Goal: Task Accomplishment & Management: Manage account settings

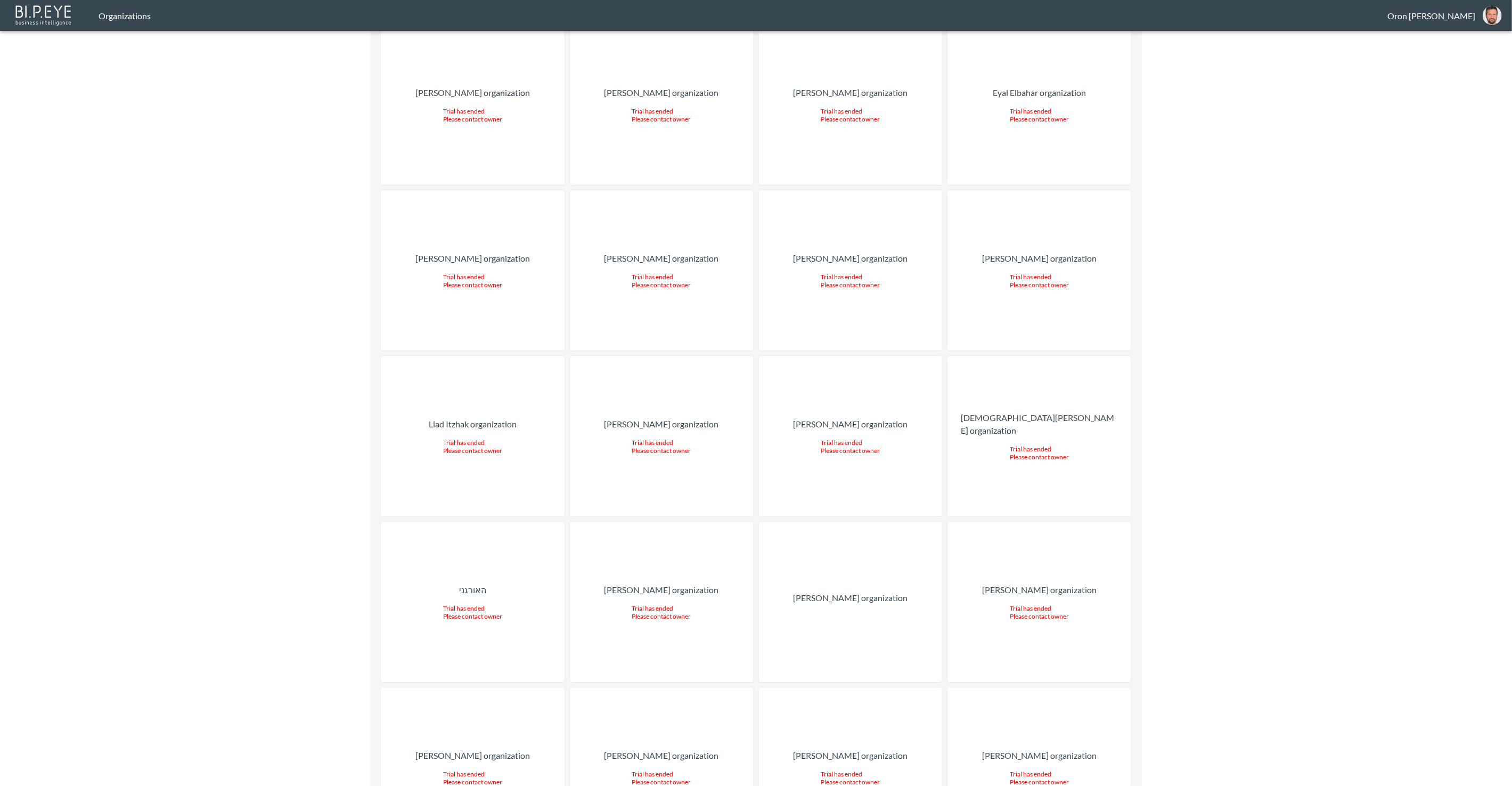
scroll to position [13291, 0]
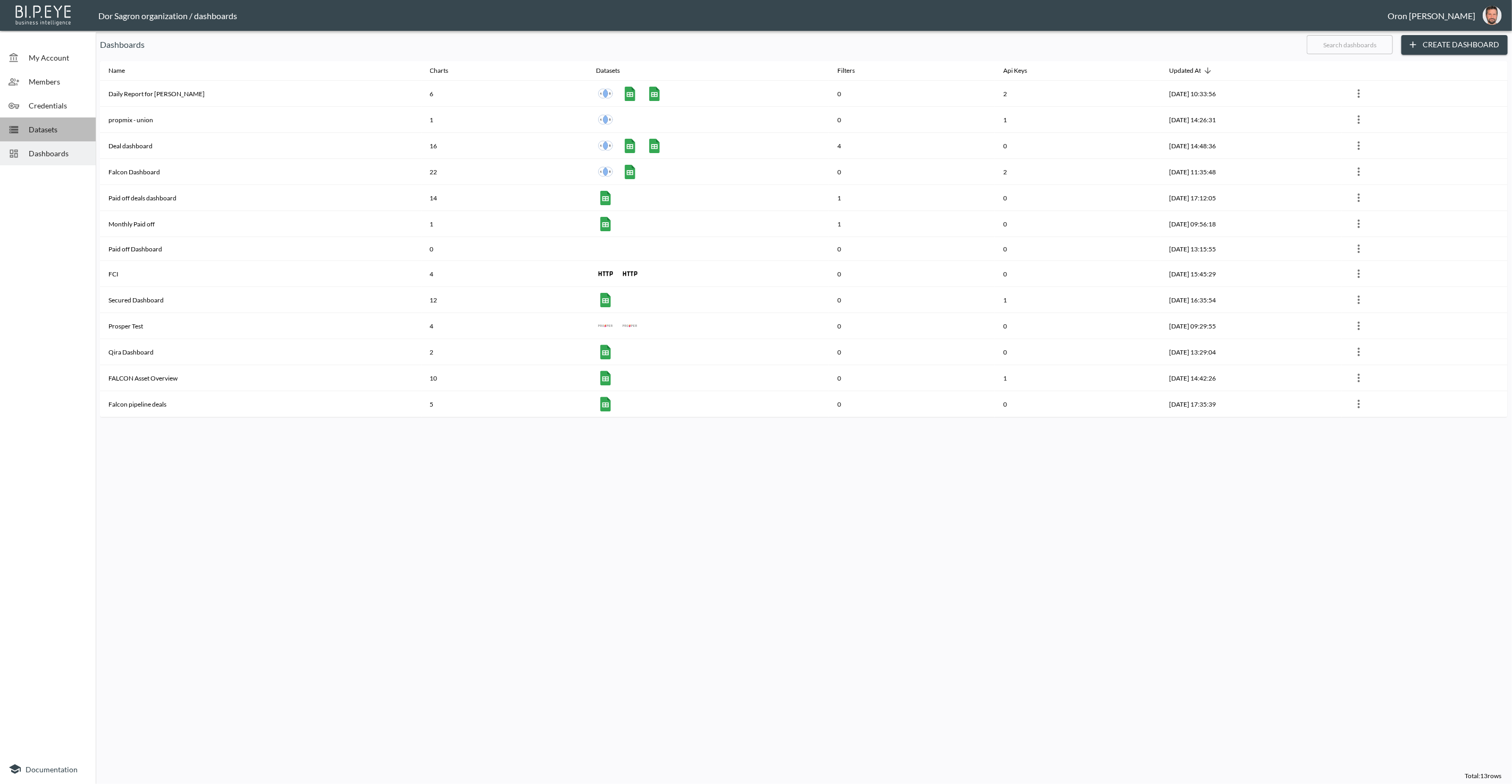
click at [39, 128] on span "Datasets" at bounding box center [58, 129] width 59 height 11
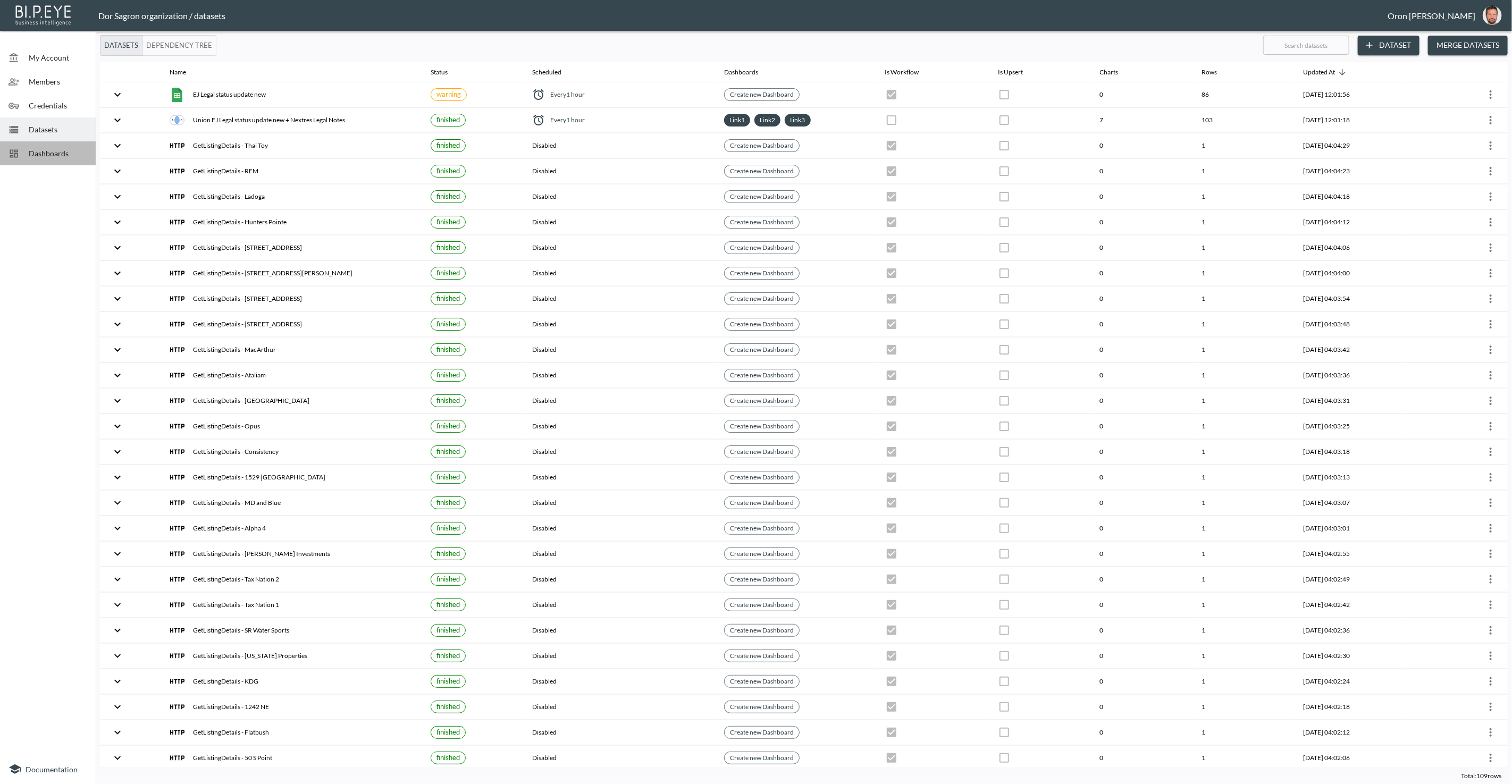
click at [44, 151] on span "Dashboards" at bounding box center [58, 153] width 59 height 11
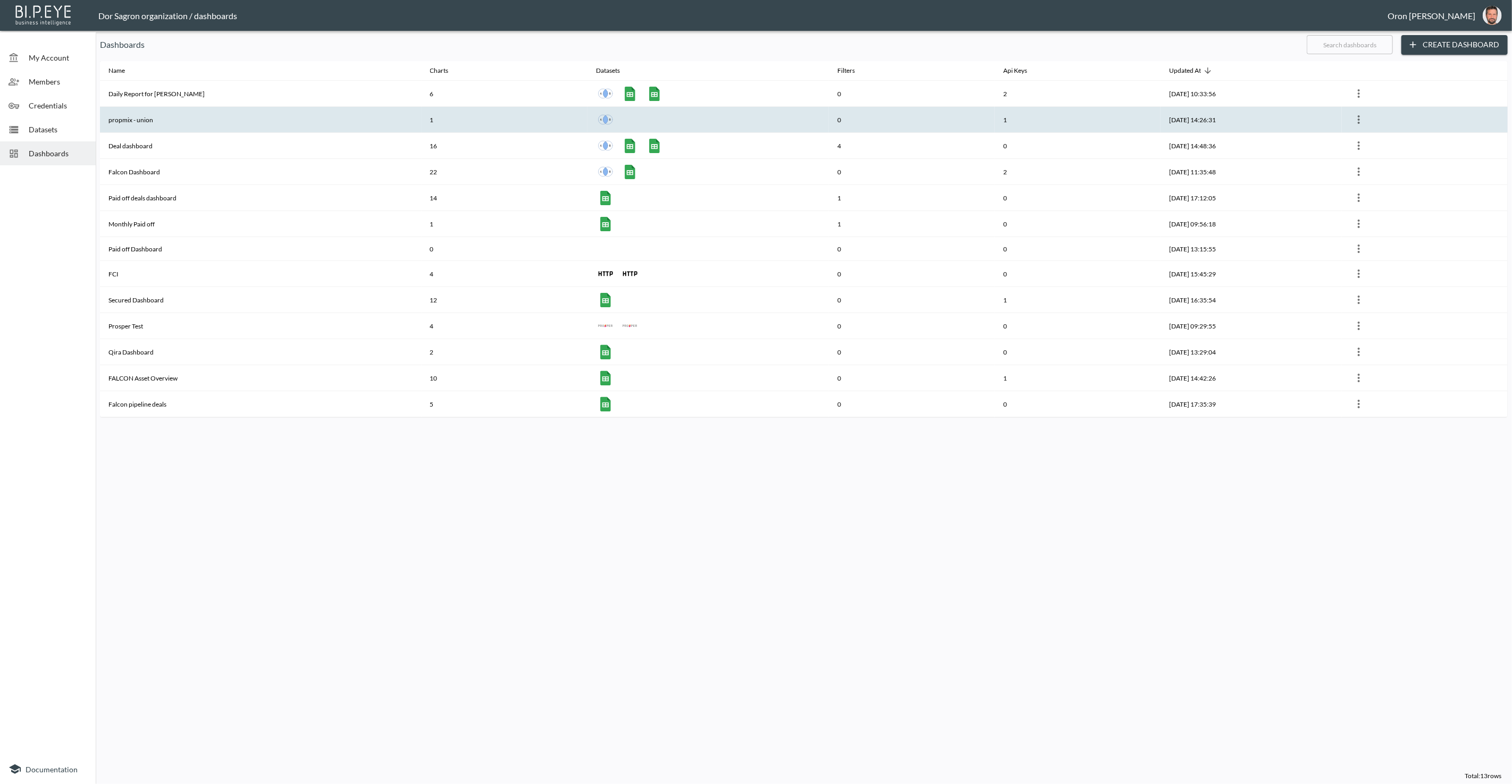
click at [1206, 121] on th "2025-09-28, 14:26:31" at bounding box center [1251, 120] width 181 height 26
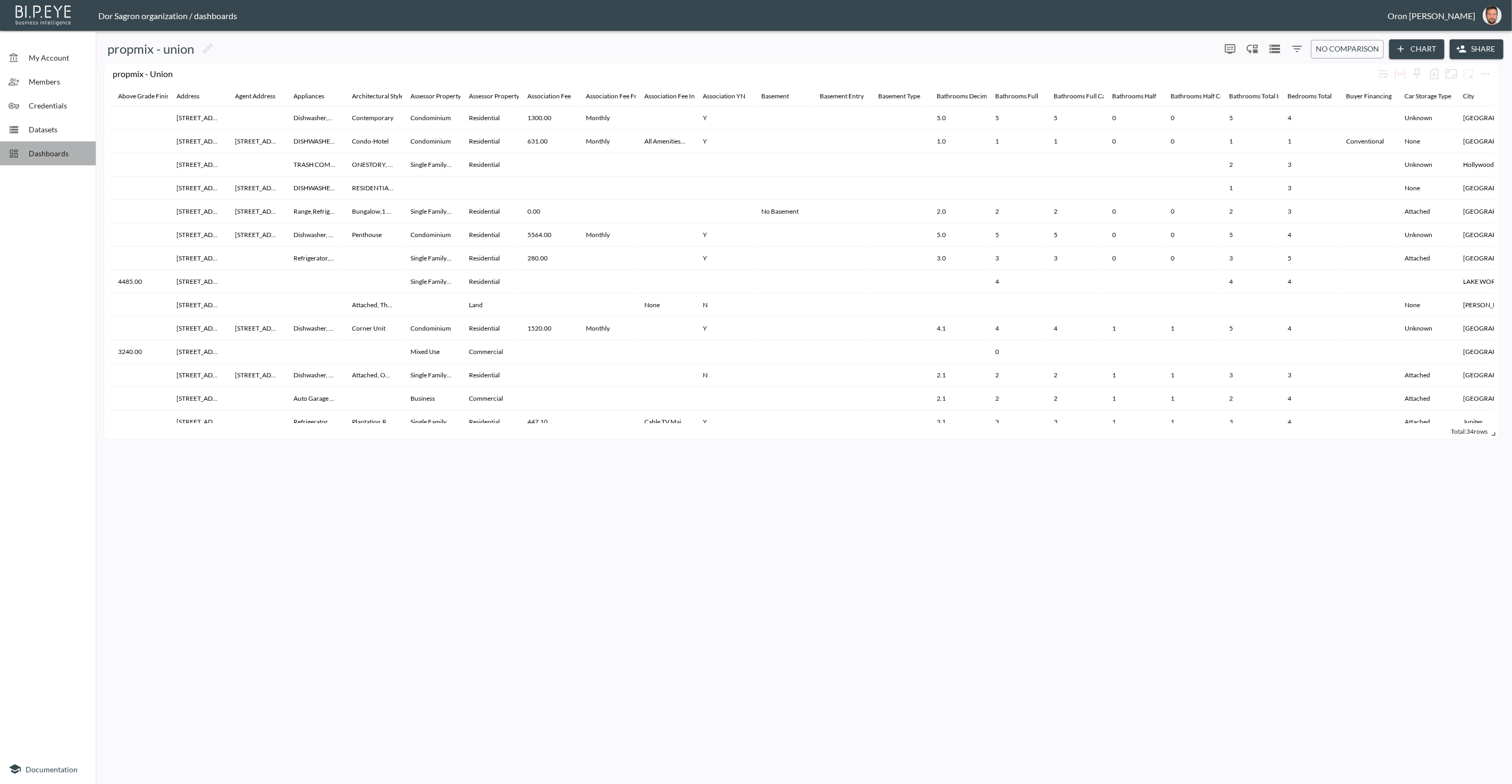
click at [73, 148] on span "Dashboards" at bounding box center [58, 153] width 59 height 11
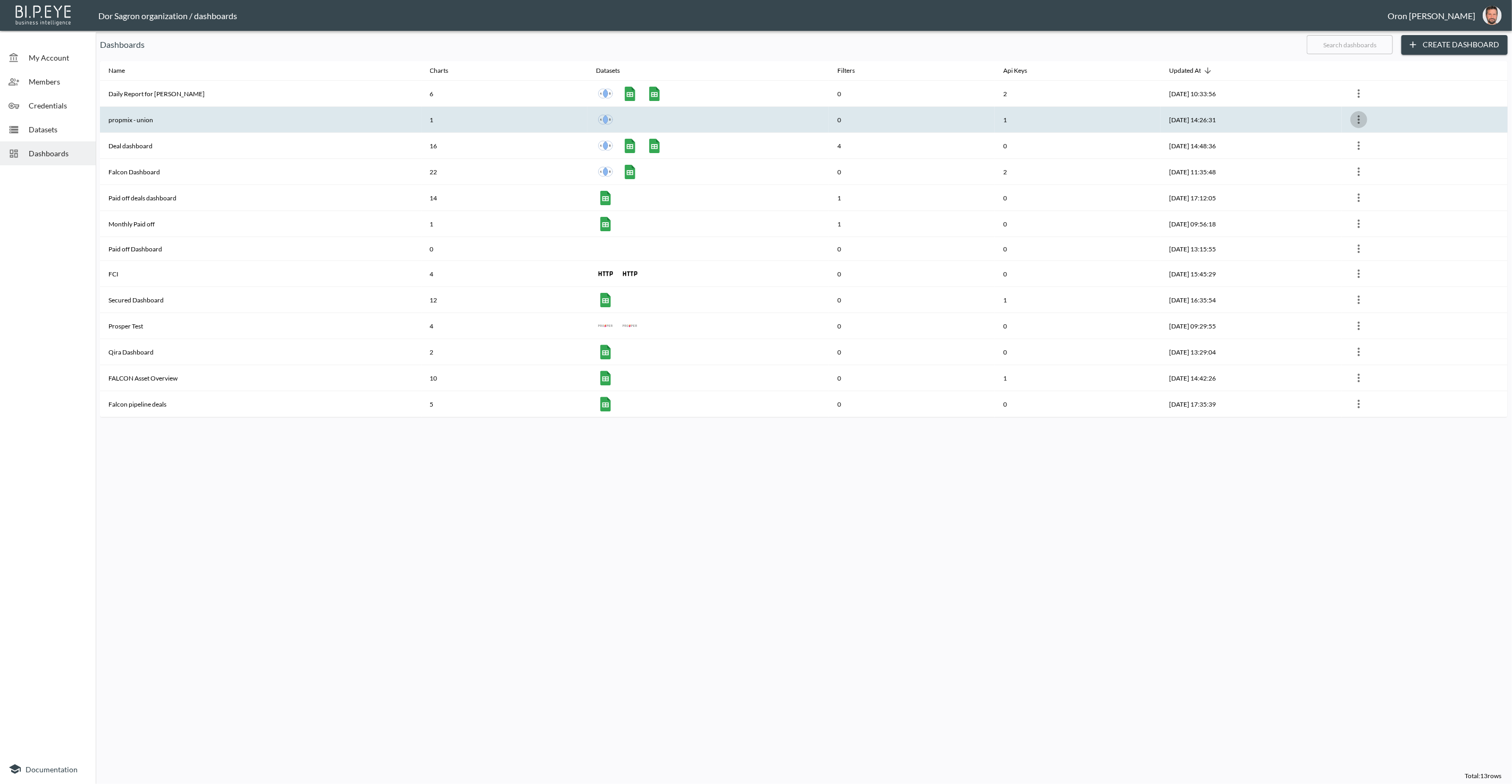
click at [1354, 120] on icon "more" at bounding box center [1359, 120] width 13 height 13
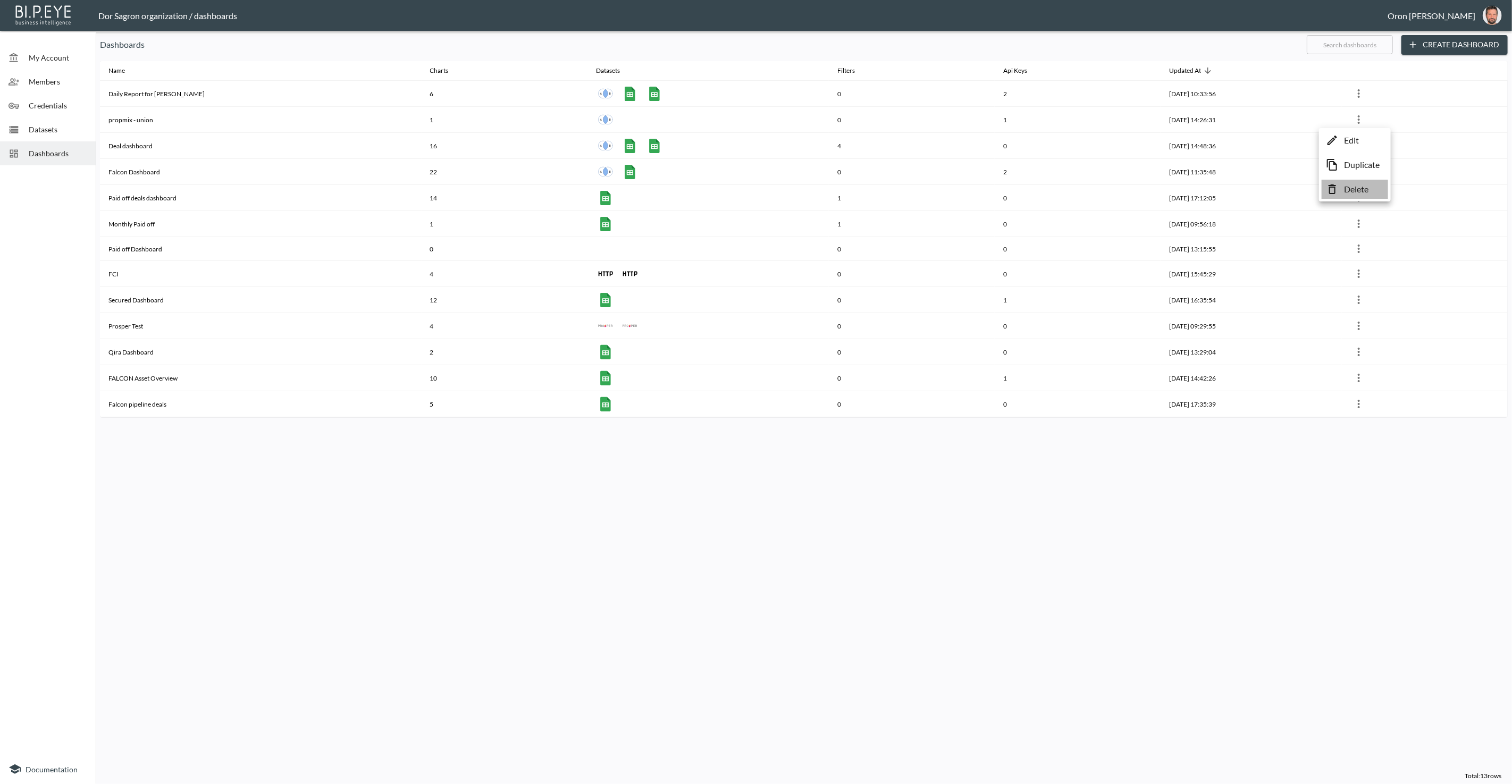
click at [1356, 185] on p "Delete" at bounding box center [1356, 190] width 25 height 13
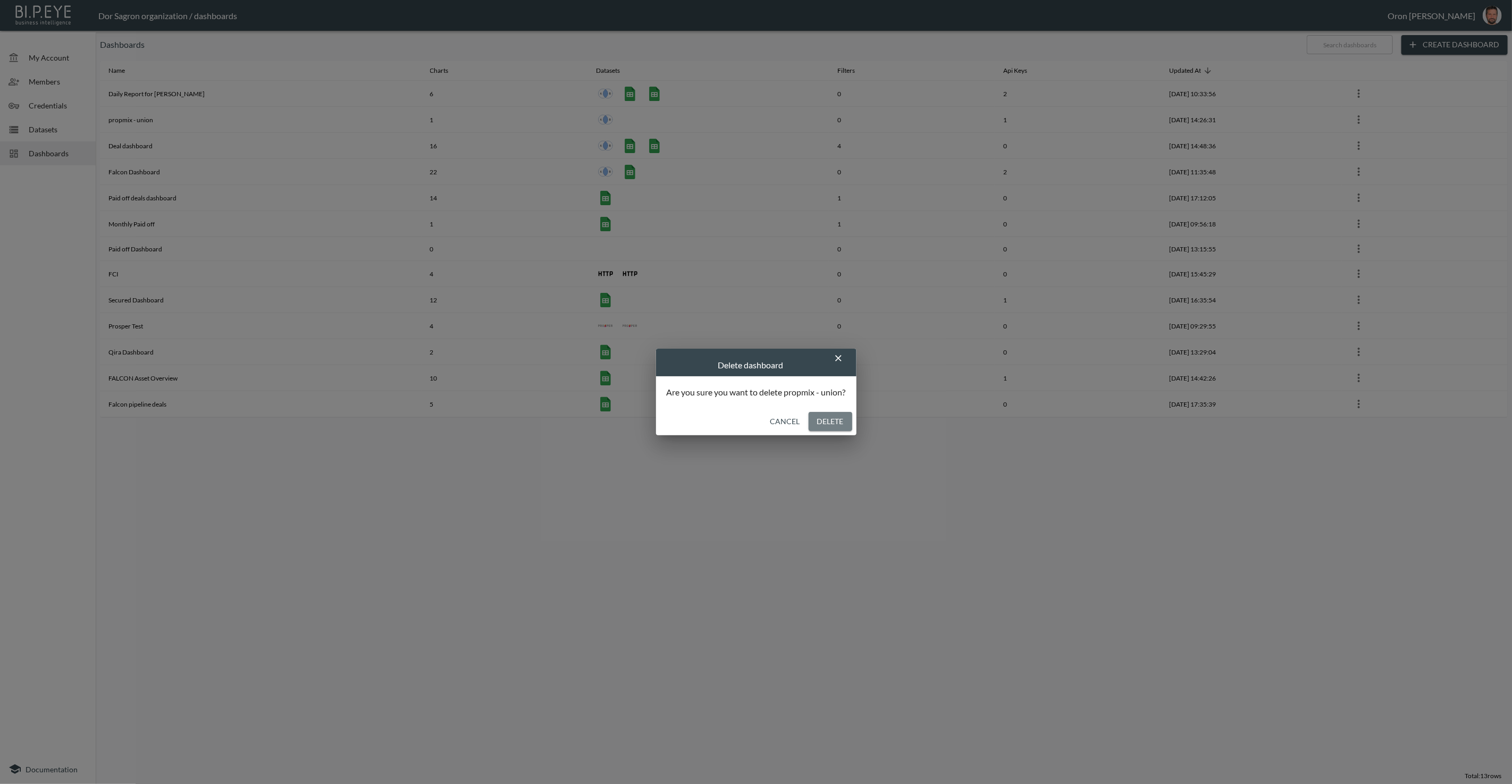
click at [828, 422] on button "Delete" at bounding box center [831, 422] width 43 height 20
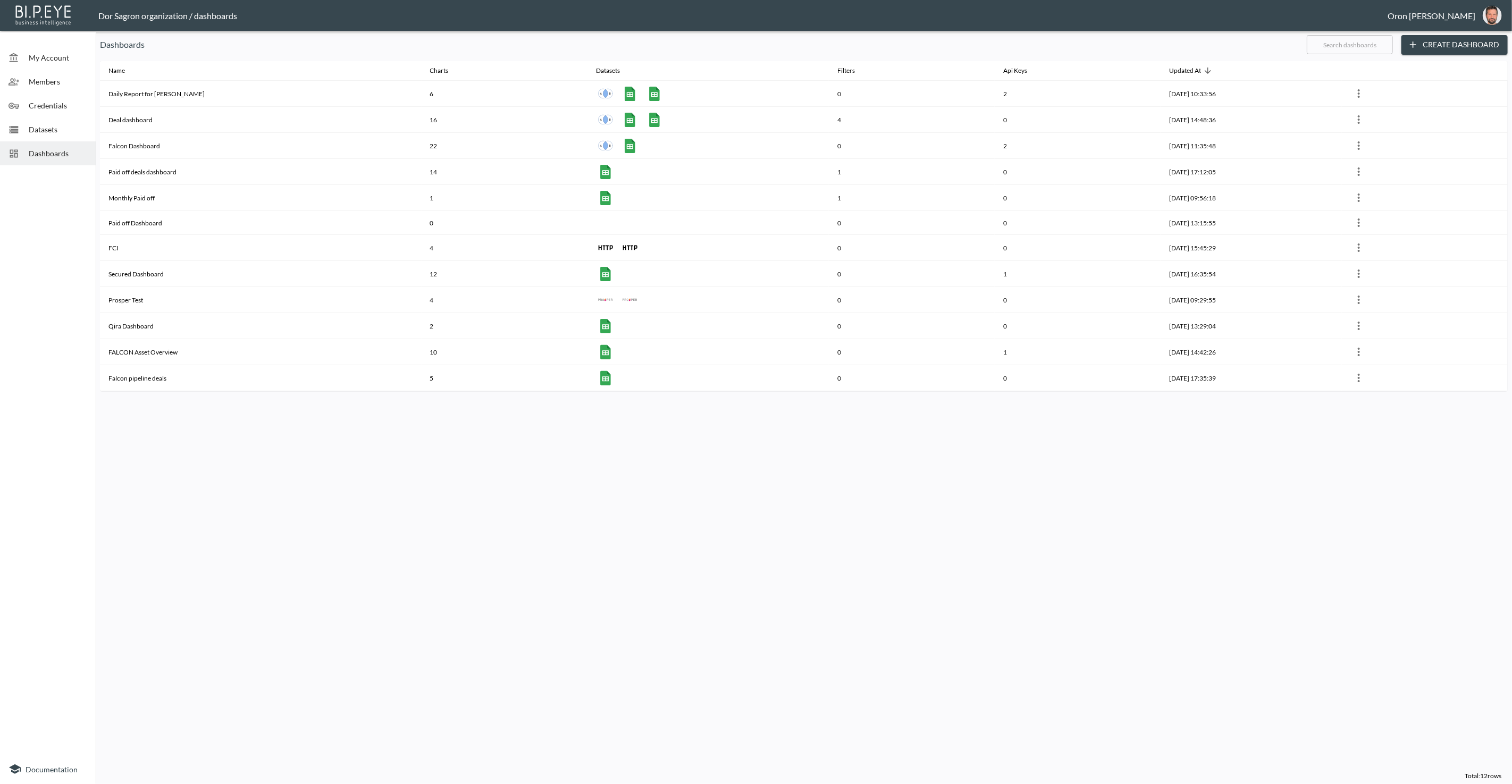
click at [49, 127] on span "Datasets" at bounding box center [58, 129] width 59 height 11
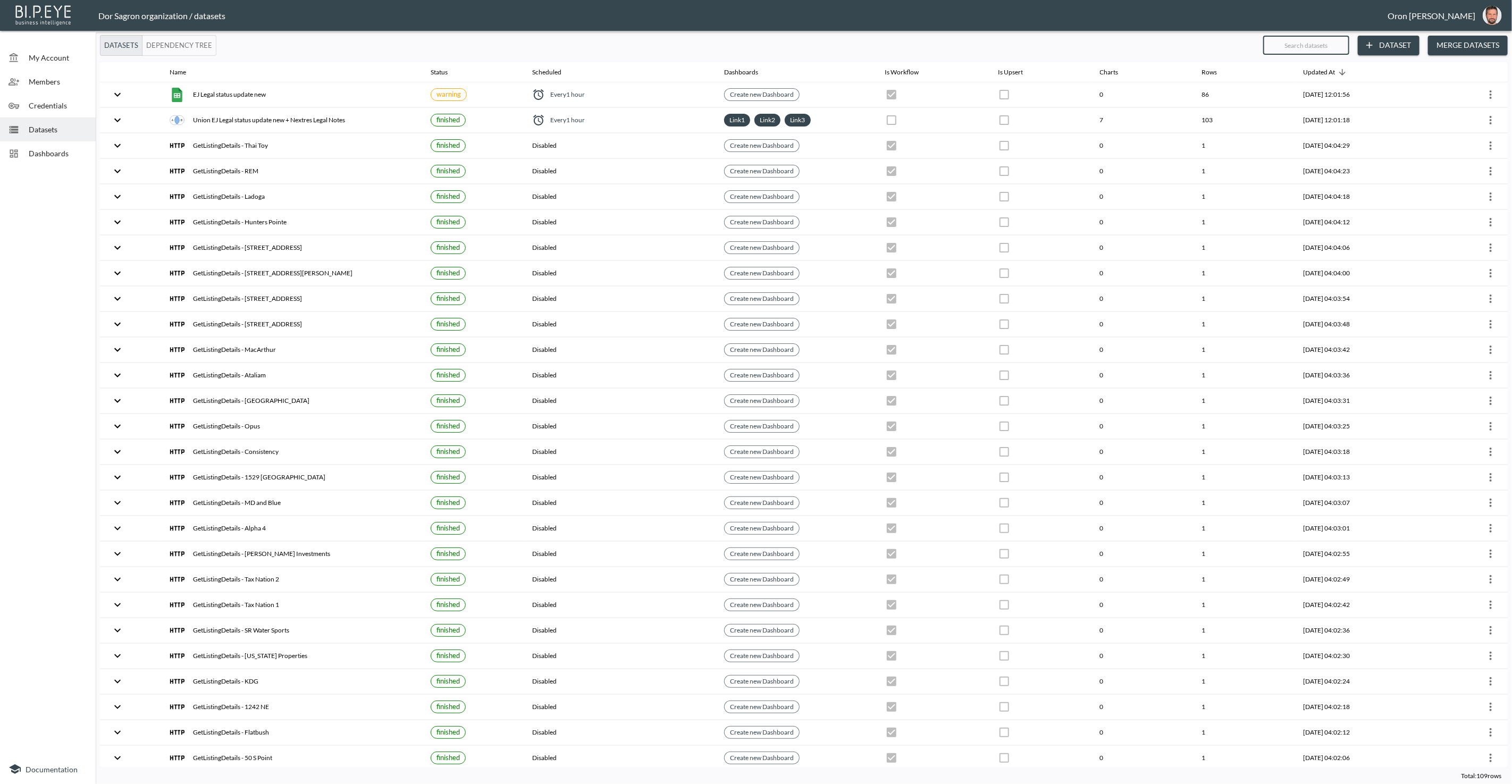
click at [1295, 40] on input "text" at bounding box center [1306, 45] width 86 height 26
type input "pr"
checkbox input "true"
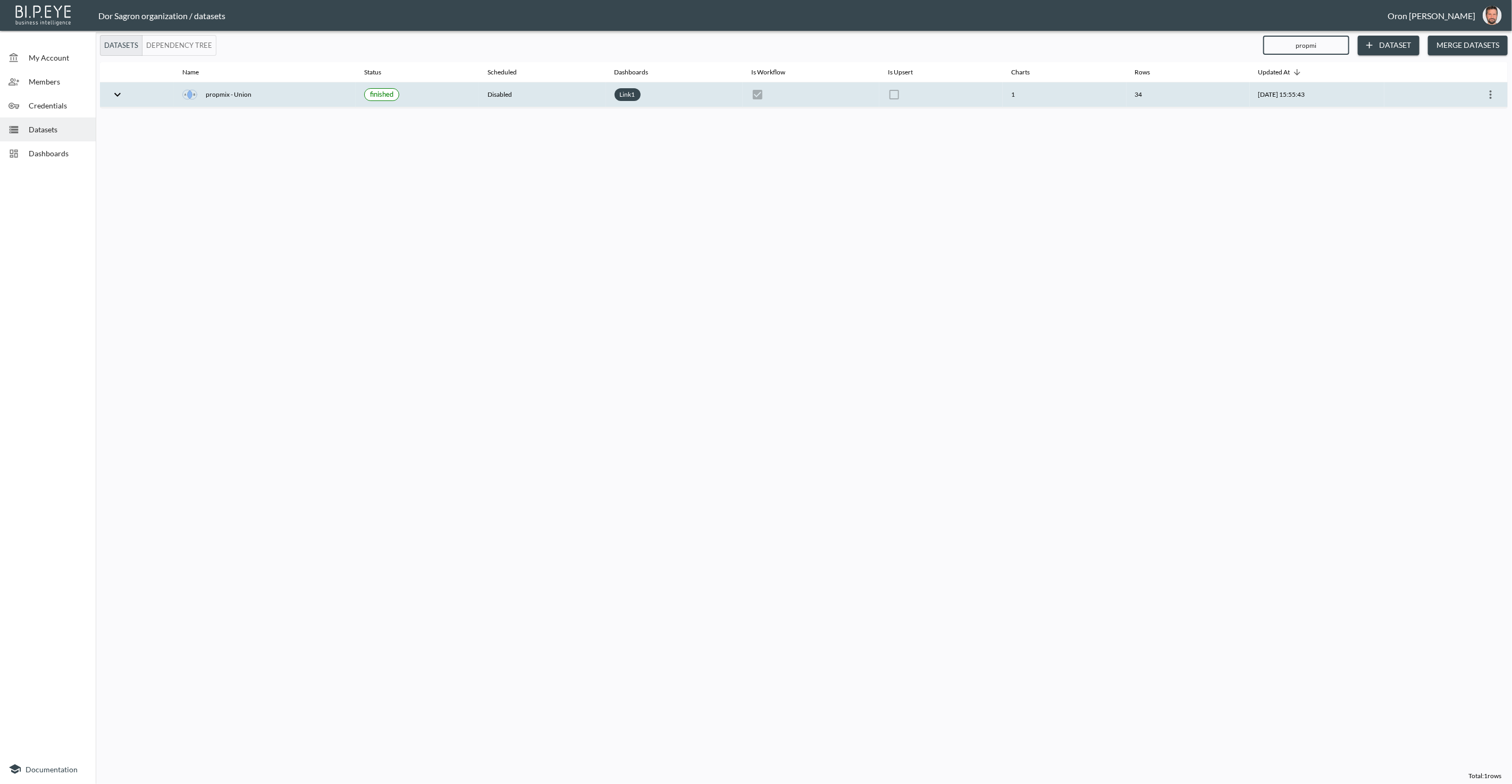
type input "propmi"
click at [1487, 92] on icon "more" at bounding box center [1491, 94] width 13 height 13
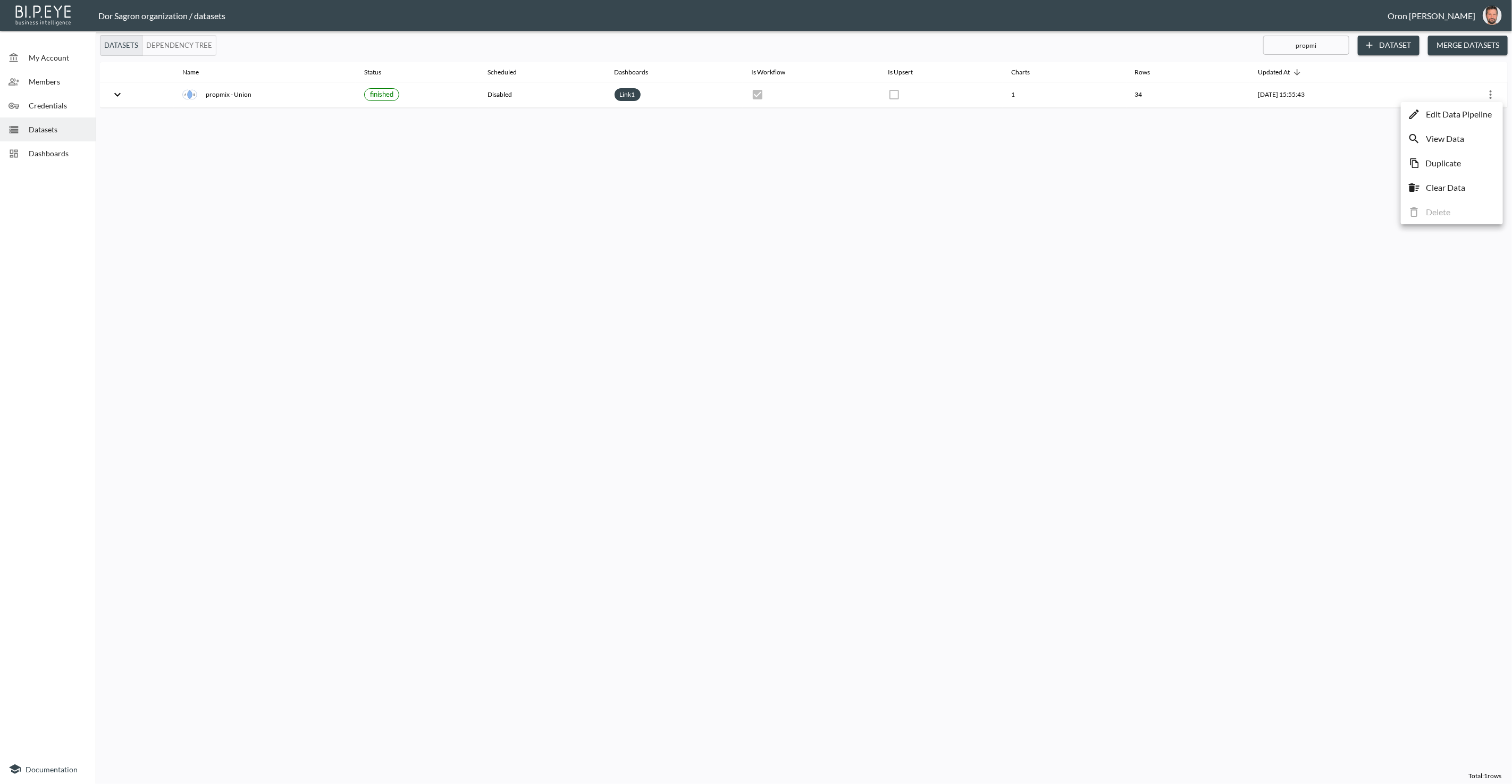
click at [964, 258] on div at bounding box center [756, 392] width 1512 height 784
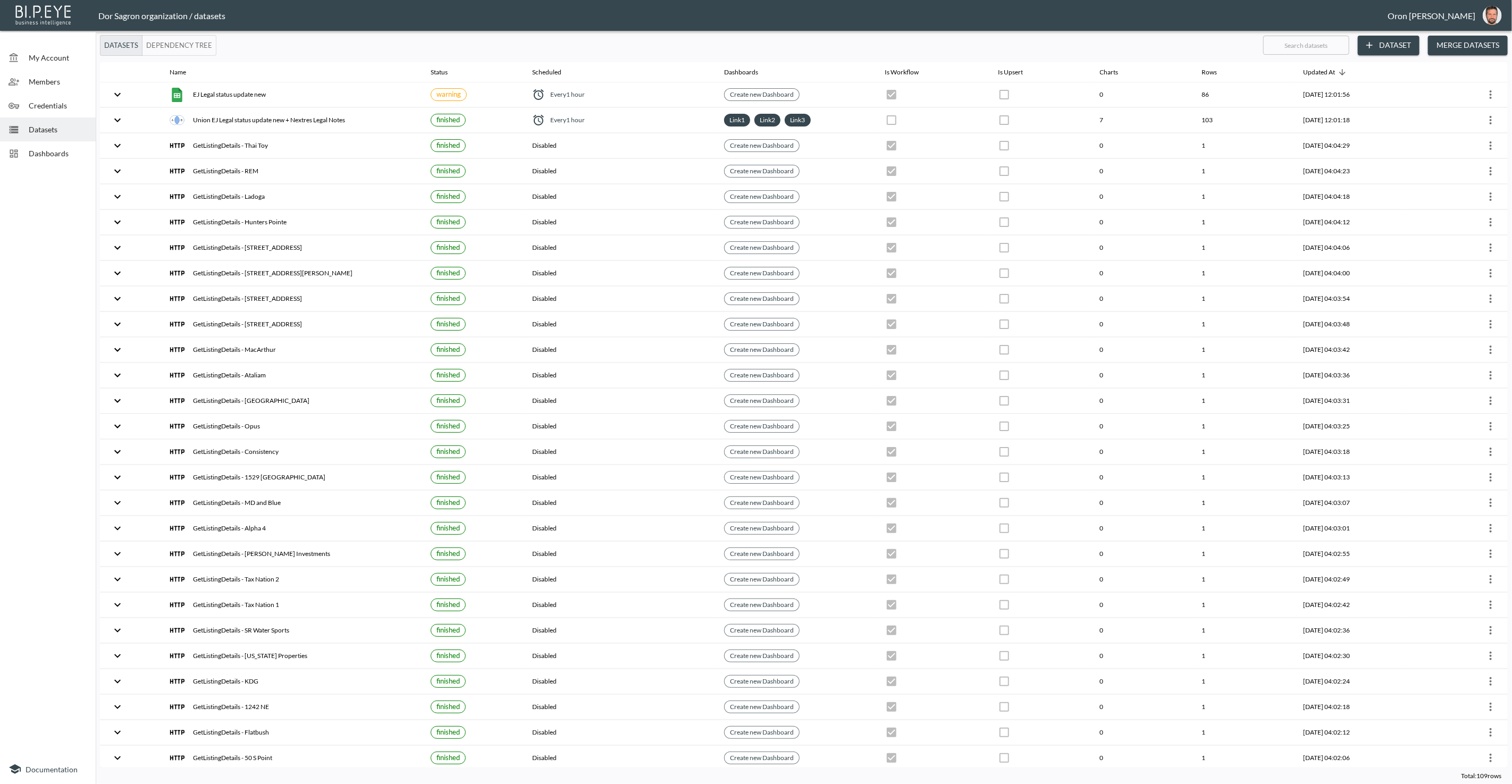
click at [1302, 45] on input "text" at bounding box center [1306, 45] width 86 height 26
type input "pr"
checkbox input "true"
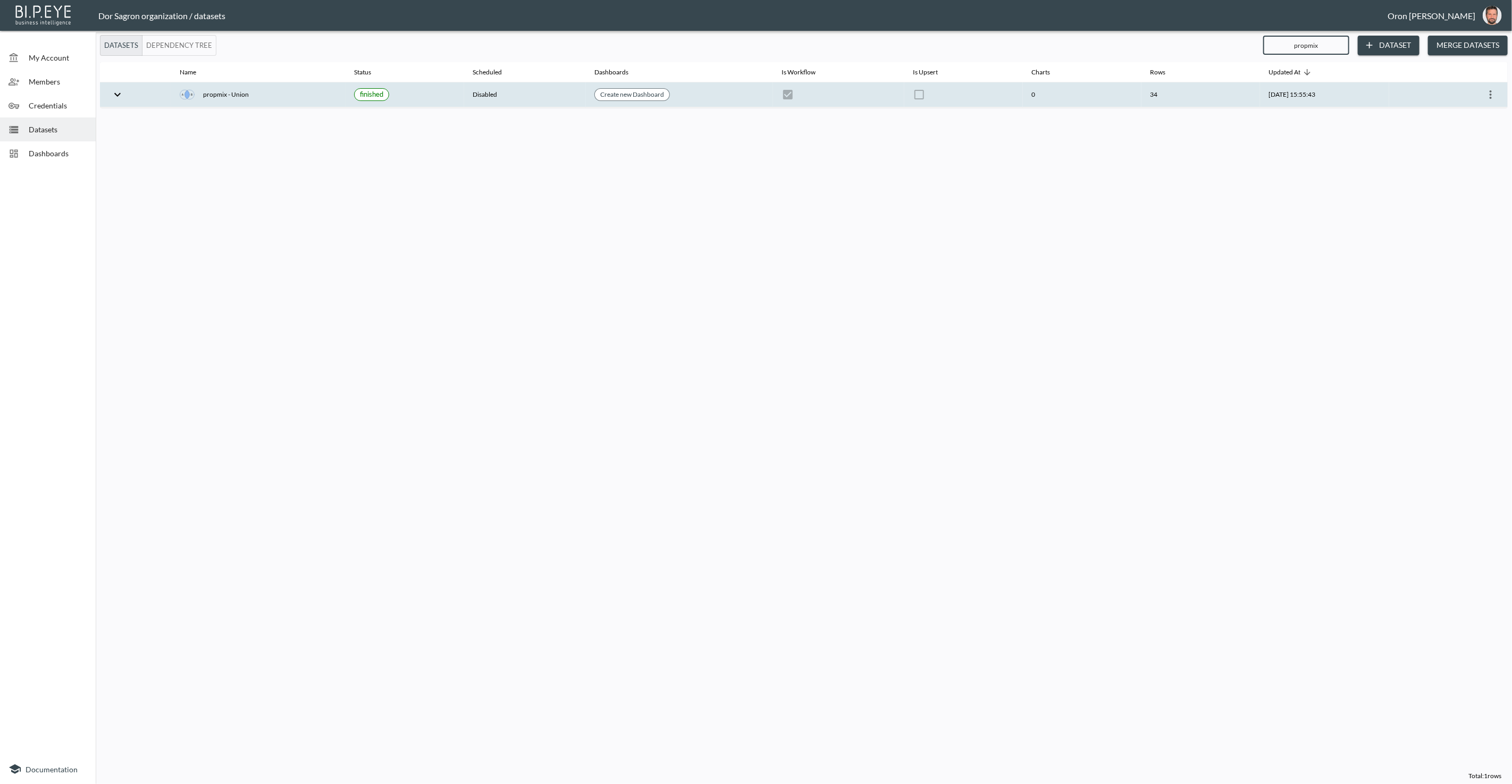
type input "propmix"
click at [1490, 89] on icon "more" at bounding box center [1491, 94] width 13 height 13
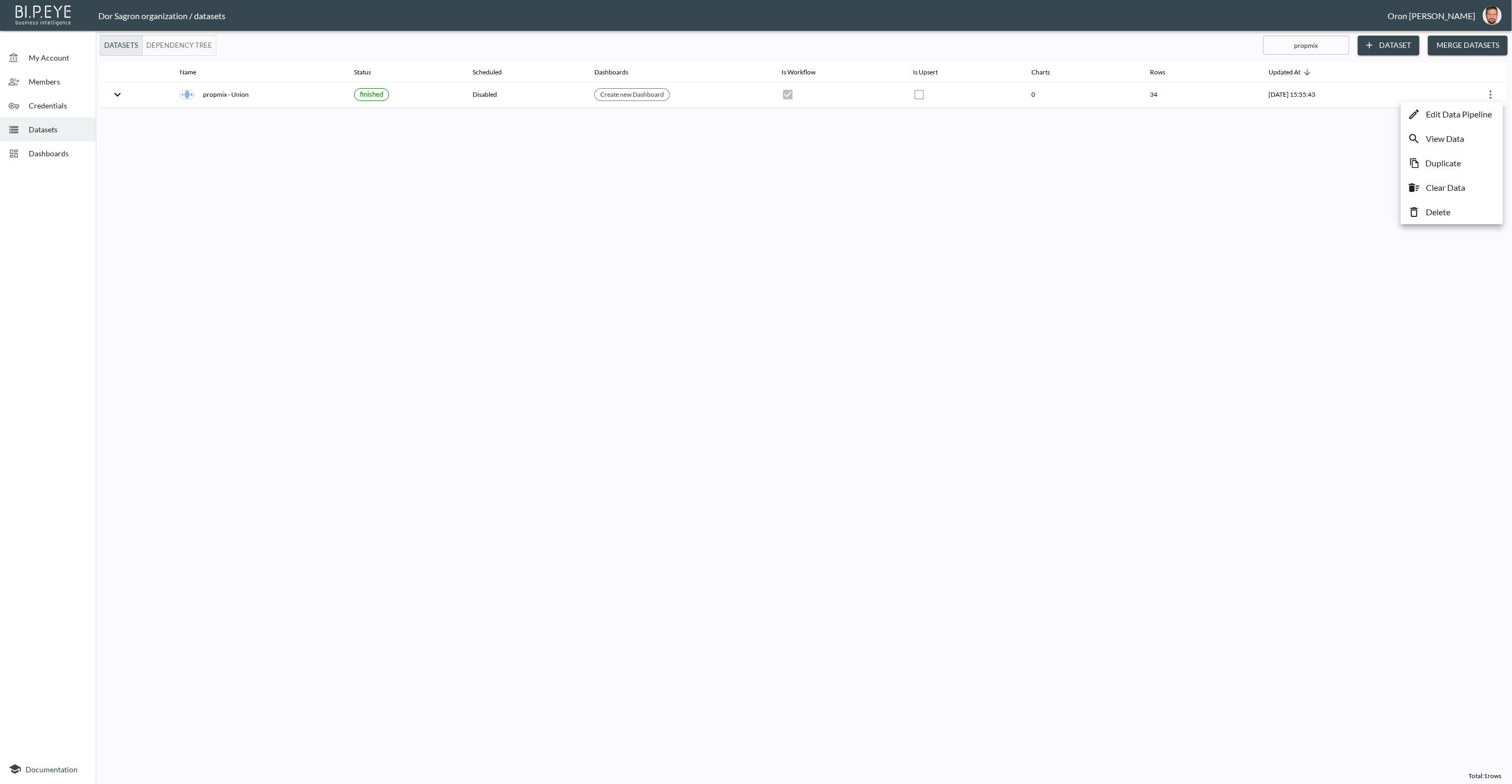
click at [1439, 211] on p "Delete" at bounding box center [1438, 212] width 25 height 13
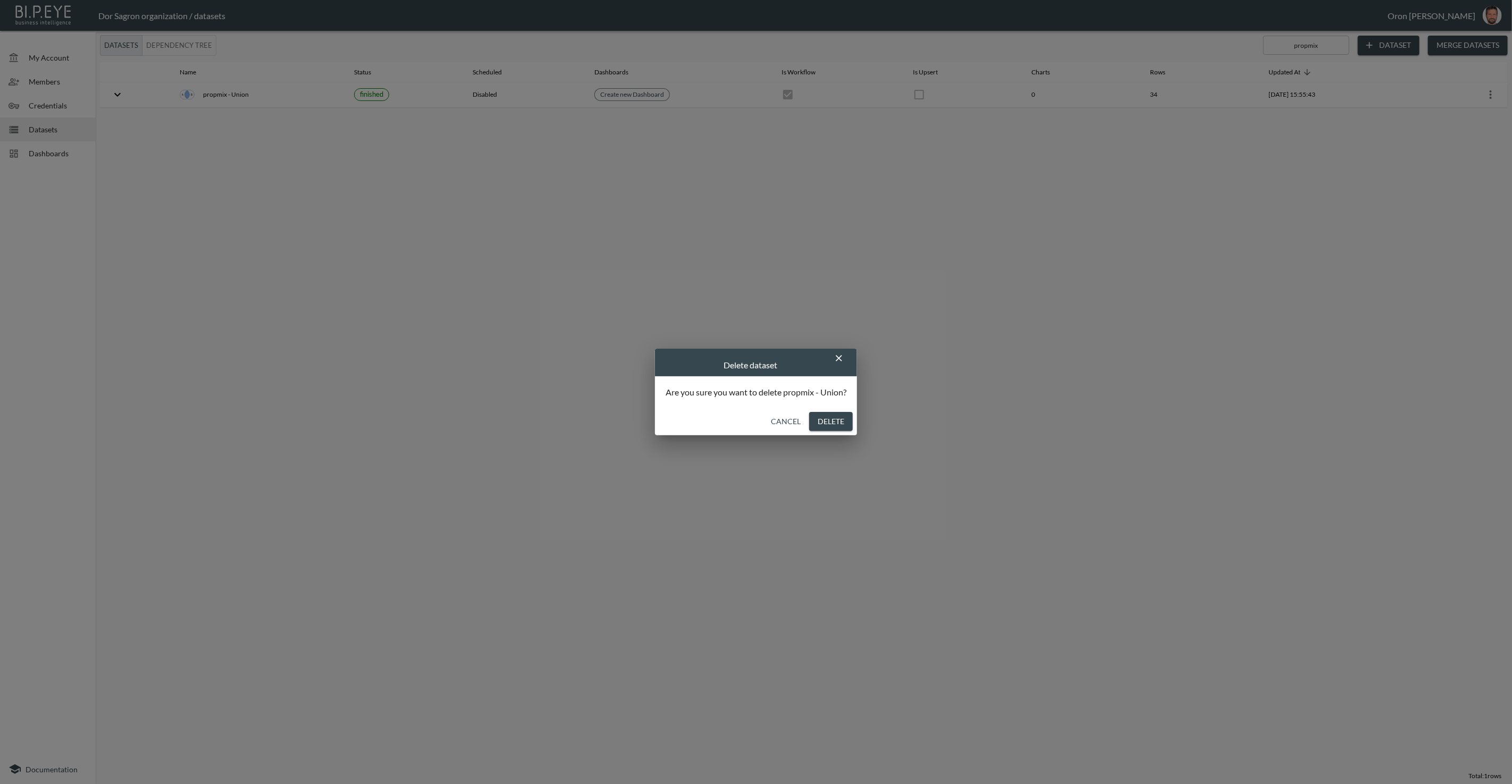
click at [825, 420] on button "Delete" at bounding box center [831, 422] width 43 height 20
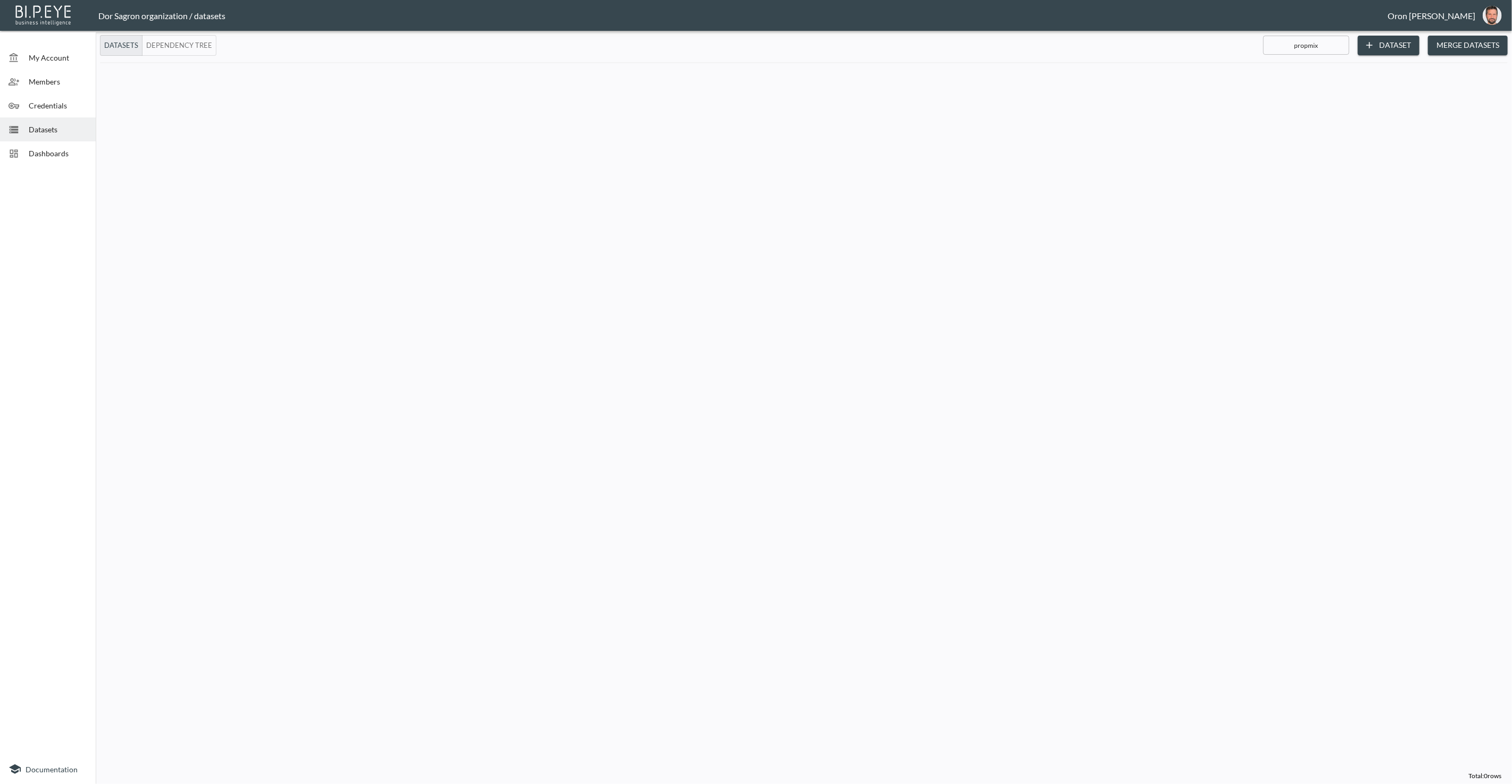
click at [1296, 46] on input "propmix" at bounding box center [1306, 45] width 86 height 26
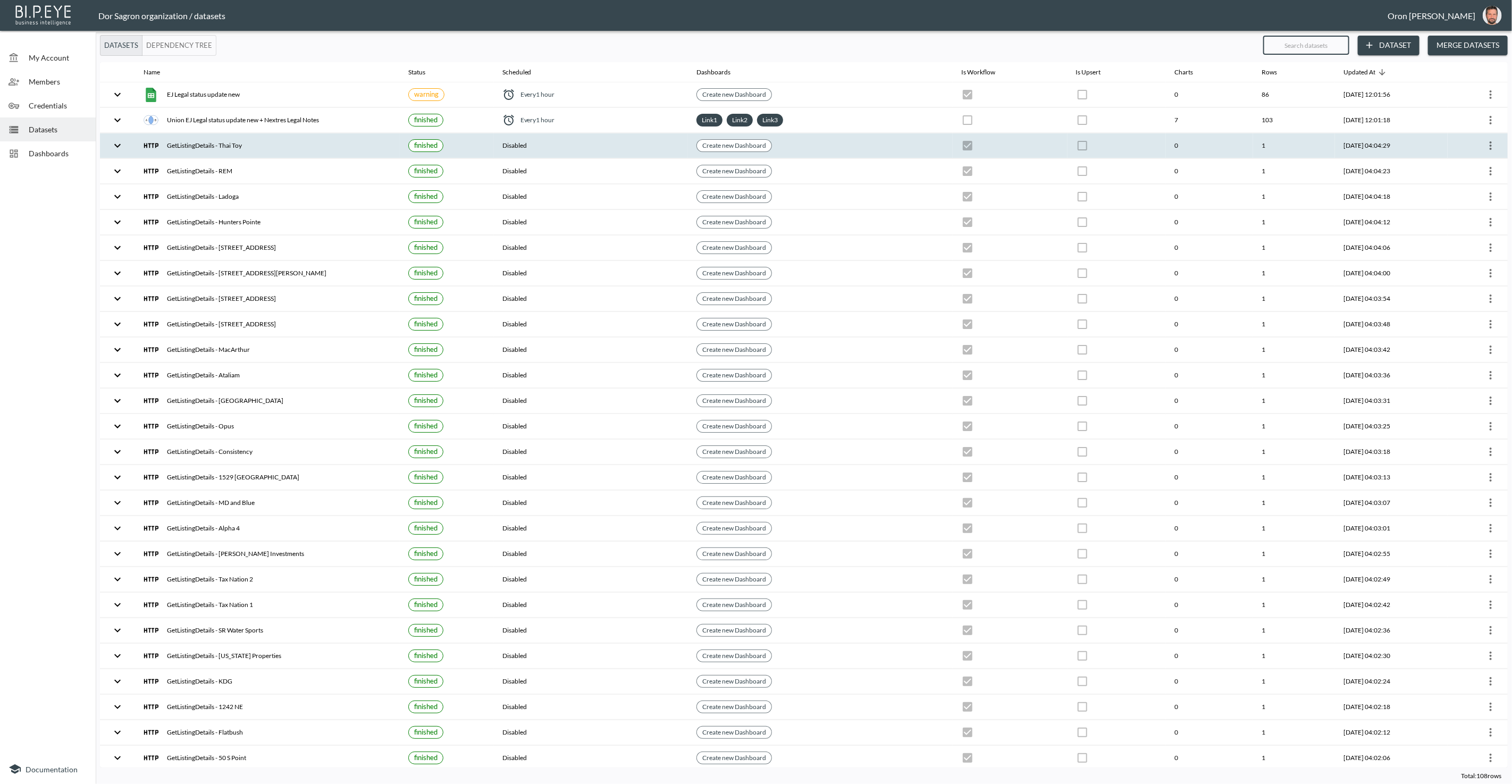
click at [1490, 144] on icon "more" at bounding box center [1491, 146] width 13 height 13
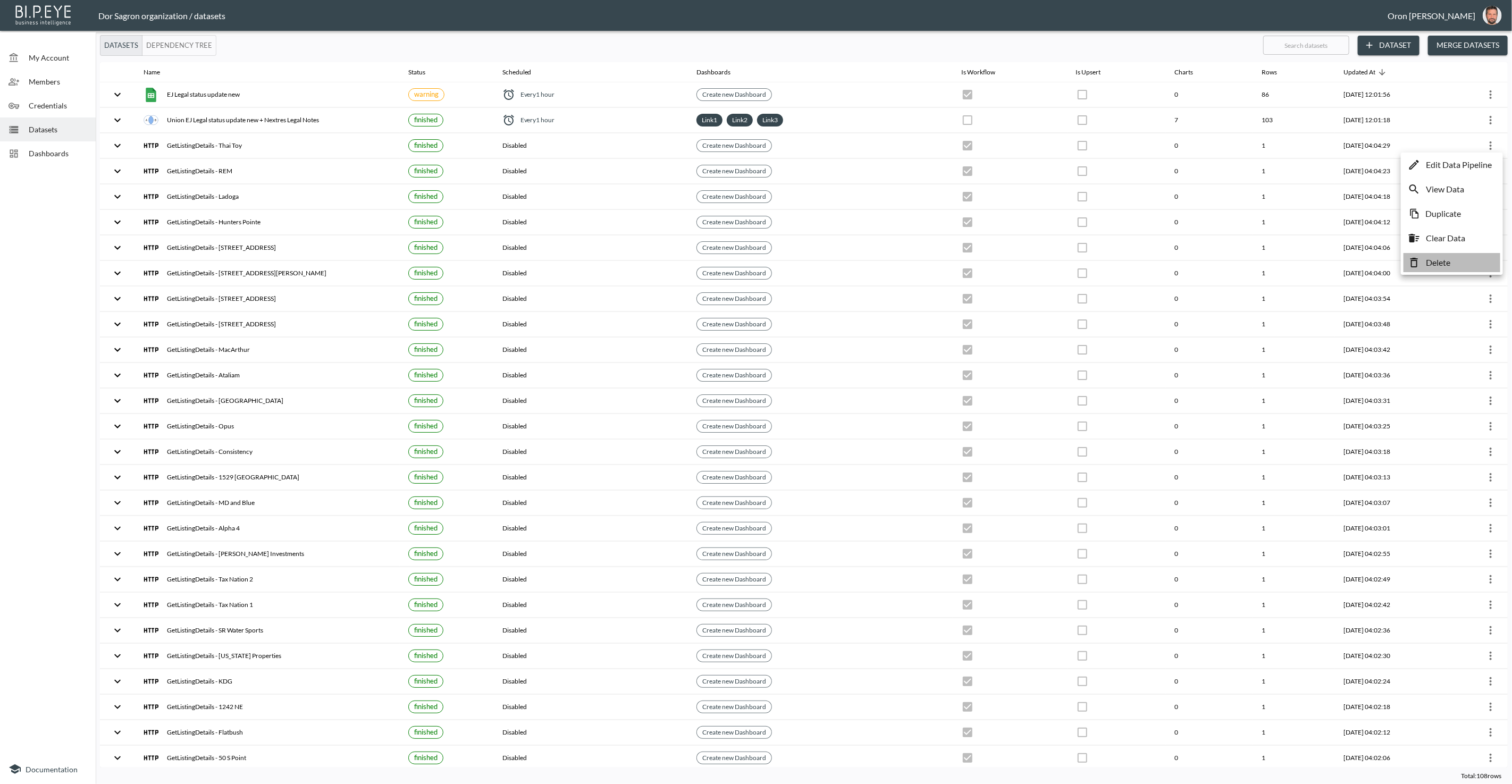
click at [1468, 258] on li "Delete" at bounding box center [1452, 262] width 97 height 19
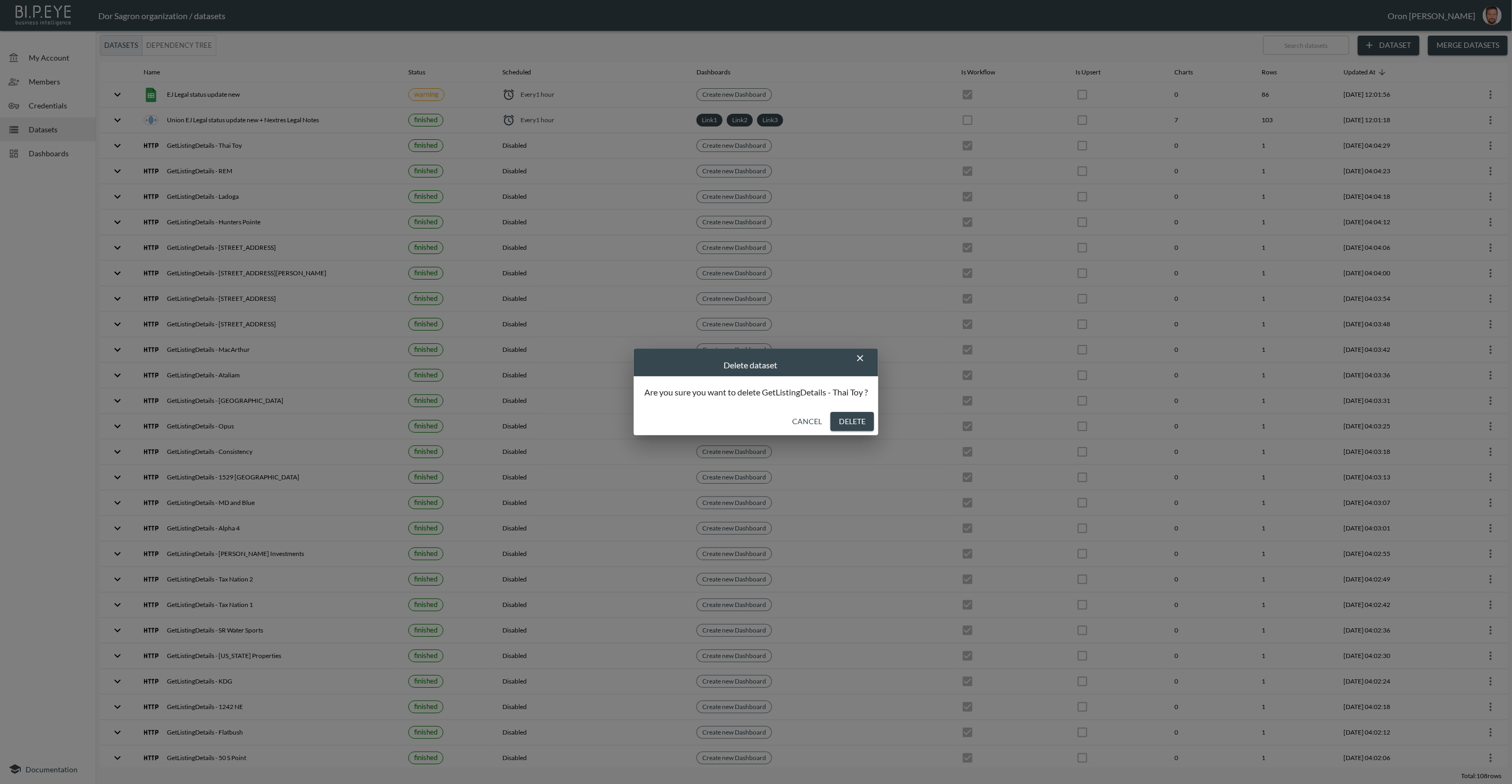
click at [846, 420] on button "Delete" at bounding box center [852, 422] width 43 height 20
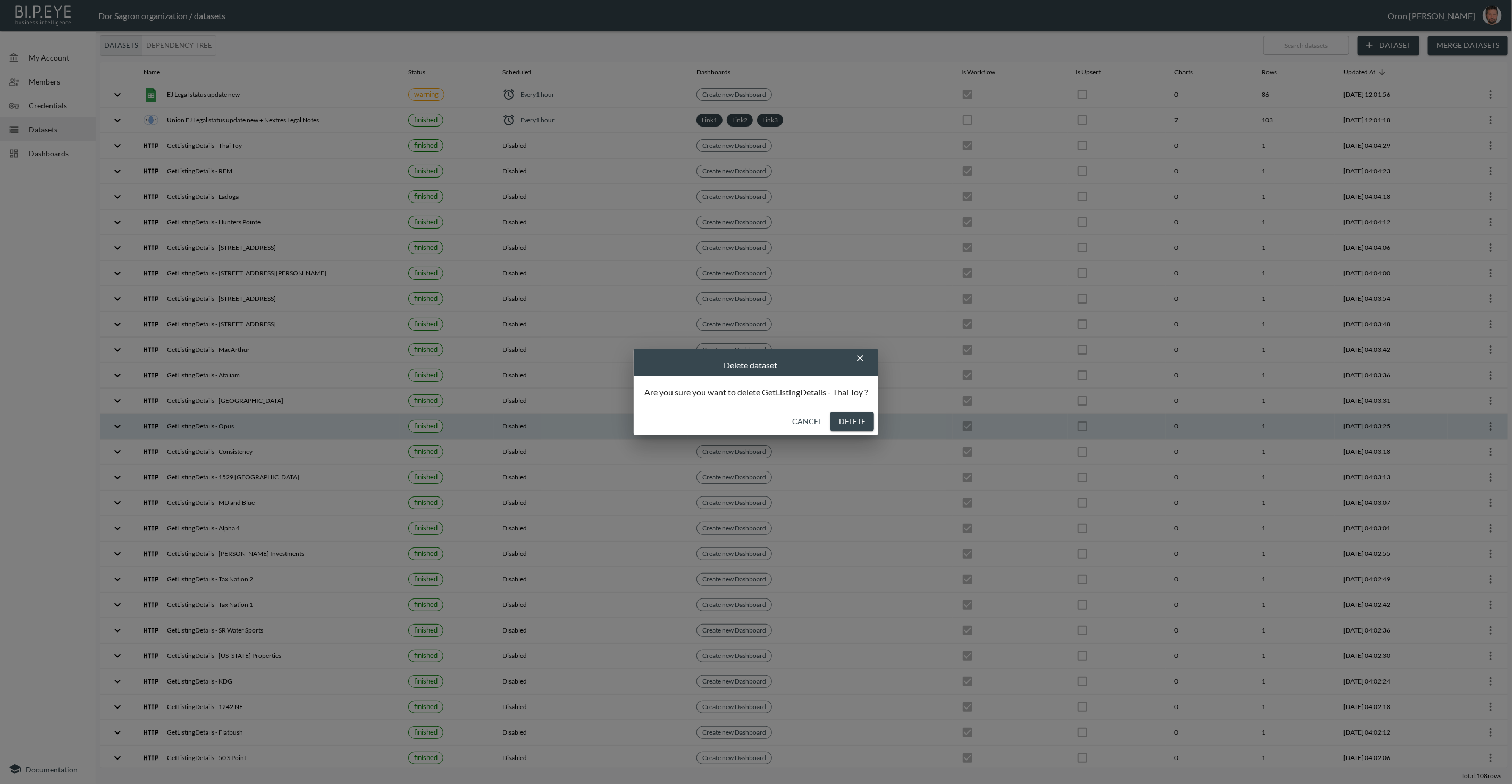
checkbox input "false"
checkbox input "true"
checkbox input "false"
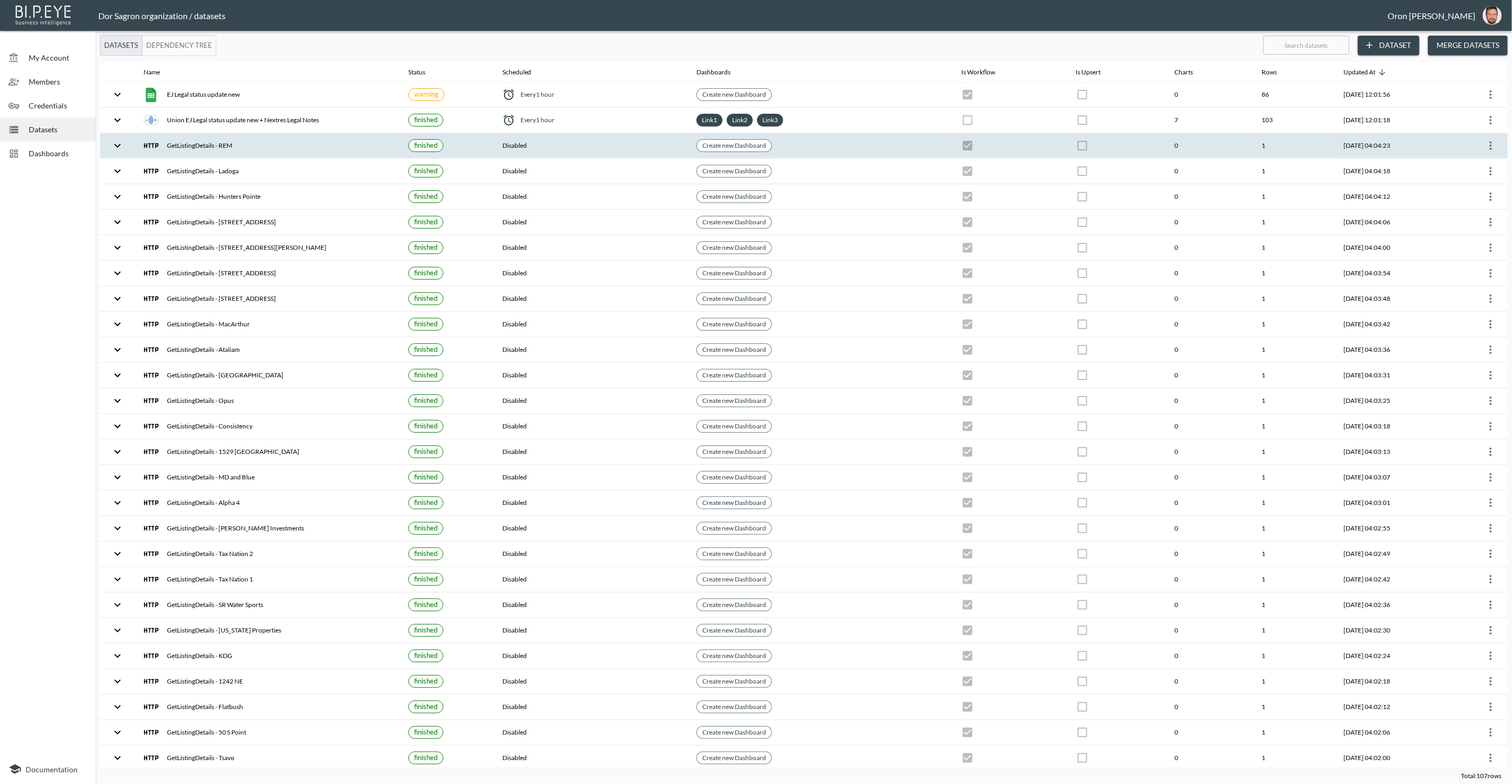
click at [1487, 149] on icon "more" at bounding box center [1491, 146] width 13 height 13
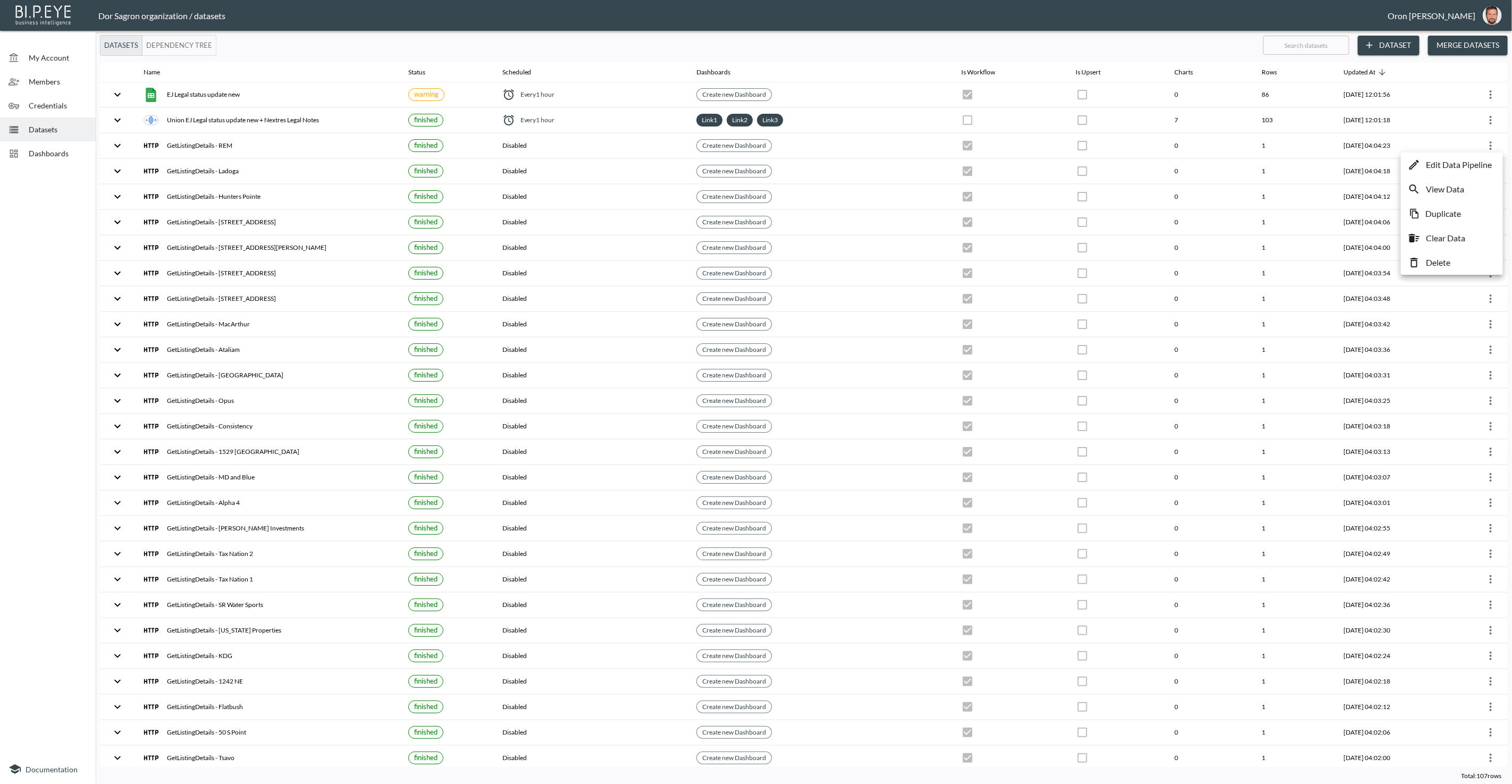
click at [1464, 256] on li "Delete" at bounding box center [1452, 262] width 97 height 19
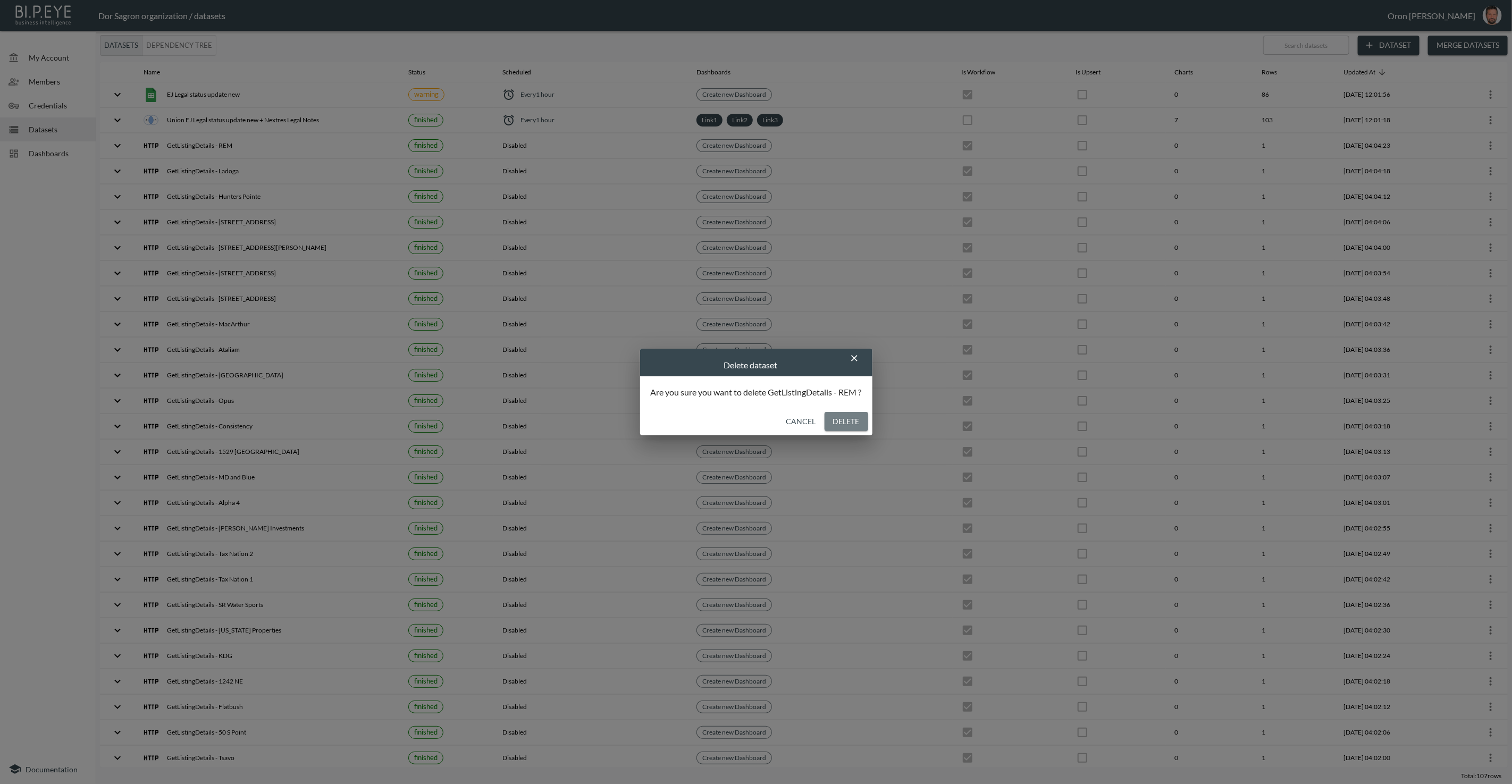
drag, startPoint x: 860, startPoint y: 421, endPoint x: 864, endPoint y: 408, distance: 13.6
click at [860, 420] on button "Delete" at bounding box center [846, 422] width 43 height 20
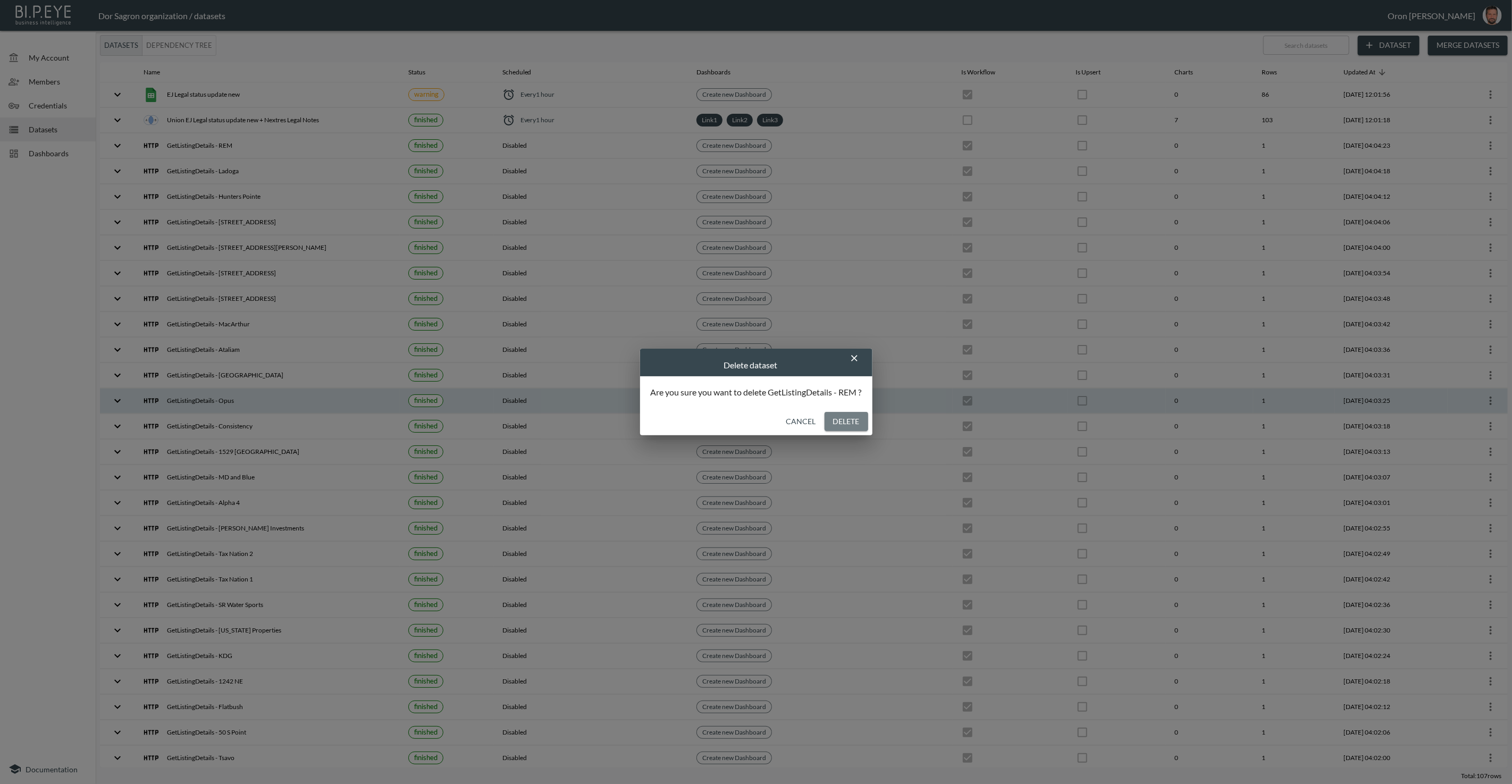
checkbox input "false"
checkbox input "true"
checkbox input "false"
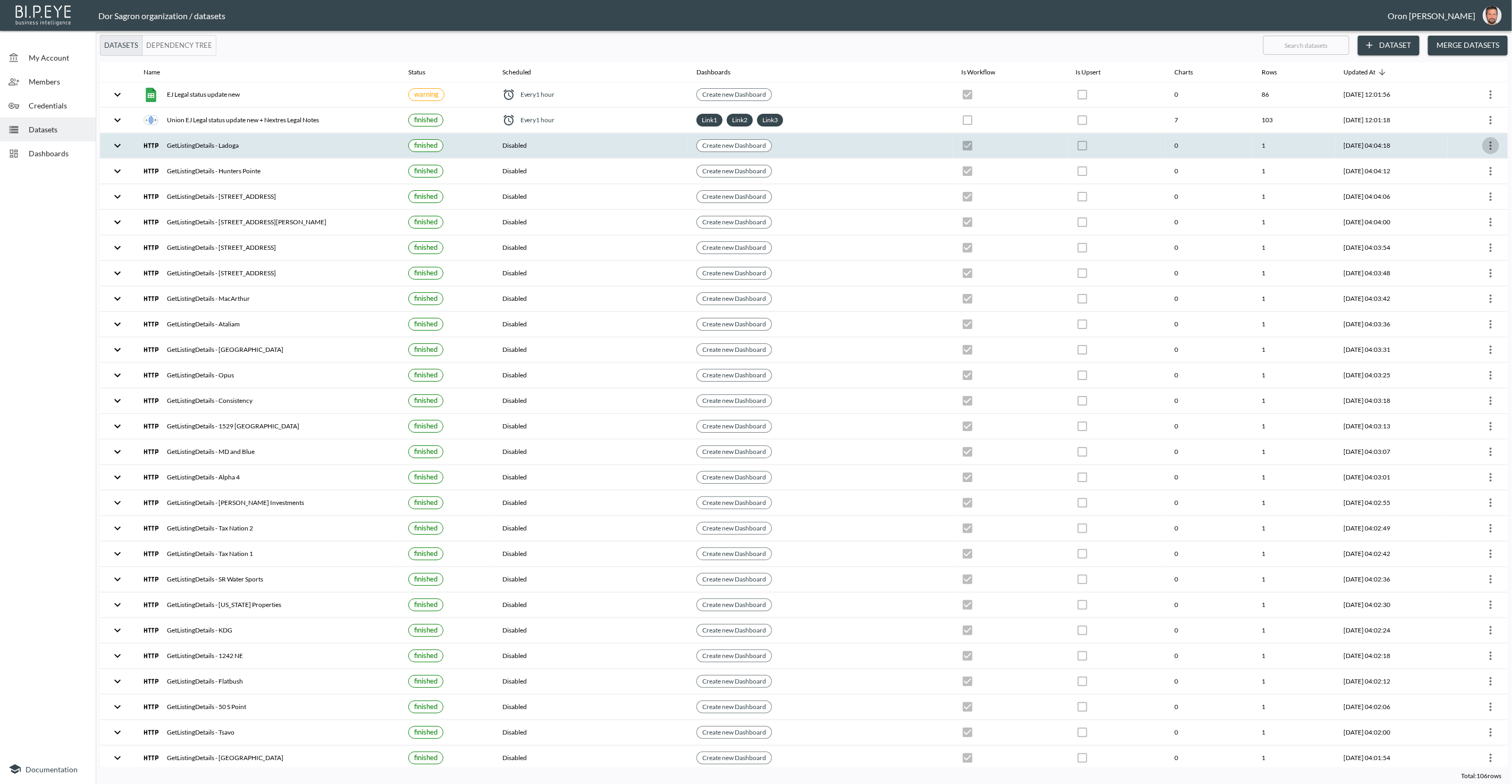
click at [1487, 139] on icon "more" at bounding box center [1491, 146] width 13 height 13
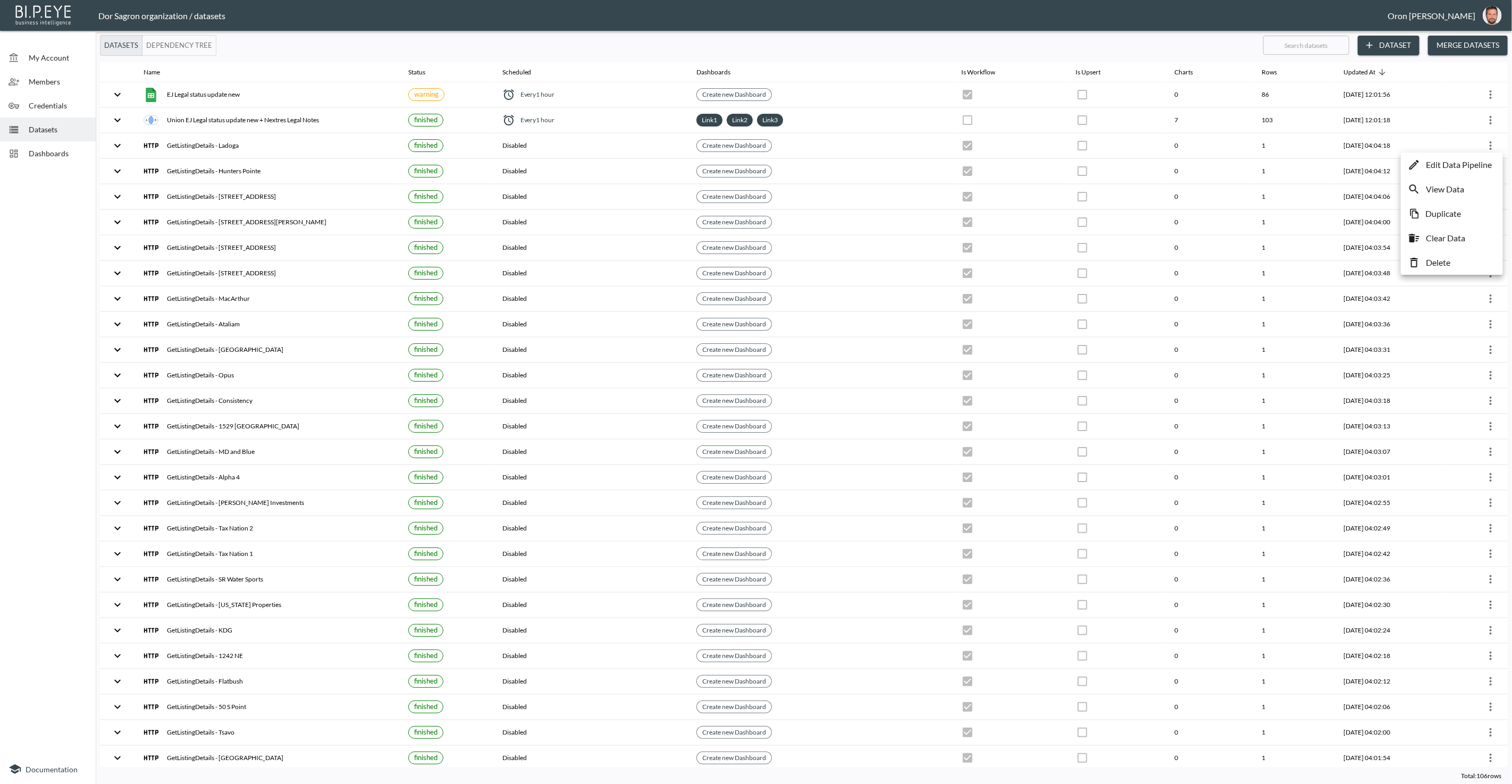
click at [1446, 258] on p "Delete" at bounding box center [1438, 263] width 25 height 13
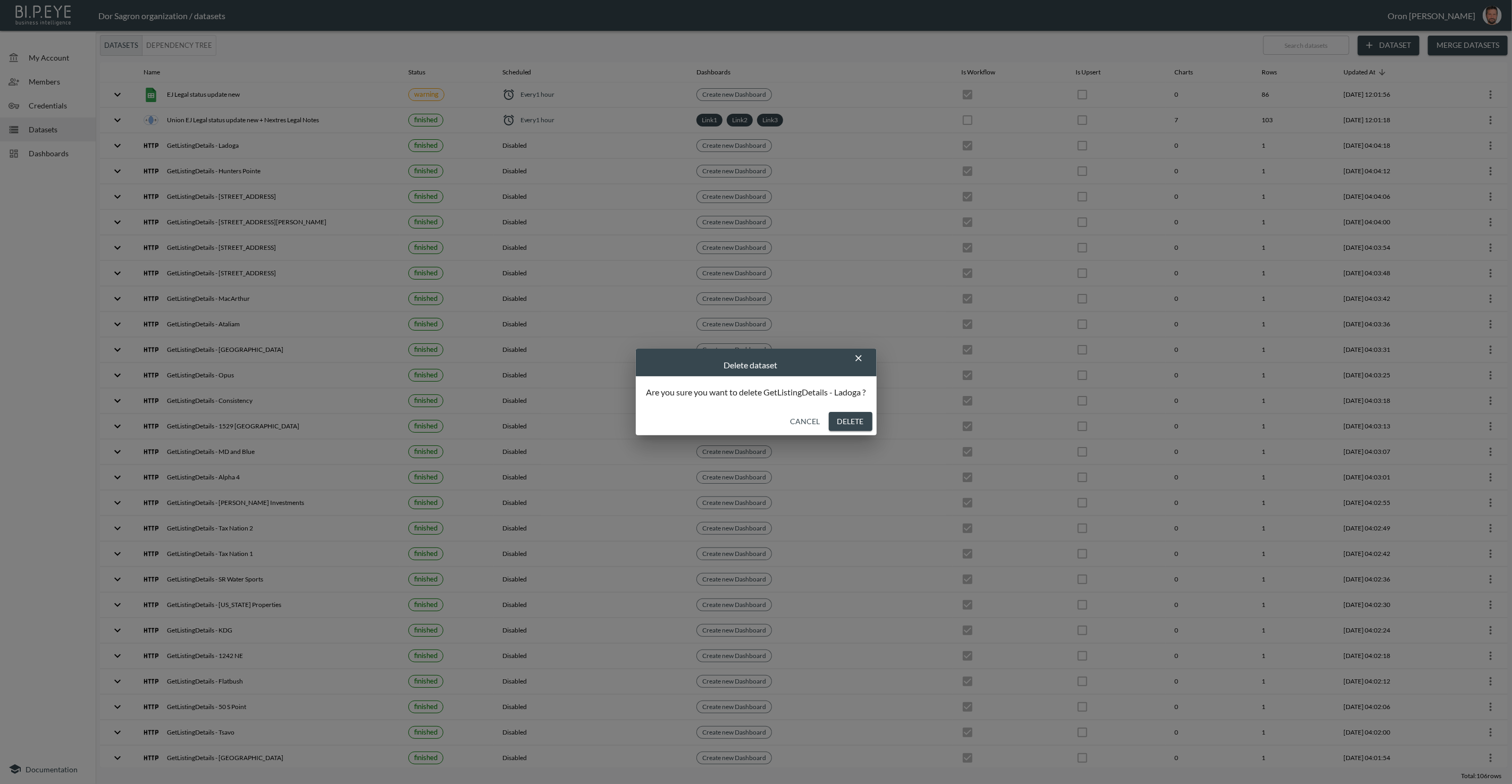
click at [855, 414] on button "Delete" at bounding box center [851, 422] width 43 height 20
checkbox input "false"
checkbox input "true"
checkbox input "false"
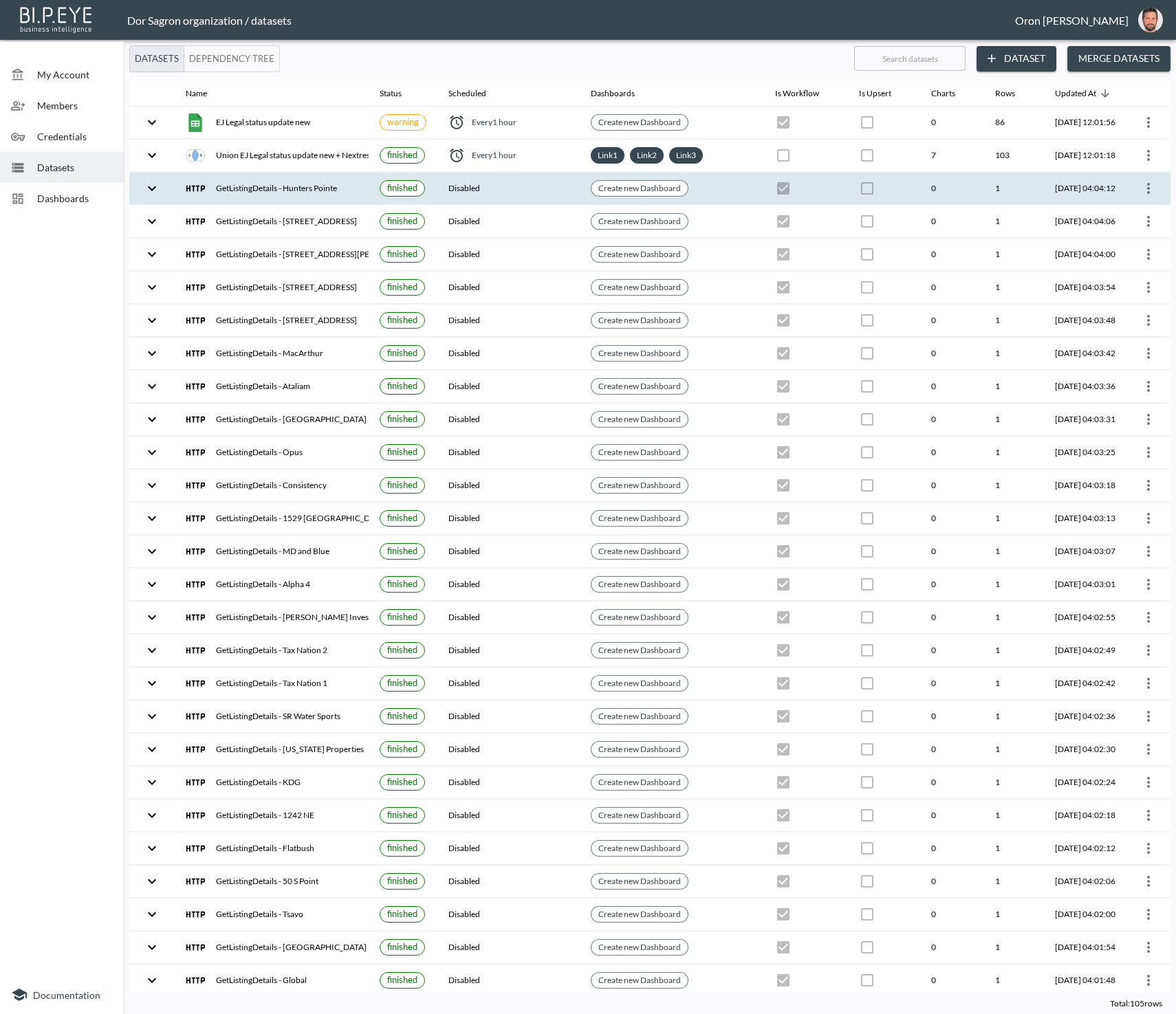
click at [1147, 186] on icon "more" at bounding box center [1149, 188] width 3 height 11
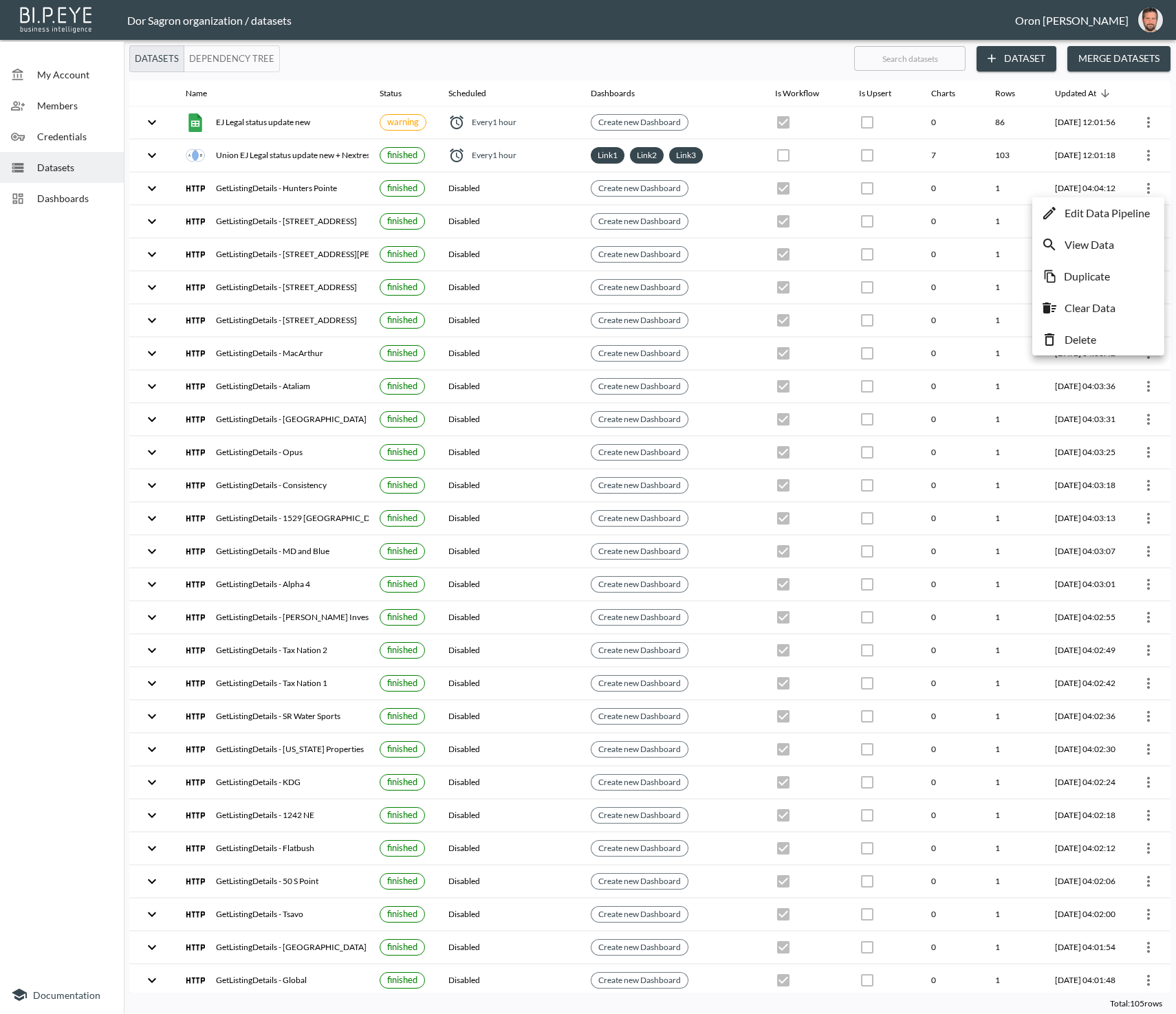
click at [1099, 347] on li "Delete" at bounding box center [1098, 339] width 125 height 25
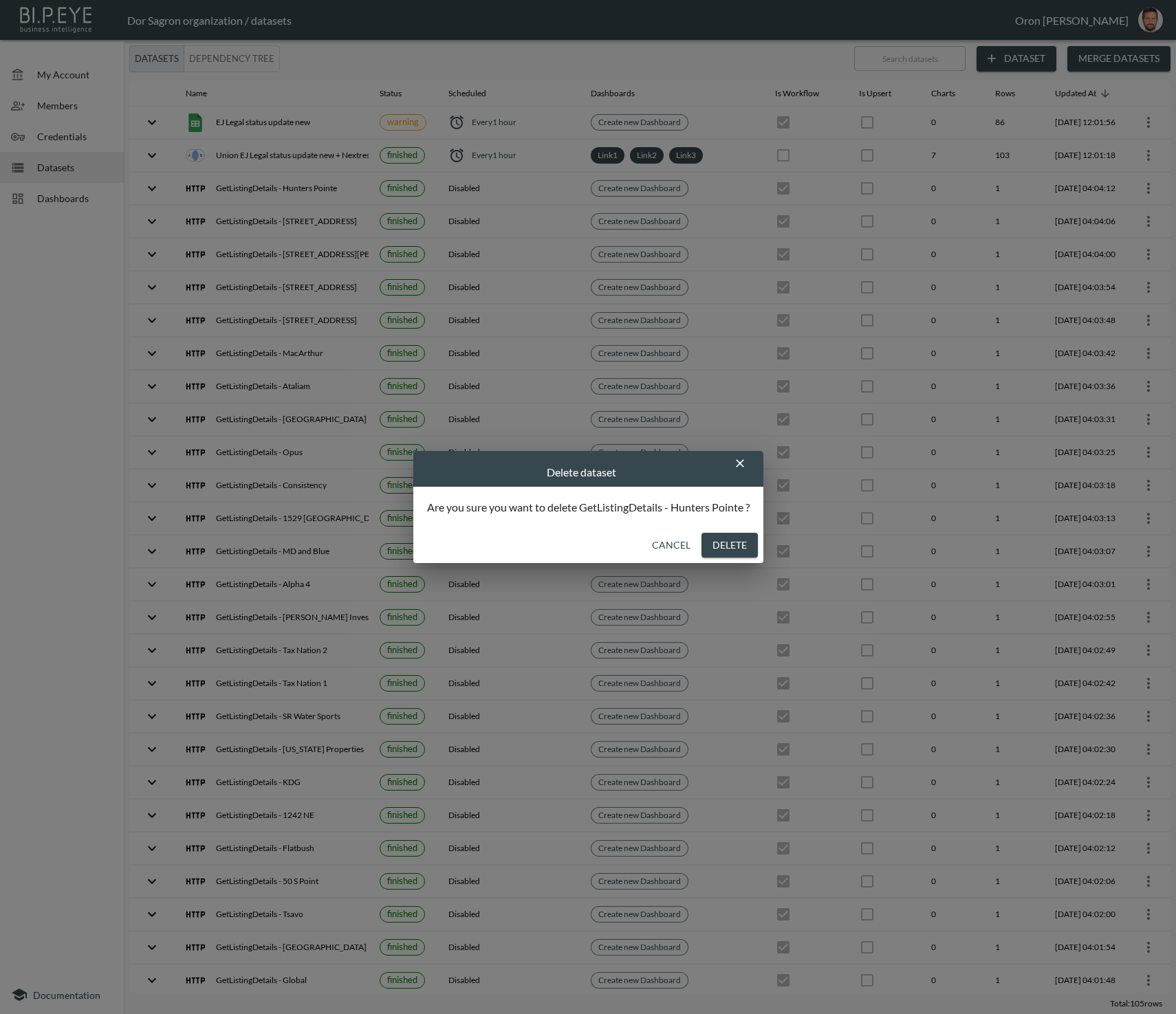
click at [717, 547] on button "Delete" at bounding box center [730, 546] width 56 height 26
checkbox input "false"
checkbox input "true"
checkbox input "false"
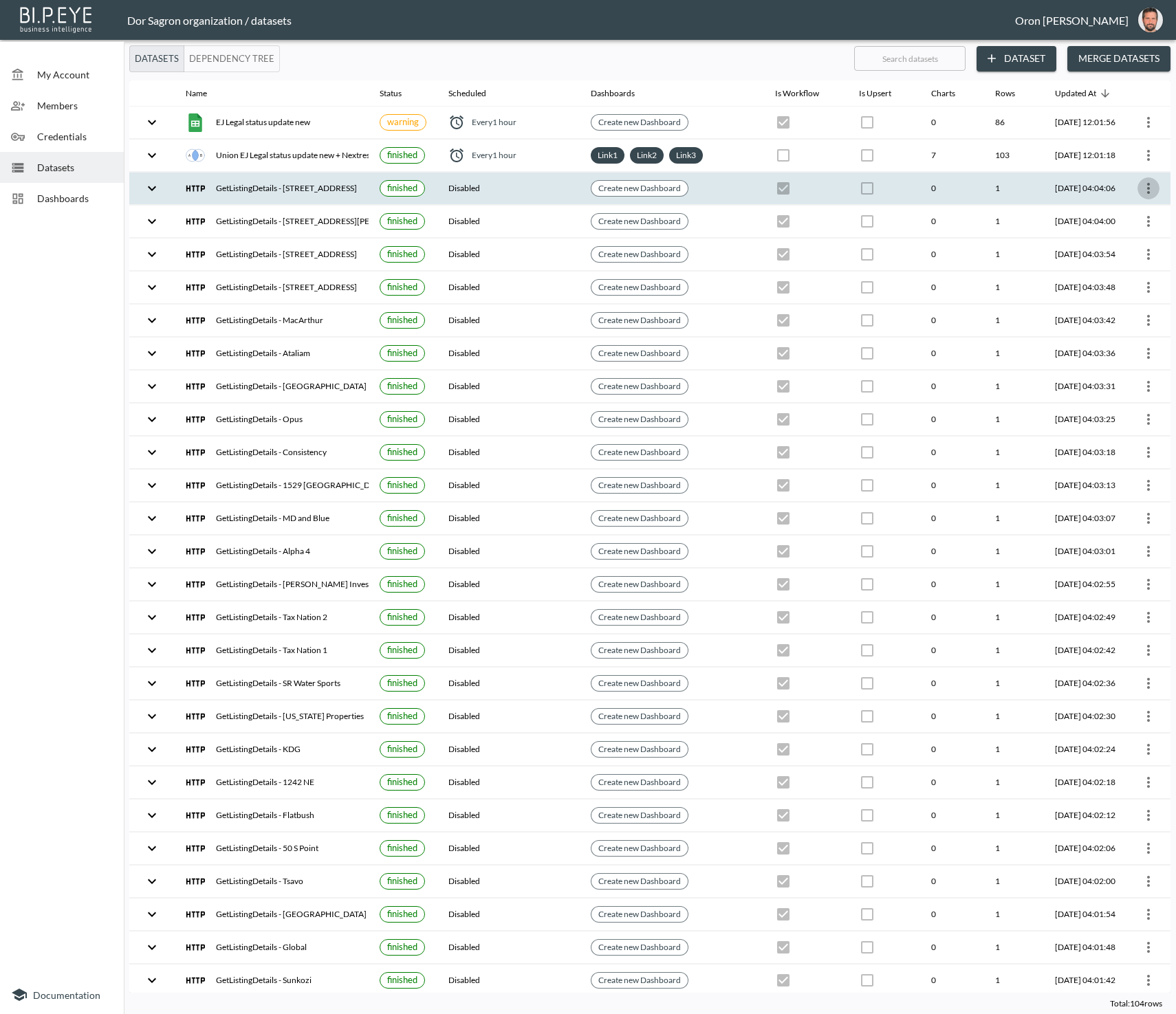
click at [1147, 184] on icon "more" at bounding box center [1149, 188] width 17 height 17
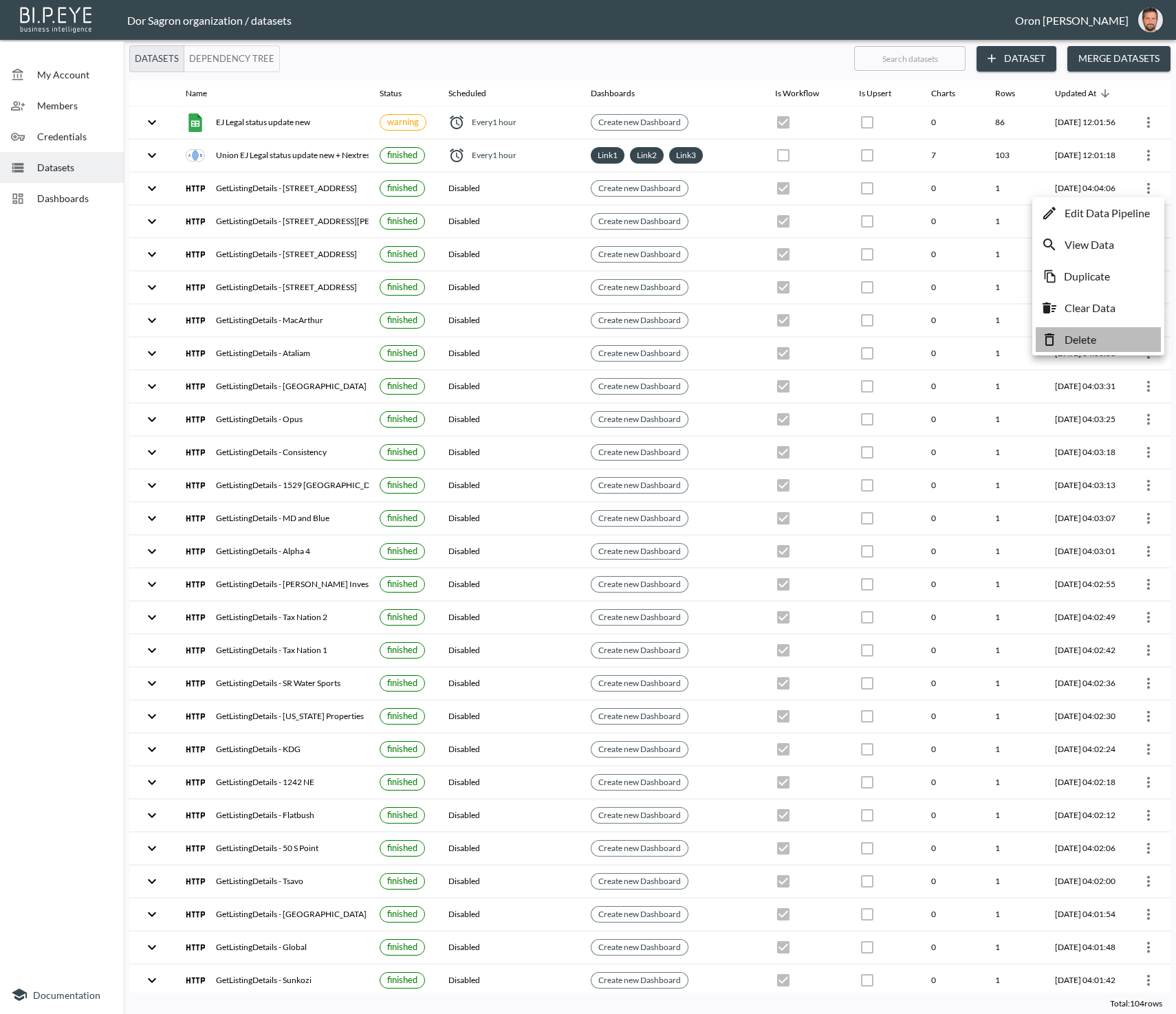
click at [1095, 342] on p "Delete" at bounding box center [1080, 340] width 32 height 17
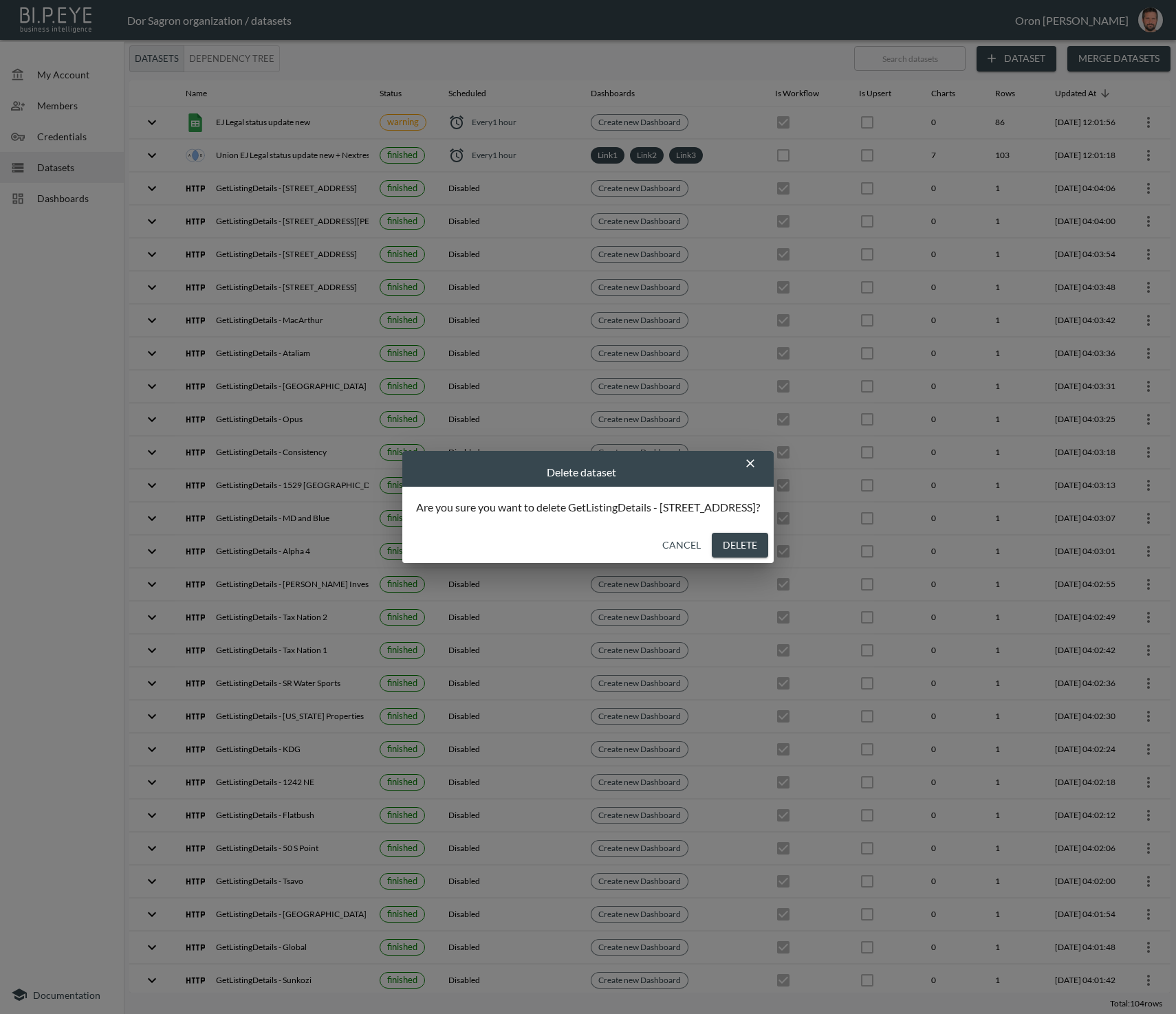
click at [736, 545] on button "Delete" at bounding box center [739, 546] width 56 height 26
checkbox input "false"
checkbox input "true"
checkbox input "false"
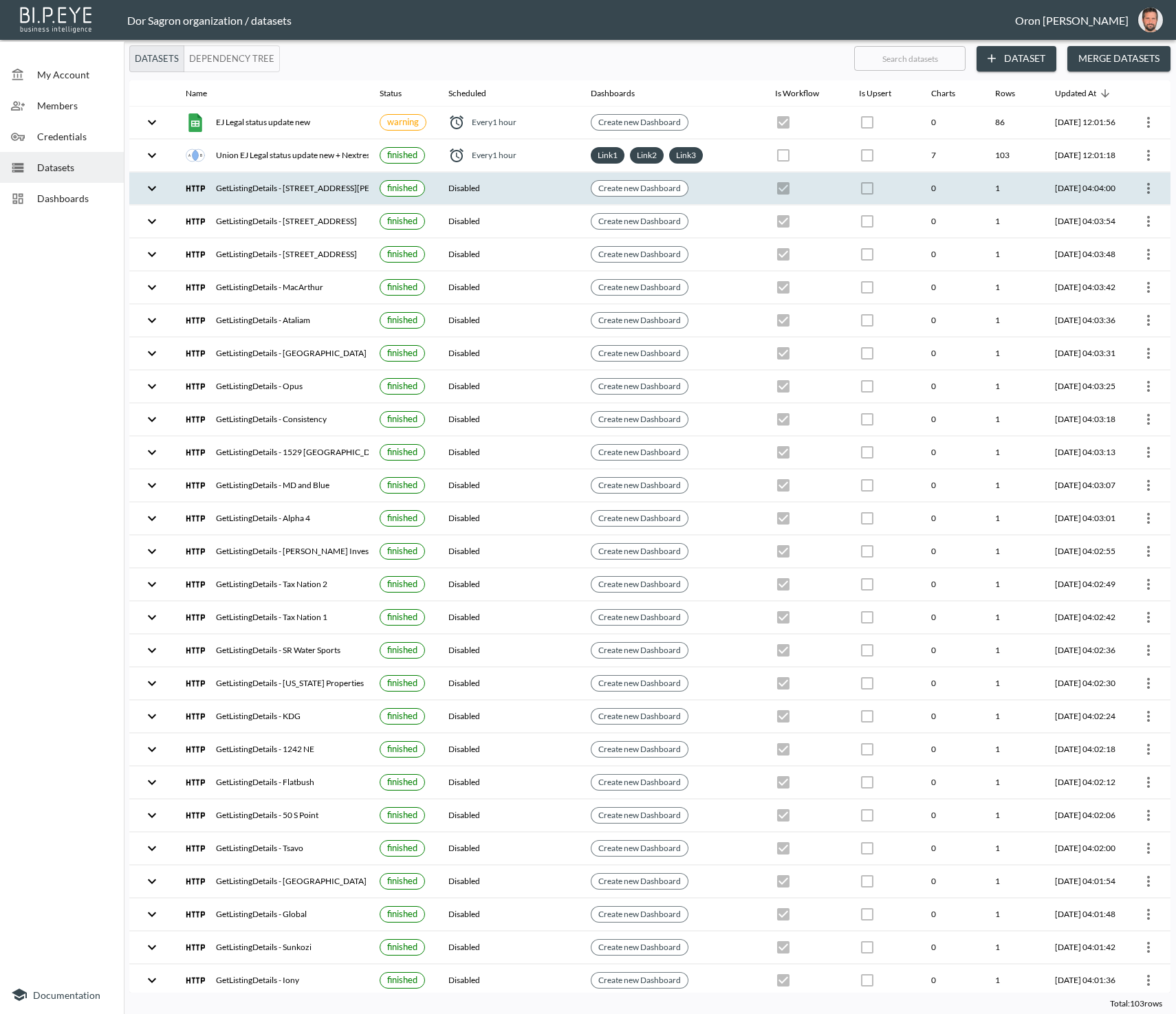
click at [1147, 183] on icon "more" at bounding box center [1149, 188] width 3 height 11
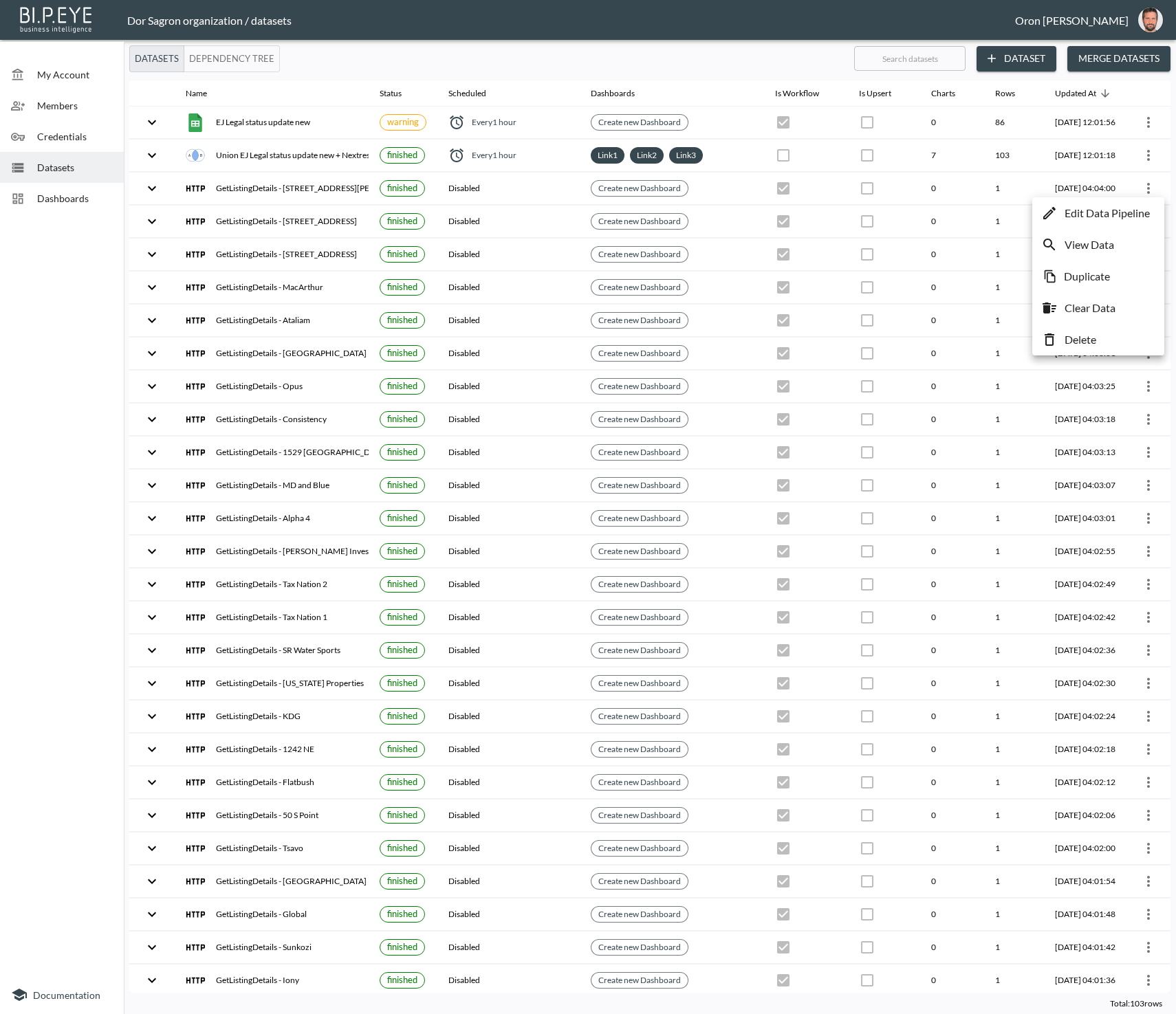
click at [1094, 335] on p "Delete" at bounding box center [1080, 340] width 32 height 17
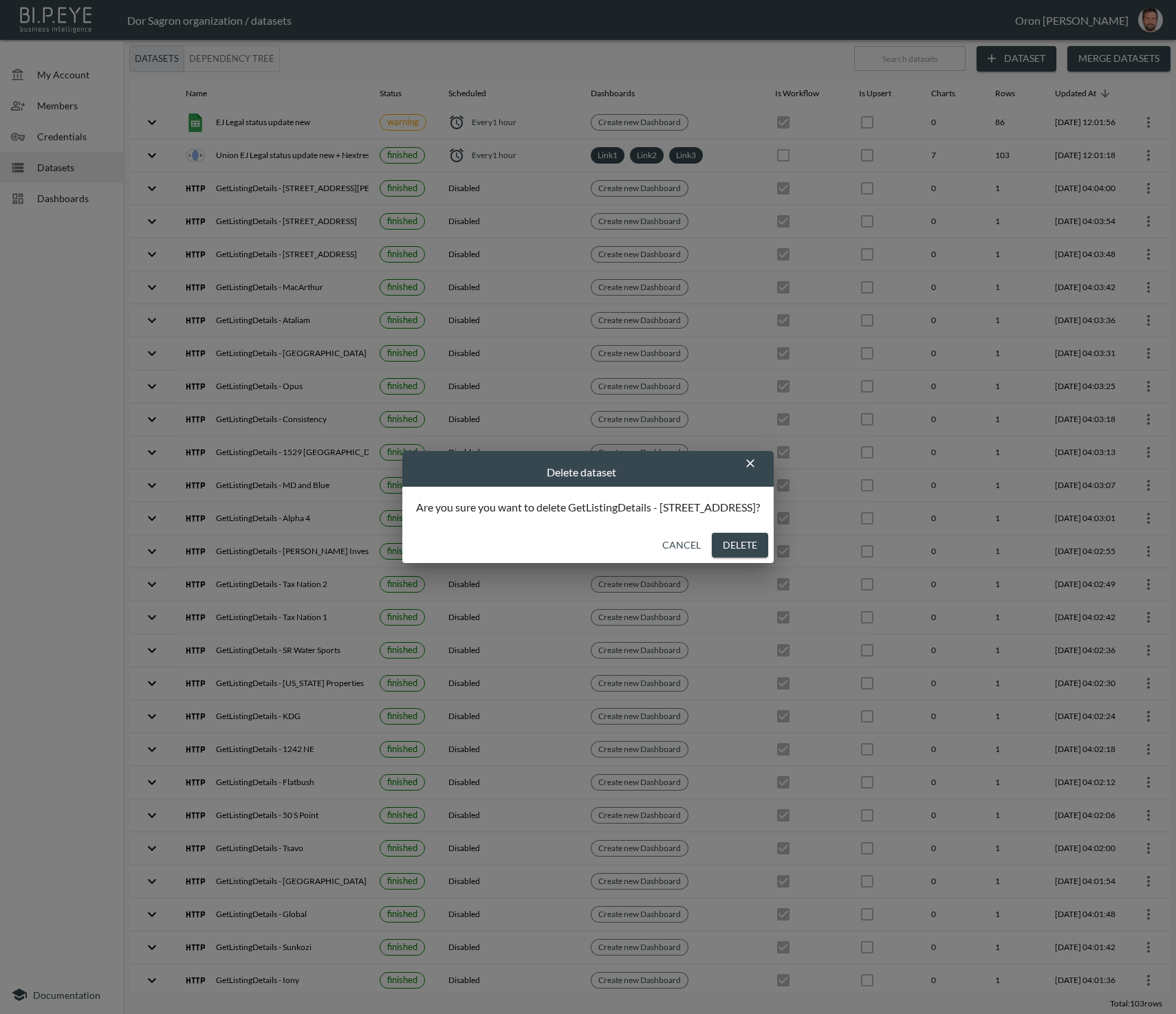
click at [746, 550] on button "Delete" at bounding box center [739, 546] width 56 height 26
checkbox input "false"
checkbox input "true"
checkbox input "false"
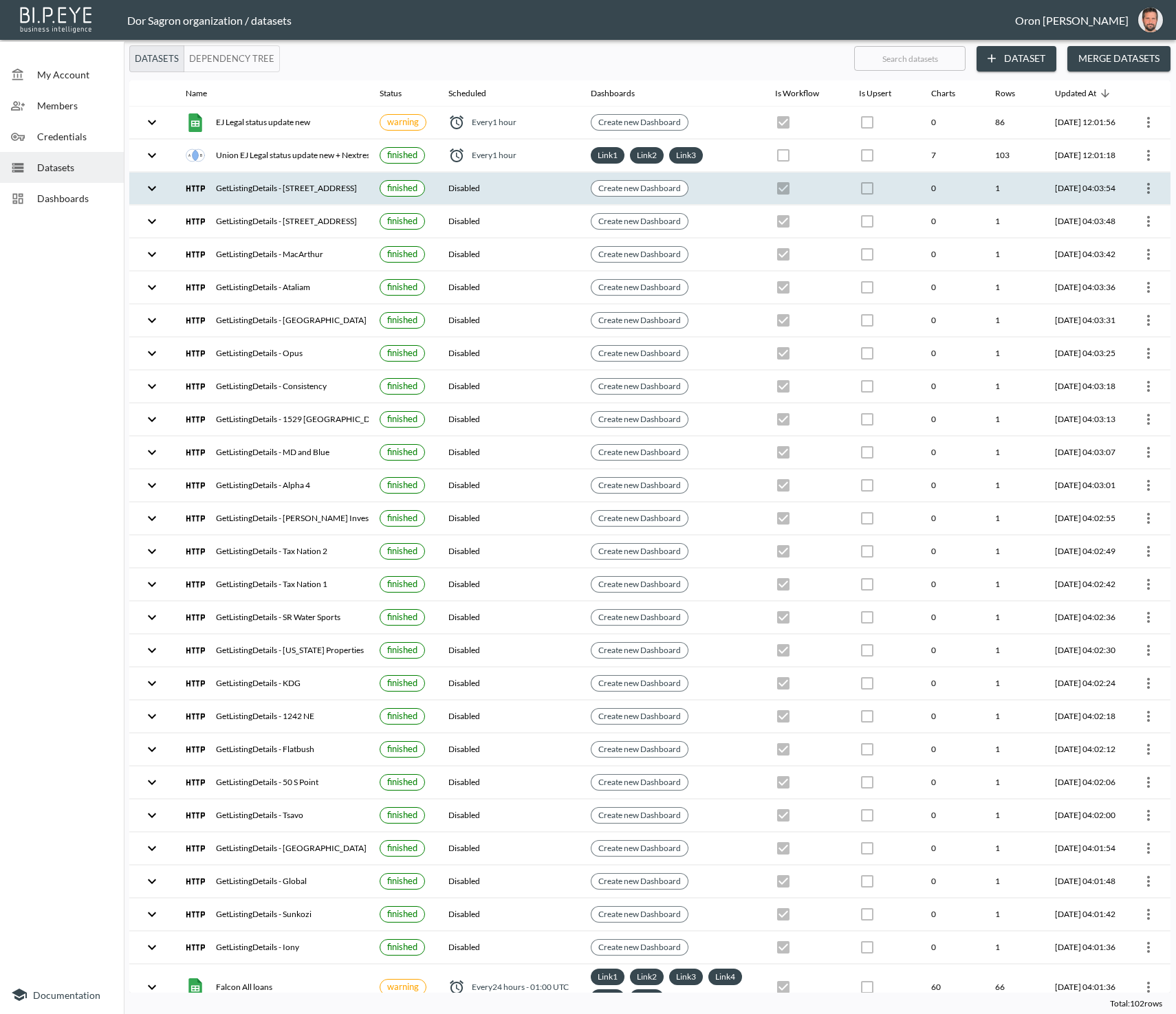
click at [1140, 180] on icon "more" at bounding box center [1149, 188] width 17 height 17
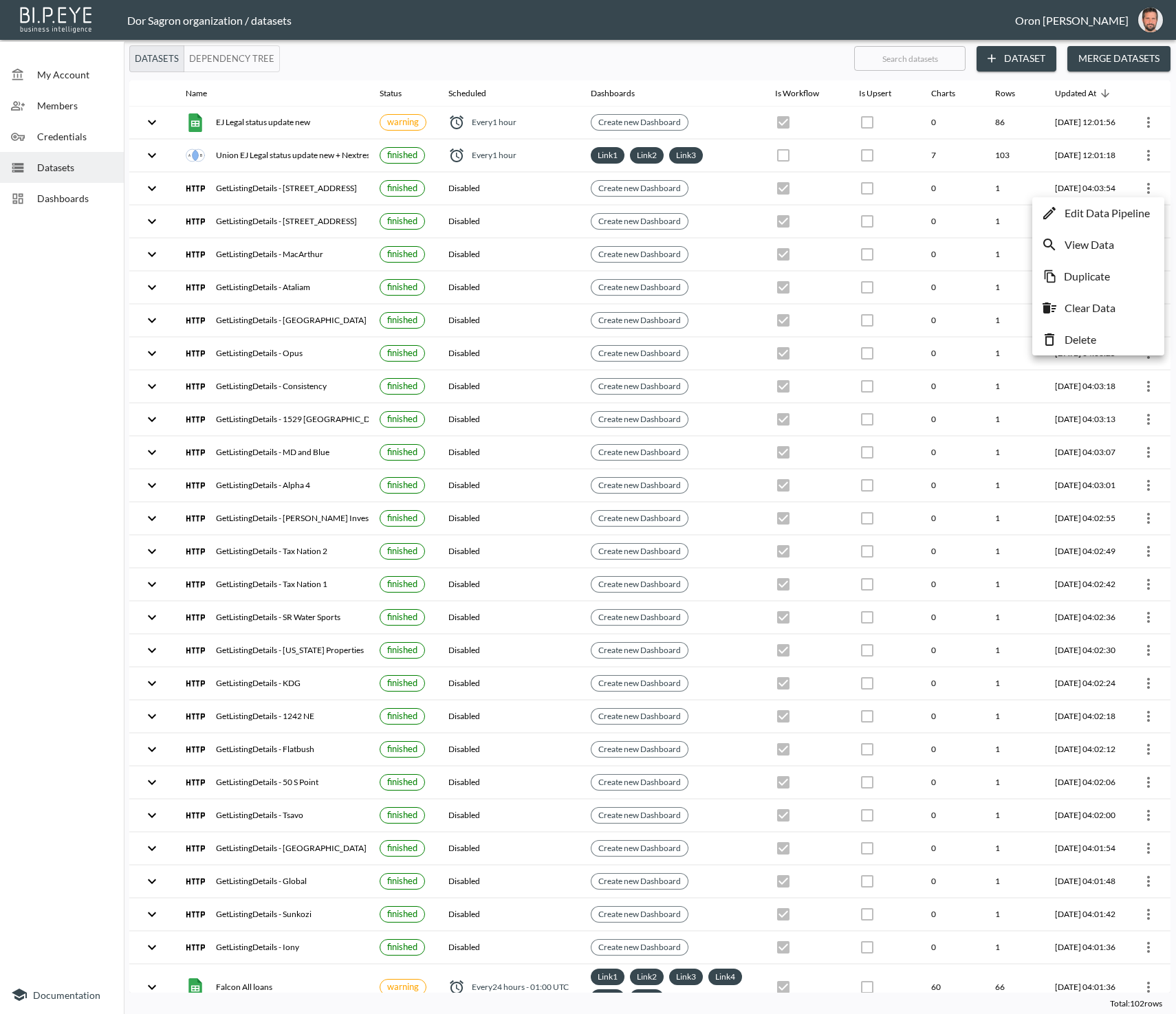
click at [1105, 332] on li "Delete" at bounding box center [1098, 339] width 125 height 25
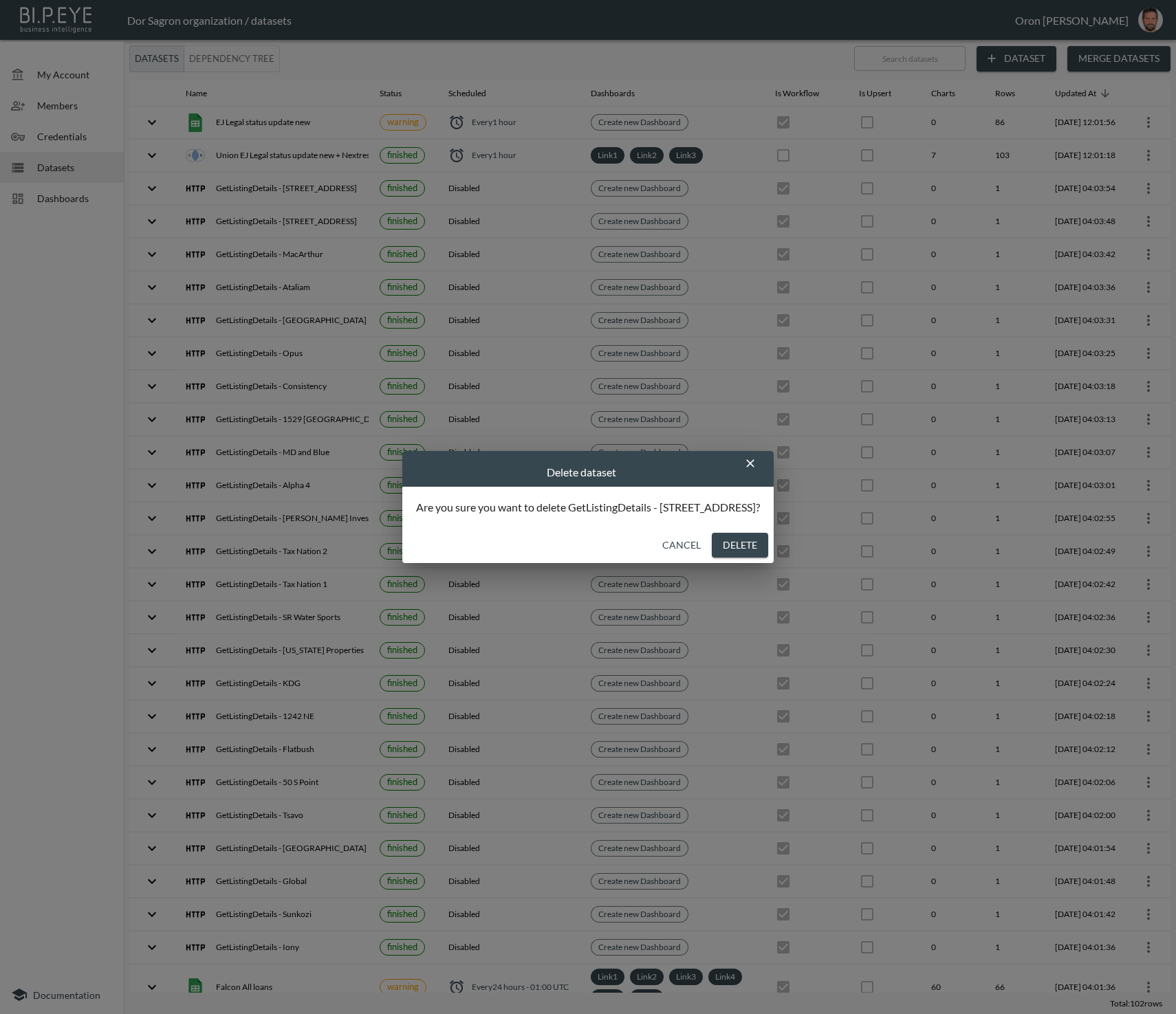
click at [723, 547] on button "Delete" at bounding box center [739, 546] width 56 height 26
checkbox input "false"
checkbox input "true"
checkbox input "false"
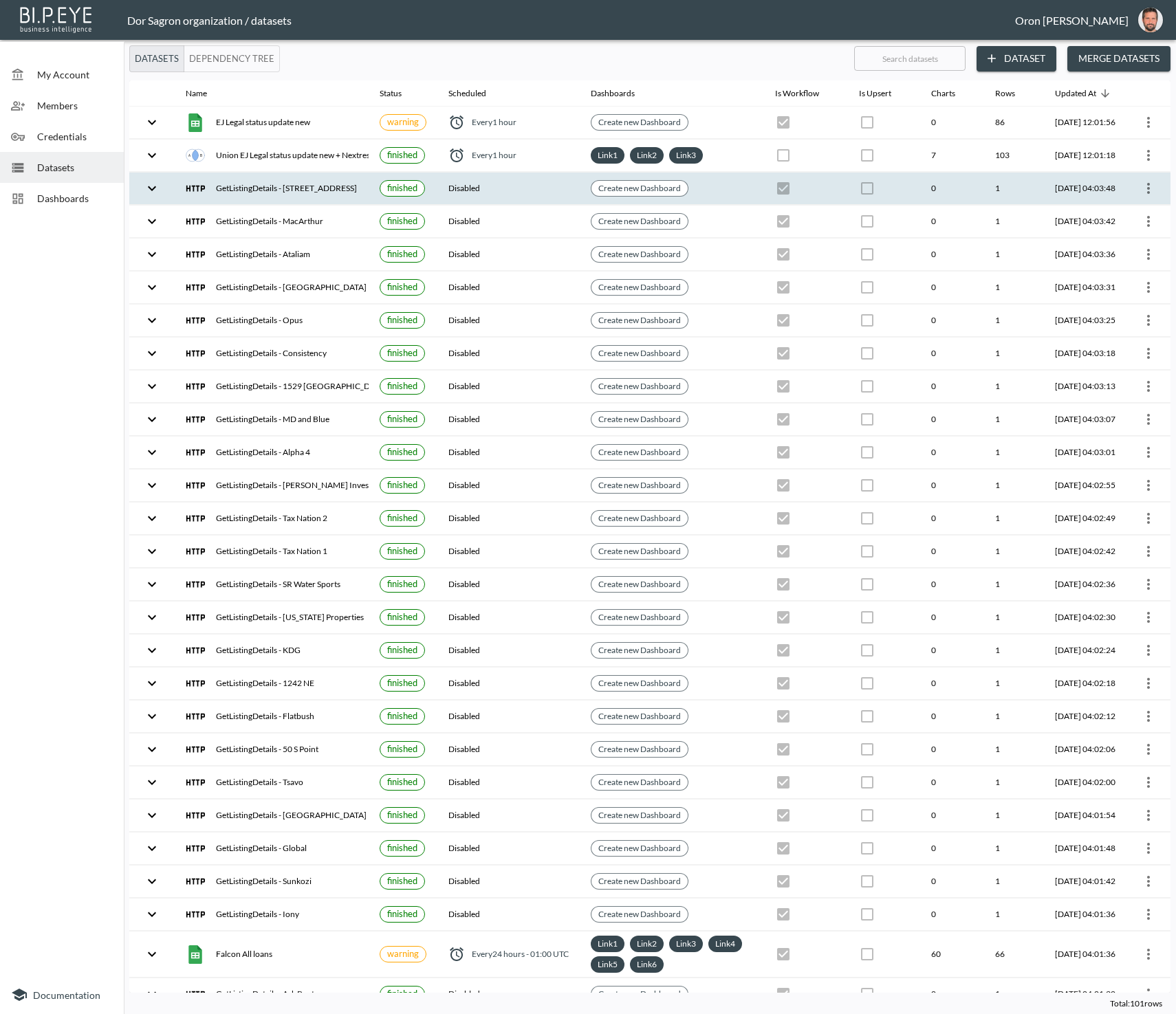
click at [1150, 186] on icon "more" at bounding box center [1149, 188] width 17 height 17
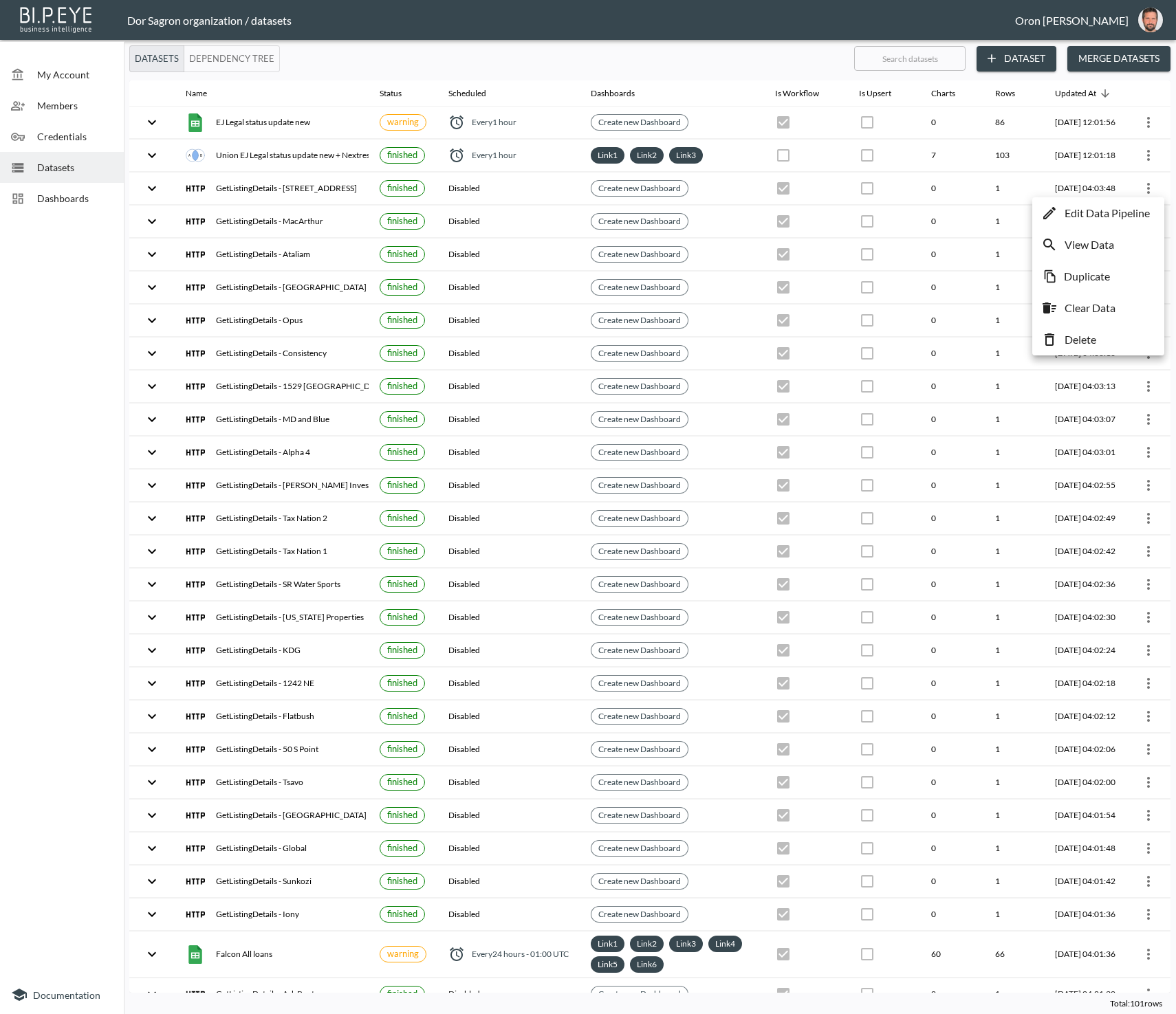
click at [1123, 332] on li "Delete" at bounding box center [1098, 339] width 125 height 25
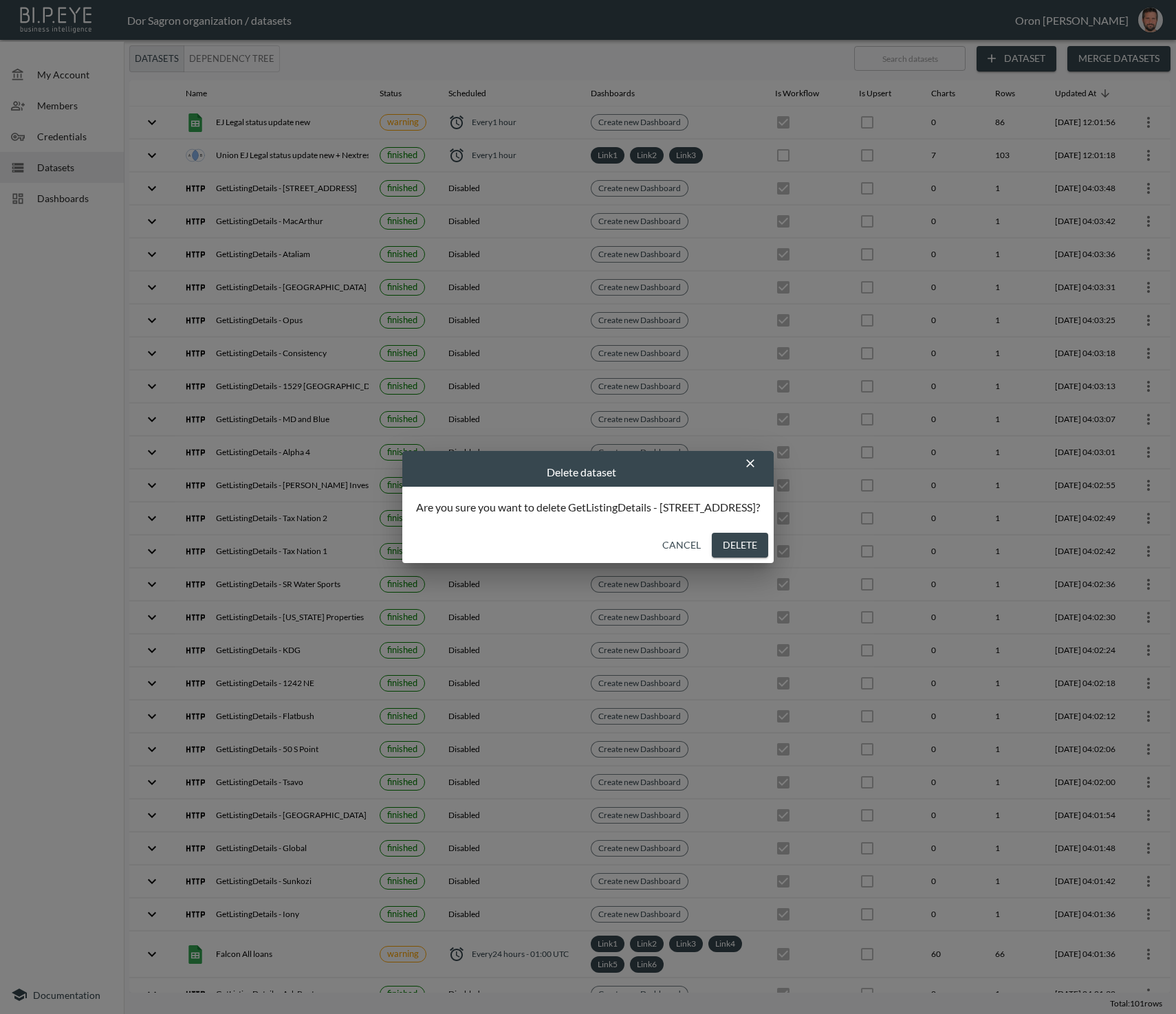
click at [749, 543] on button "Delete" at bounding box center [739, 546] width 56 height 26
checkbox input "false"
checkbox input "true"
checkbox input "false"
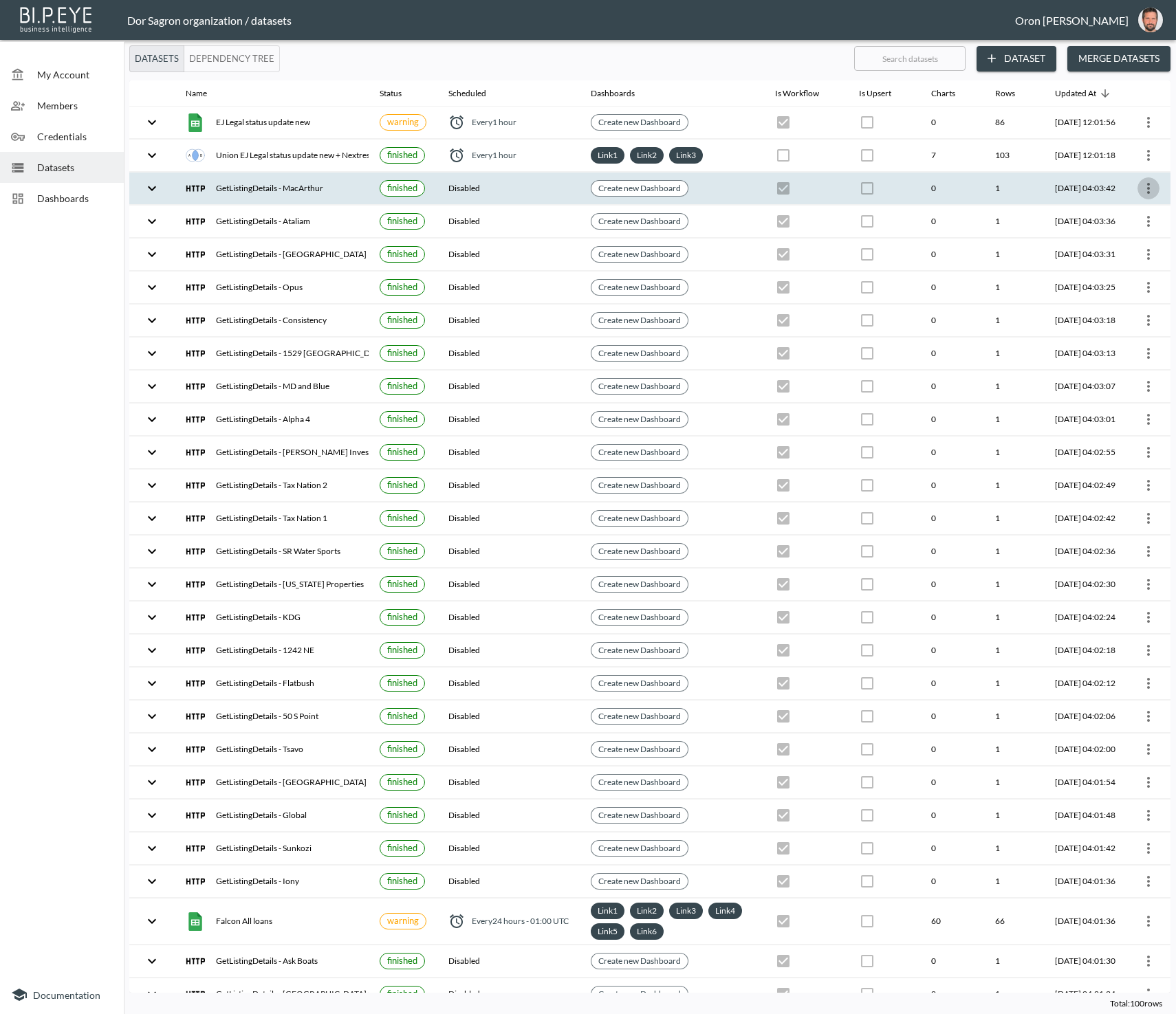
click at [1146, 187] on icon "more" at bounding box center [1149, 188] width 17 height 17
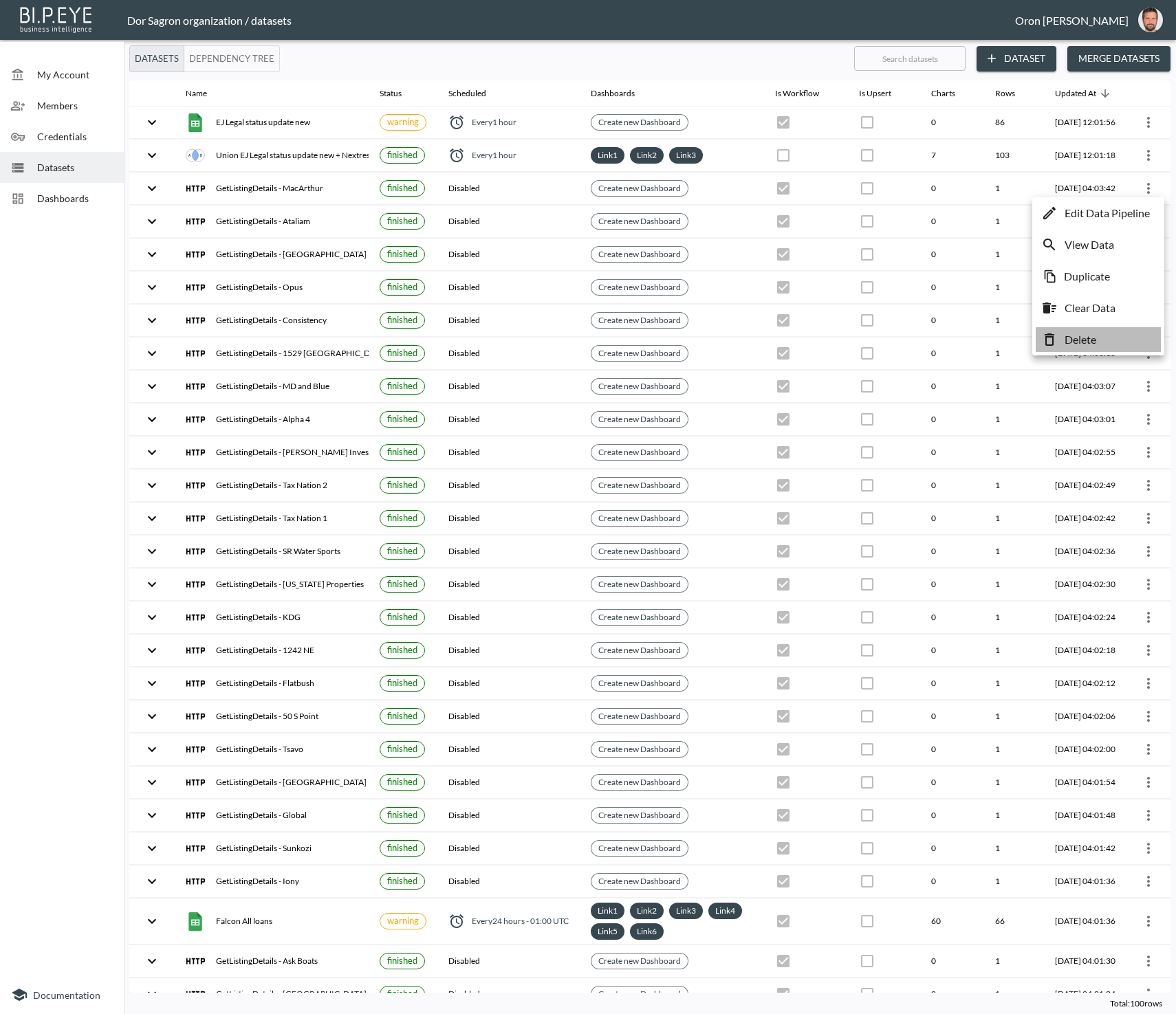
click at [1110, 332] on li "Delete" at bounding box center [1098, 339] width 125 height 25
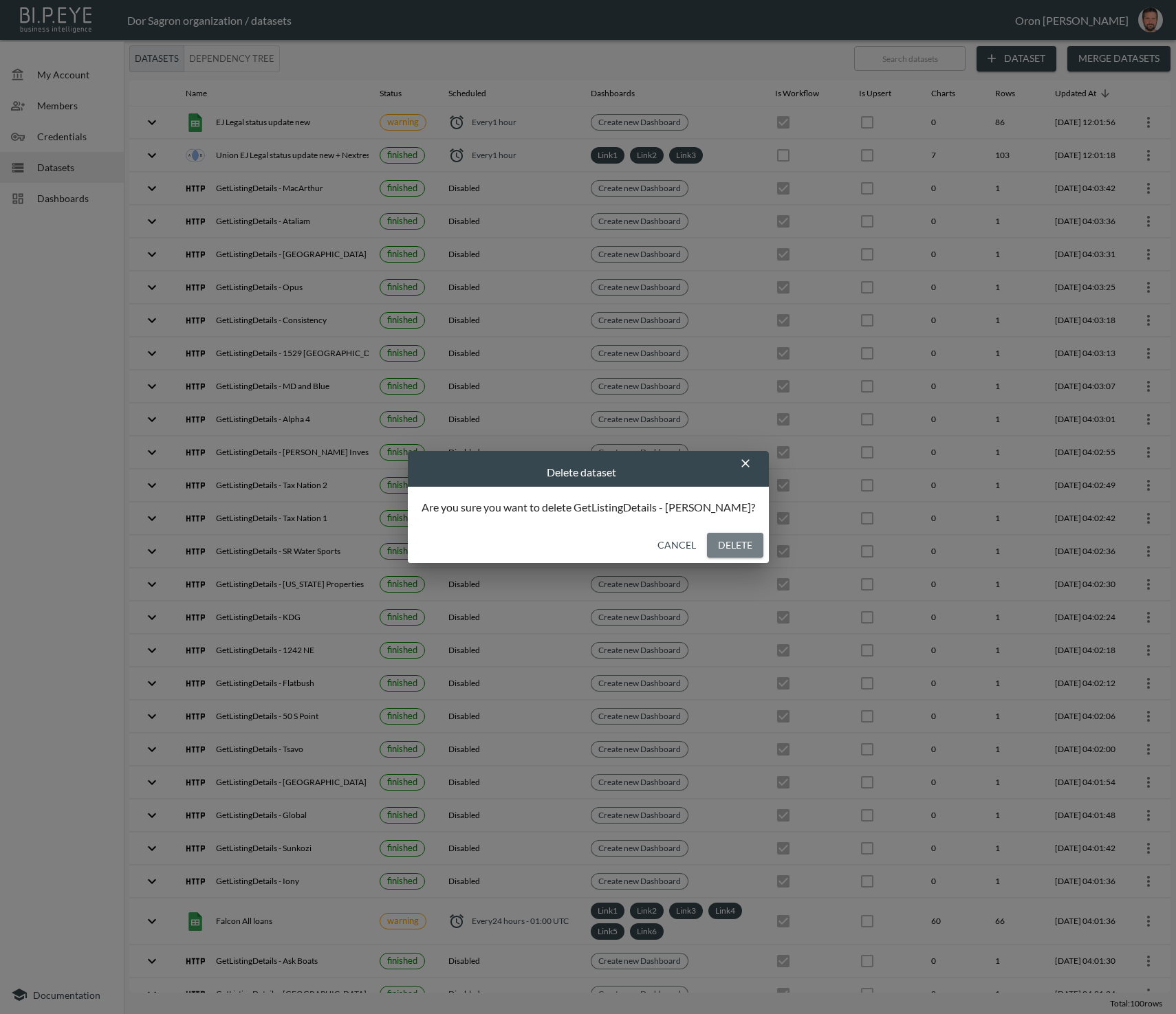
click at [727, 548] on button "Delete" at bounding box center [735, 546] width 56 height 26
checkbox input "false"
checkbox input "true"
checkbox input "false"
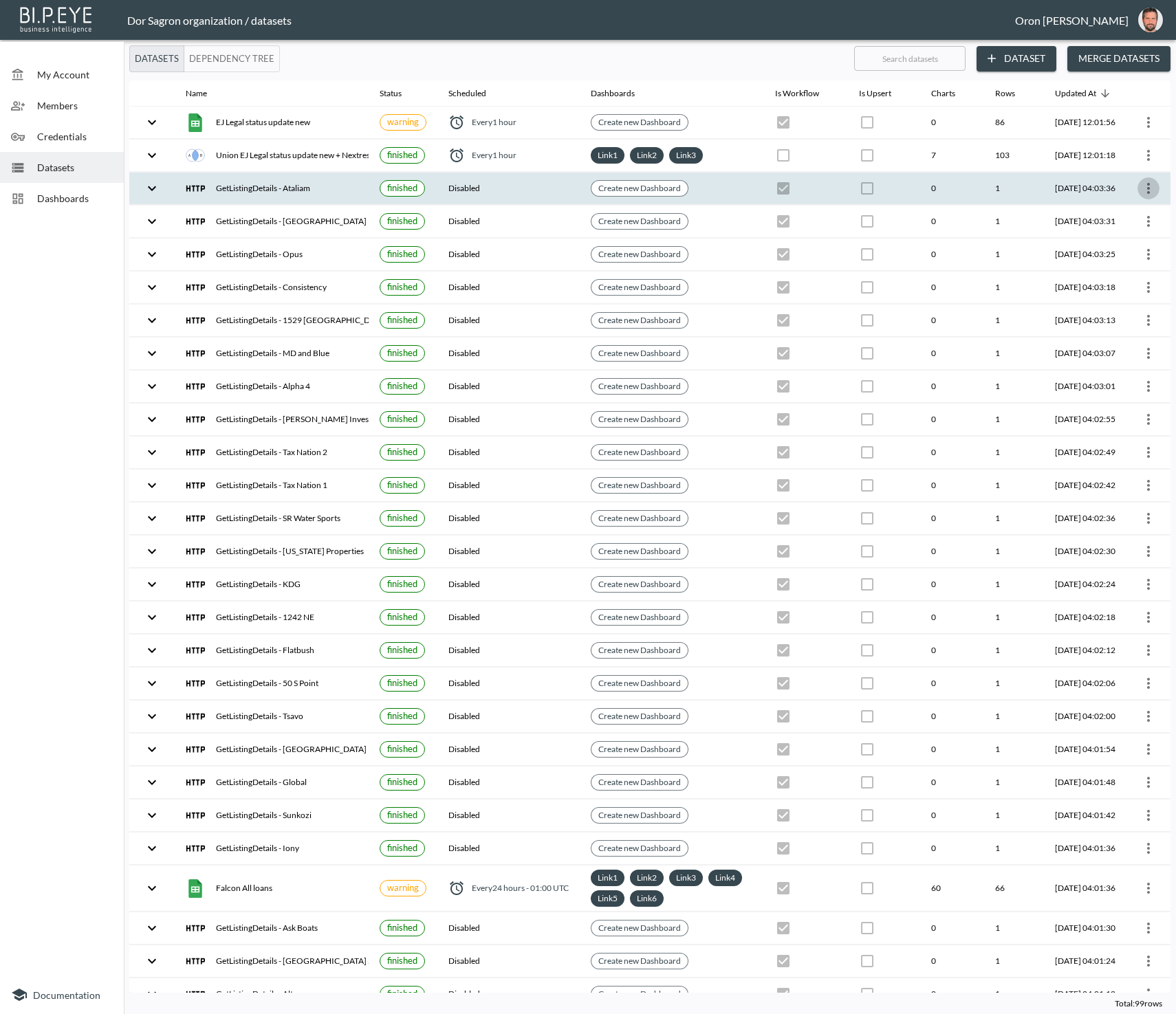
click at [1149, 190] on icon "more" at bounding box center [1149, 188] width 17 height 17
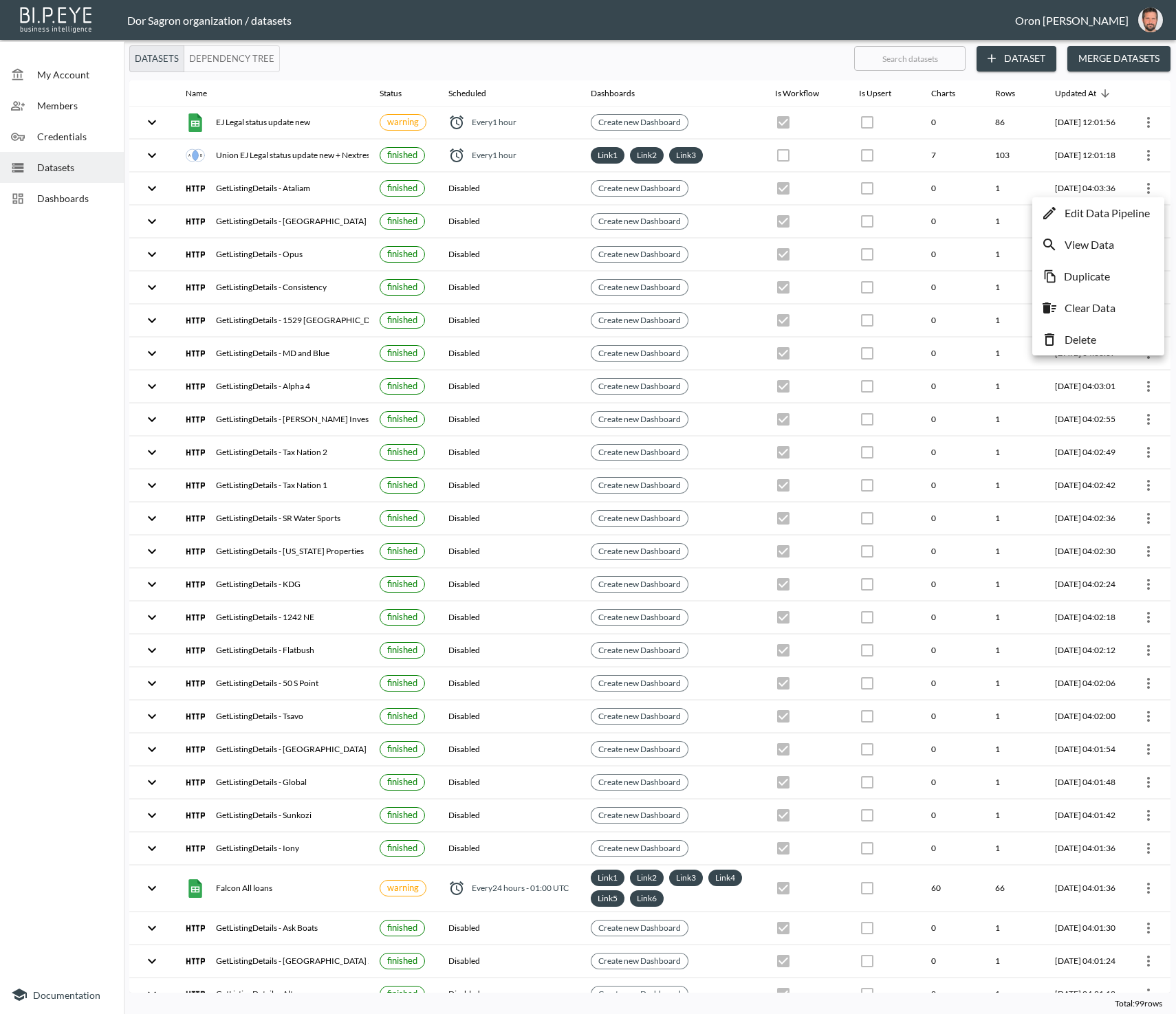
click at [1127, 332] on li "Delete" at bounding box center [1098, 339] width 125 height 25
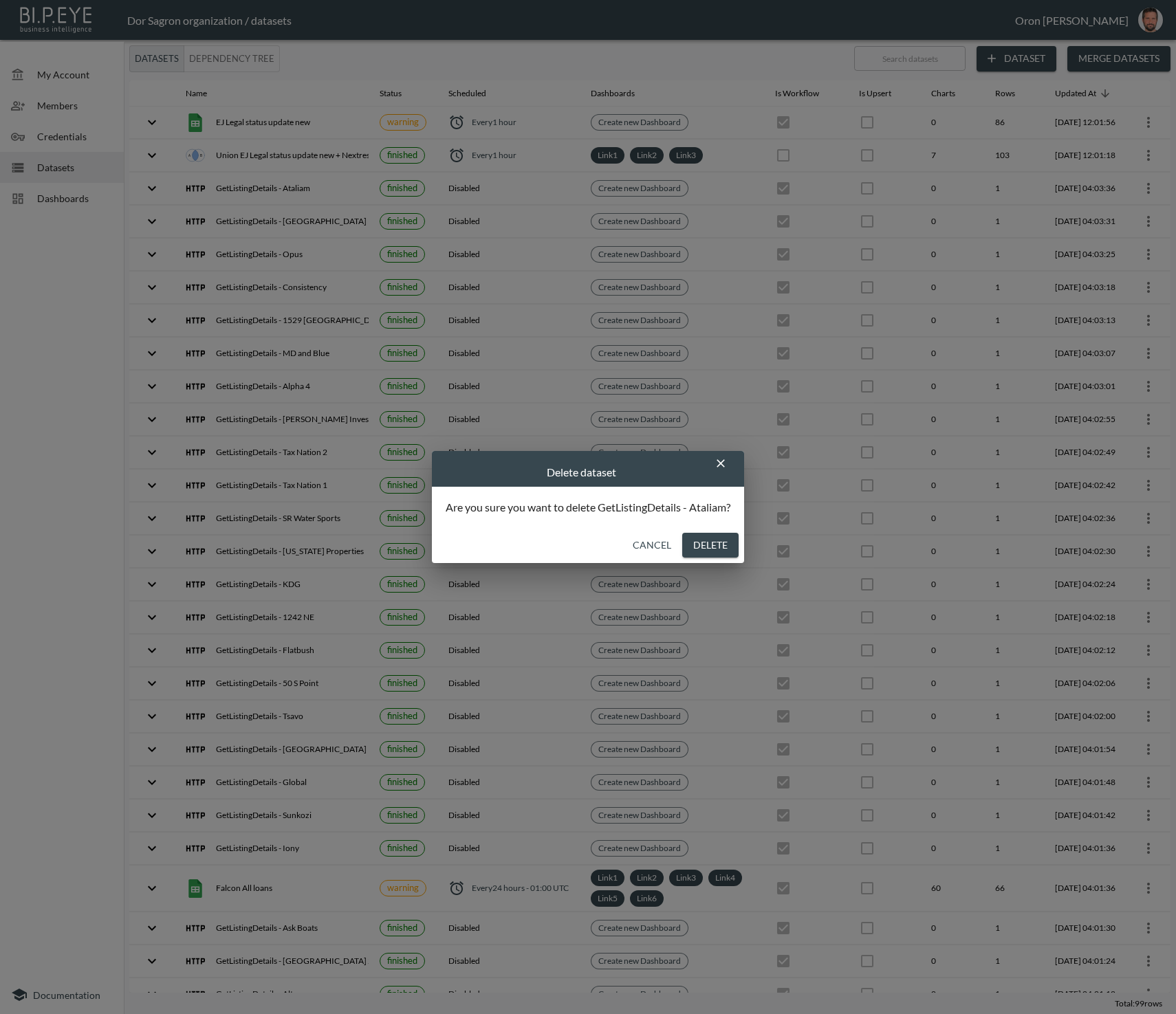
click at [714, 537] on button "Delete" at bounding box center [711, 546] width 56 height 26
checkbox input "false"
checkbox input "true"
checkbox input "false"
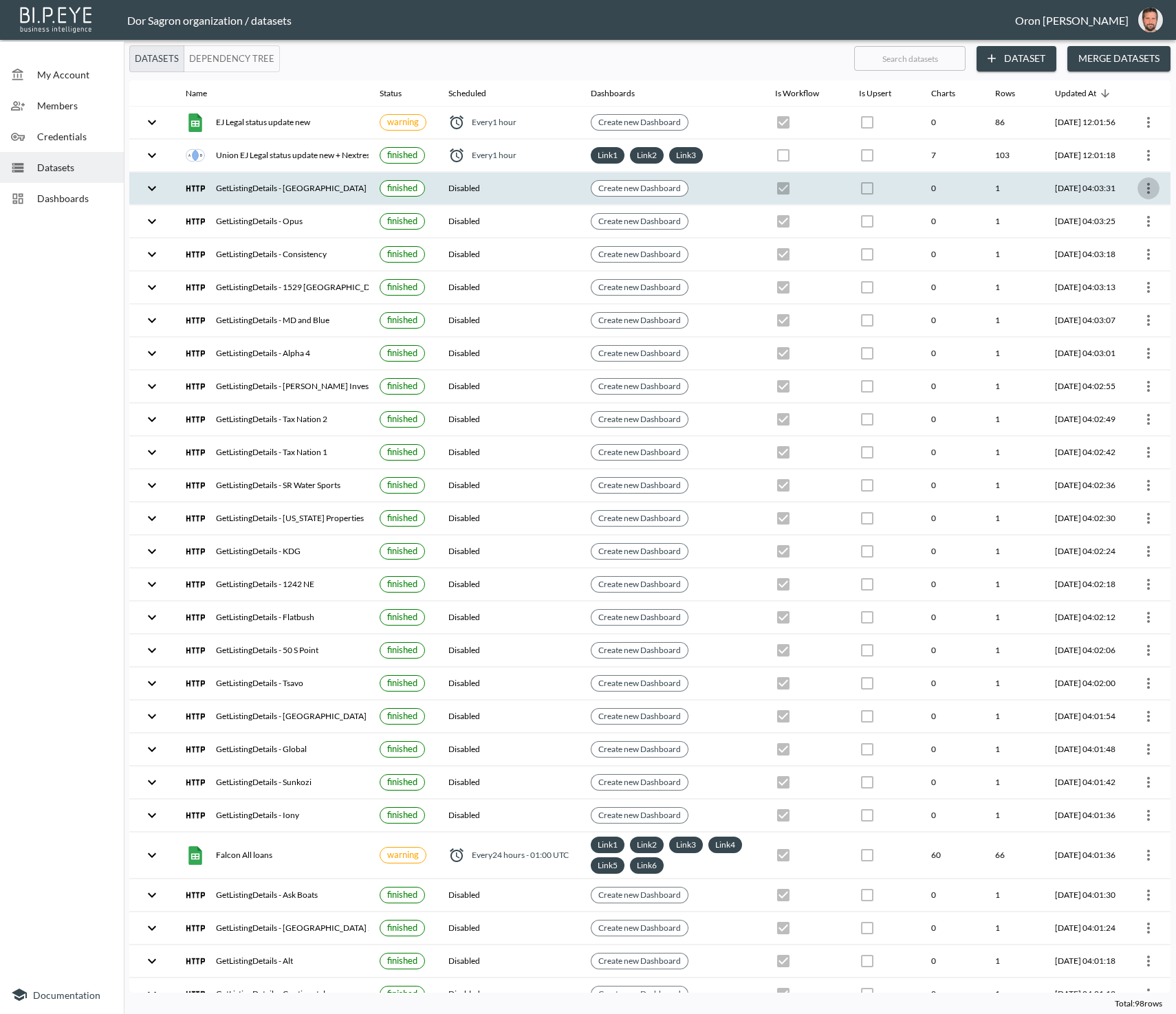
click at [1151, 187] on icon "more" at bounding box center [1149, 188] width 17 height 17
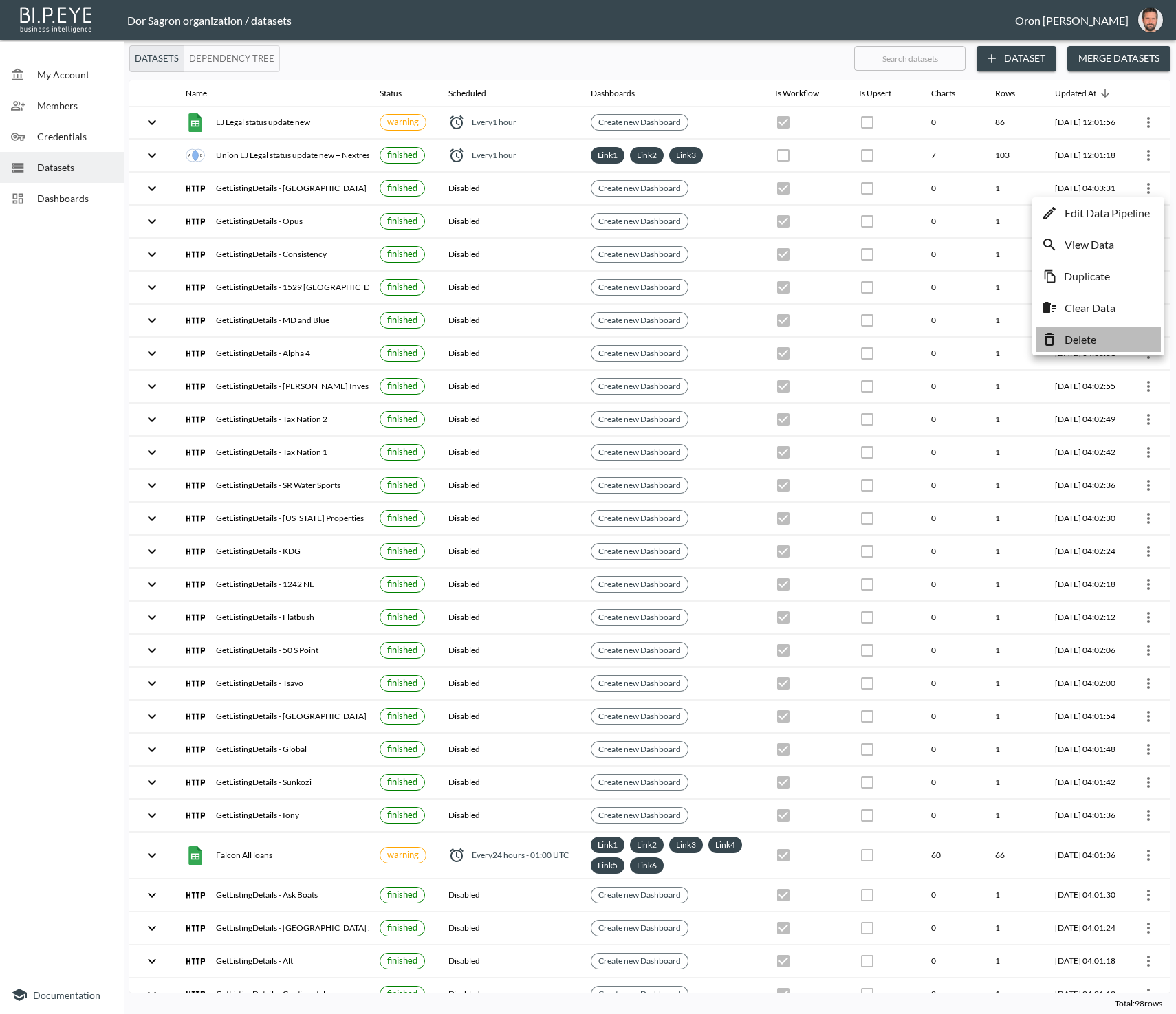
click at [1089, 333] on p "Delete" at bounding box center [1080, 340] width 32 height 17
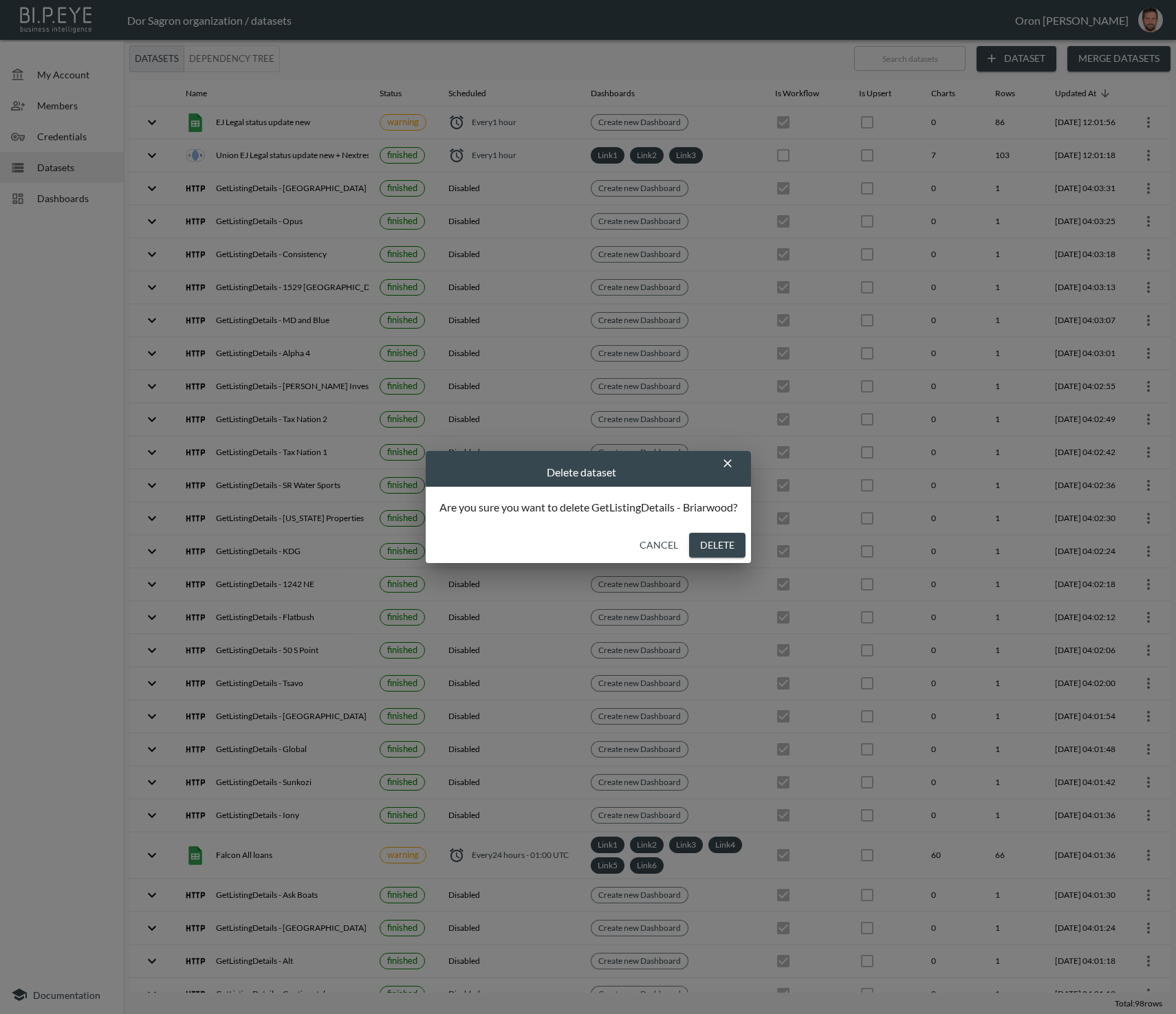
click at [724, 549] on button "Delete" at bounding box center [717, 546] width 56 height 26
checkbox input "false"
checkbox input "true"
checkbox input "false"
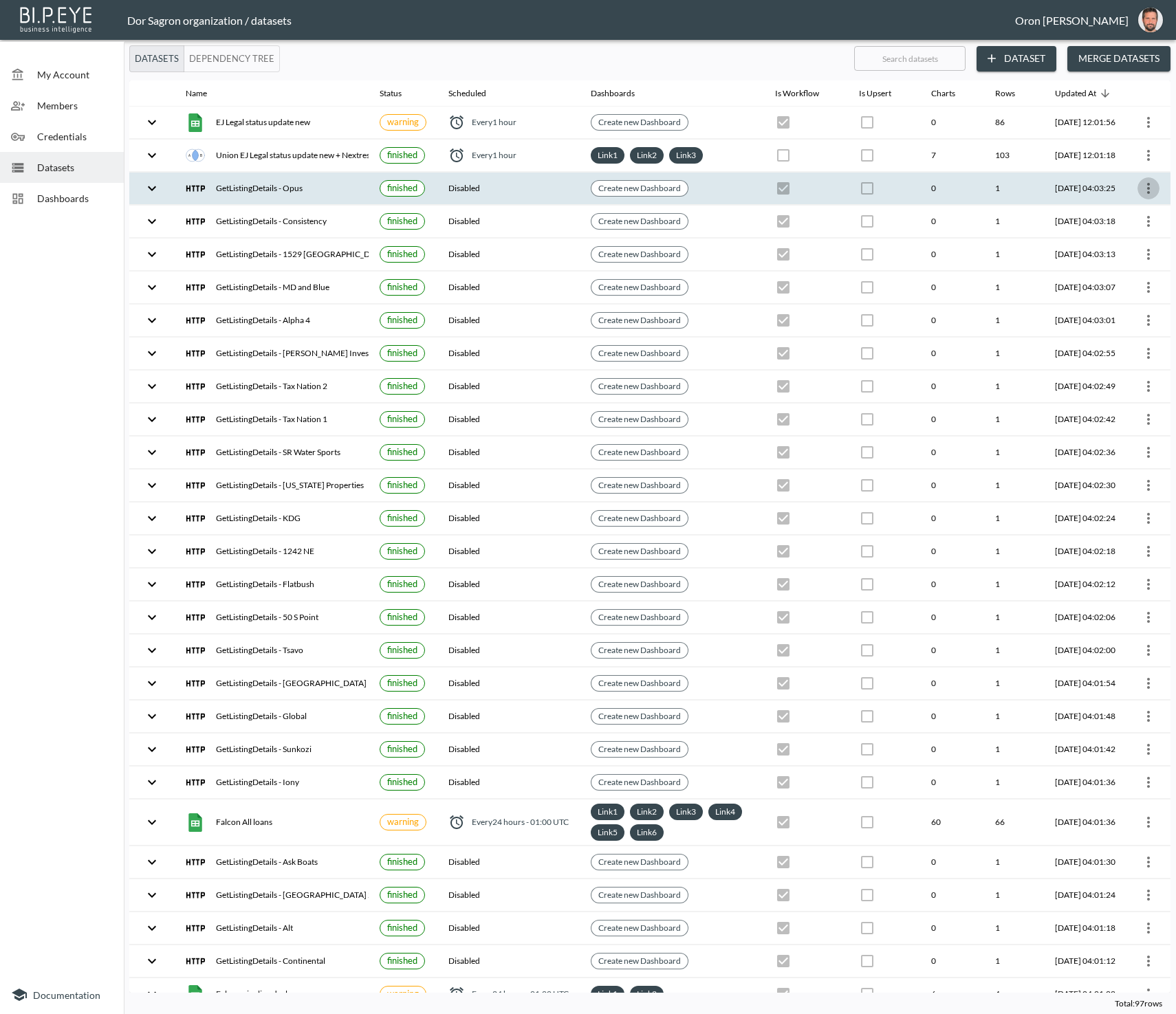
click at [1147, 183] on icon "more" at bounding box center [1149, 188] width 3 height 11
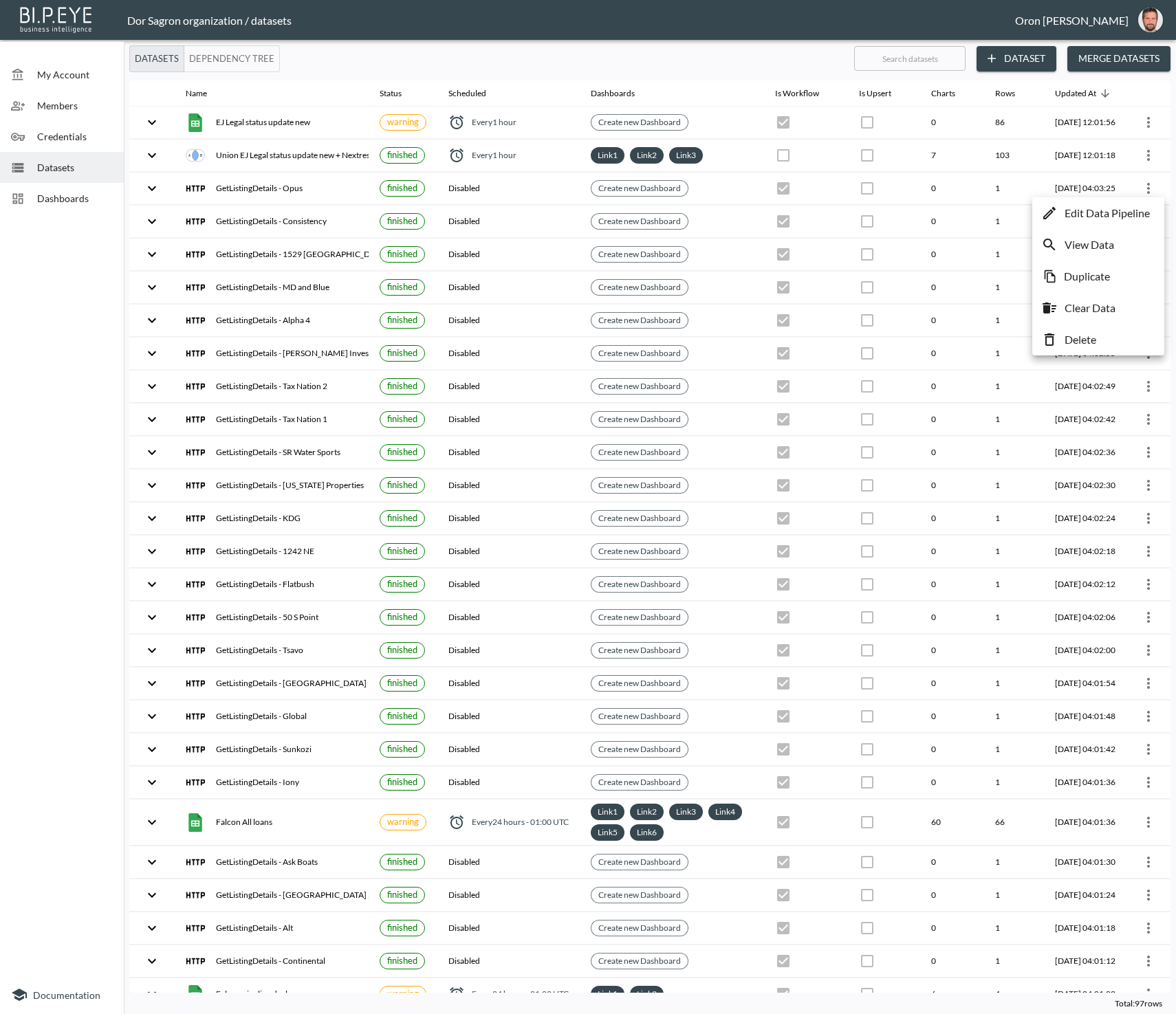
click at [1118, 332] on li "Delete" at bounding box center [1098, 339] width 125 height 25
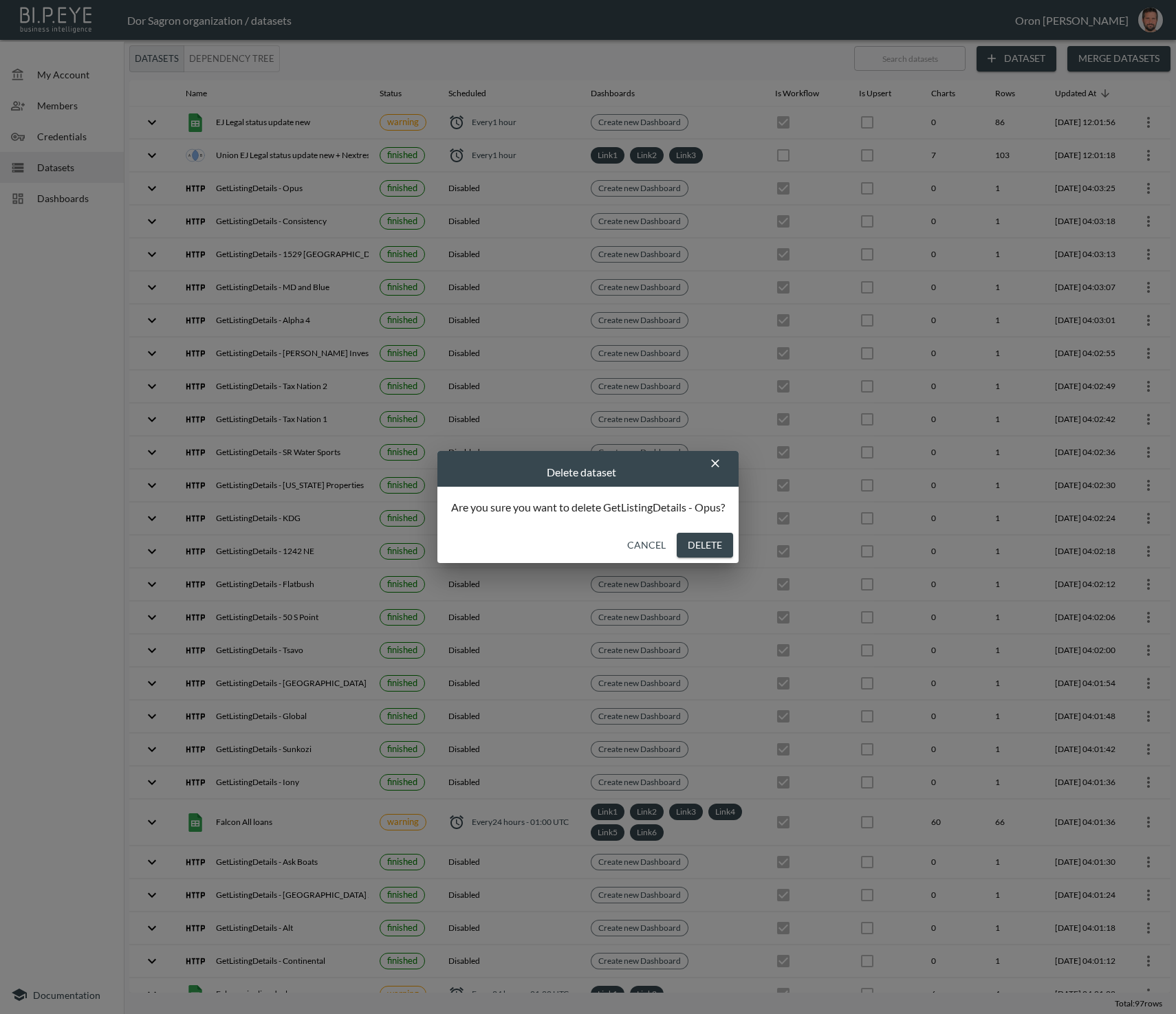
click at [706, 550] on button "Delete" at bounding box center [705, 546] width 56 height 26
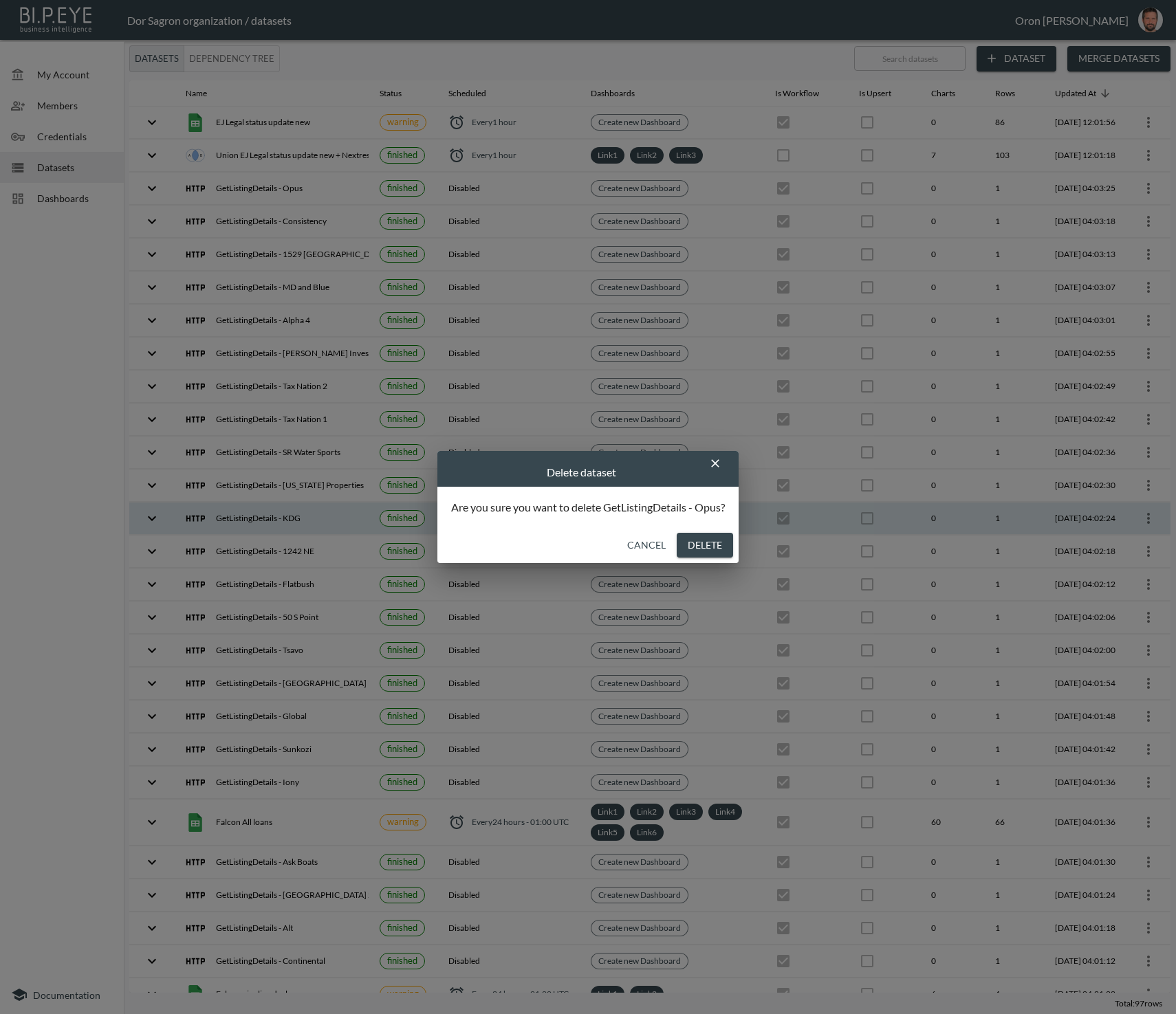
checkbox input "false"
checkbox input "true"
checkbox input "false"
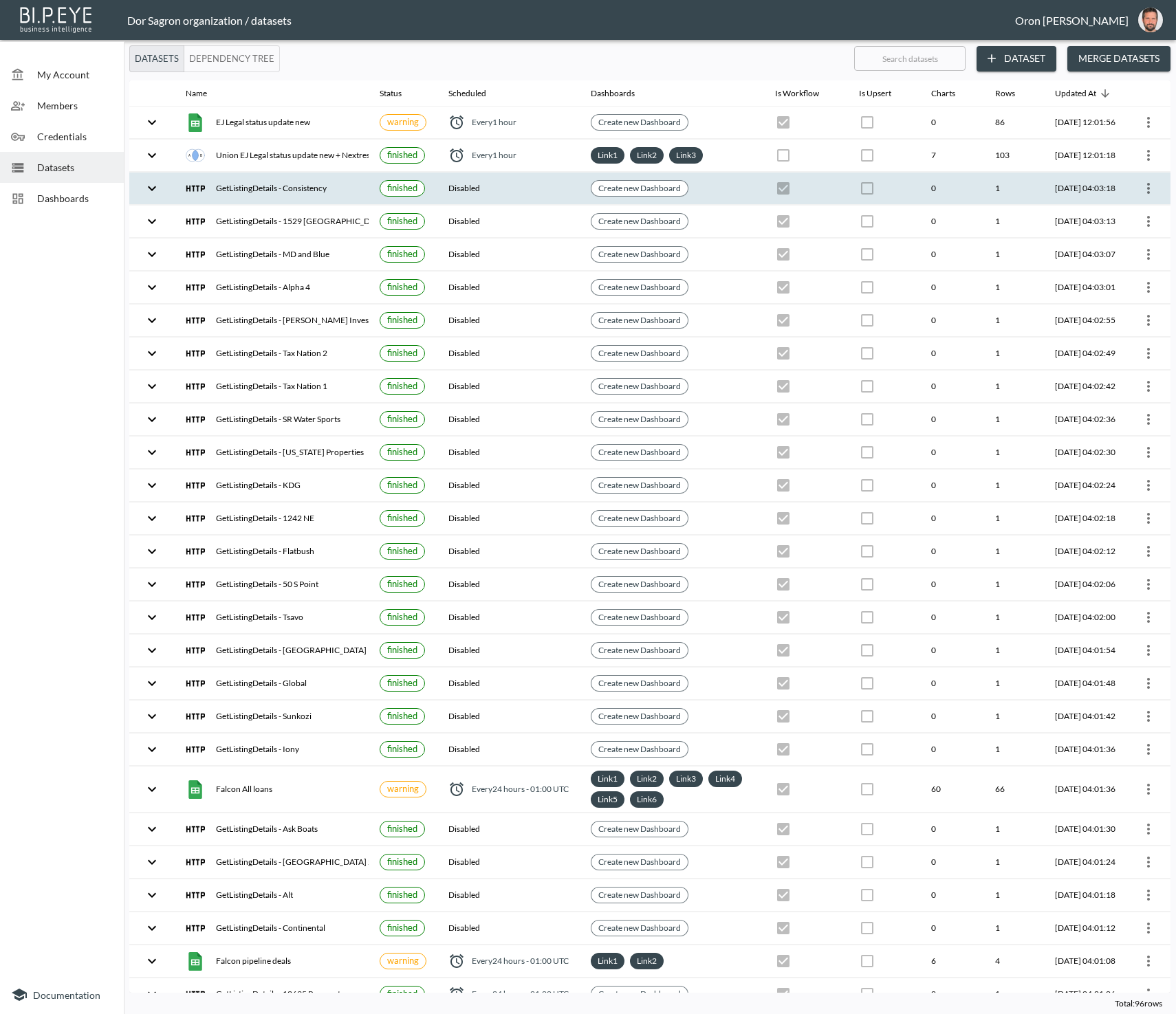
click at [1147, 190] on icon "more" at bounding box center [1149, 188] width 3 height 11
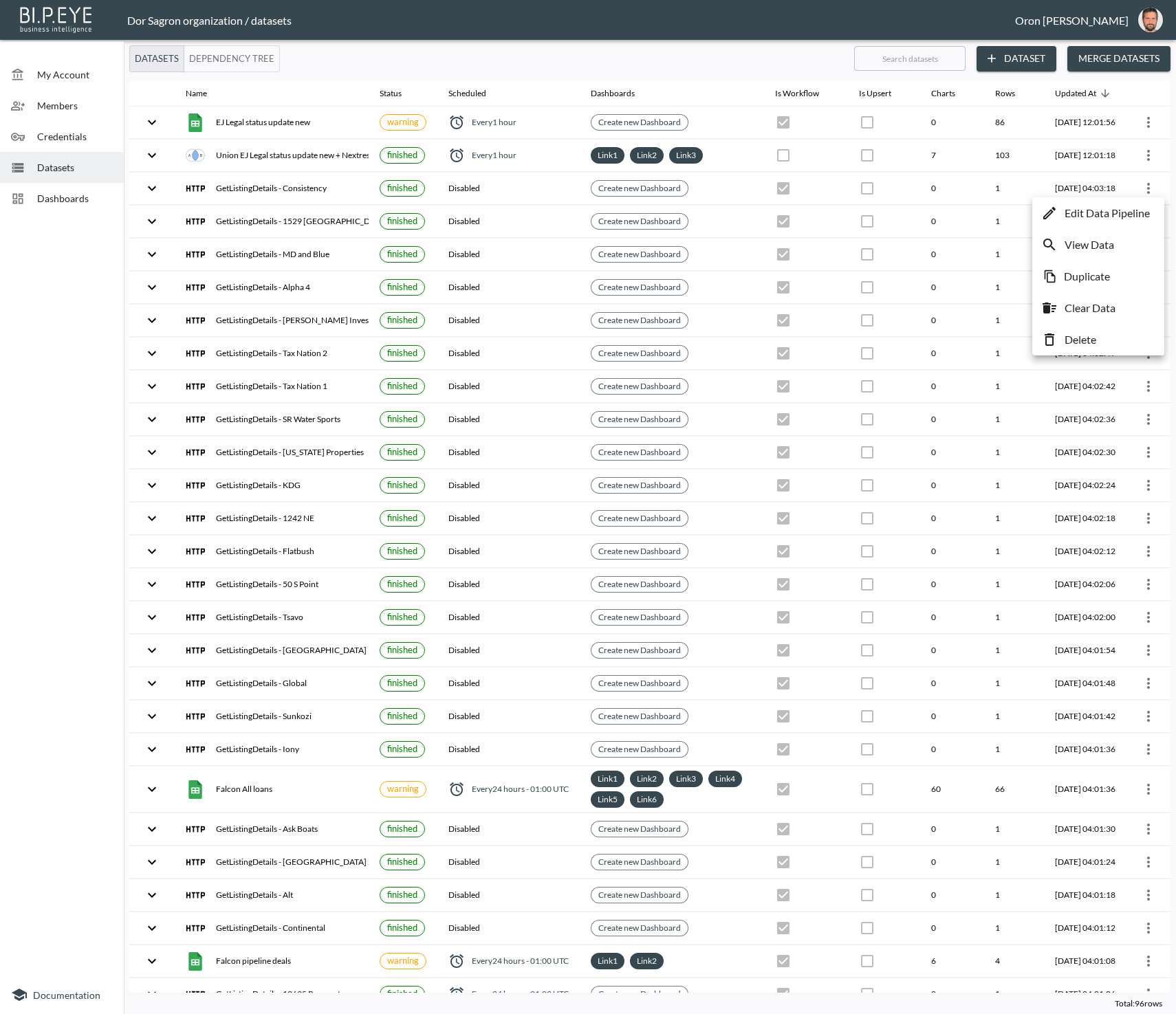
click at [1141, 347] on li "Delete" at bounding box center [1098, 339] width 125 height 25
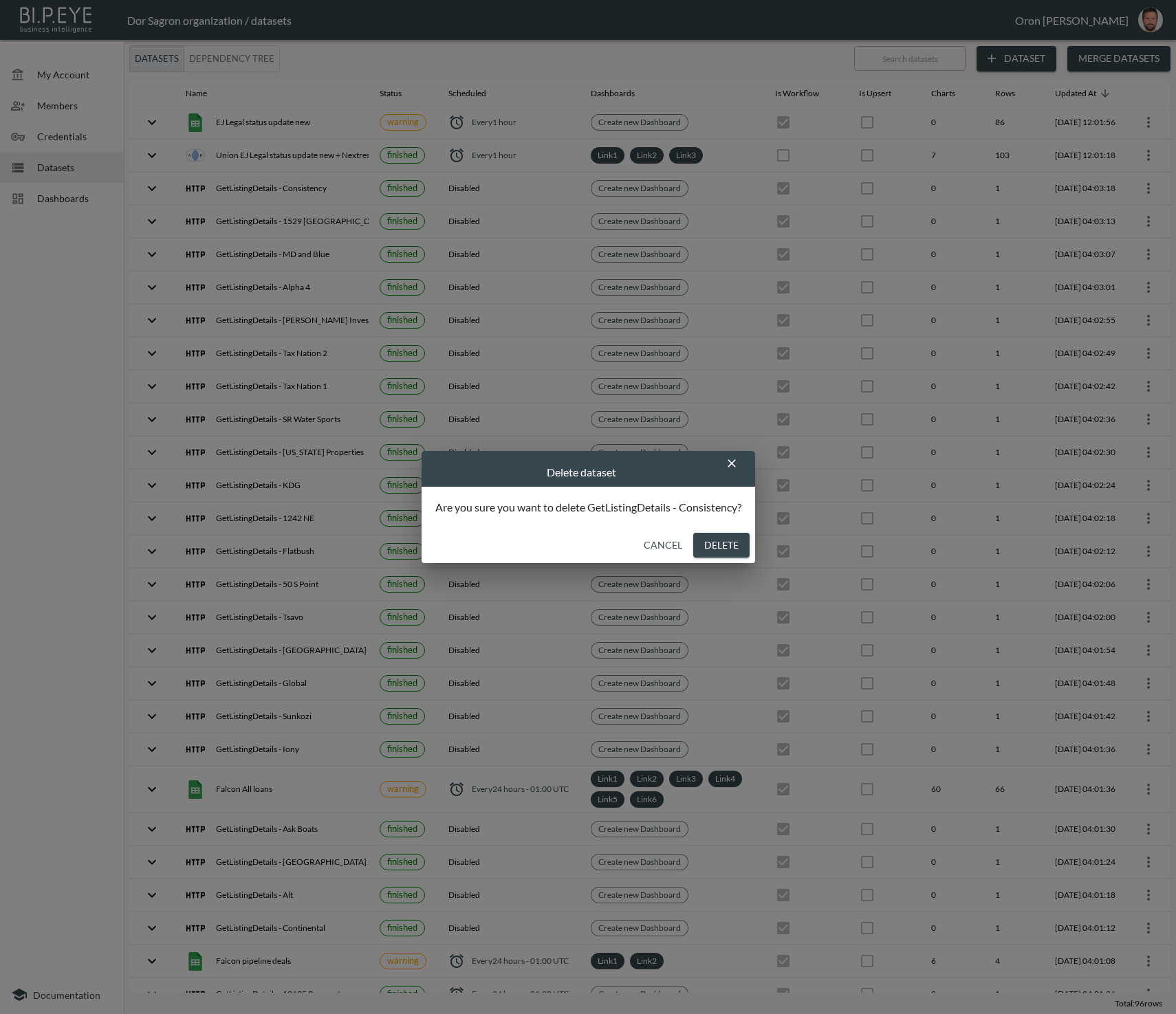
click at [726, 540] on button "Delete" at bounding box center [721, 546] width 56 height 26
checkbox input "false"
checkbox input "true"
checkbox input "false"
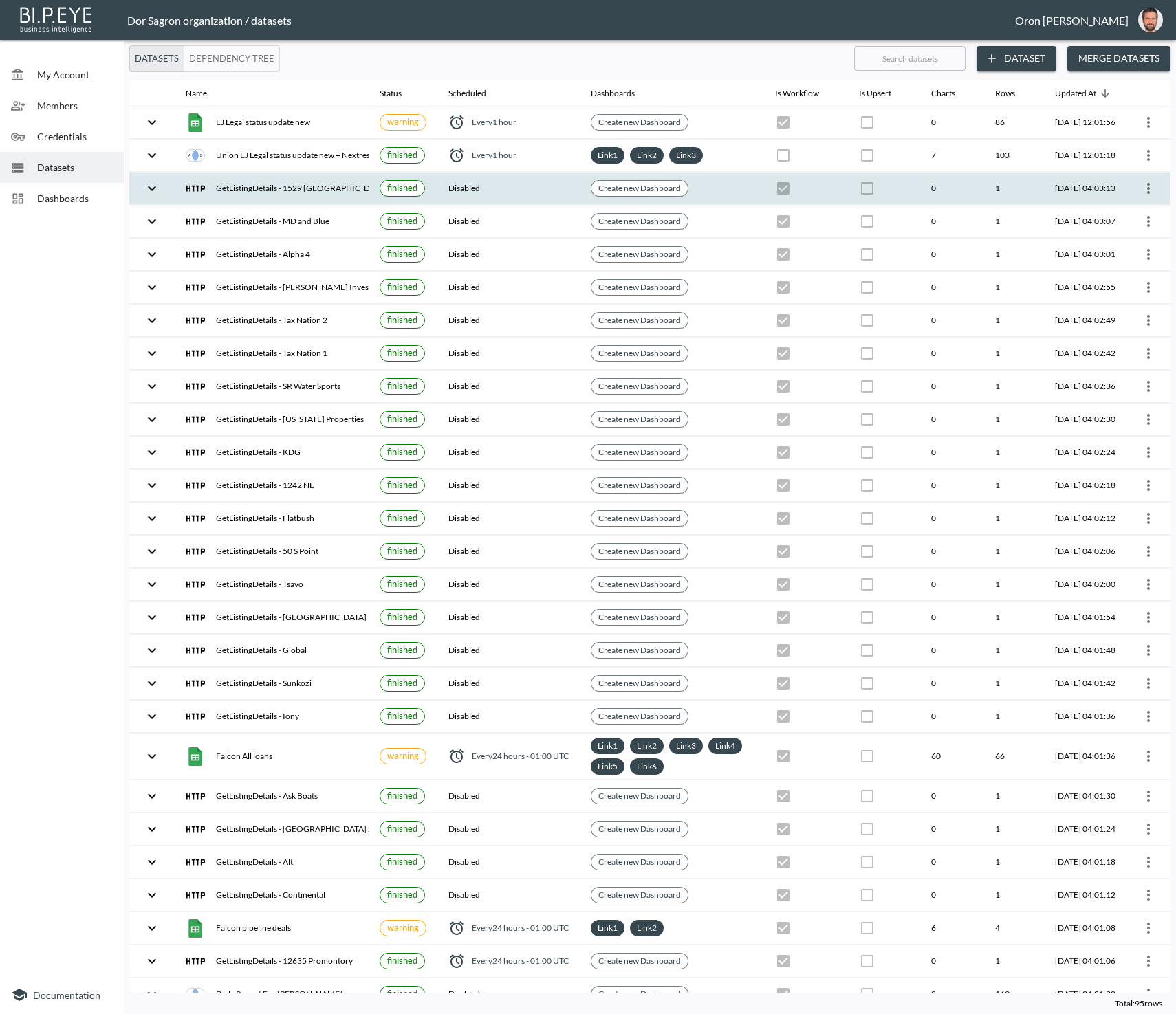
click at [1147, 190] on icon "more" at bounding box center [1149, 188] width 17 height 17
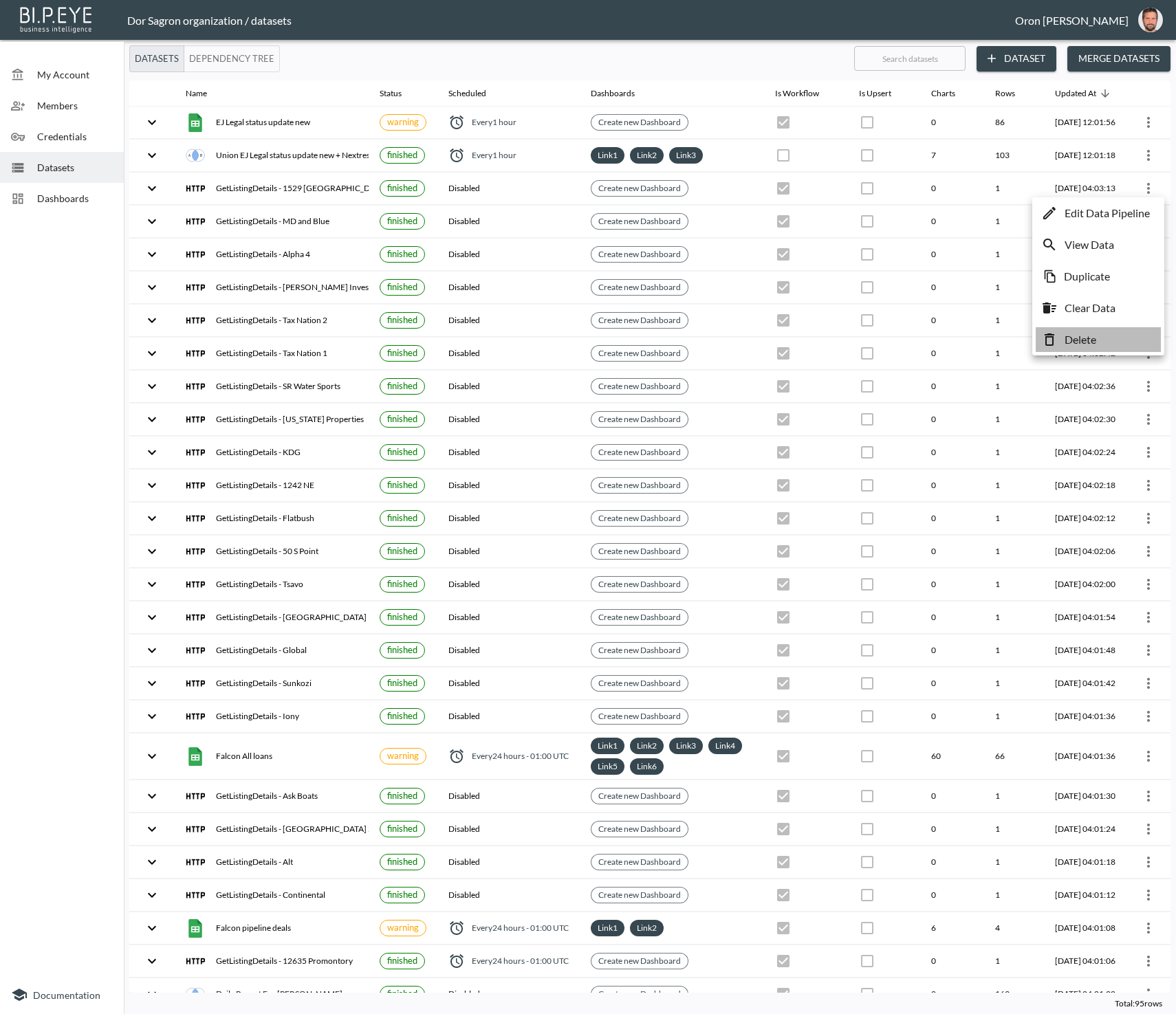
click at [1112, 328] on li "Delete" at bounding box center [1098, 339] width 125 height 25
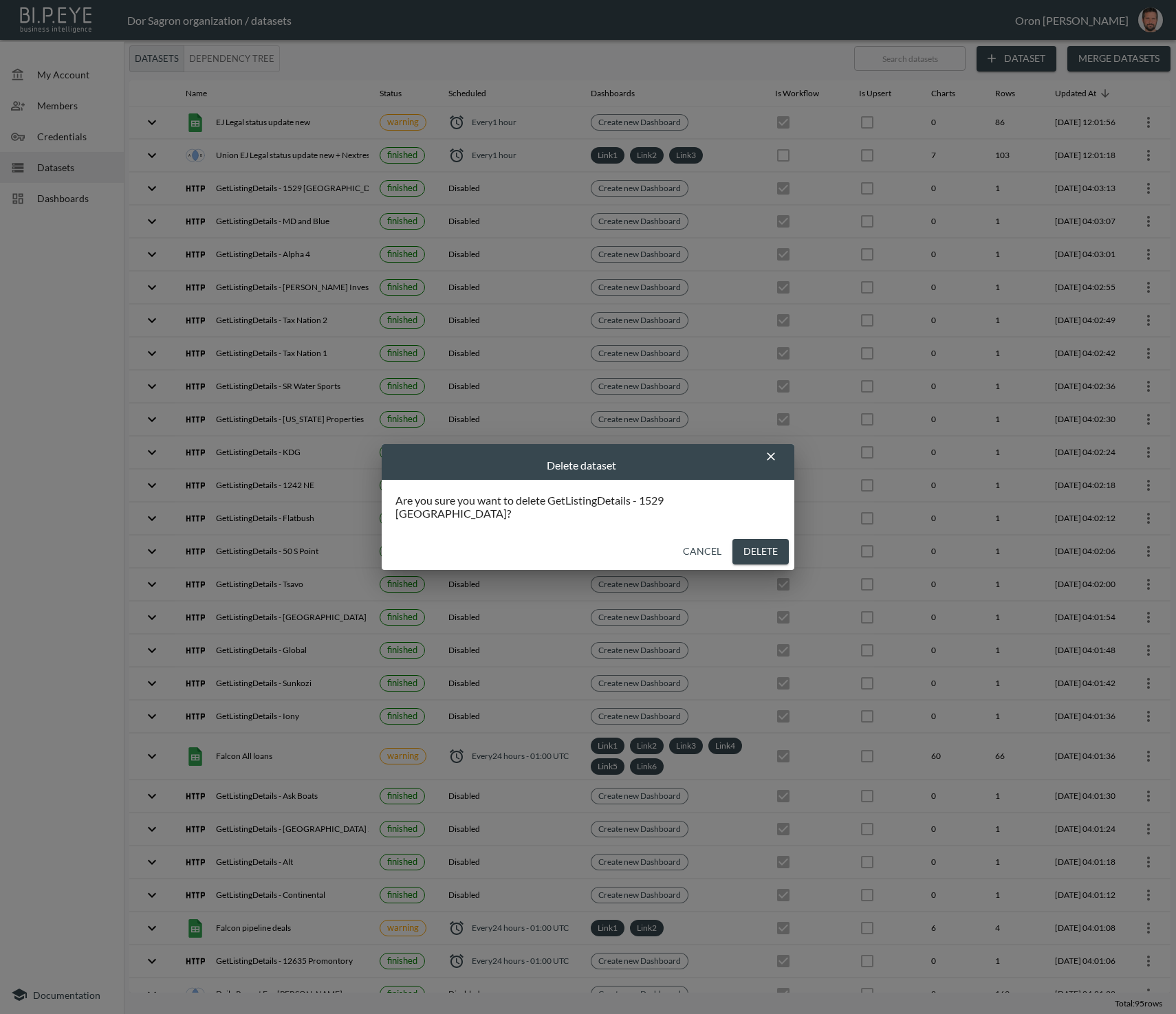
drag, startPoint x: 726, startPoint y: 540, endPoint x: 734, endPoint y: 527, distance: 15.3
click at [733, 539] on button "Delete" at bounding box center [761, 552] width 56 height 26
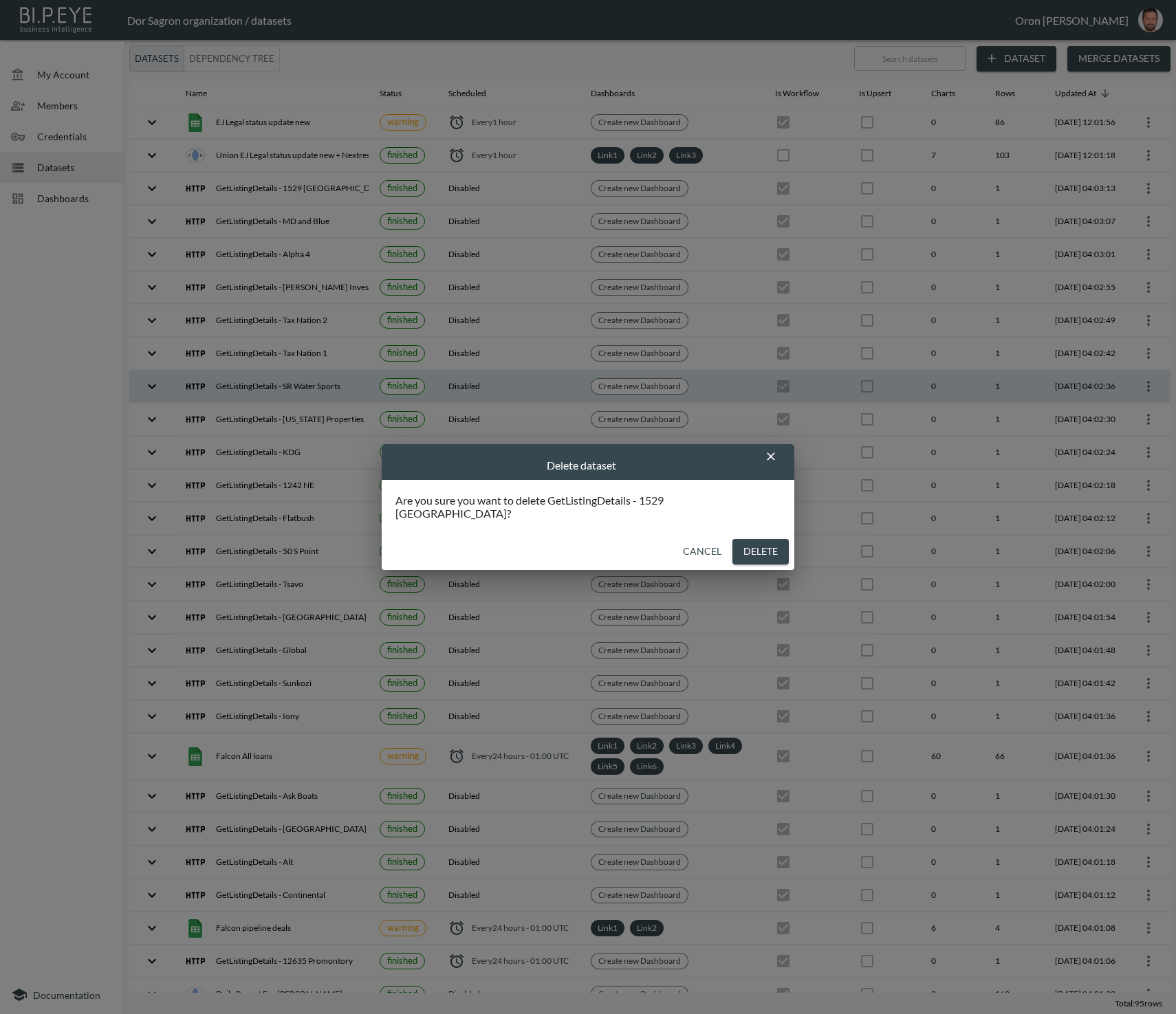
checkbox input "false"
checkbox input "true"
checkbox input "false"
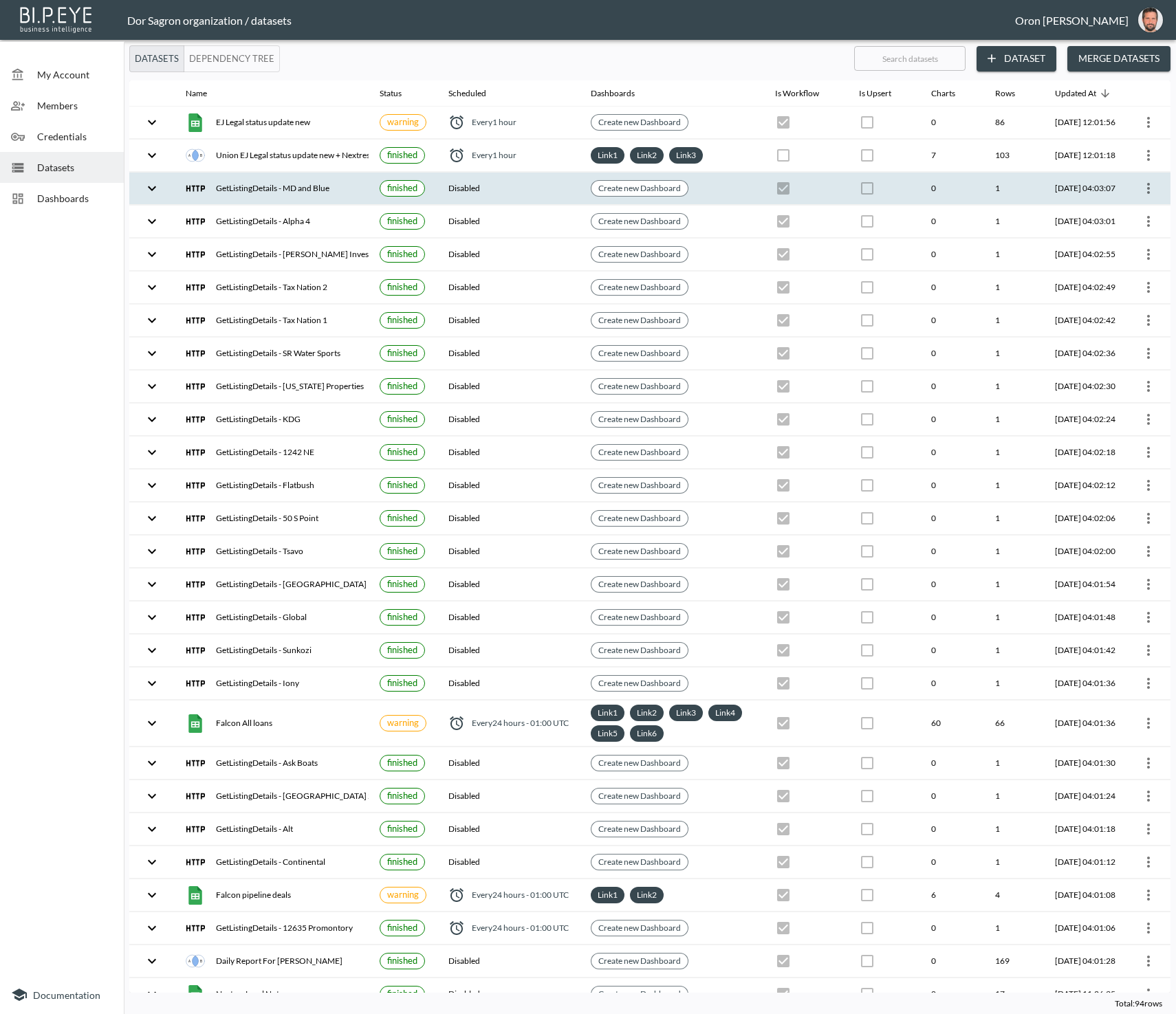
click at [1143, 187] on icon "more" at bounding box center [1149, 188] width 17 height 17
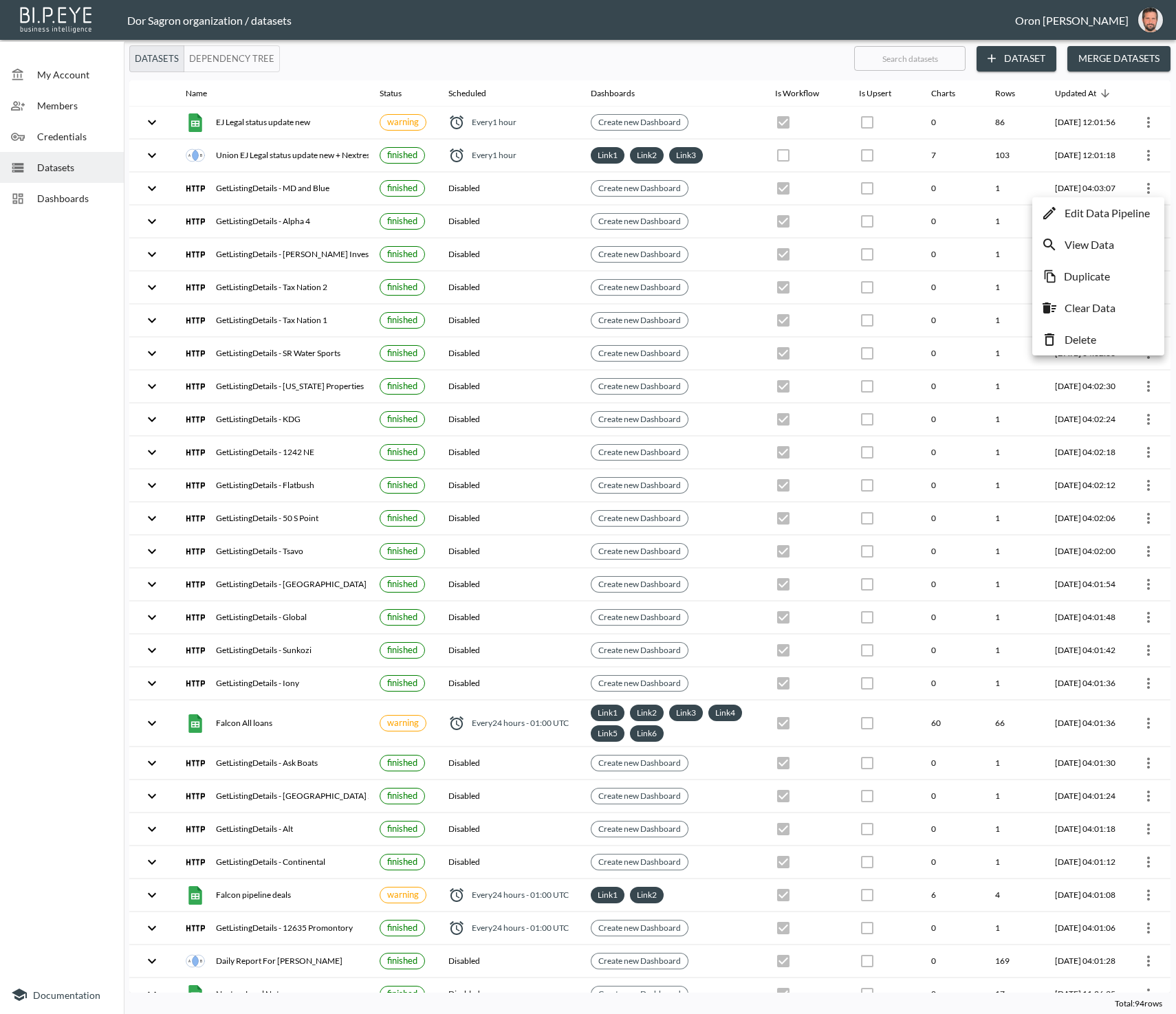
click at [1102, 336] on li "Delete" at bounding box center [1098, 339] width 125 height 25
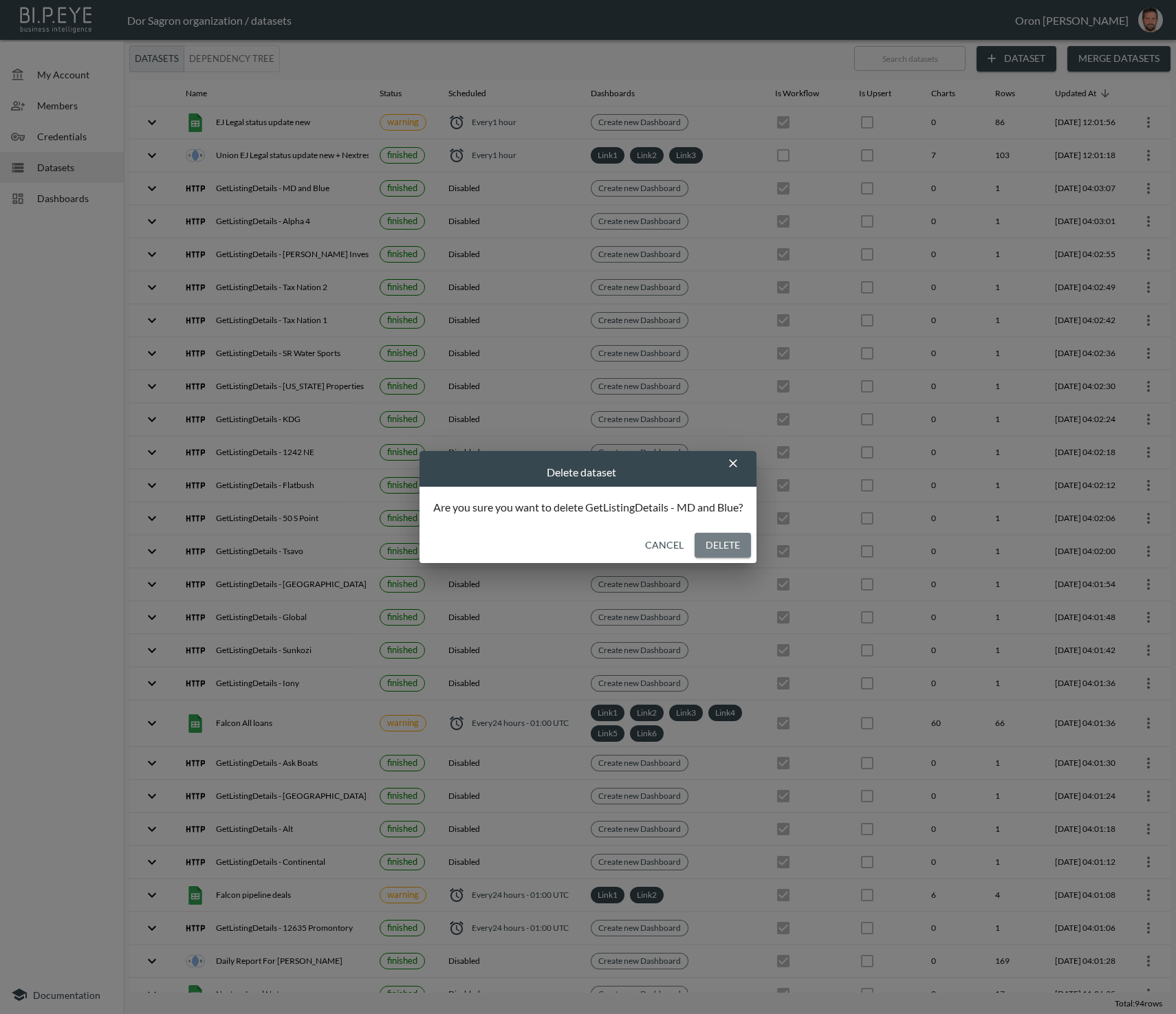
click at [733, 542] on button "Delete" at bounding box center [723, 546] width 56 height 26
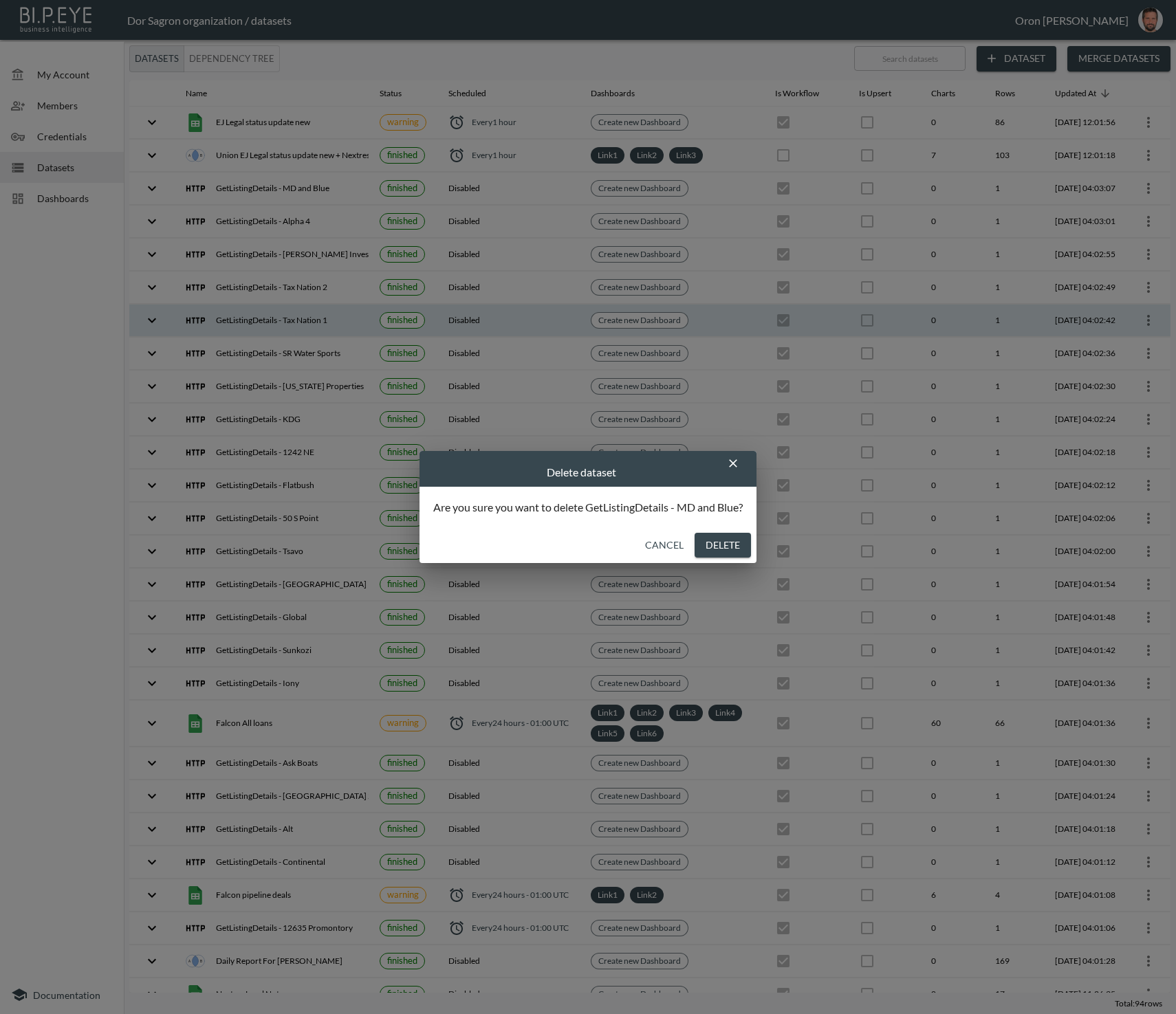
checkbox input "false"
checkbox input "true"
checkbox input "false"
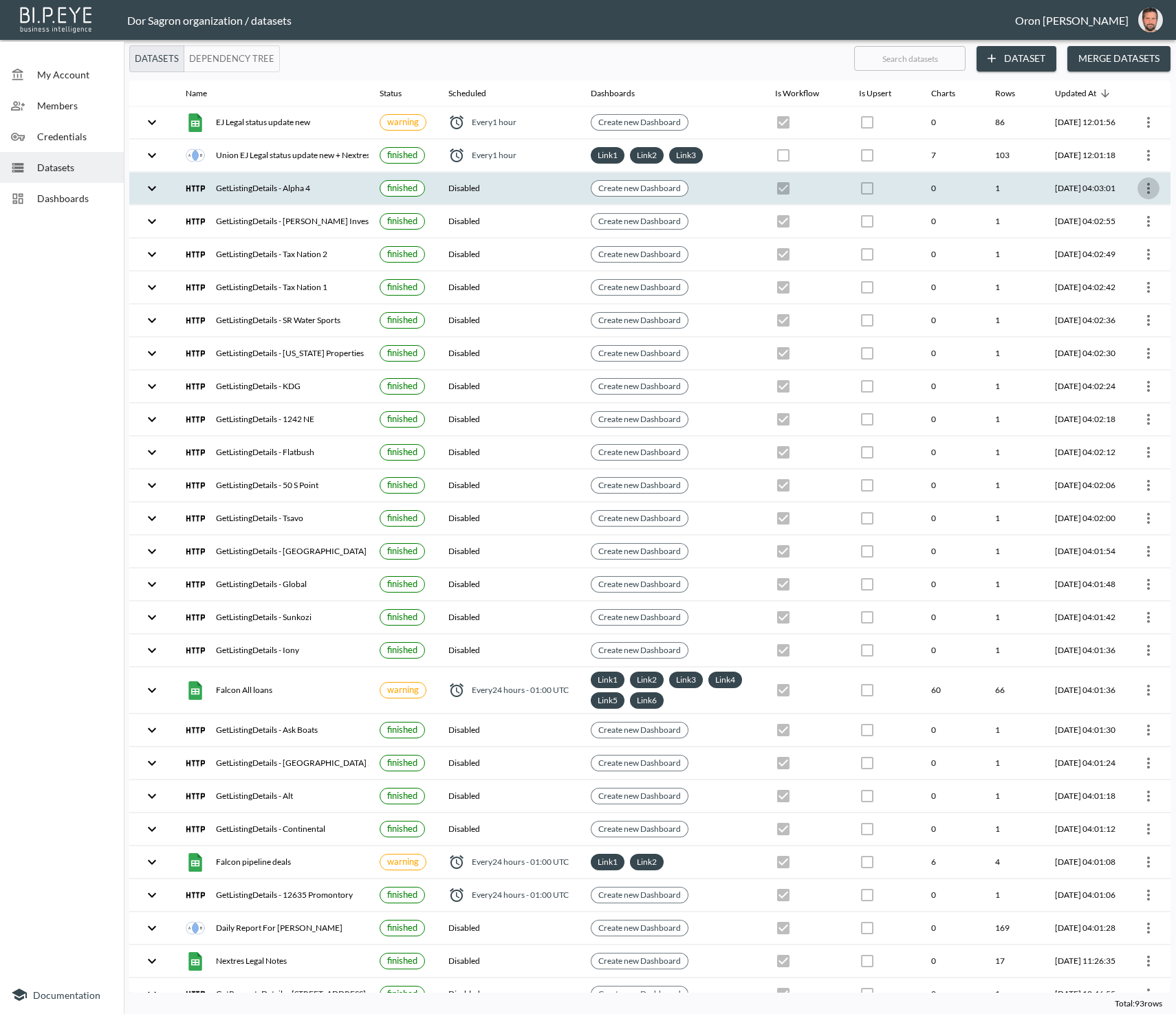
click at [1150, 187] on icon "more" at bounding box center [1149, 188] width 17 height 17
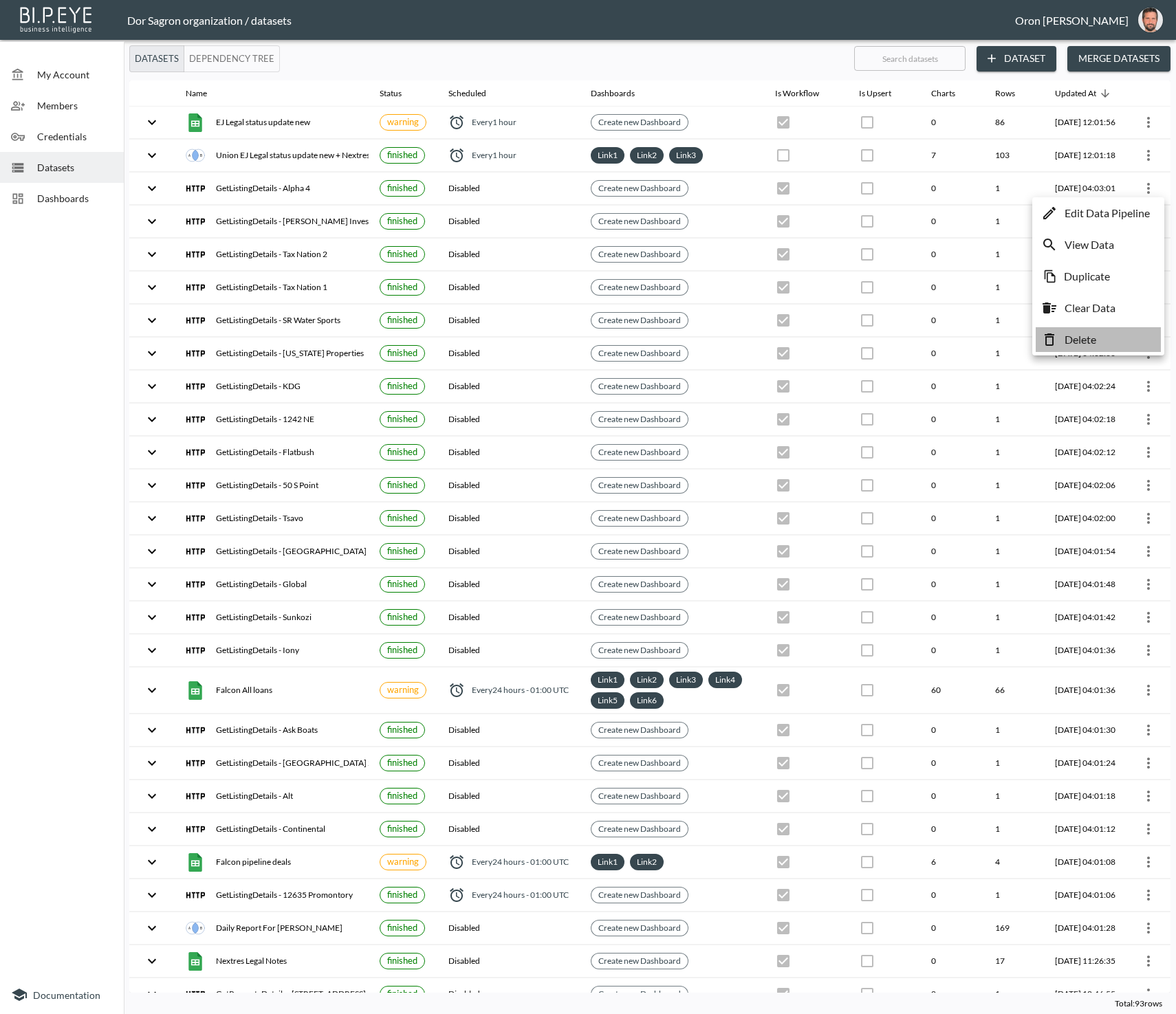
click at [1103, 329] on li "Delete" at bounding box center [1098, 339] width 125 height 25
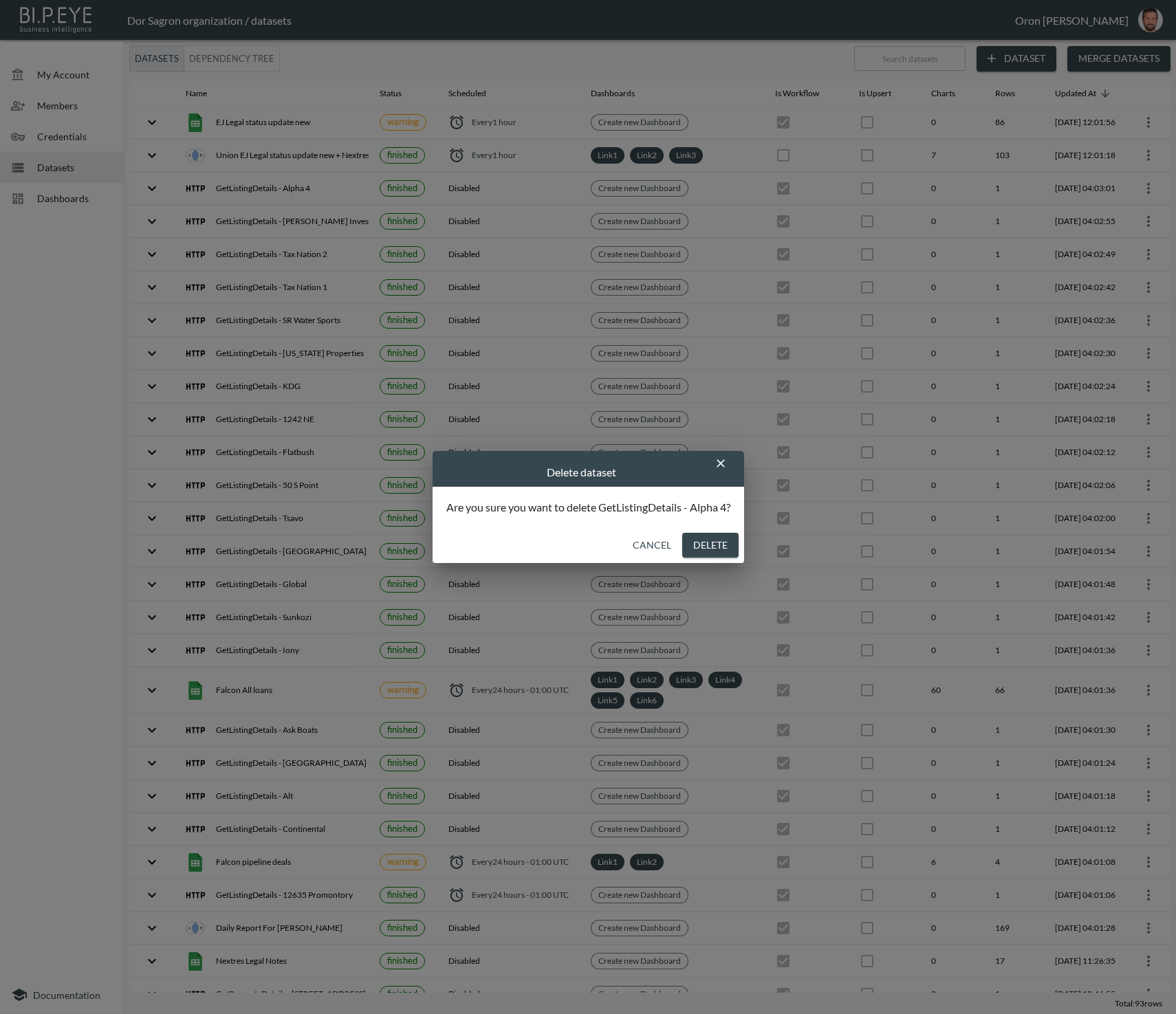
click at [722, 548] on button "Delete" at bounding box center [711, 546] width 56 height 26
checkbox input "false"
checkbox input "true"
checkbox input "false"
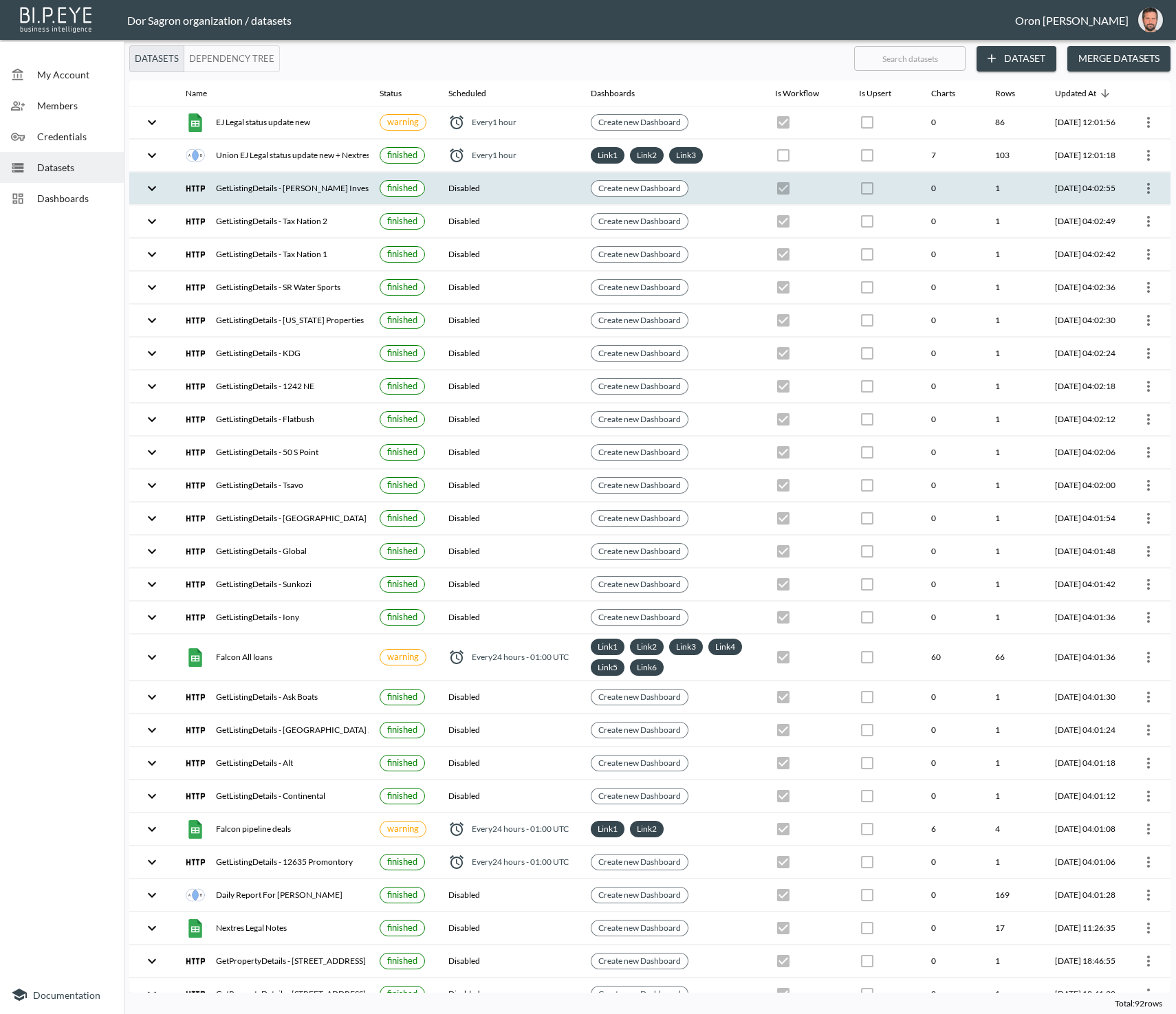
click at [1149, 181] on icon "more" at bounding box center [1149, 188] width 17 height 17
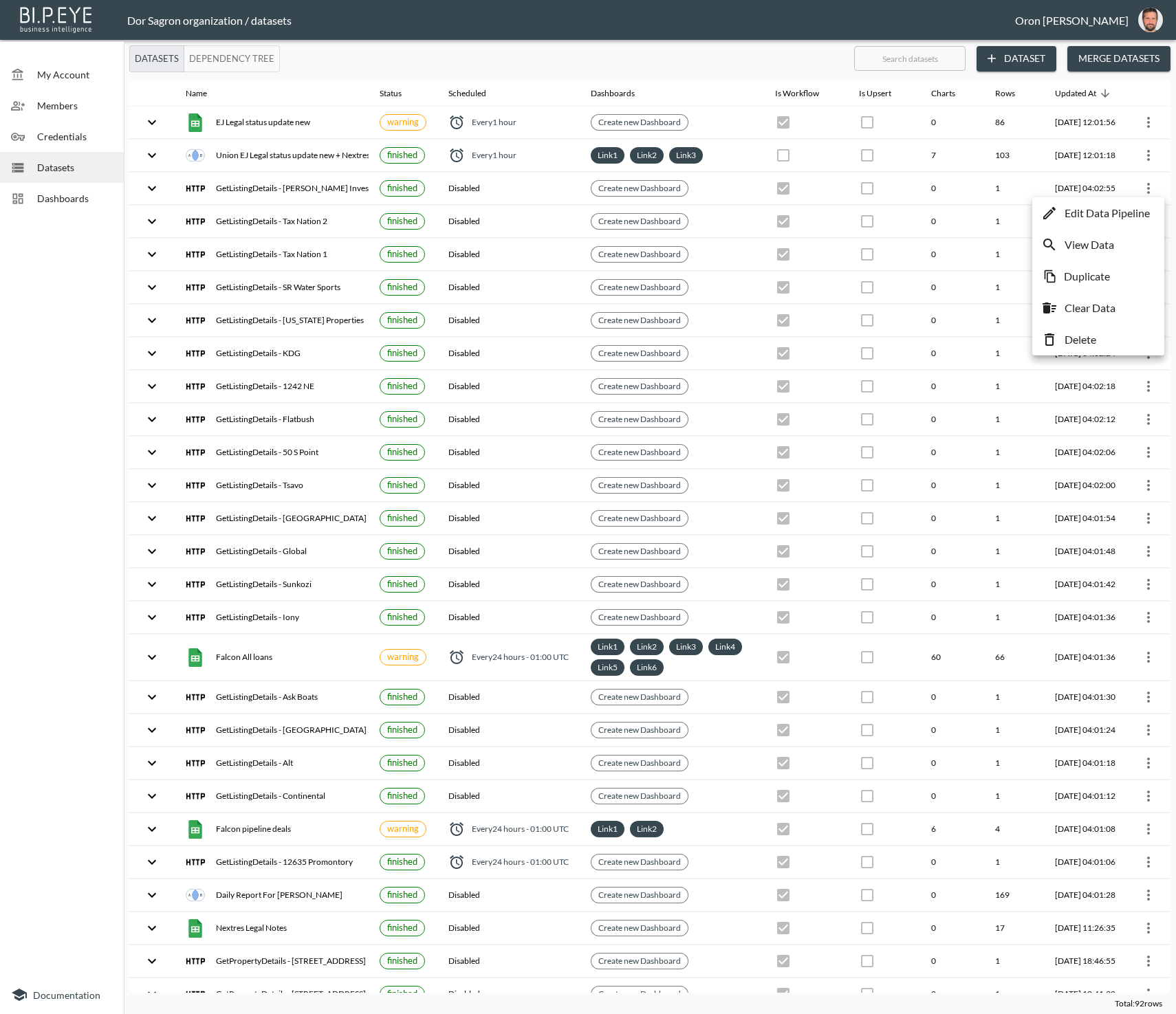
click at [1062, 334] on li "Delete" at bounding box center [1098, 339] width 125 height 25
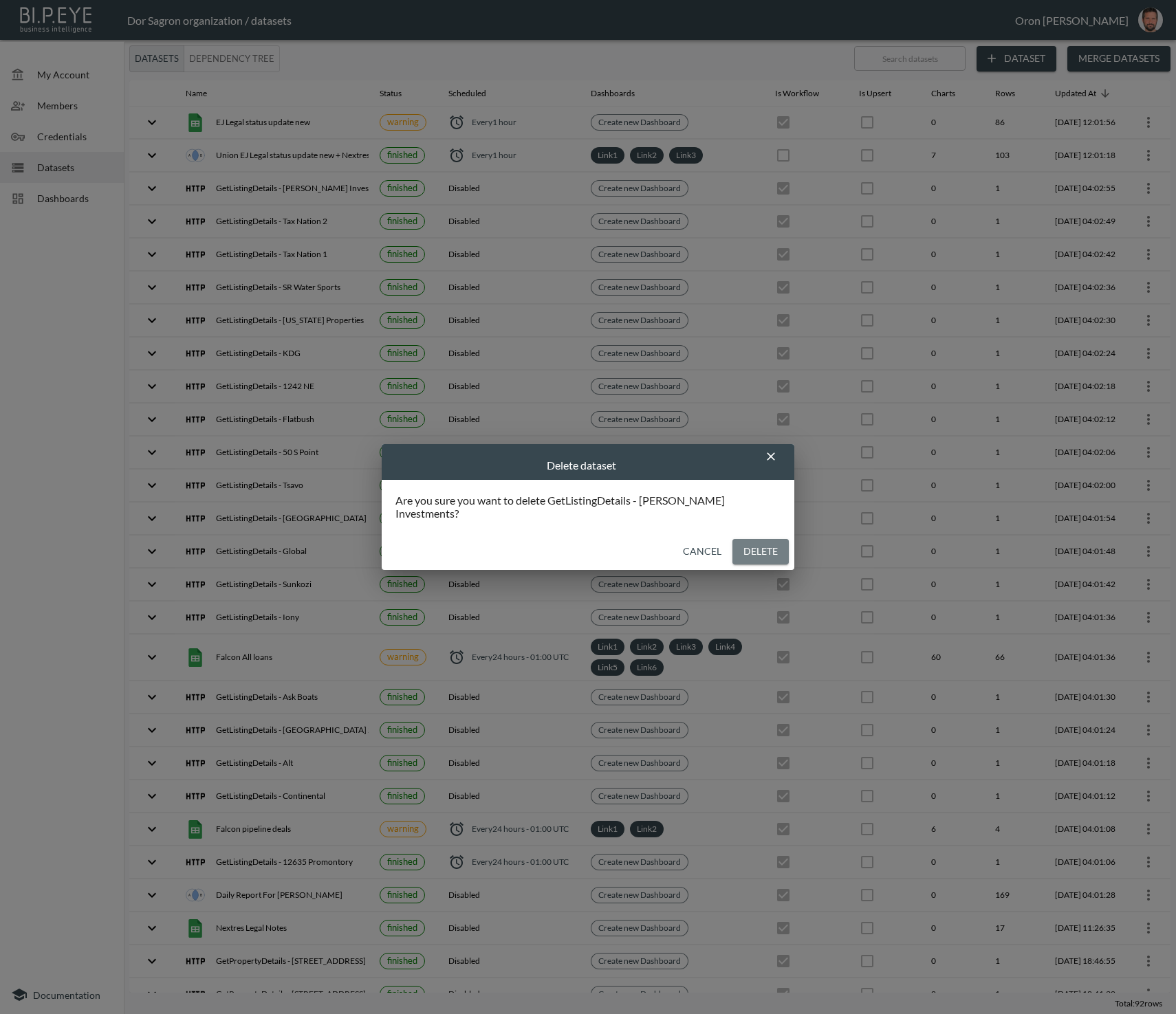
drag, startPoint x: 743, startPoint y: 544, endPoint x: 729, endPoint y: 544, distance: 14.0
click at [743, 544] on button "Delete" at bounding box center [761, 552] width 56 height 26
checkbox input "false"
checkbox input "true"
checkbox input "false"
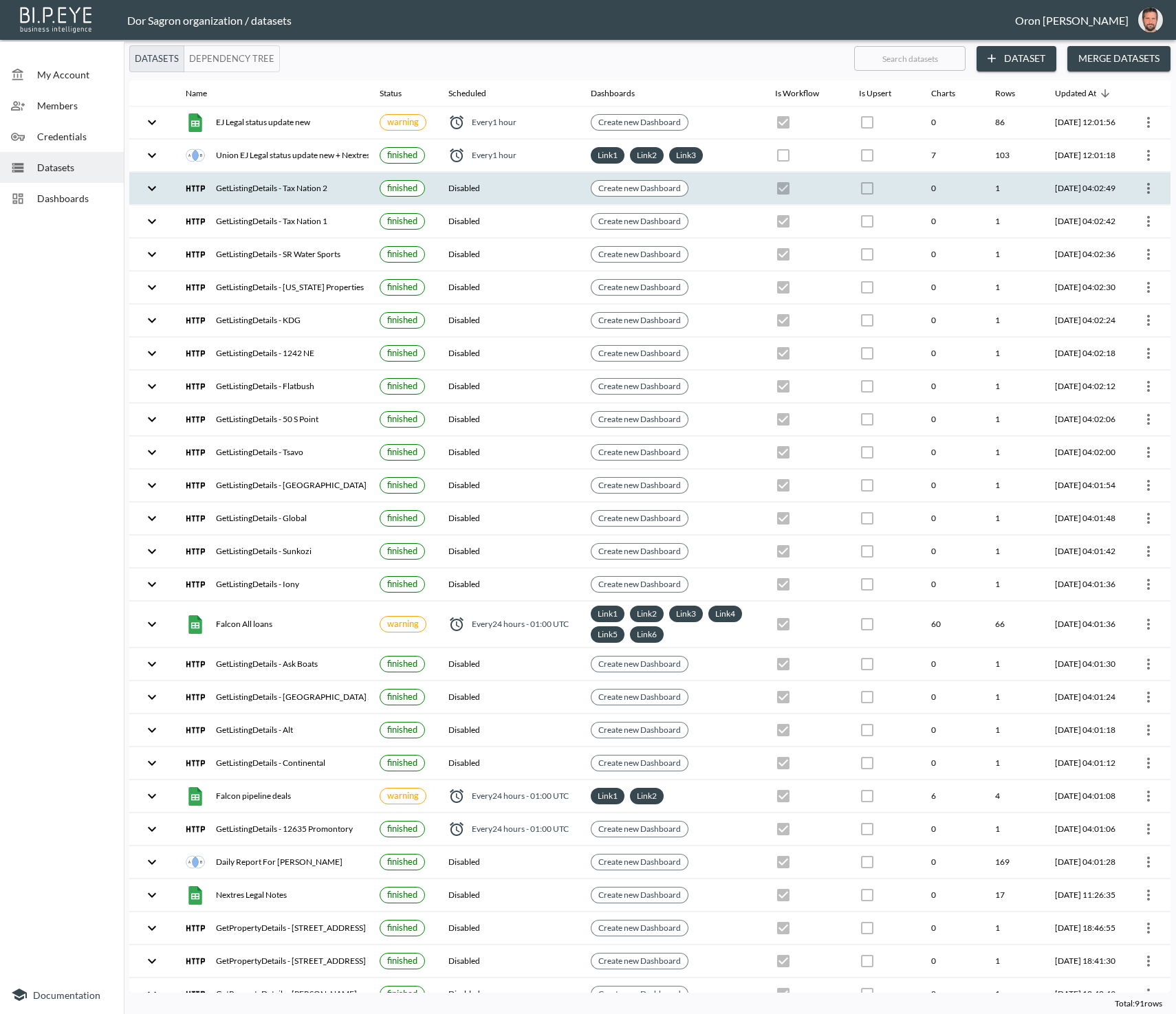
click at [1146, 188] on icon "more" at bounding box center [1149, 188] width 17 height 17
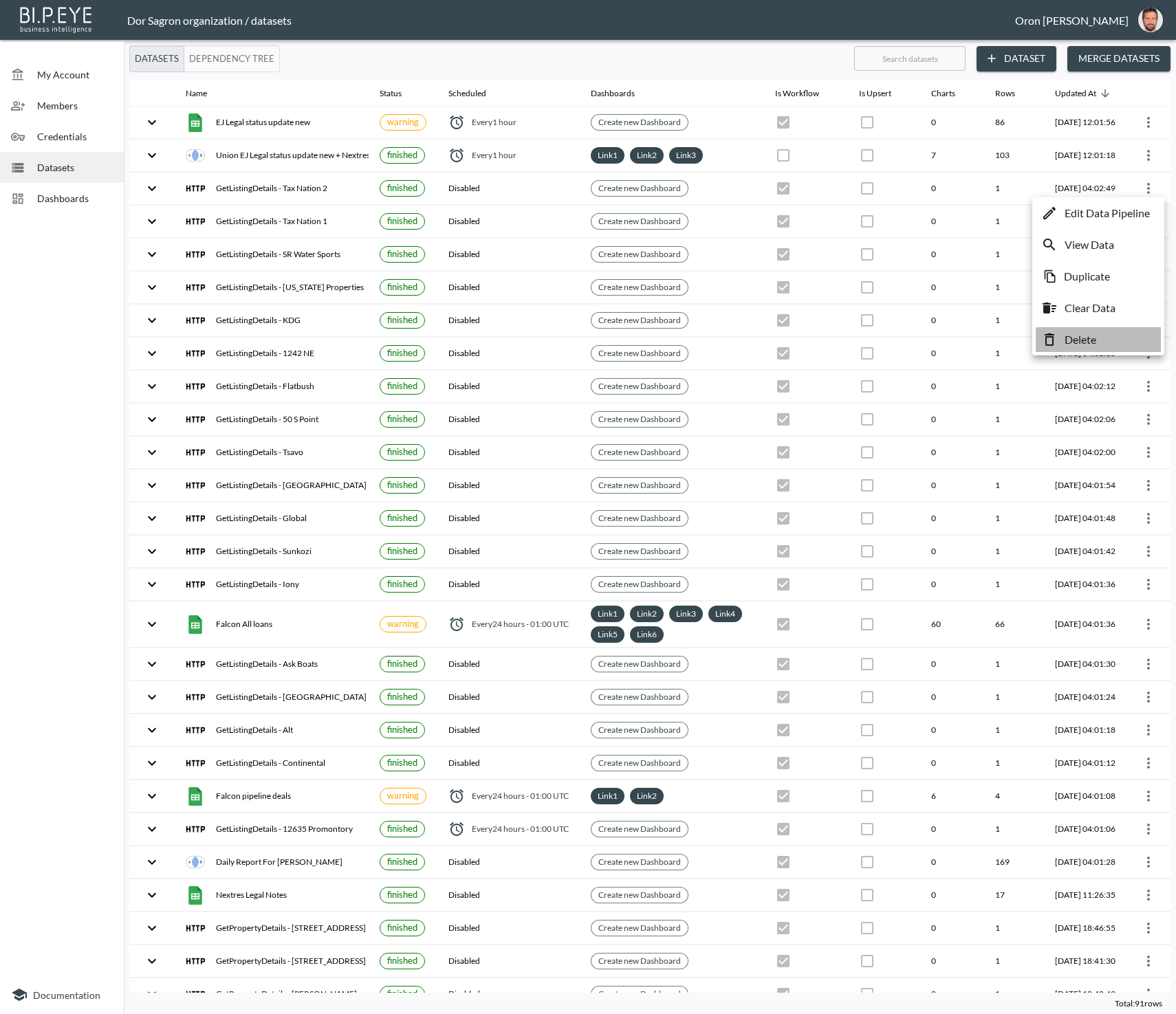
click at [1113, 339] on li "Delete" at bounding box center [1098, 339] width 125 height 25
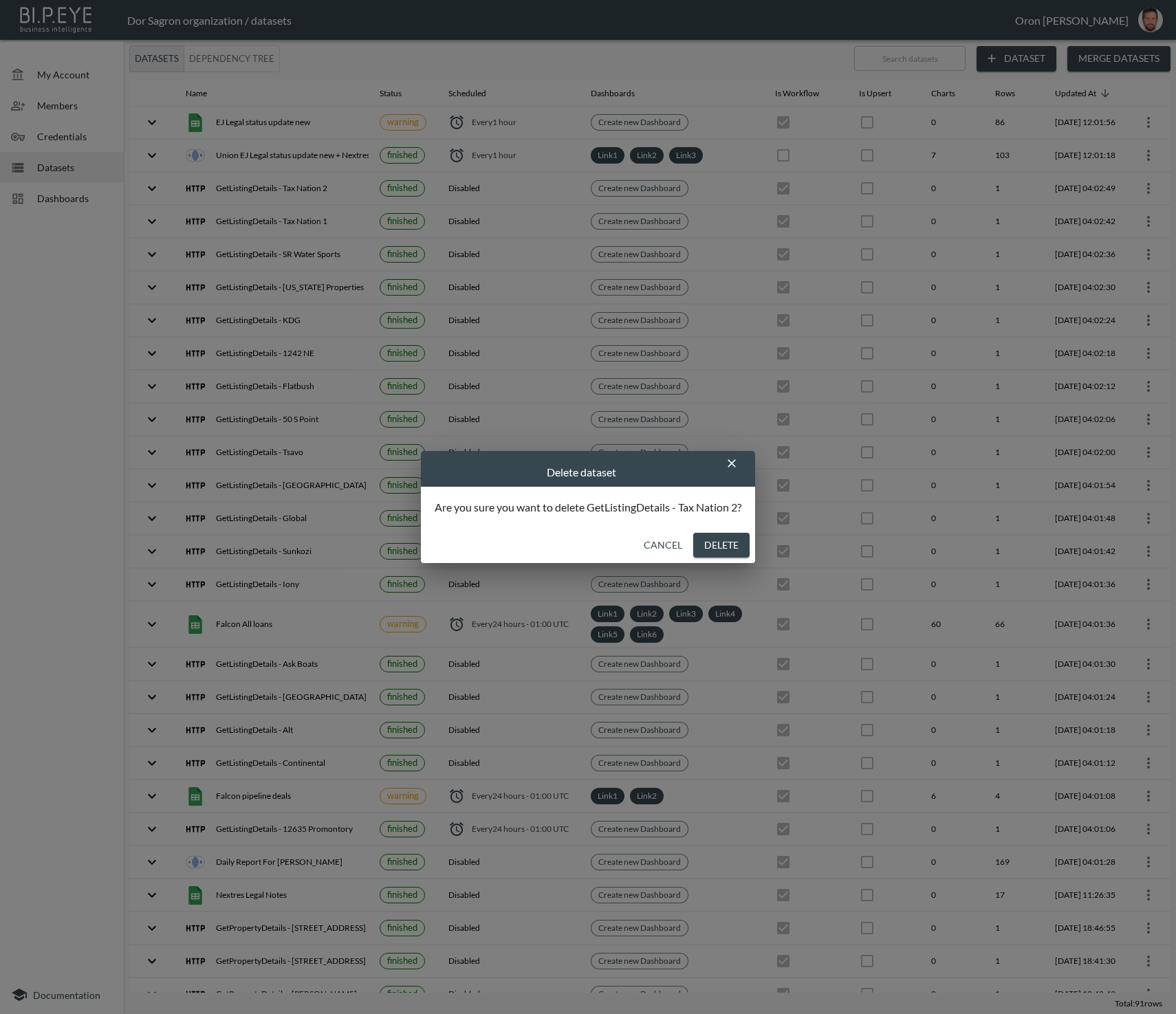
click at [705, 544] on button "Delete" at bounding box center [721, 546] width 56 height 26
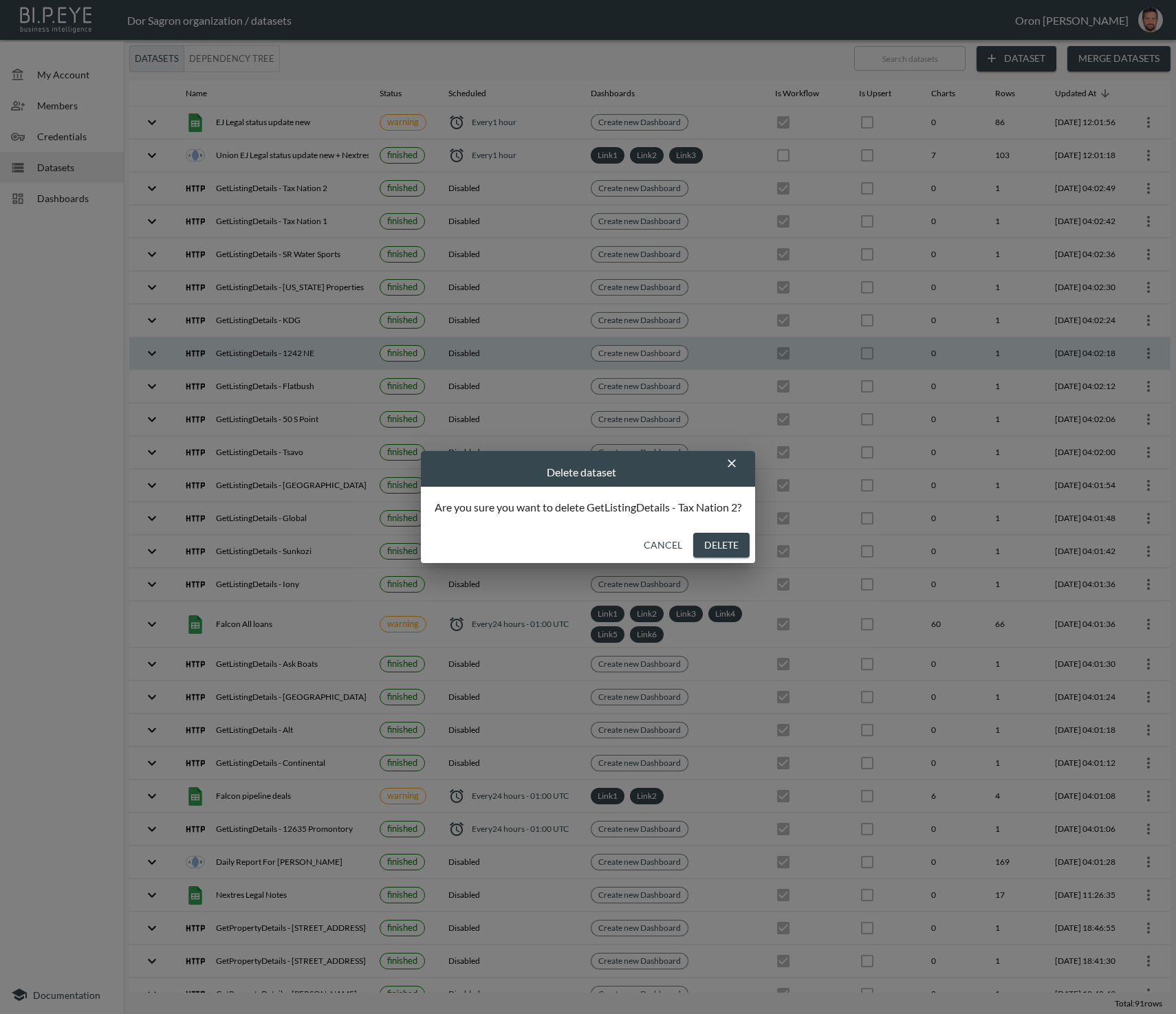
checkbox input "false"
checkbox input "true"
checkbox input "false"
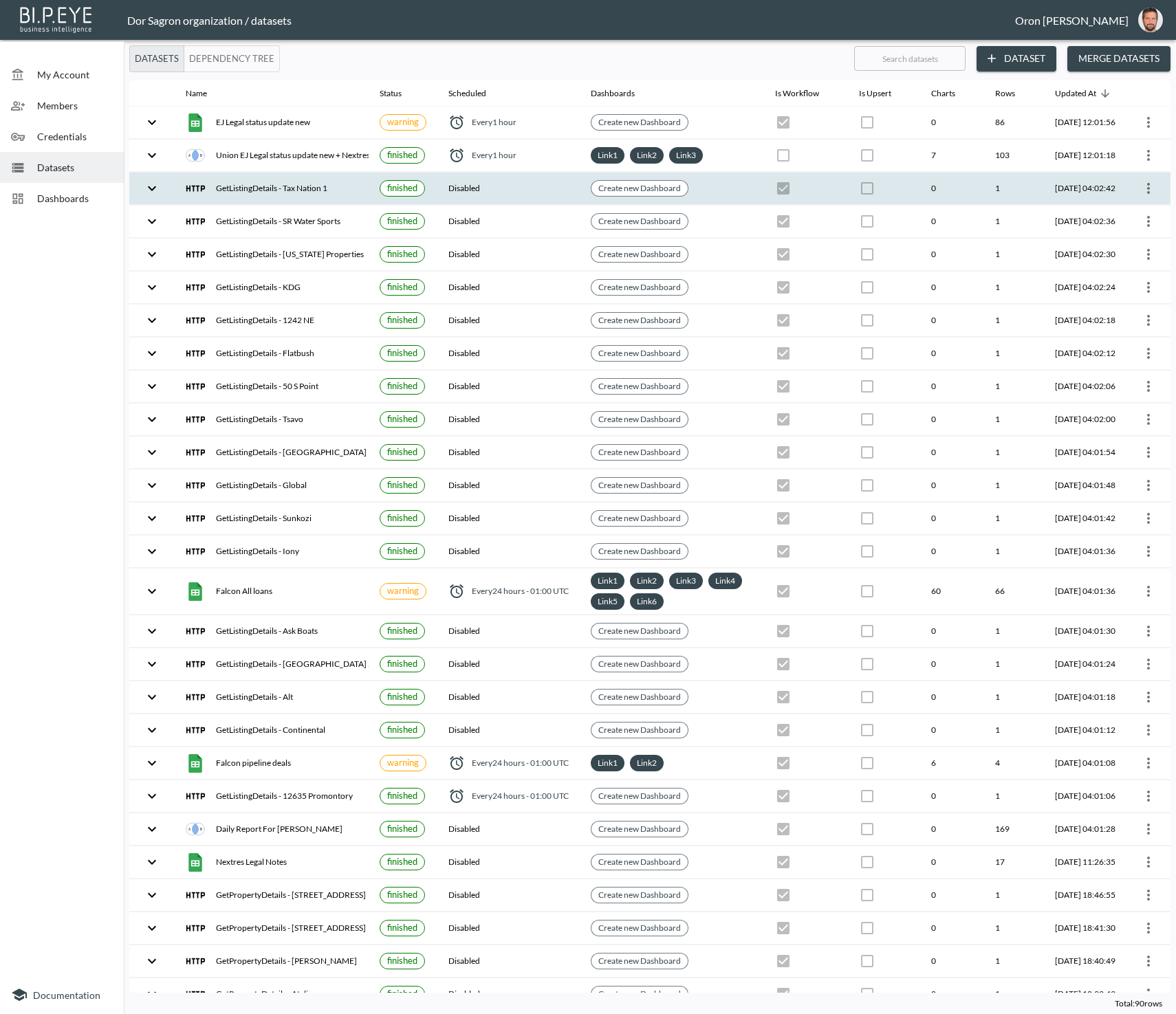
click at [1140, 182] on icon "more" at bounding box center [1149, 188] width 17 height 17
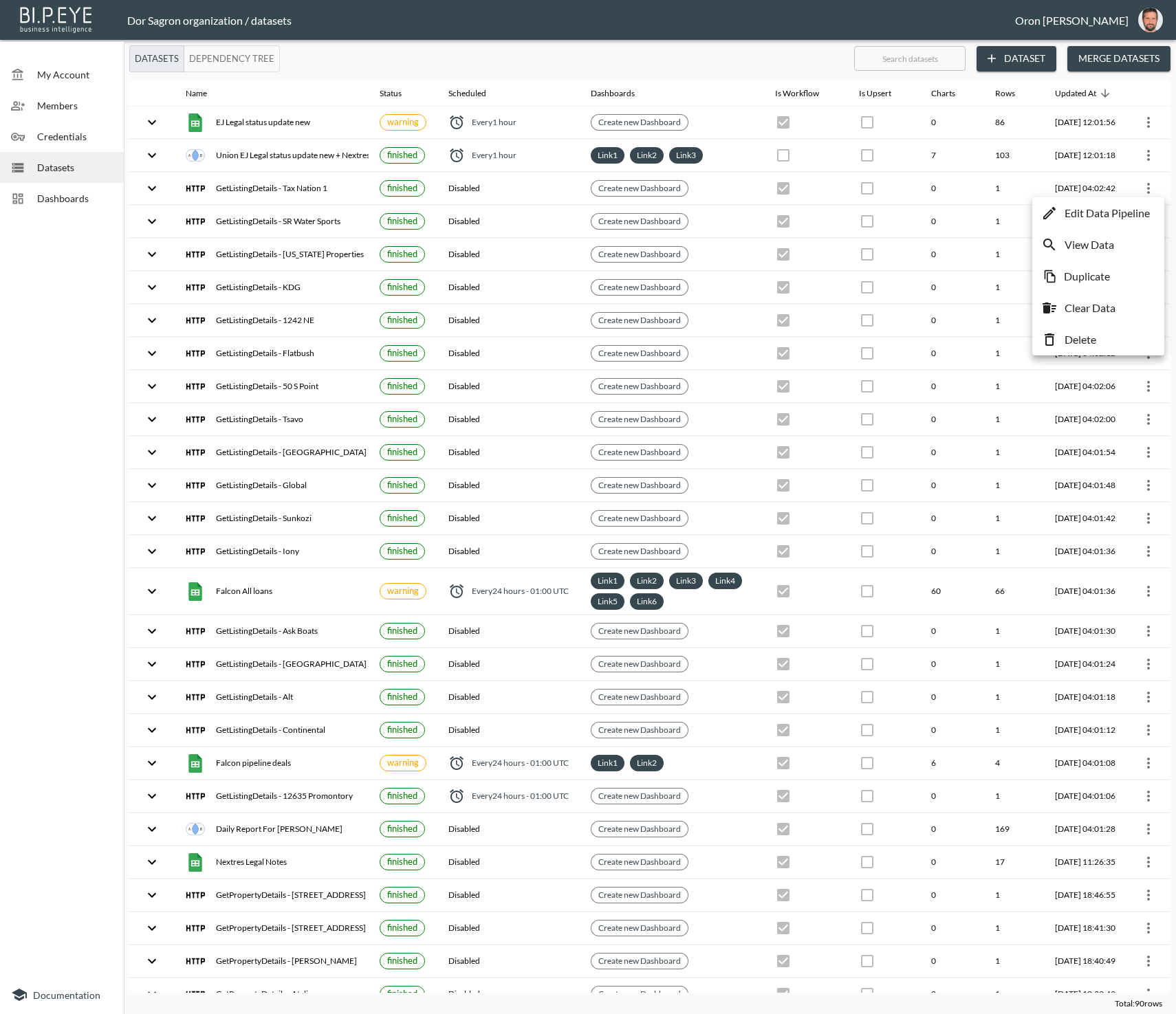
click at [1061, 339] on li "Delete" at bounding box center [1098, 339] width 125 height 25
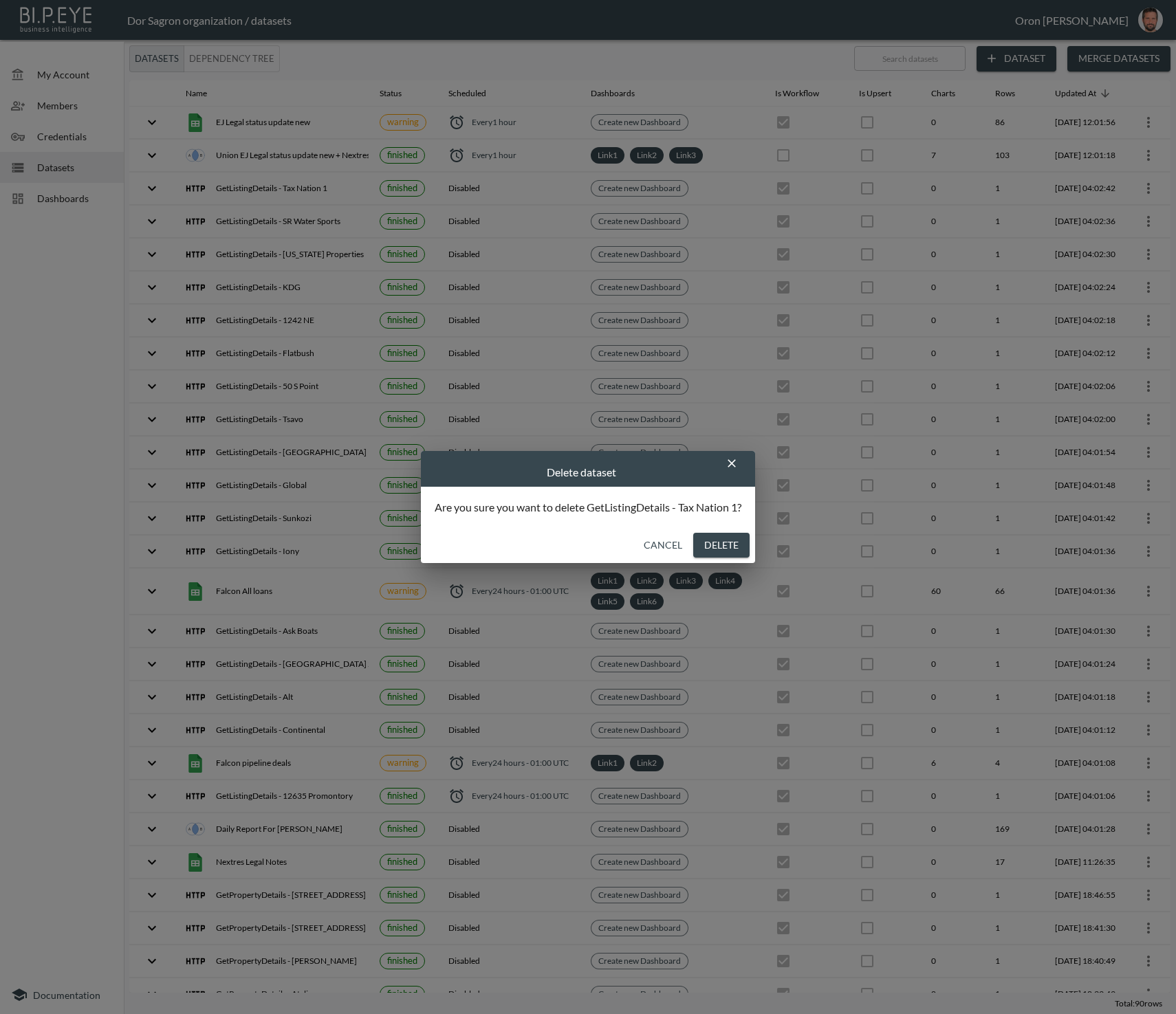
click at [727, 542] on button "Delete" at bounding box center [721, 546] width 56 height 26
checkbox input "false"
checkbox input "true"
checkbox input "false"
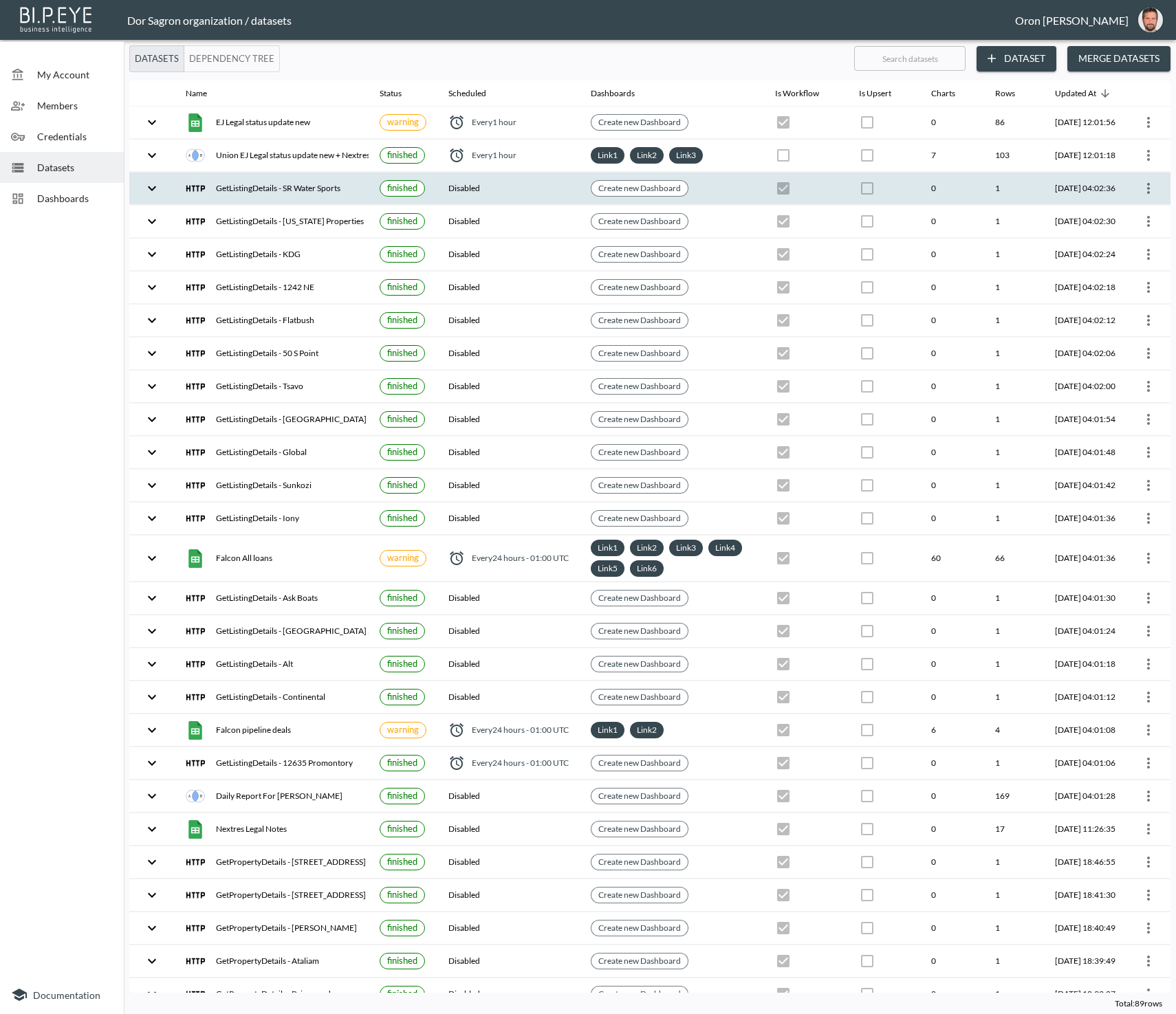
click at [1151, 187] on icon "more" at bounding box center [1149, 188] width 17 height 17
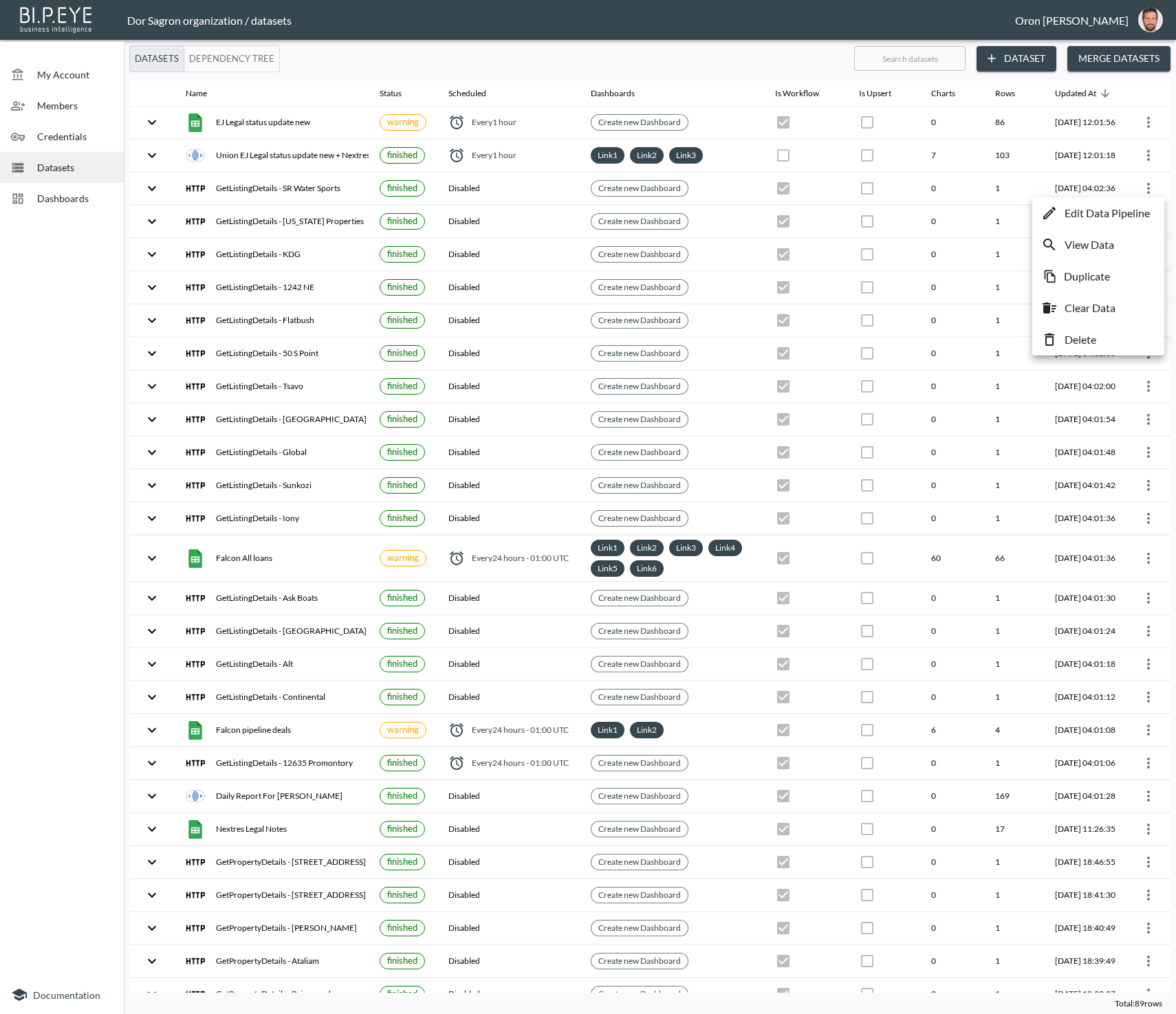
click at [1105, 329] on li "Delete" at bounding box center [1098, 339] width 125 height 25
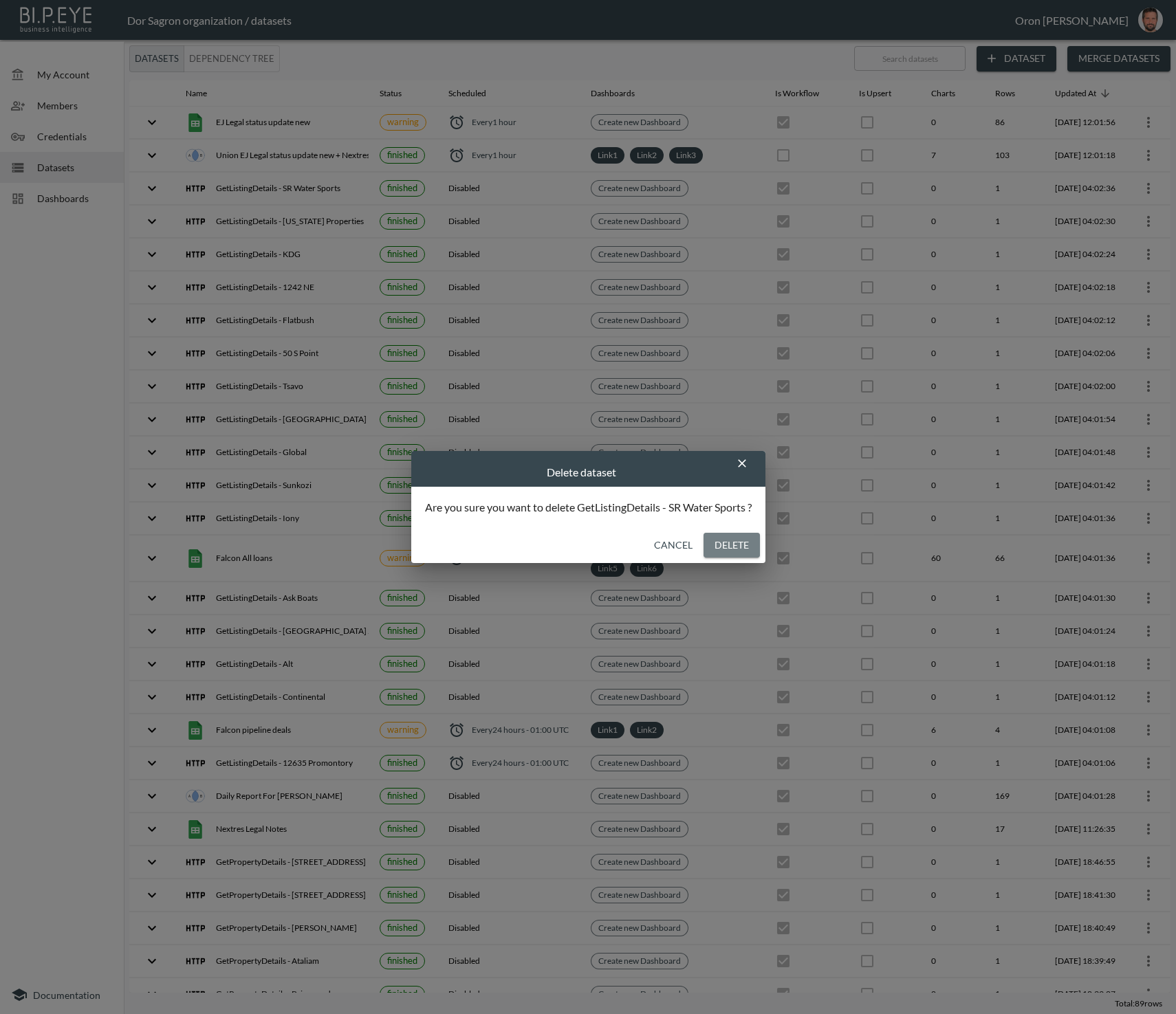
click at [741, 543] on button "Delete" at bounding box center [732, 546] width 56 height 26
checkbox input "false"
checkbox input "true"
checkbox input "false"
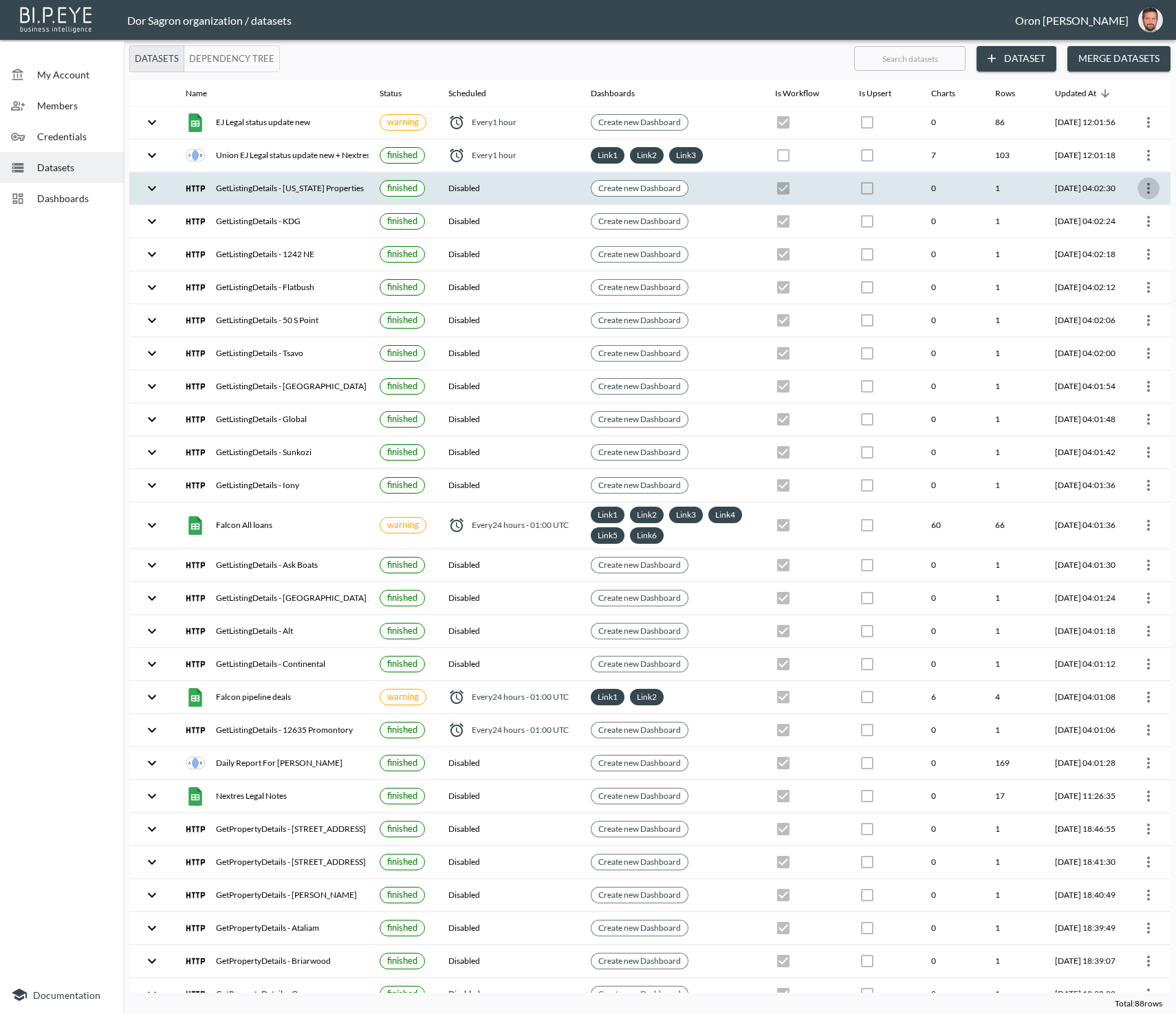
click at [1149, 182] on icon "more" at bounding box center [1149, 188] width 17 height 17
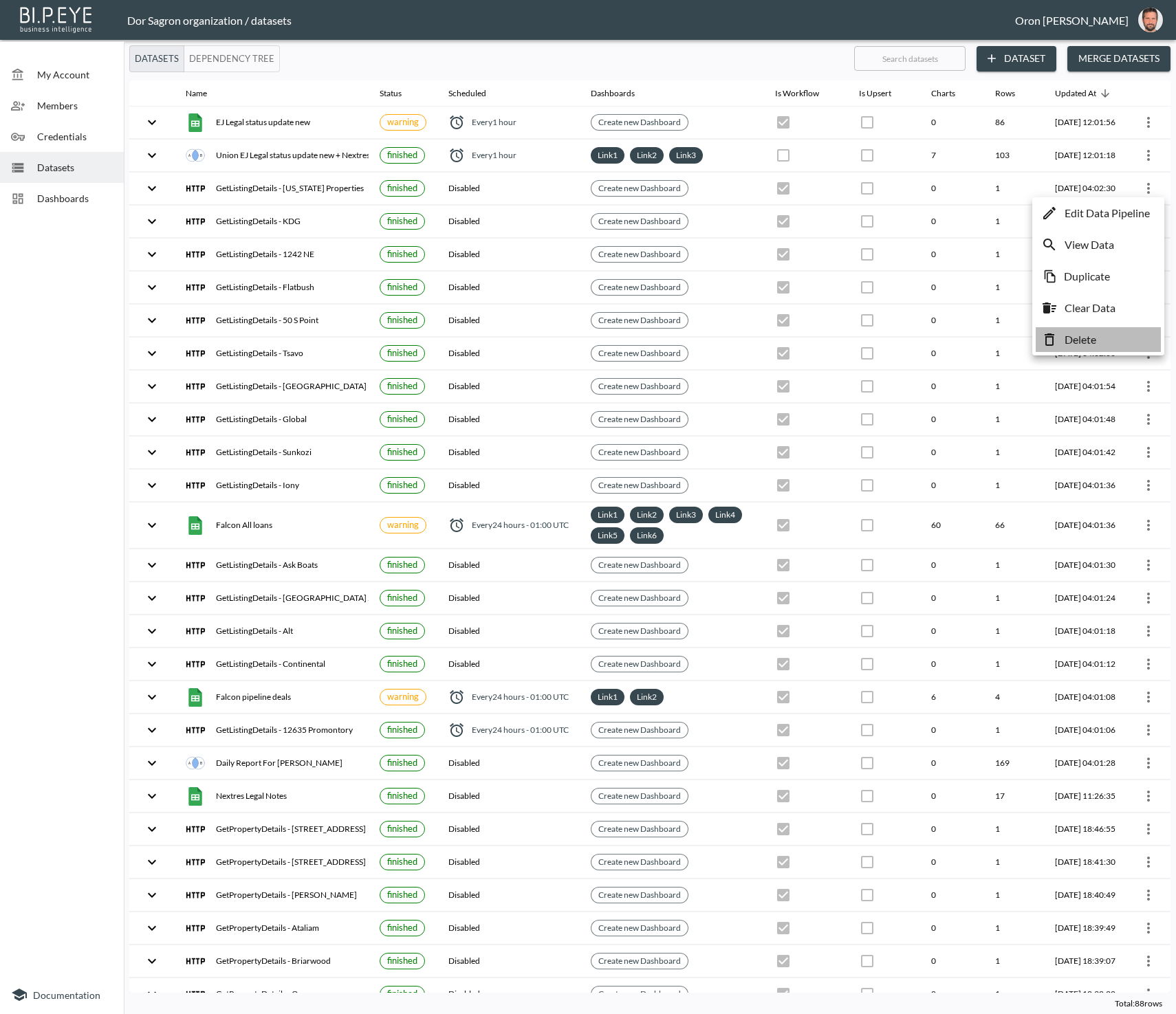
click at [1089, 335] on p "Delete" at bounding box center [1080, 340] width 32 height 17
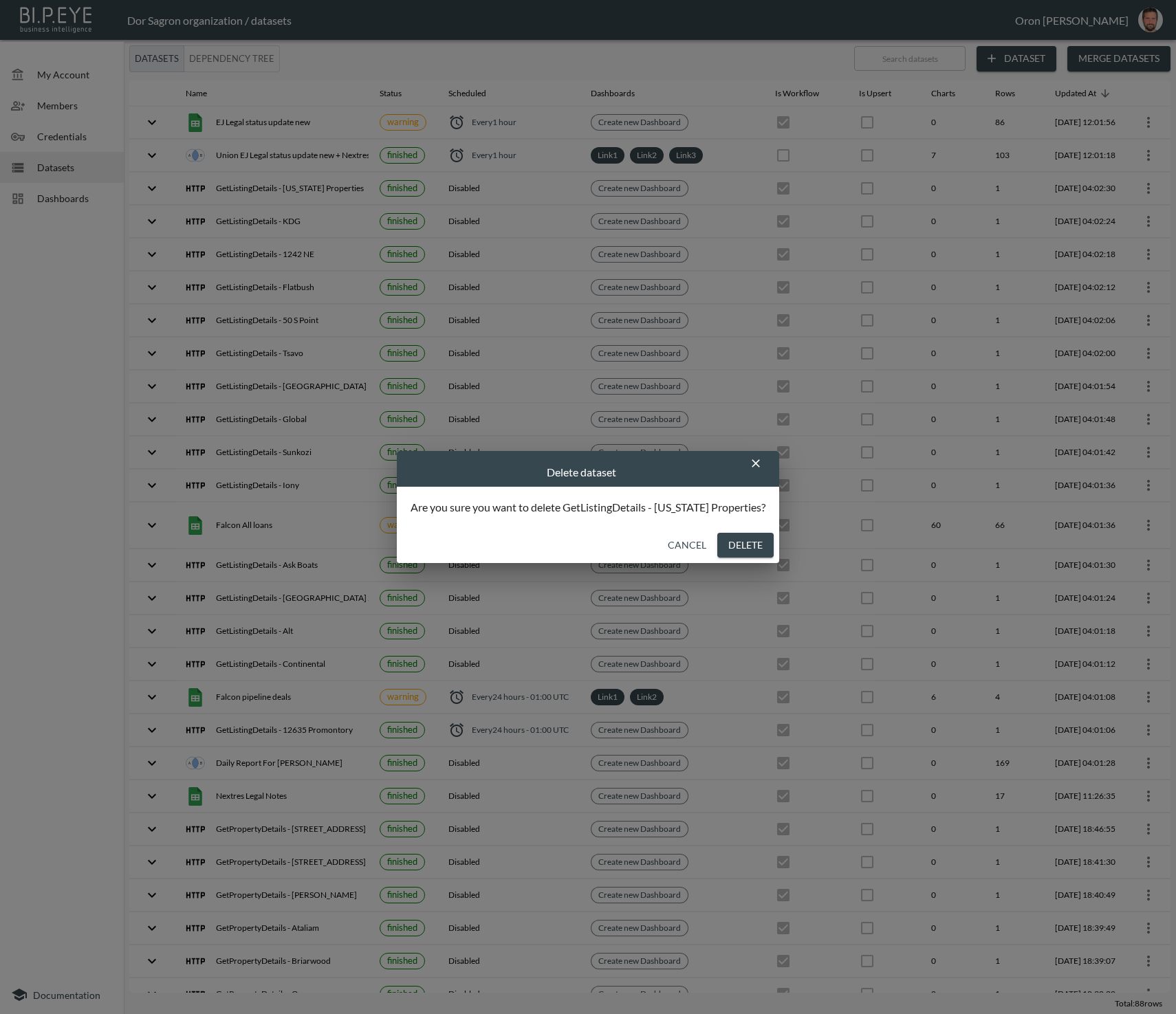
click at [717, 526] on div "Are you sure you want to delete GetListingDetails - [US_STATE] Properties?" at bounding box center [588, 506] width 383 height 40
click at [717, 539] on button "Delete" at bounding box center [746, 546] width 56 height 26
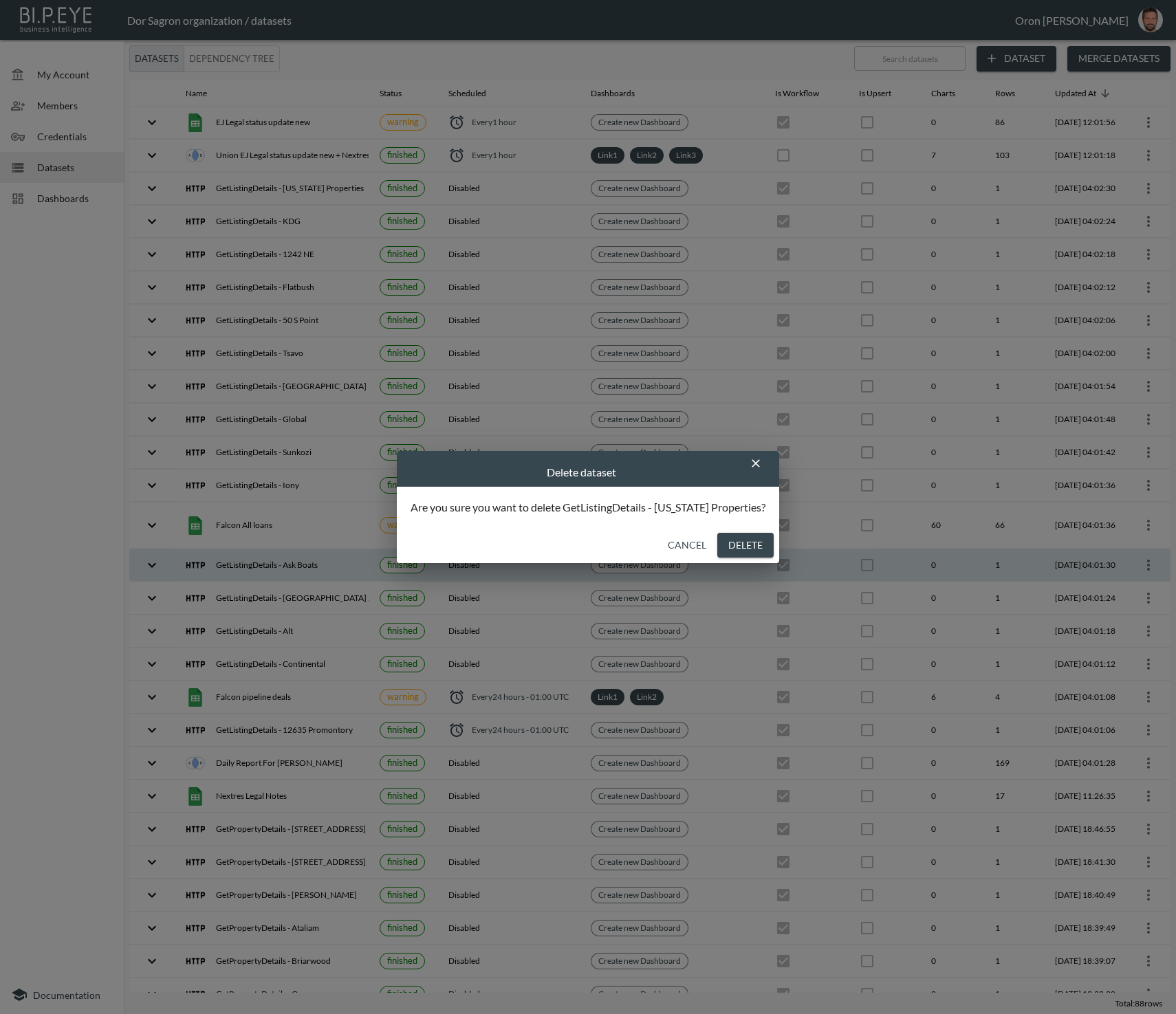
checkbox input "false"
checkbox input "true"
checkbox input "false"
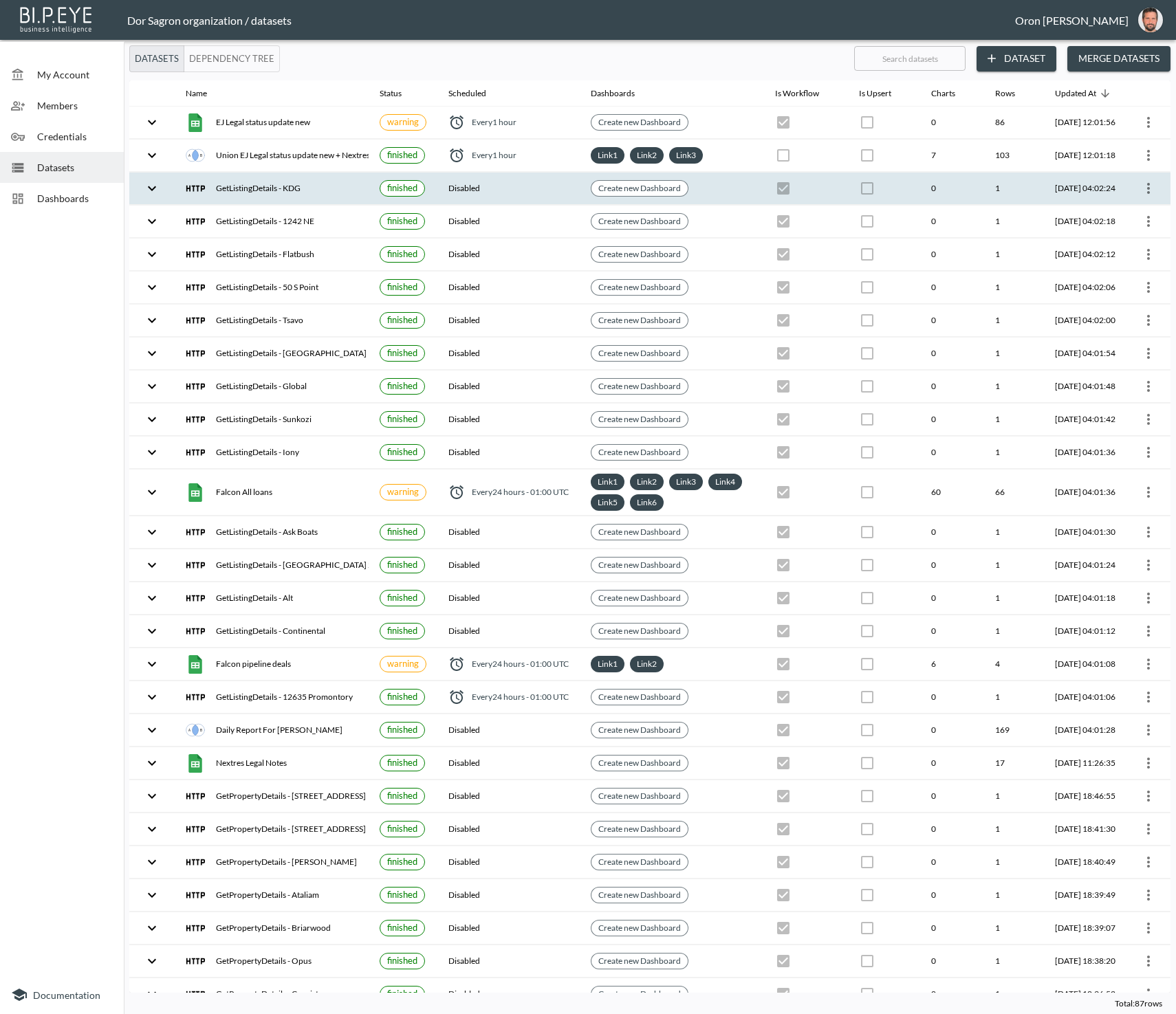
click at [1154, 181] on button "more" at bounding box center [1148, 188] width 22 height 22
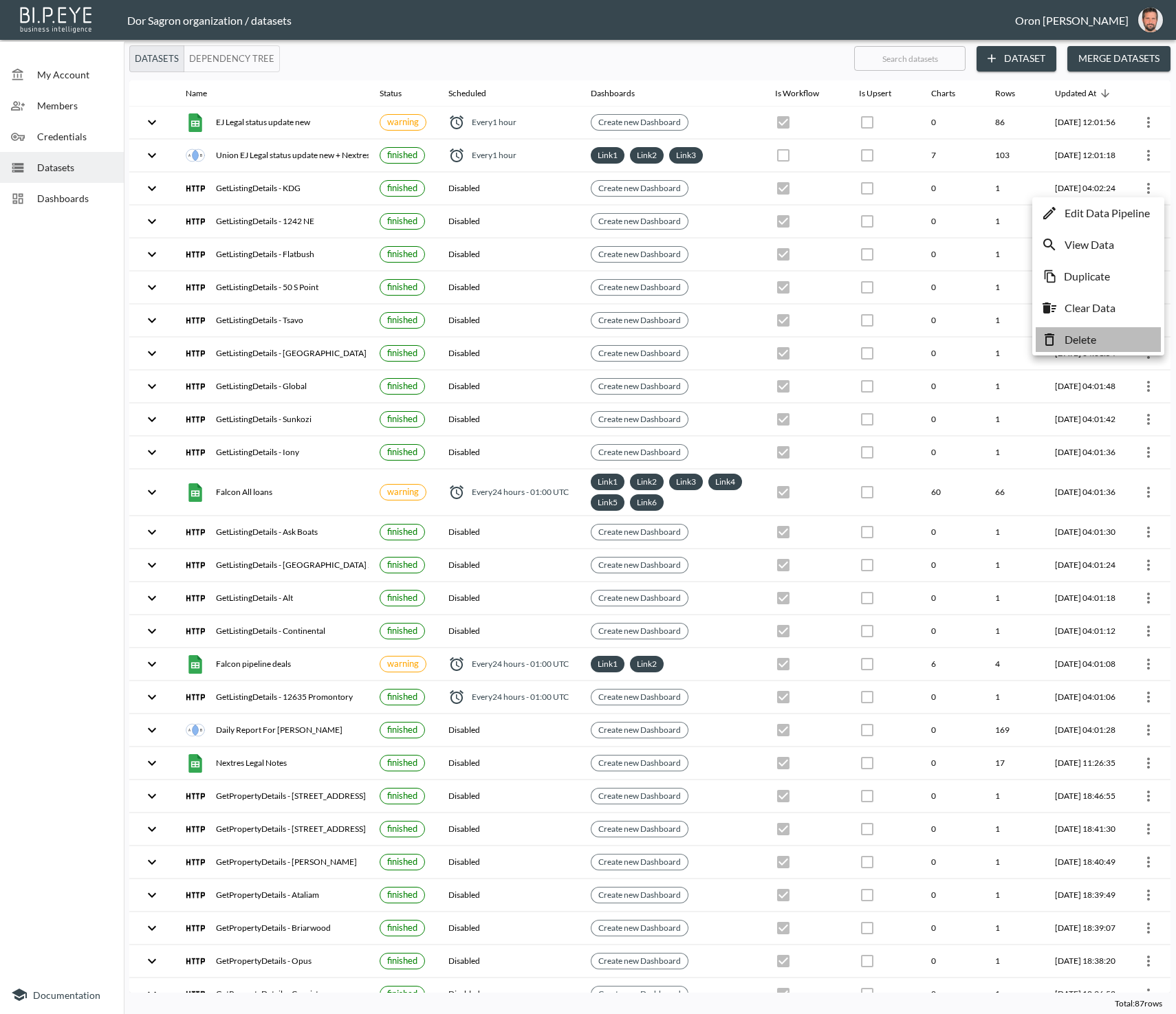
click at [1105, 336] on li "Delete" at bounding box center [1098, 339] width 125 height 25
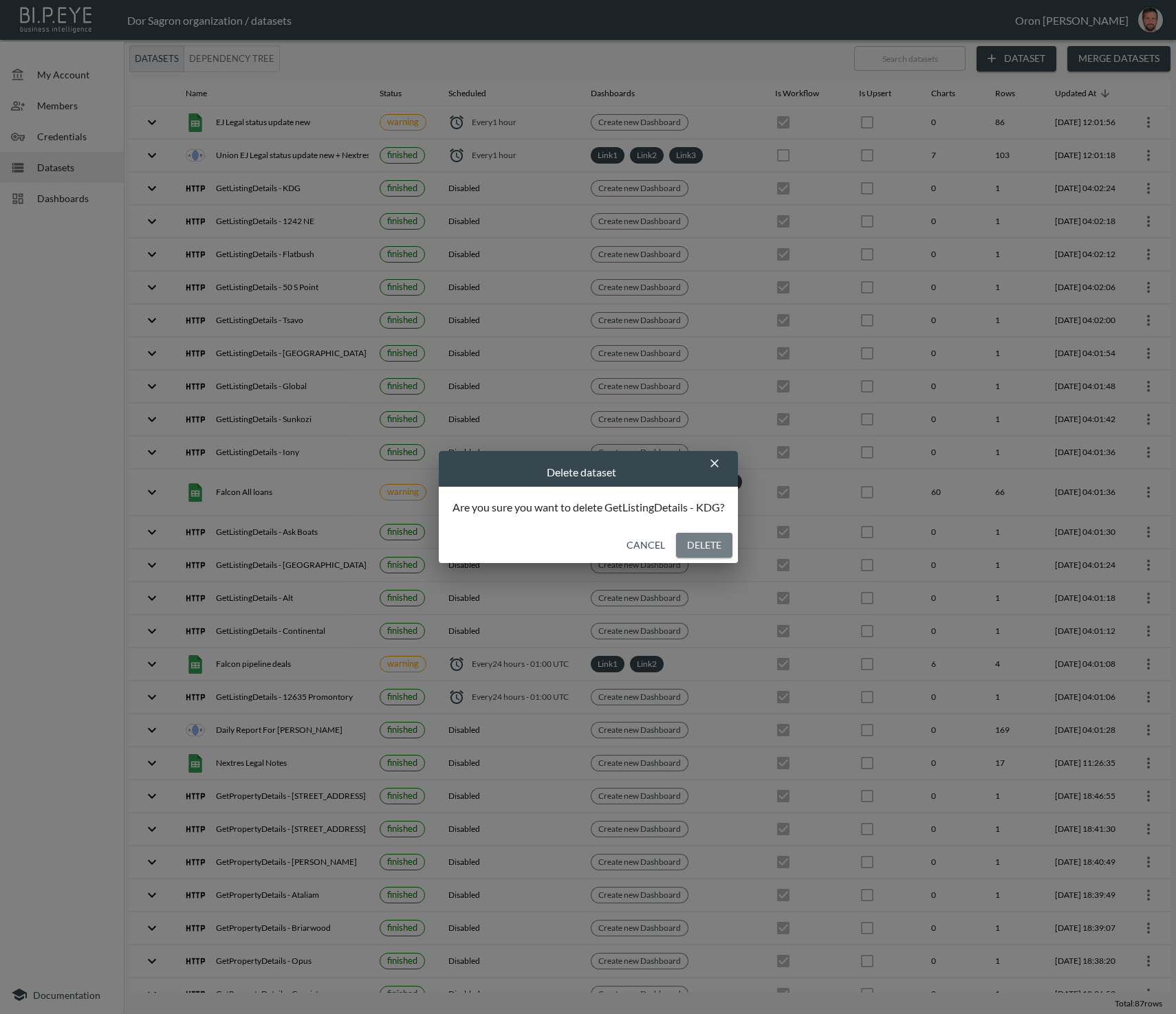
click at [696, 540] on button "Delete" at bounding box center [704, 546] width 56 height 26
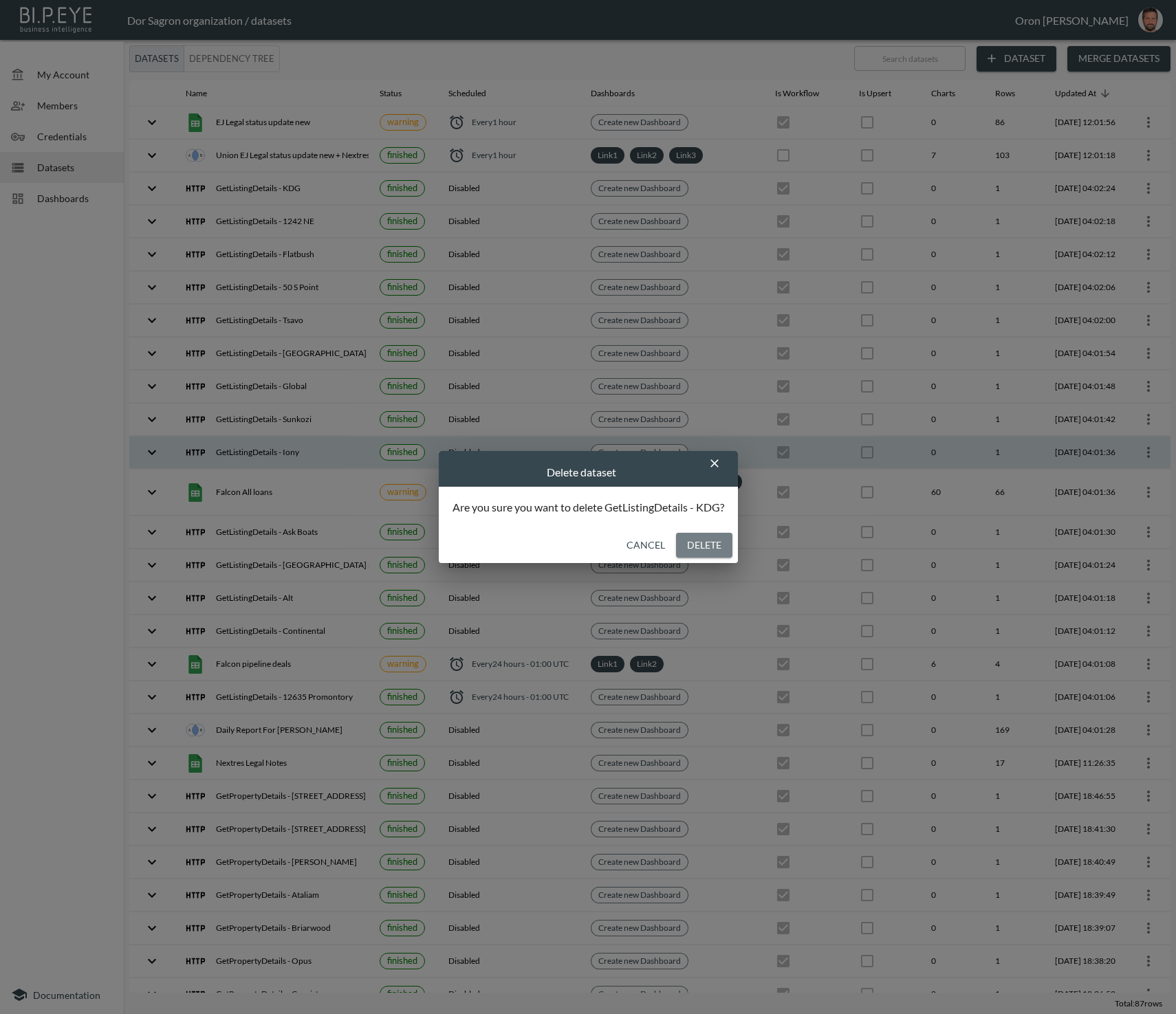
checkbox input "false"
checkbox input "true"
checkbox input "false"
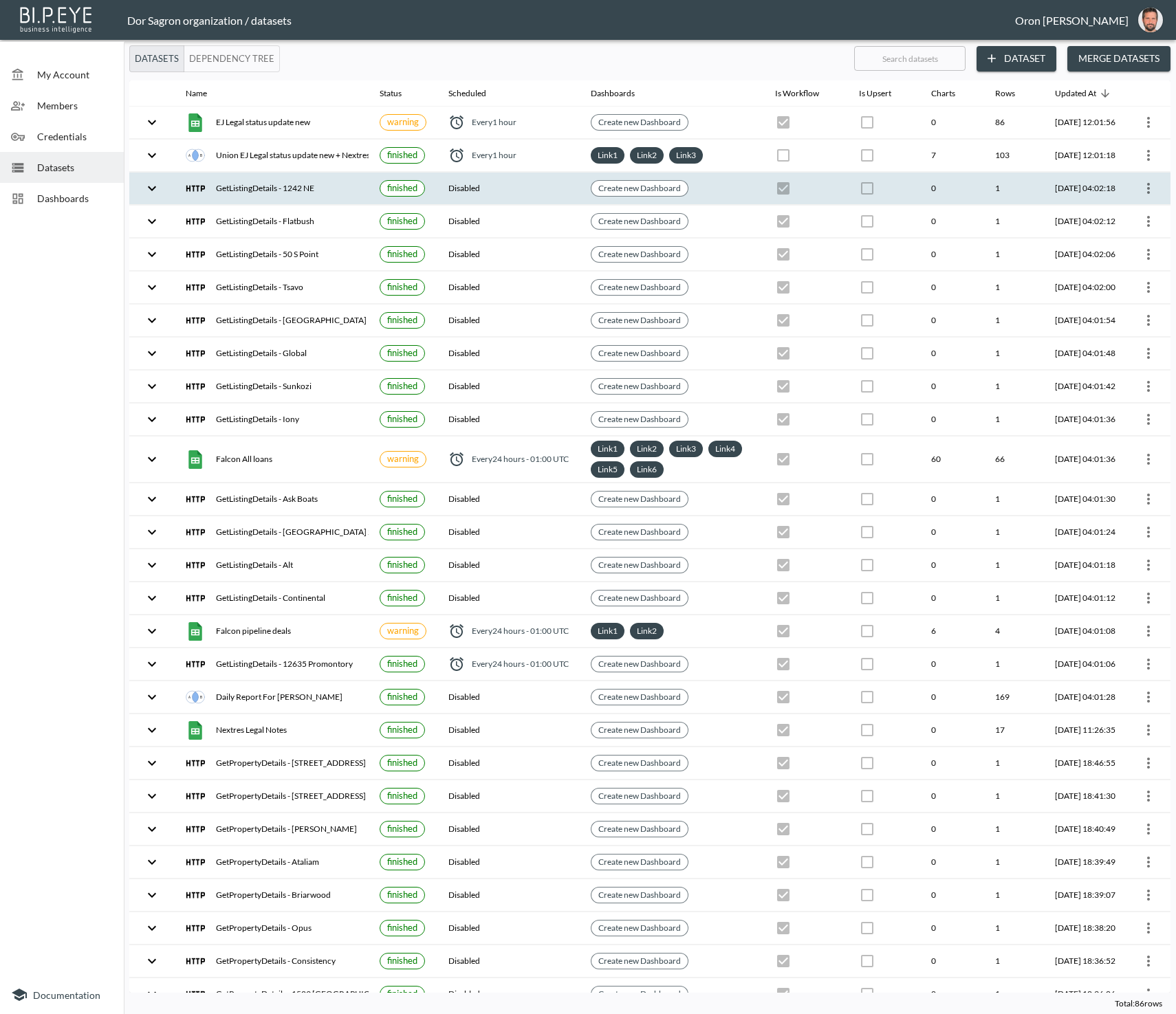
click at [1147, 186] on icon "more" at bounding box center [1149, 188] width 3 height 11
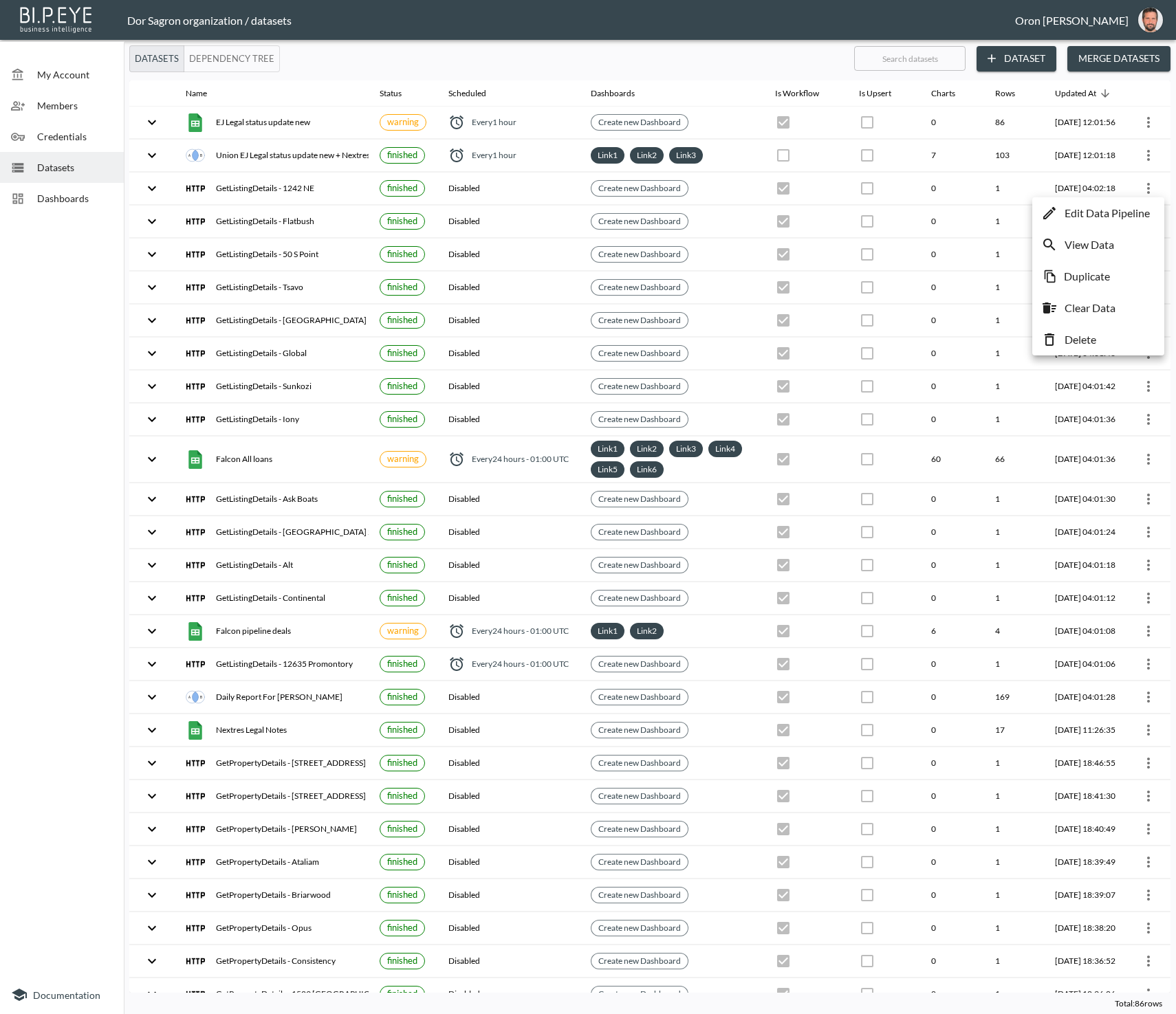
click at [1107, 342] on li "Delete" at bounding box center [1098, 339] width 125 height 25
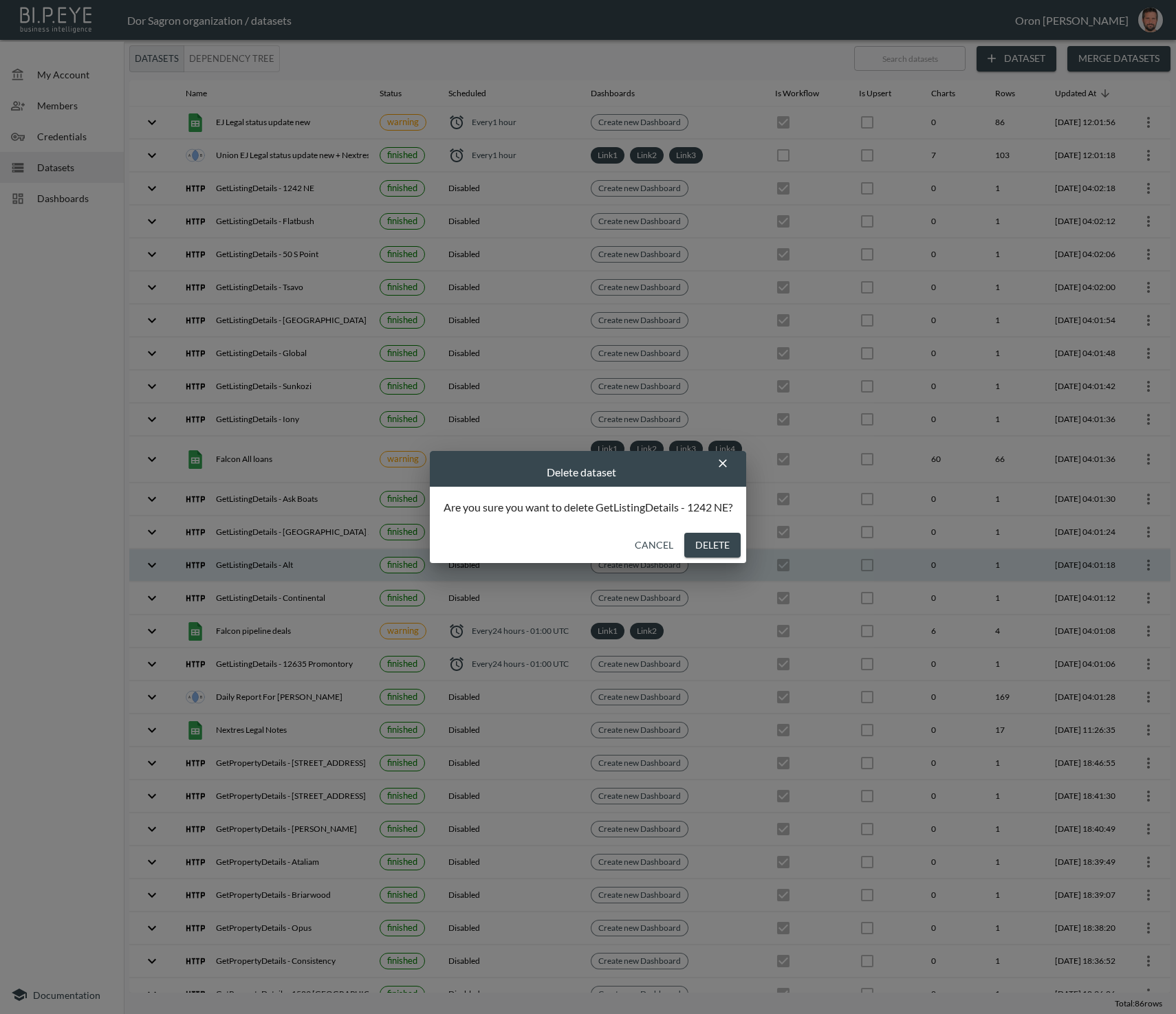
click at [714, 546] on button "Delete" at bounding box center [712, 546] width 56 height 26
checkbox input "false"
checkbox input "true"
checkbox input "false"
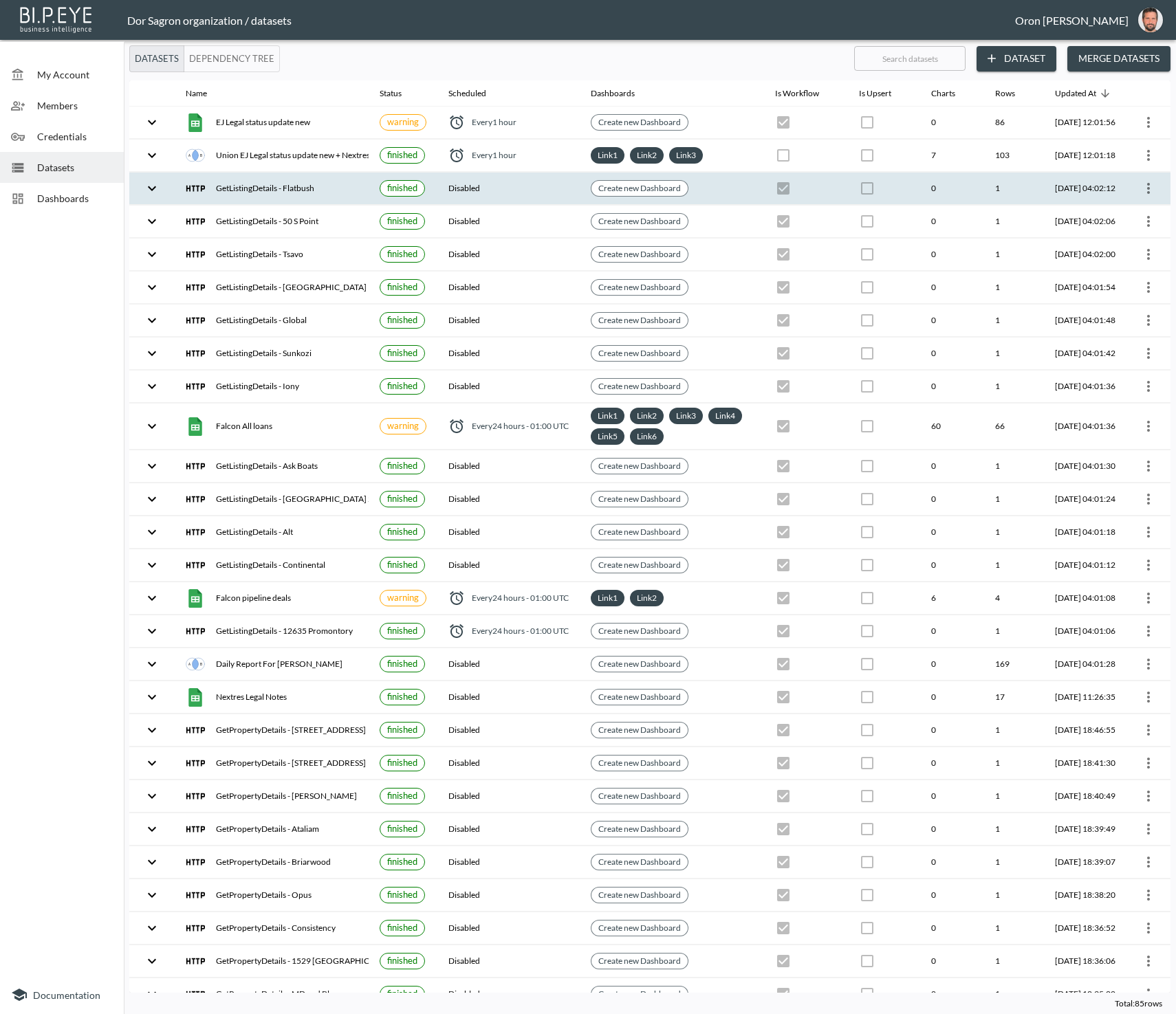
click at [1140, 187] on icon "more" at bounding box center [1149, 188] width 17 height 17
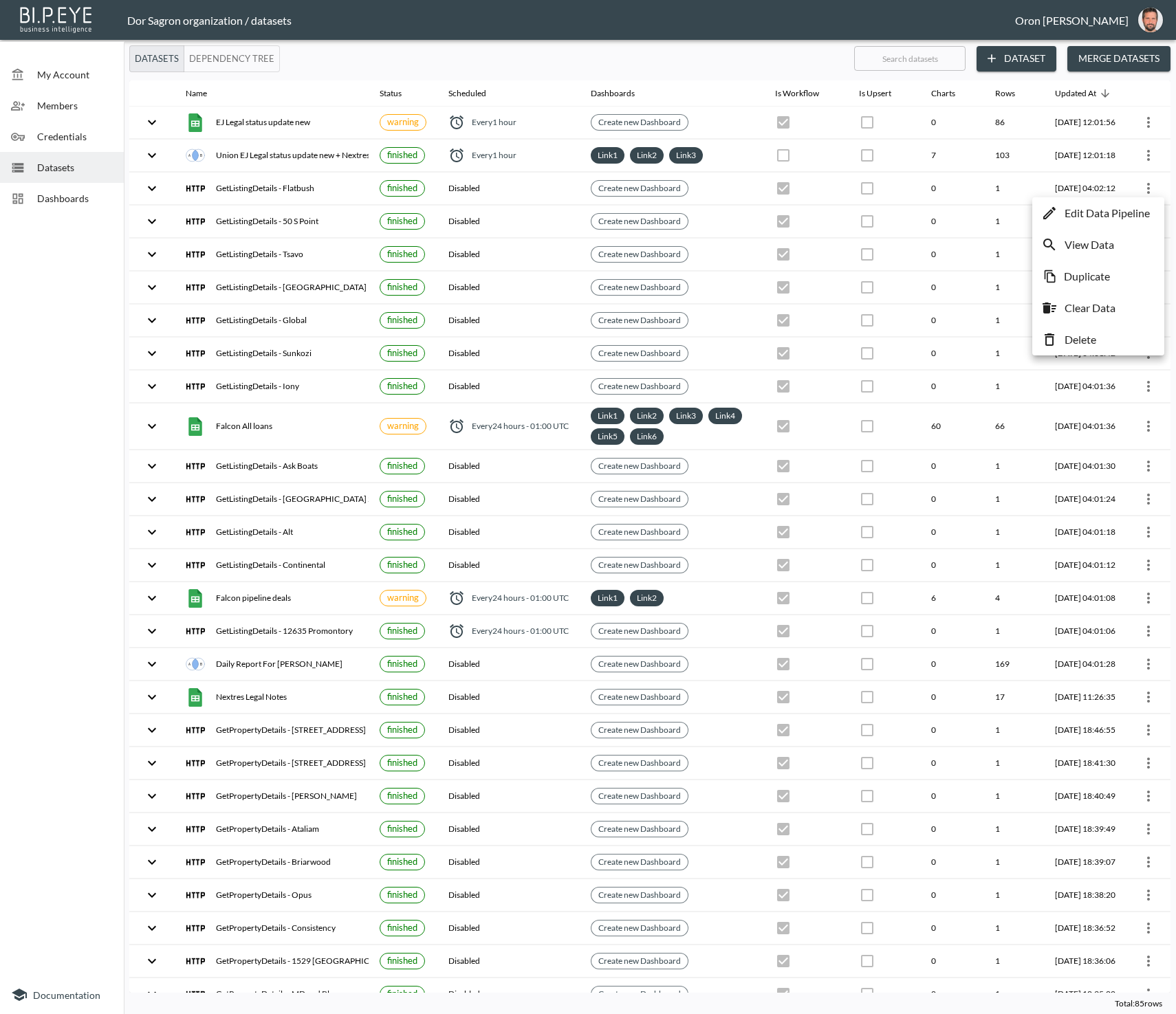
click at [1108, 336] on li "Delete" at bounding box center [1098, 339] width 125 height 25
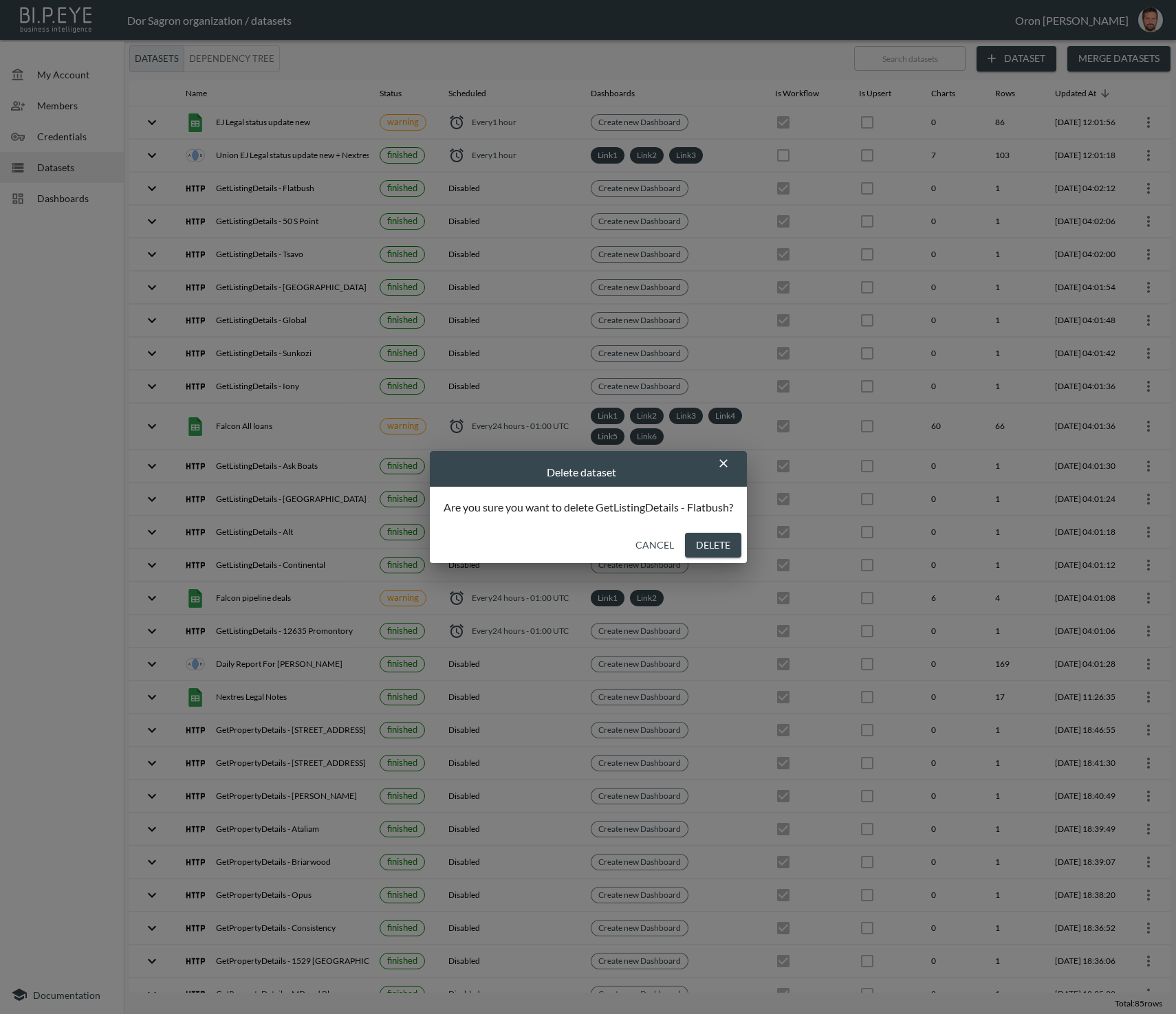
drag, startPoint x: 733, startPoint y: 546, endPoint x: 727, endPoint y: 543, distance: 6.7
click at [734, 544] on button "Delete" at bounding box center [713, 546] width 56 height 26
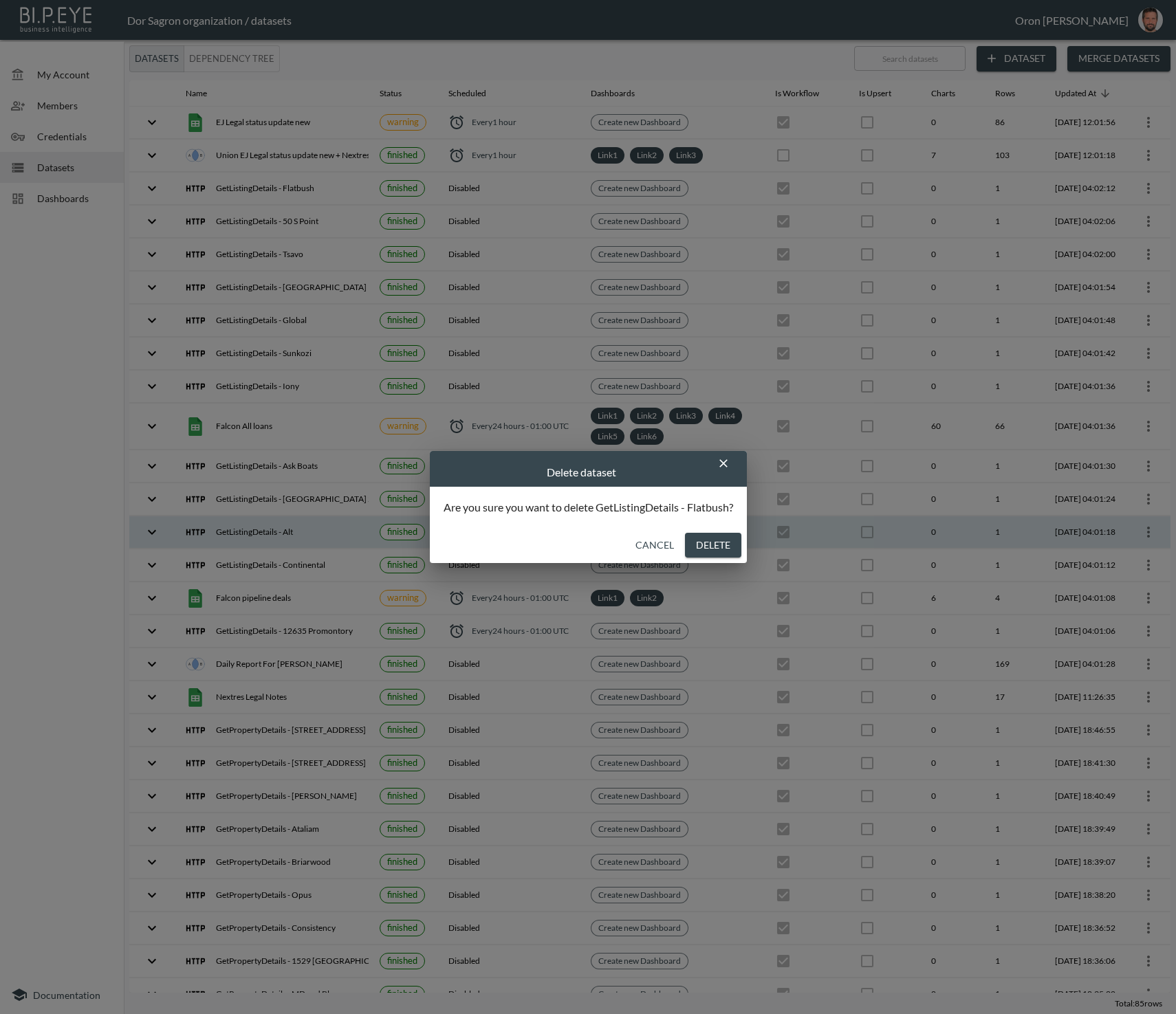
checkbox input "false"
checkbox input "true"
checkbox input "false"
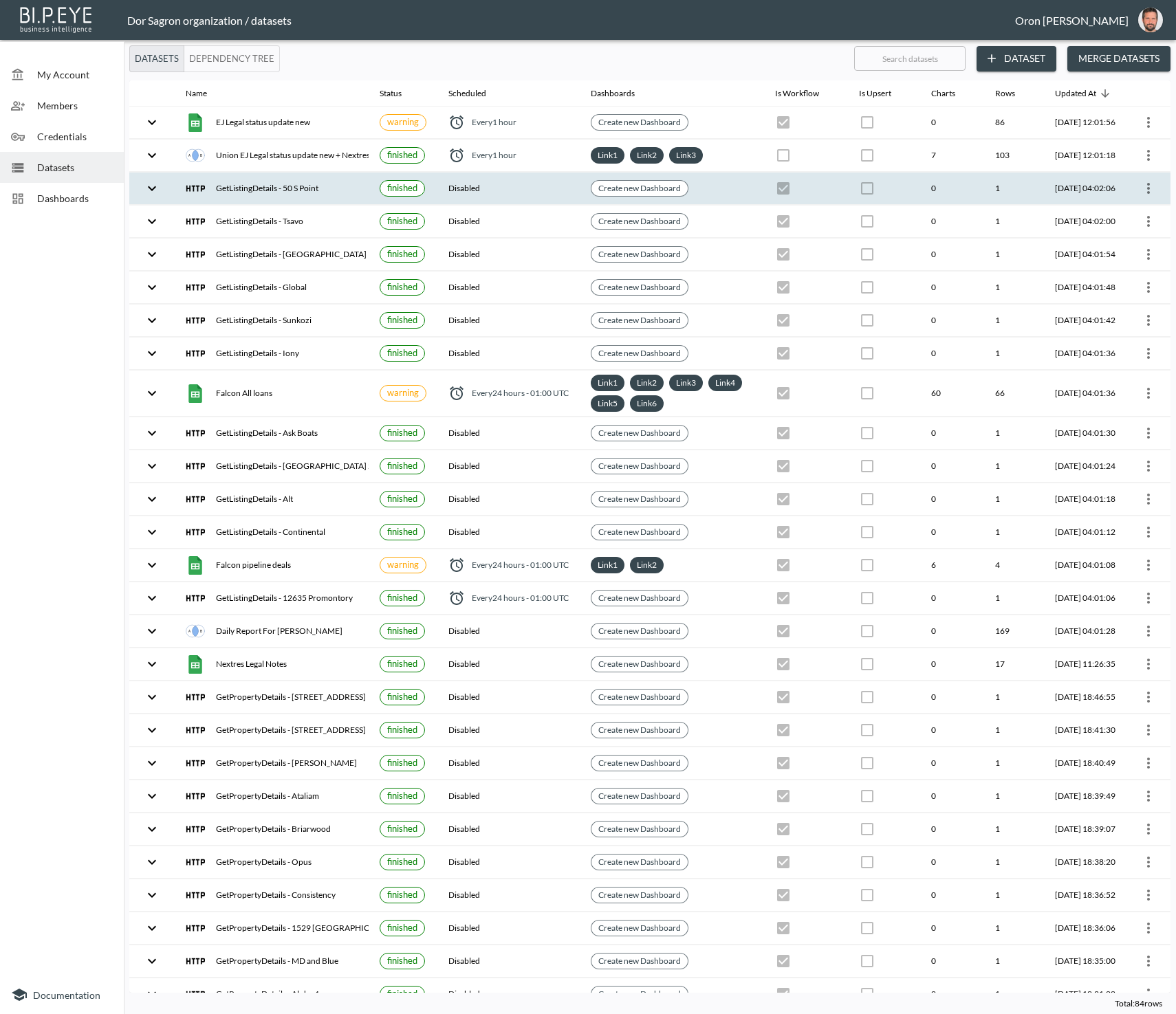
click at [1142, 182] on icon "more" at bounding box center [1149, 188] width 17 height 17
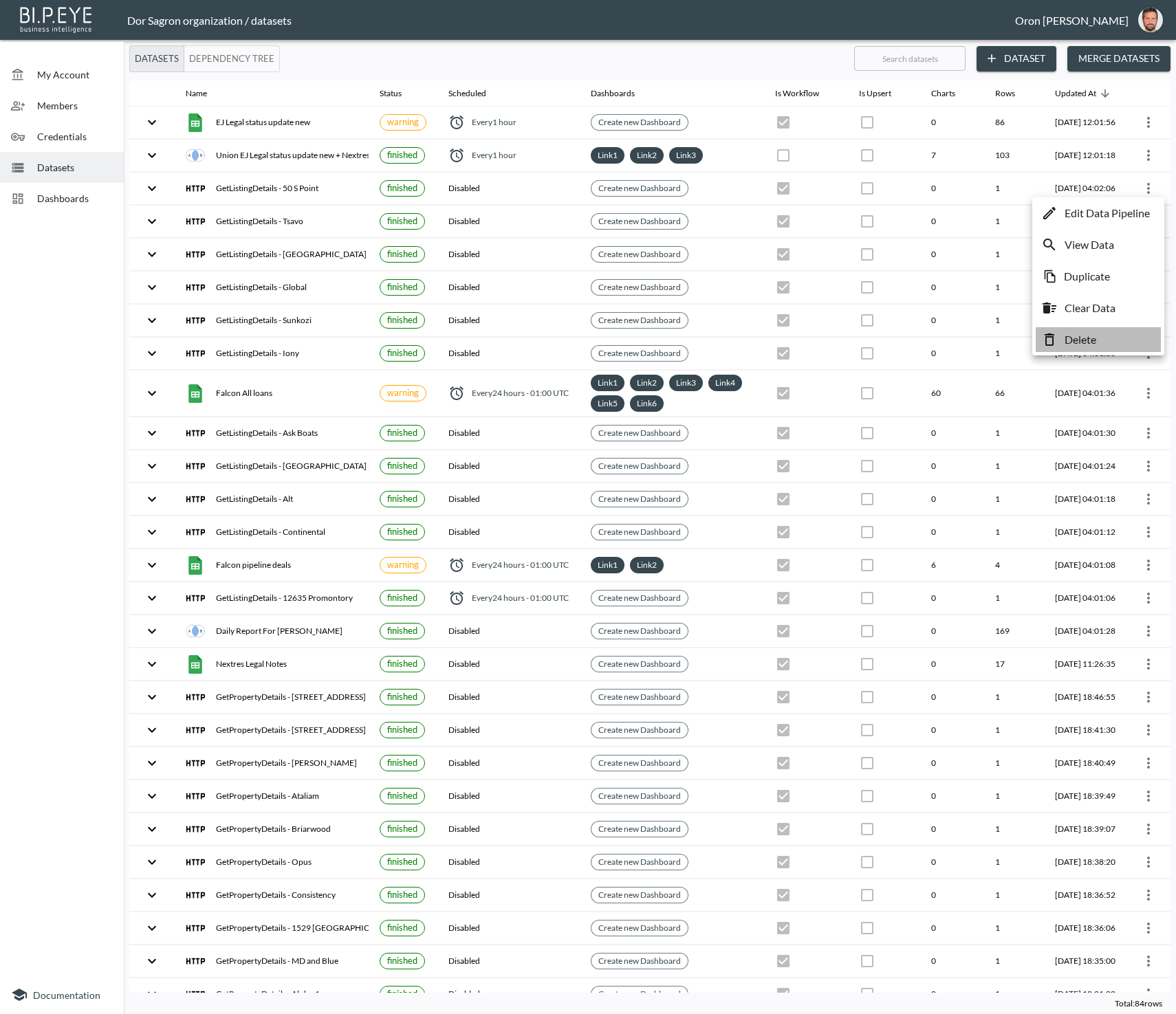
click at [1111, 345] on li "Delete" at bounding box center [1098, 339] width 125 height 25
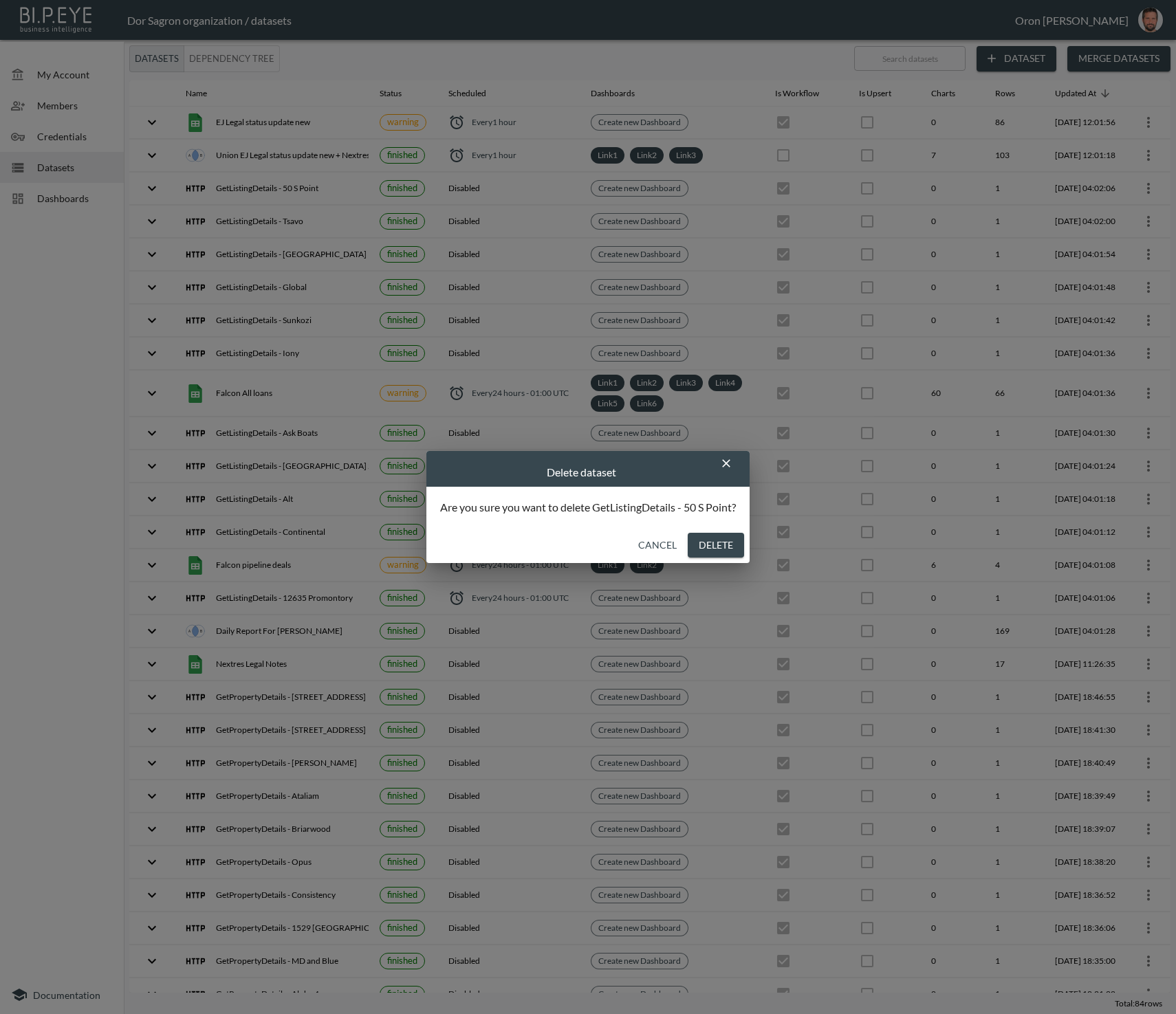
click at [732, 546] on button "Delete" at bounding box center [716, 546] width 56 height 26
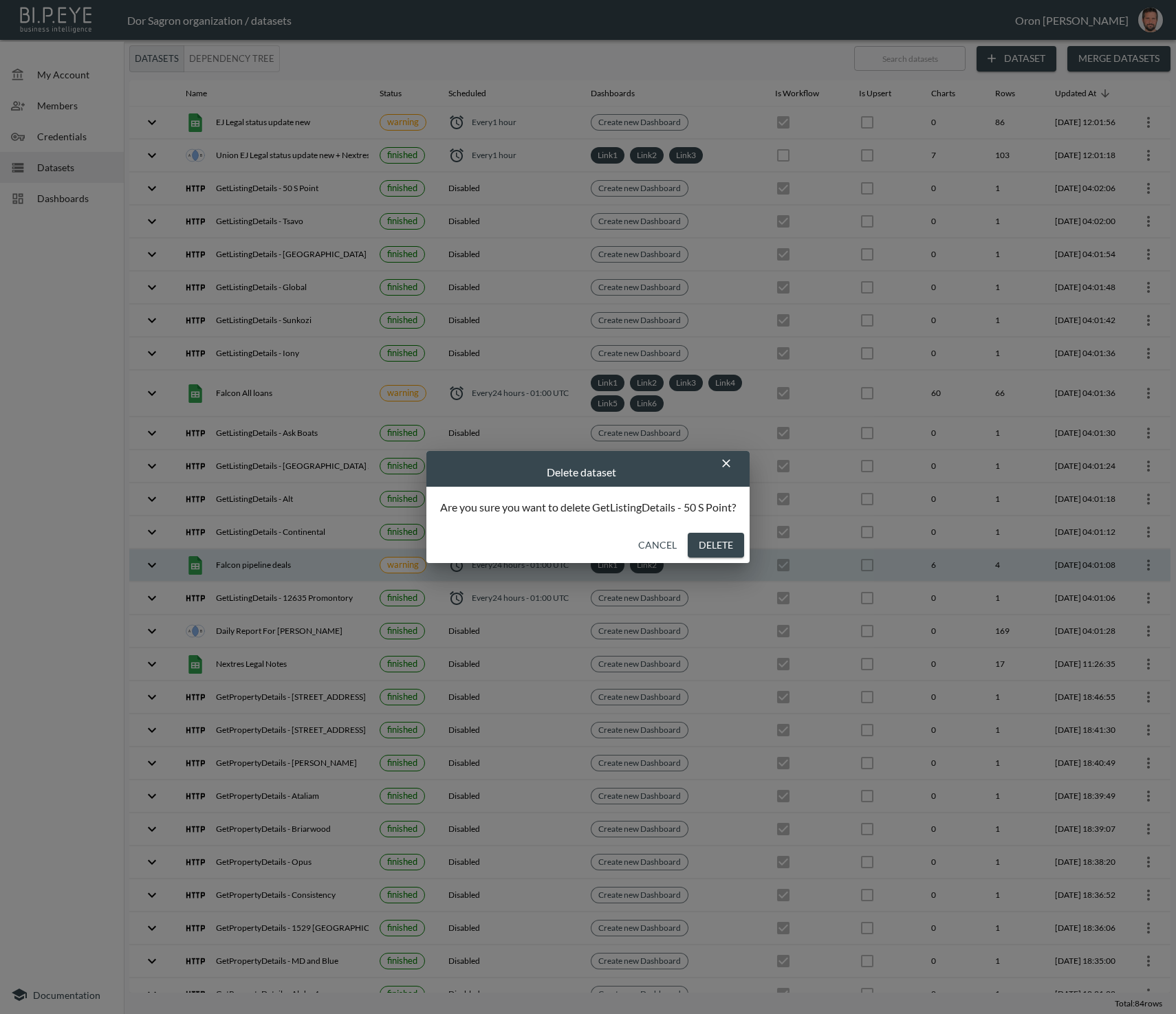
checkbox input "false"
checkbox input "true"
checkbox input "false"
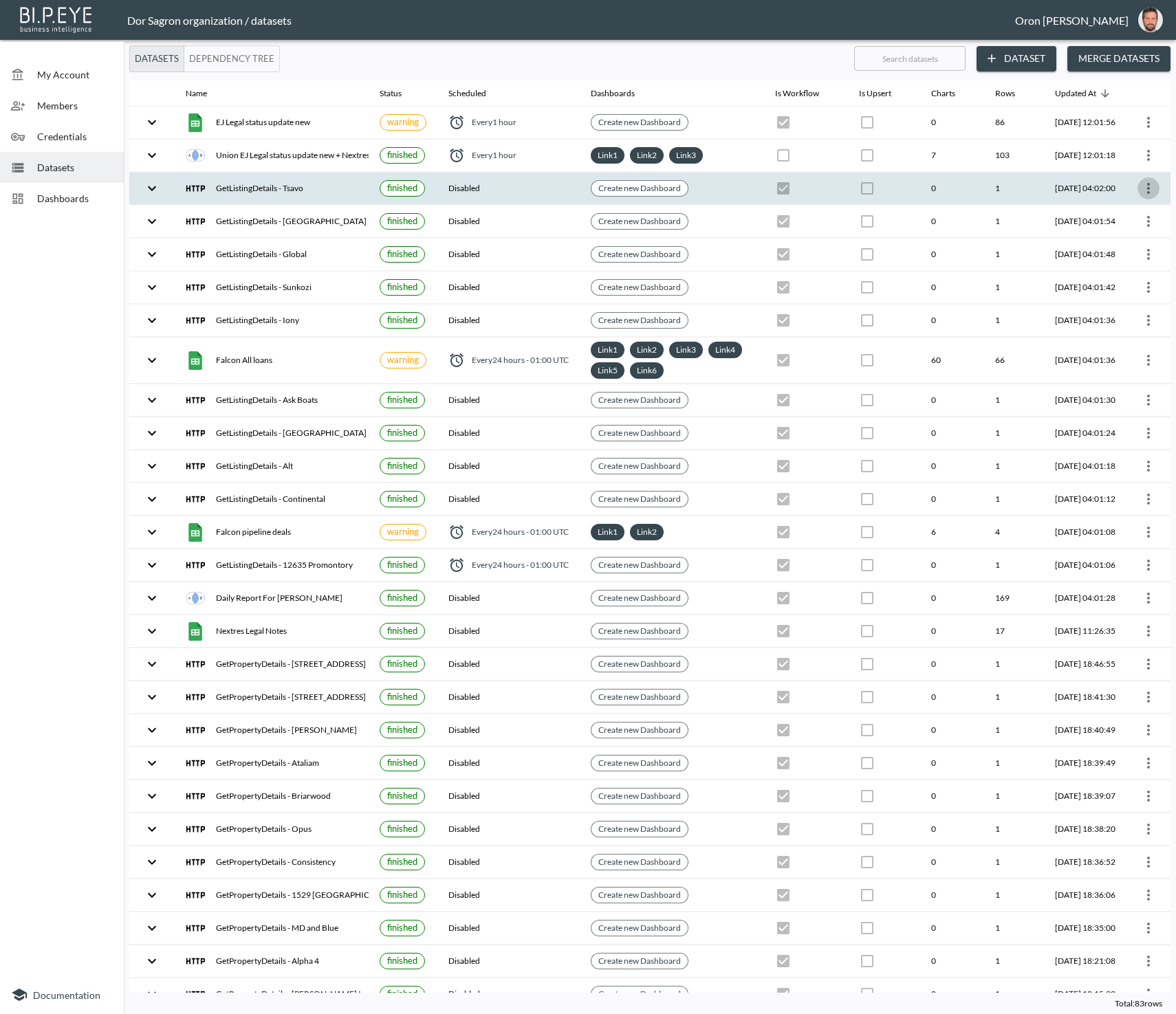
click at [1140, 183] on icon "more" at bounding box center [1149, 188] width 17 height 17
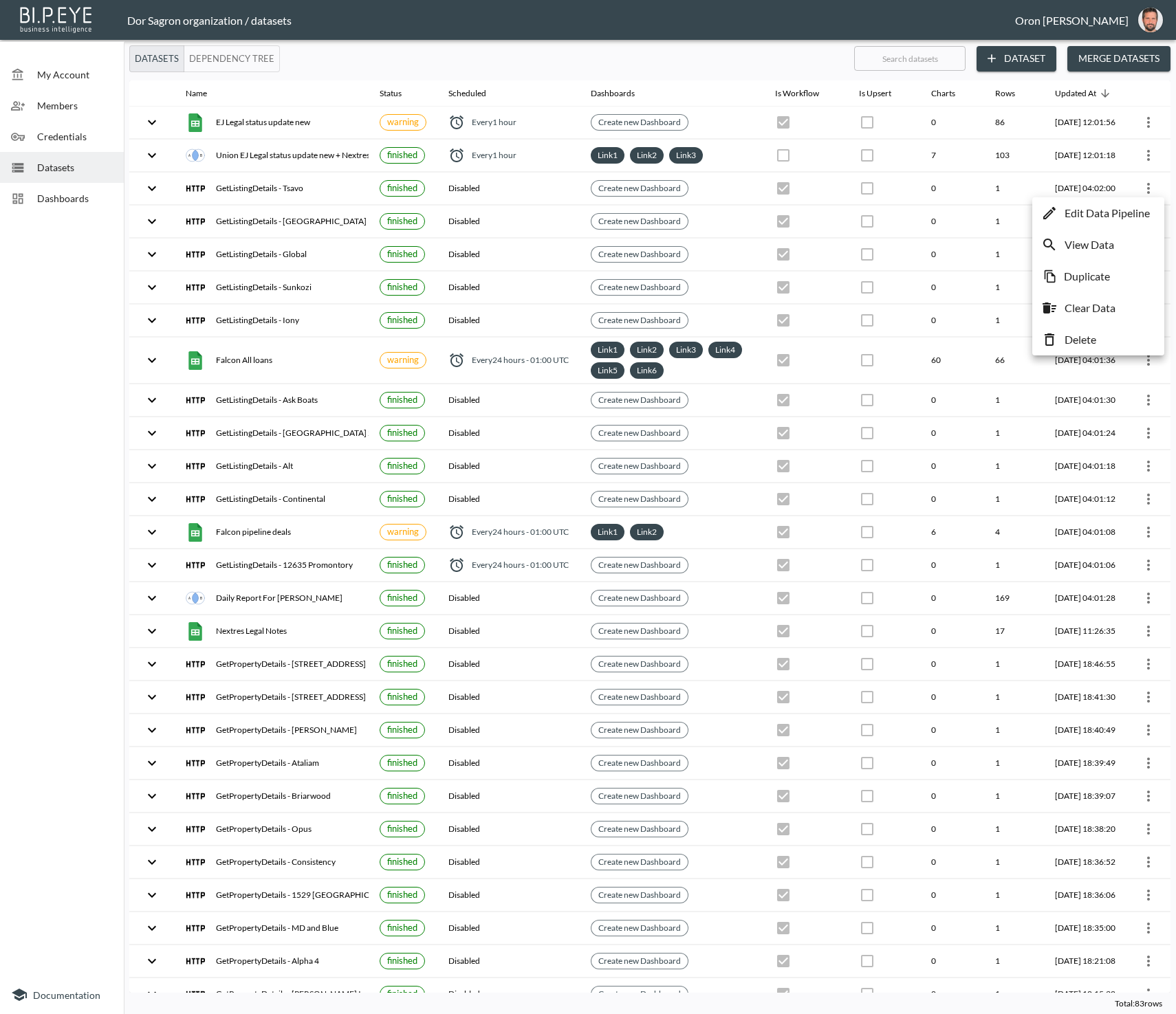
click at [1103, 329] on li "Delete" at bounding box center [1098, 339] width 125 height 25
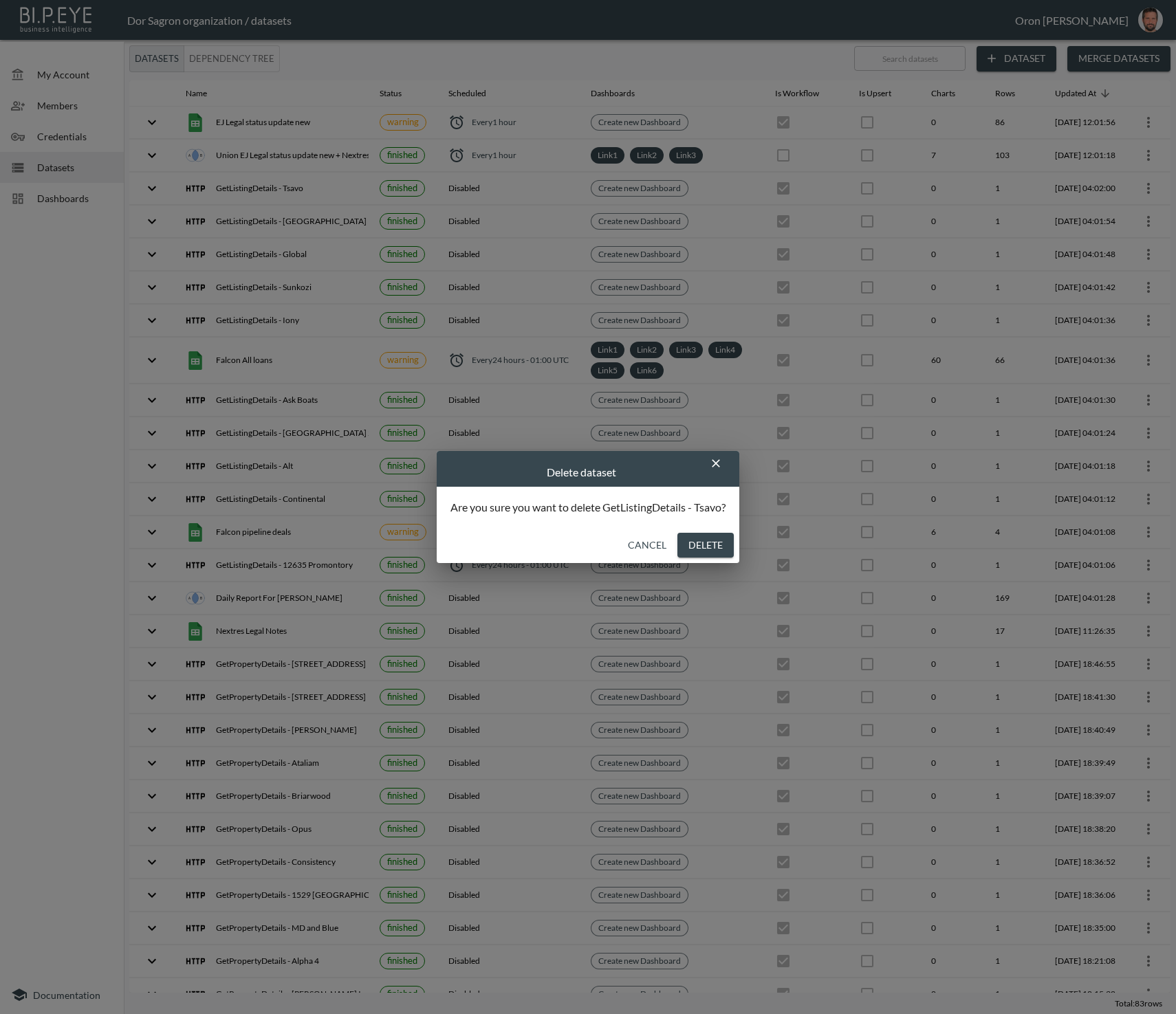
click at [720, 540] on button "Delete" at bounding box center [705, 546] width 56 height 26
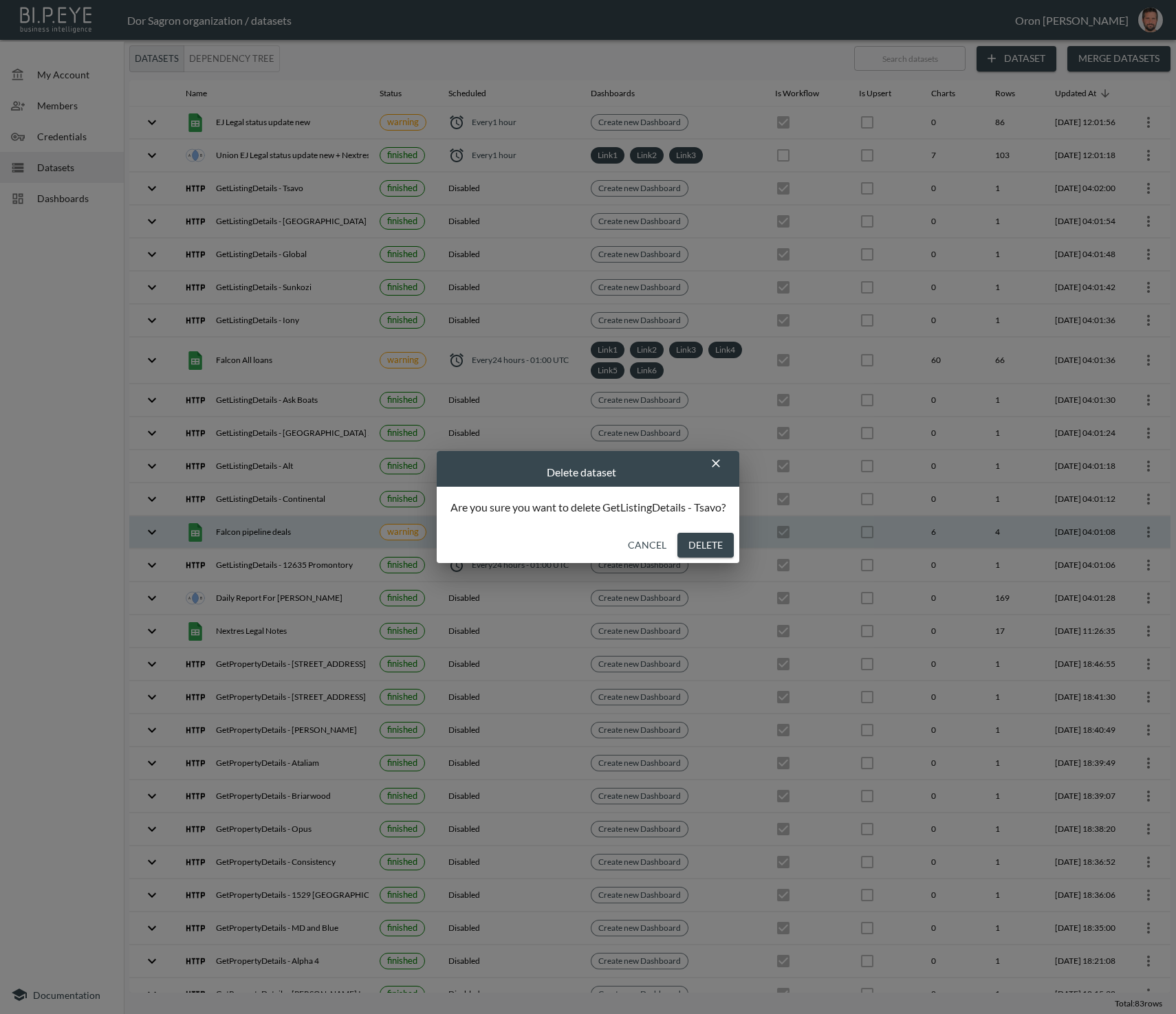
checkbox input "false"
checkbox input "true"
checkbox input "false"
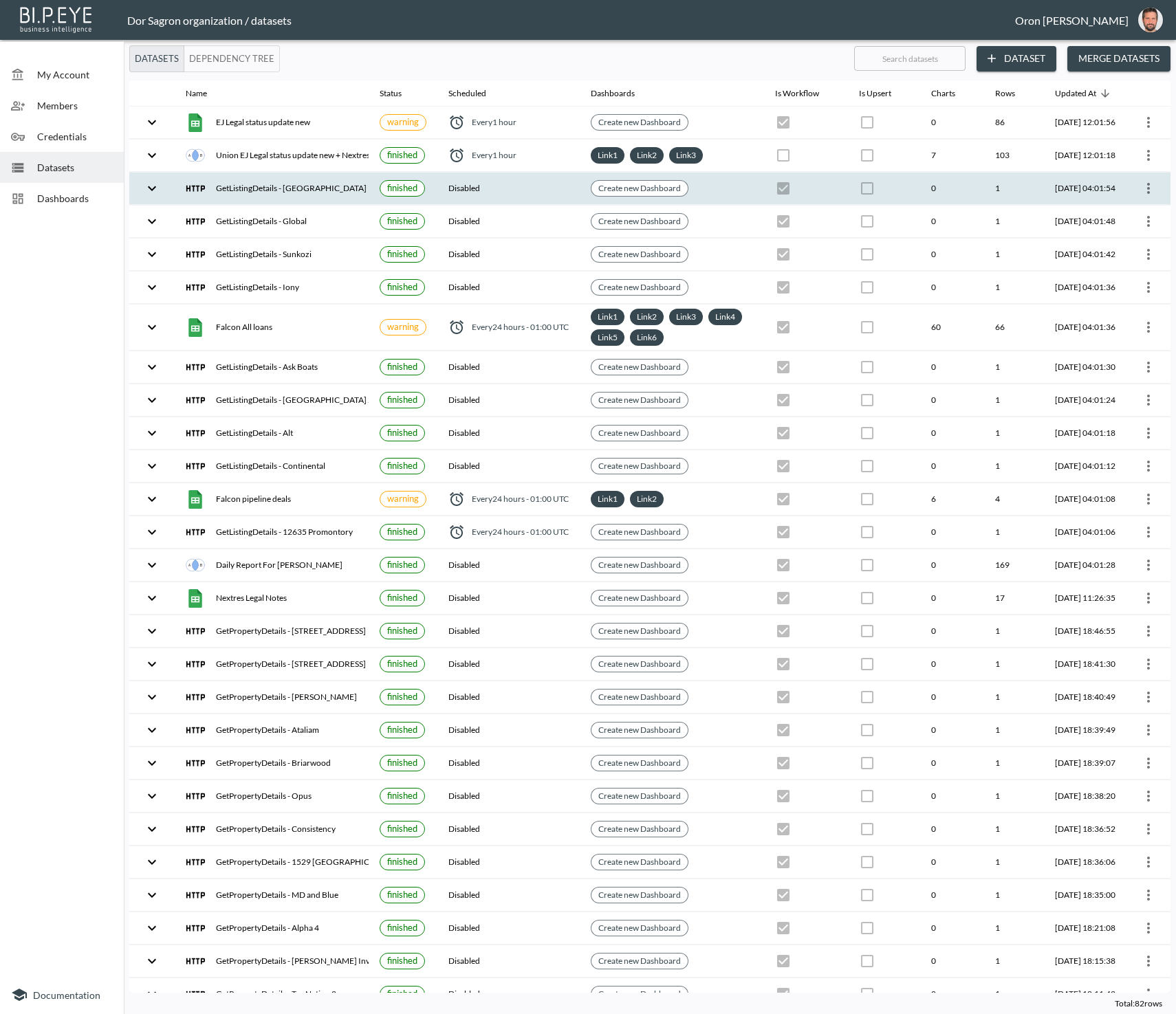
click at [1140, 185] on icon "more" at bounding box center [1149, 188] width 17 height 17
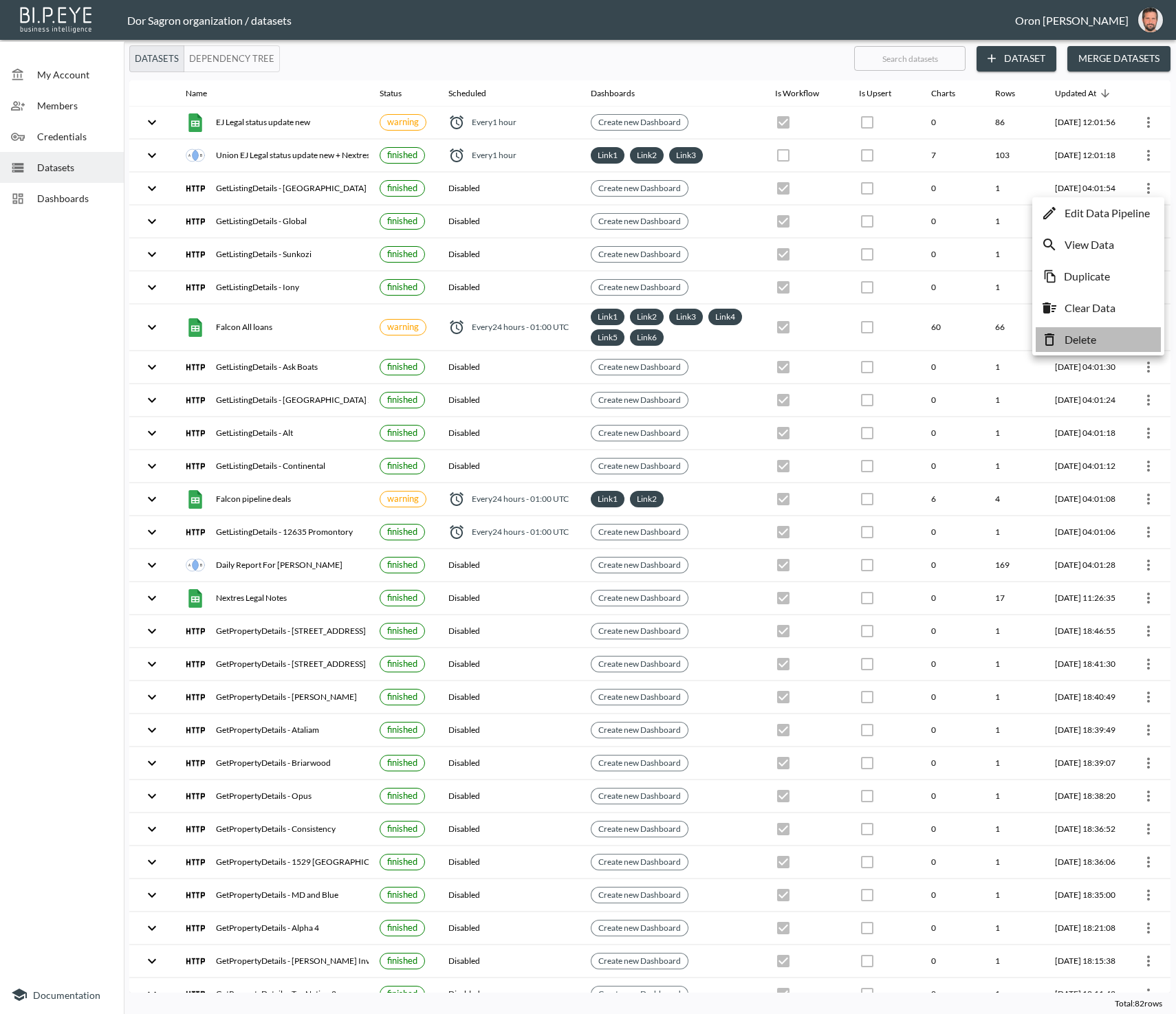
click at [1102, 338] on li "Delete" at bounding box center [1098, 339] width 125 height 25
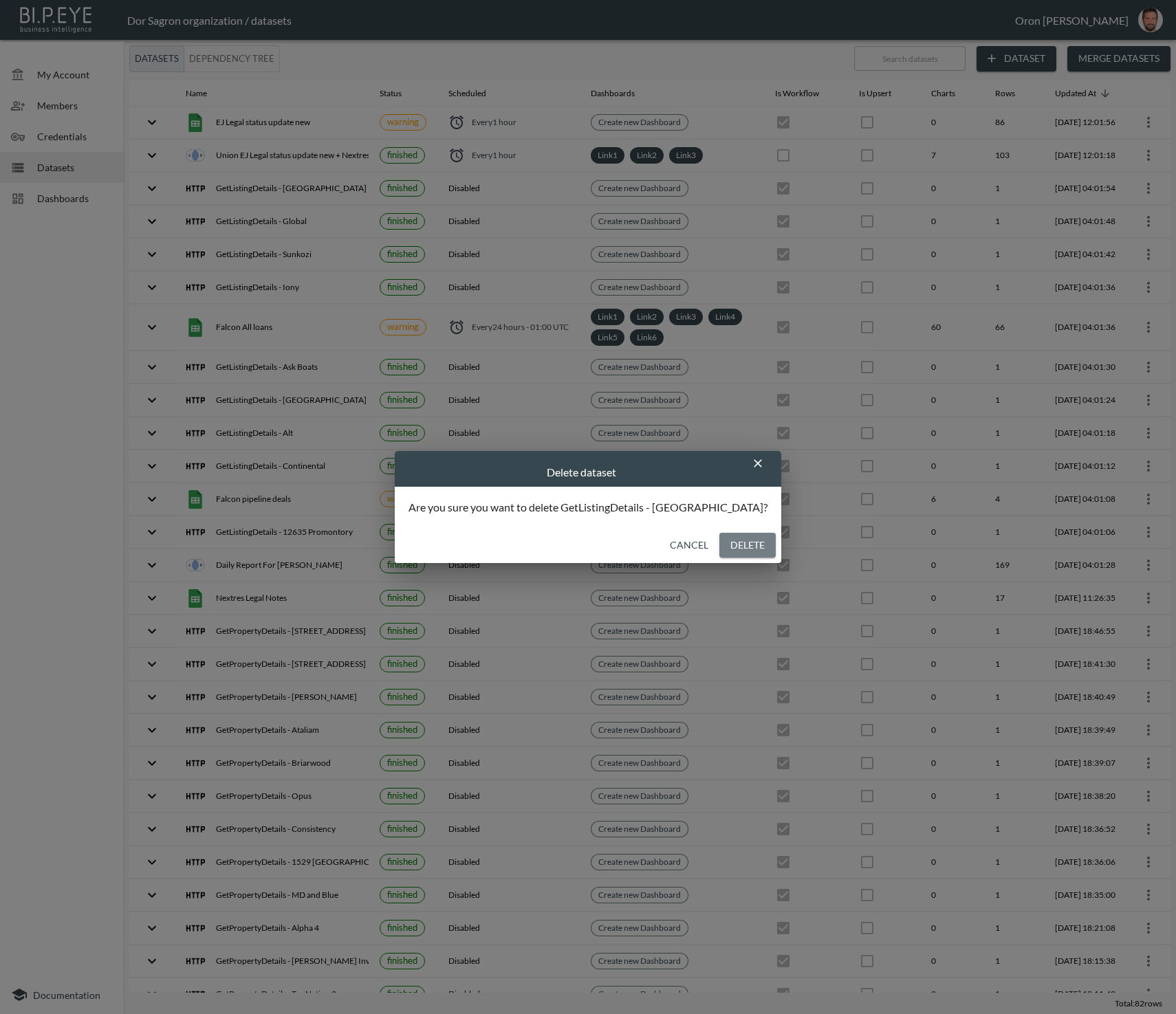
click at [719, 546] on button "Delete" at bounding box center [747, 546] width 56 height 26
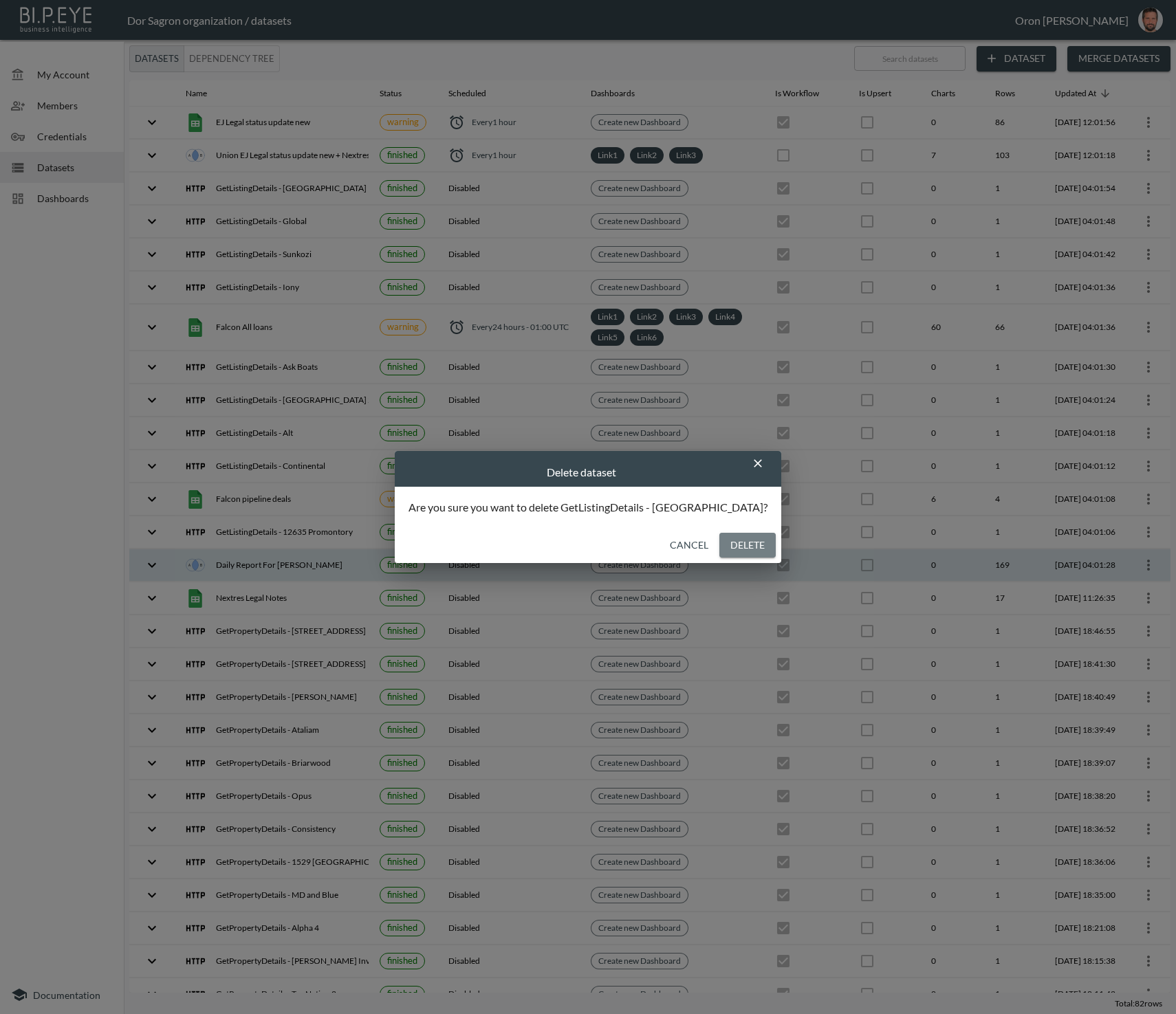
checkbox input "false"
checkbox input "true"
checkbox input "false"
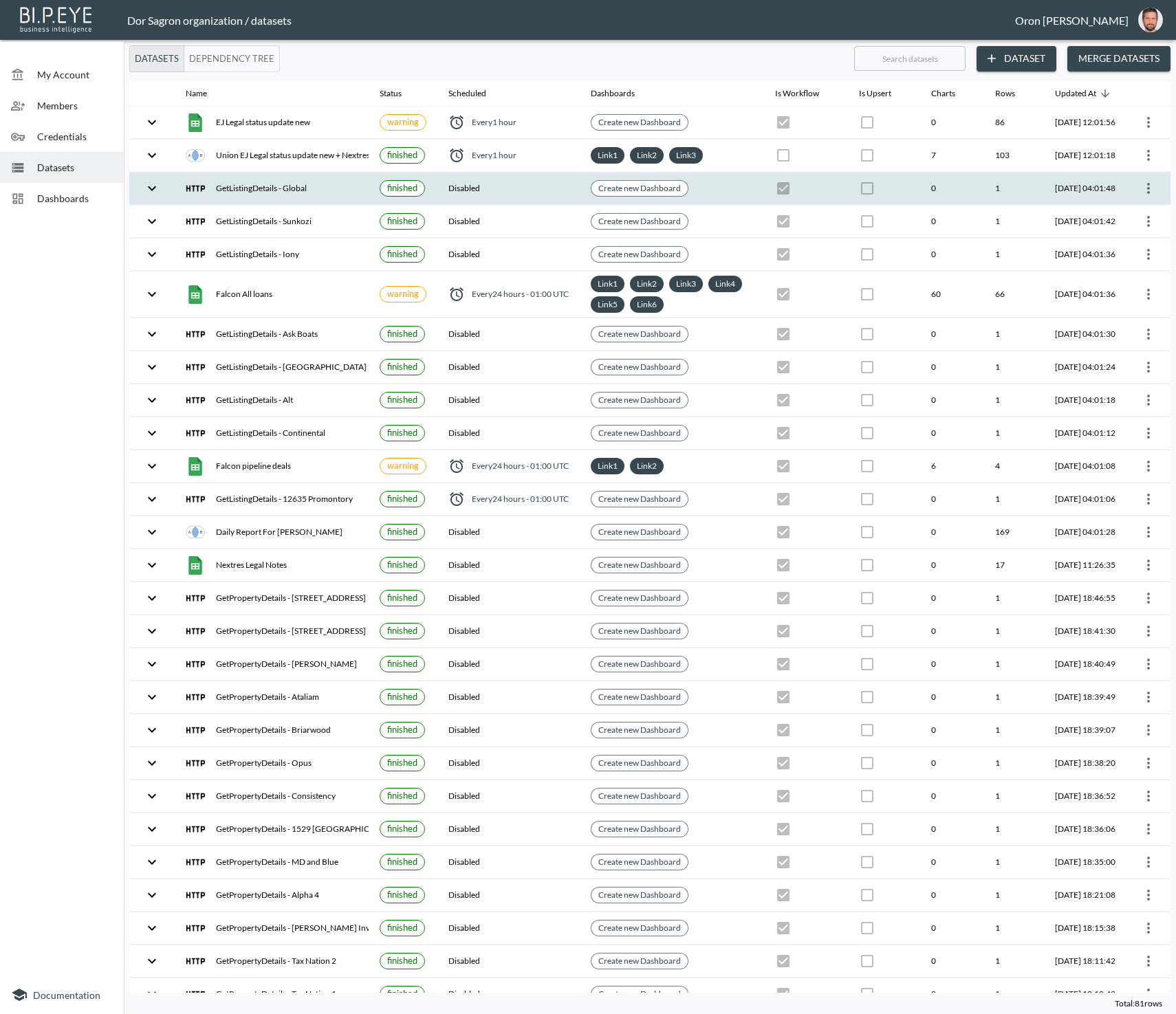
click at [1147, 186] on icon "more" at bounding box center [1149, 188] width 3 height 11
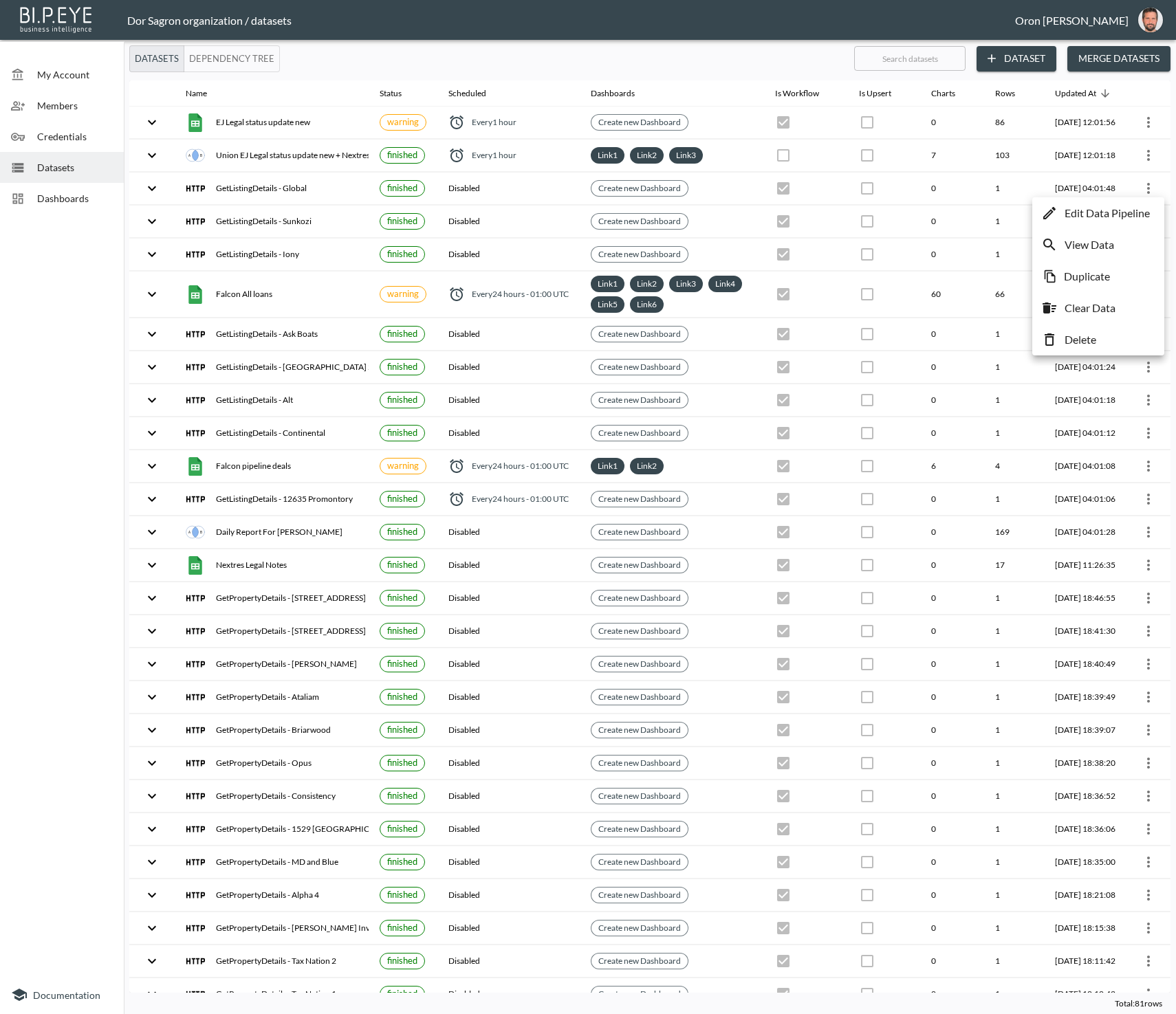
click at [1125, 342] on li "Delete" at bounding box center [1098, 339] width 125 height 25
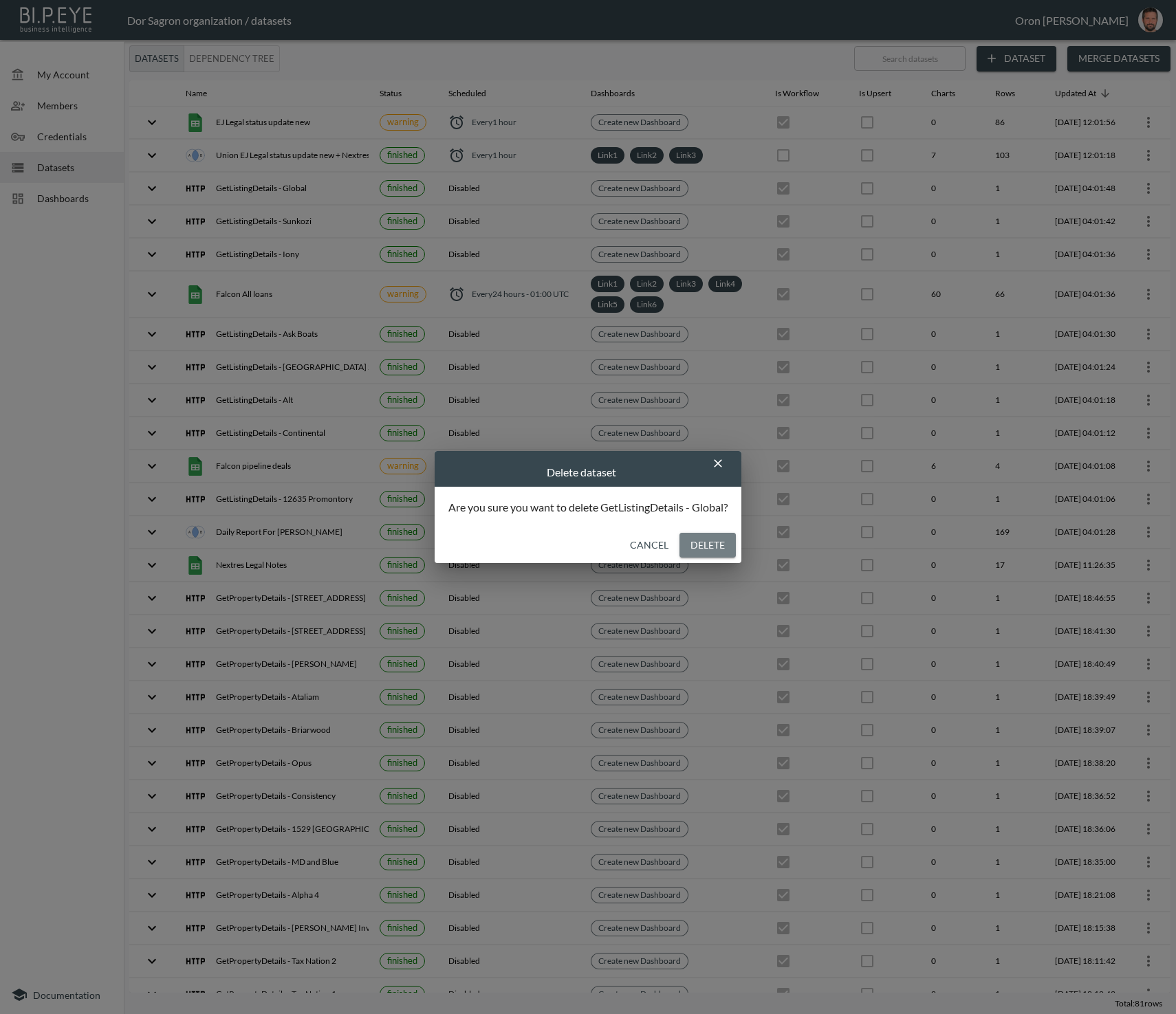
click at [704, 542] on button "Delete" at bounding box center [708, 546] width 56 height 26
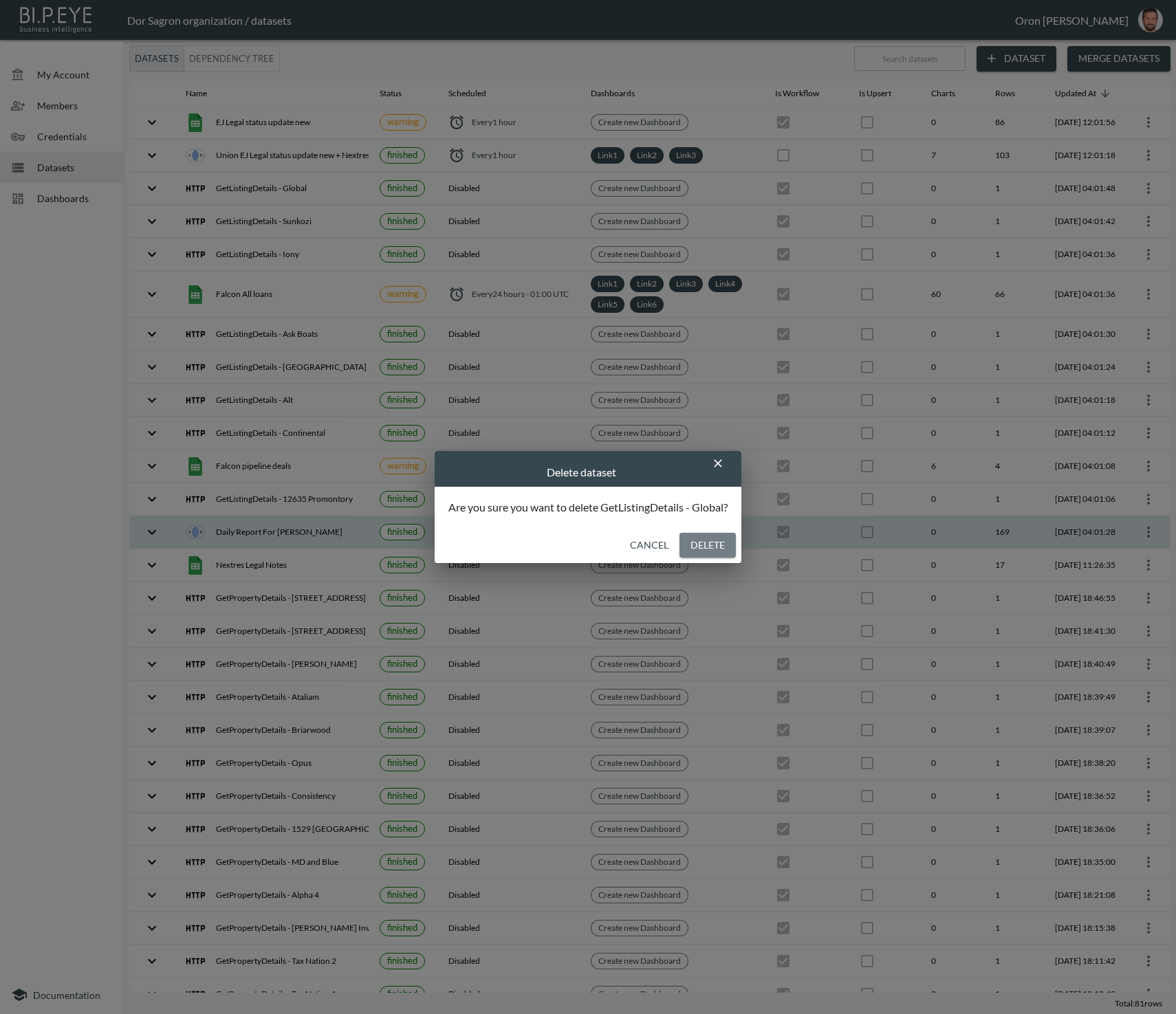
checkbox input "false"
checkbox input "true"
checkbox input "false"
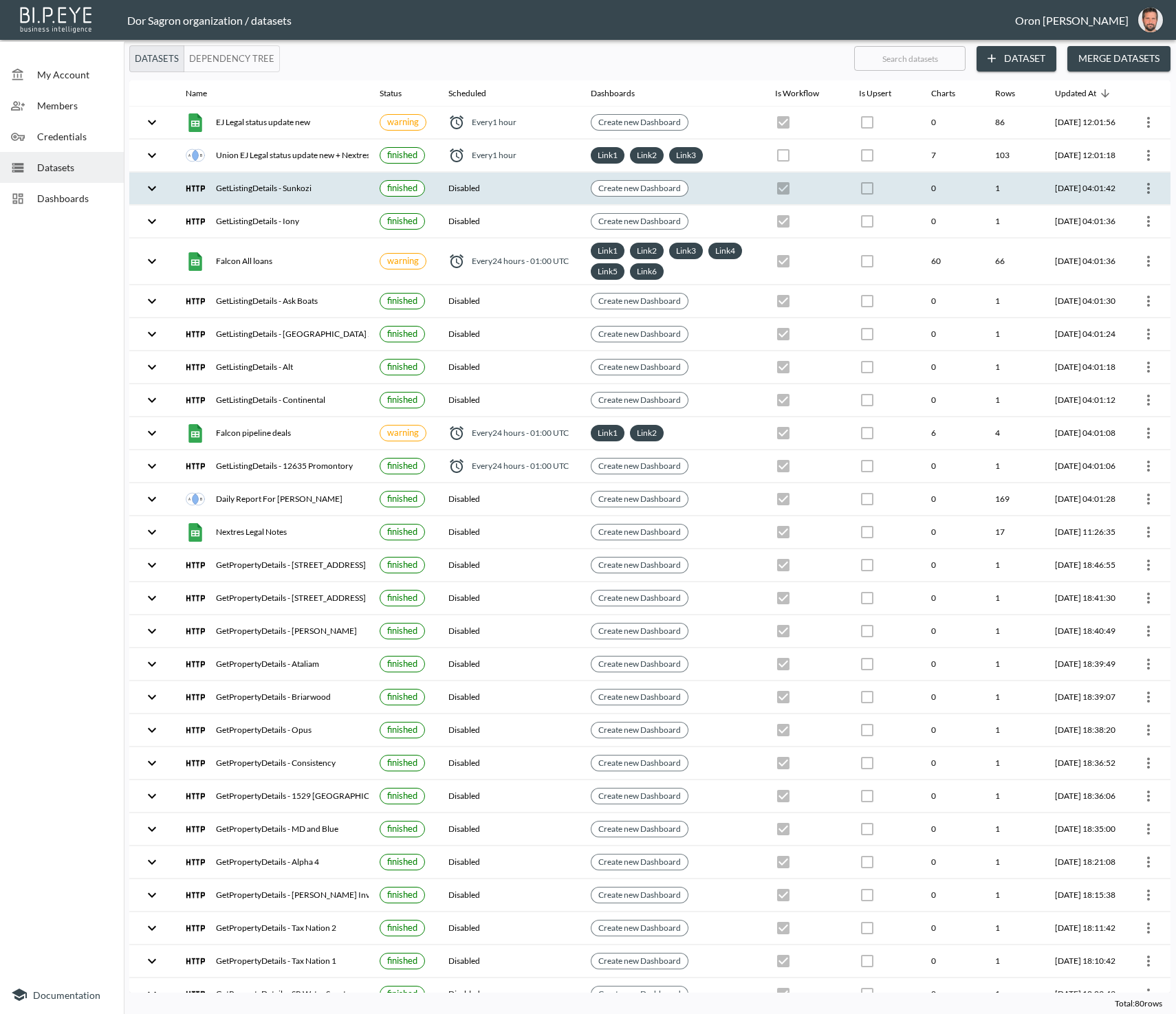
click at [1147, 183] on icon "more" at bounding box center [1149, 188] width 3 height 11
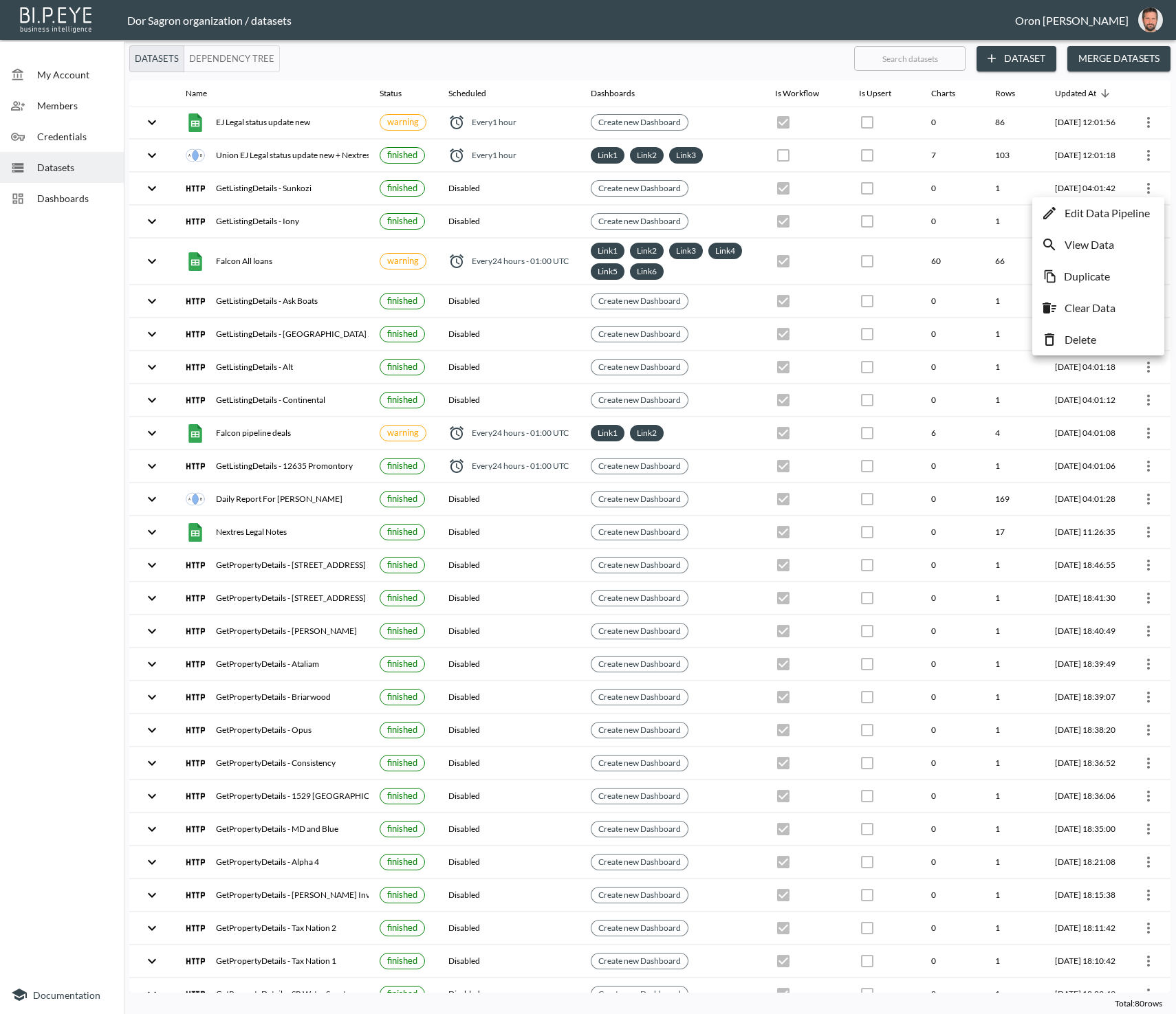
click at [1096, 339] on p "Delete" at bounding box center [1080, 340] width 32 height 17
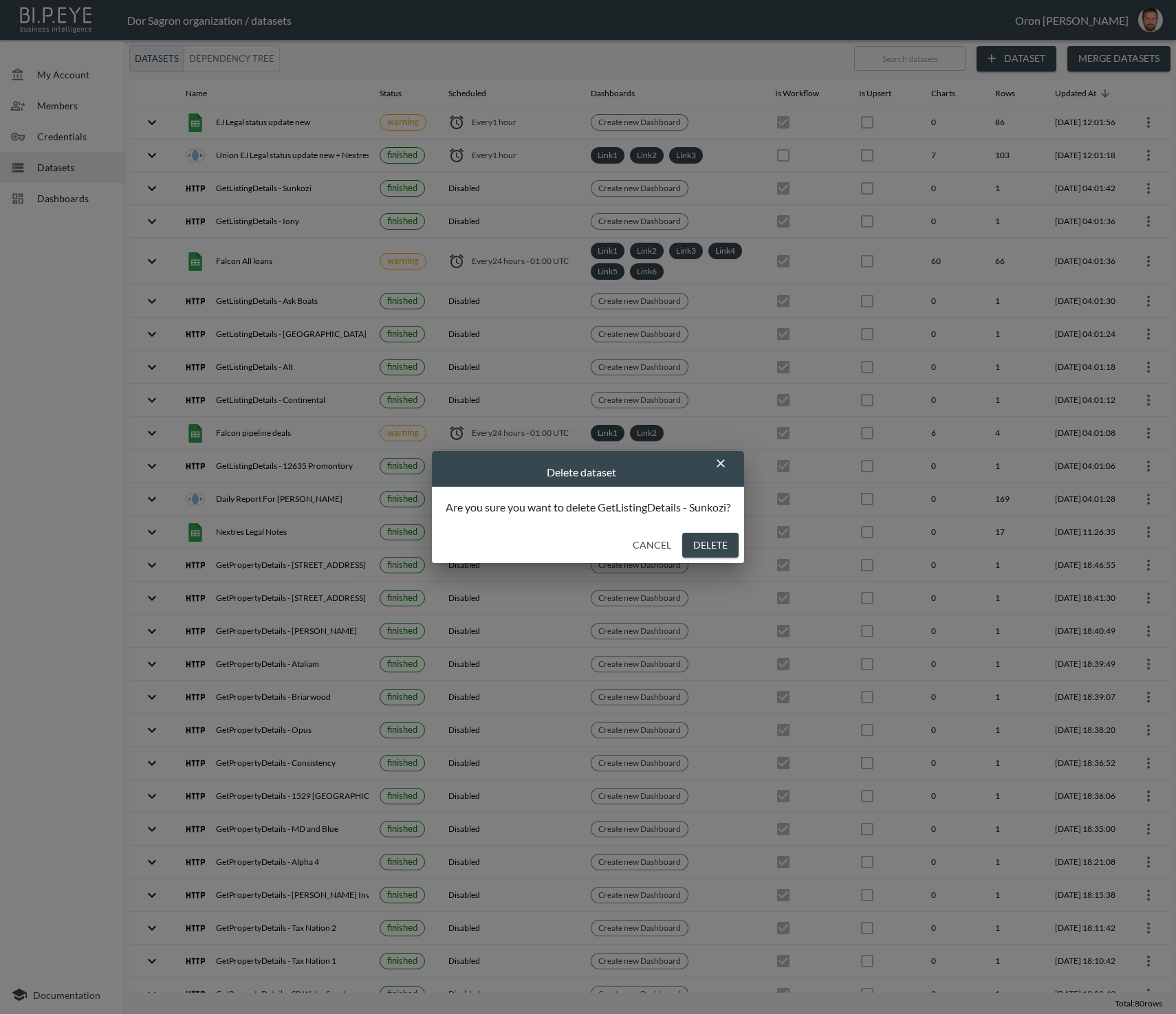
click at [729, 543] on button "Delete" at bounding box center [711, 546] width 56 height 26
checkbox input "false"
checkbox input "true"
checkbox input "false"
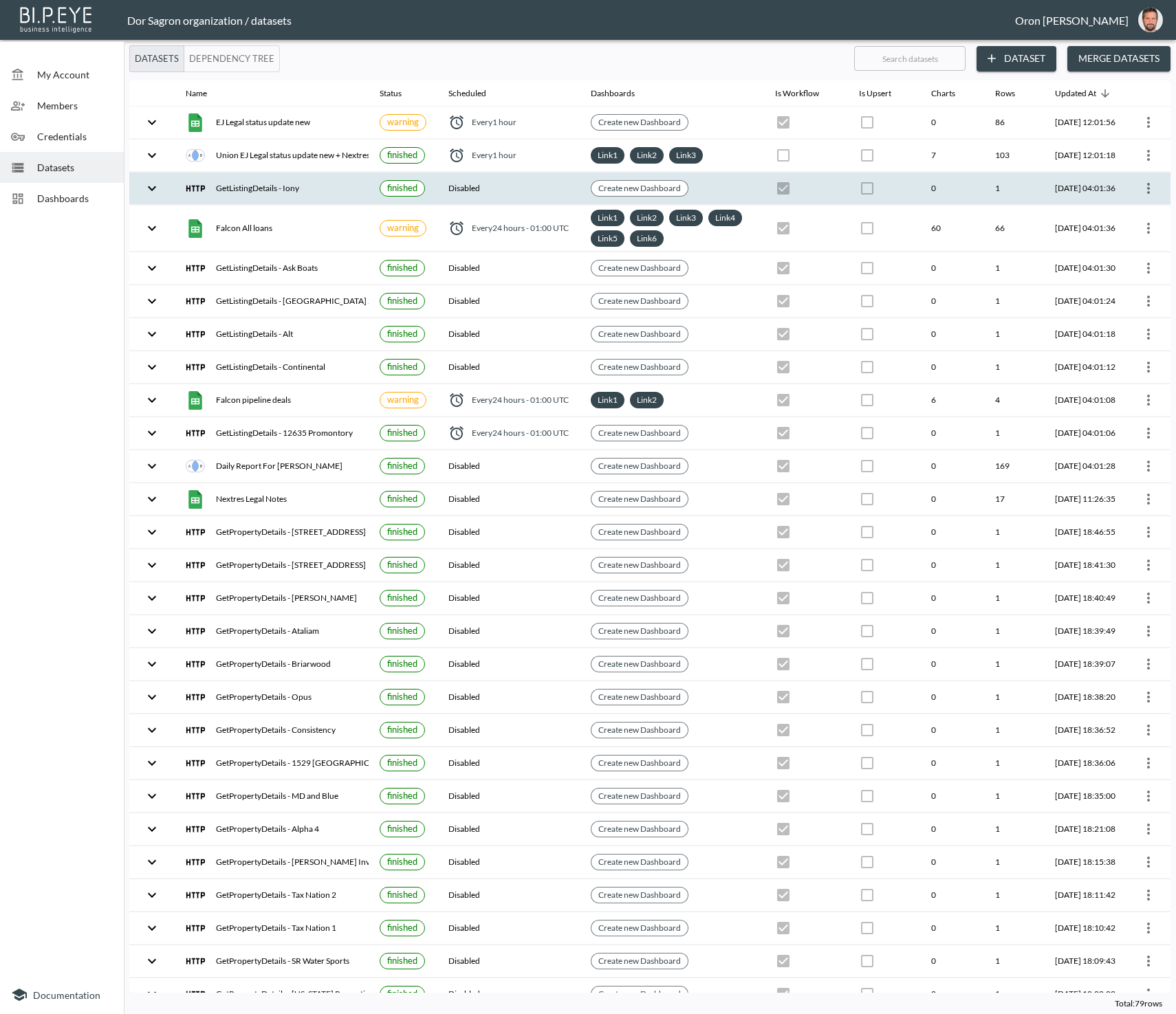
click at [1149, 184] on icon "more" at bounding box center [1149, 188] width 17 height 17
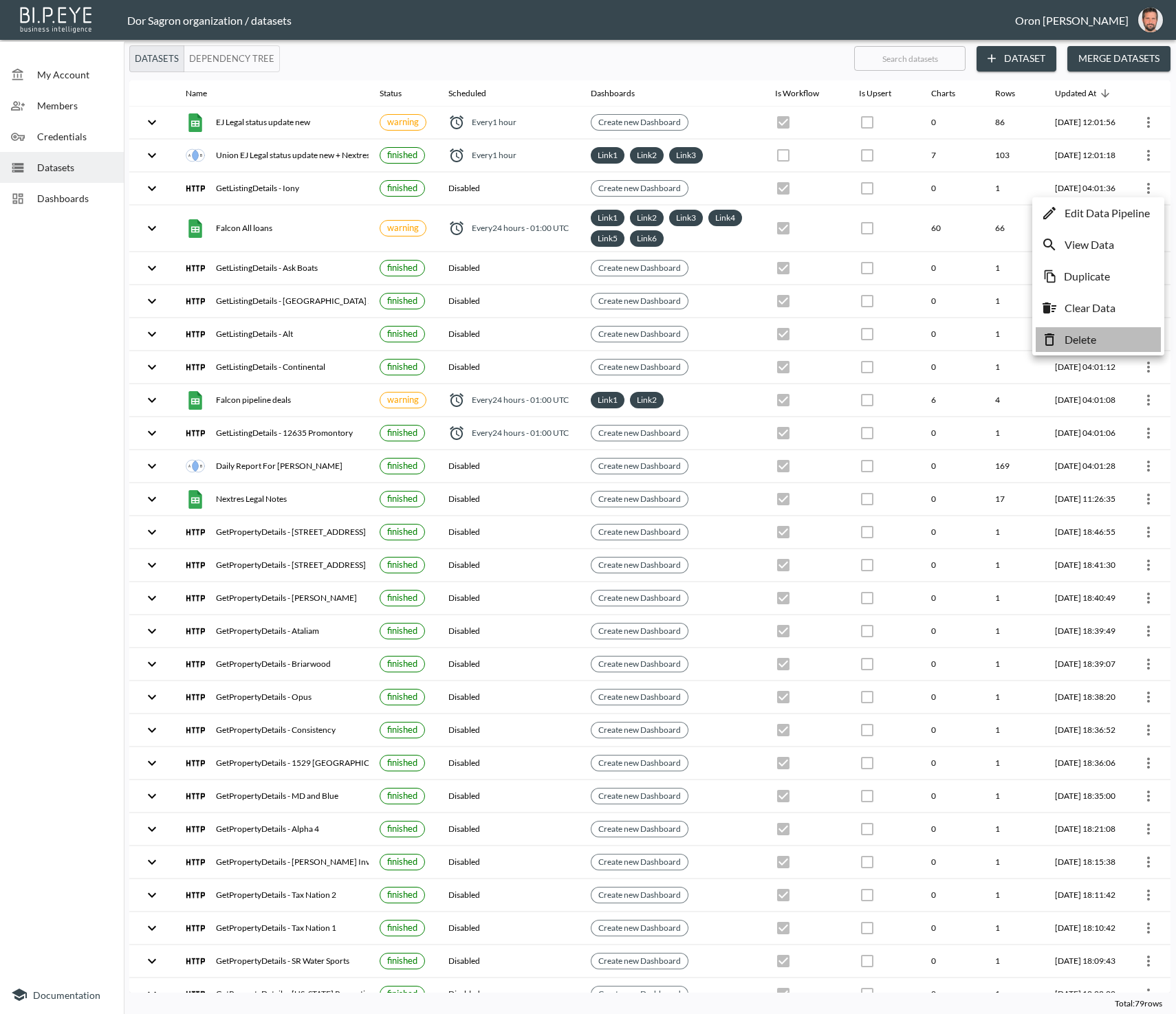
click at [1123, 332] on li "Delete" at bounding box center [1098, 339] width 125 height 25
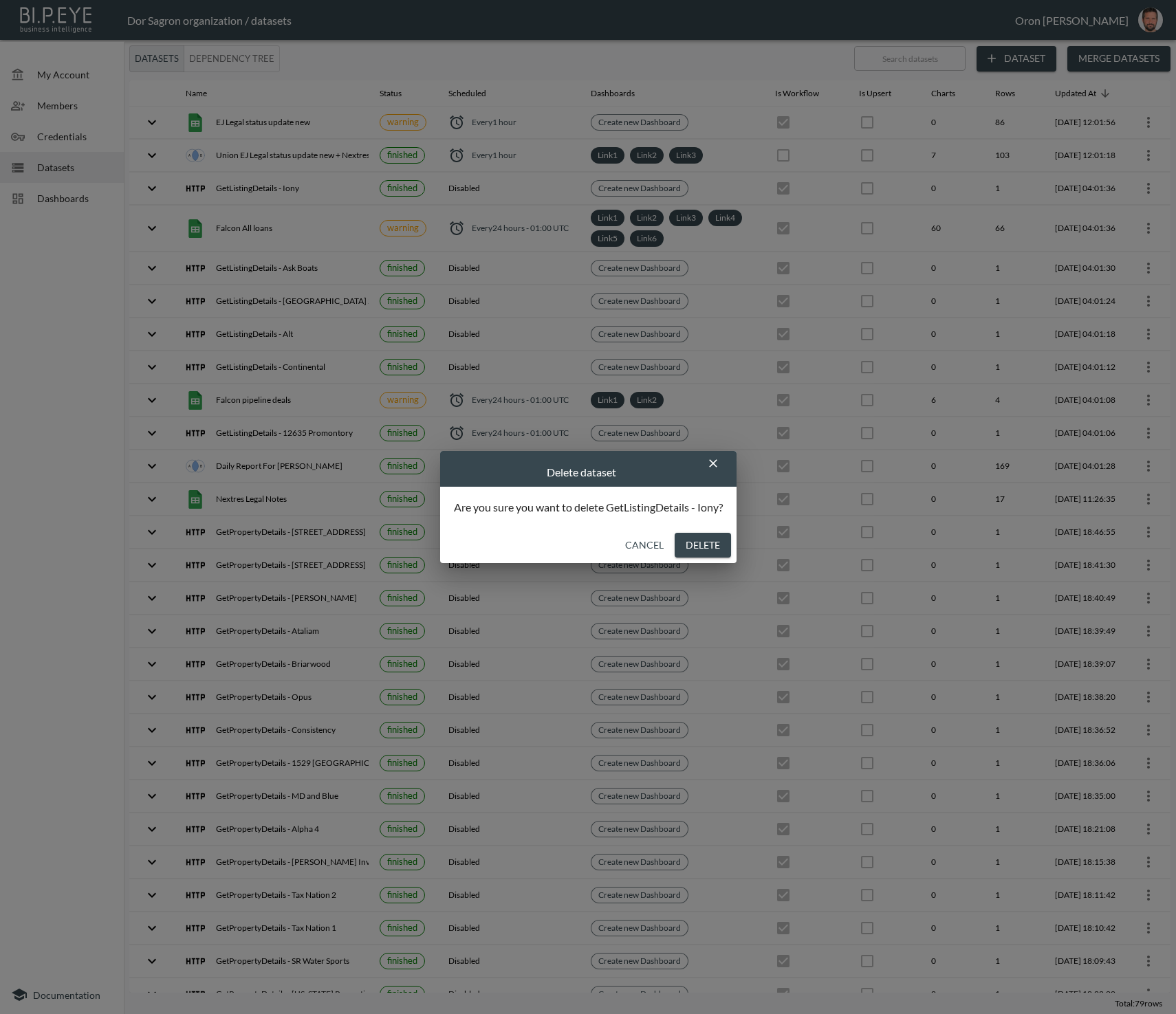
click at [701, 543] on button "Delete" at bounding box center [703, 546] width 56 height 26
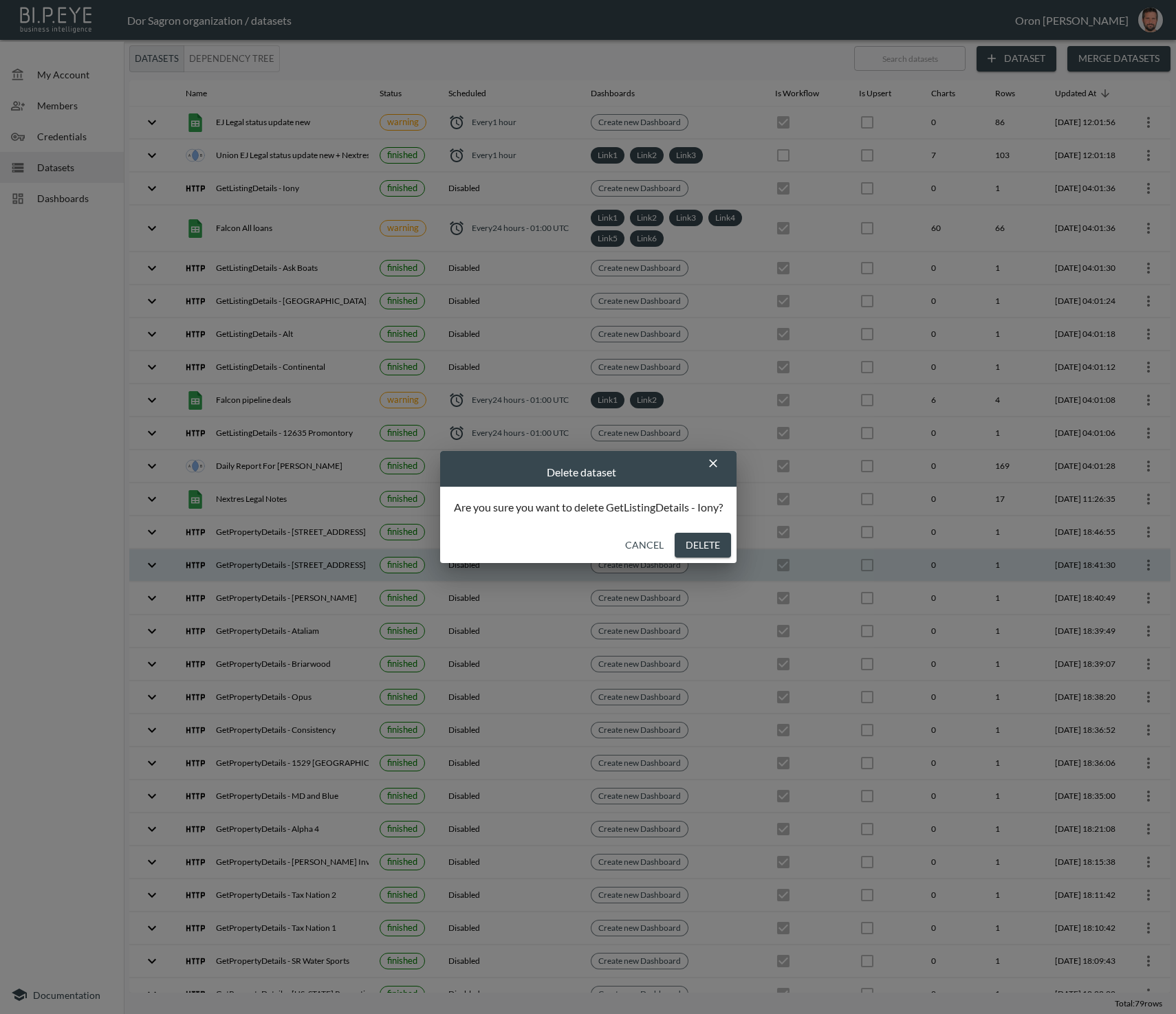
checkbox input "false"
checkbox input "true"
checkbox input "false"
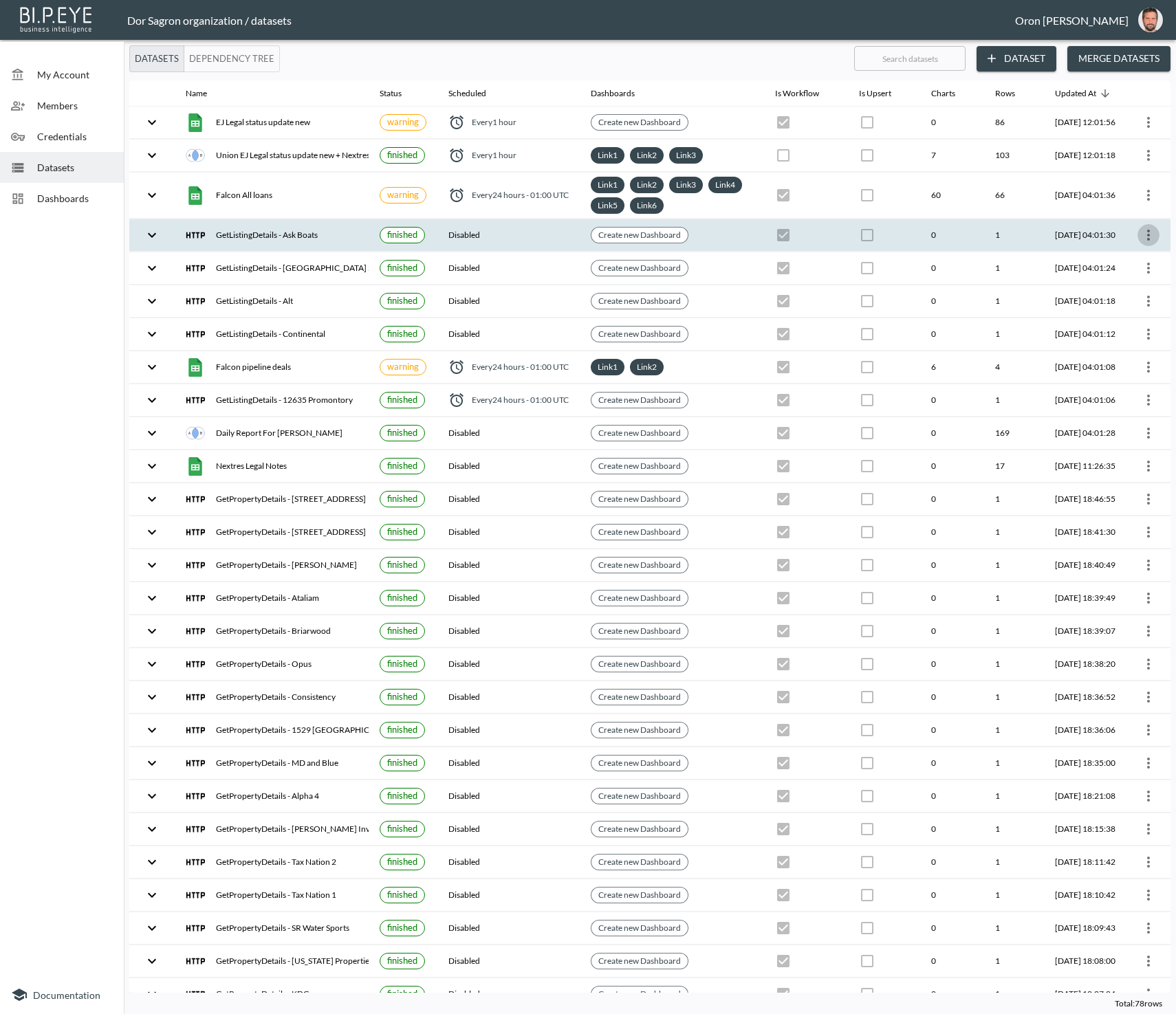
click at [1147, 231] on icon "more" at bounding box center [1149, 235] width 3 height 11
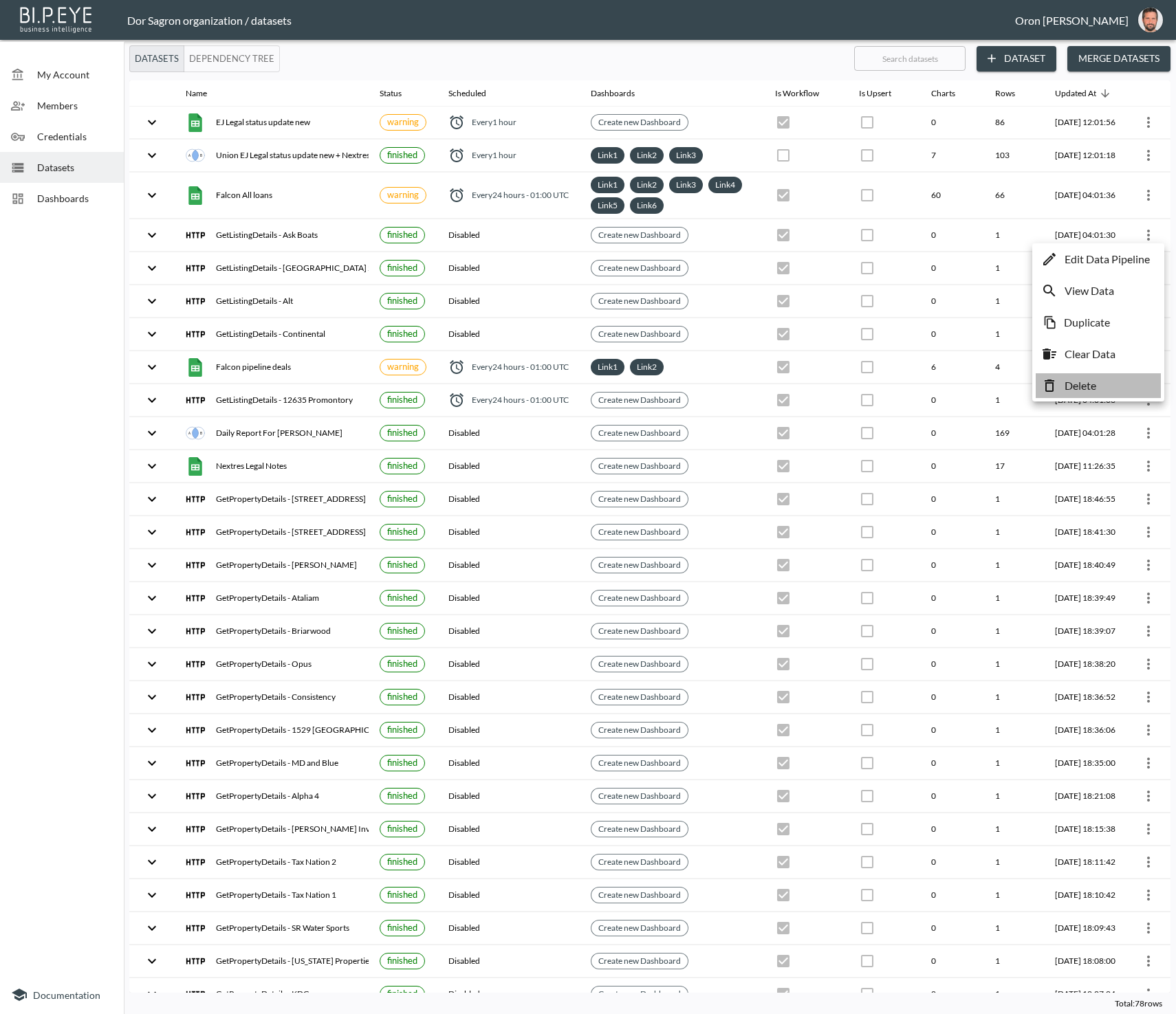
click at [1107, 381] on li "Delete" at bounding box center [1098, 386] width 125 height 25
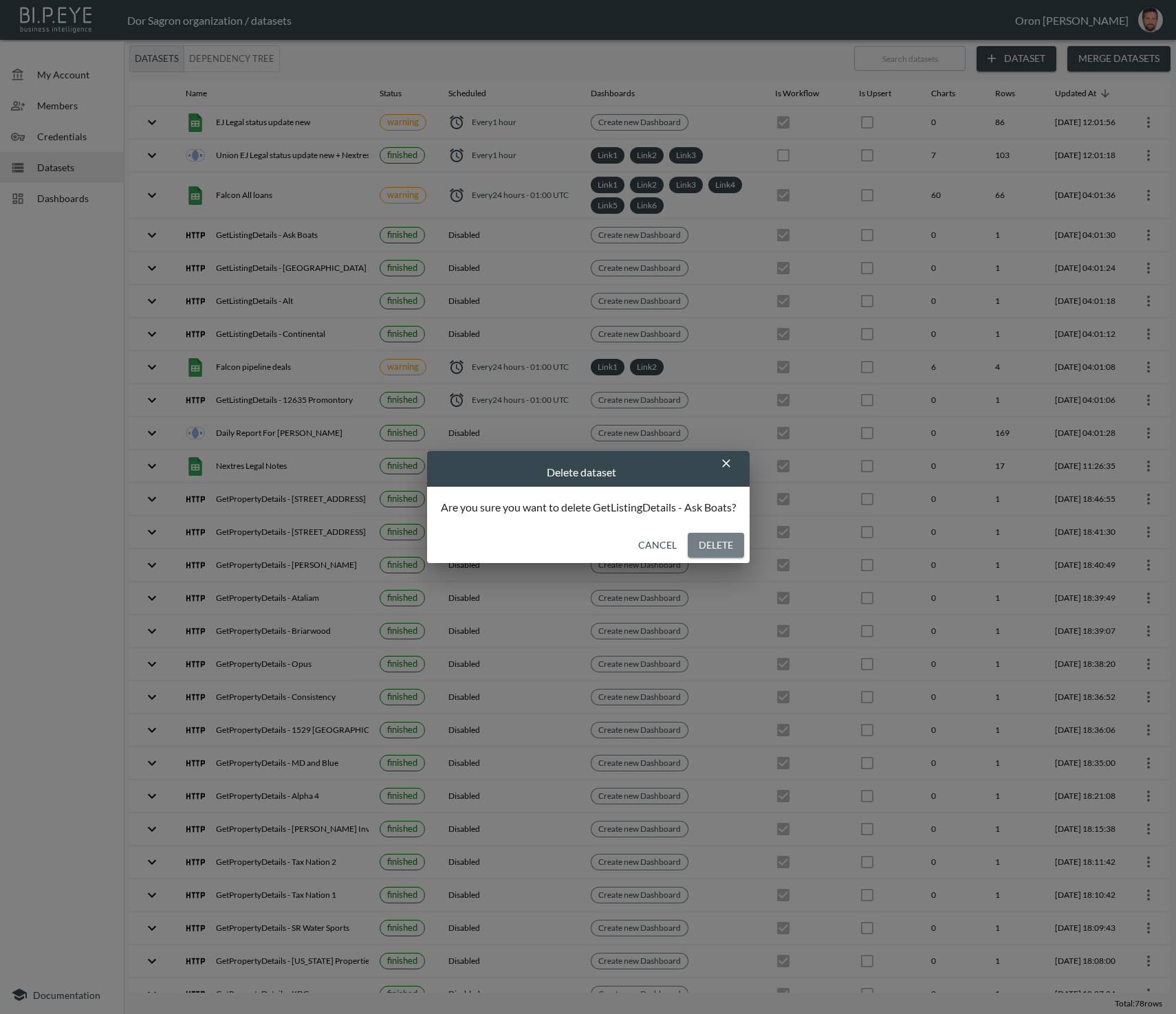
click at [711, 550] on button "Delete" at bounding box center [716, 546] width 56 height 26
checkbox input "false"
checkbox input "true"
checkbox input "false"
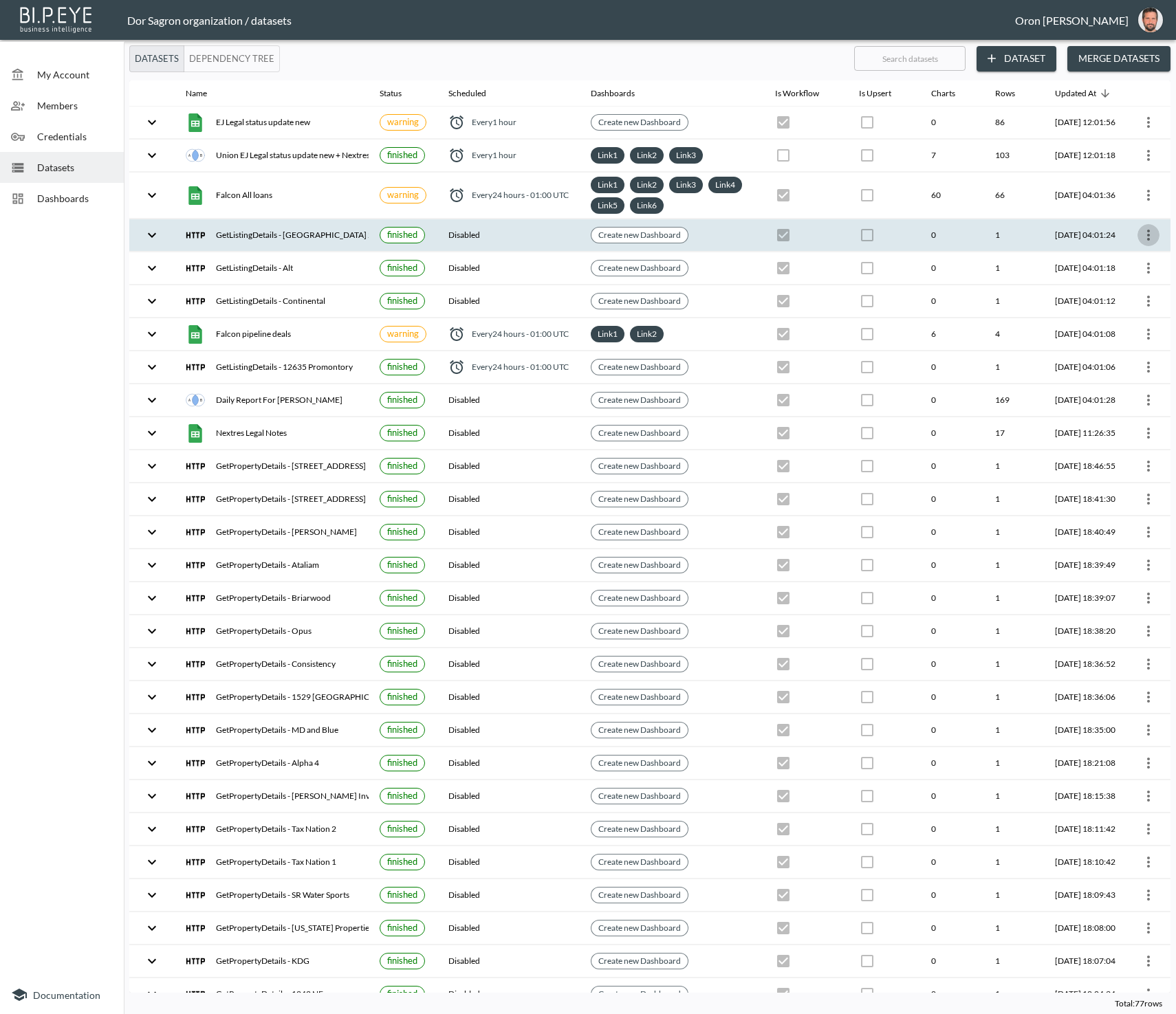
click at [1143, 235] on icon "more" at bounding box center [1149, 235] width 17 height 17
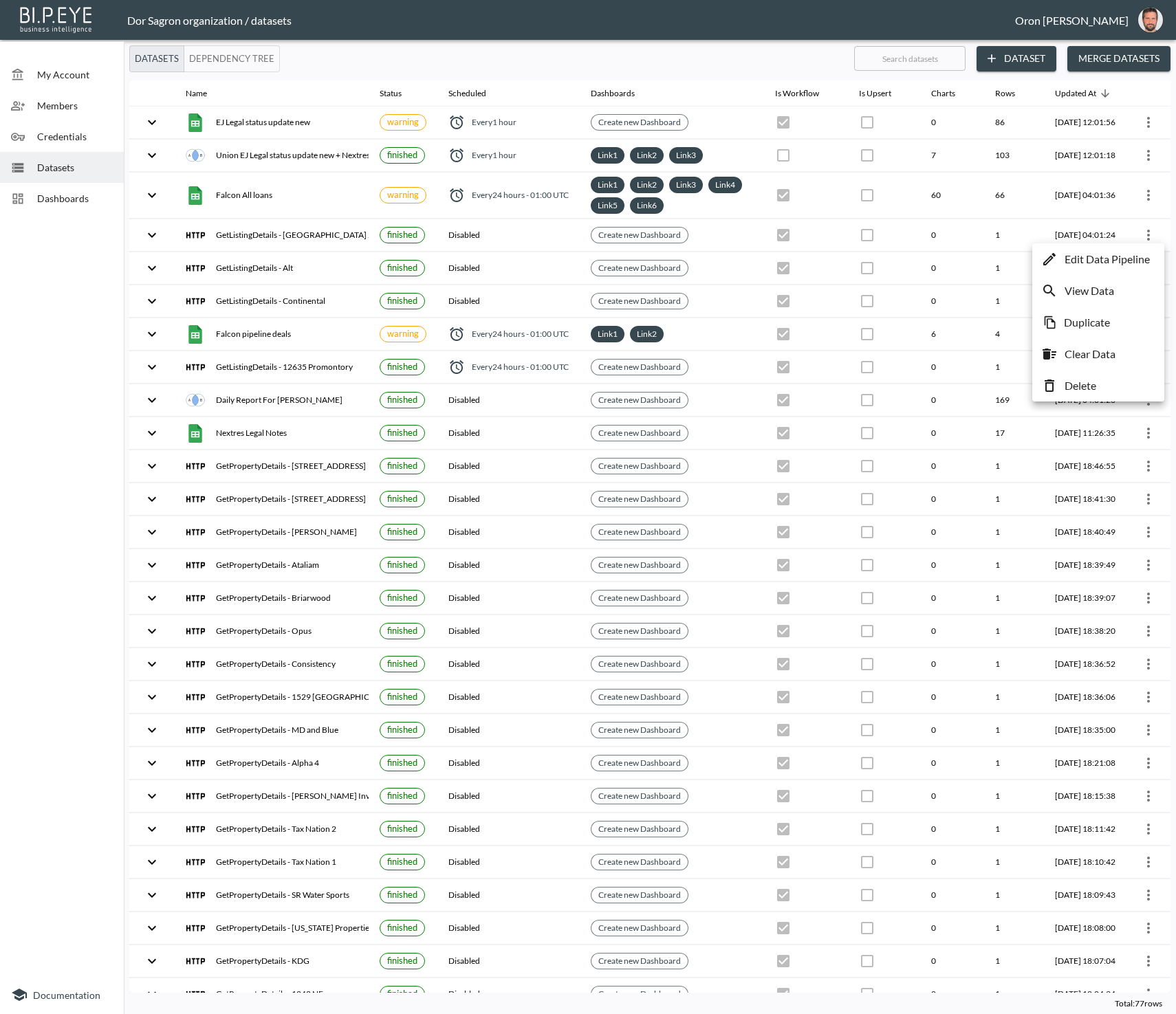
click at [1106, 380] on li "Delete" at bounding box center [1098, 386] width 125 height 25
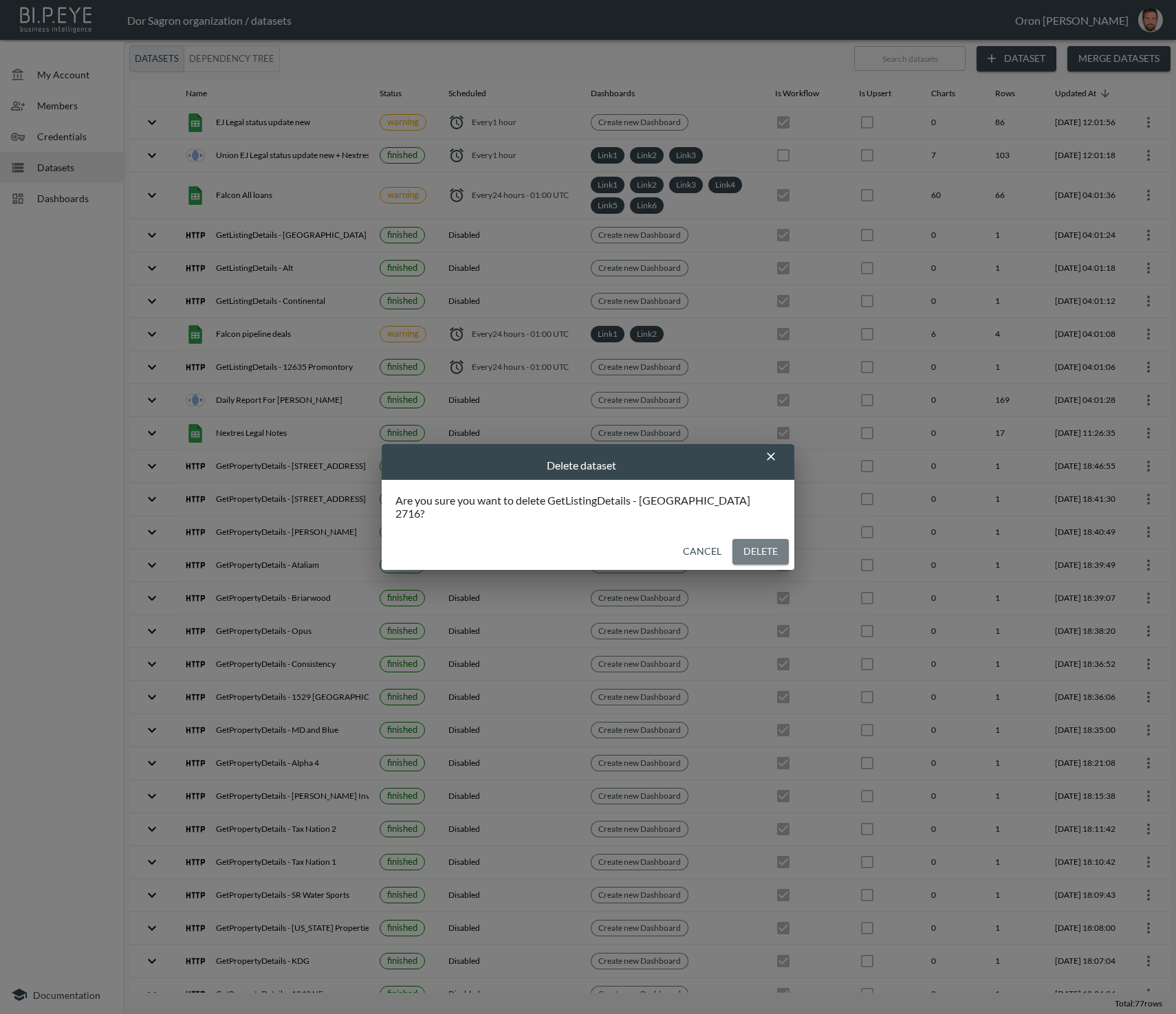
drag, startPoint x: 747, startPoint y: 541, endPoint x: 836, endPoint y: 510, distance: 94.2
click at [748, 540] on button "Delete" at bounding box center [761, 552] width 56 height 26
checkbox input "false"
checkbox input "true"
checkbox input "false"
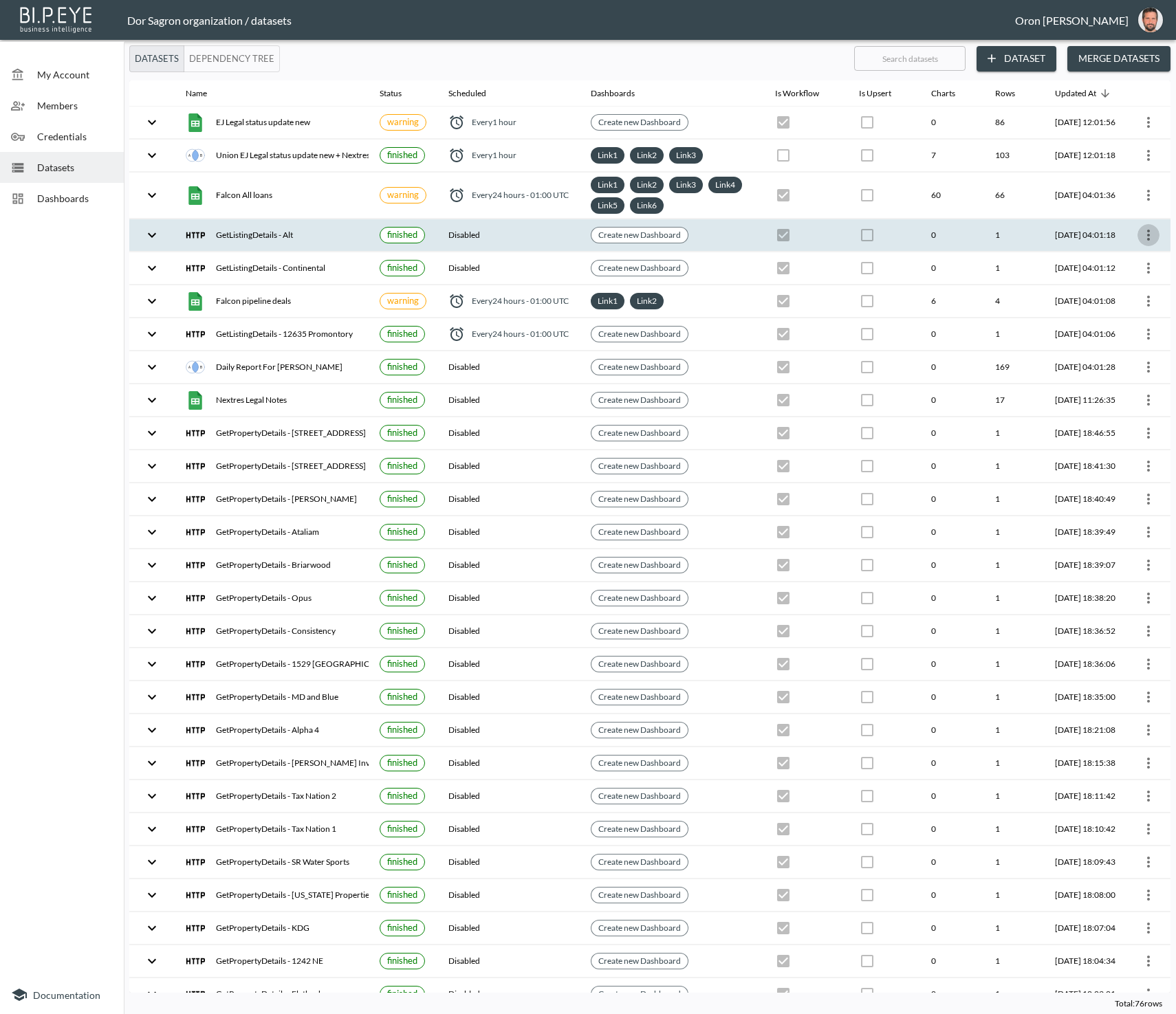
click at [1143, 234] on icon "more" at bounding box center [1149, 235] width 17 height 17
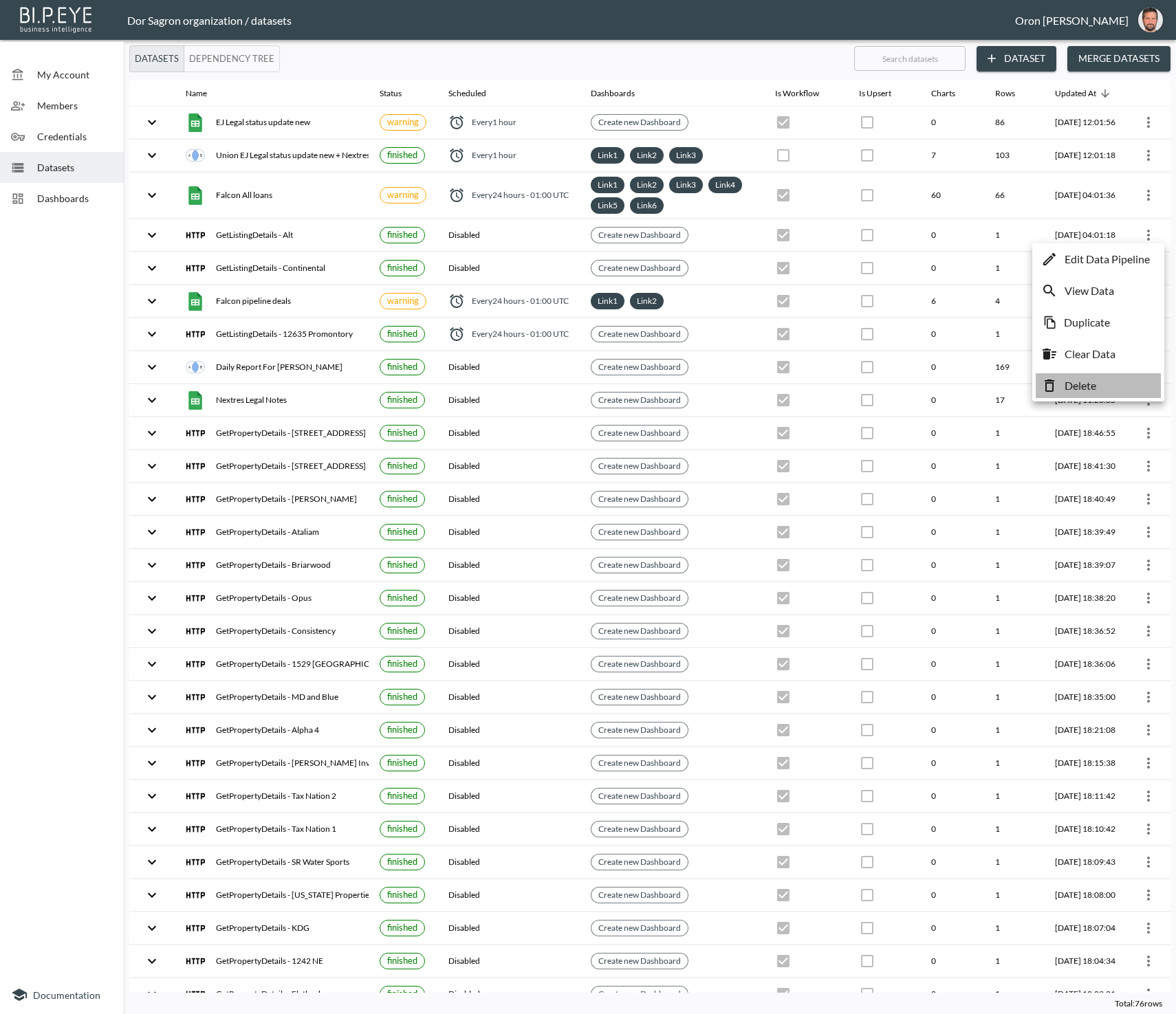
click at [1083, 389] on p "Delete" at bounding box center [1080, 386] width 32 height 17
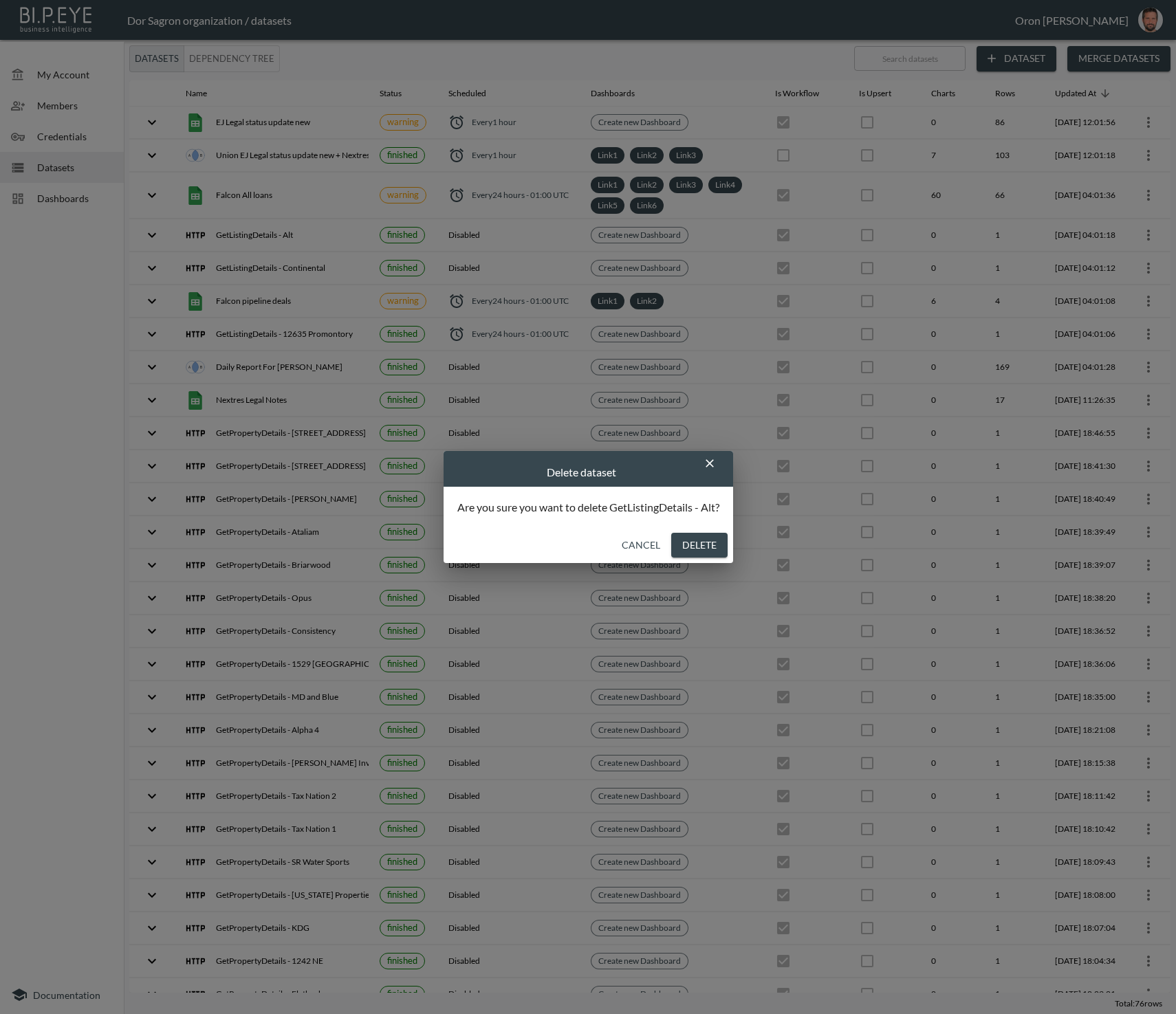
drag, startPoint x: 706, startPoint y: 540, endPoint x: 742, endPoint y: 478, distance: 71.7
click at [707, 539] on button "Delete" at bounding box center [699, 546] width 56 height 26
checkbox input "false"
checkbox input "true"
checkbox input "false"
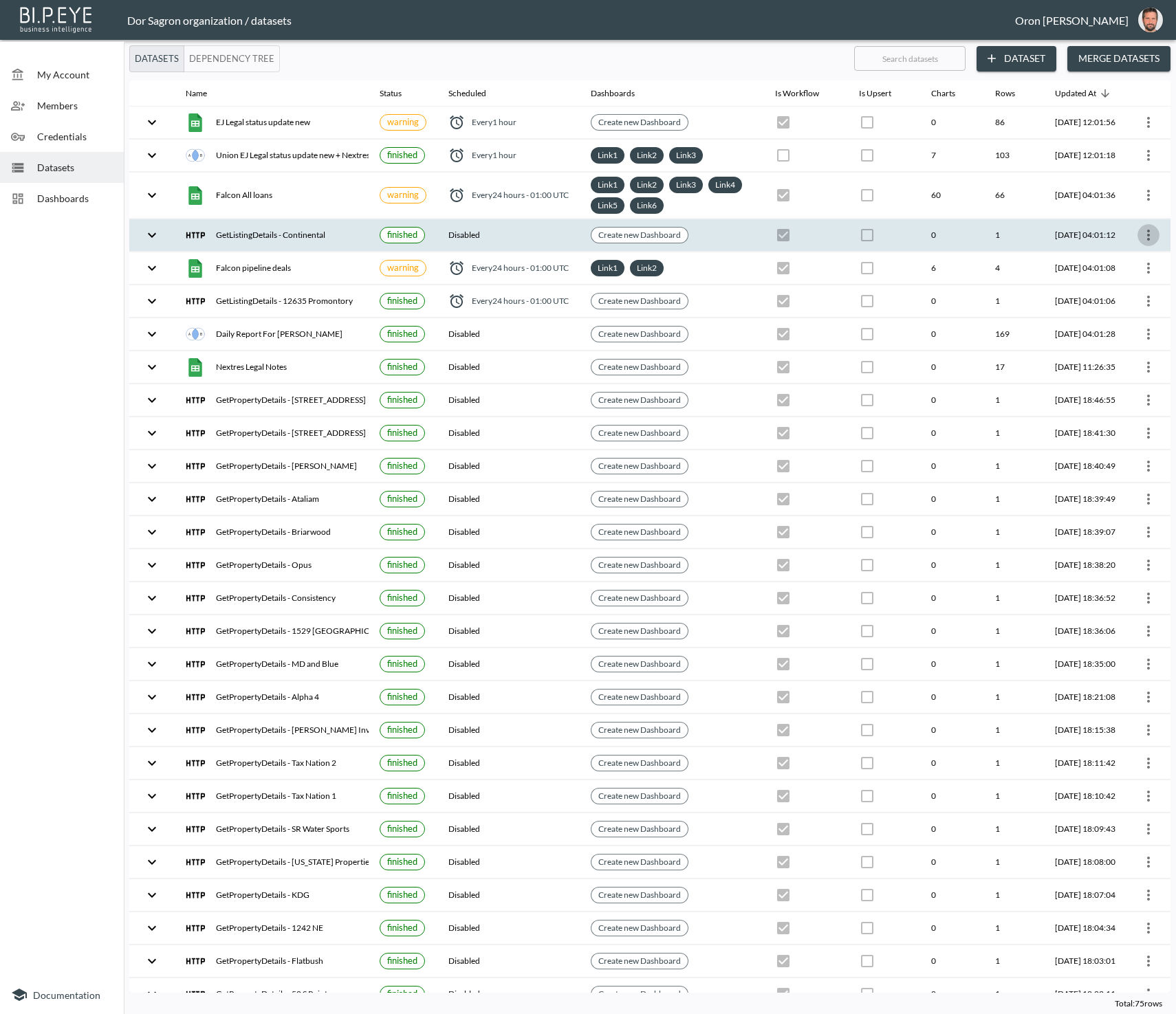
click at [1151, 230] on icon "more" at bounding box center [1149, 235] width 17 height 17
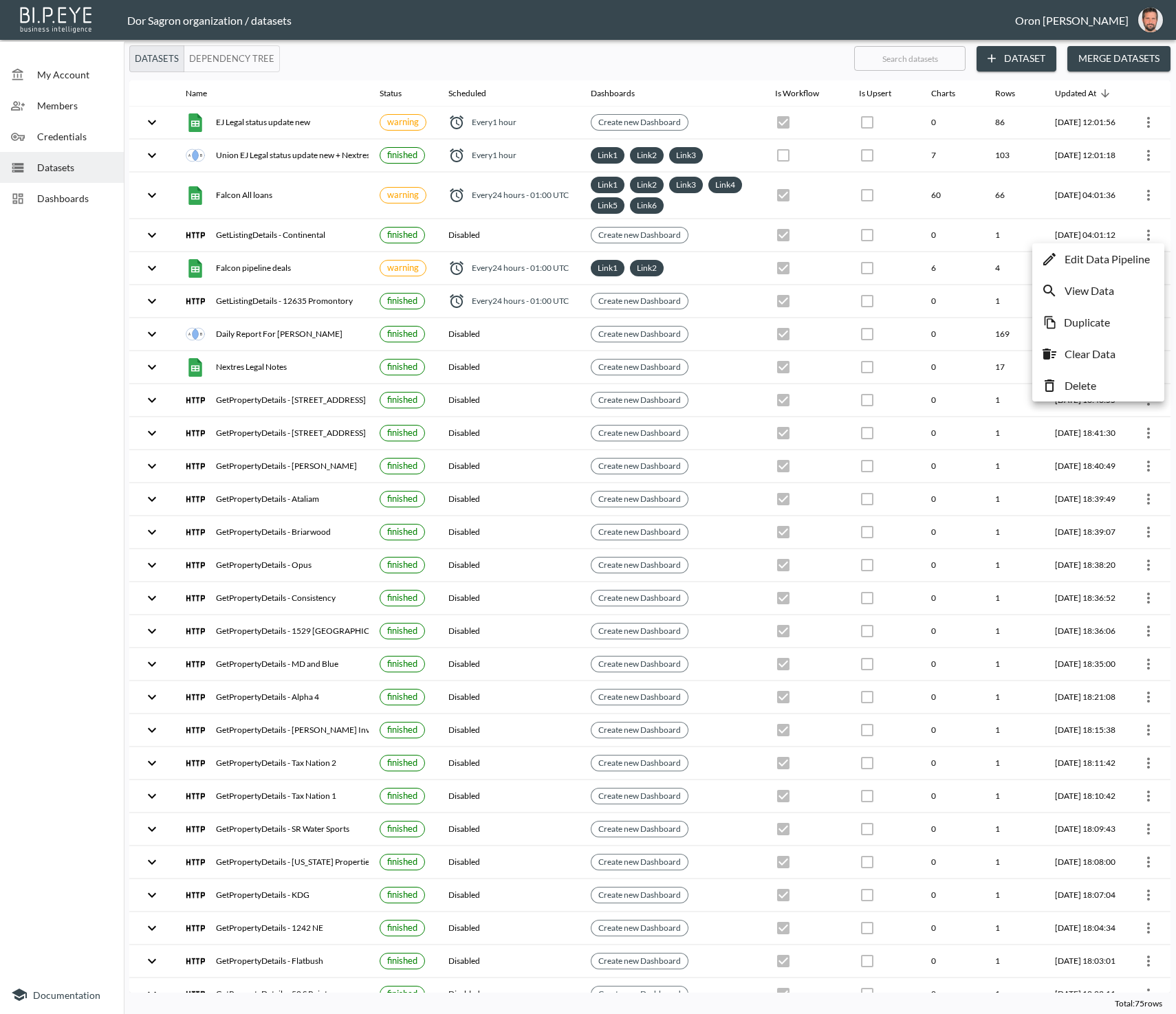
click at [1113, 390] on li "Delete" at bounding box center [1098, 386] width 125 height 25
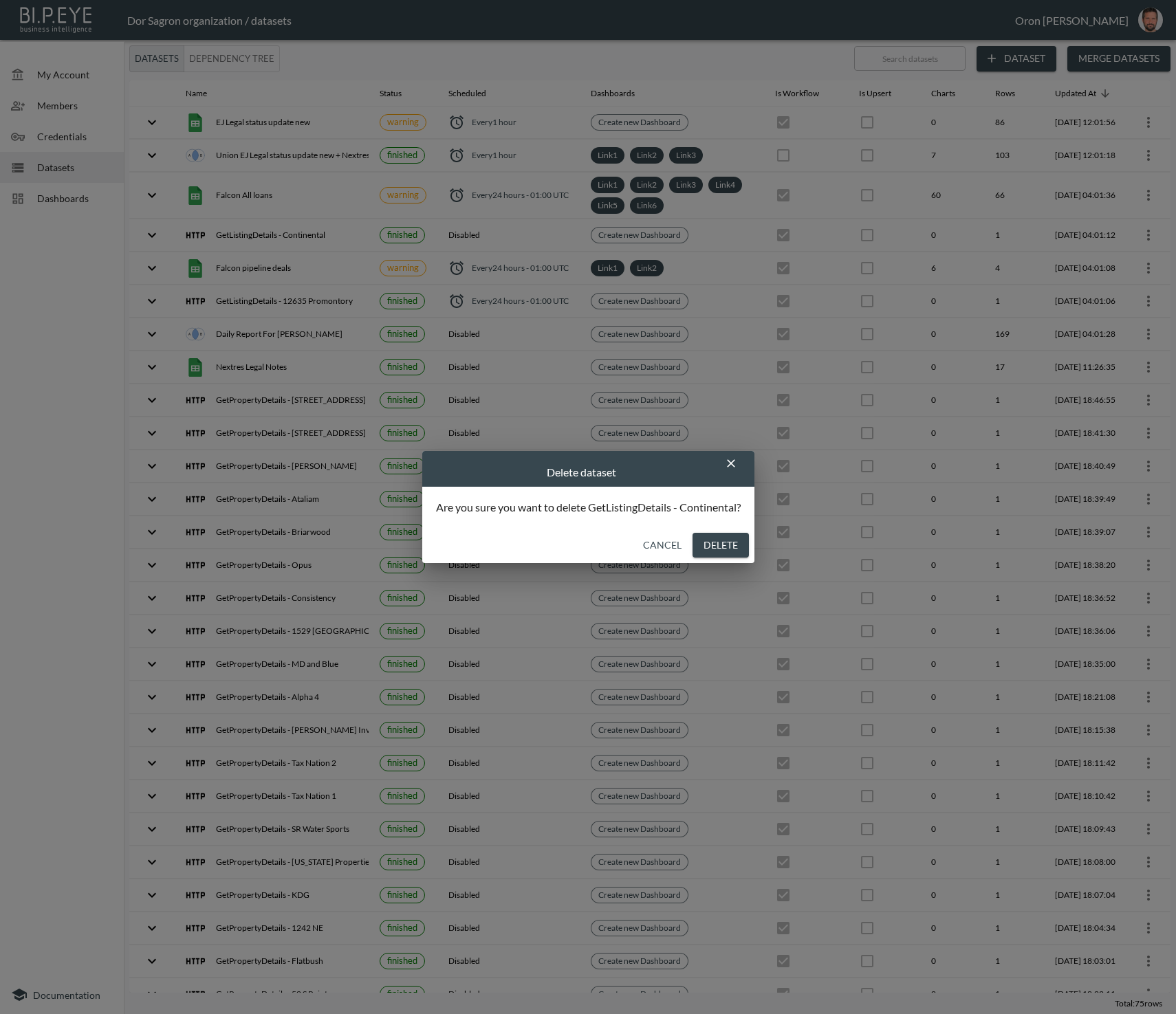
click at [733, 540] on button "Delete" at bounding box center [720, 546] width 56 height 26
checkbox input "false"
checkbox input "true"
checkbox input "false"
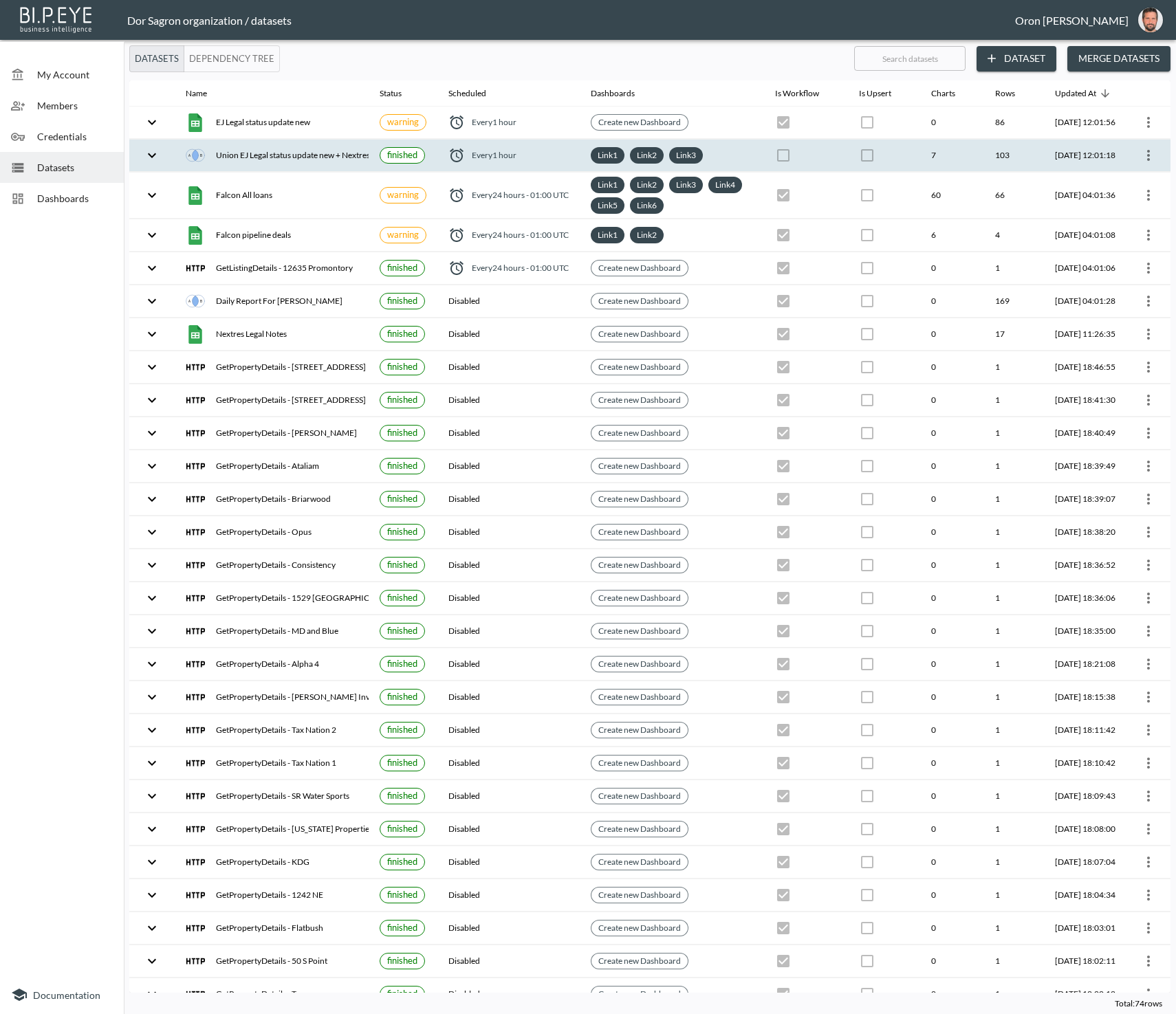
scroll to position [1, 0]
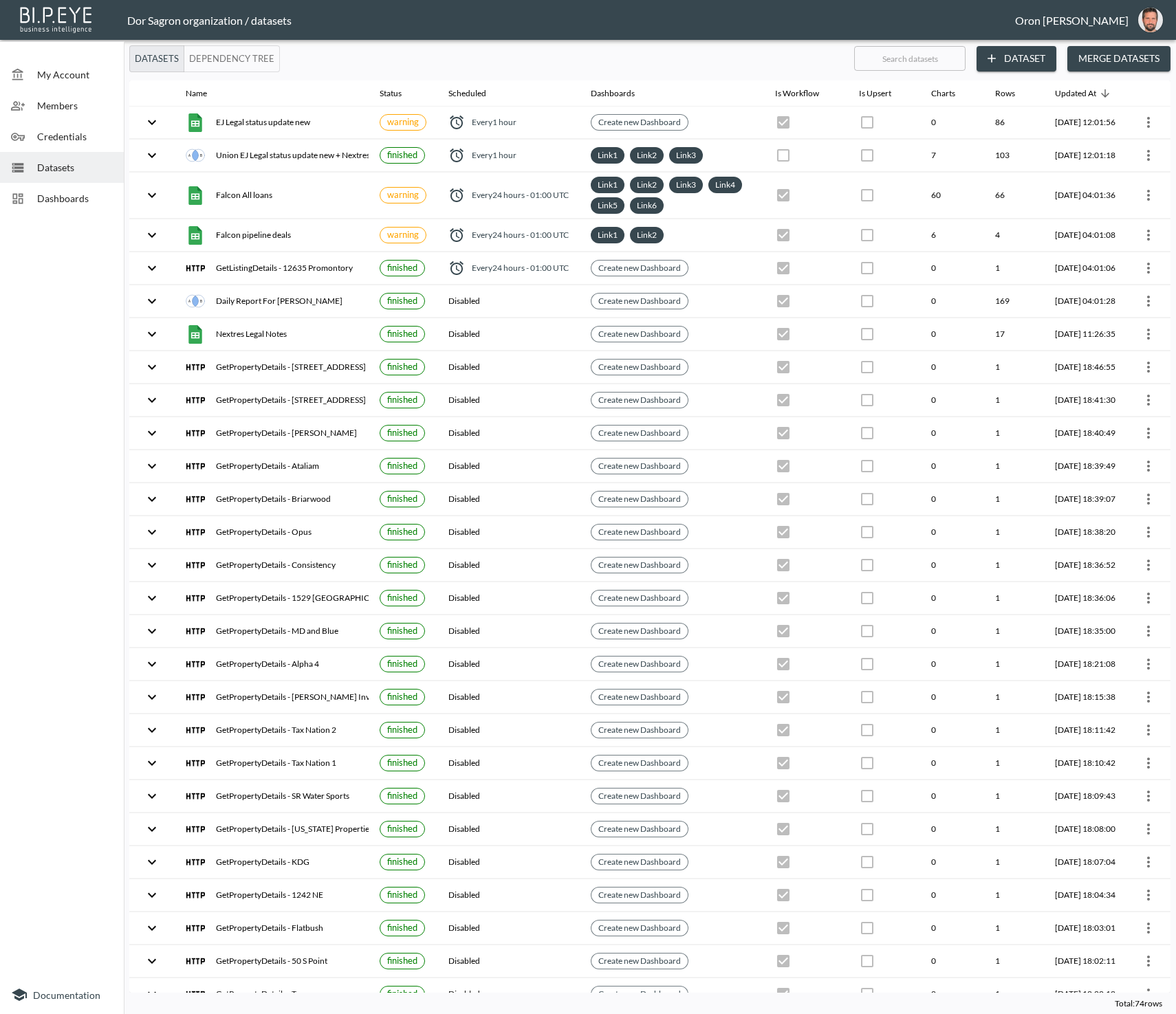
scroll to position [1, 0]
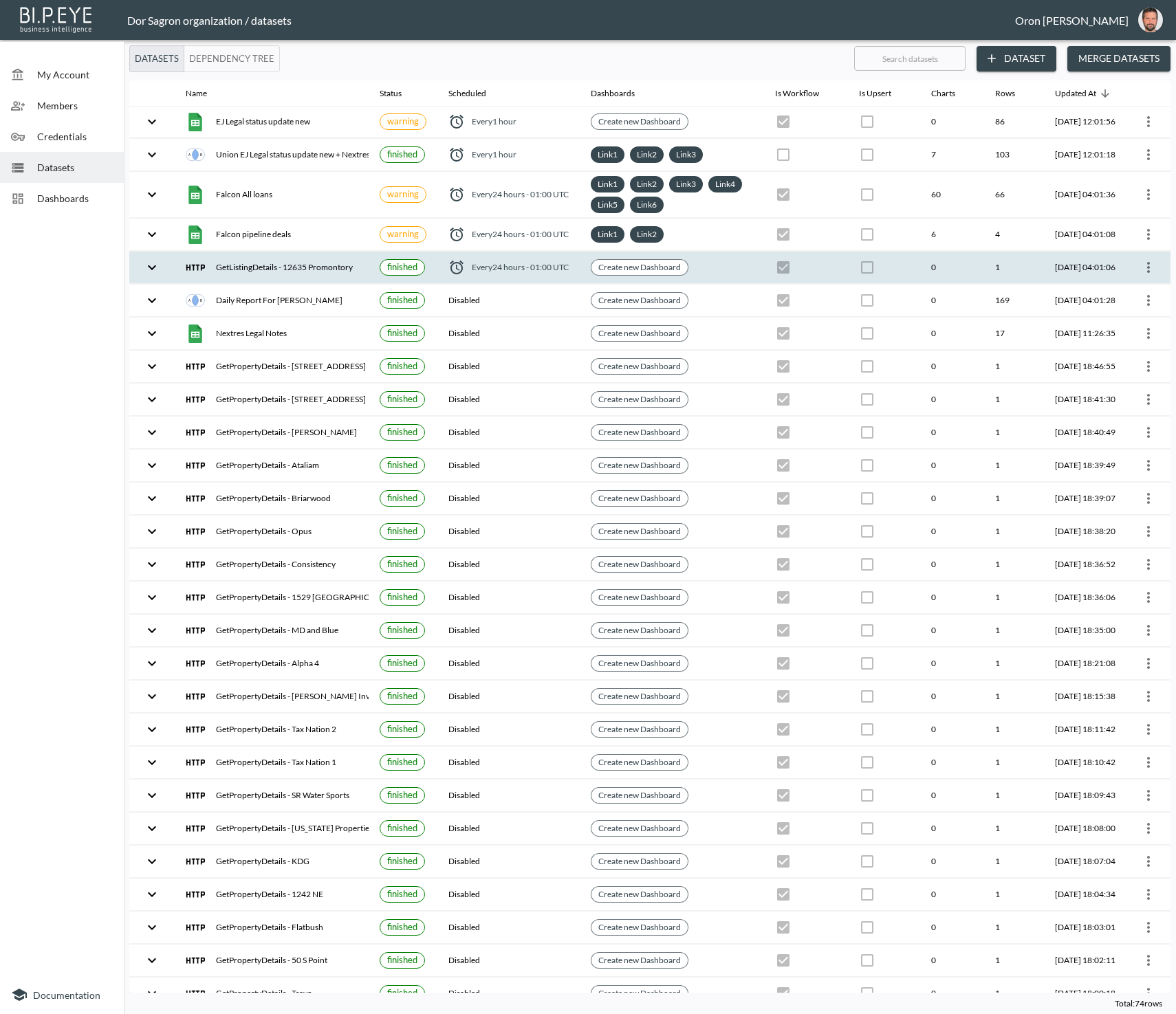
click at [1147, 266] on icon "more" at bounding box center [1149, 267] width 17 height 17
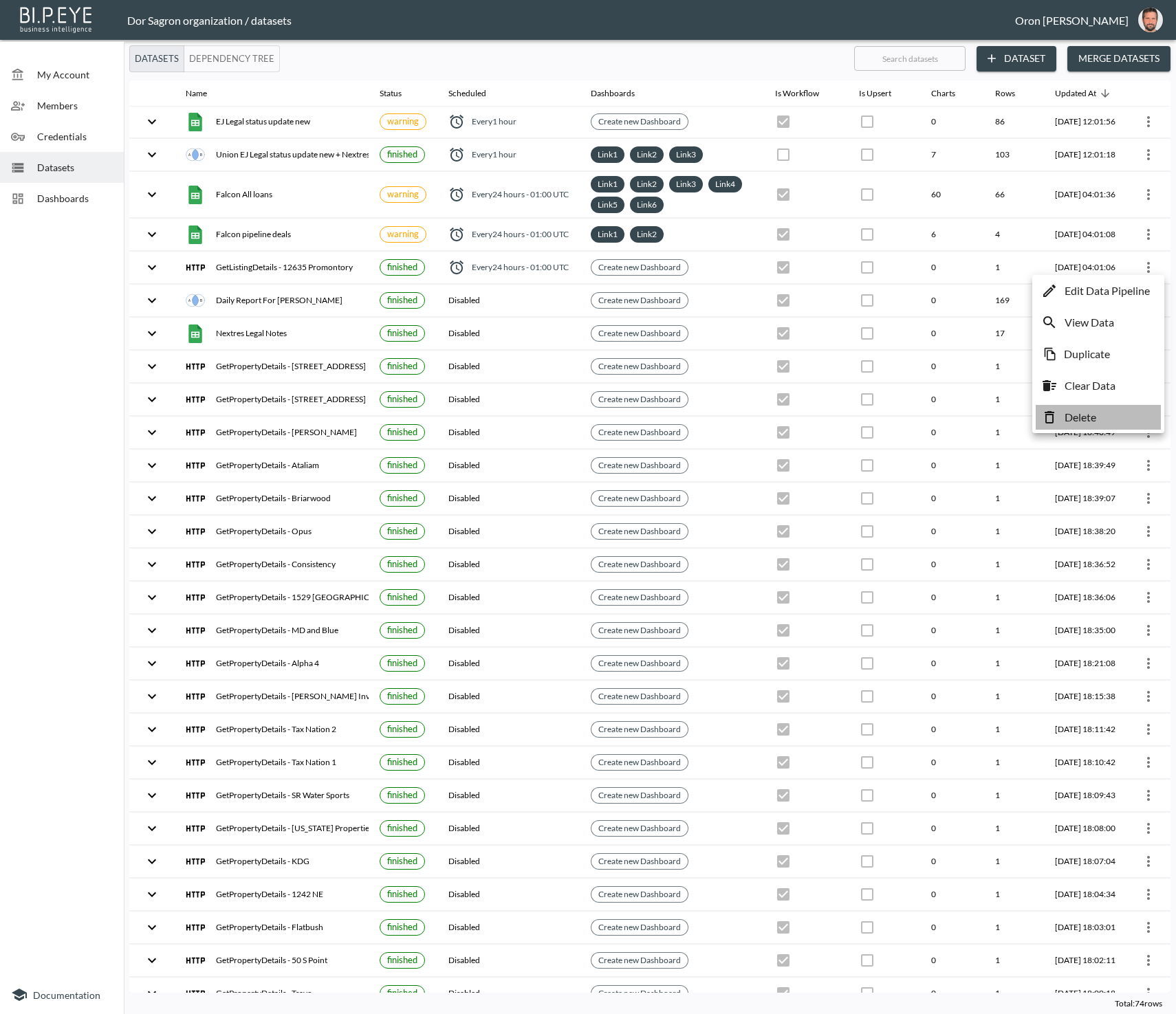
click at [1101, 411] on li "Delete" at bounding box center [1098, 417] width 125 height 25
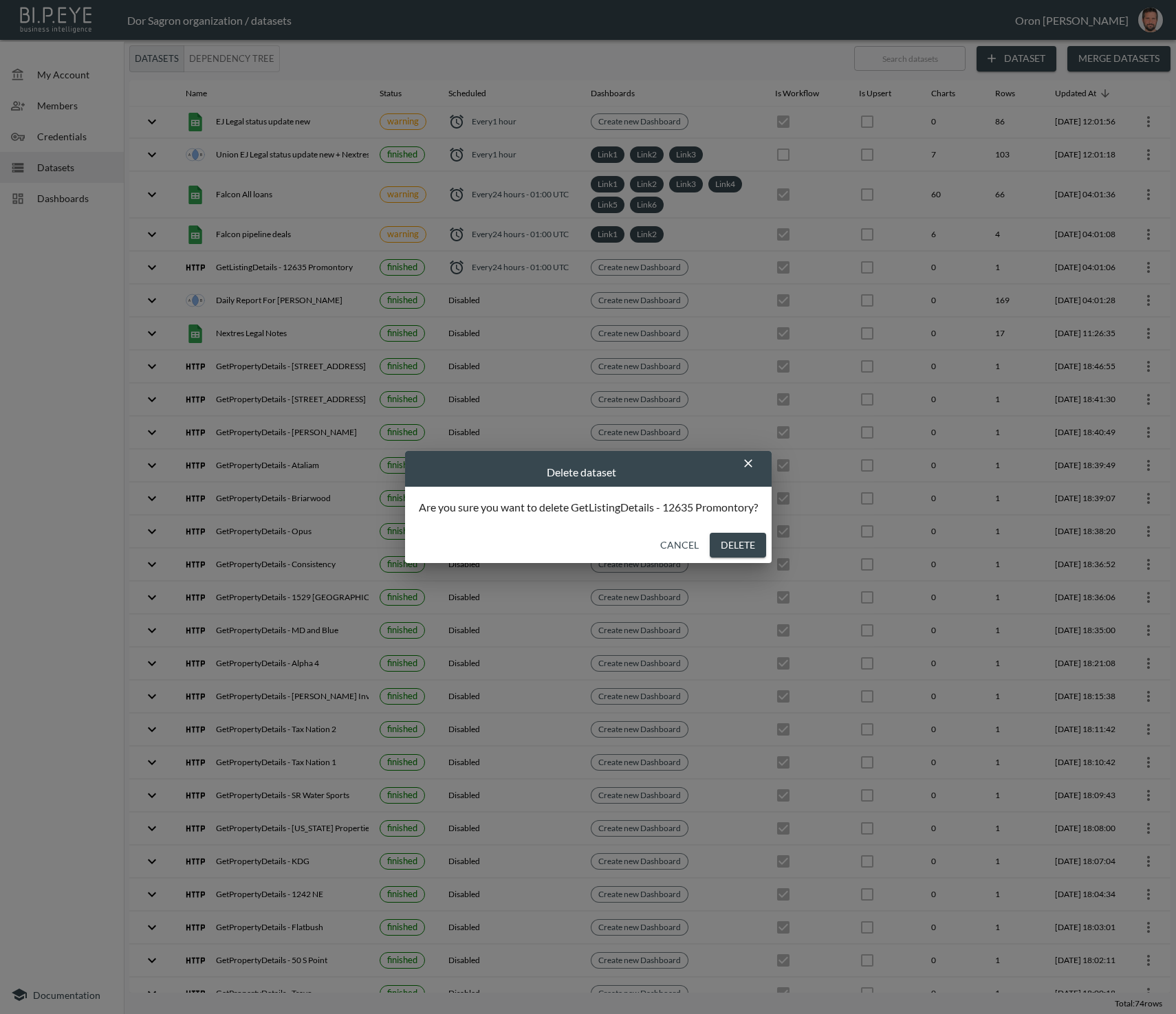
click at [726, 531] on div "Cancel Delete" at bounding box center [588, 546] width 367 height 36
click at [741, 547] on button "Delete" at bounding box center [738, 546] width 56 height 26
checkbox input "false"
checkbox input "true"
checkbox input "false"
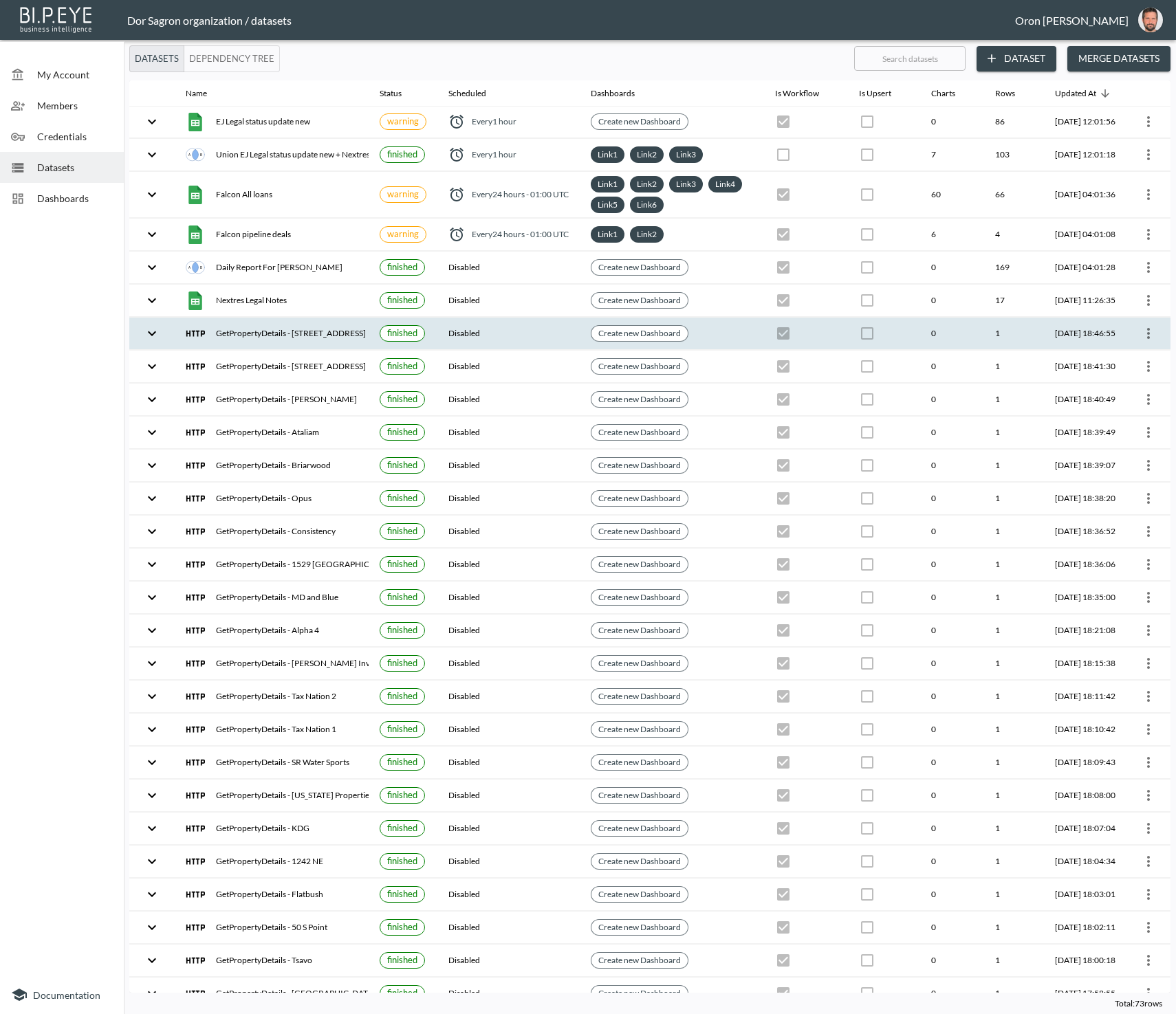
click at [1147, 328] on icon "more" at bounding box center [1149, 333] width 3 height 11
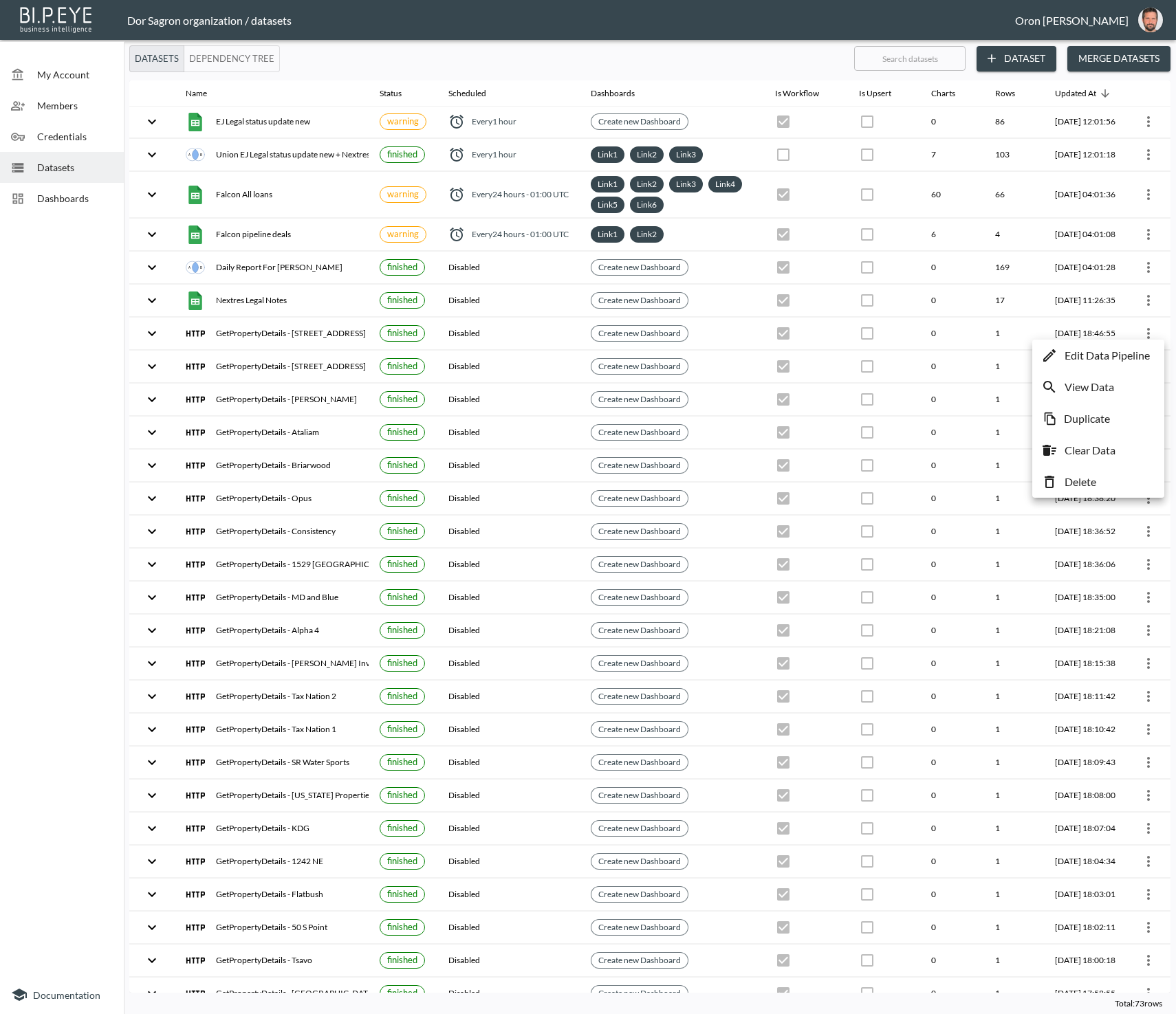
click at [1099, 487] on li "Delete" at bounding box center [1098, 482] width 125 height 25
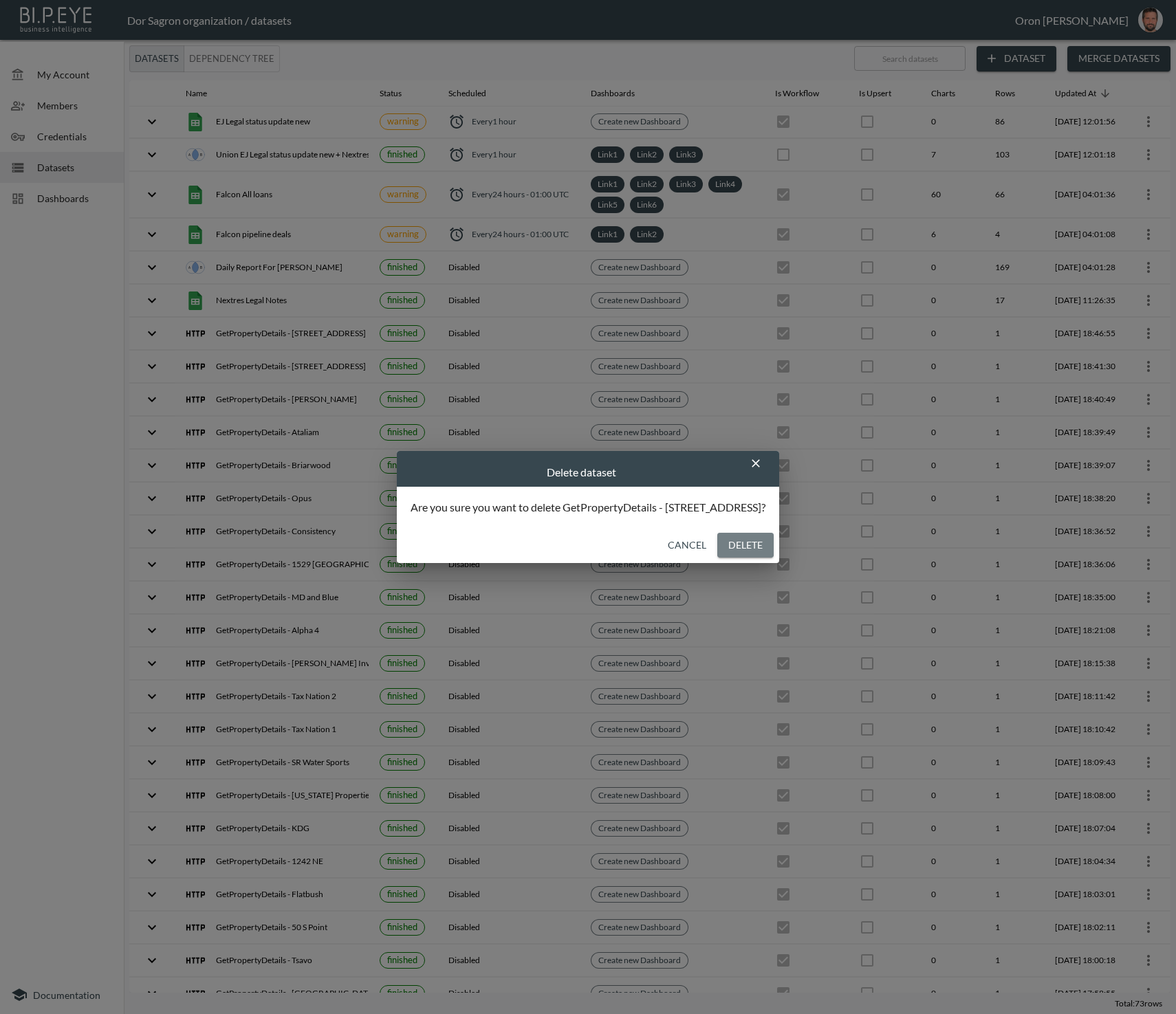
drag, startPoint x: 774, startPoint y: 557, endPoint x: 896, endPoint y: 492, distance: 138.2
click at [774, 557] on button "Delete" at bounding box center [746, 546] width 56 height 26
checkbox input "false"
checkbox input "true"
checkbox input "false"
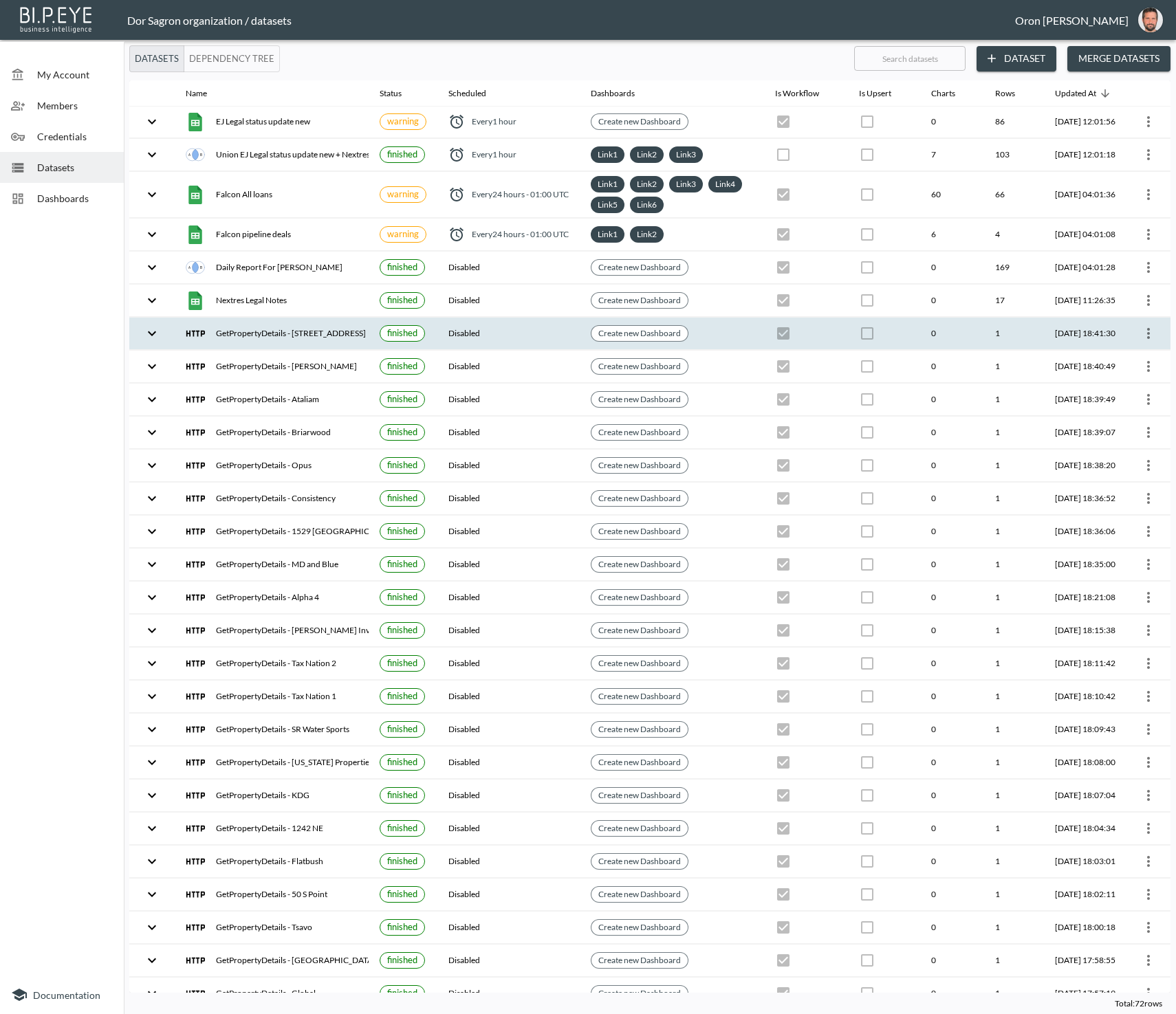
click at [1150, 328] on icon "more" at bounding box center [1149, 333] width 17 height 17
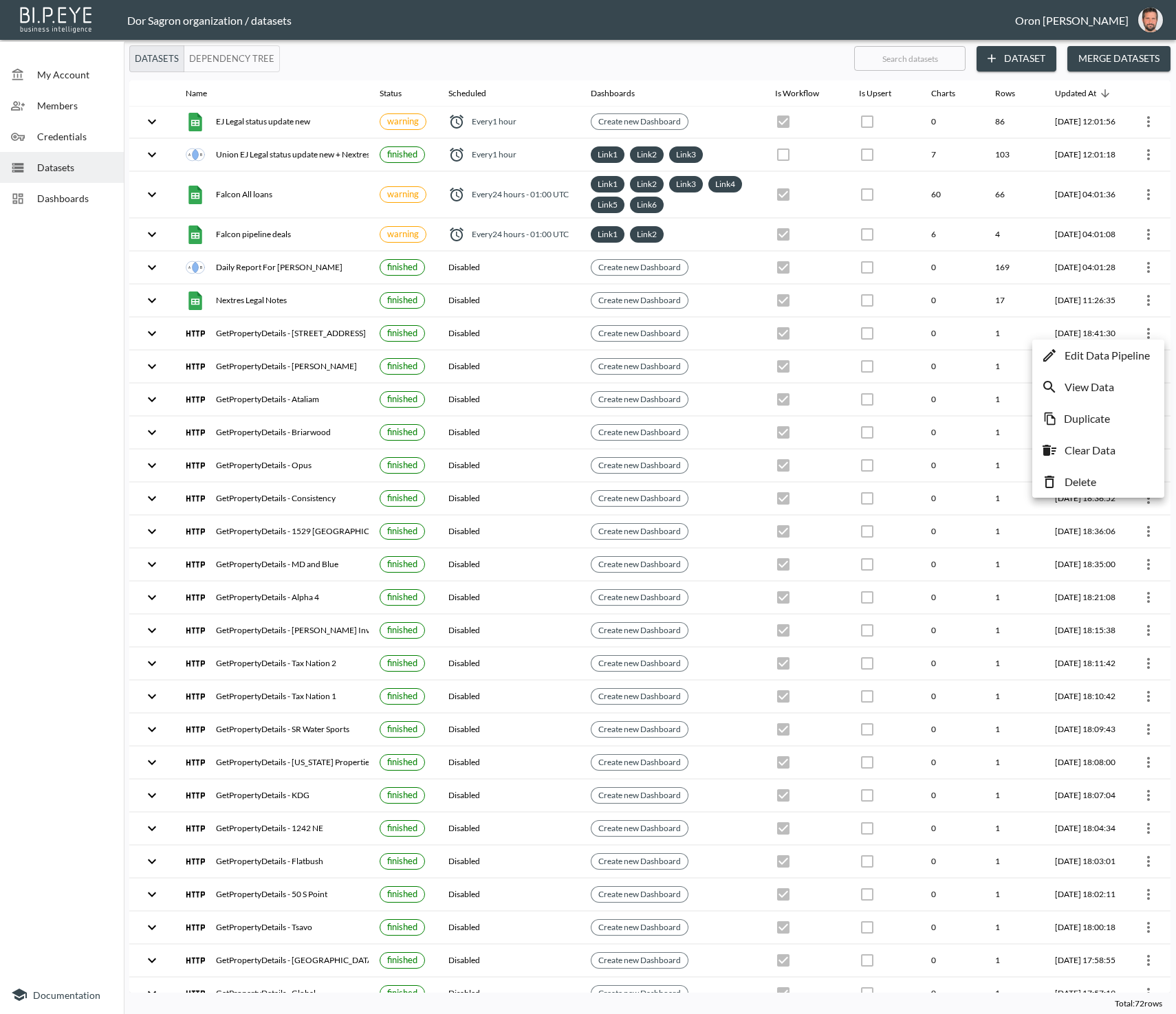
click at [1124, 478] on li "Delete" at bounding box center [1098, 482] width 125 height 25
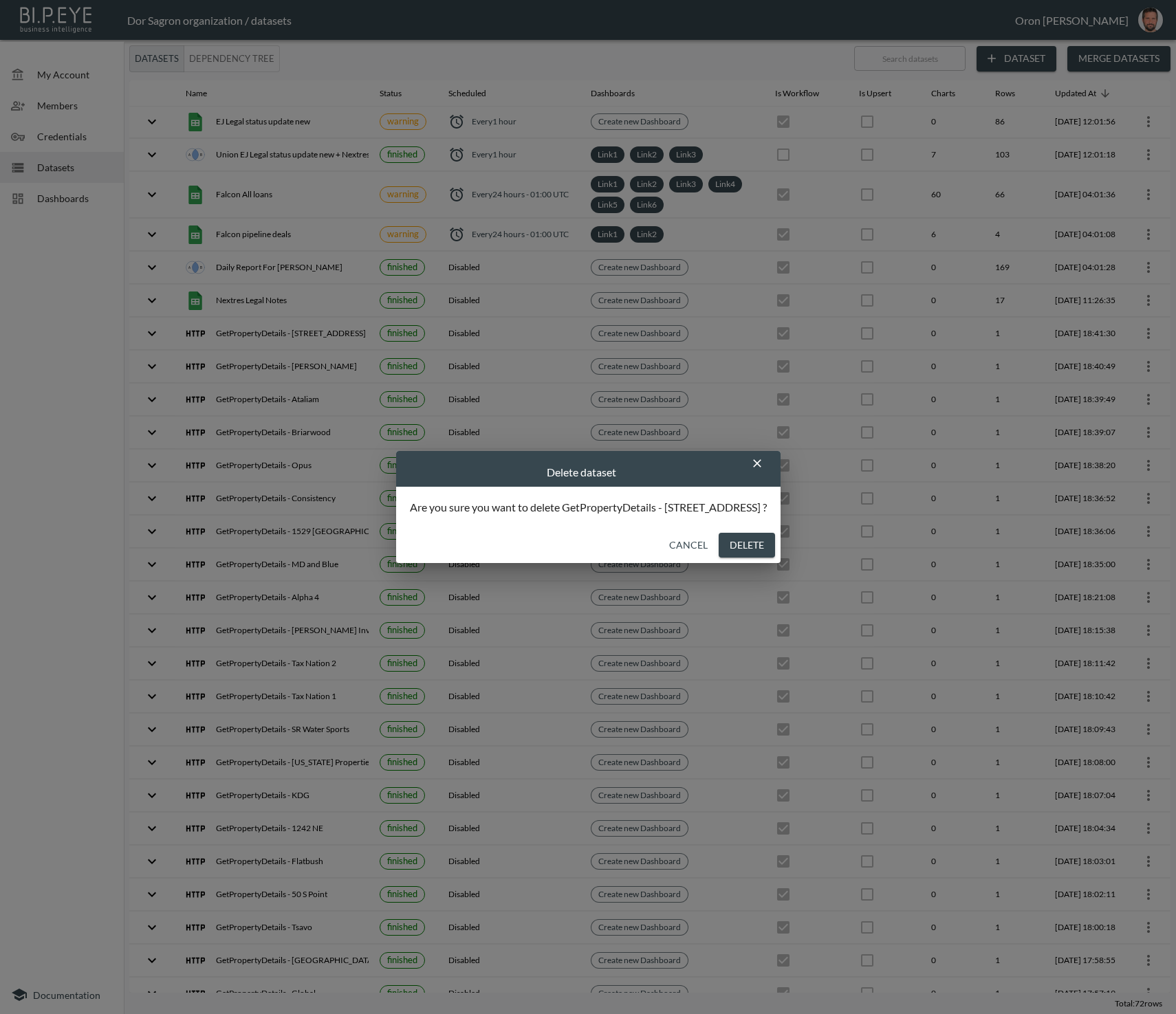
click at [770, 548] on button "Delete" at bounding box center [747, 546] width 56 height 26
checkbox input "false"
checkbox input "true"
checkbox input "false"
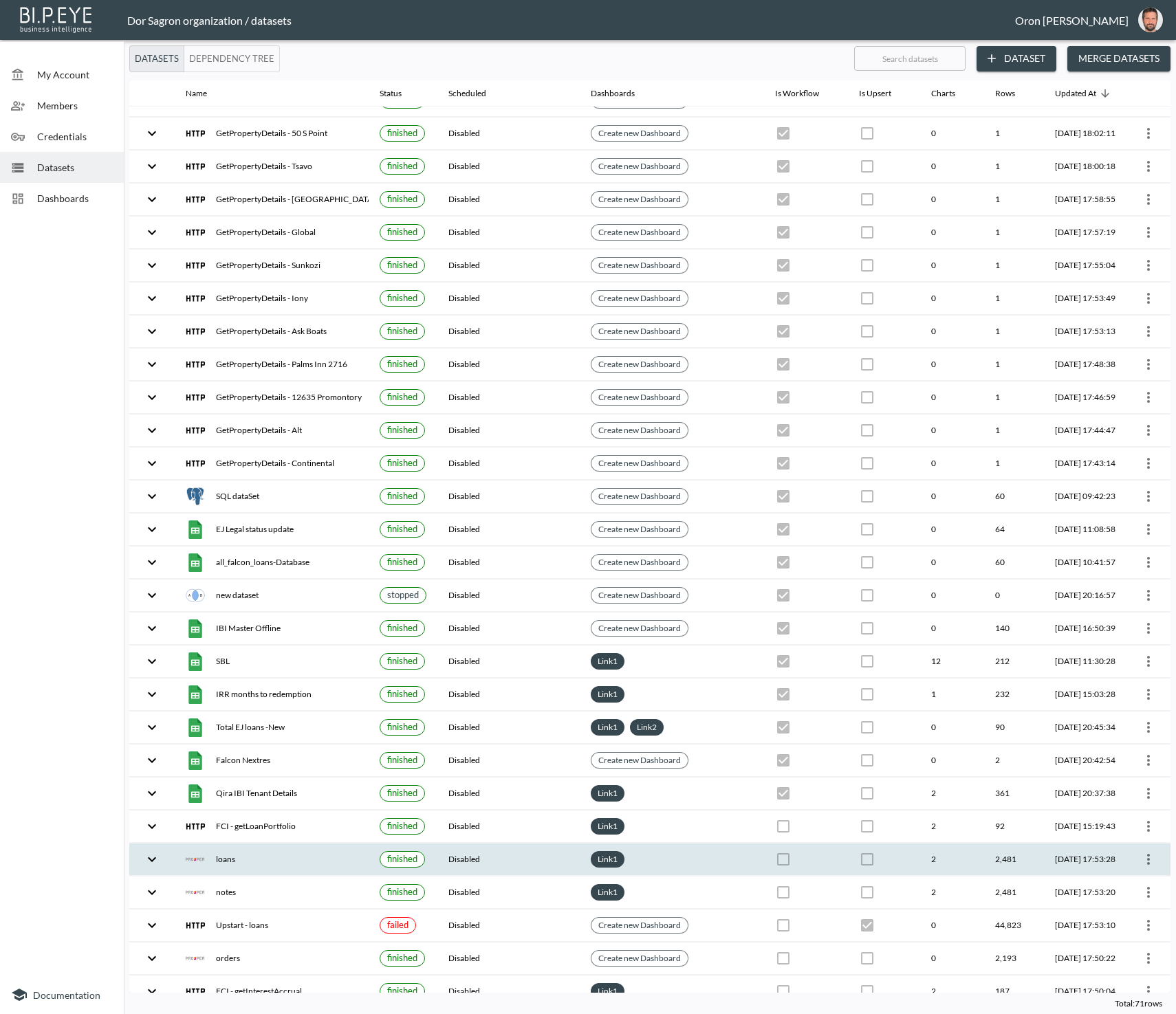
scroll to position [723, 0]
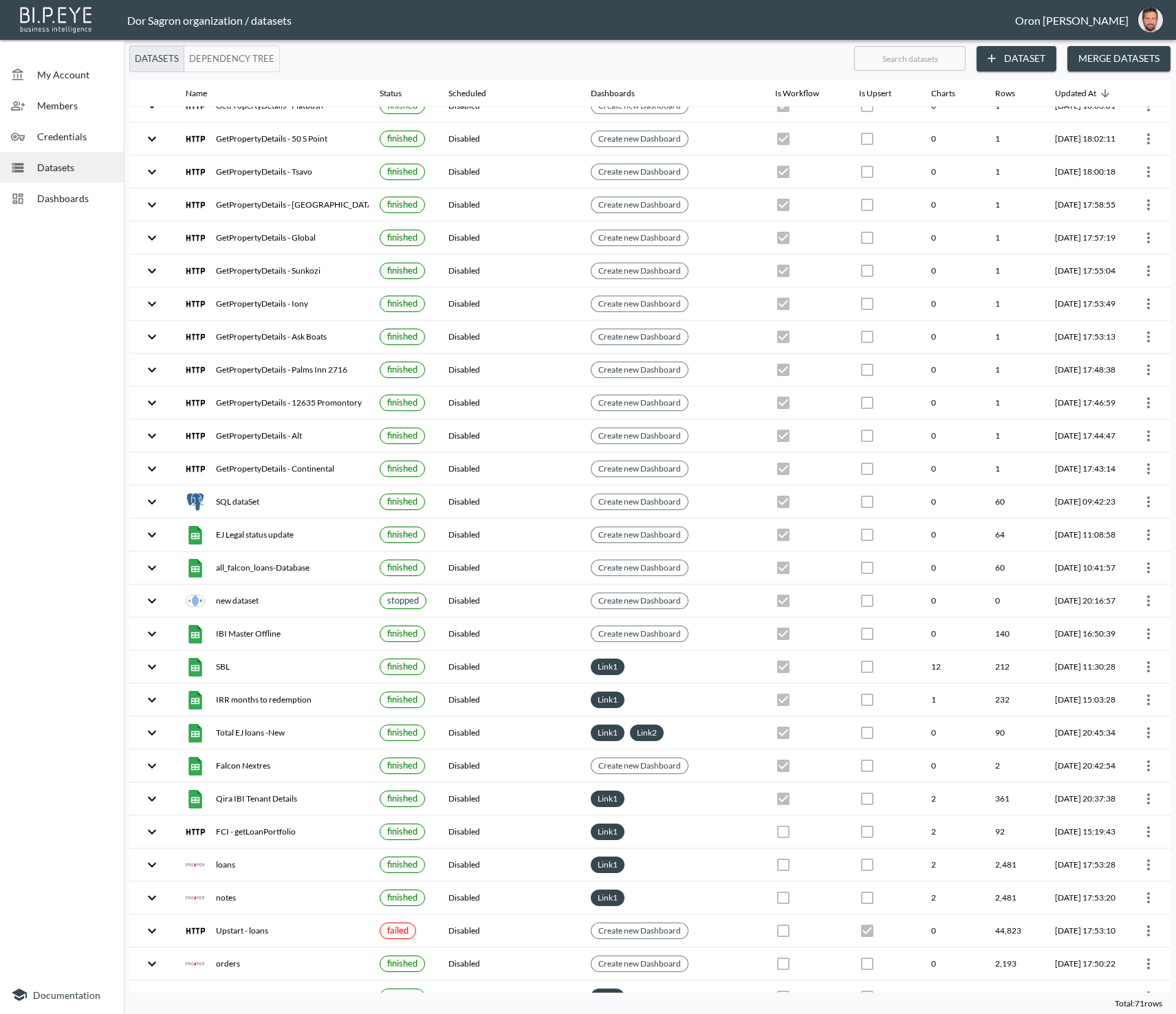
click at [242, 58] on button "Dependency Tree" at bounding box center [232, 58] width 96 height 27
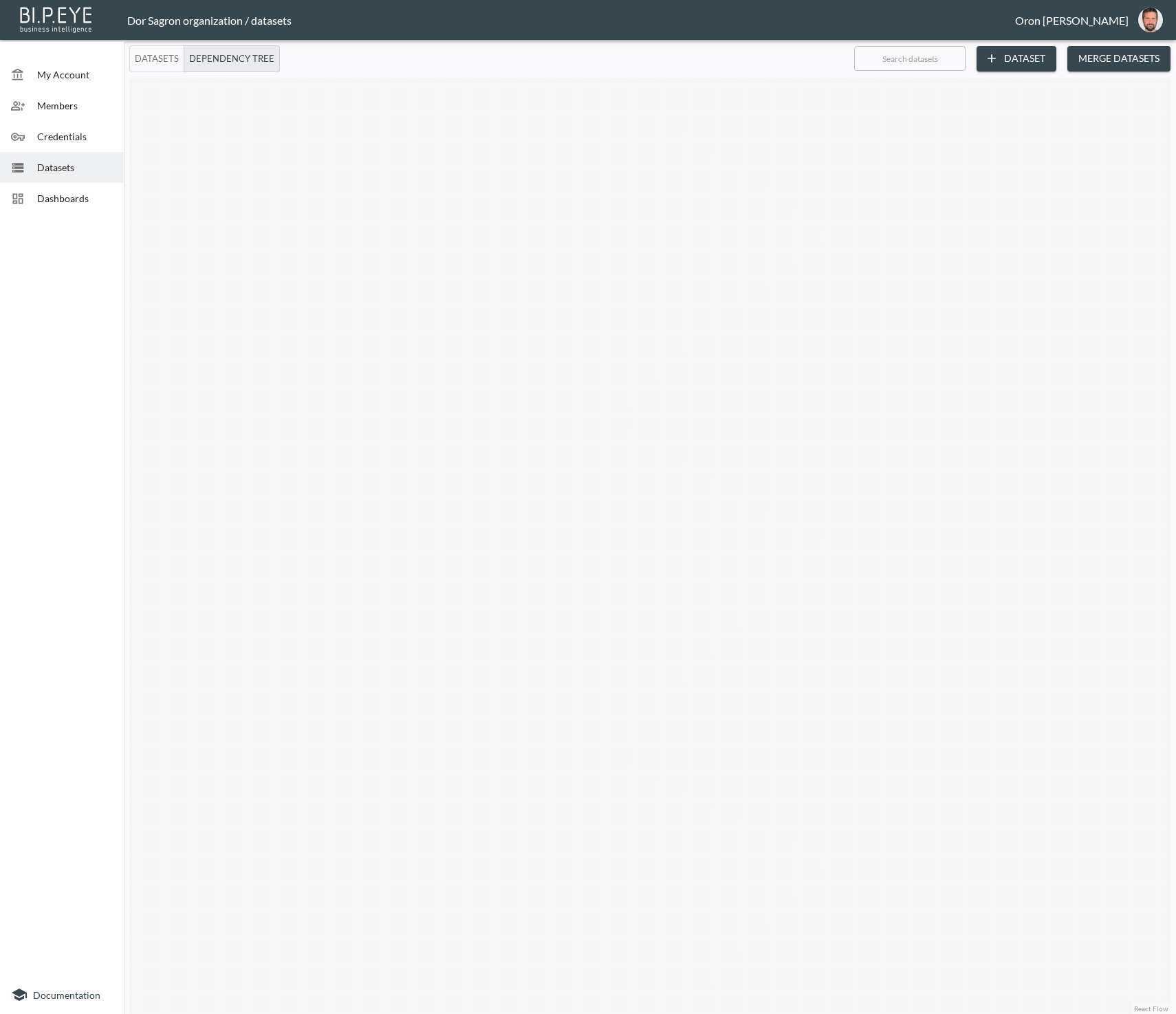
drag, startPoint x: 369, startPoint y: 188, endPoint x: 447, endPoint y: 342, distance: 172.6
click at [447, 347] on div "Trigger on completion Trigger on completion Trigger on completion Trigger on co…" at bounding box center [649, 546] width 1041 height 937
drag, startPoint x: 434, startPoint y: 287, endPoint x: 466, endPoint y: 289, distance: 32.1
click at [466, 289] on div "Trigger on completion Trigger on completion Trigger on completion Trigger on co…" at bounding box center [649, 546] width 1041 height 937
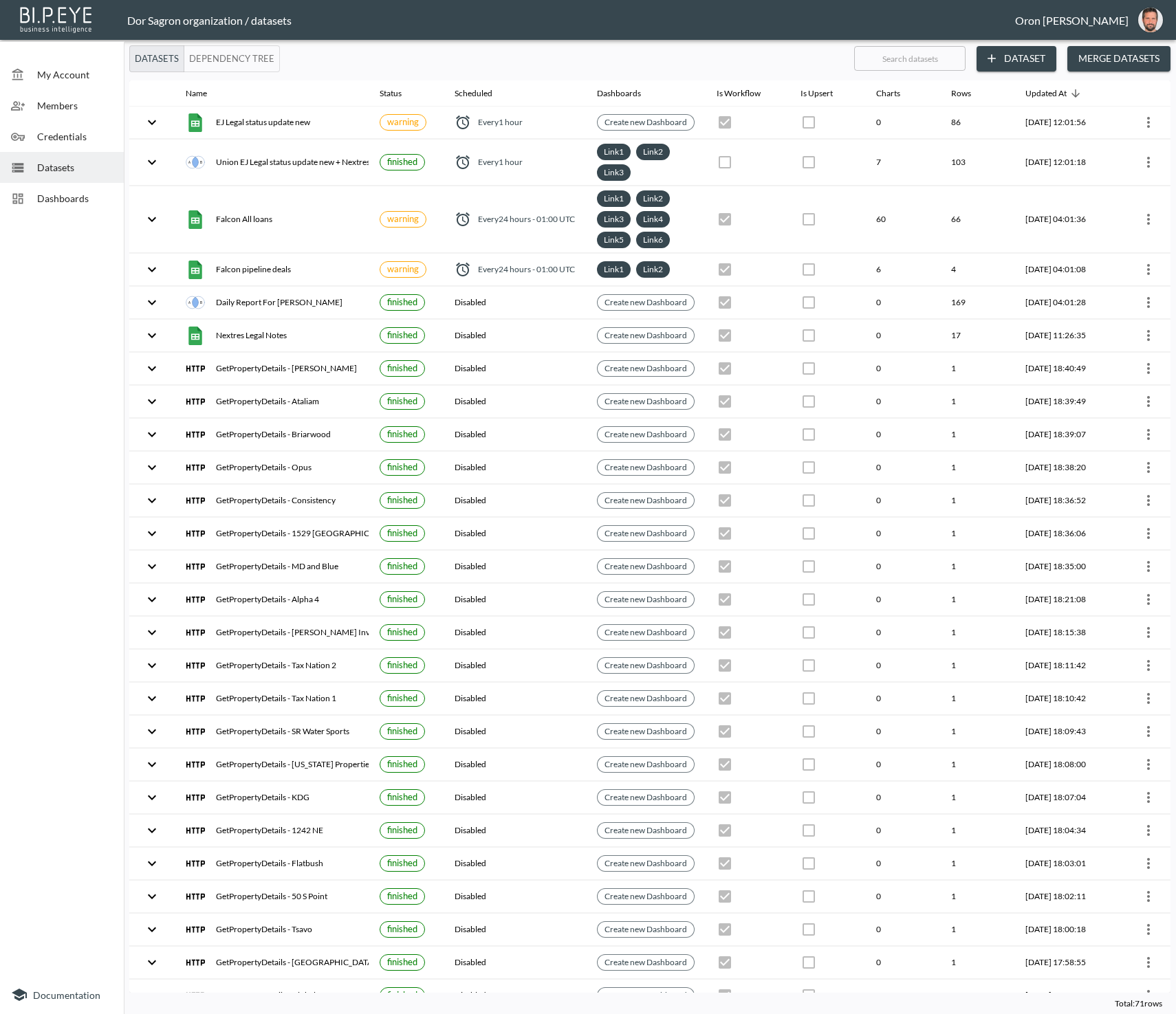
click at [194, 64] on button "Dependency Tree" at bounding box center [232, 58] width 96 height 27
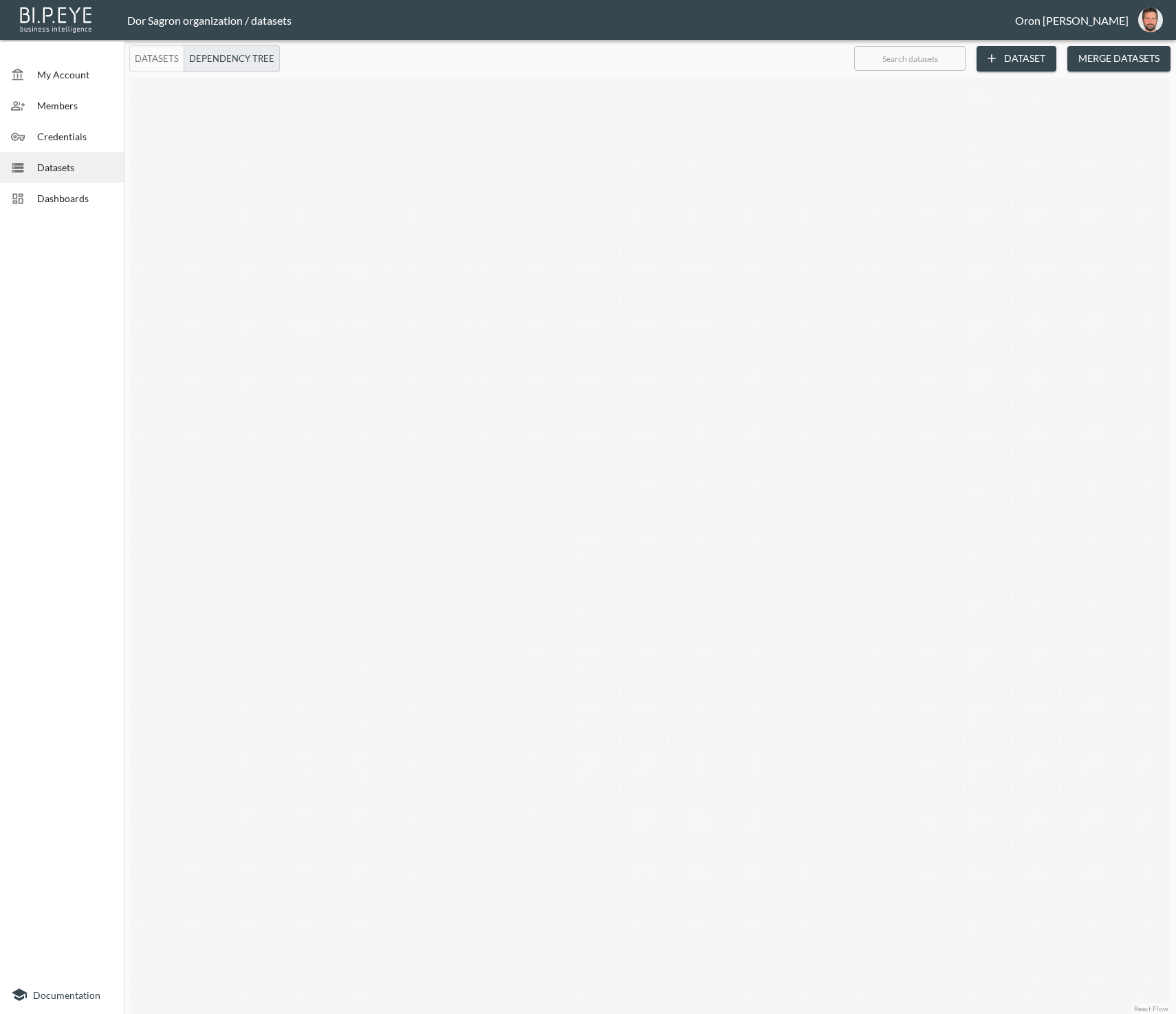
type button "false"
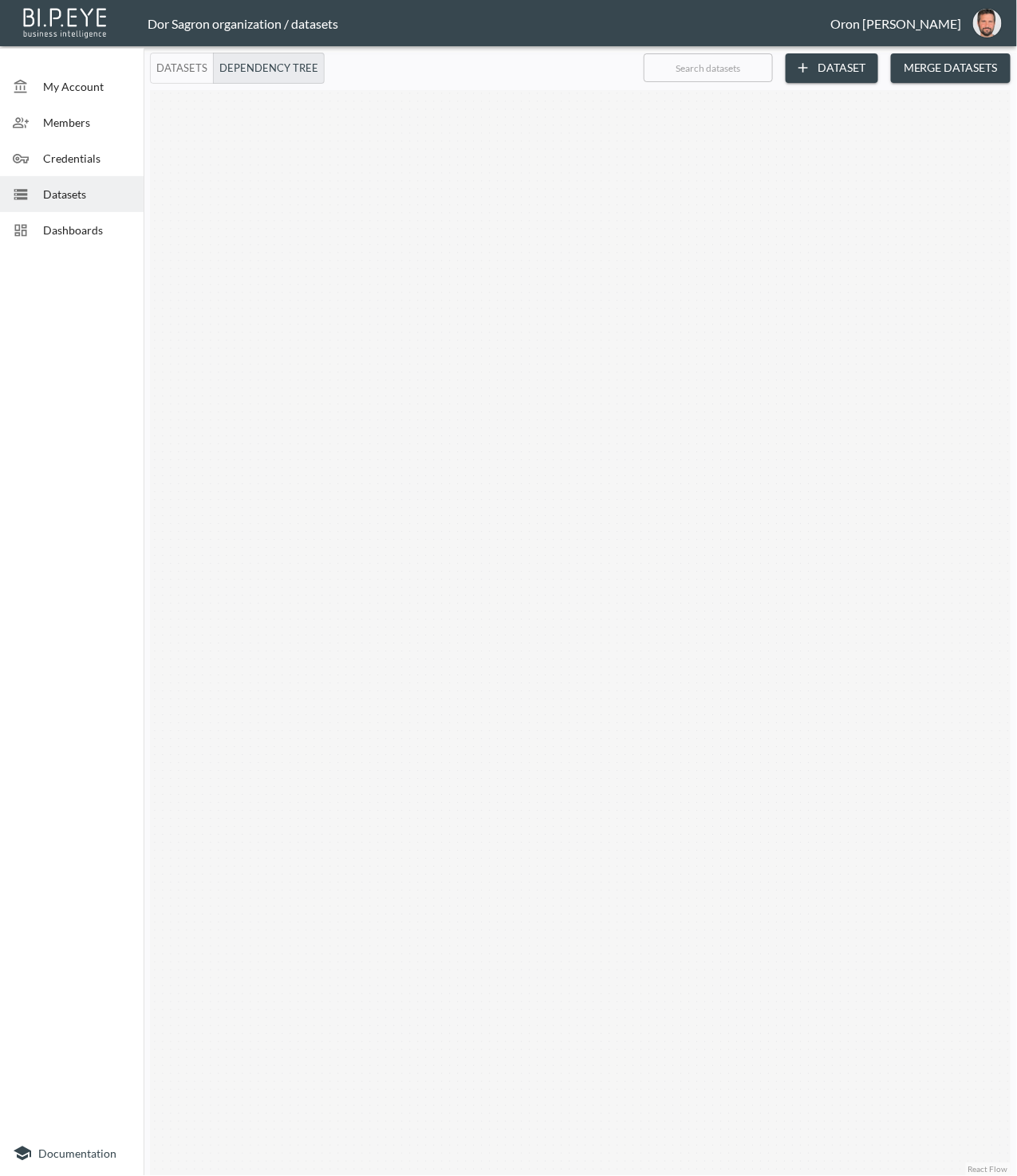
drag, startPoint x: 597, startPoint y: 262, endPoint x: 587, endPoint y: 245, distance: 19.7
click at [563, 283] on div "Trigger on completion Trigger on completion Trigger on completion Trigger on co…" at bounding box center [579, 633] width 860 height 1086
drag, startPoint x: 591, startPoint y: 265, endPoint x: 600, endPoint y: 290, distance: 26.6
click at [647, 423] on div "Trigger on completion Trigger on completion Trigger on completion Trigger on co…" at bounding box center [579, 633] width 860 height 1086
drag, startPoint x: 646, startPoint y: 379, endPoint x: 605, endPoint y: 403, distance: 47.5
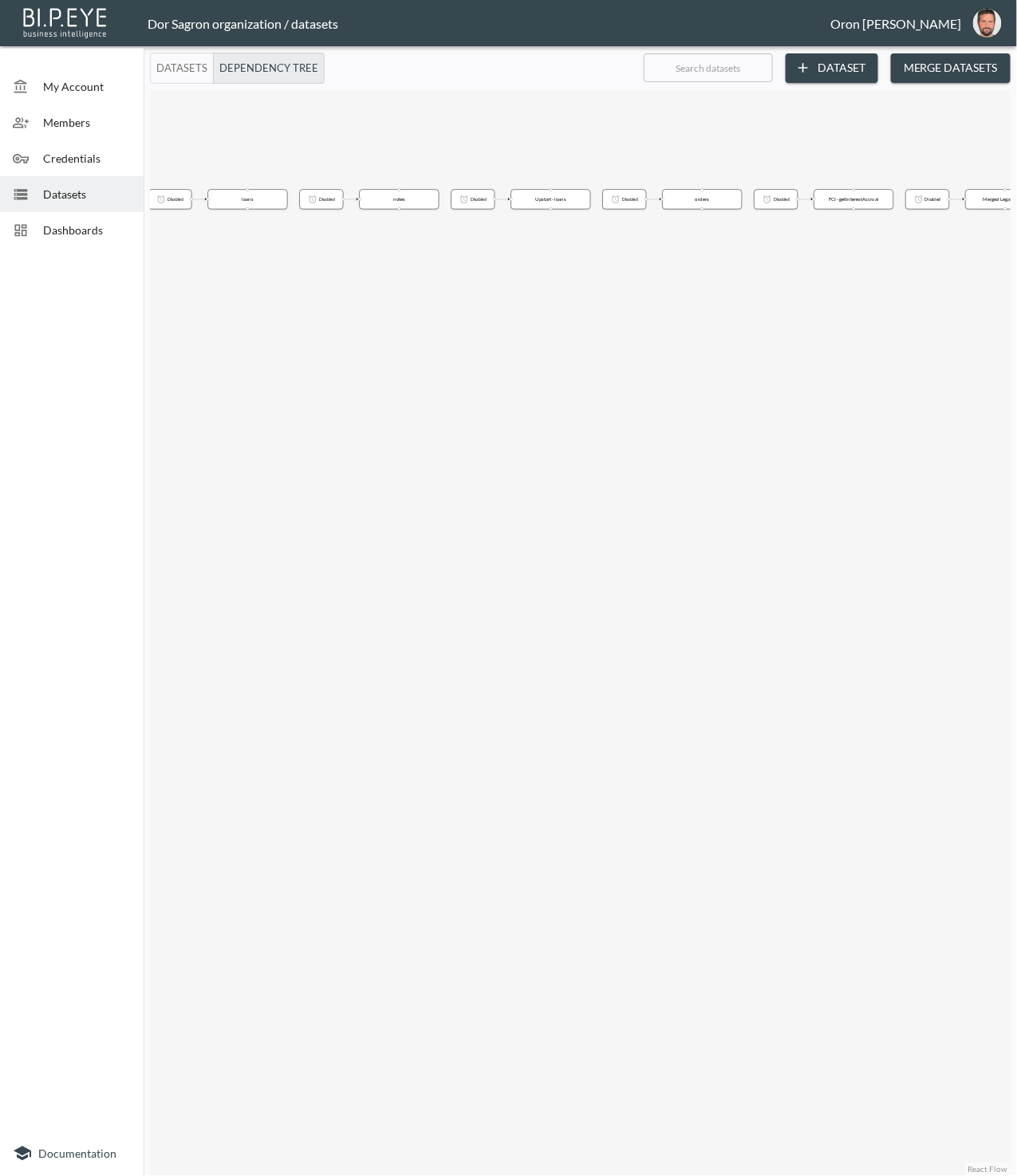
click at [721, 481] on div "Trigger on completion Trigger on completion Trigger on completion Trigger on co…" at bounding box center [579, 633] width 860 height 1086
drag, startPoint x: 547, startPoint y: 348, endPoint x: 781, endPoint y: 356, distance: 234.1
click at [818, 358] on div "Trigger on completion Trigger on completion Trigger on completion Trigger on co…" at bounding box center [579, 633] width 860 height 1086
click at [645, 351] on div "Trigger on completion Trigger on completion Trigger on completion Trigger on co…" at bounding box center [579, 633] width 860 height 1086
drag, startPoint x: 637, startPoint y: 347, endPoint x: 994, endPoint y: 361, distance: 357.3
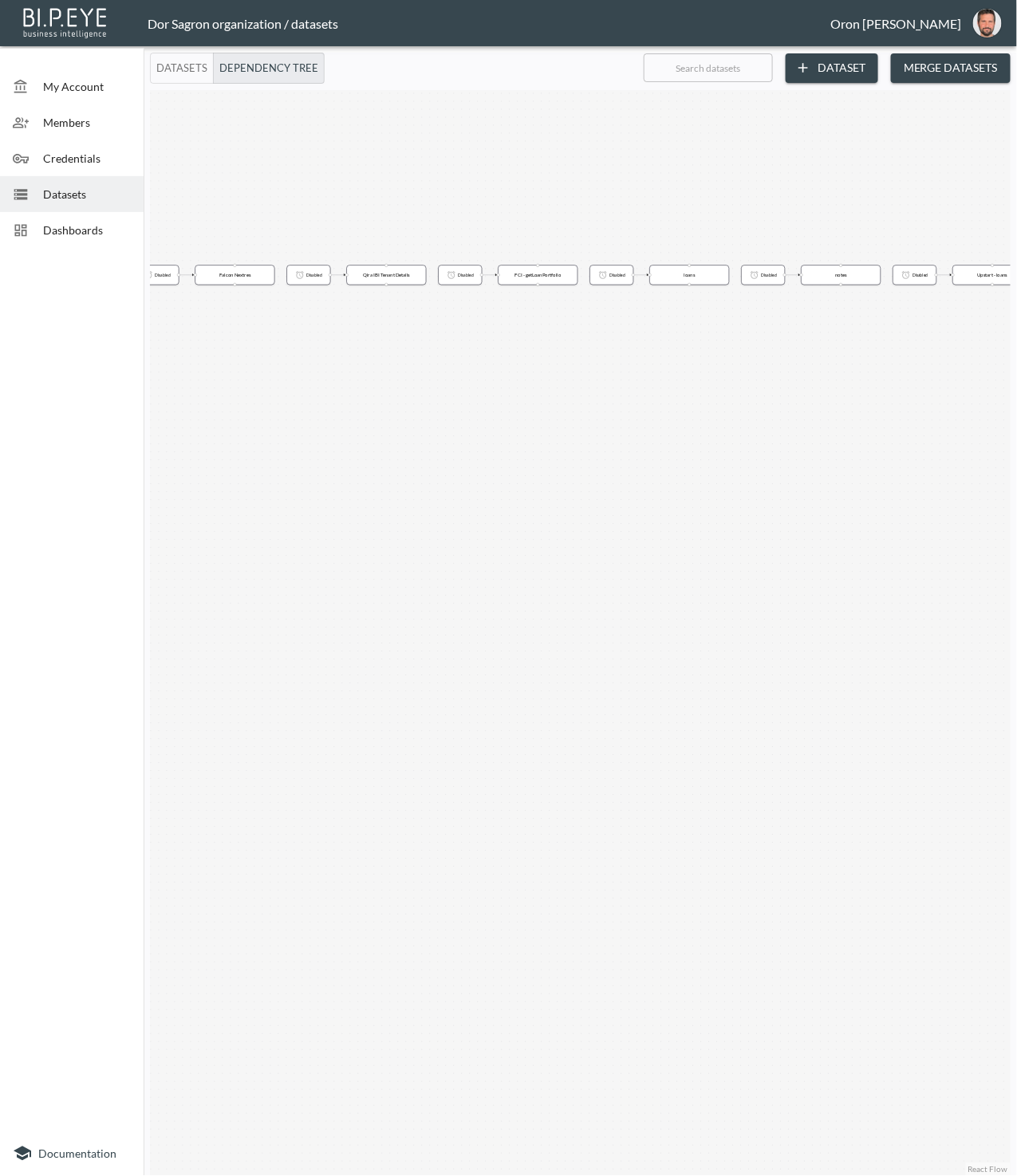
click at [1004, 360] on div "Trigger on completion Trigger on completion Trigger on completion Trigger on co…" at bounding box center [579, 633] width 860 height 1086
drag, startPoint x: 584, startPoint y: 400, endPoint x: 967, endPoint y: 416, distance: 383.3
click at [1006, 411] on div "Trigger on completion Trigger on completion Trigger on completion Trigger on co…" at bounding box center [579, 633] width 860 height 1086
click at [901, 419] on div "Trigger on completion Trigger on completion Trigger on completion Trigger on co…" at bounding box center [579, 633] width 860 height 1086
drag, startPoint x: 593, startPoint y: 431, endPoint x: 865, endPoint y: 432, distance: 272.0
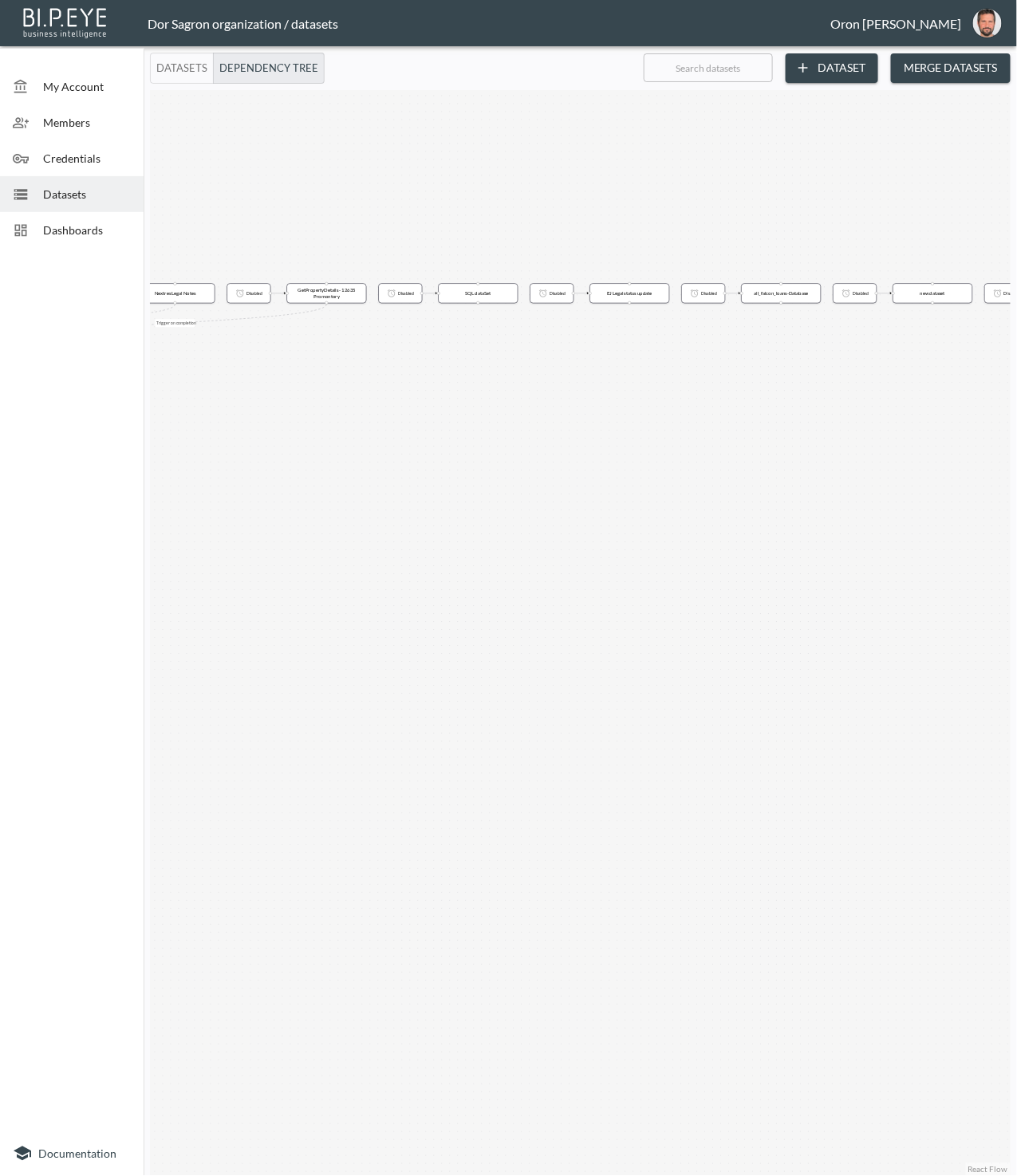
click at [873, 430] on div "Trigger on completion Trigger on completion Trigger on completion Trigger on co…" at bounding box center [579, 633] width 860 height 1086
drag, startPoint x: 629, startPoint y: 446, endPoint x: 755, endPoint y: 445, distance: 126.0
click at [755, 445] on div "Trigger on completion Trigger on completion Trigger on completion Trigger on co…" at bounding box center [579, 633] width 860 height 1086
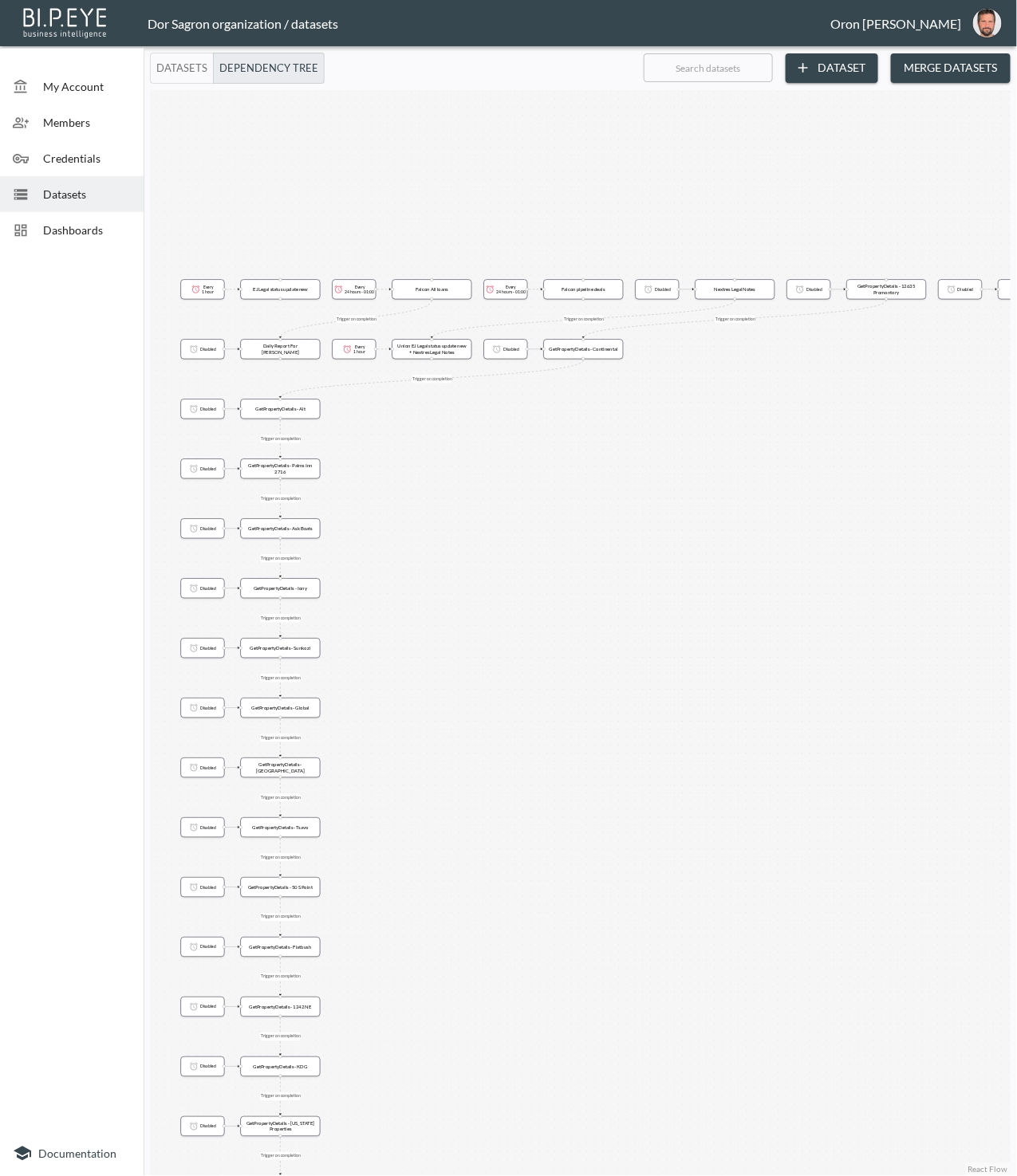
drag, startPoint x: 608, startPoint y: 456, endPoint x: 636, endPoint y: 455, distance: 28.0
click at [637, 455] on div "Trigger on completion Trigger on completion Trigger on completion Trigger on co…" at bounding box center [579, 633] width 860 height 1086
click at [189, 62] on button "Datasets" at bounding box center [181, 68] width 63 height 31
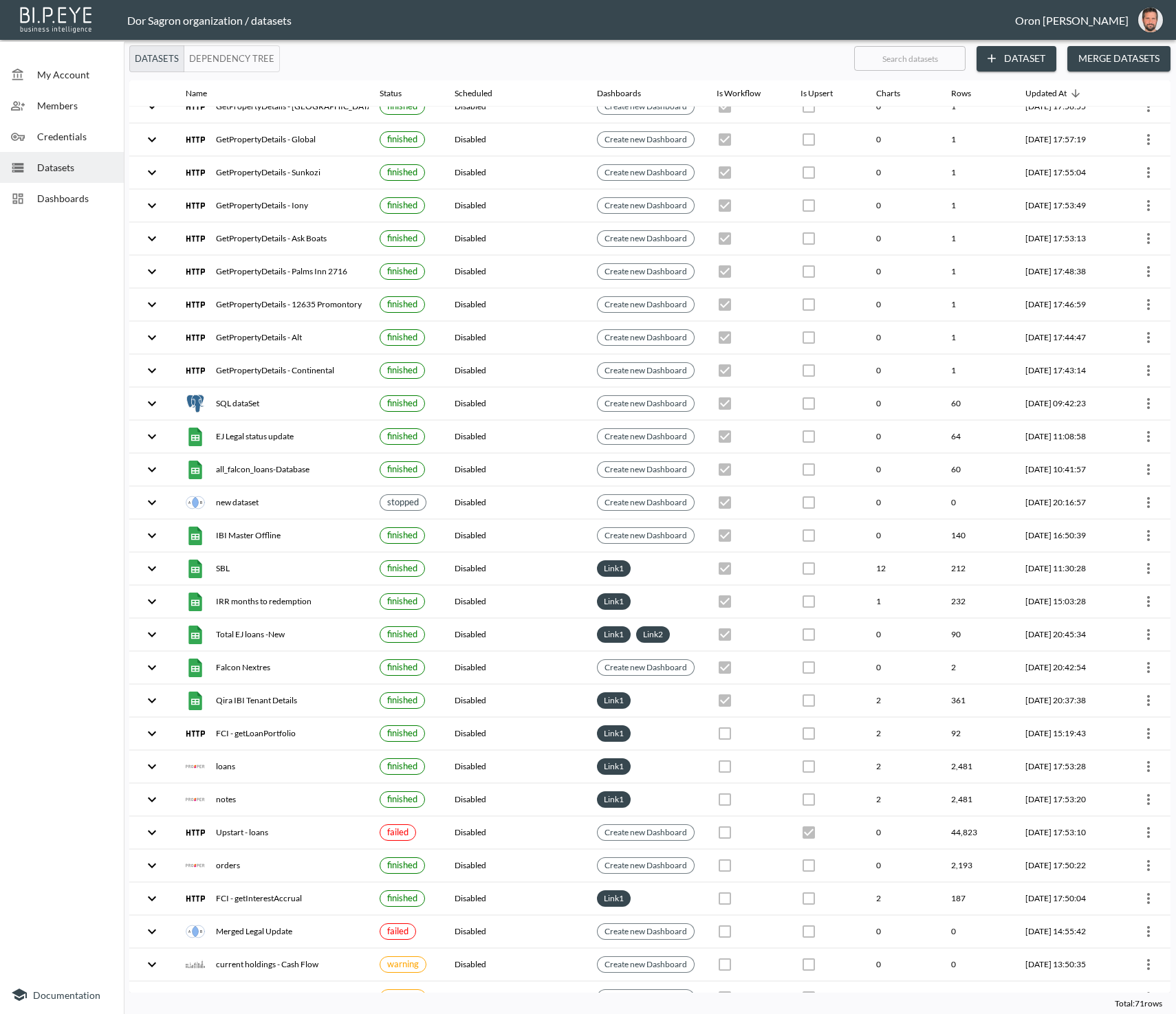
scroll to position [857, 0]
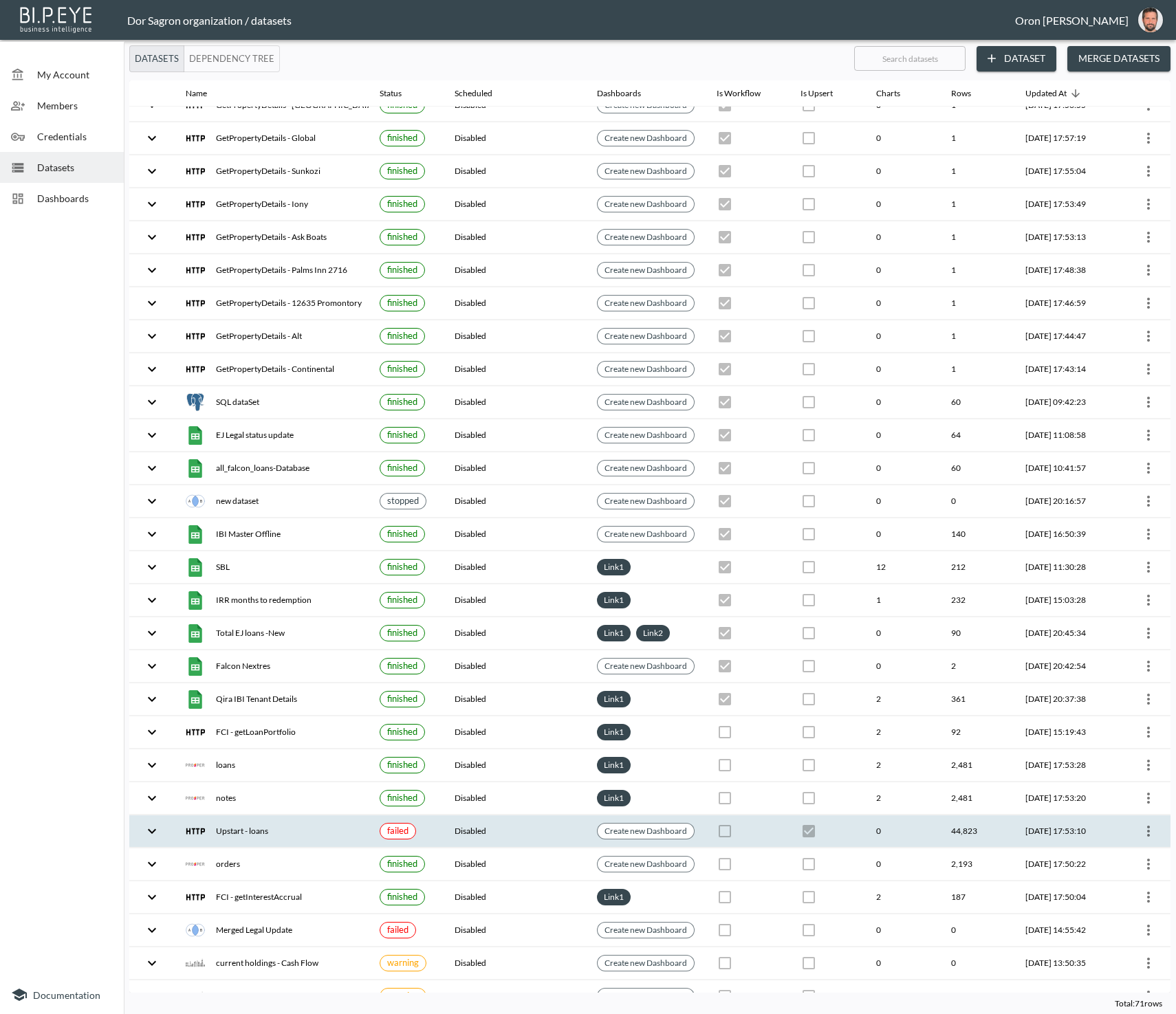
click at [747, 815] on th at bounding box center [747, 831] width 84 height 33
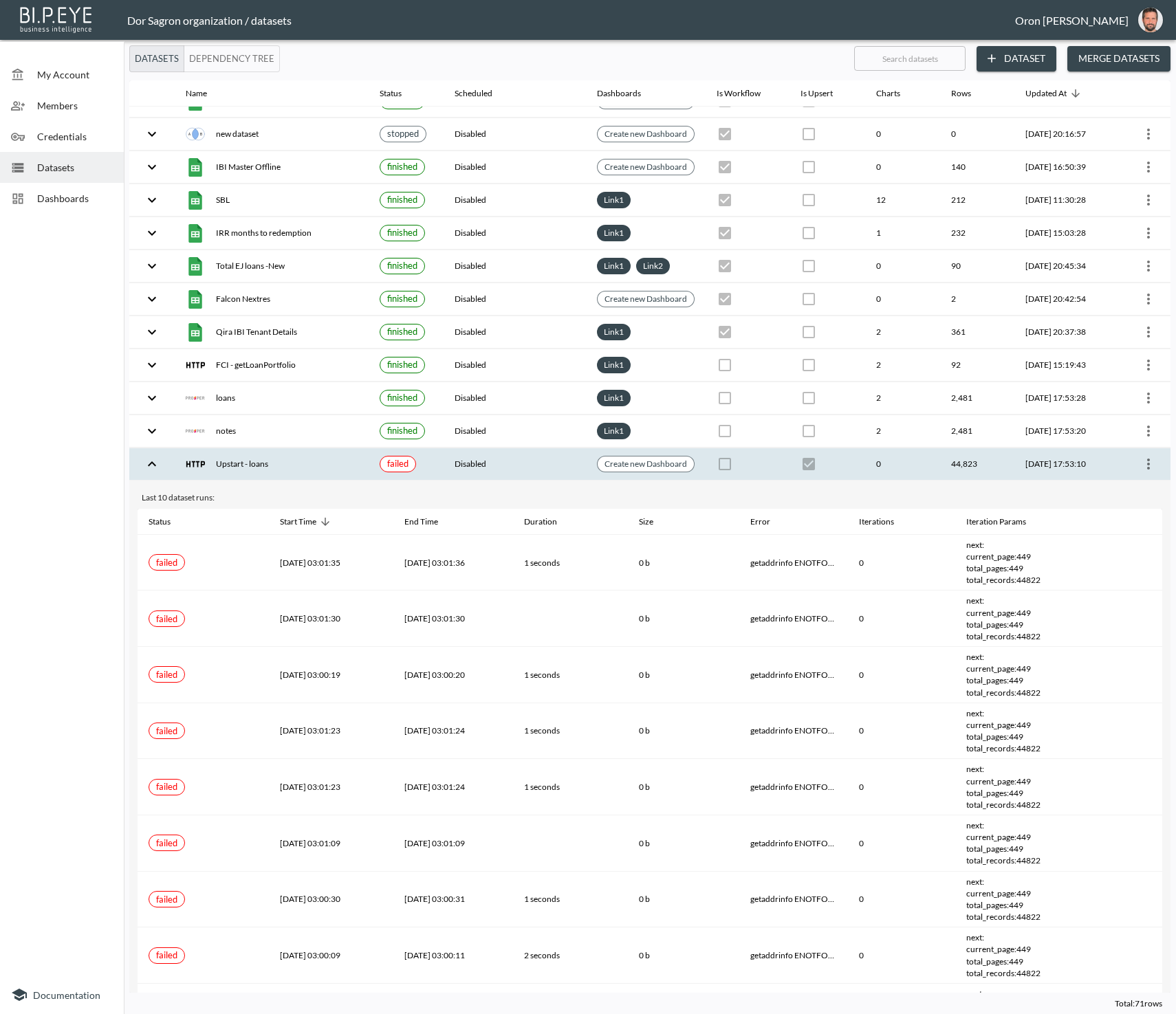
scroll to position [1249, 0]
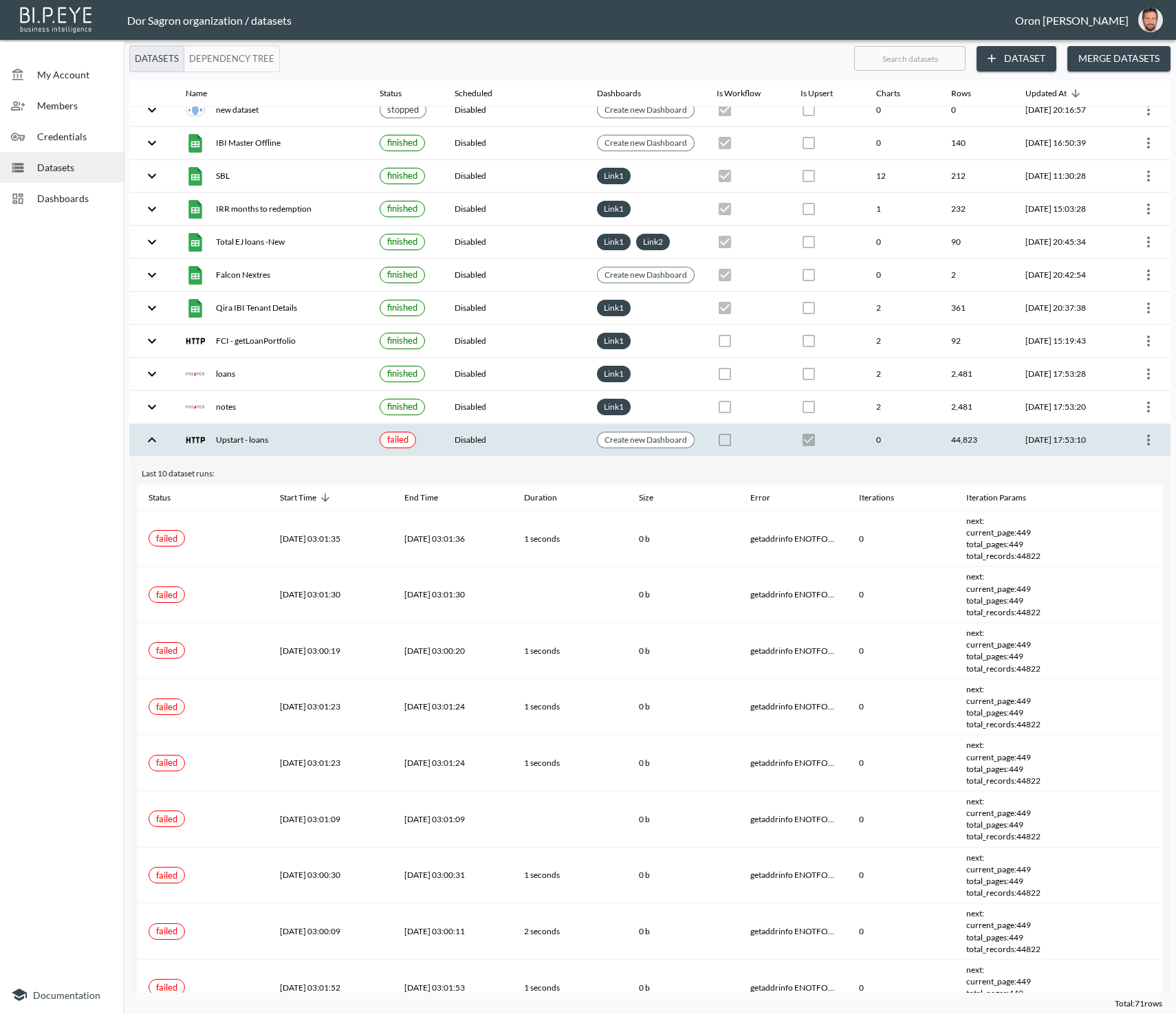
click at [762, 424] on th at bounding box center [747, 440] width 84 height 33
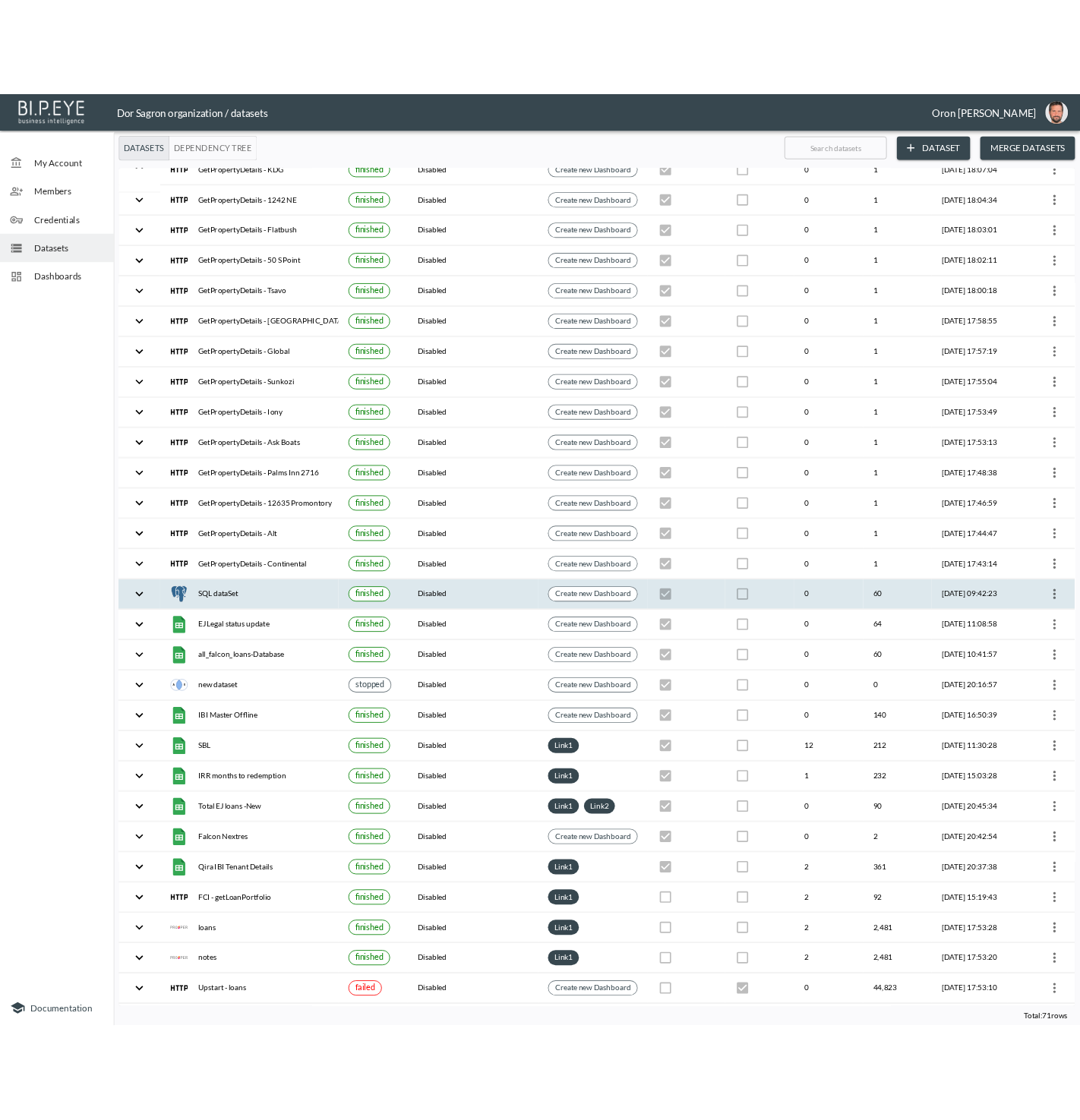
scroll to position [787, 0]
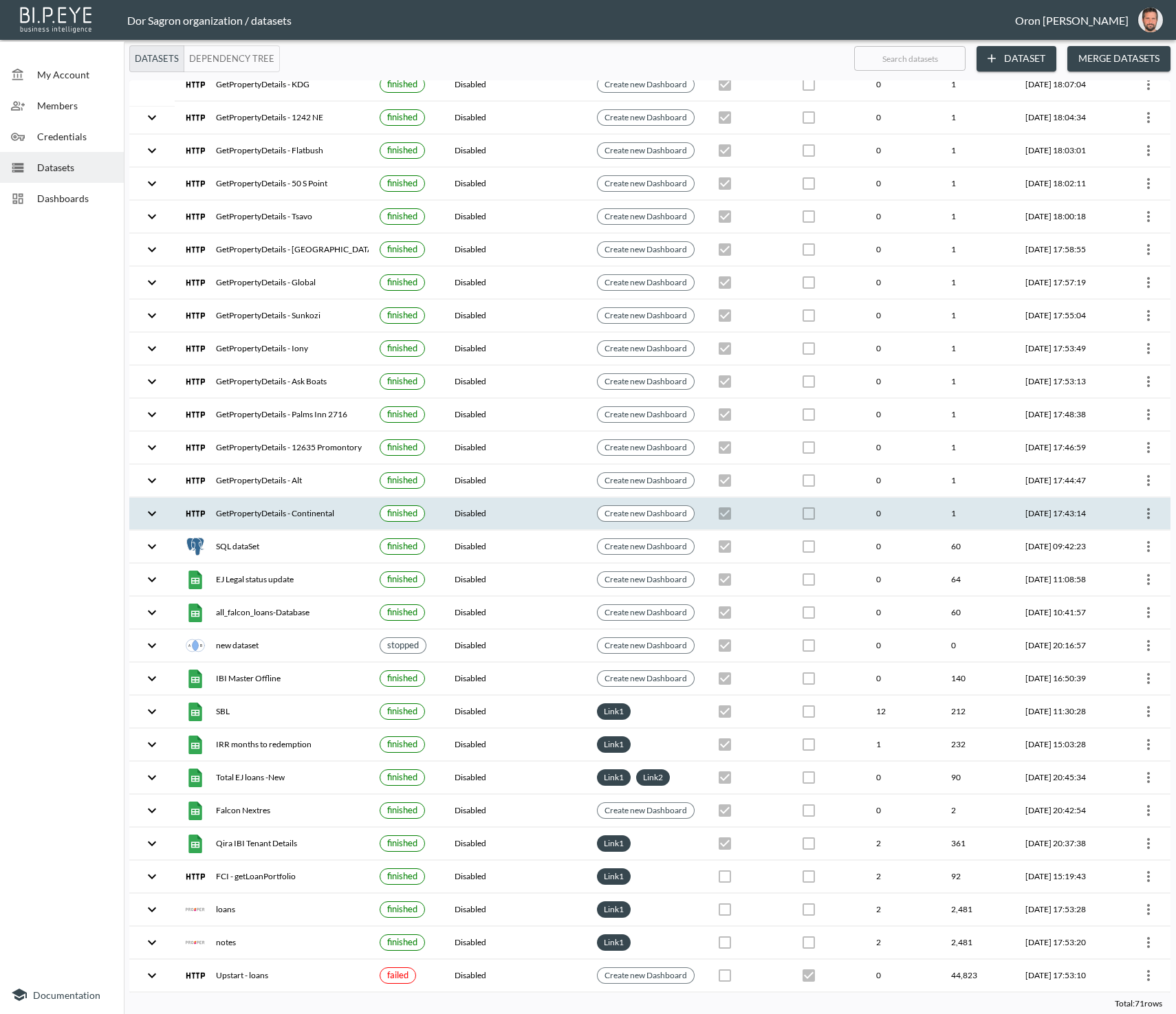
click at [1142, 505] on icon "more" at bounding box center [1149, 514] width 17 height 17
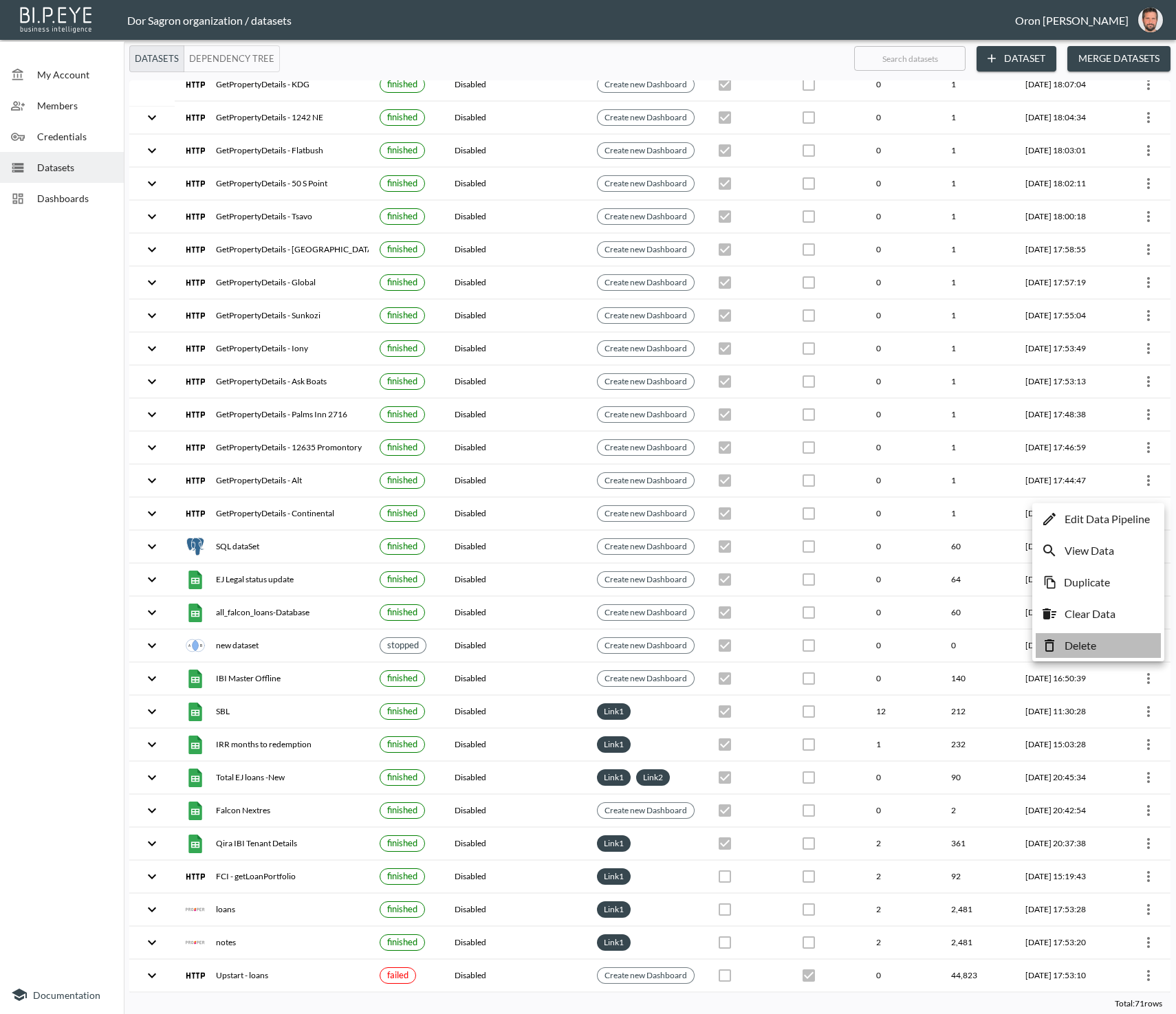
click at [1112, 645] on li "Delete" at bounding box center [1098, 645] width 125 height 25
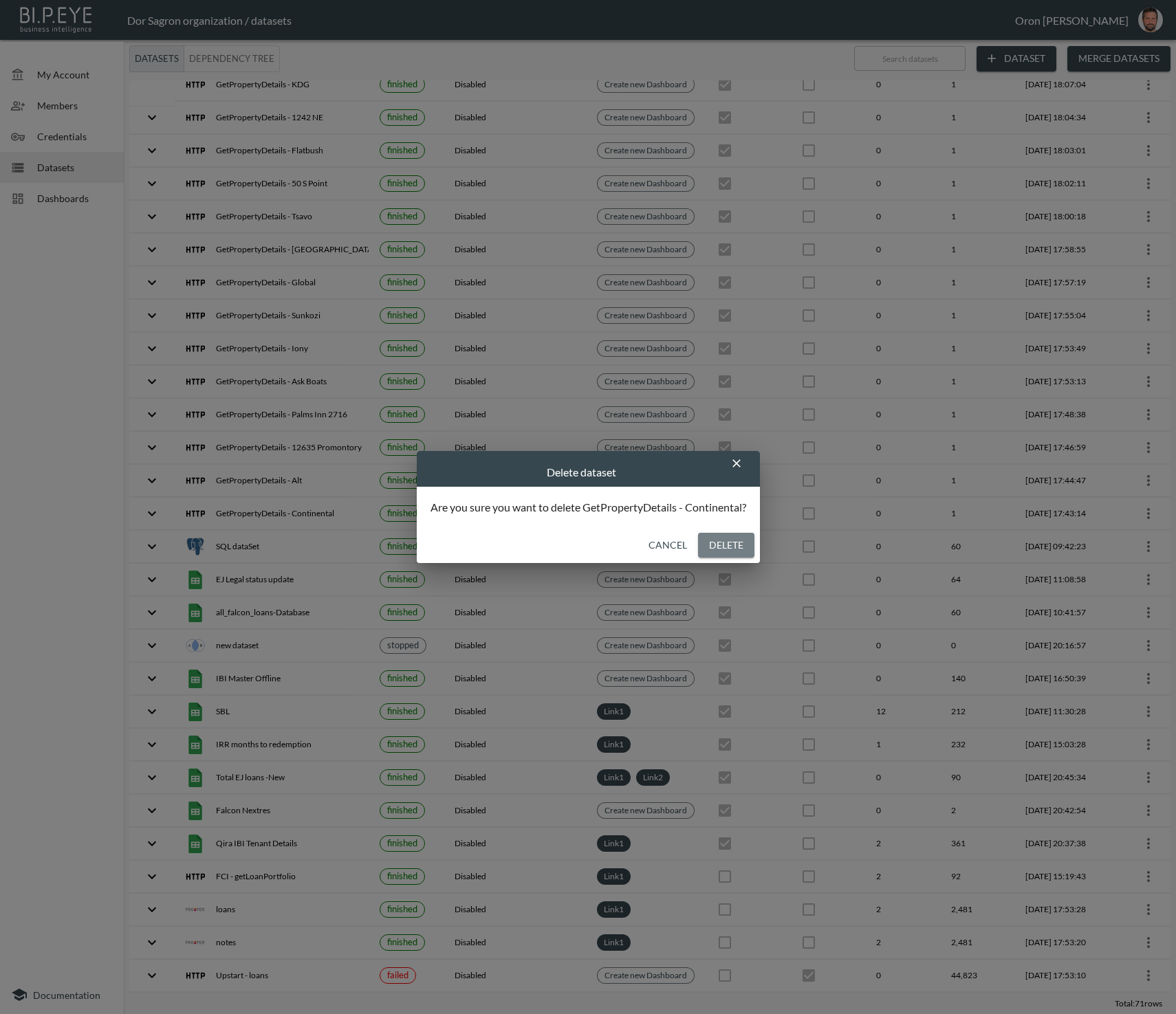
click at [724, 543] on button "Delete" at bounding box center [726, 546] width 56 height 26
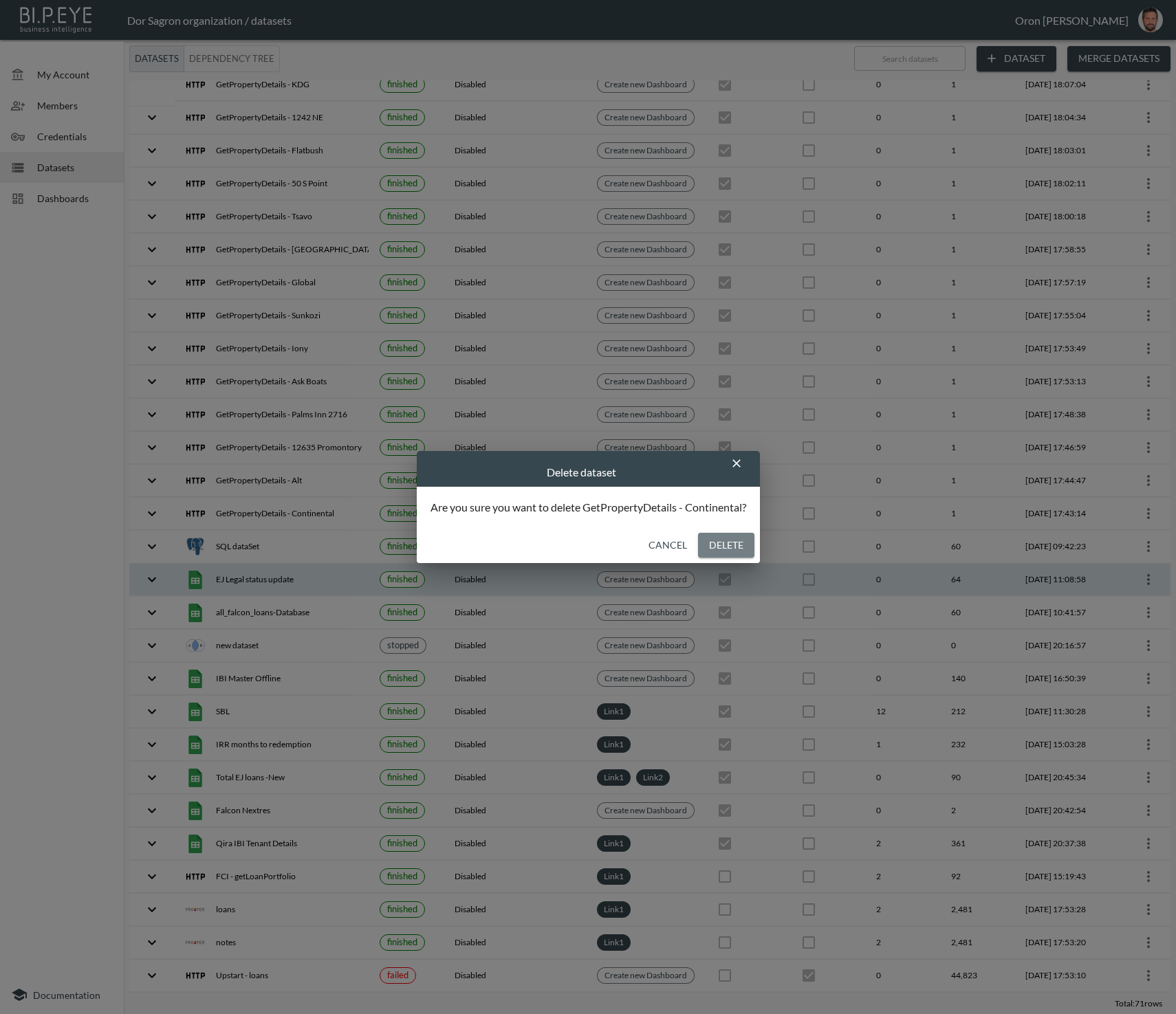
checkbox input "false"
checkbox input "true"
checkbox input "false"
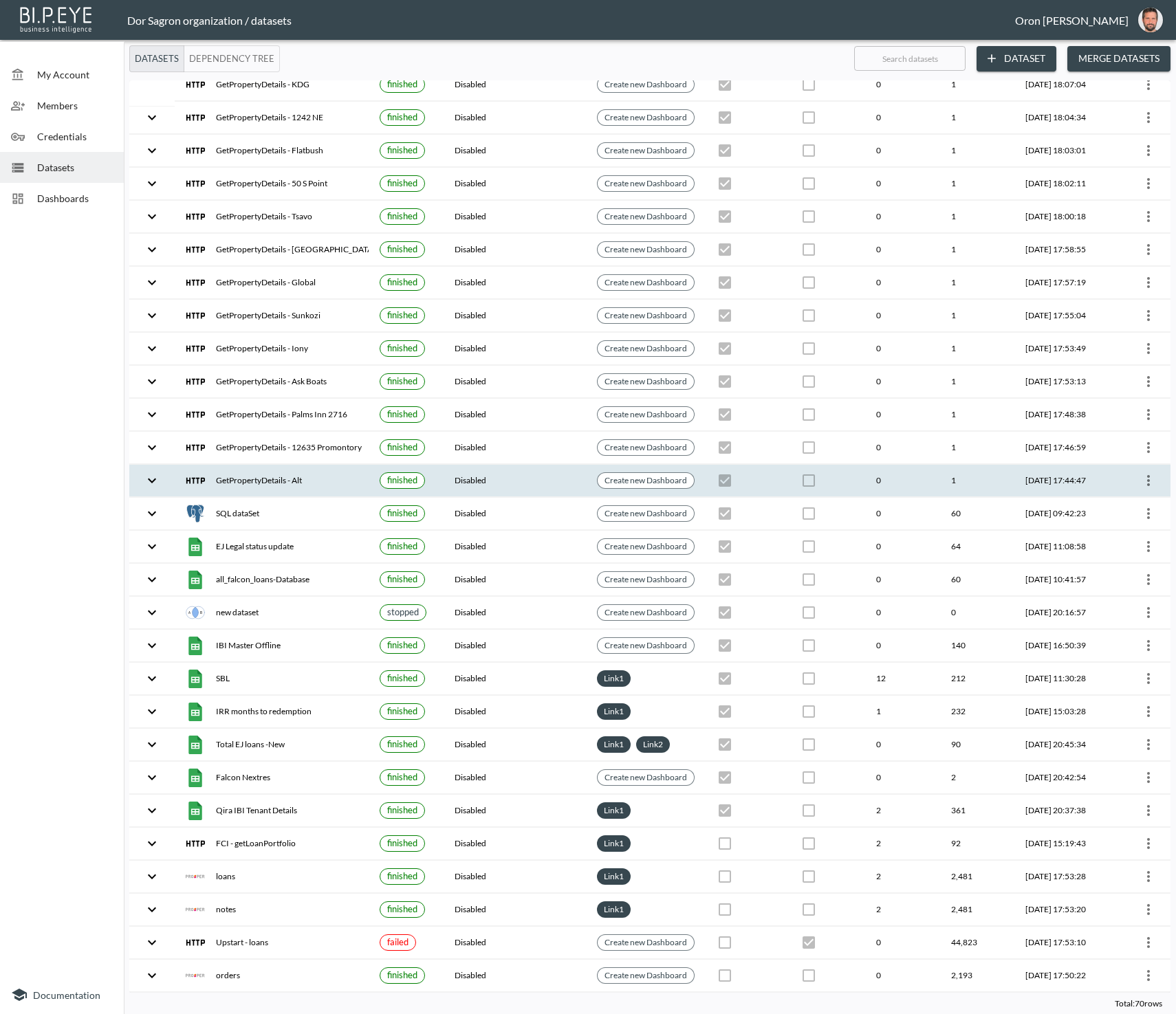
click at [1146, 472] on icon "more" at bounding box center [1149, 480] width 17 height 17
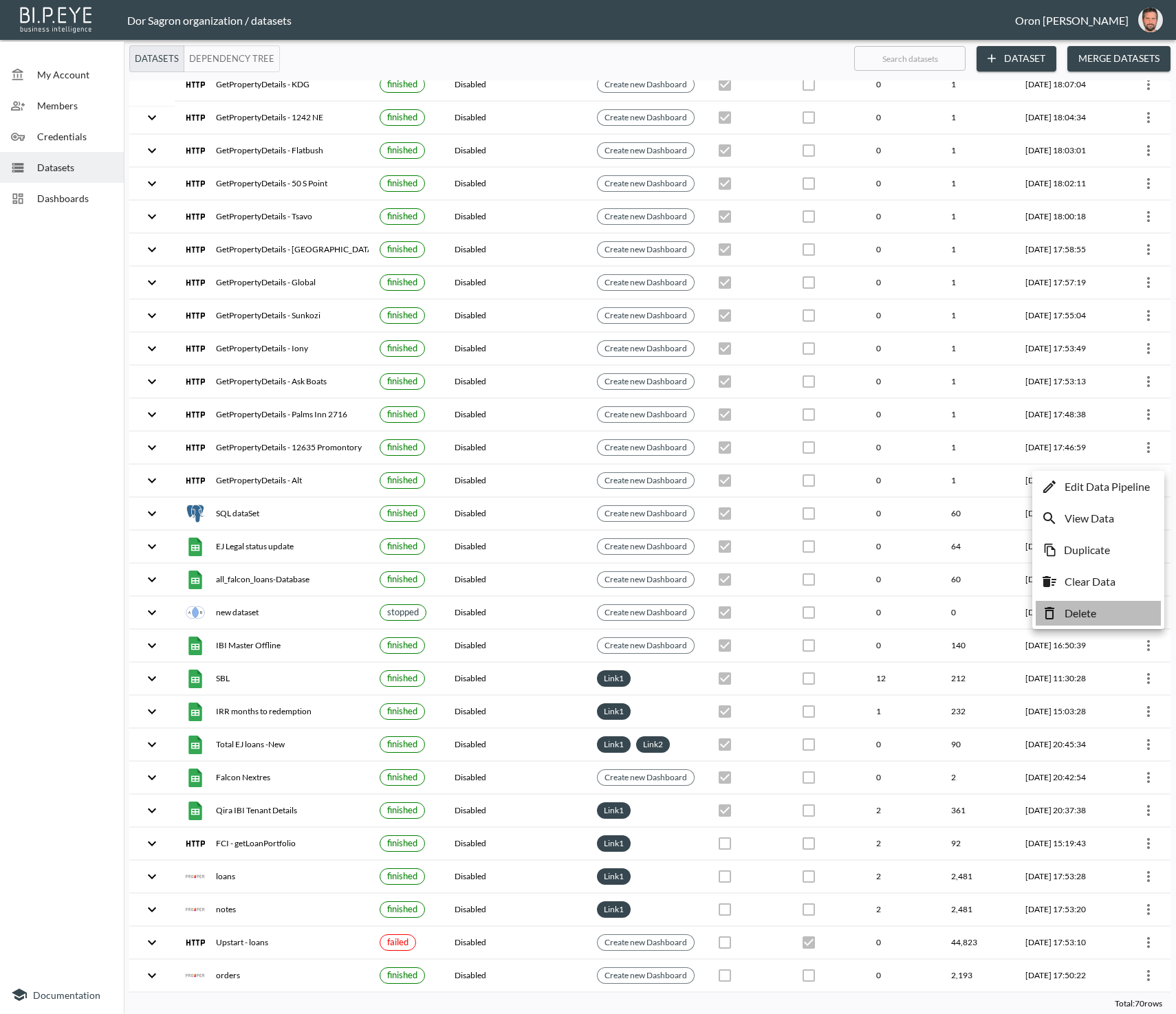
click at [1107, 613] on li "Delete" at bounding box center [1098, 613] width 125 height 25
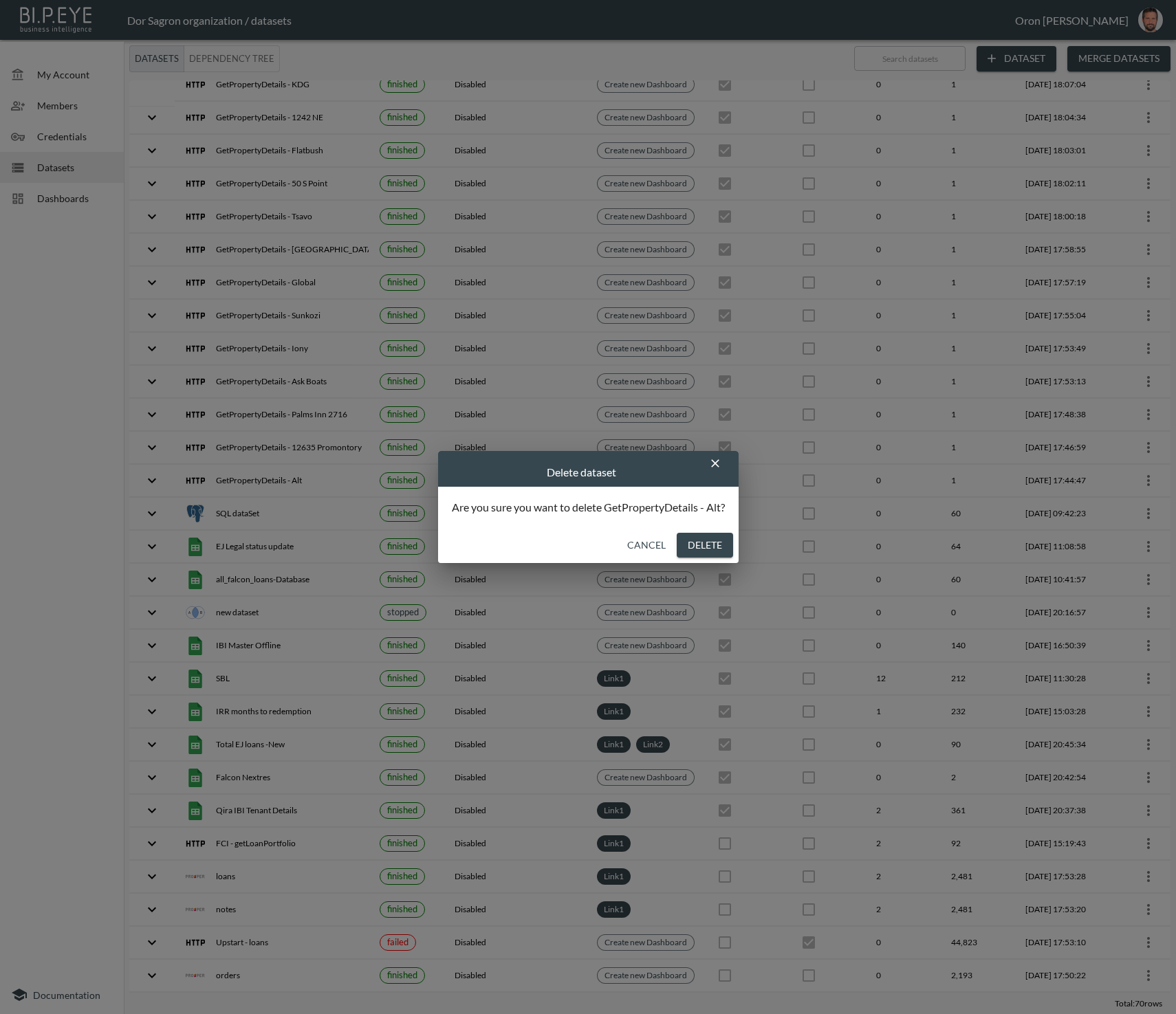
click at [699, 543] on button "Delete" at bounding box center [705, 546] width 56 height 26
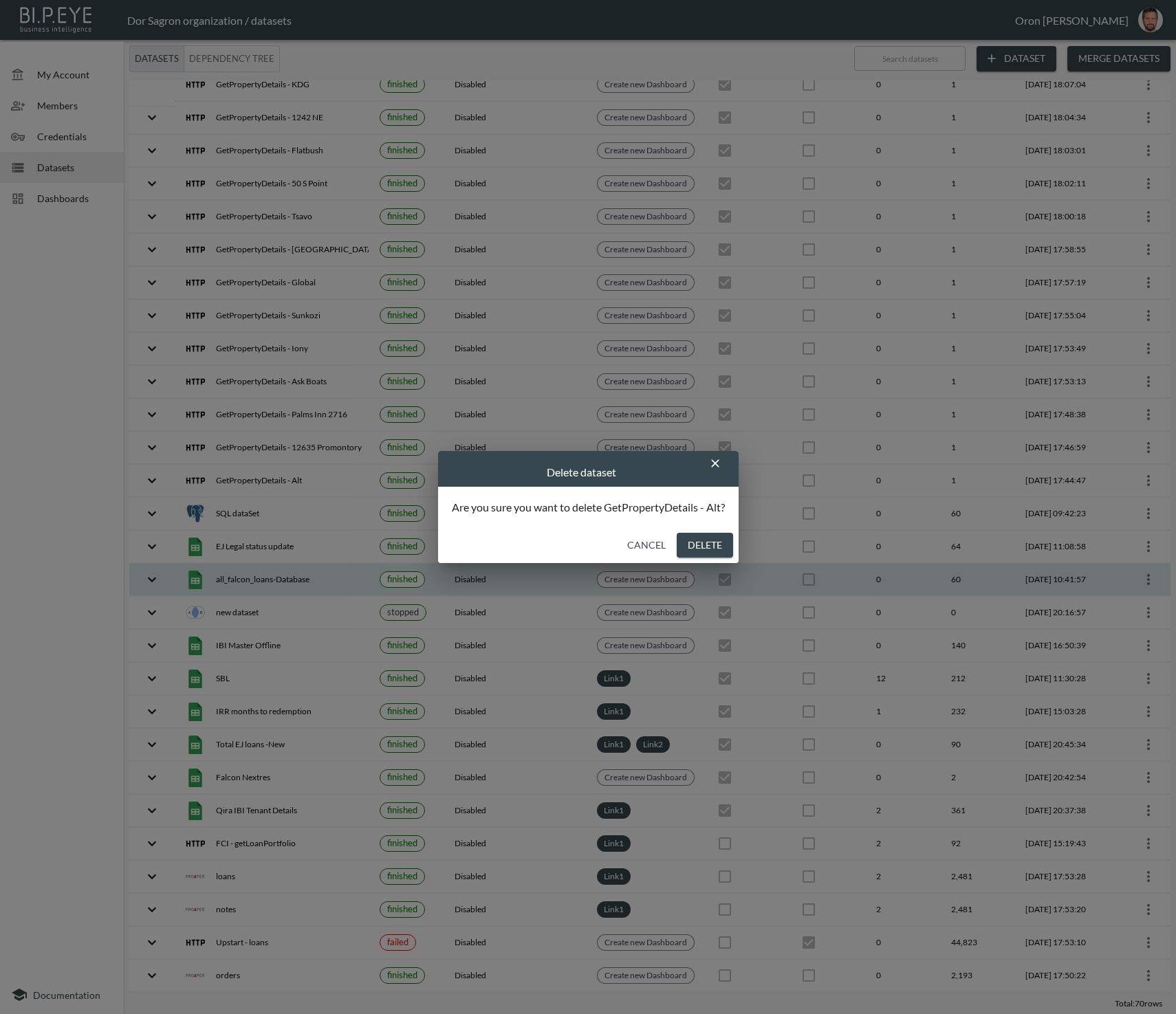
checkbox input "false"
checkbox input "true"
checkbox input "false"
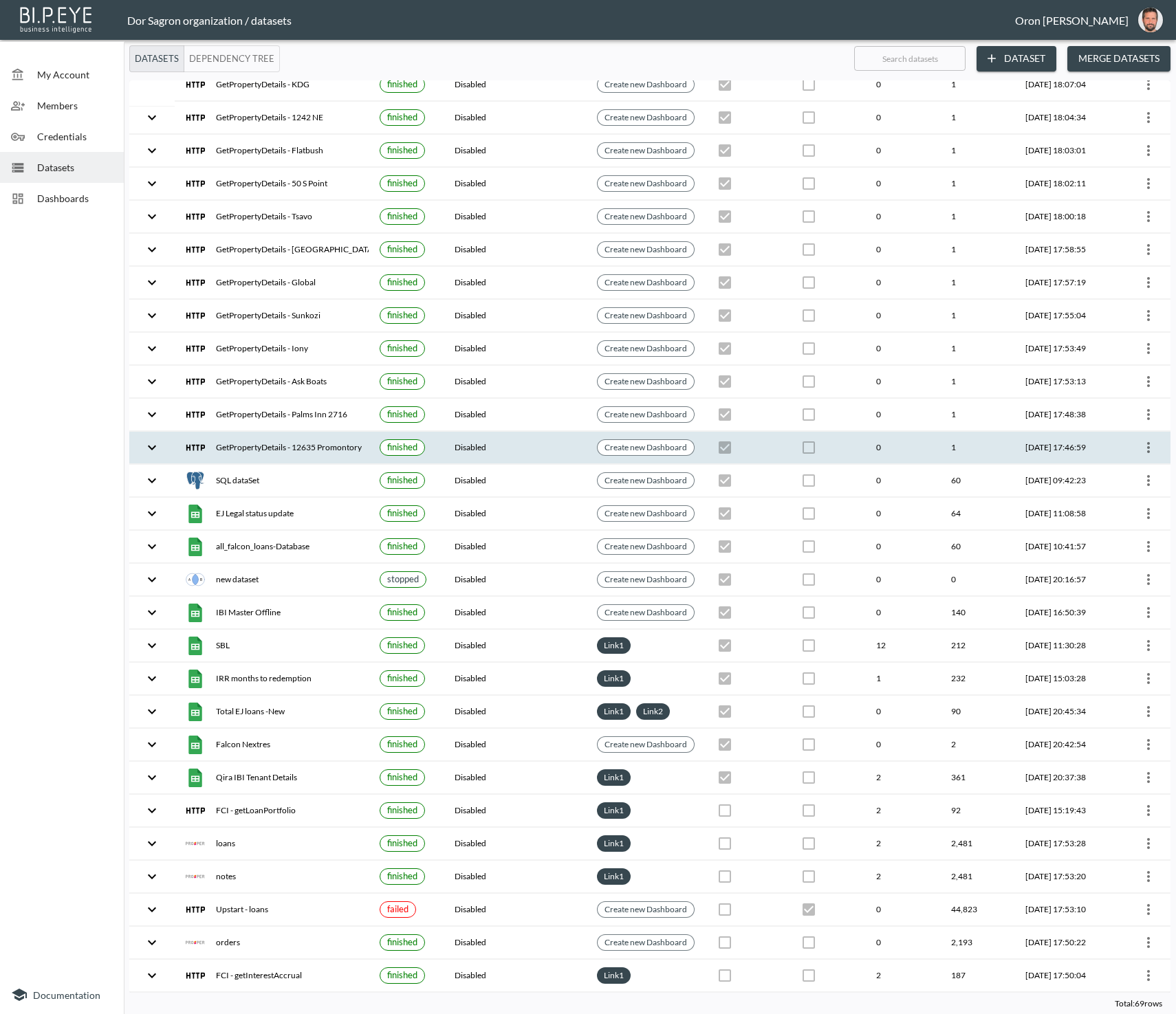
click at [1147, 439] on icon "more" at bounding box center [1149, 448] width 17 height 17
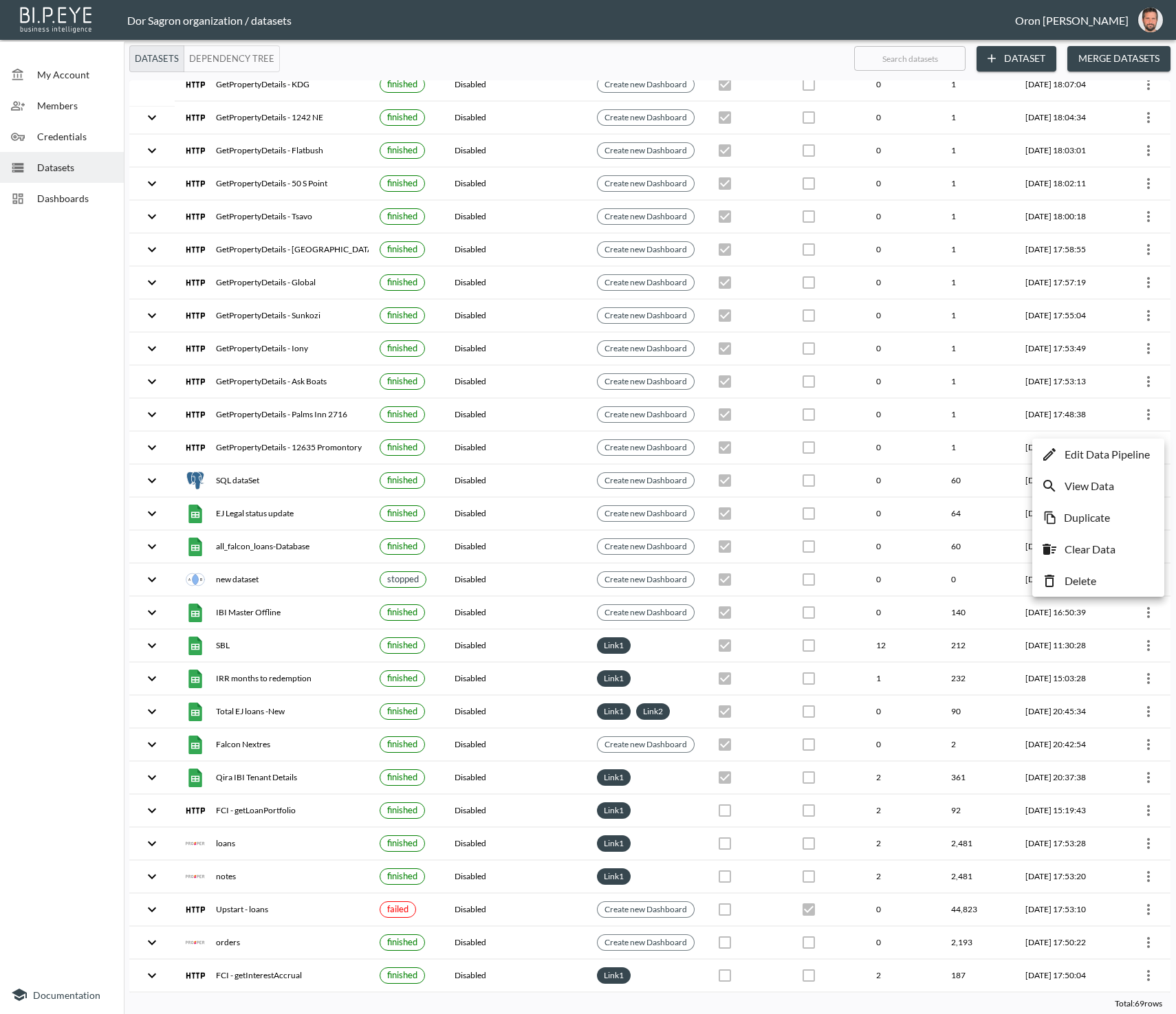
click at [1109, 576] on li "Delete" at bounding box center [1098, 581] width 125 height 25
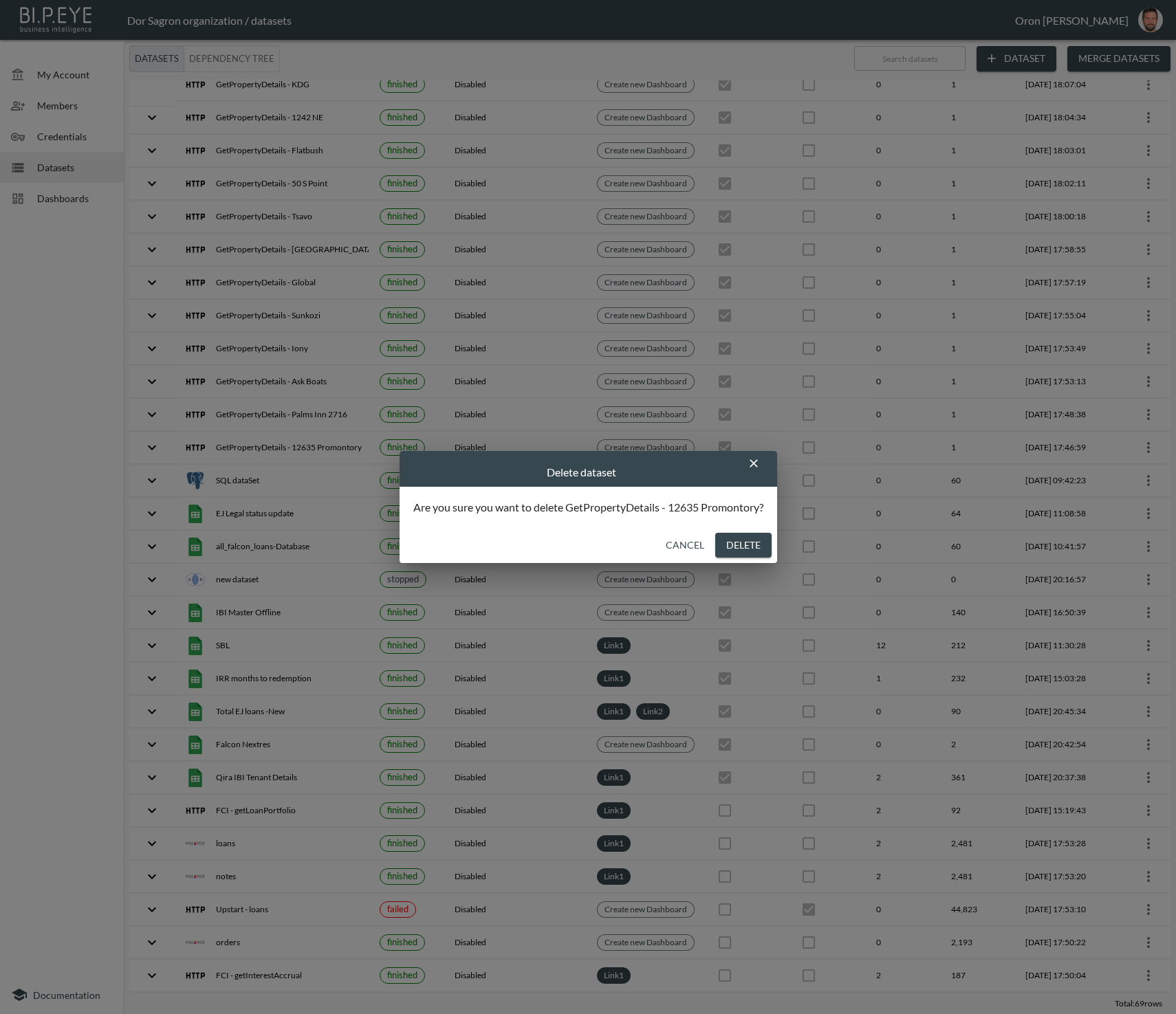
click at [730, 556] on button "Delete" at bounding box center [743, 546] width 56 height 26
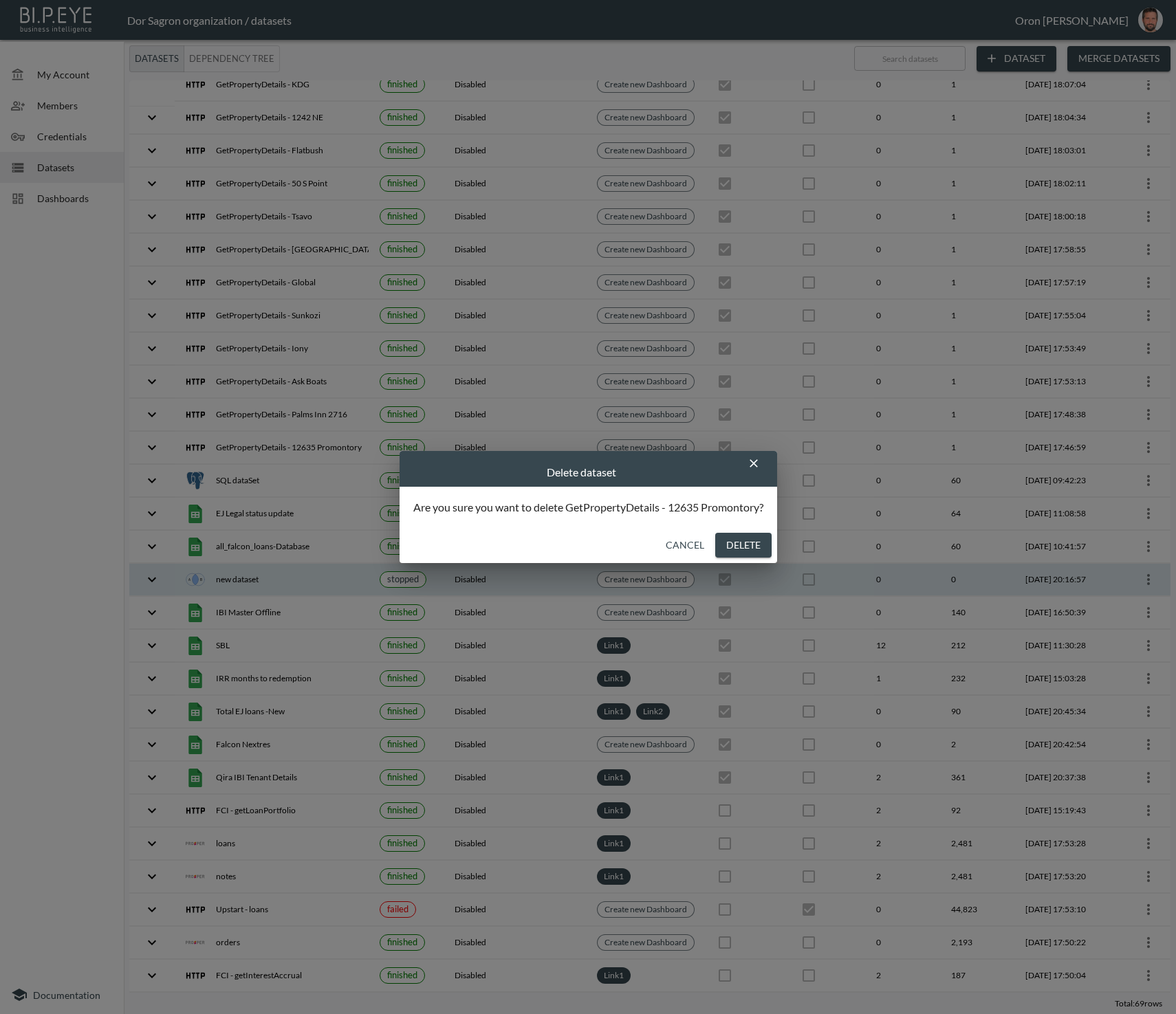
checkbox input "false"
checkbox input "true"
checkbox input "false"
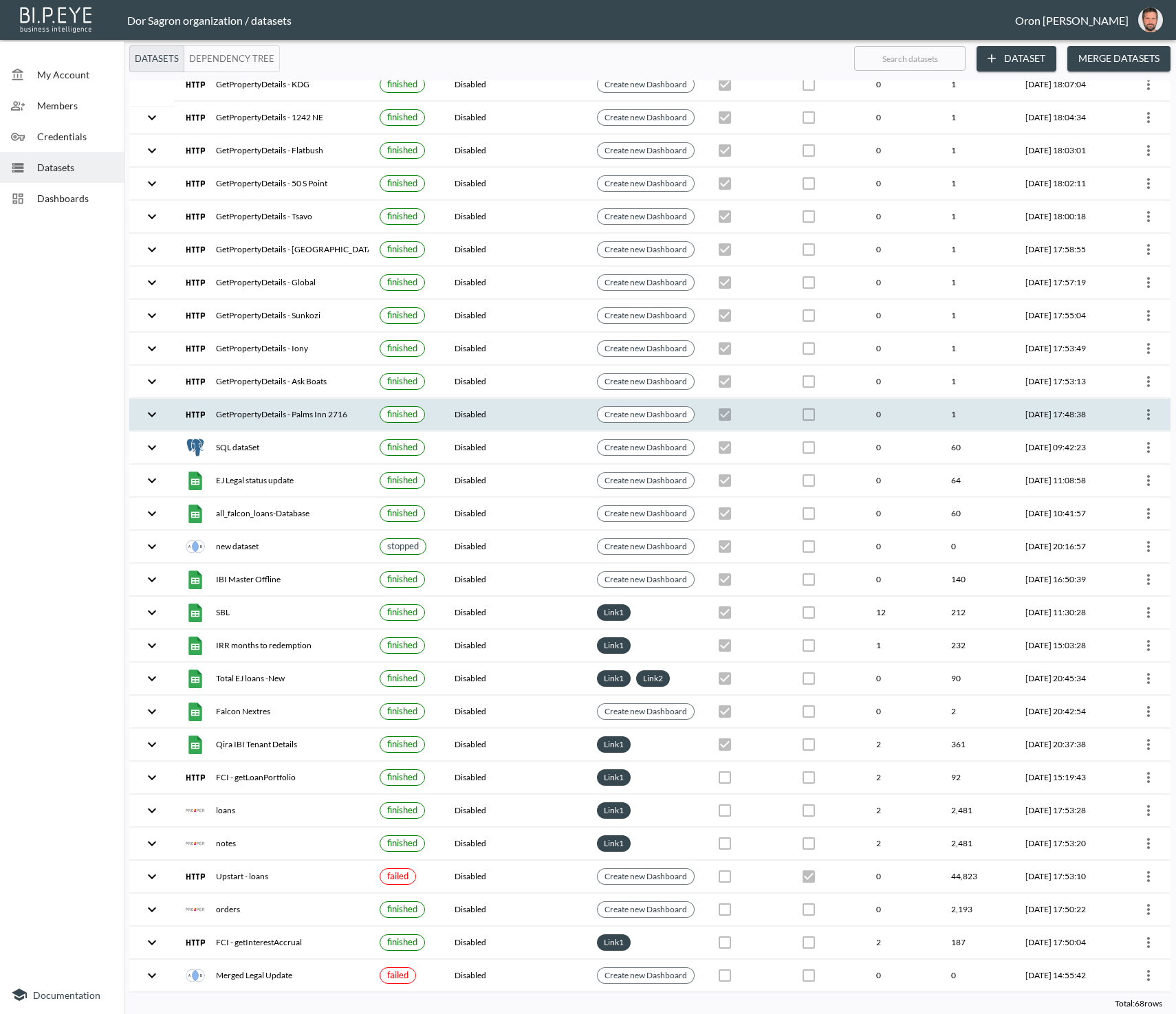
click at [1150, 406] on icon "more" at bounding box center [1149, 414] width 17 height 17
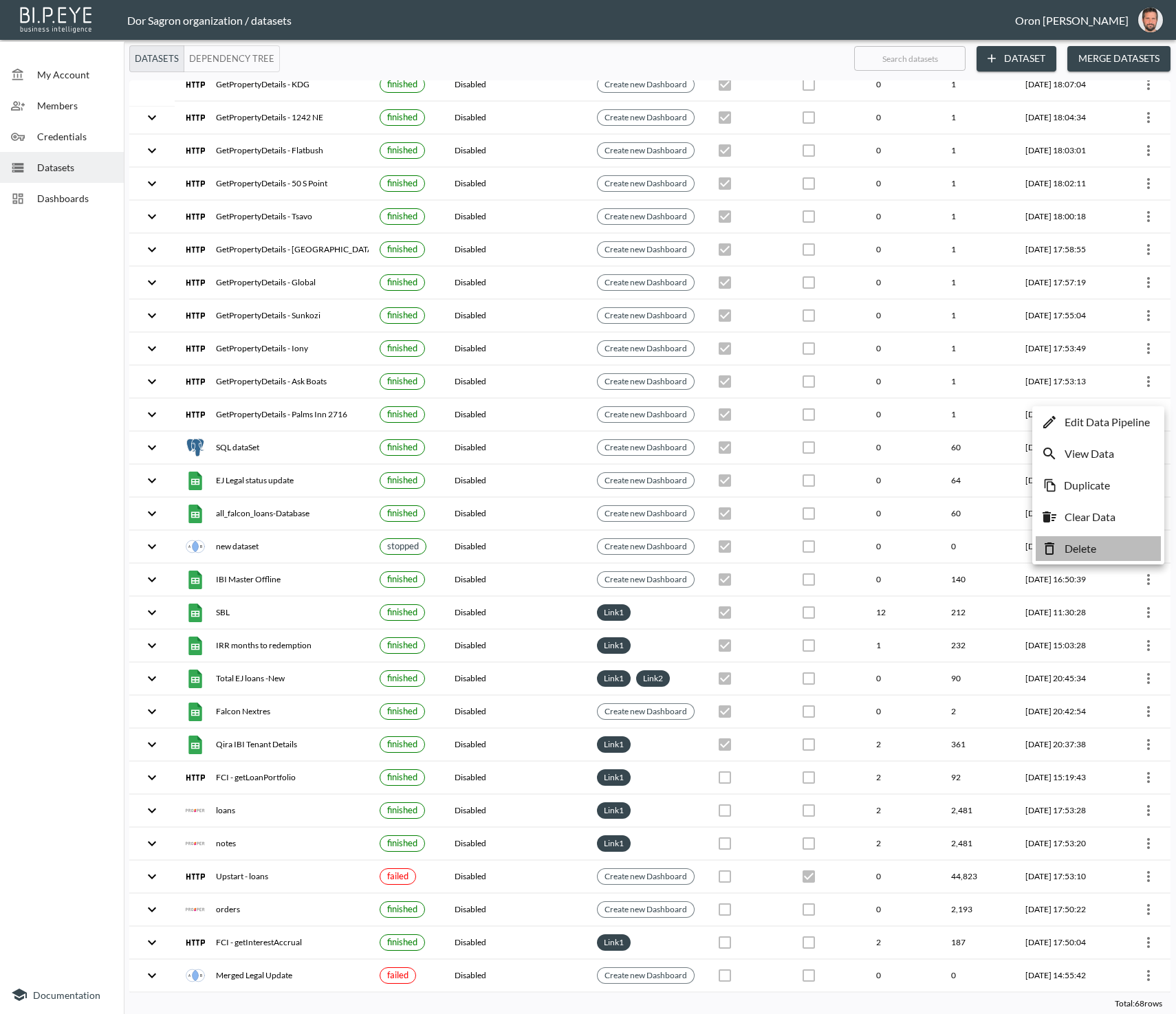
click at [1105, 543] on li "Delete" at bounding box center [1098, 548] width 125 height 25
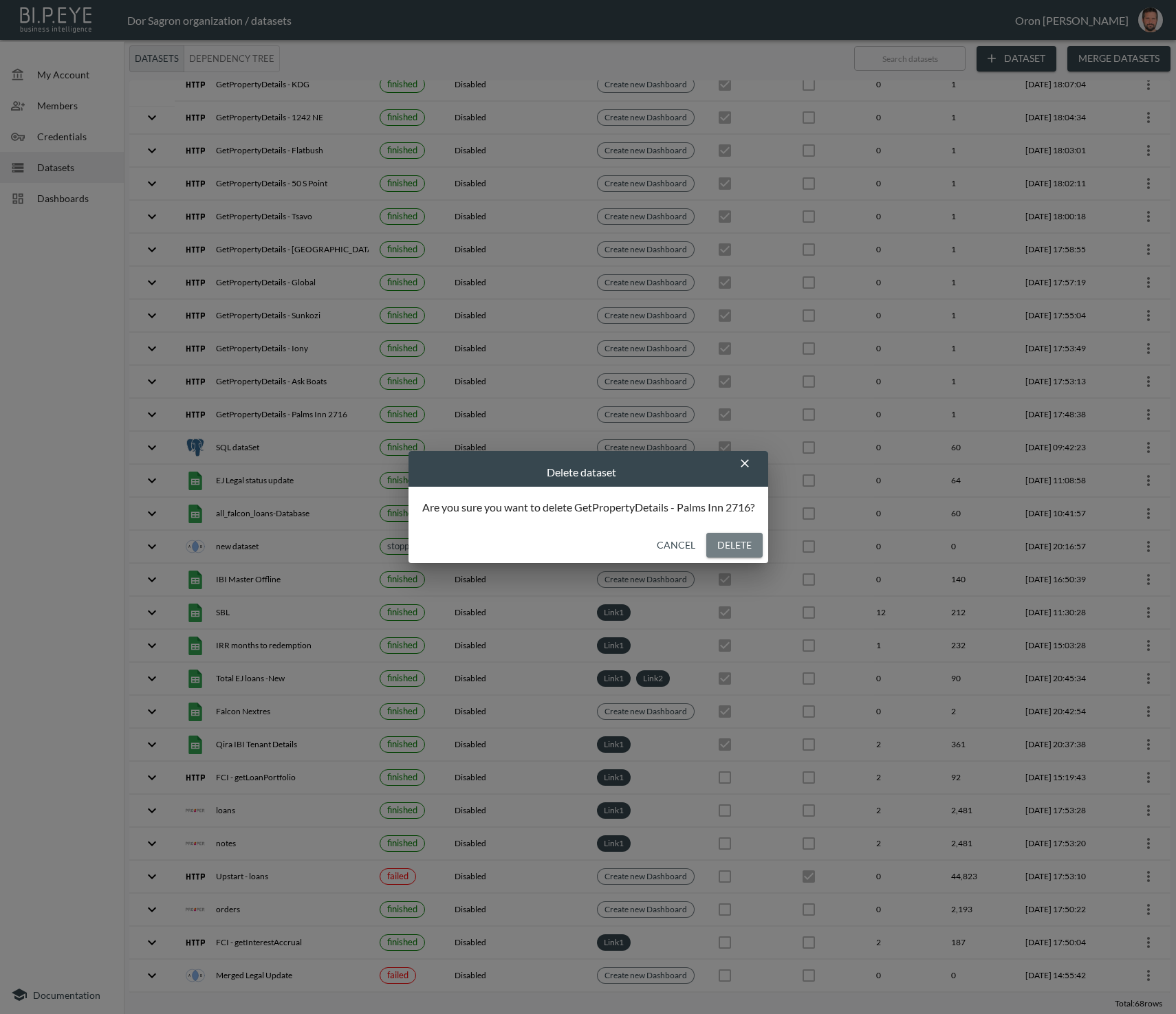
click at [732, 543] on button "Delete" at bounding box center [734, 546] width 56 height 26
checkbox input "false"
checkbox input "true"
checkbox input "false"
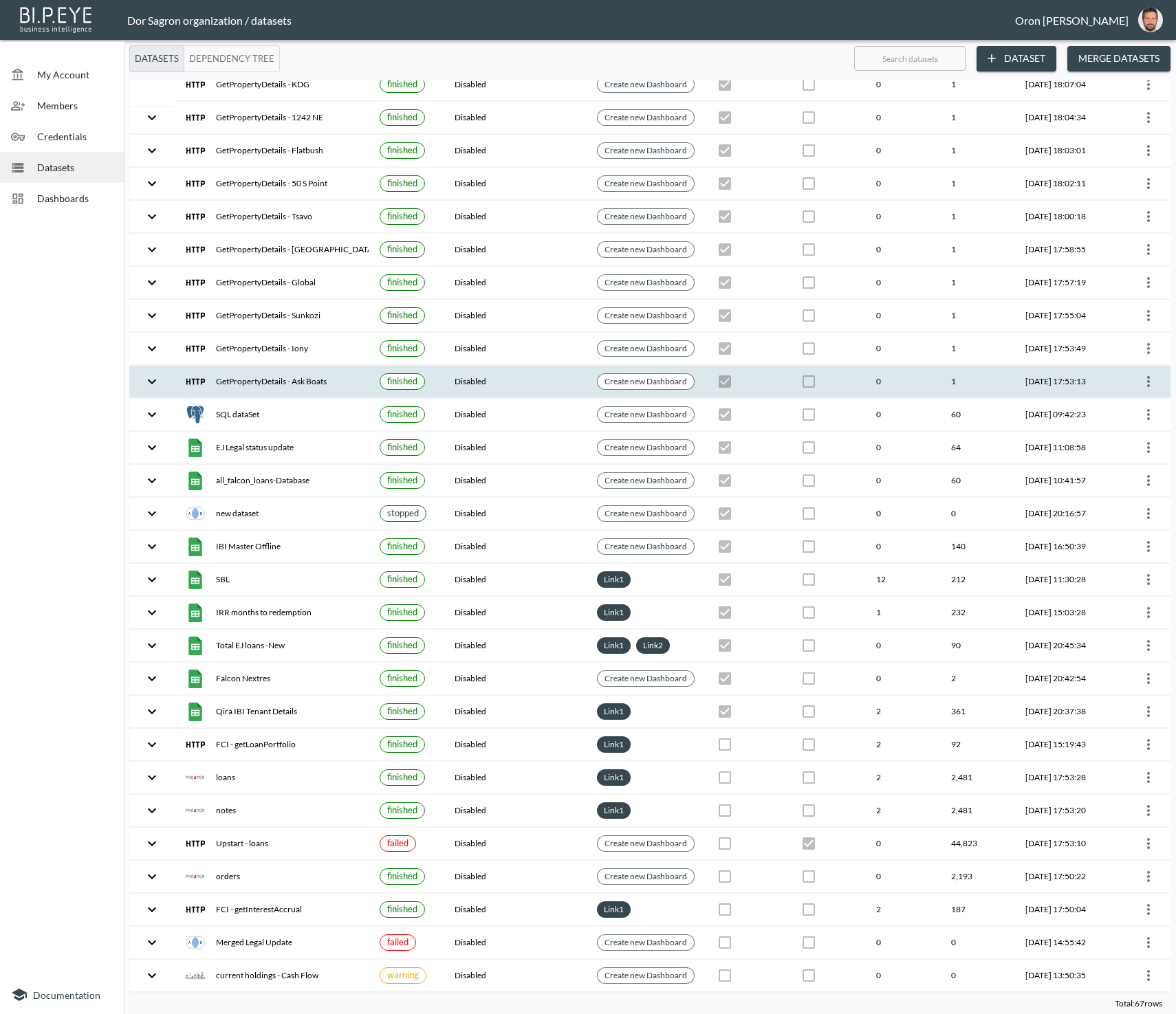
click at [1148, 373] on icon "more" at bounding box center [1149, 382] width 17 height 17
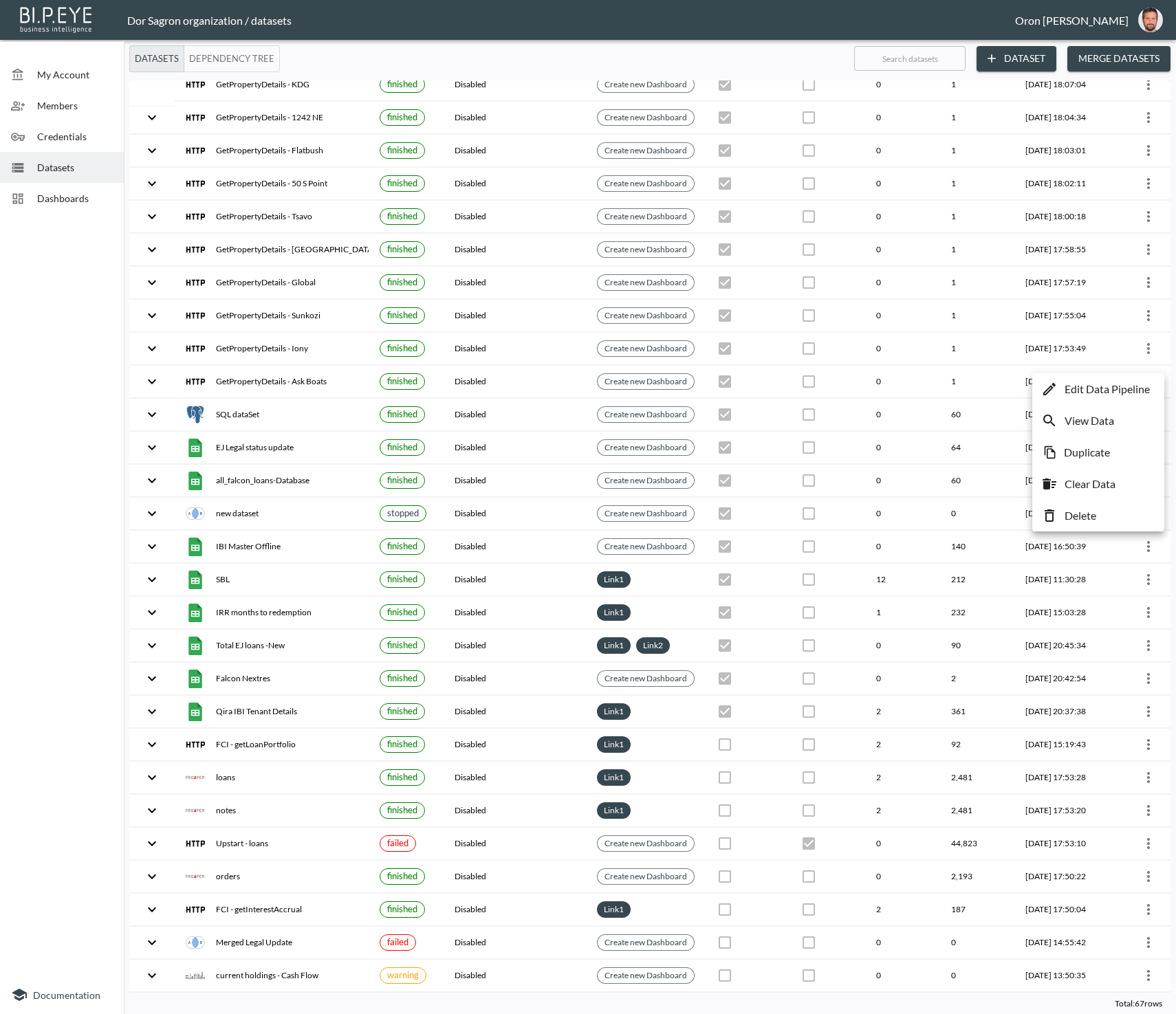
click at [1100, 508] on li "Delete" at bounding box center [1098, 515] width 125 height 25
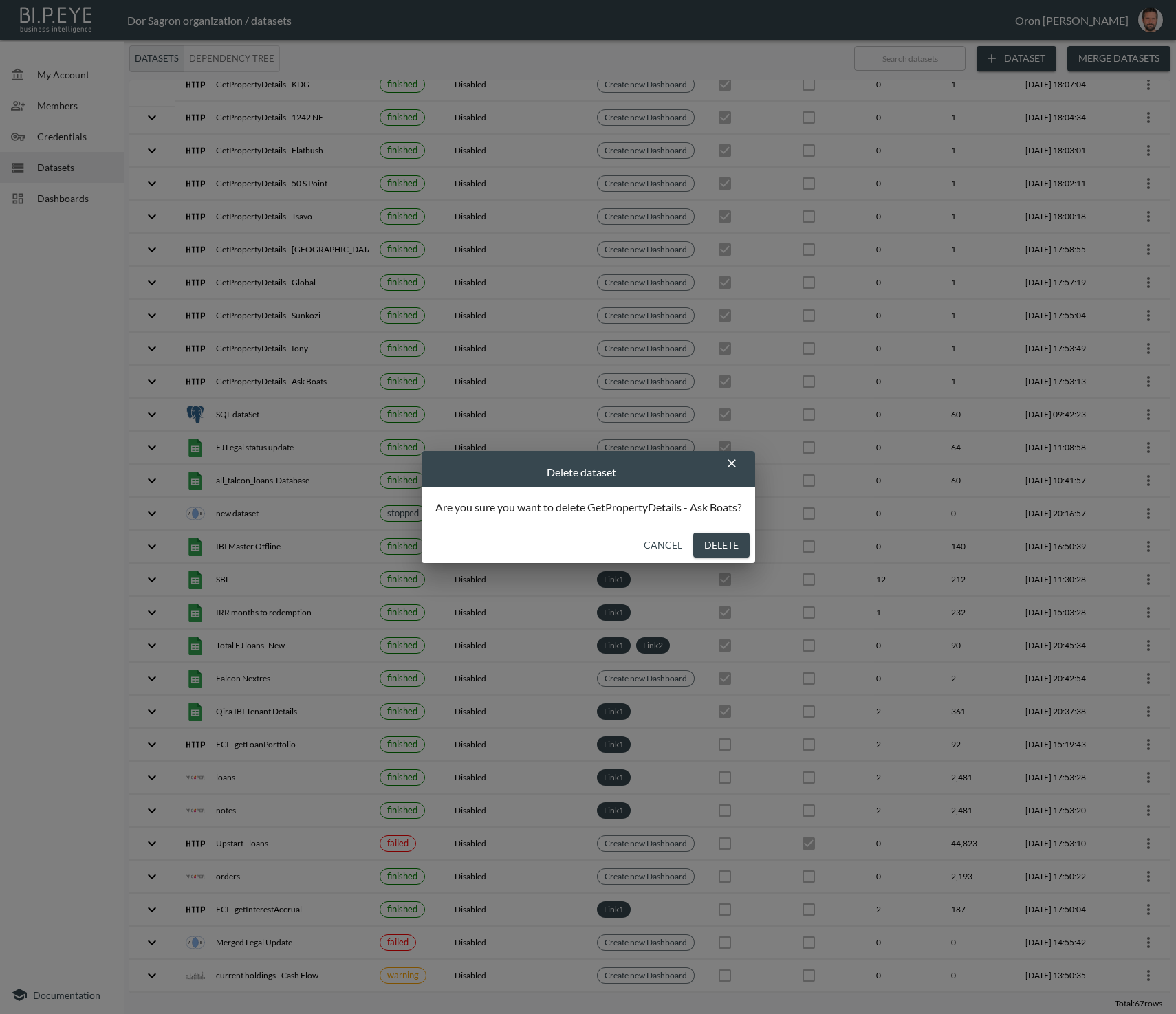
click at [711, 542] on button "Delete" at bounding box center [721, 546] width 56 height 26
checkbox input "false"
checkbox input "true"
checkbox input "false"
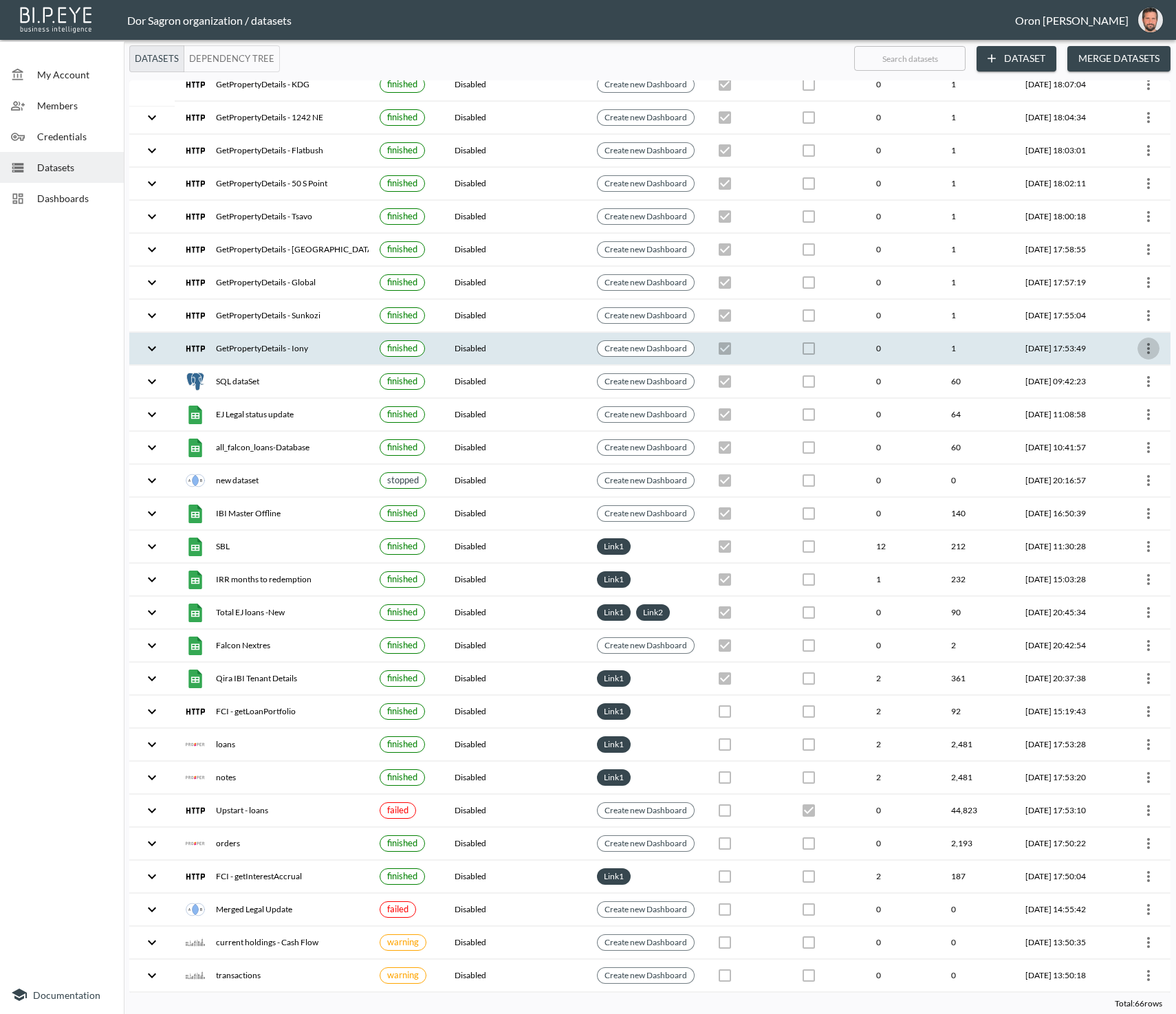
click at [1140, 340] on icon "more" at bounding box center [1149, 348] width 17 height 17
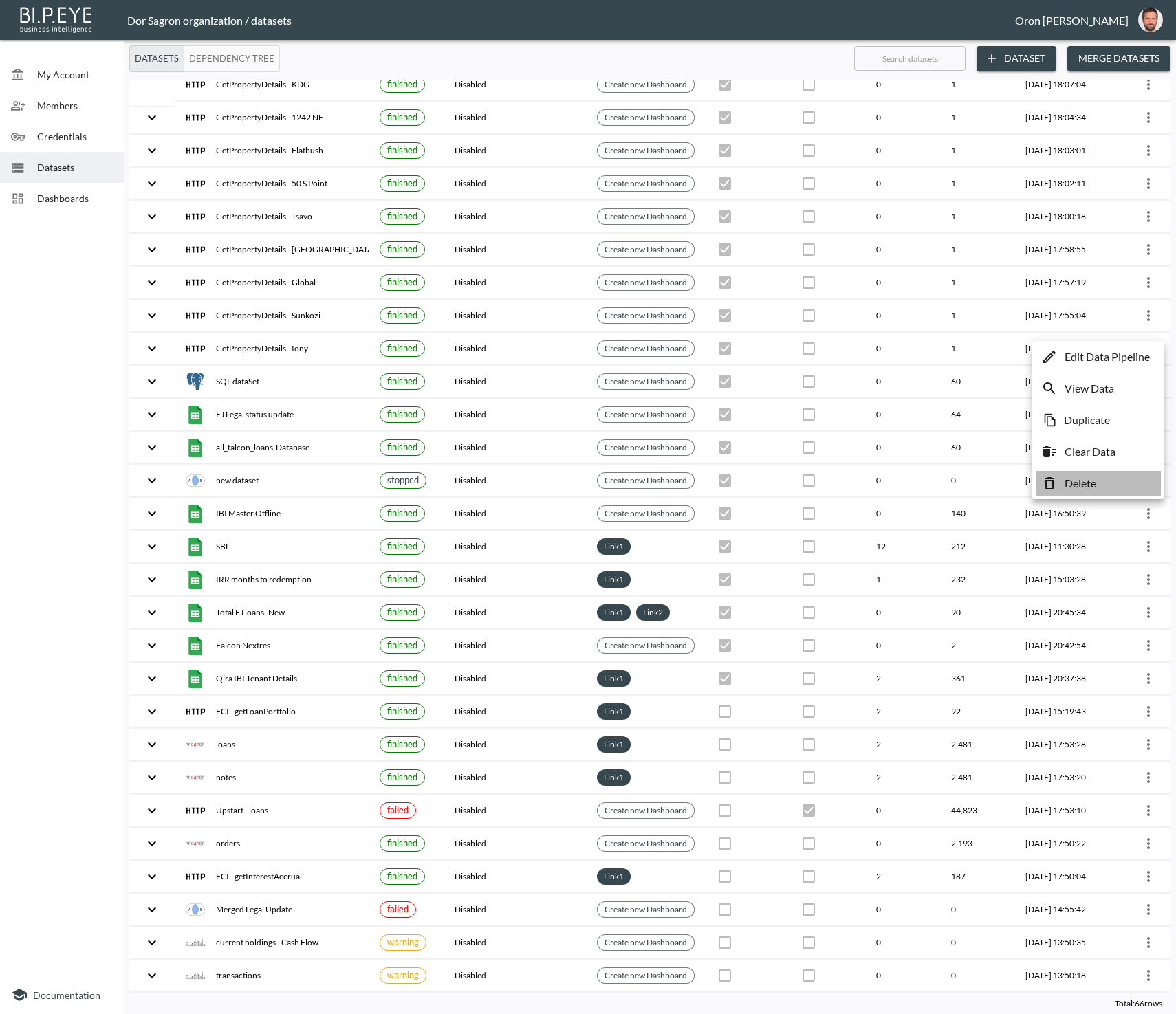
click at [1086, 480] on p "Delete" at bounding box center [1080, 483] width 32 height 17
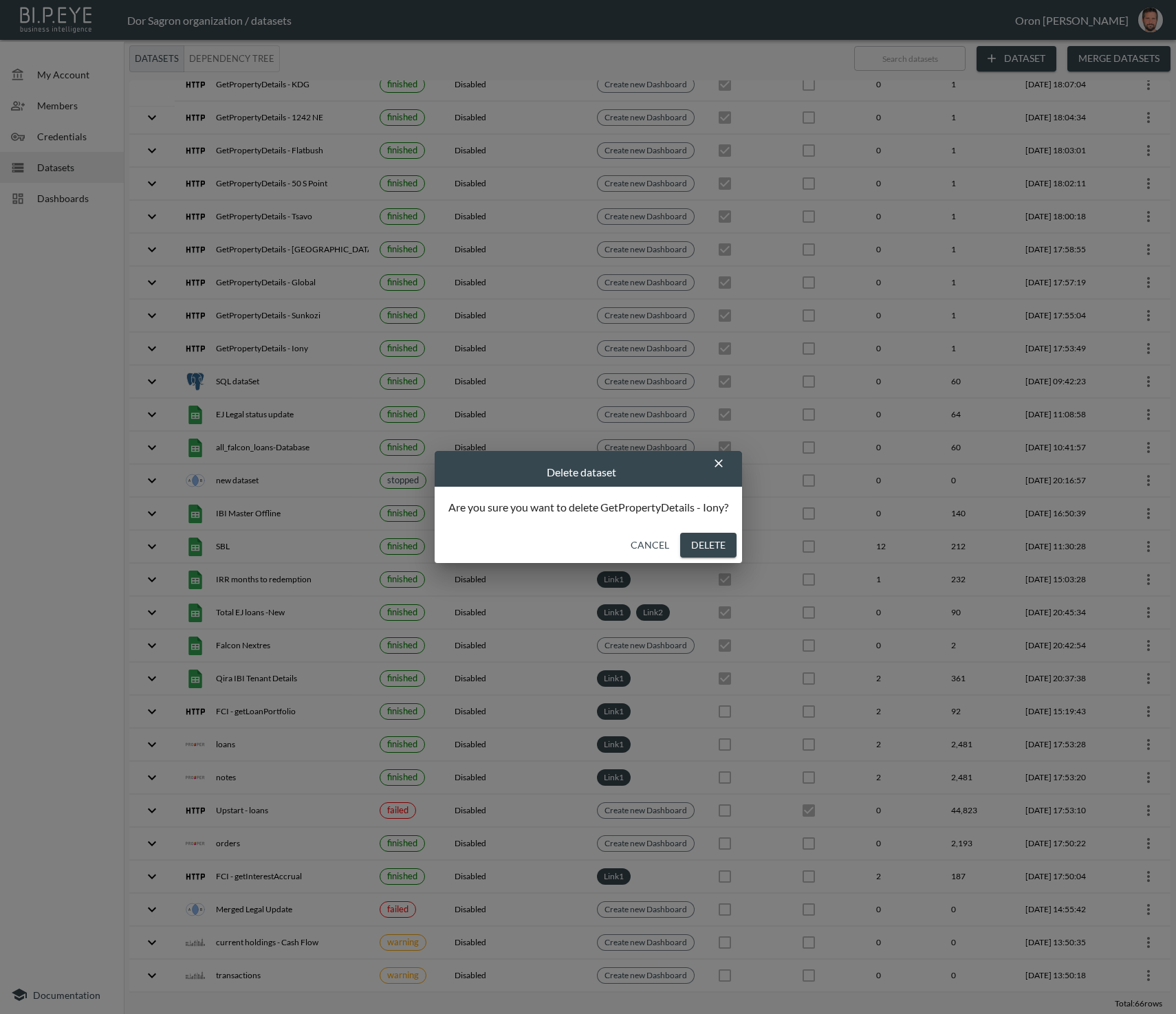
click at [721, 548] on button "Delete" at bounding box center [708, 546] width 56 height 26
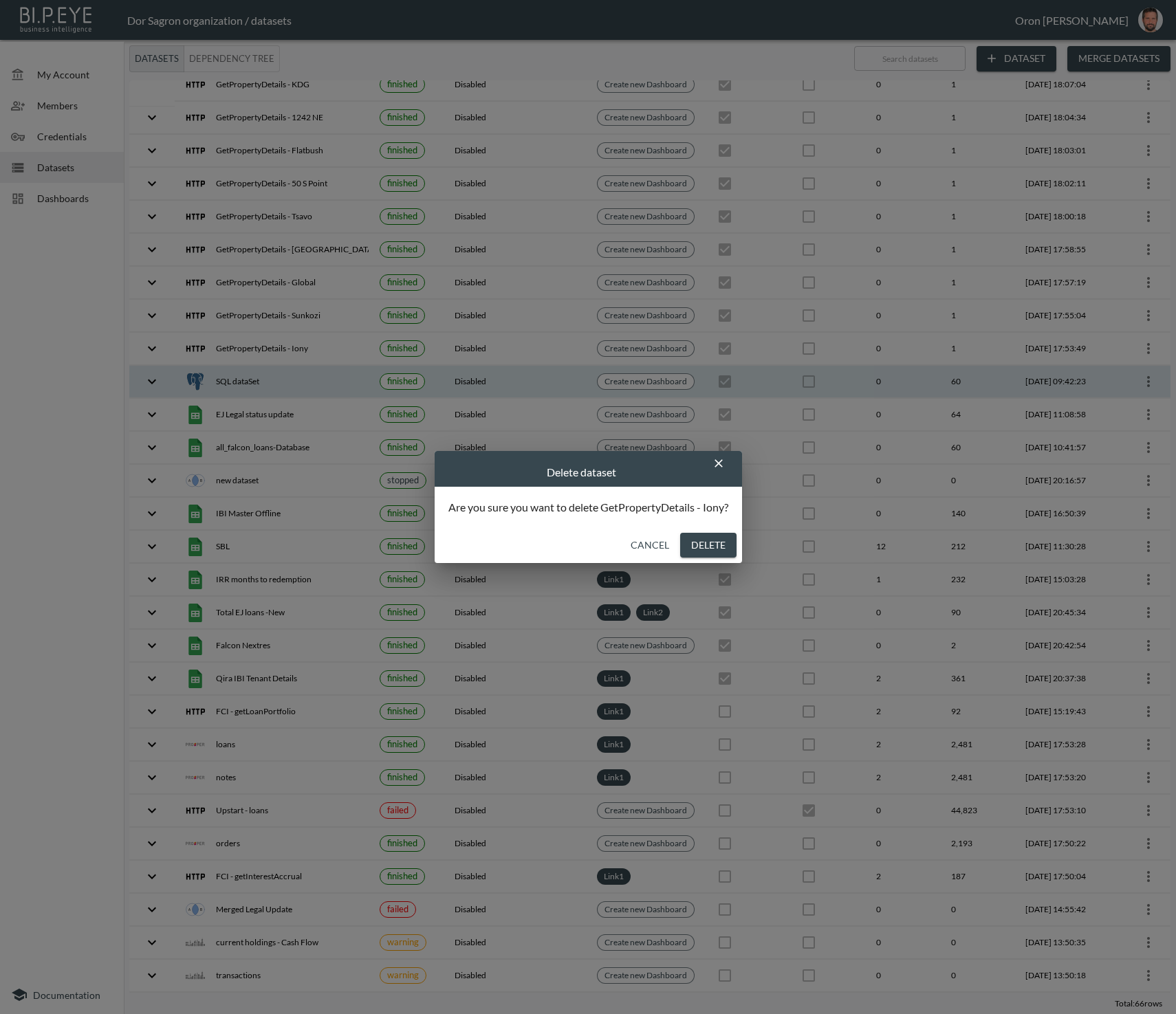
checkbox input "false"
checkbox input "true"
checkbox input "false"
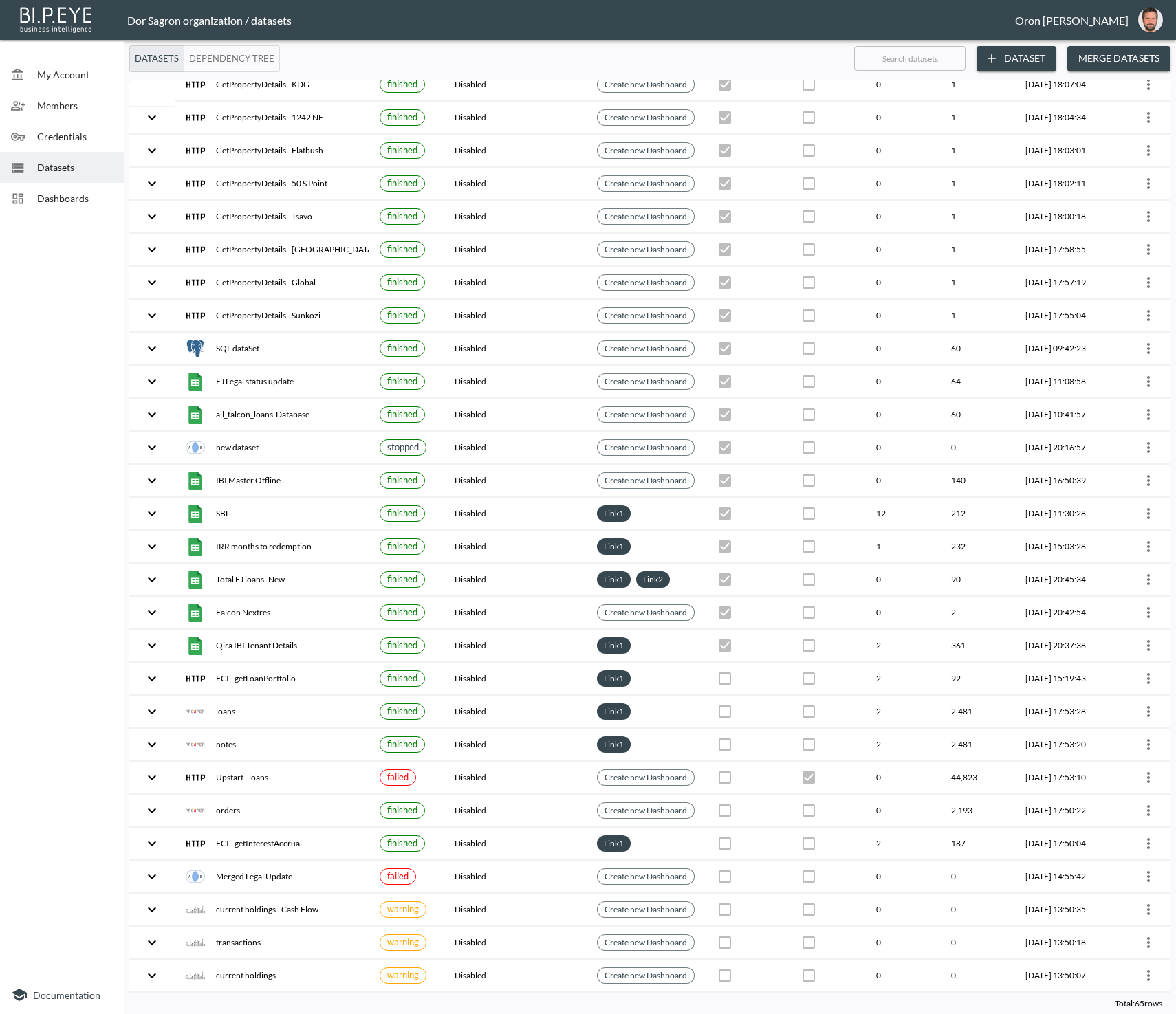
click at [1026, 58] on button "Dataset" at bounding box center [1016, 59] width 80 height 26
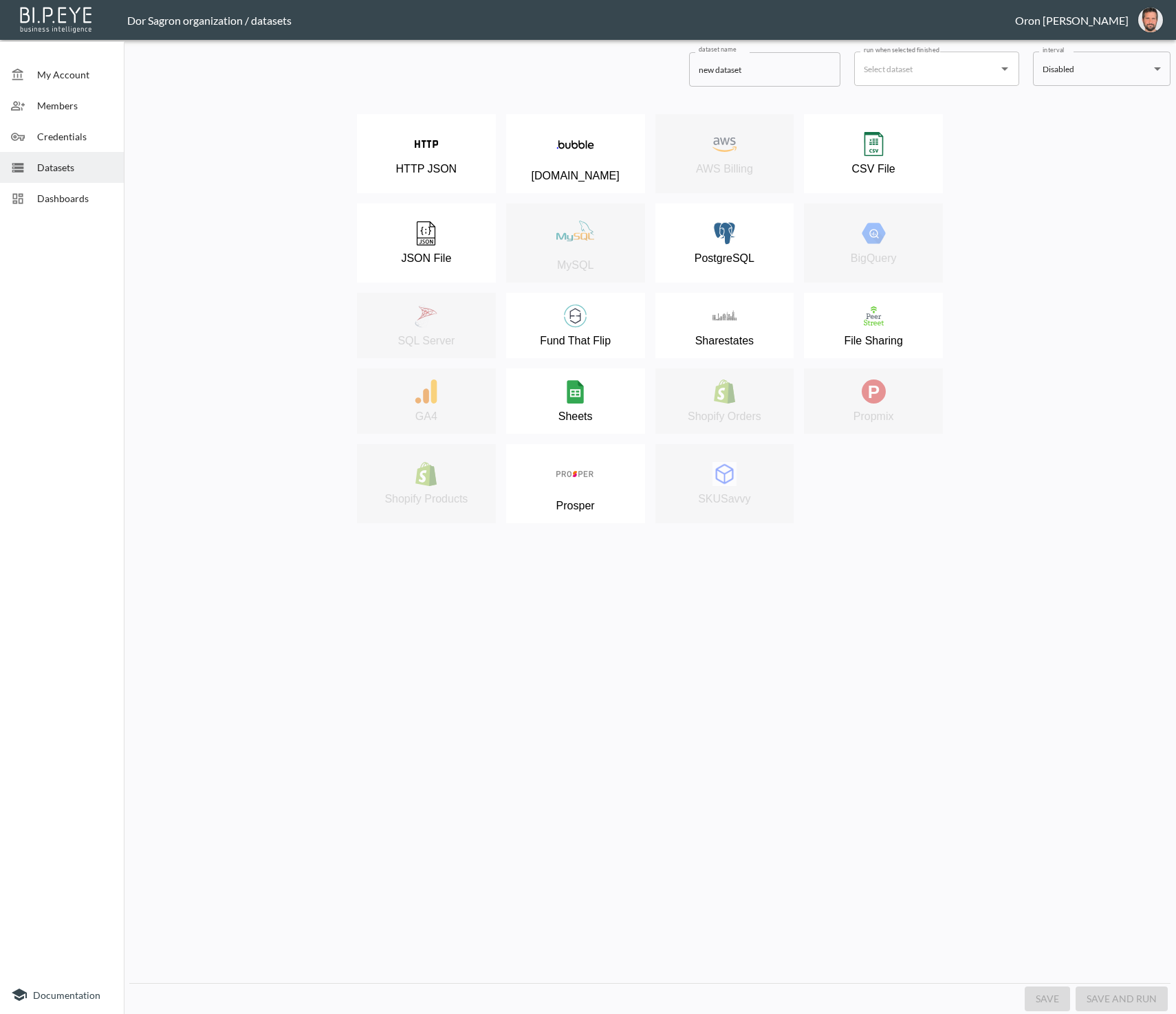
click at [592, 381] on div "Sheets" at bounding box center [575, 401] width 125 height 43
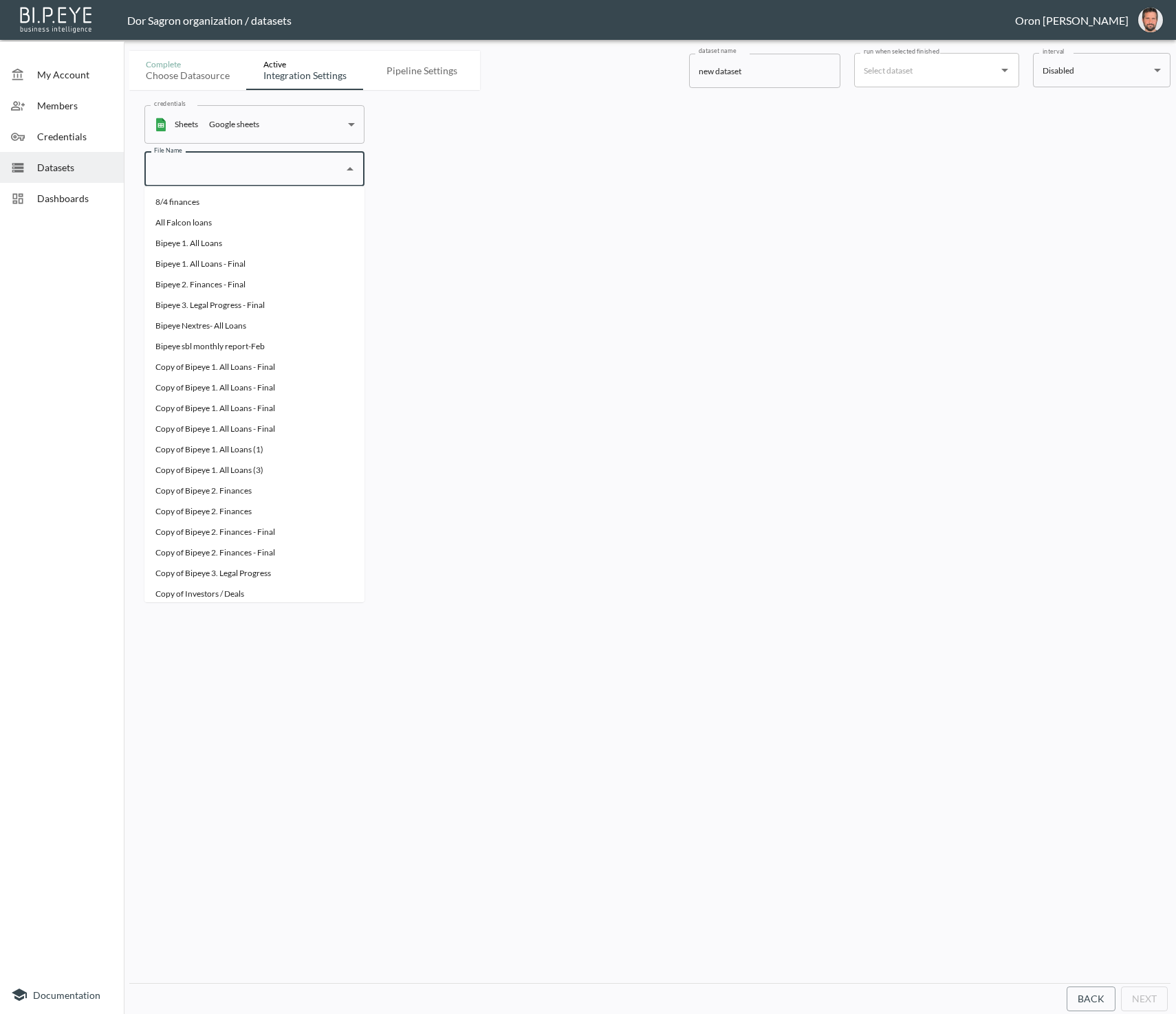
click at [258, 160] on input "File Name" at bounding box center [244, 168] width 187 height 22
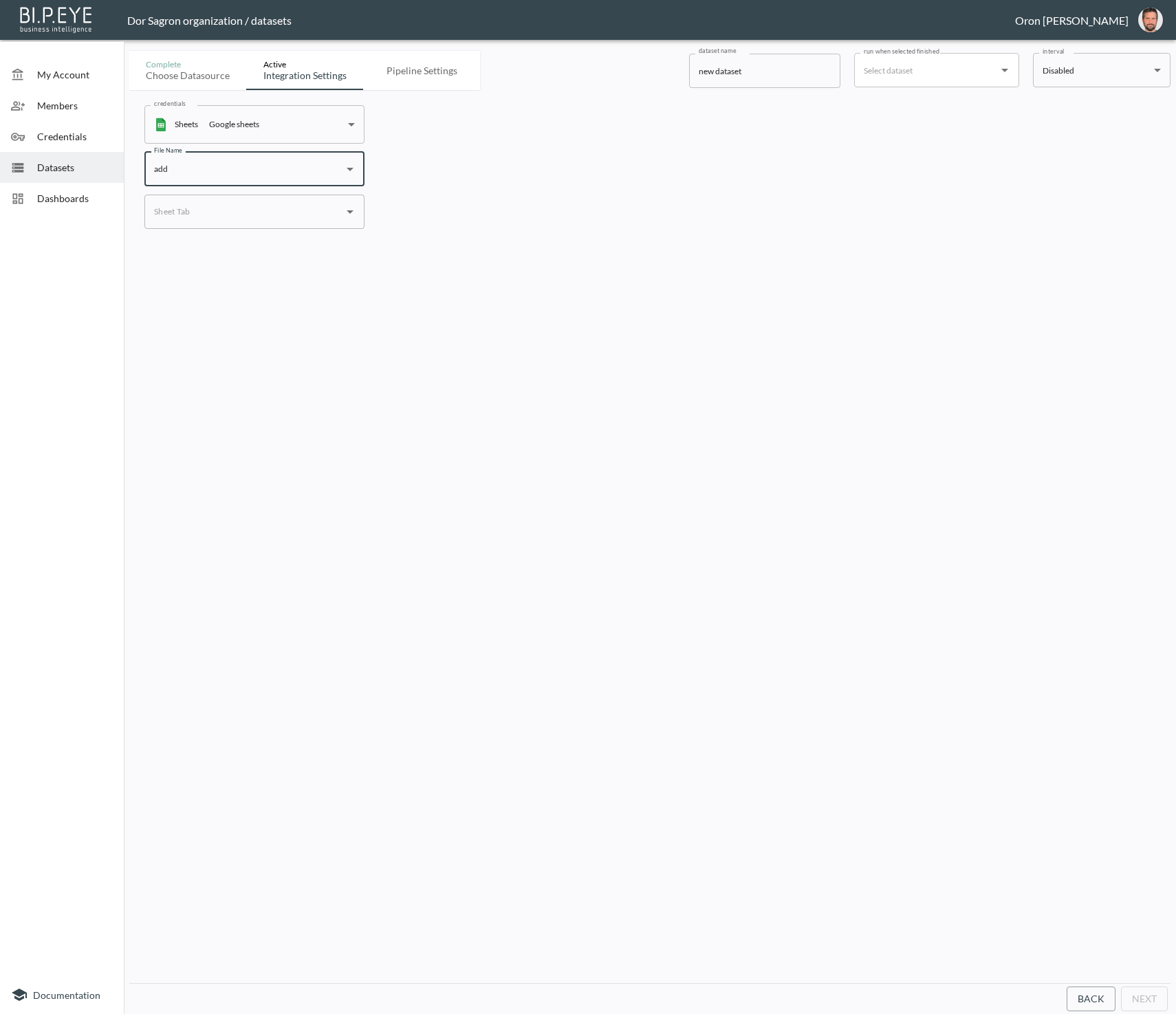
type input "add"
click at [49, 168] on span "Datasets" at bounding box center [75, 167] width 76 height 14
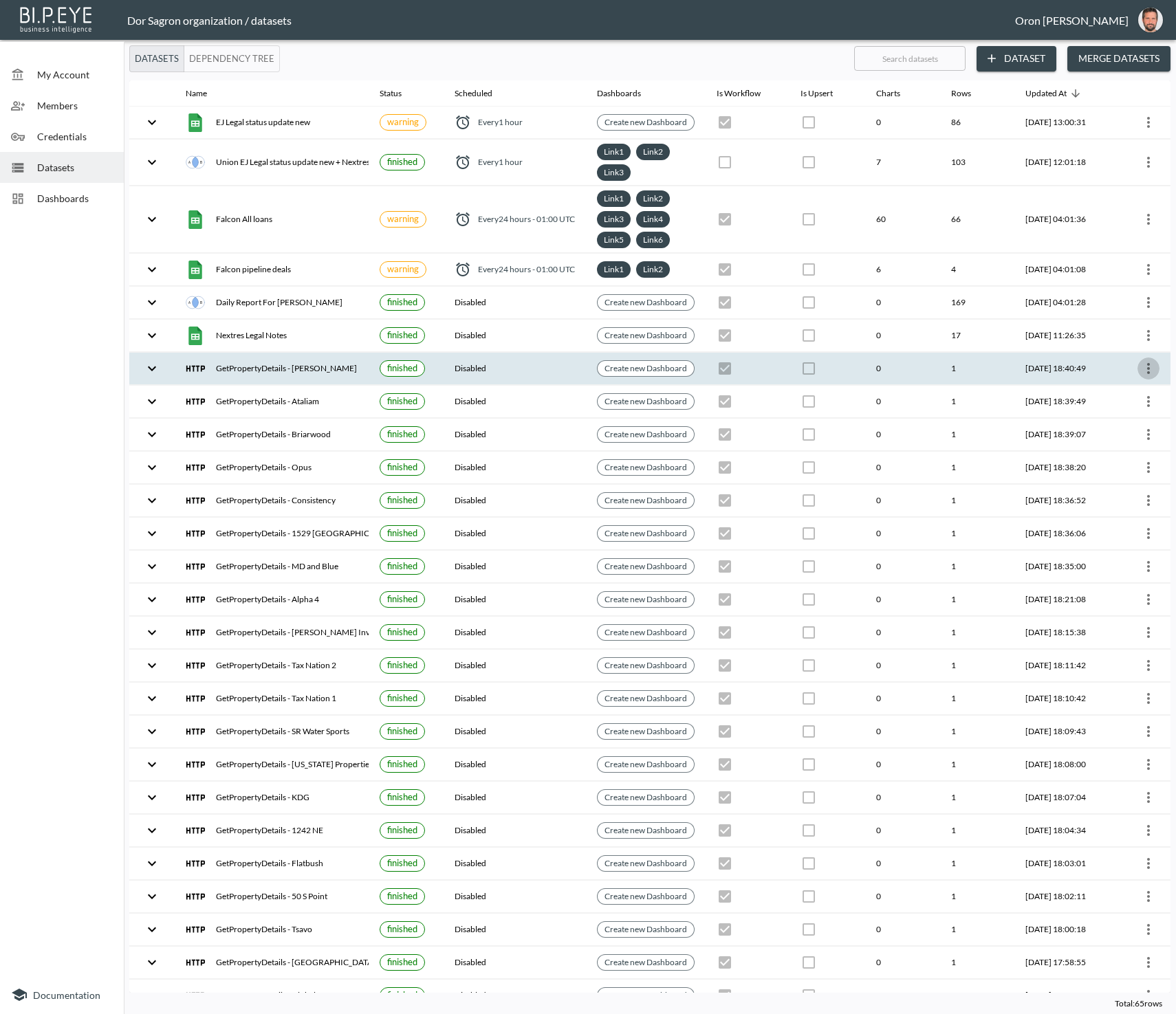
click at [1146, 365] on icon "more" at bounding box center [1149, 369] width 17 height 17
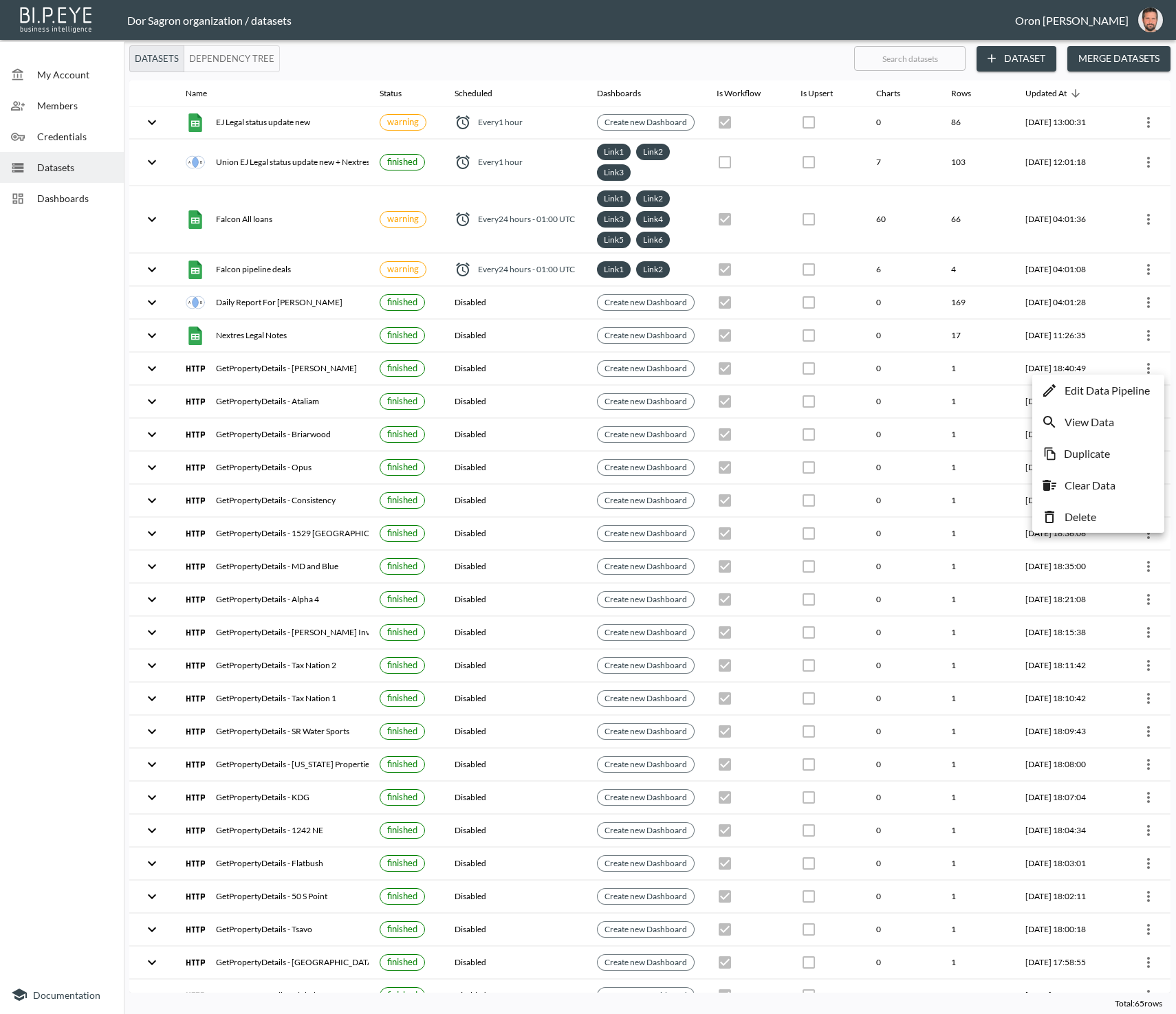
click at [1092, 513] on p "Delete" at bounding box center [1080, 517] width 32 height 17
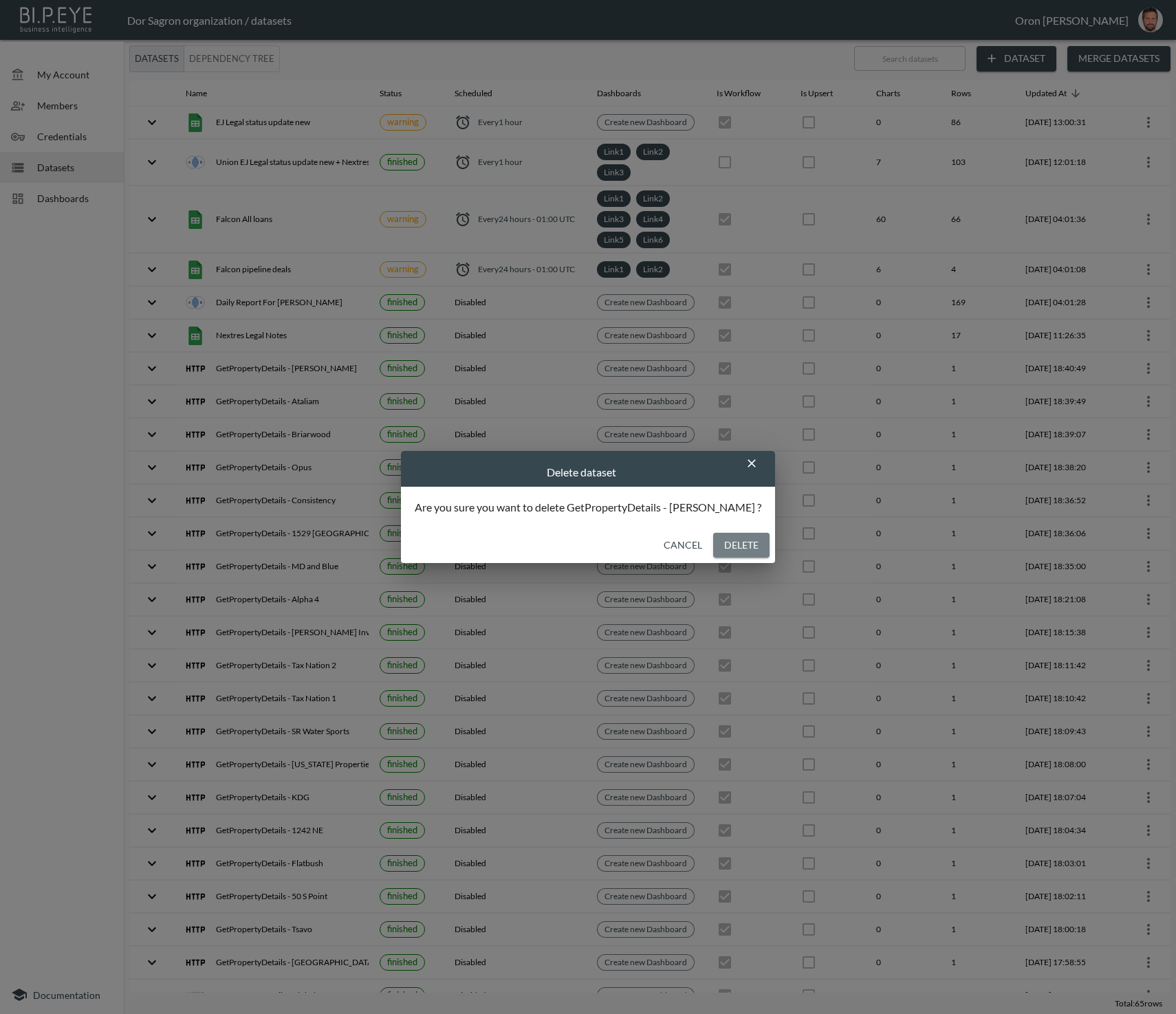
drag, startPoint x: 719, startPoint y: 550, endPoint x: 719, endPoint y: 558, distance: 8.0
click at [719, 550] on button "Delete" at bounding box center [741, 546] width 56 height 26
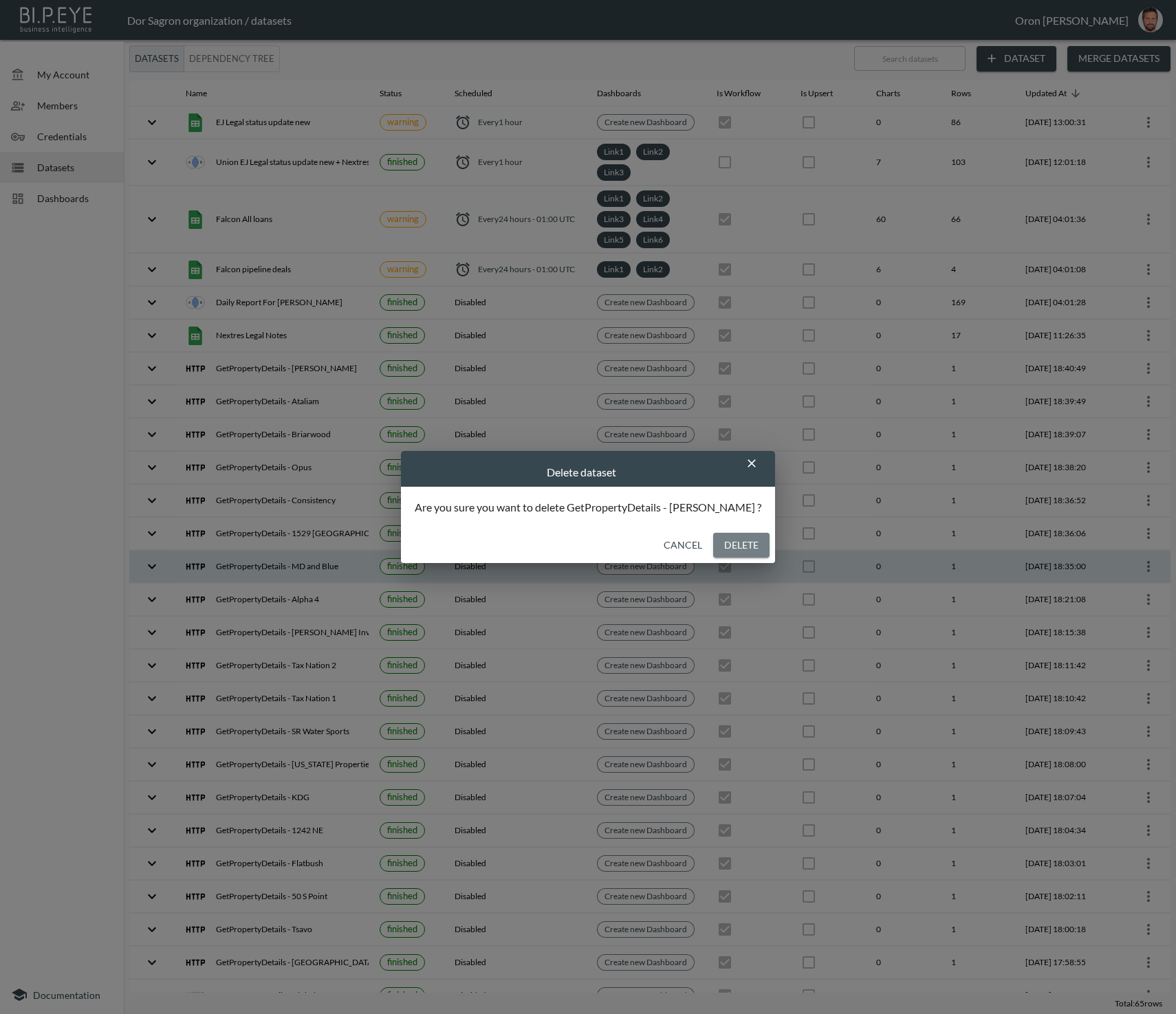
checkbox input "false"
checkbox input "true"
checkbox input "false"
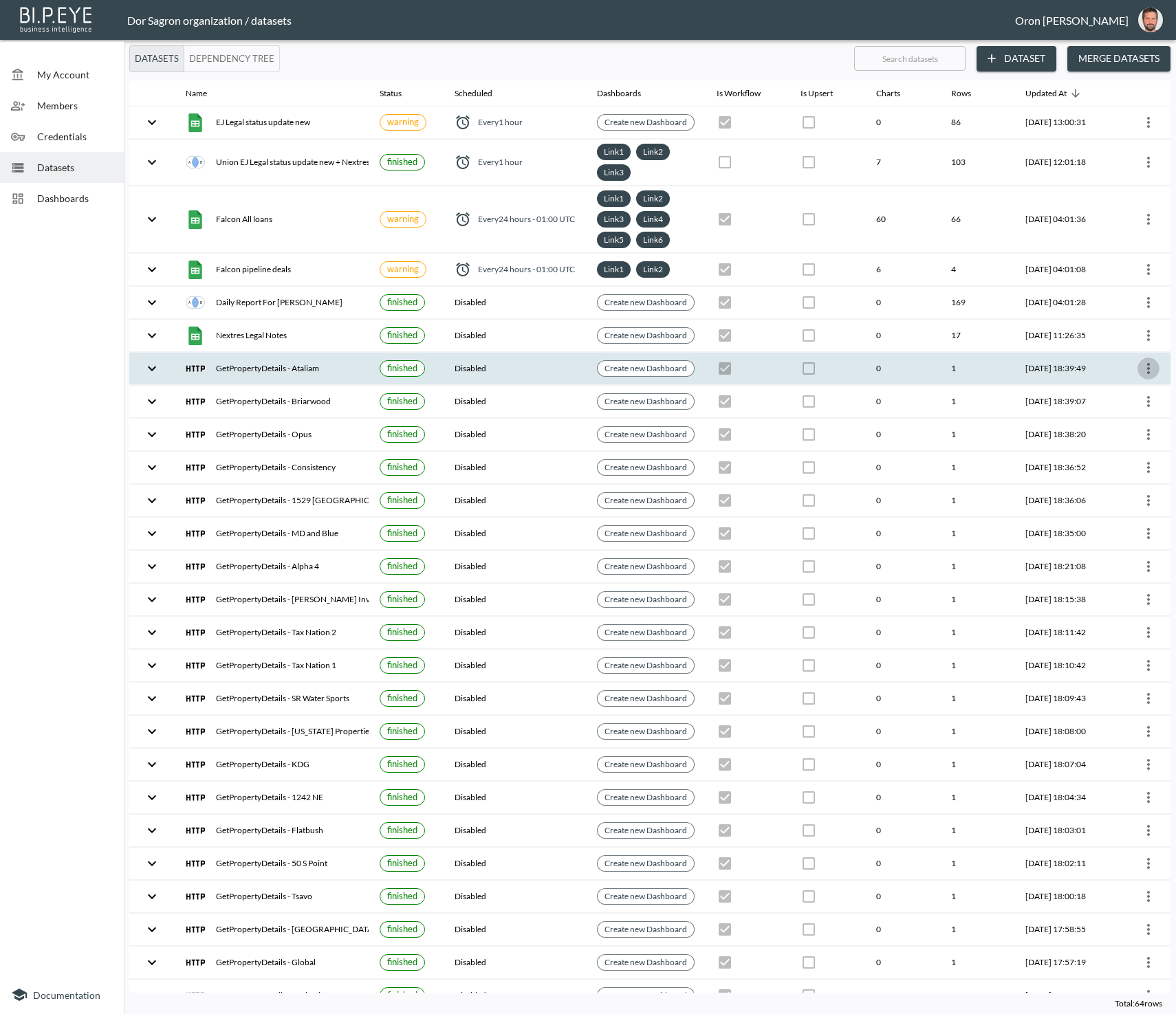
click at [1143, 366] on icon "more" at bounding box center [1149, 369] width 17 height 17
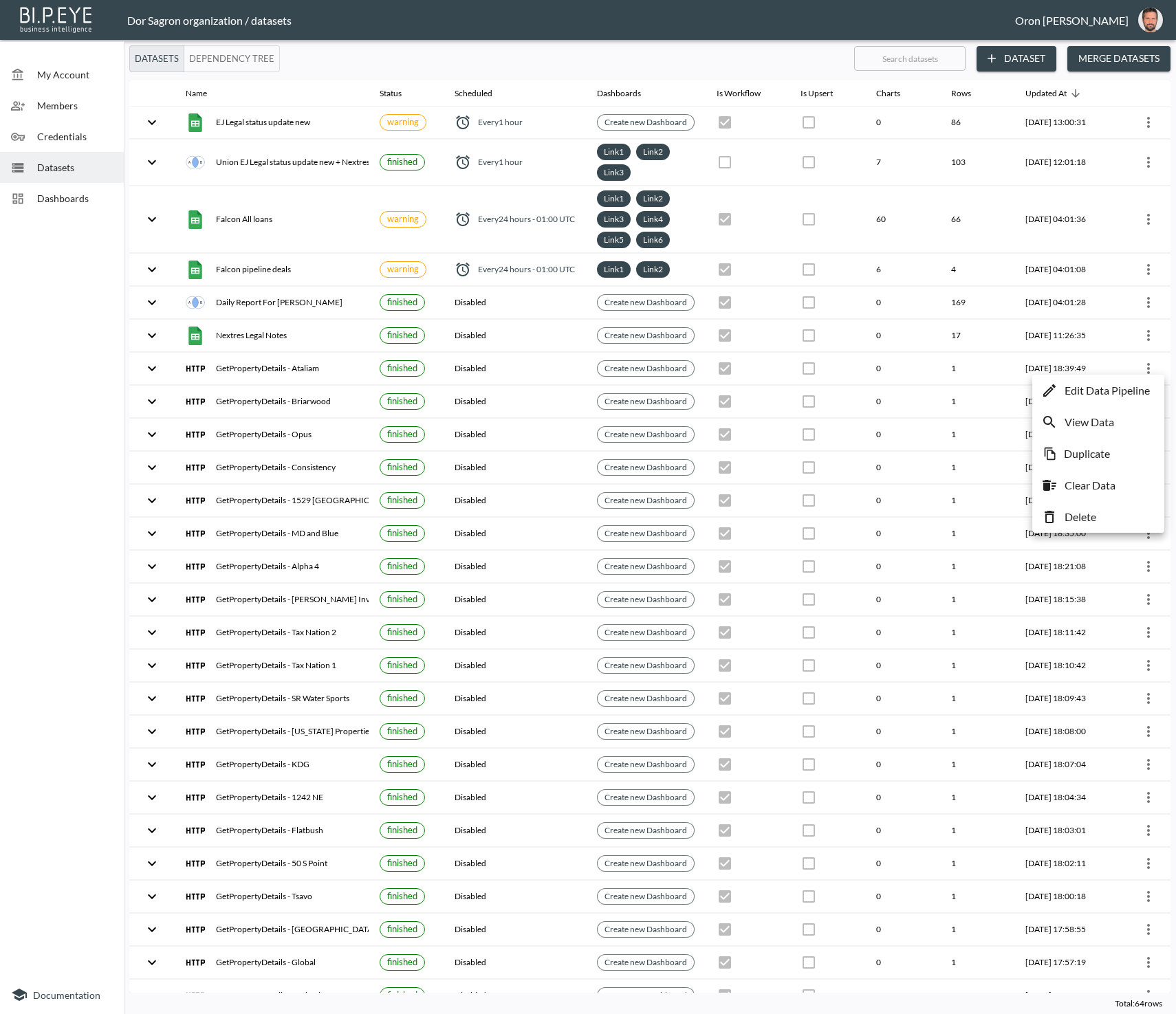
click at [1105, 509] on li "Delete" at bounding box center [1098, 517] width 125 height 25
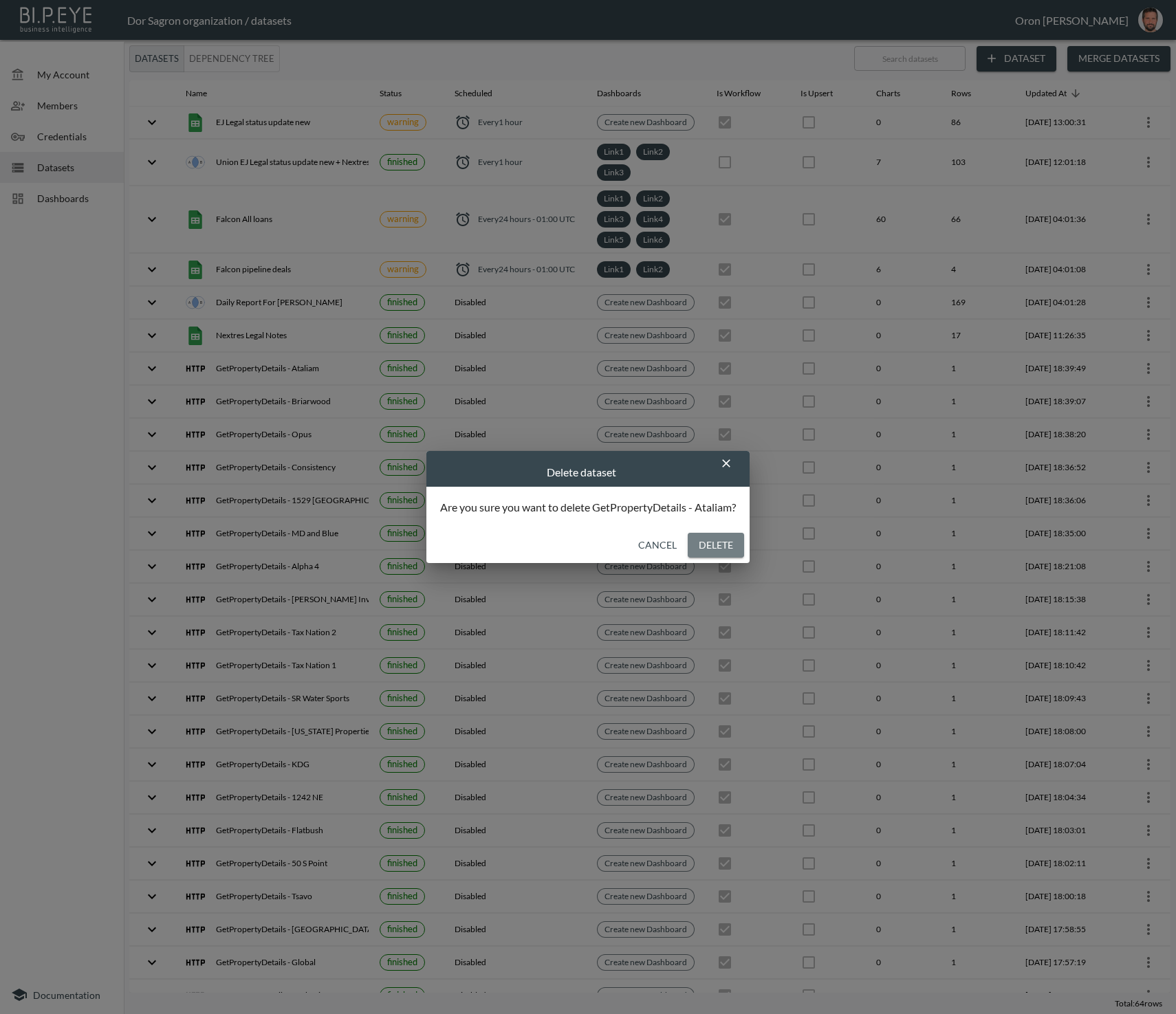
click at [711, 552] on button "Delete" at bounding box center [716, 546] width 56 height 26
checkbox input "false"
checkbox input "true"
checkbox input "false"
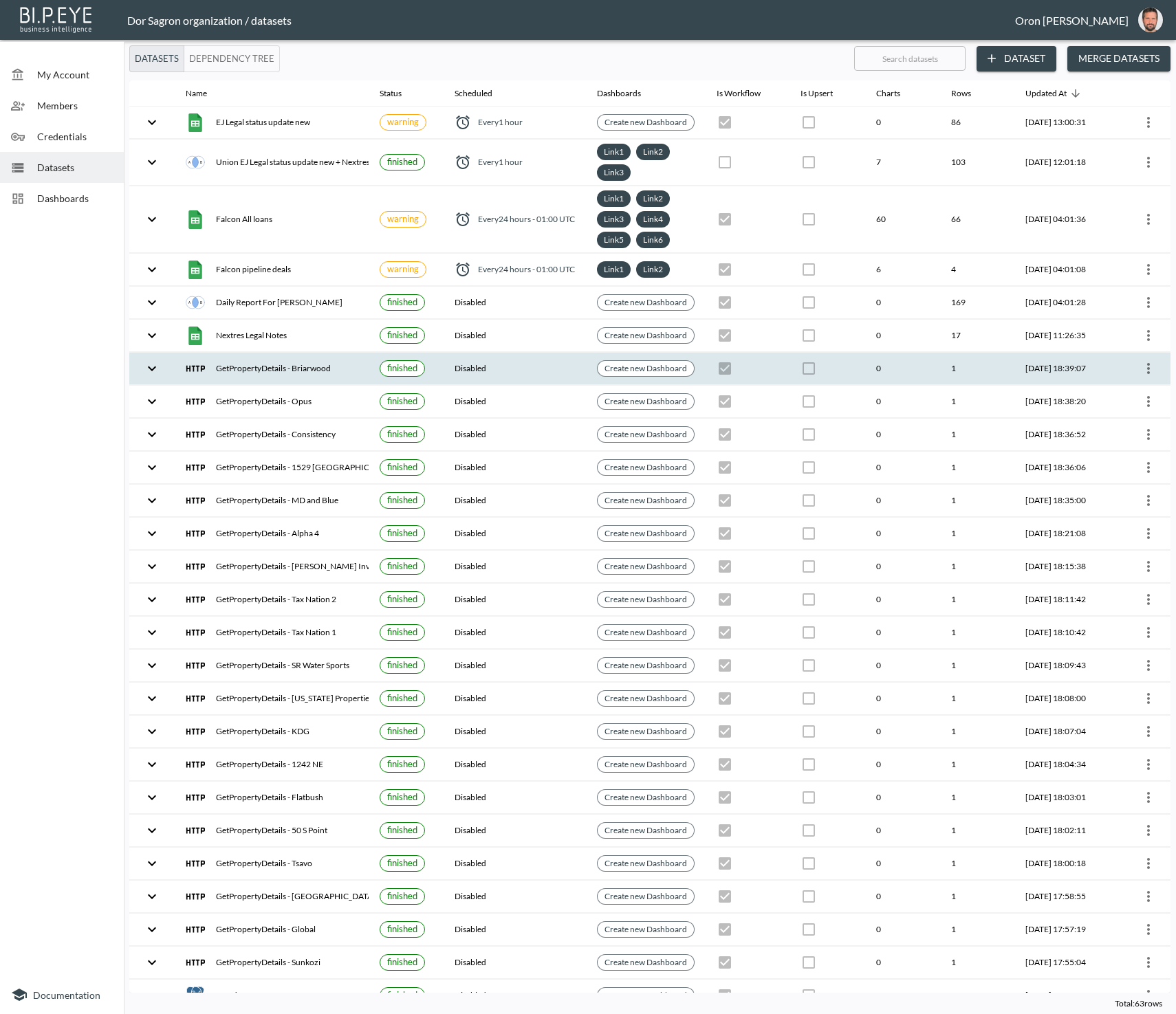
click at [1151, 362] on icon "more" at bounding box center [1149, 369] width 17 height 17
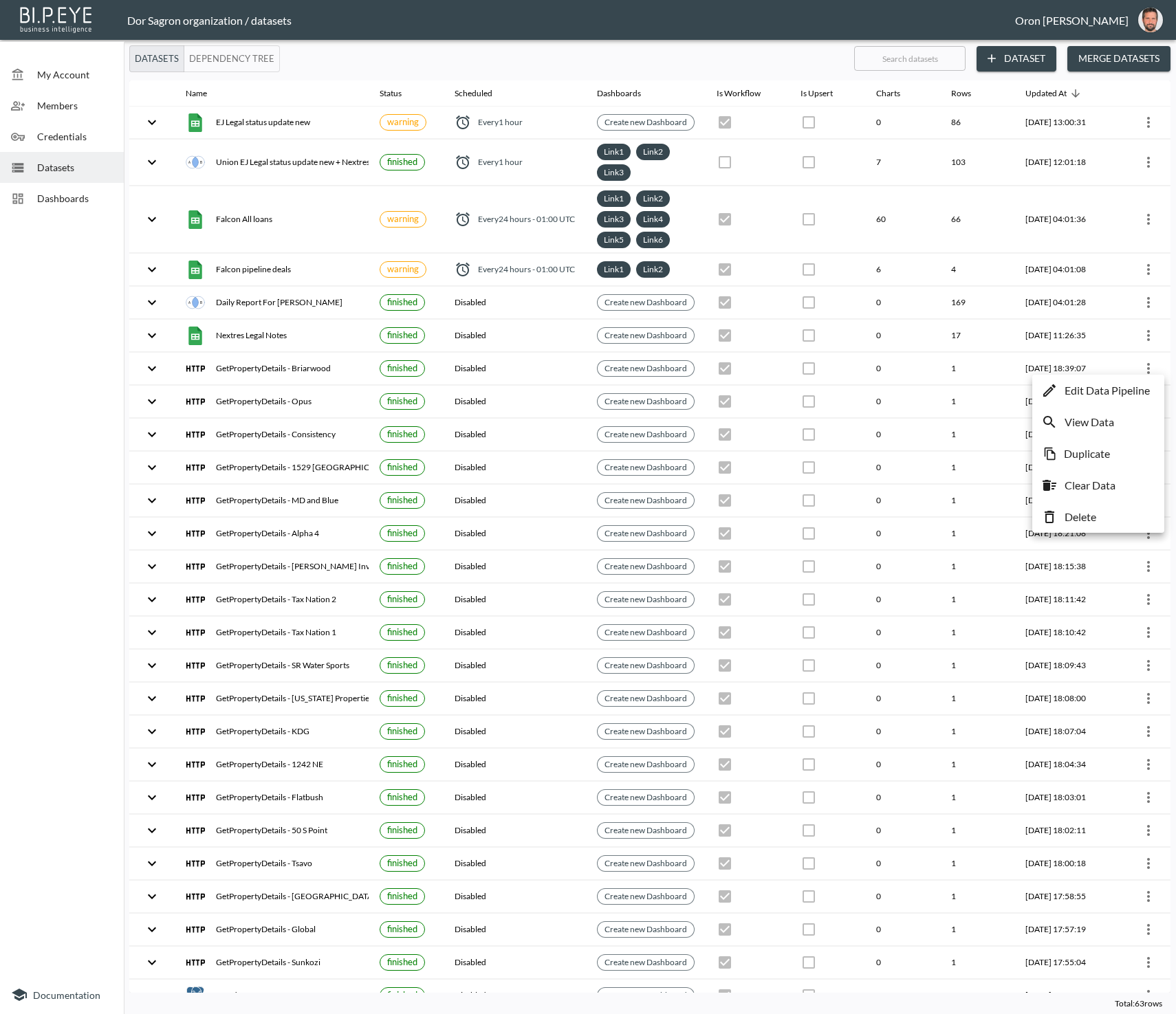
click at [1102, 510] on li "Delete" at bounding box center [1098, 517] width 125 height 25
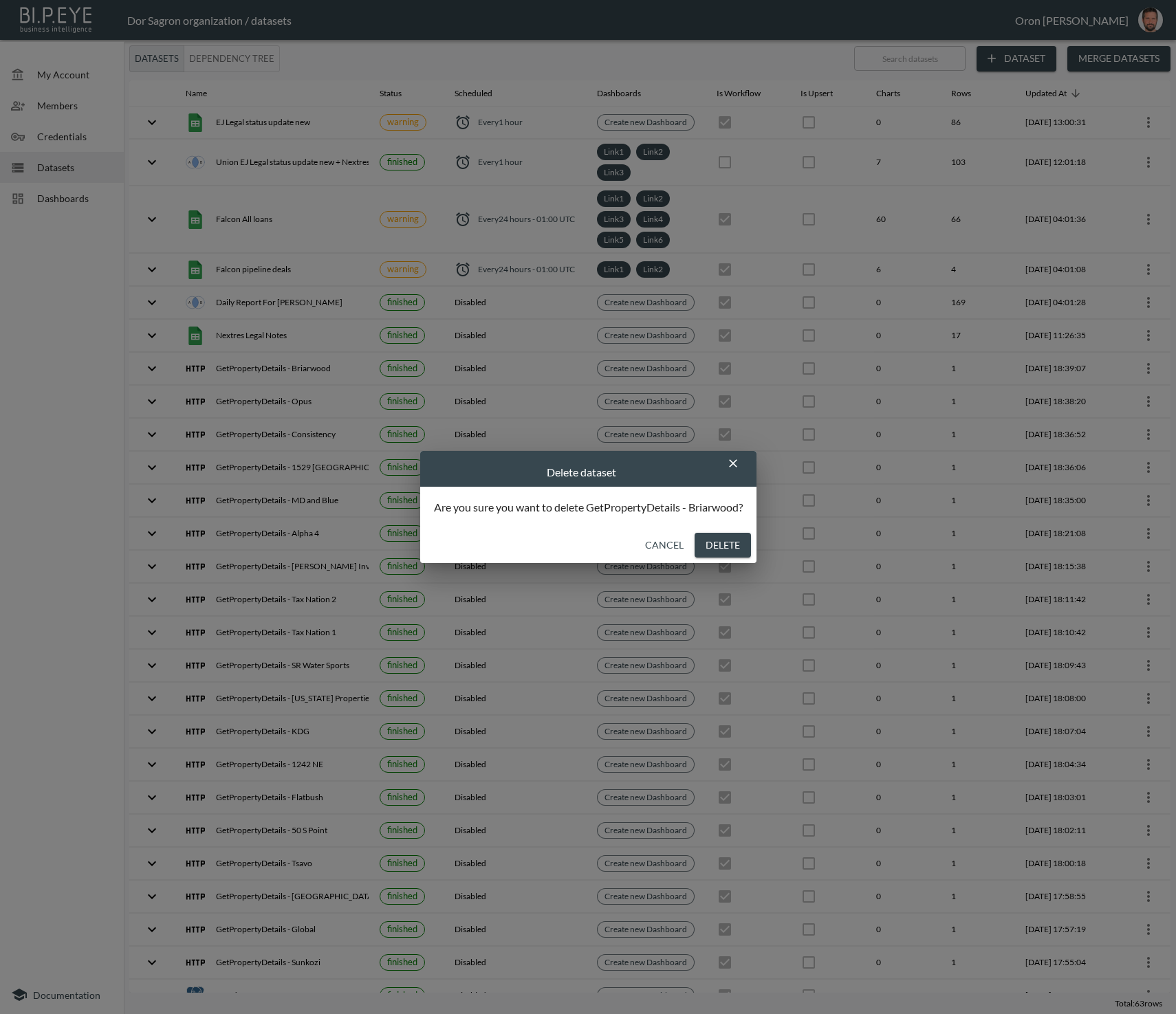
drag, startPoint x: 733, startPoint y: 539, endPoint x: 725, endPoint y: 540, distance: 8.1
click at [731, 539] on button "Delete" at bounding box center [723, 546] width 56 height 26
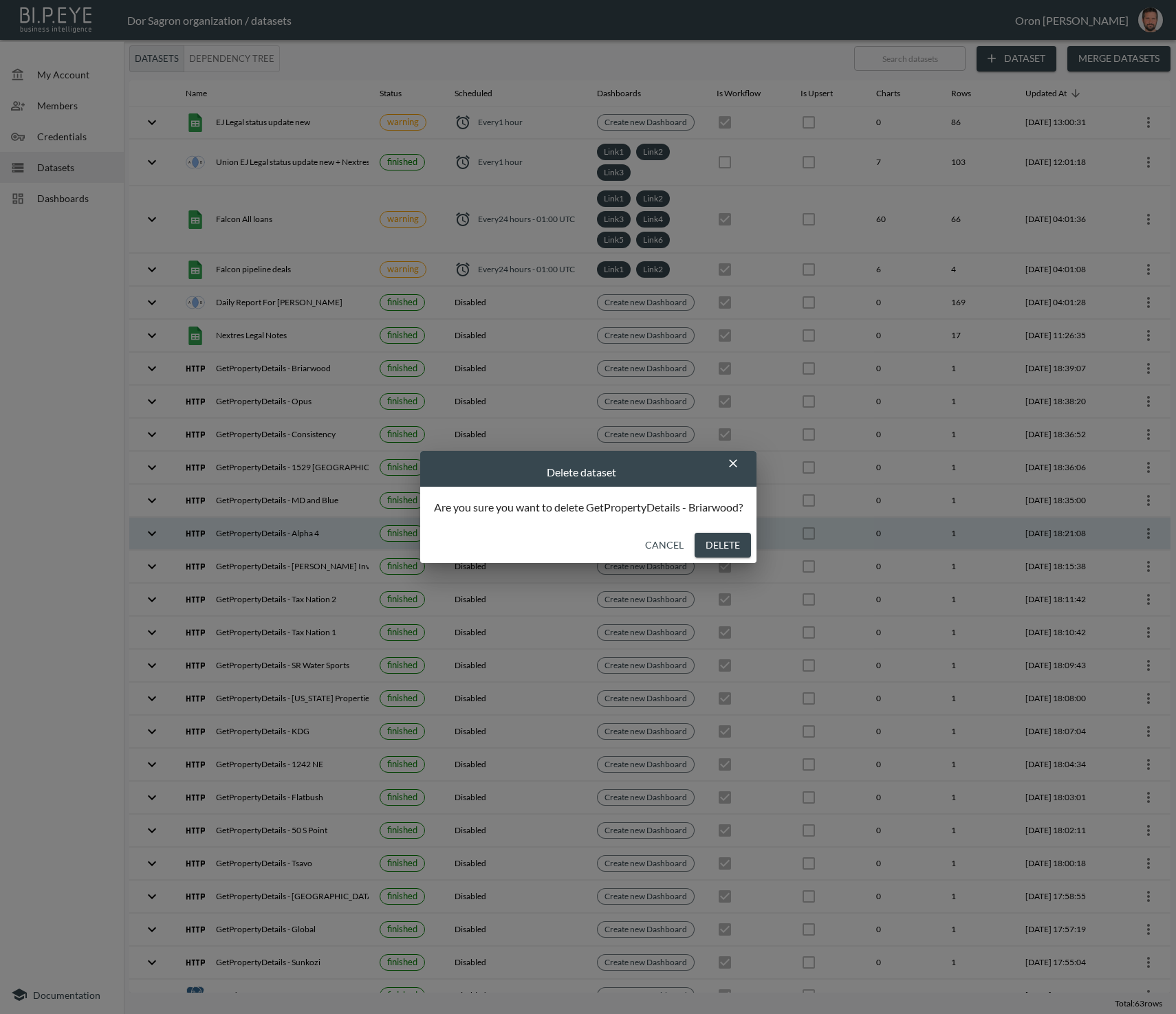
checkbox input "false"
checkbox input "true"
checkbox input "false"
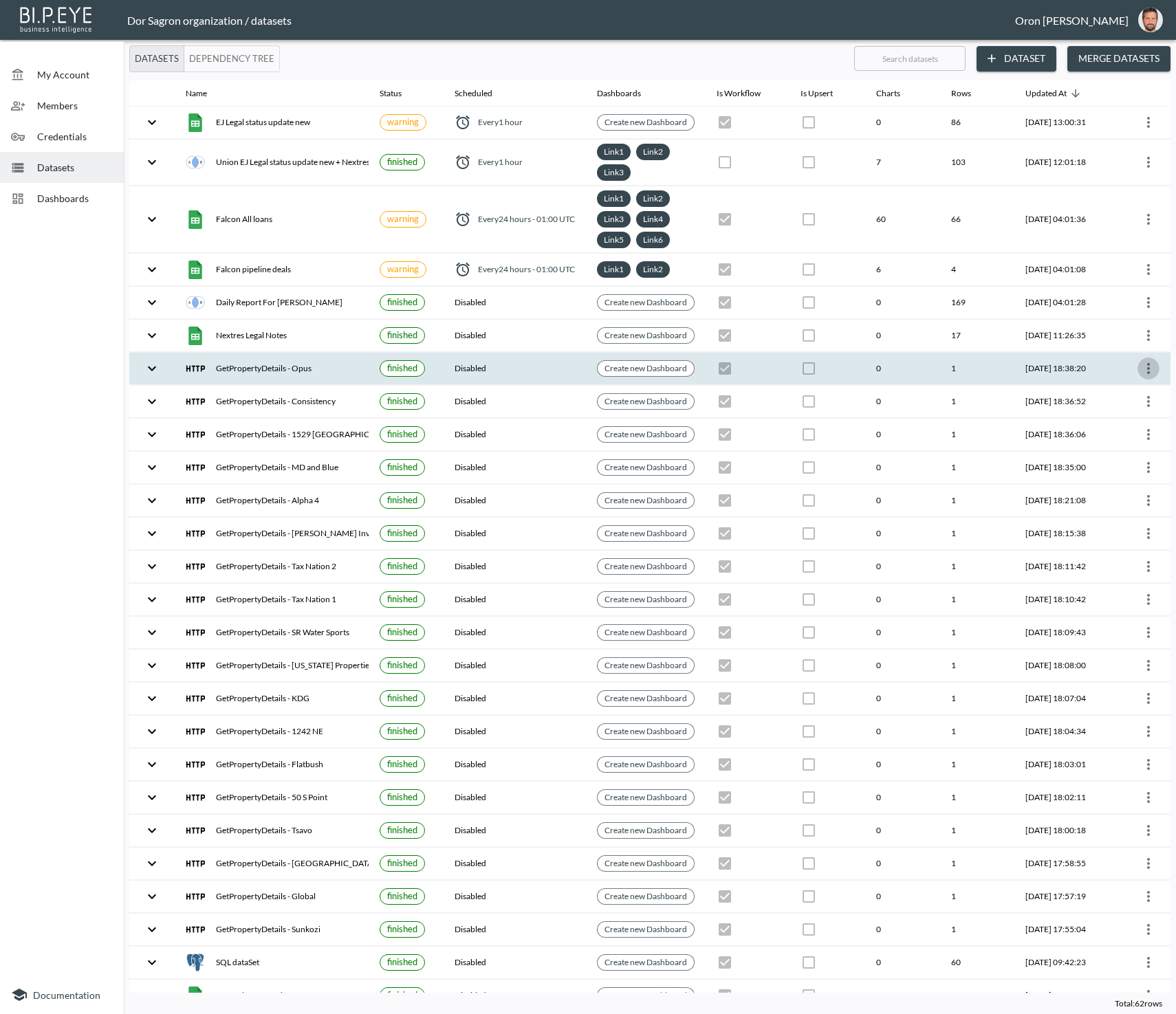
click at [1147, 364] on icon "more" at bounding box center [1149, 369] width 17 height 17
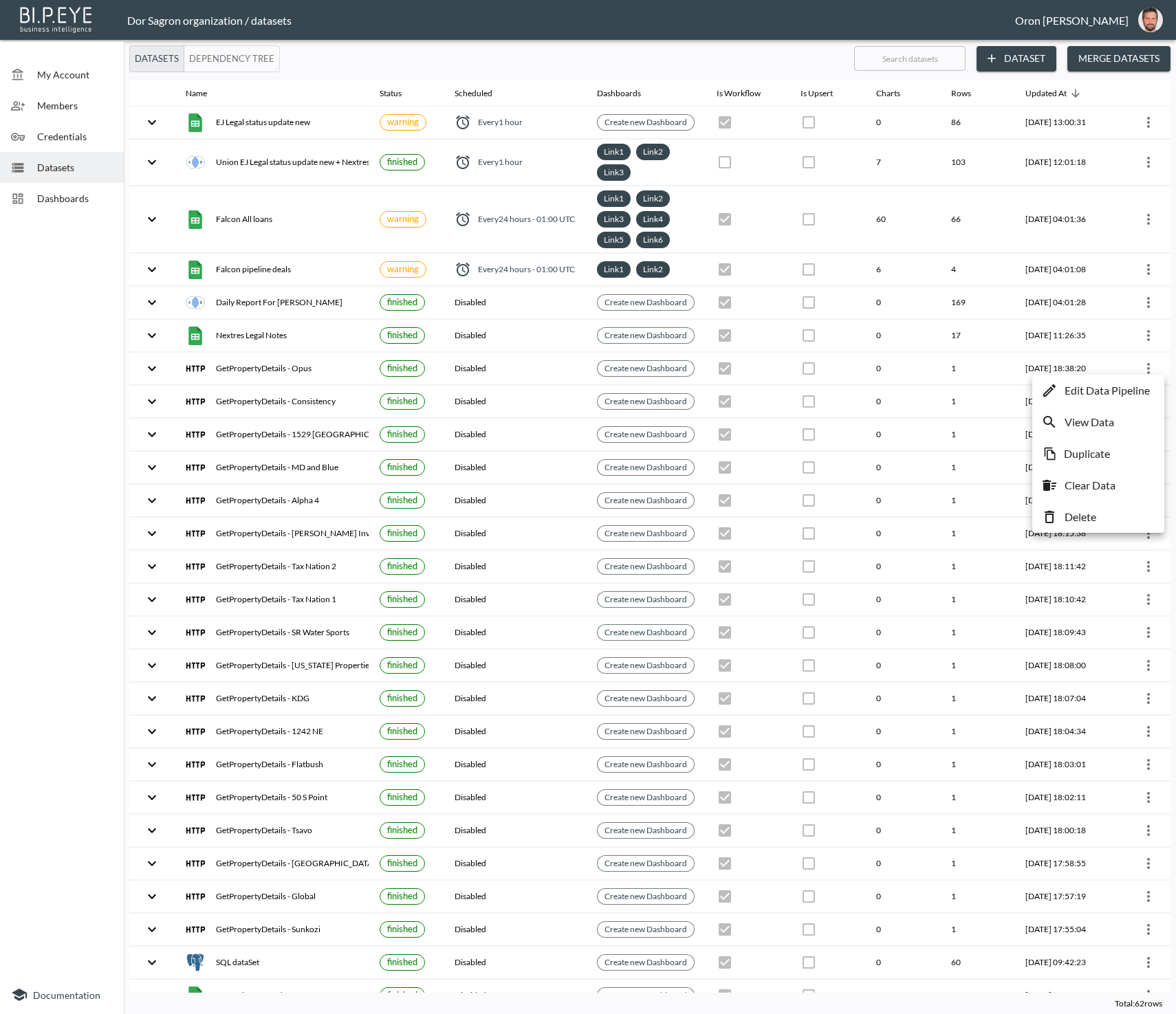
click at [1106, 507] on li "Delete" at bounding box center [1098, 517] width 125 height 25
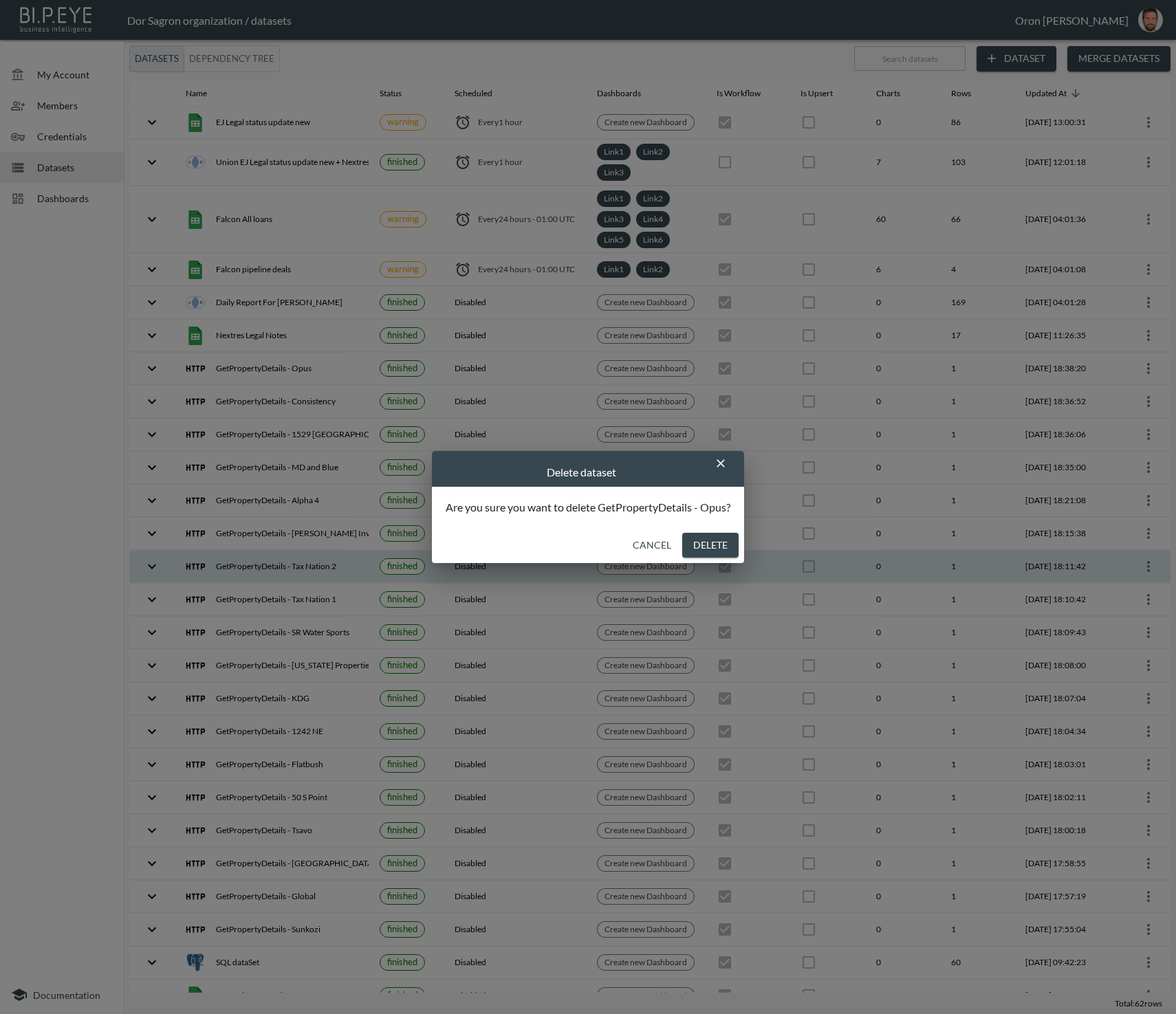
click at [705, 543] on button "Delete" at bounding box center [711, 546] width 56 height 26
checkbox input "false"
checkbox input "true"
checkbox input "false"
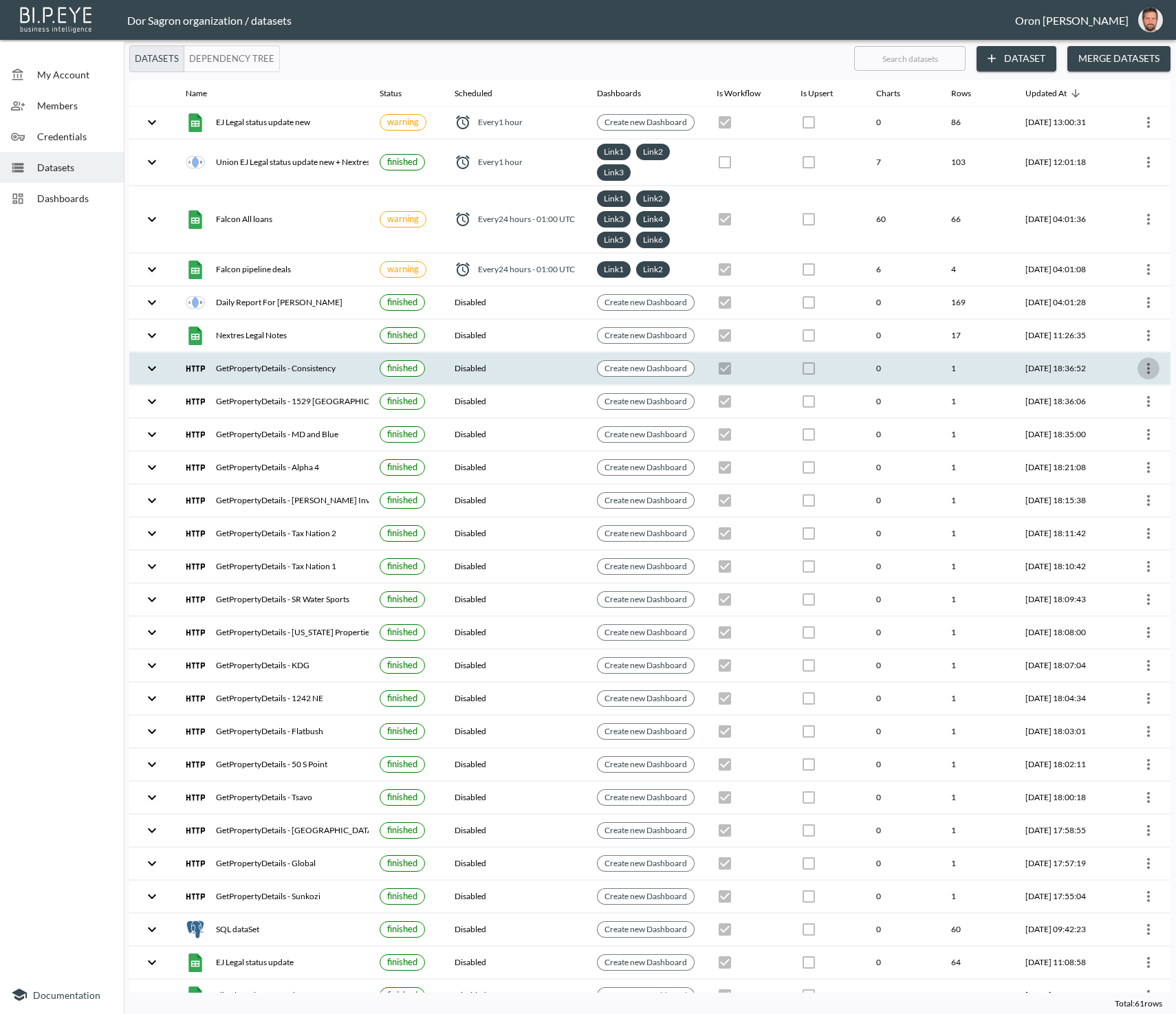
click at [1149, 362] on icon "more" at bounding box center [1149, 369] width 17 height 17
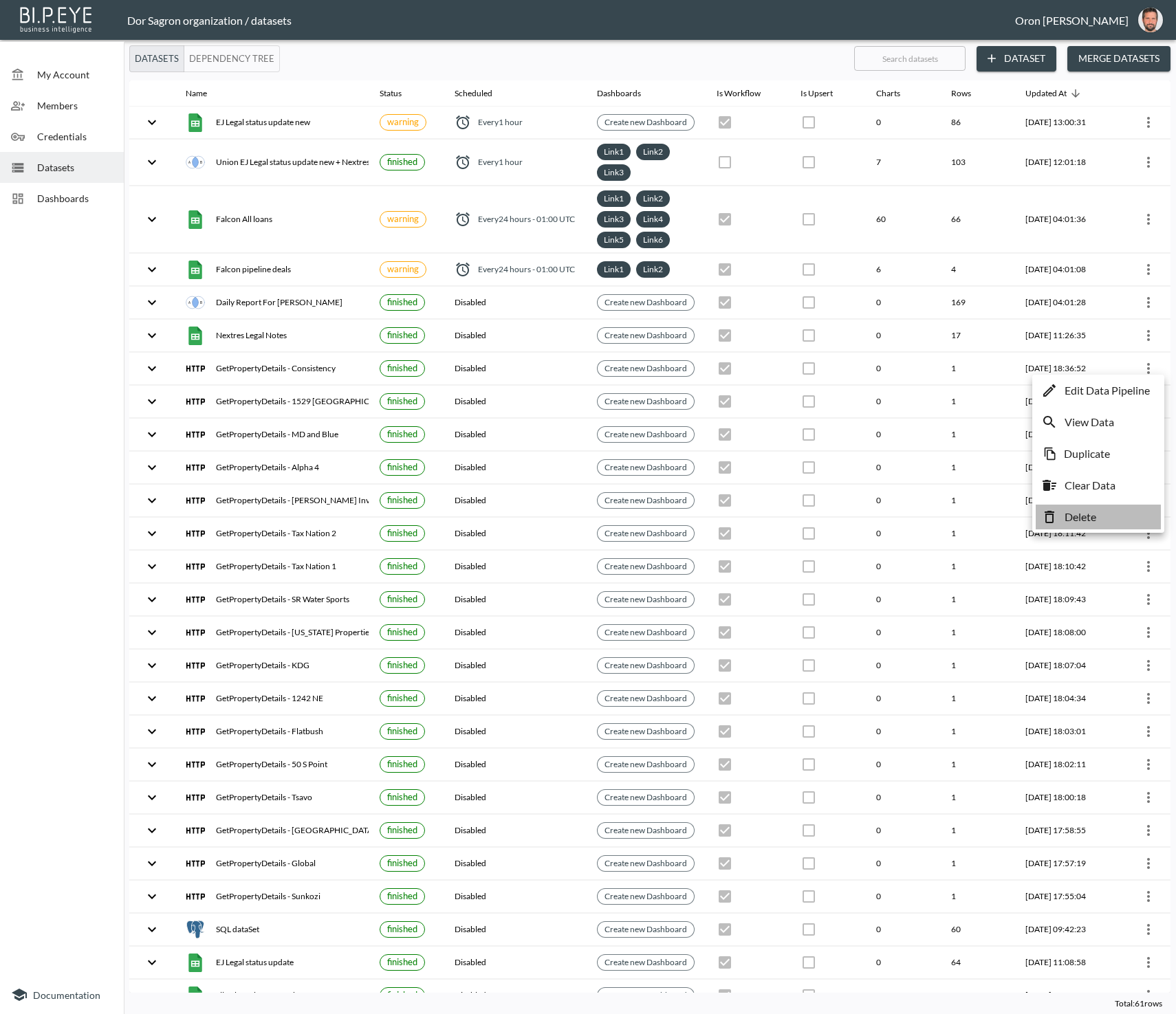
click at [1127, 505] on li "Delete" at bounding box center [1098, 517] width 125 height 25
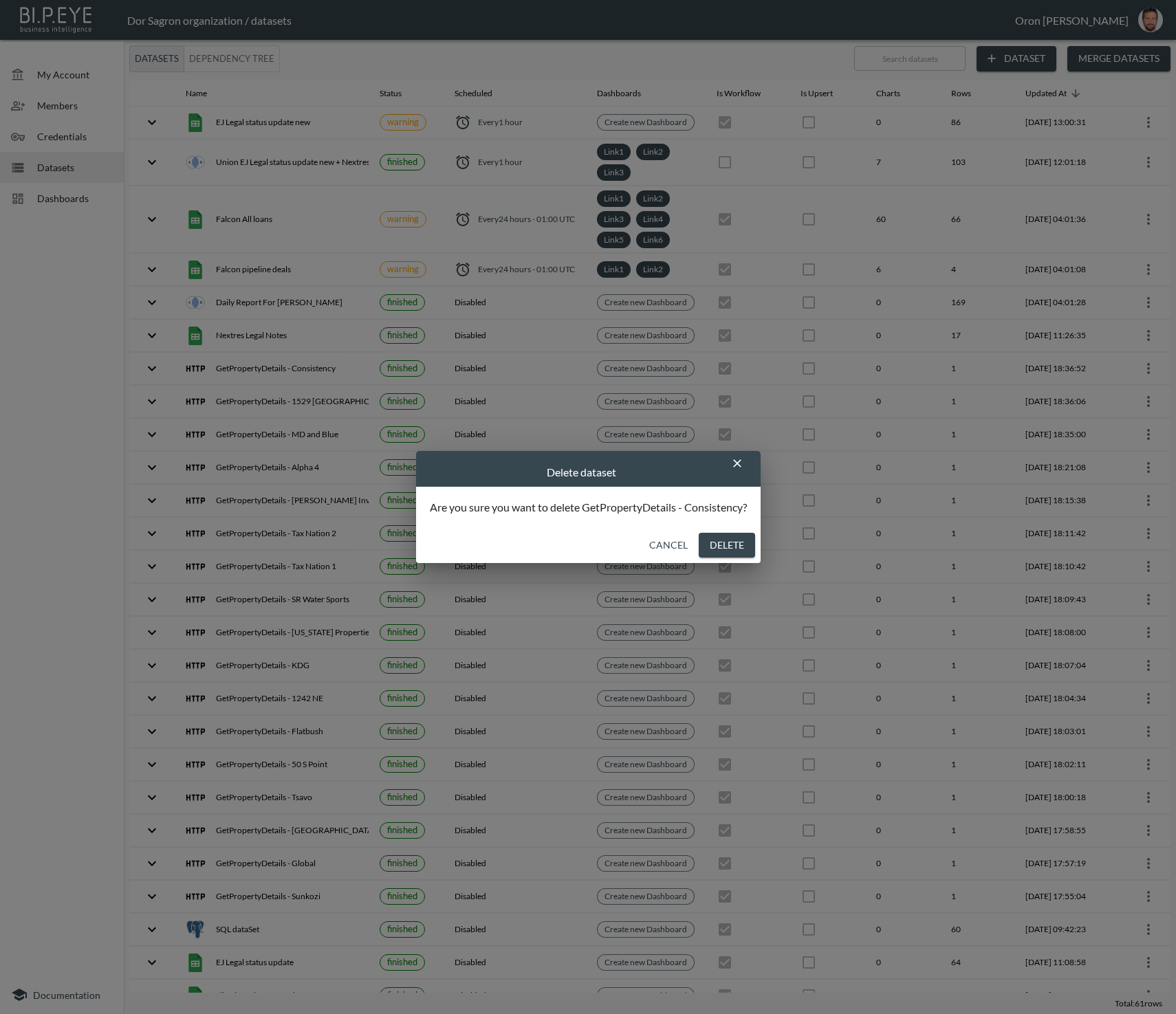
click at [727, 548] on button "Delete" at bounding box center [727, 546] width 56 height 26
checkbox input "false"
checkbox input "true"
checkbox input "false"
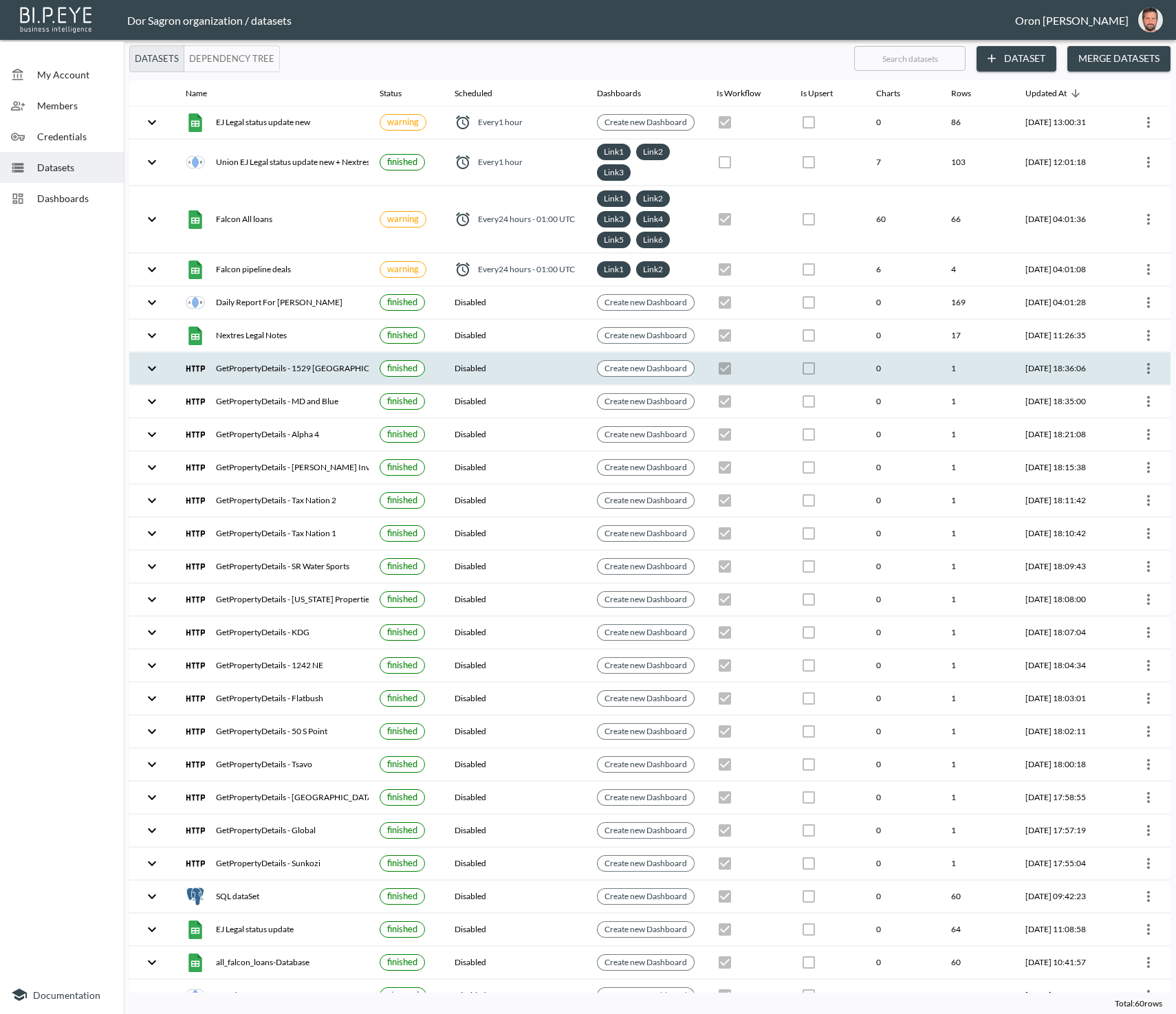
click at [1146, 364] on icon "more" at bounding box center [1149, 369] width 17 height 17
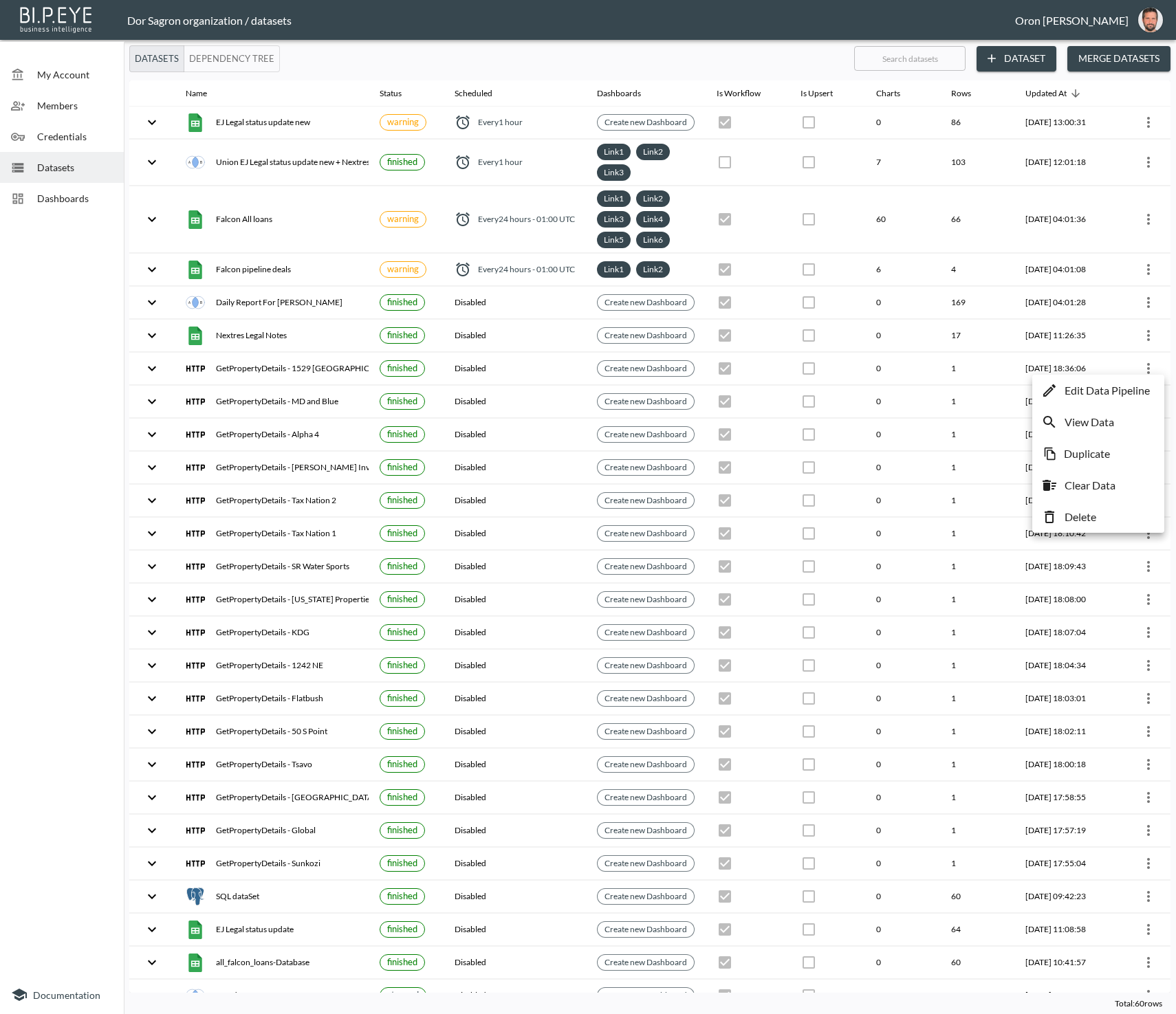
click at [1101, 511] on li "Delete" at bounding box center [1098, 517] width 125 height 25
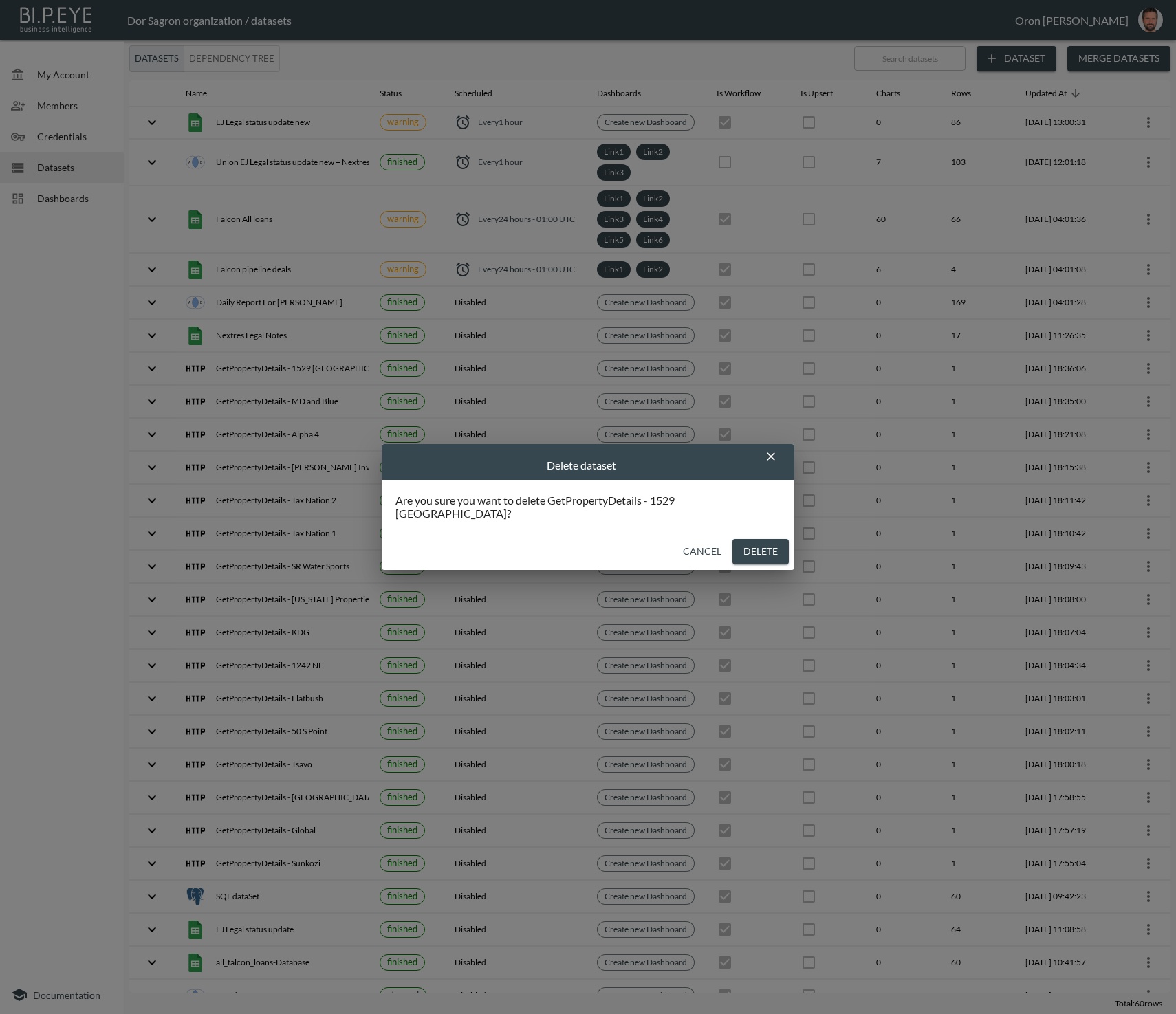
click at [733, 543] on button "Delete" at bounding box center [761, 552] width 56 height 26
checkbox input "false"
checkbox input "true"
checkbox input "false"
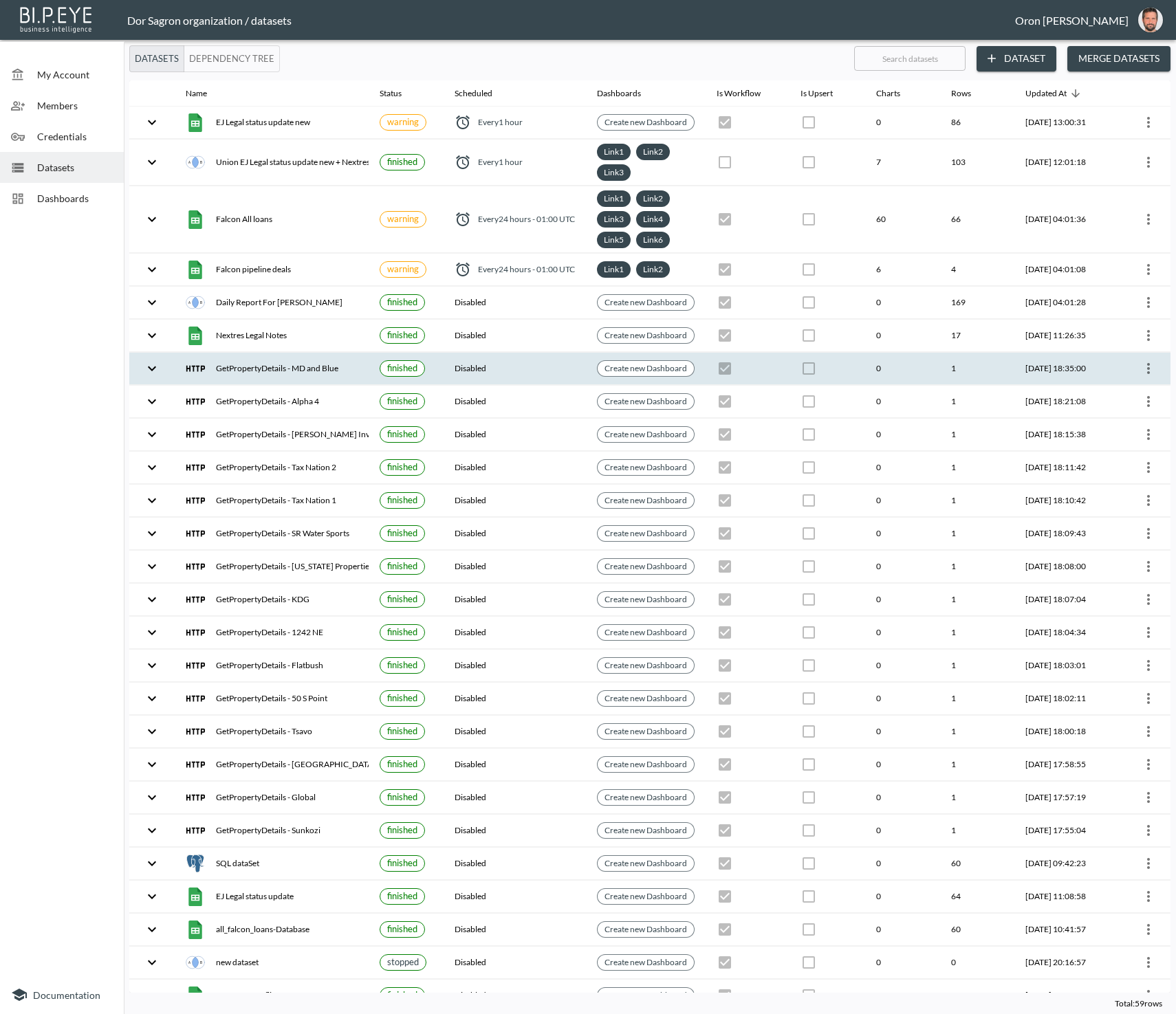
click at [1140, 361] on icon "more" at bounding box center [1149, 369] width 17 height 17
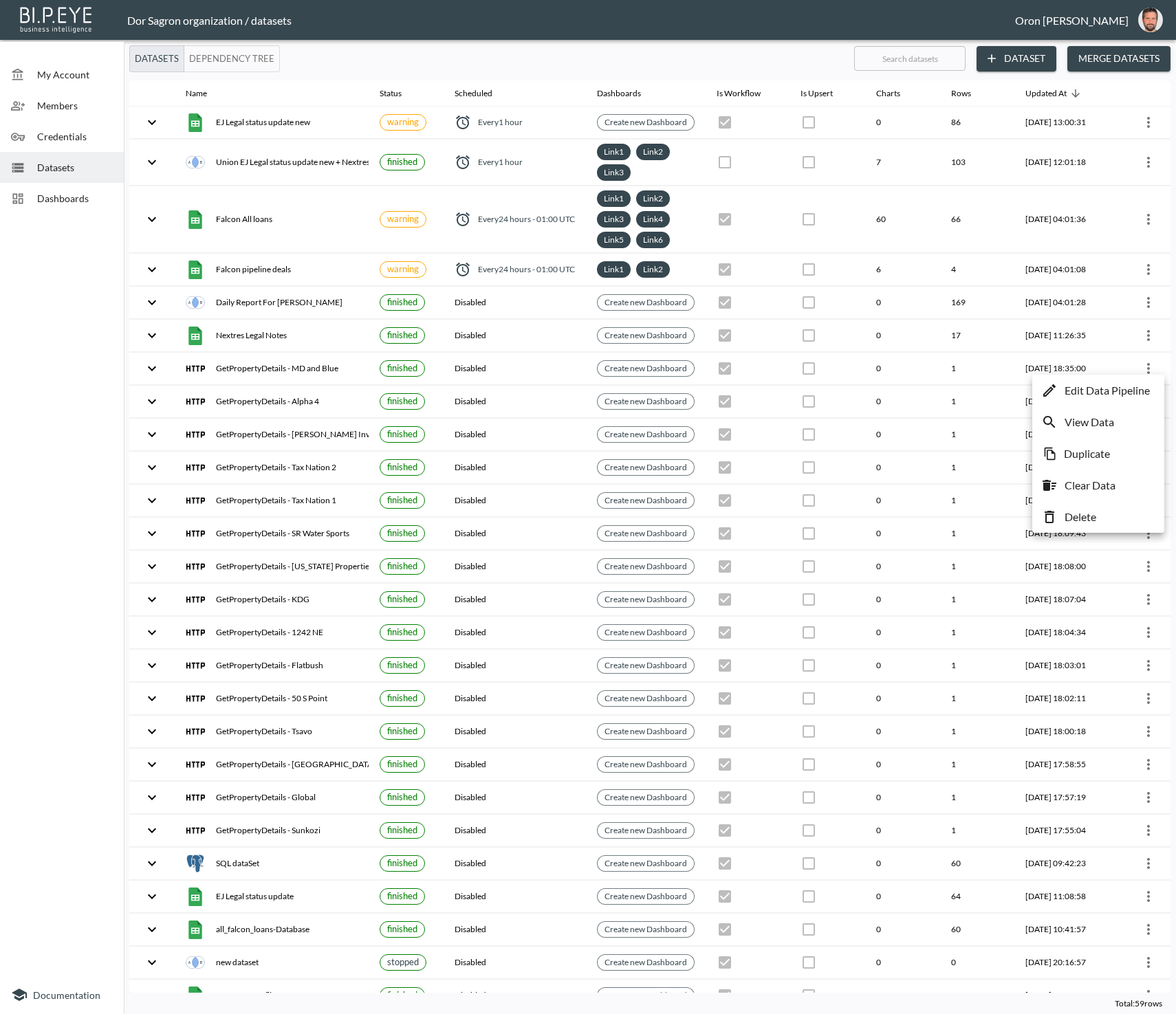
click at [1086, 512] on p "Delete" at bounding box center [1080, 517] width 32 height 17
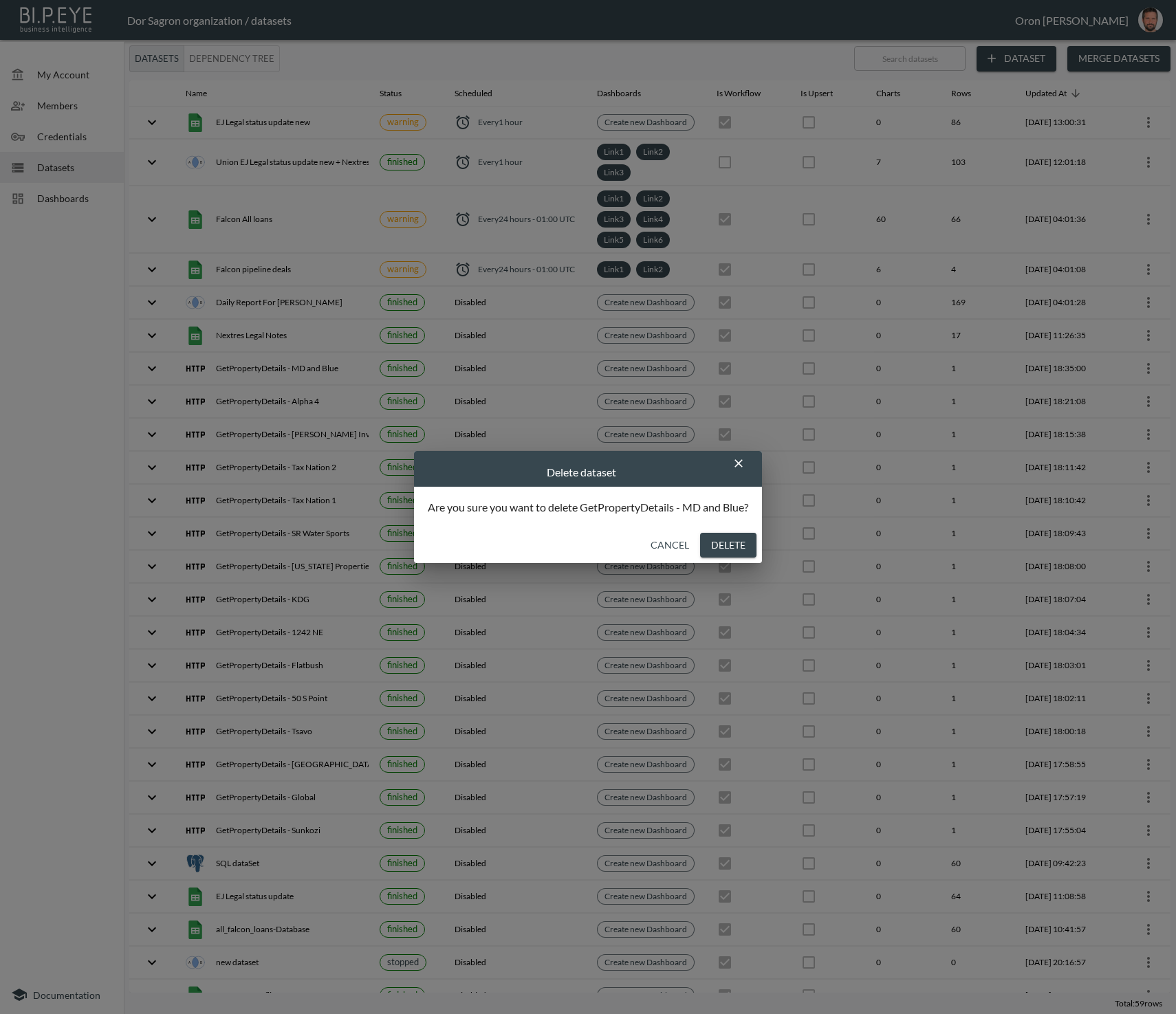
click at [727, 546] on button "Delete" at bounding box center [728, 546] width 56 height 26
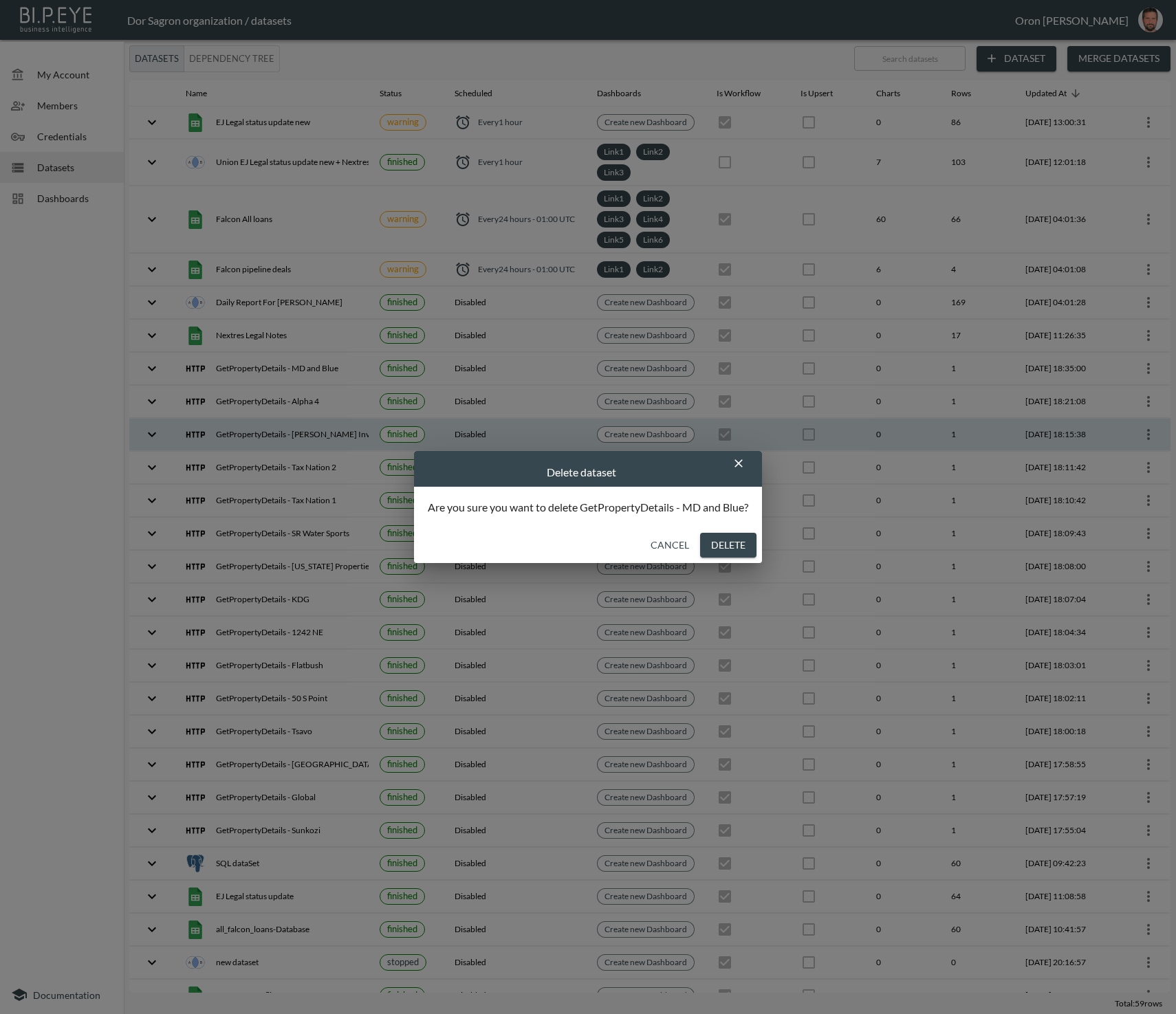
checkbox input "false"
checkbox input "true"
checkbox input "false"
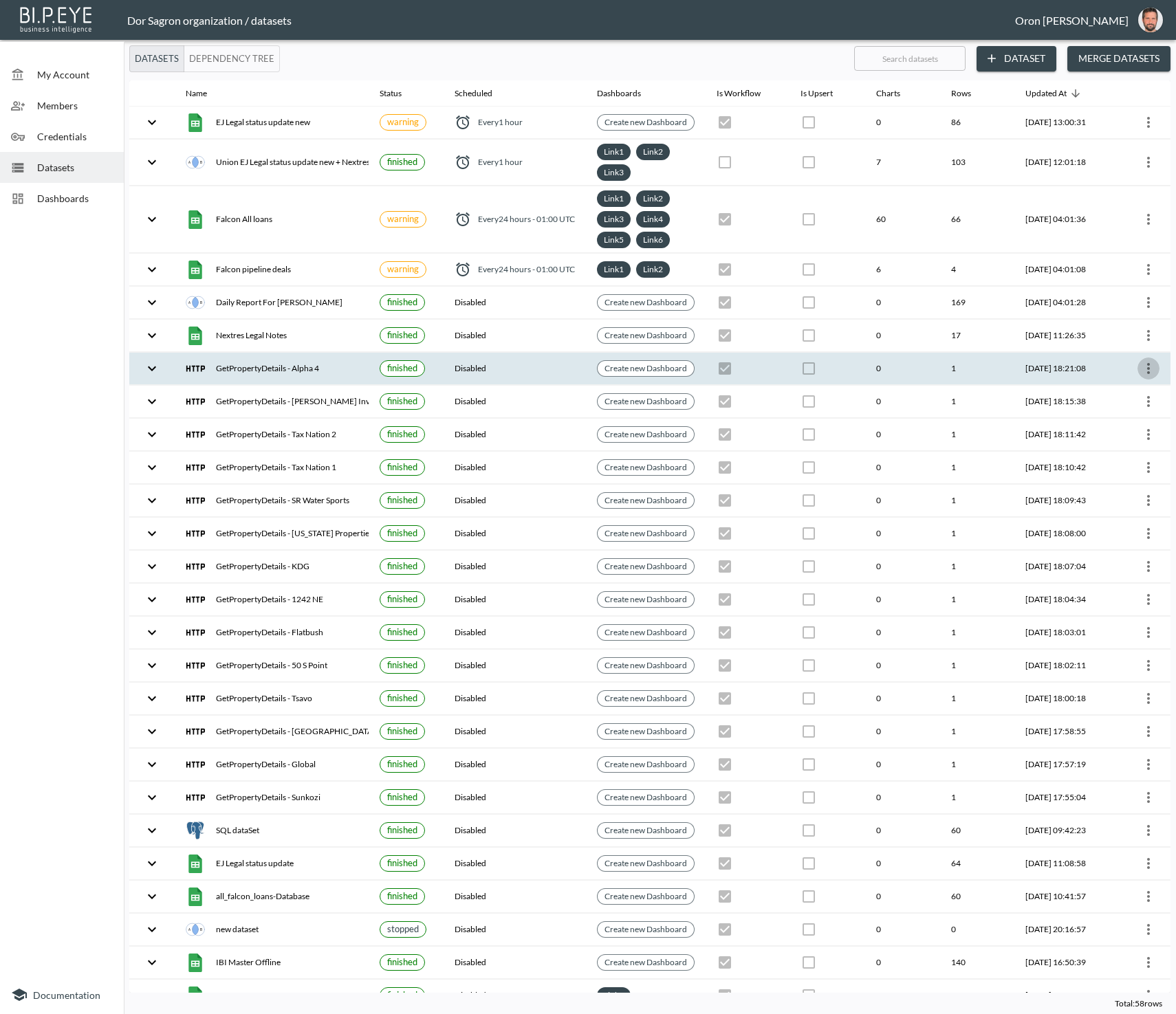
click at [1143, 362] on icon "more" at bounding box center [1149, 369] width 17 height 17
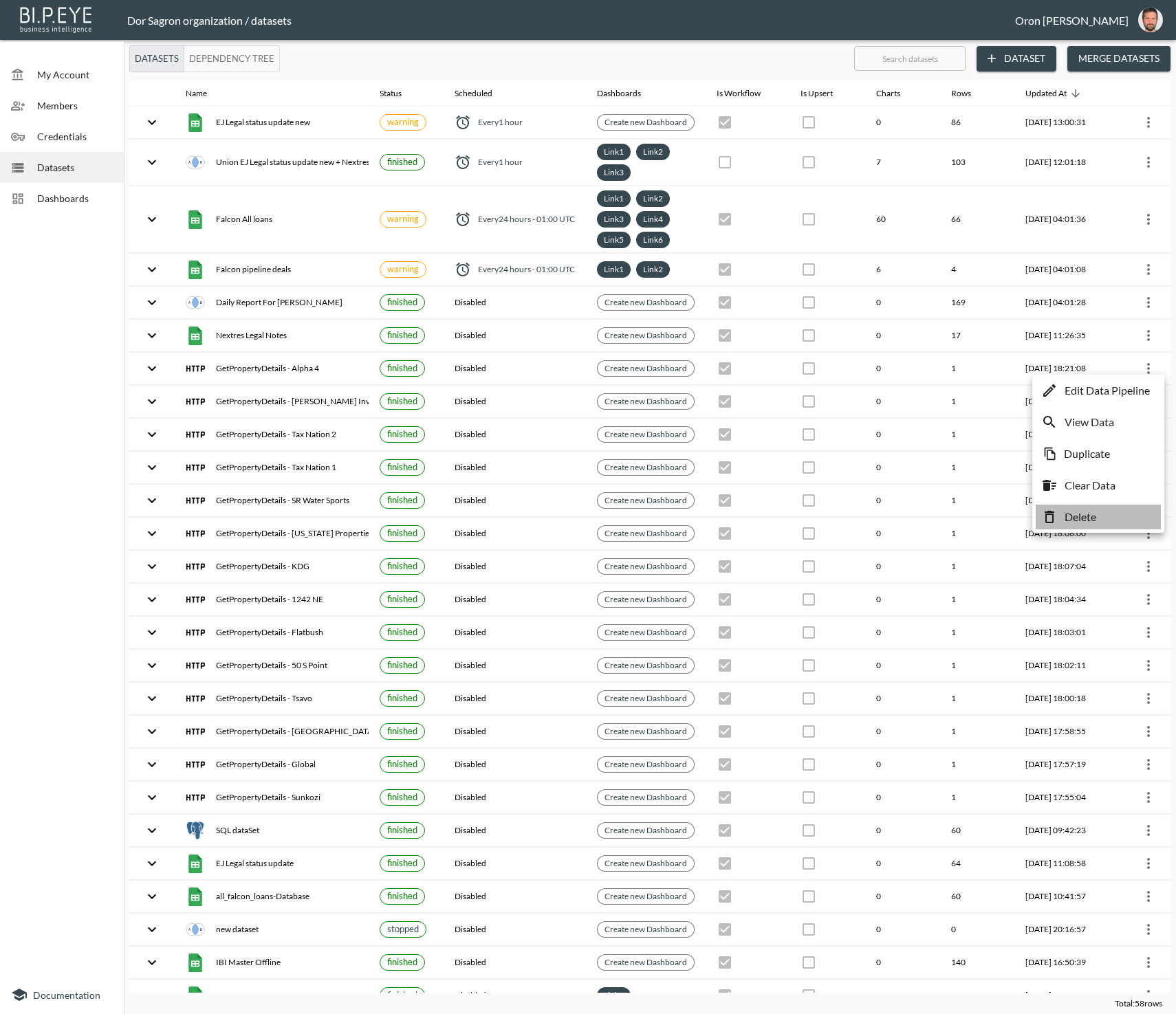
click at [1132, 506] on li "Delete" at bounding box center [1098, 517] width 125 height 25
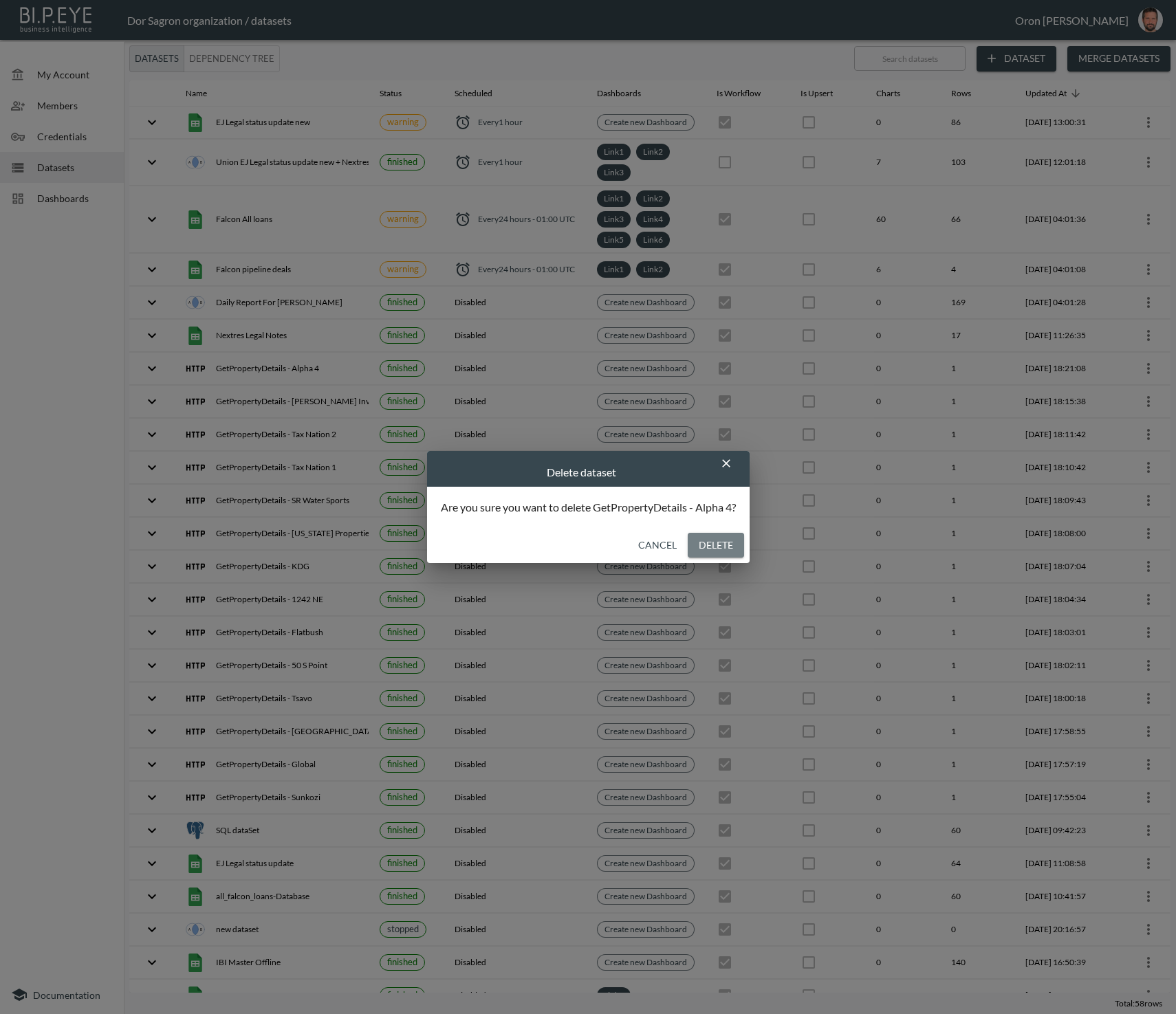
click at [713, 535] on button "Delete" at bounding box center [716, 546] width 56 height 26
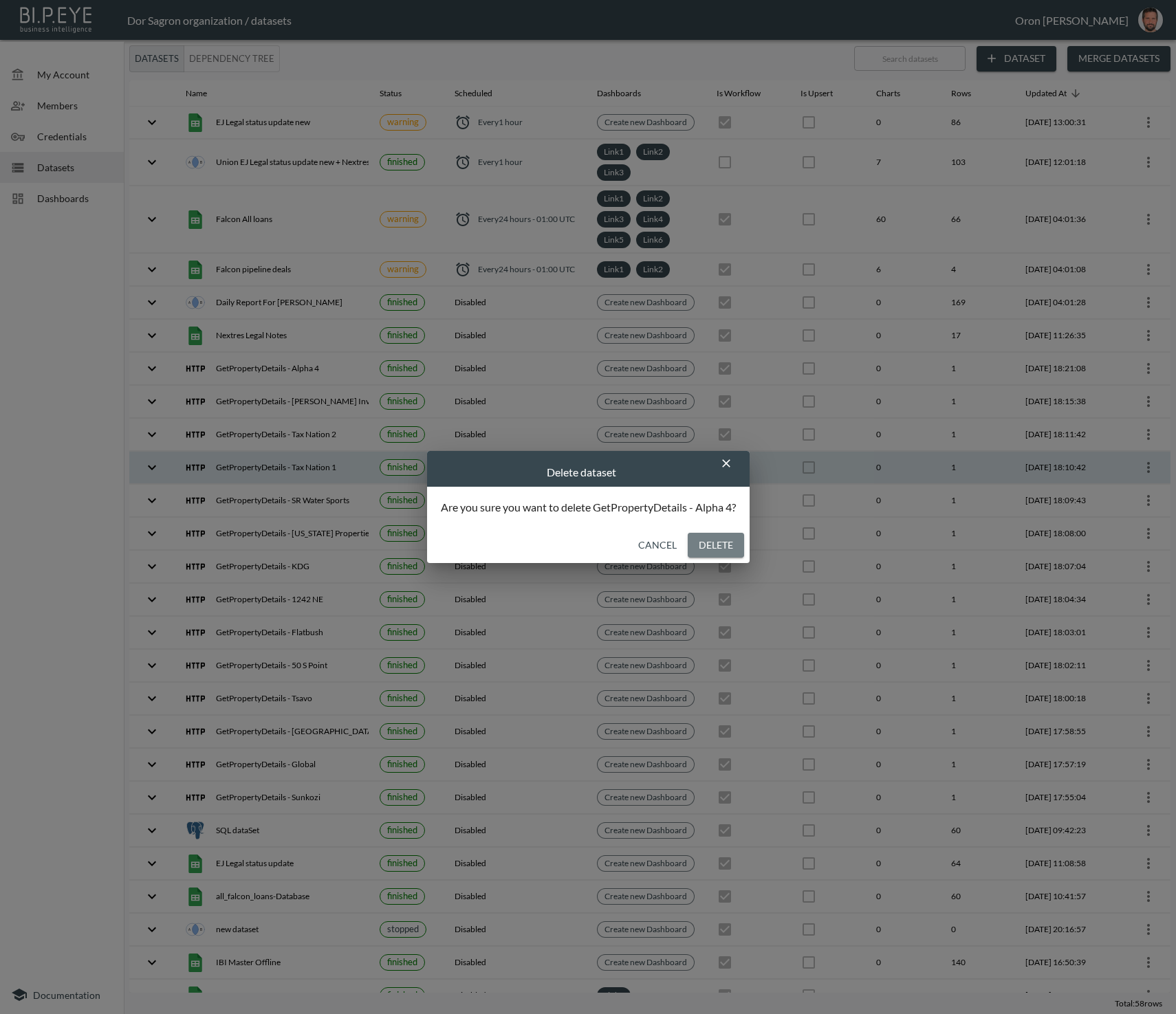
checkbox input "false"
checkbox input "true"
checkbox input "false"
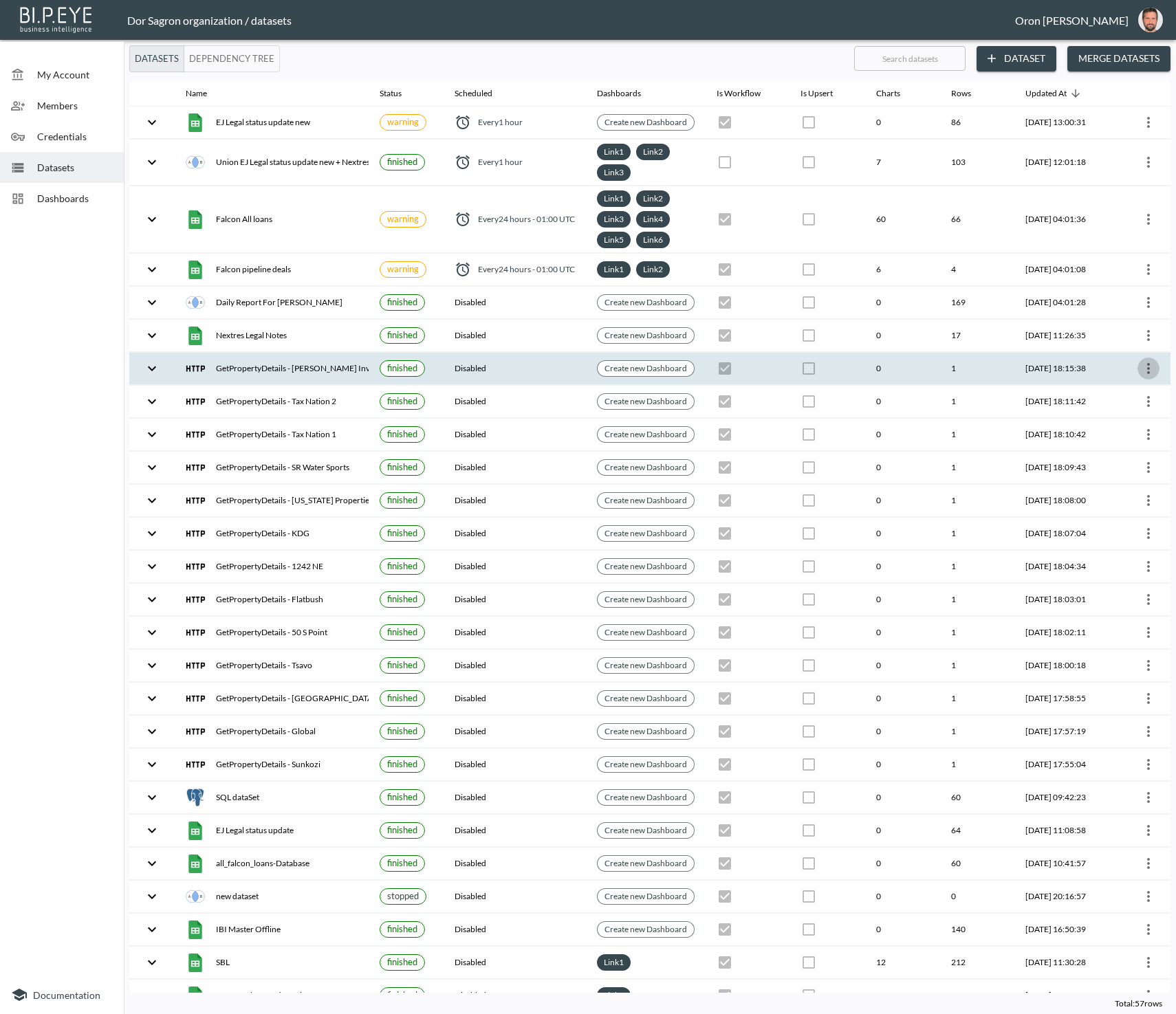
click at [1152, 361] on icon "more" at bounding box center [1149, 369] width 17 height 17
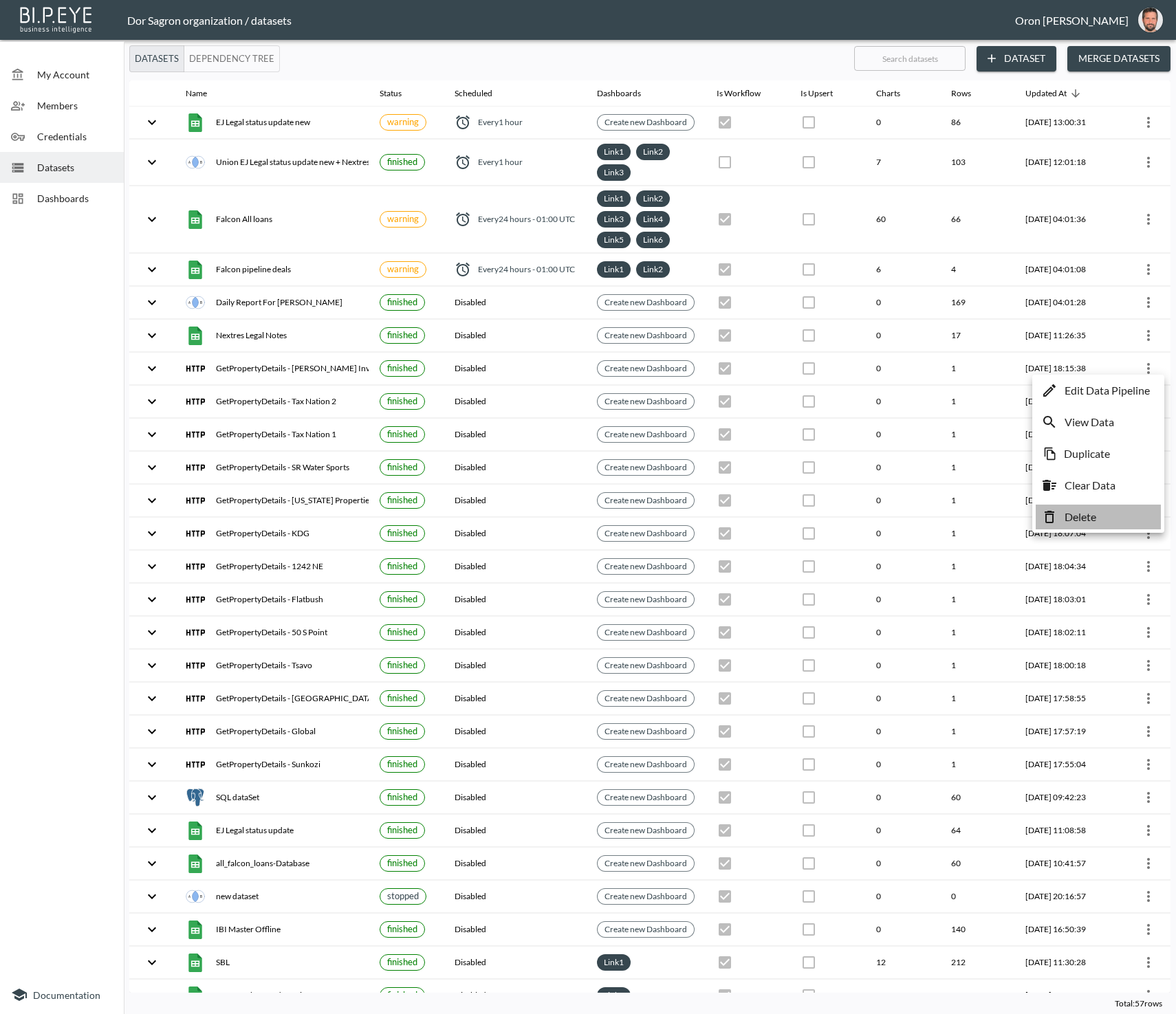
click at [1096, 509] on p "Delete" at bounding box center [1080, 517] width 32 height 17
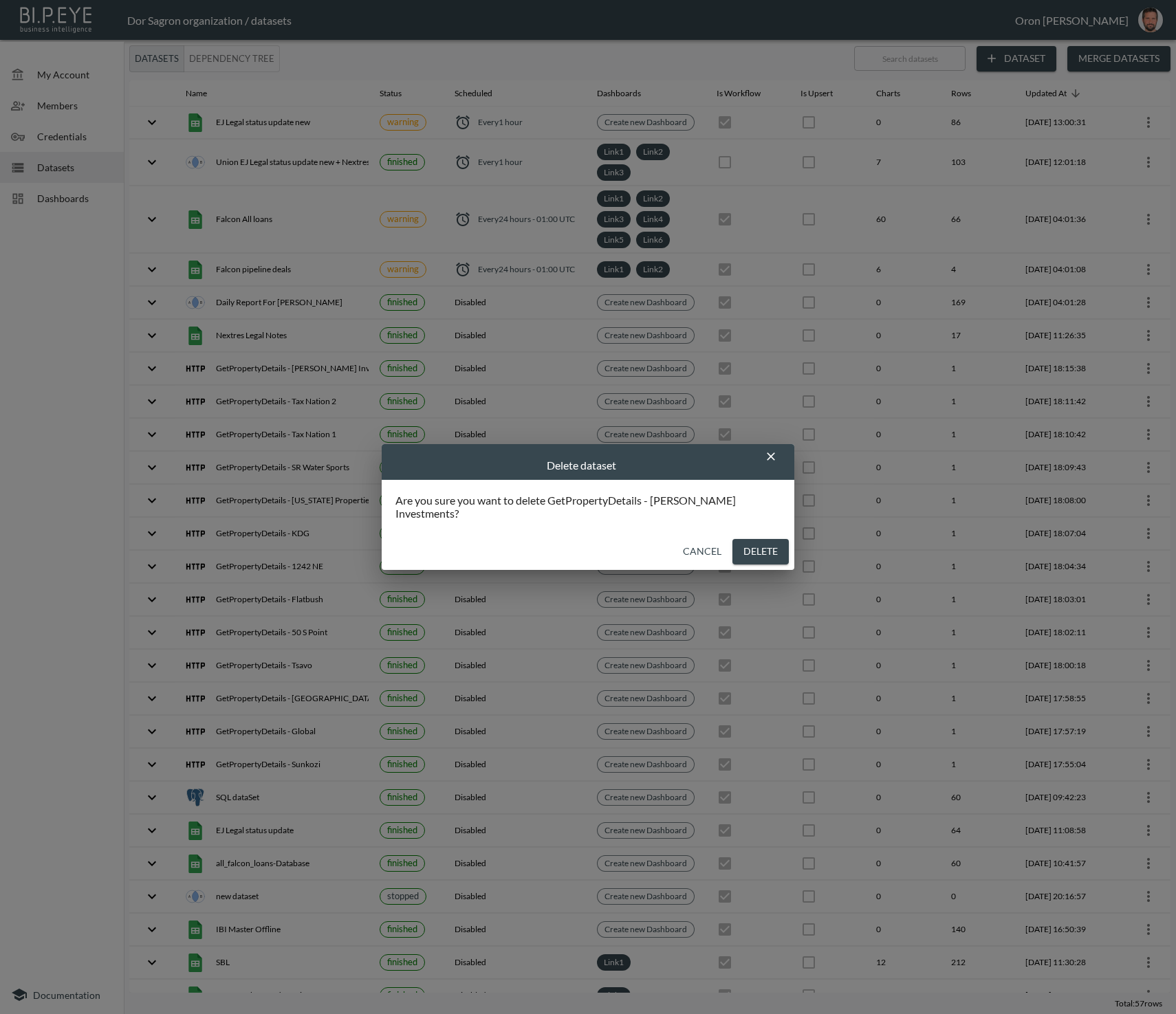
click at [738, 546] on button "Delete" at bounding box center [761, 552] width 56 height 26
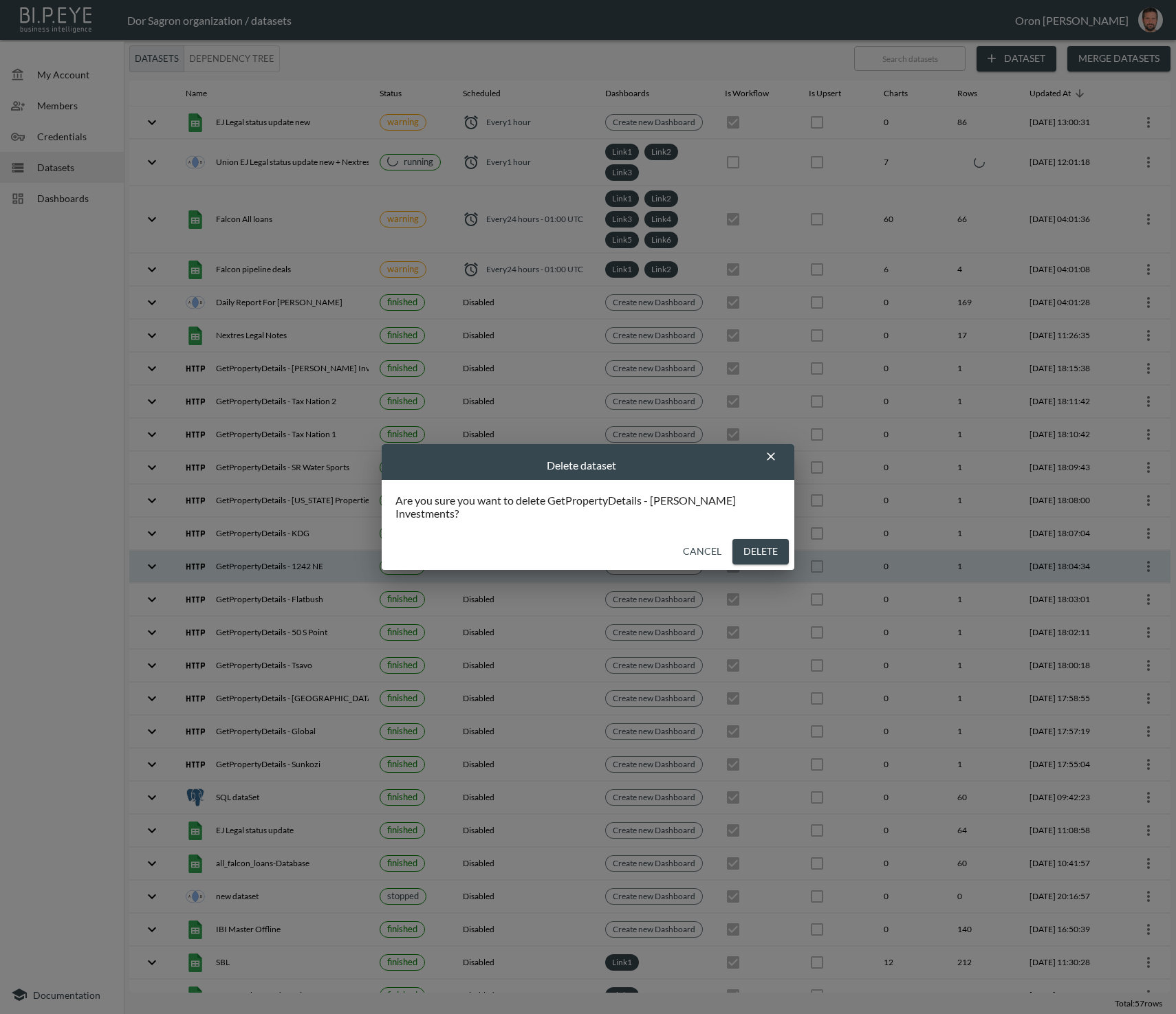
checkbox input "false"
checkbox input "true"
checkbox input "false"
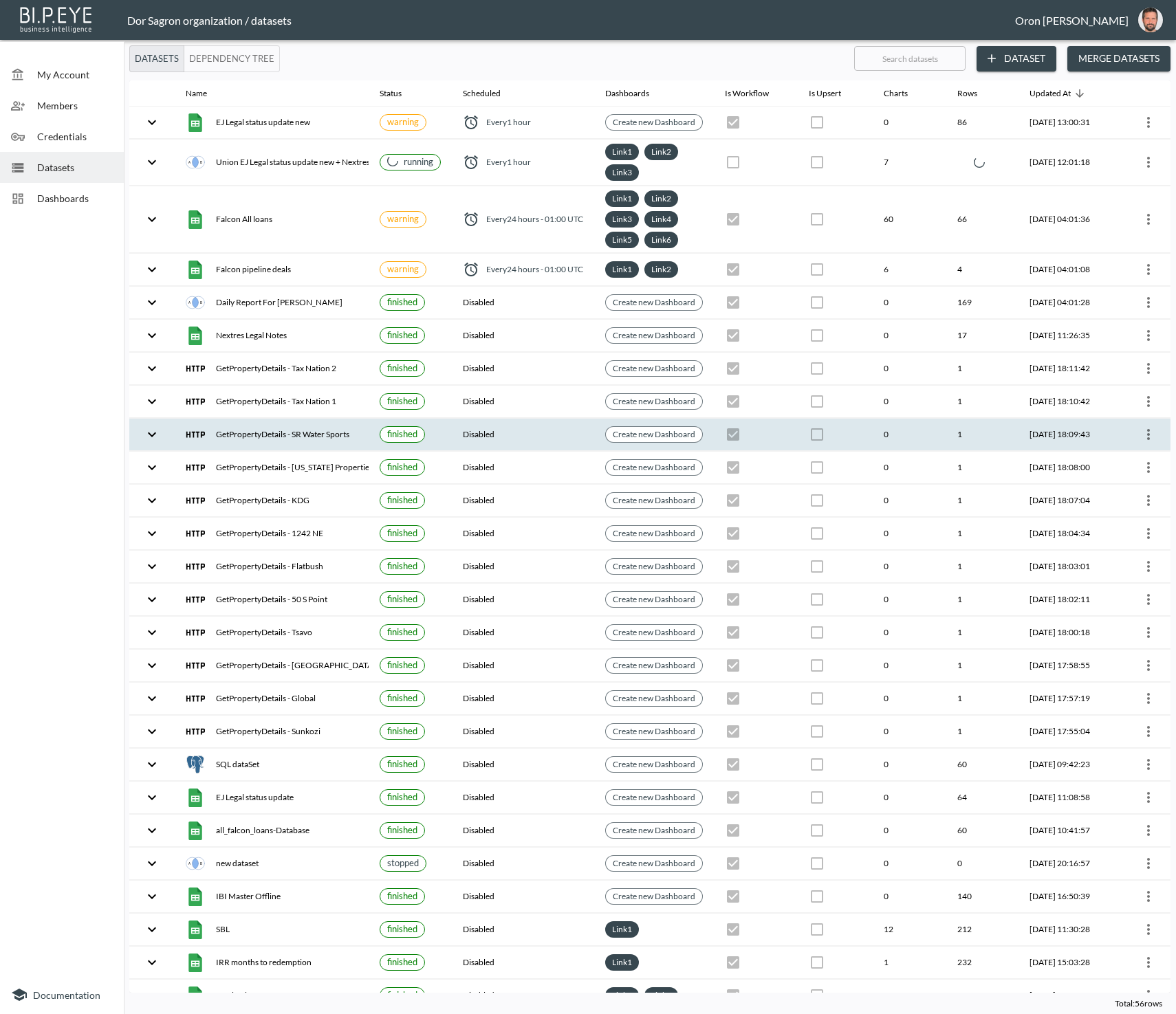
checkbox input "false"
checkbox input "true"
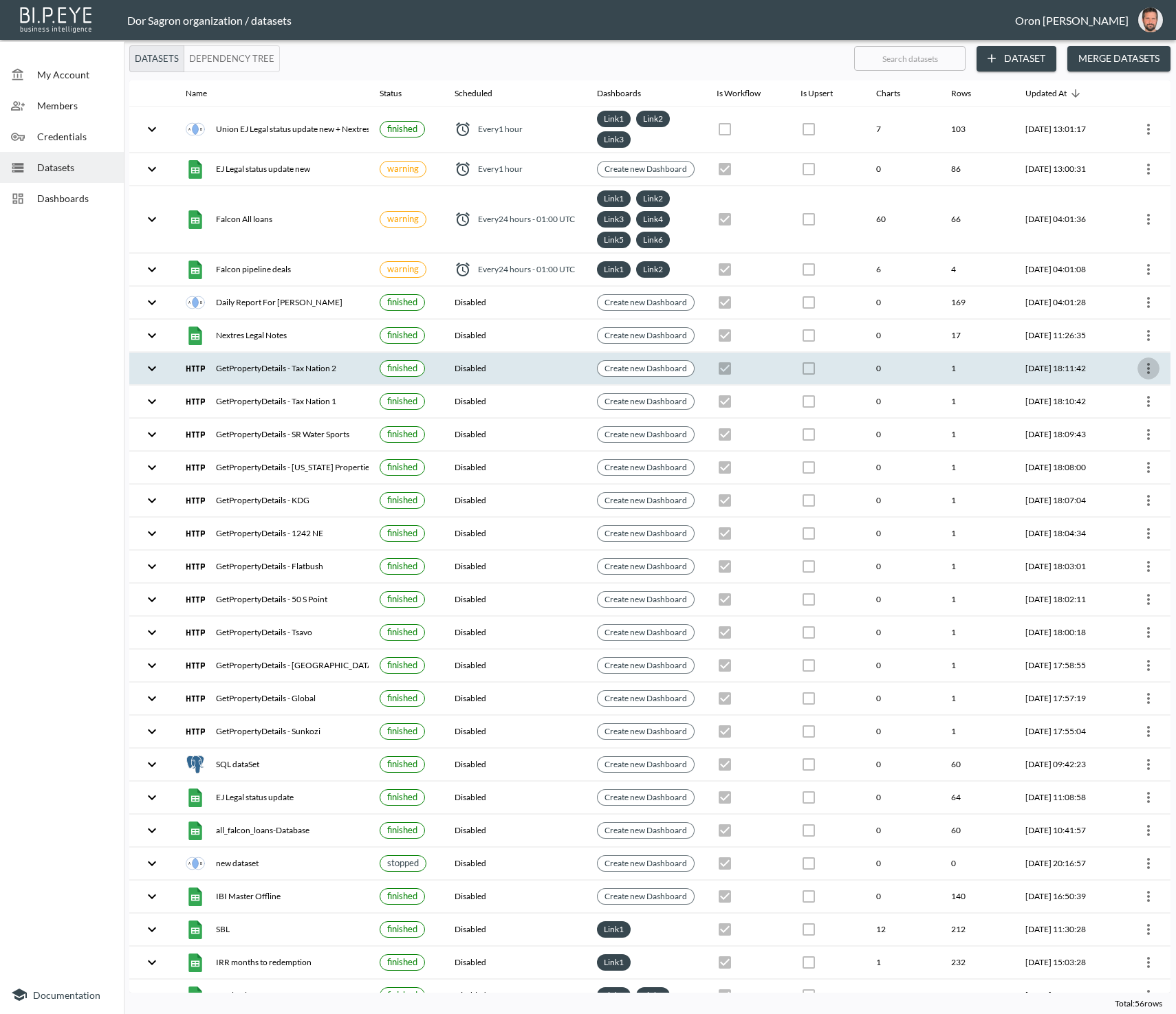
click at [1146, 361] on icon "more" at bounding box center [1149, 369] width 17 height 17
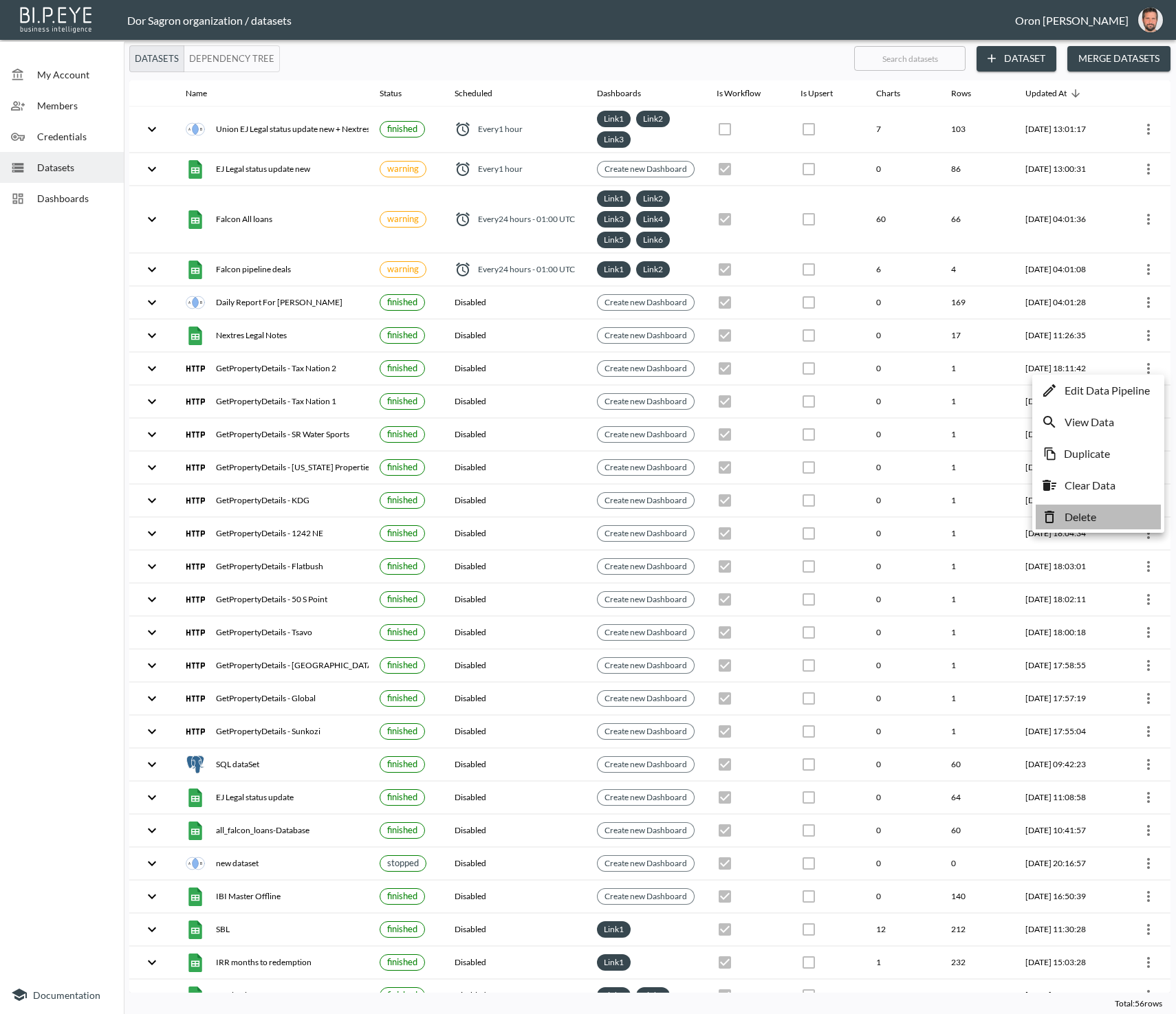
click at [1118, 511] on li "Delete" at bounding box center [1098, 517] width 125 height 25
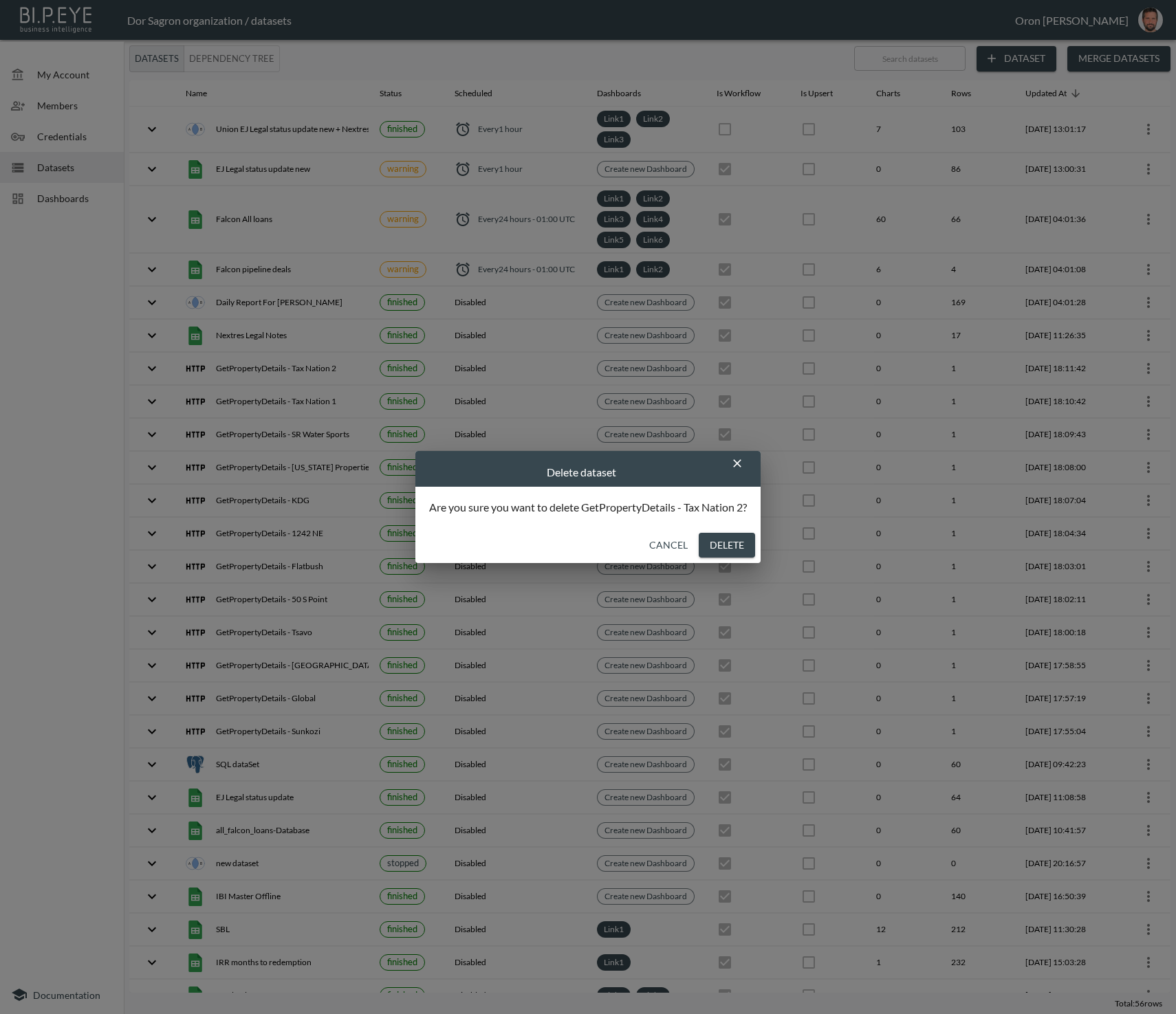
click at [718, 544] on button "Delete" at bounding box center [727, 546] width 56 height 26
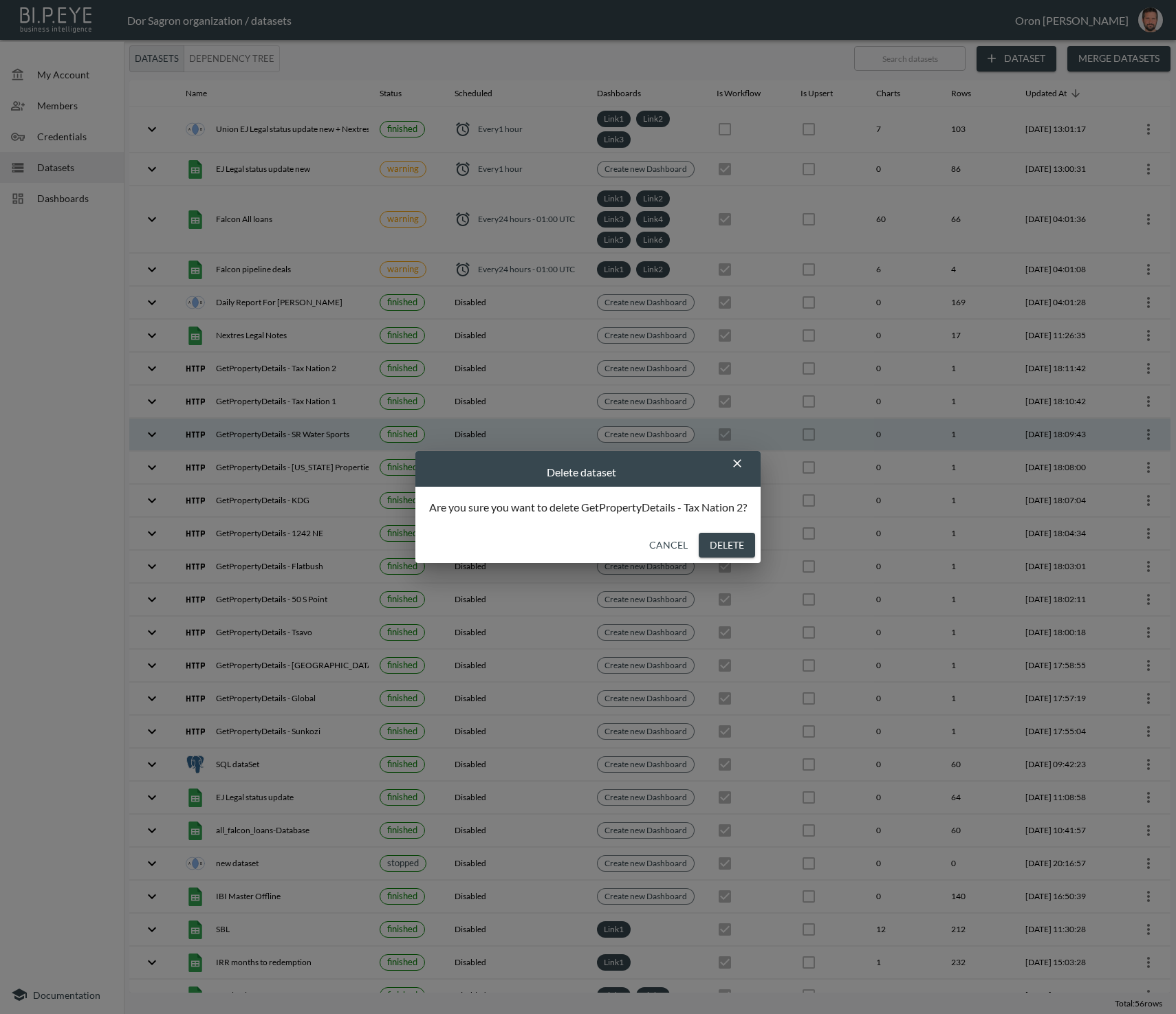
checkbox input "false"
checkbox input "true"
checkbox input "false"
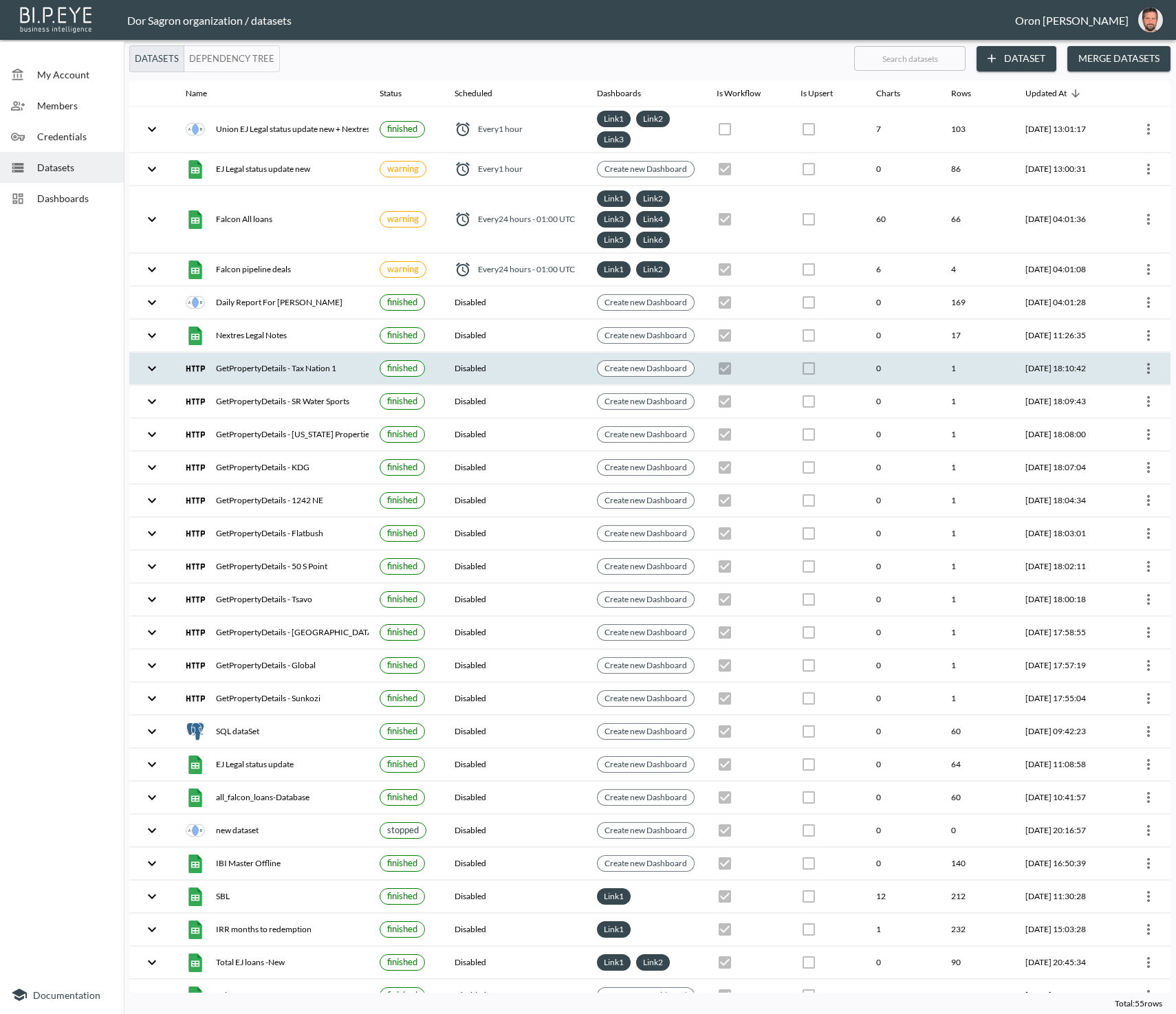
click at [1140, 363] on icon "more" at bounding box center [1149, 369] width 17 height 17
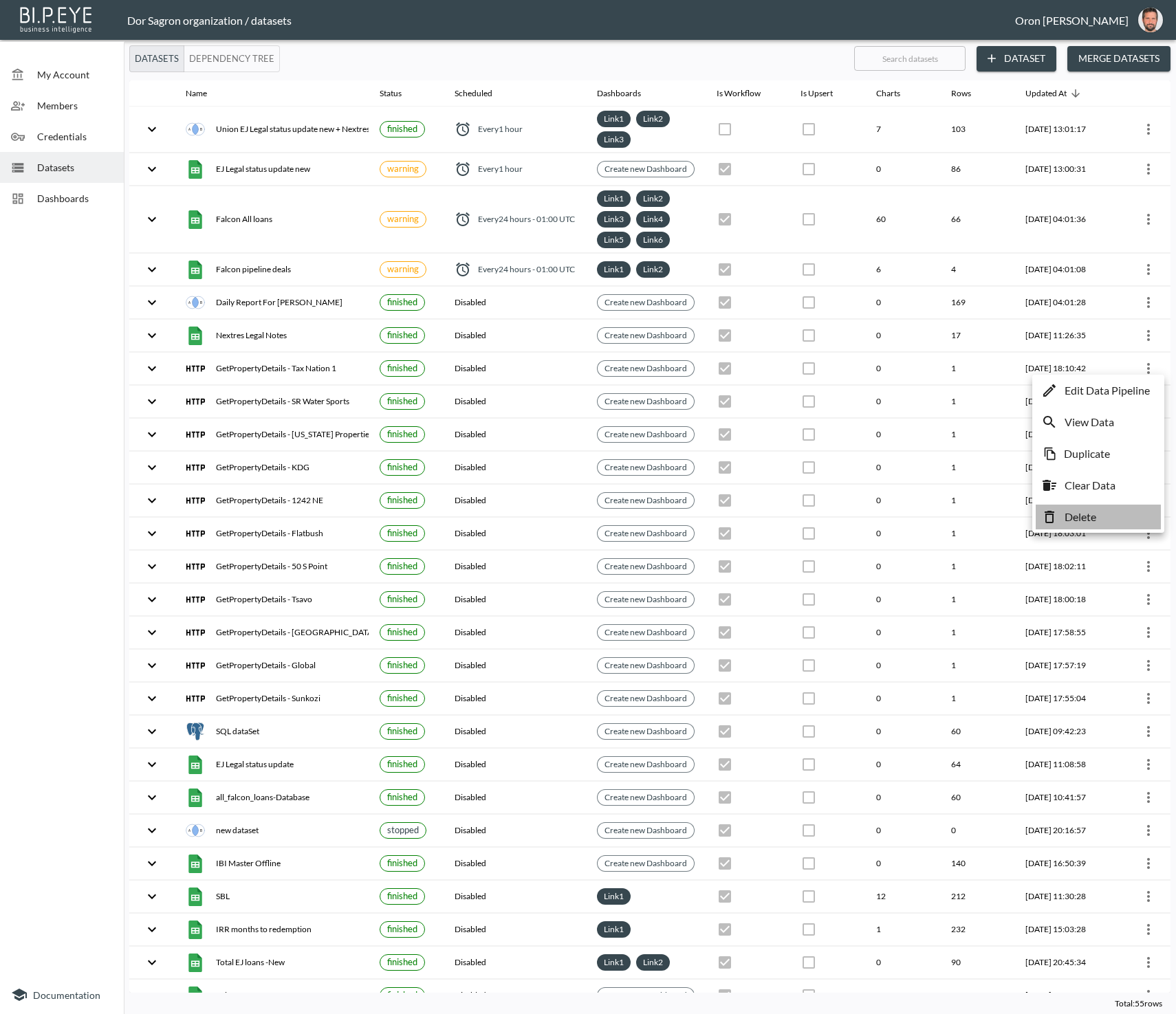
click at [1091, 505] on li "Delete" at bounding box center [1098, 517] width 125 height 25
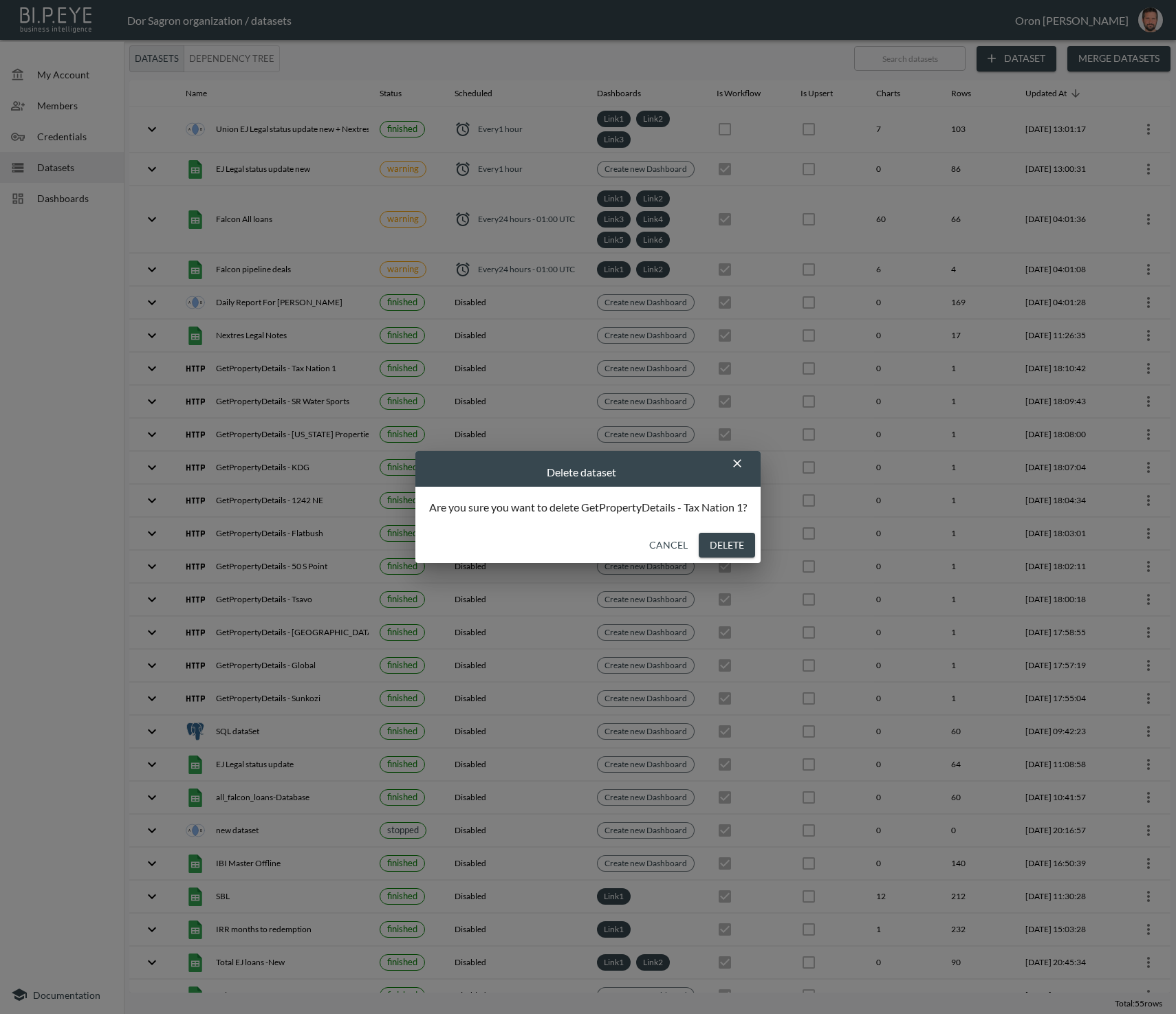
click at [742, 550] on button "Delete" at bounding box center [727, 546] width 56 height 26
checkbox input "false"
checkbox input "true"
checkbox input "false"
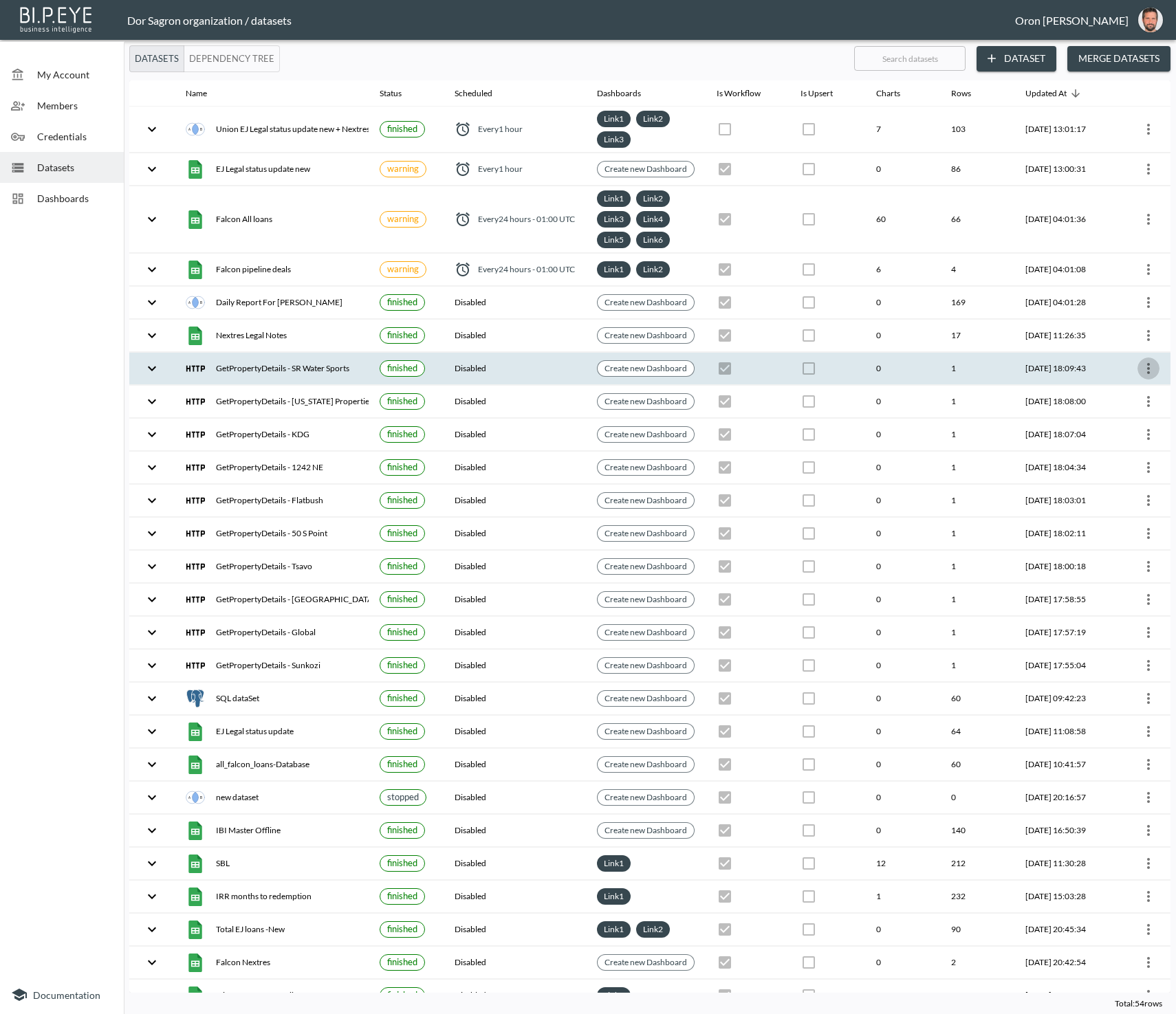
click at [1140, 361] on icon "more" at bounding box center [1149, 369] width 17 height 17
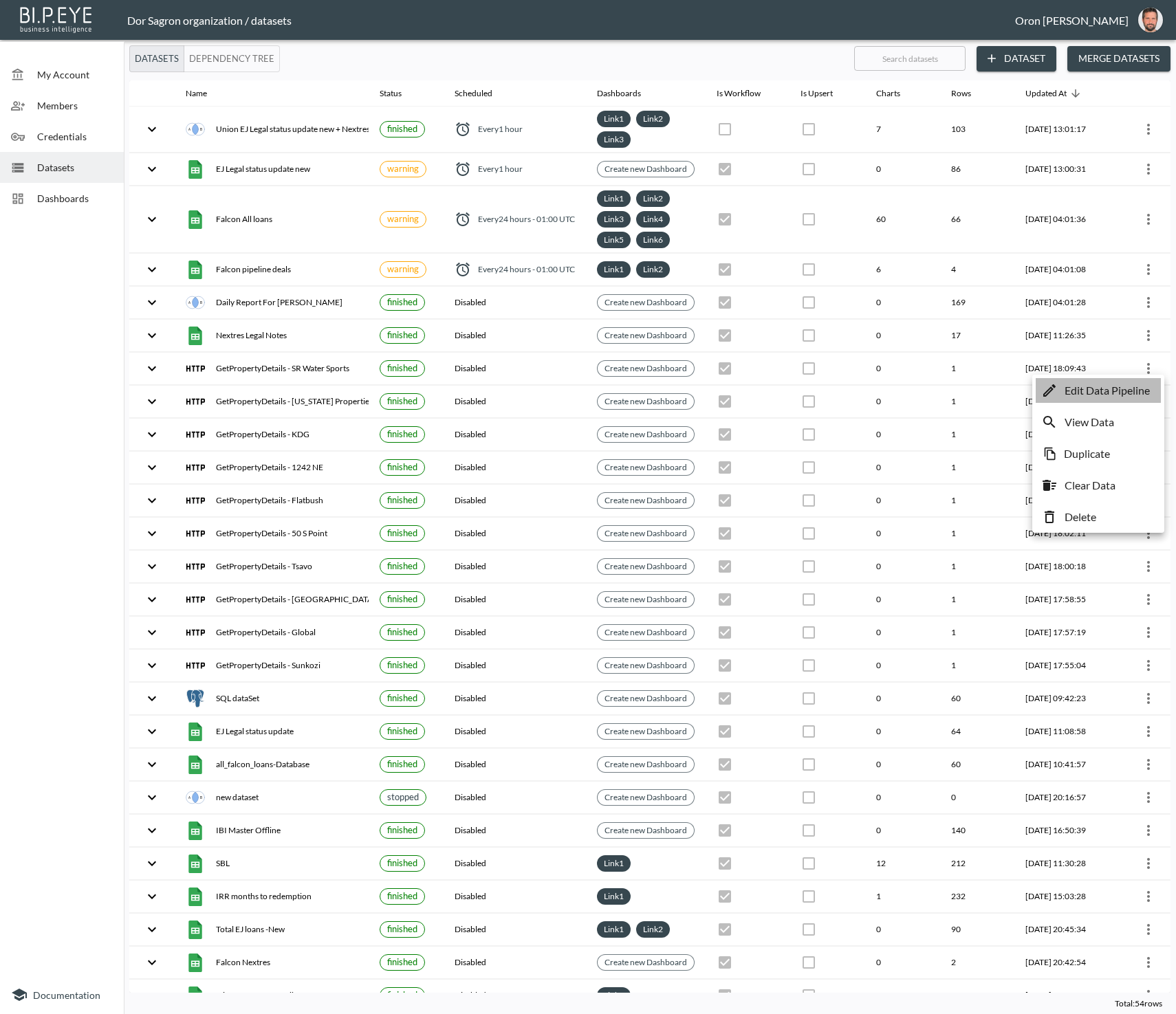
drag, startPoint x: 1127, startPoint y: 389, endPoint x: 1035, endPoint y: 396, distance: 92.3
click at [1127, 389] on p "Edit Data Pipeline" at bounding box center [1107, 391] width 85 height 17
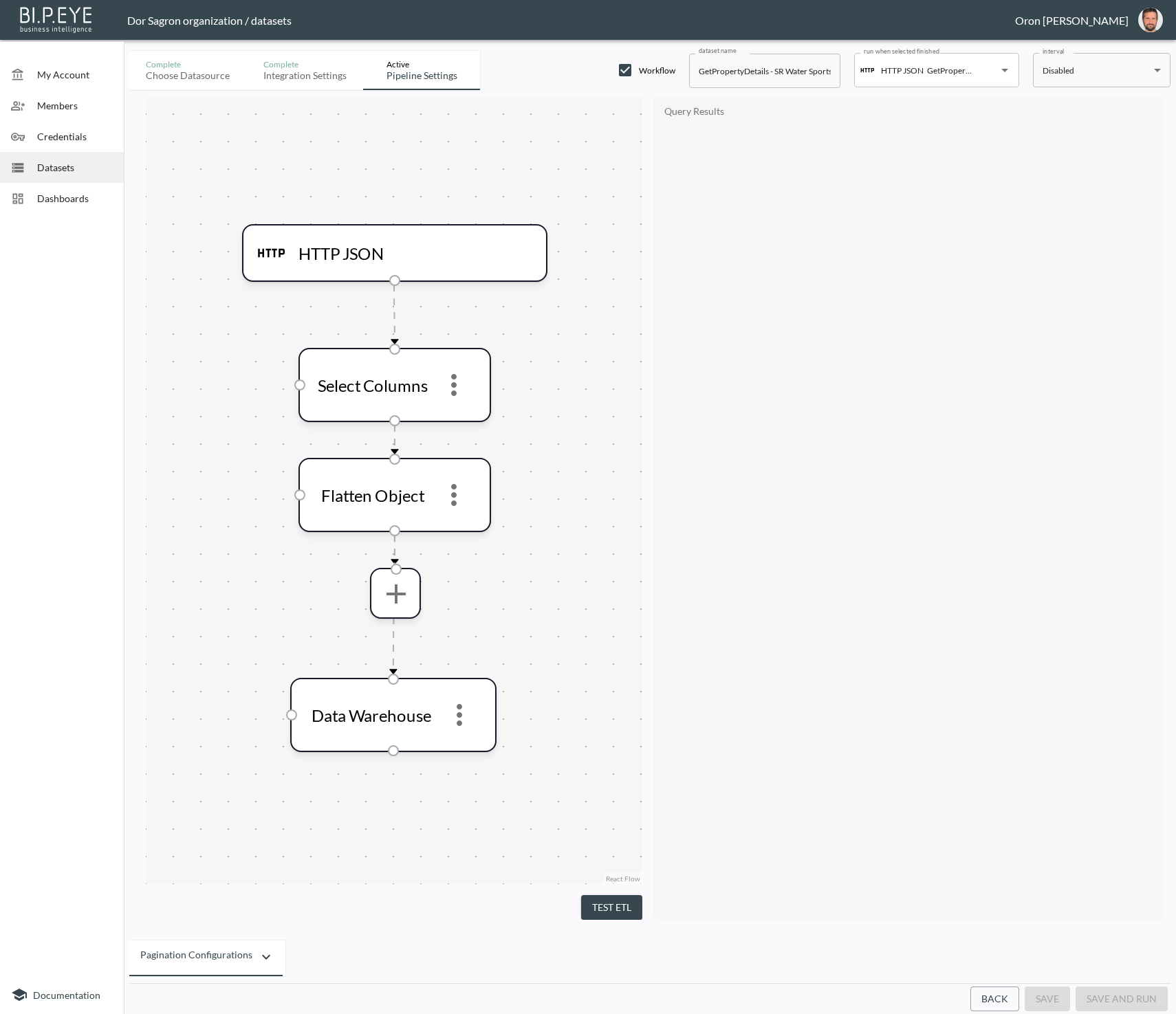
click at [993, 995] on button "Back" at bounding box center [995, 1000] width 49 height 26
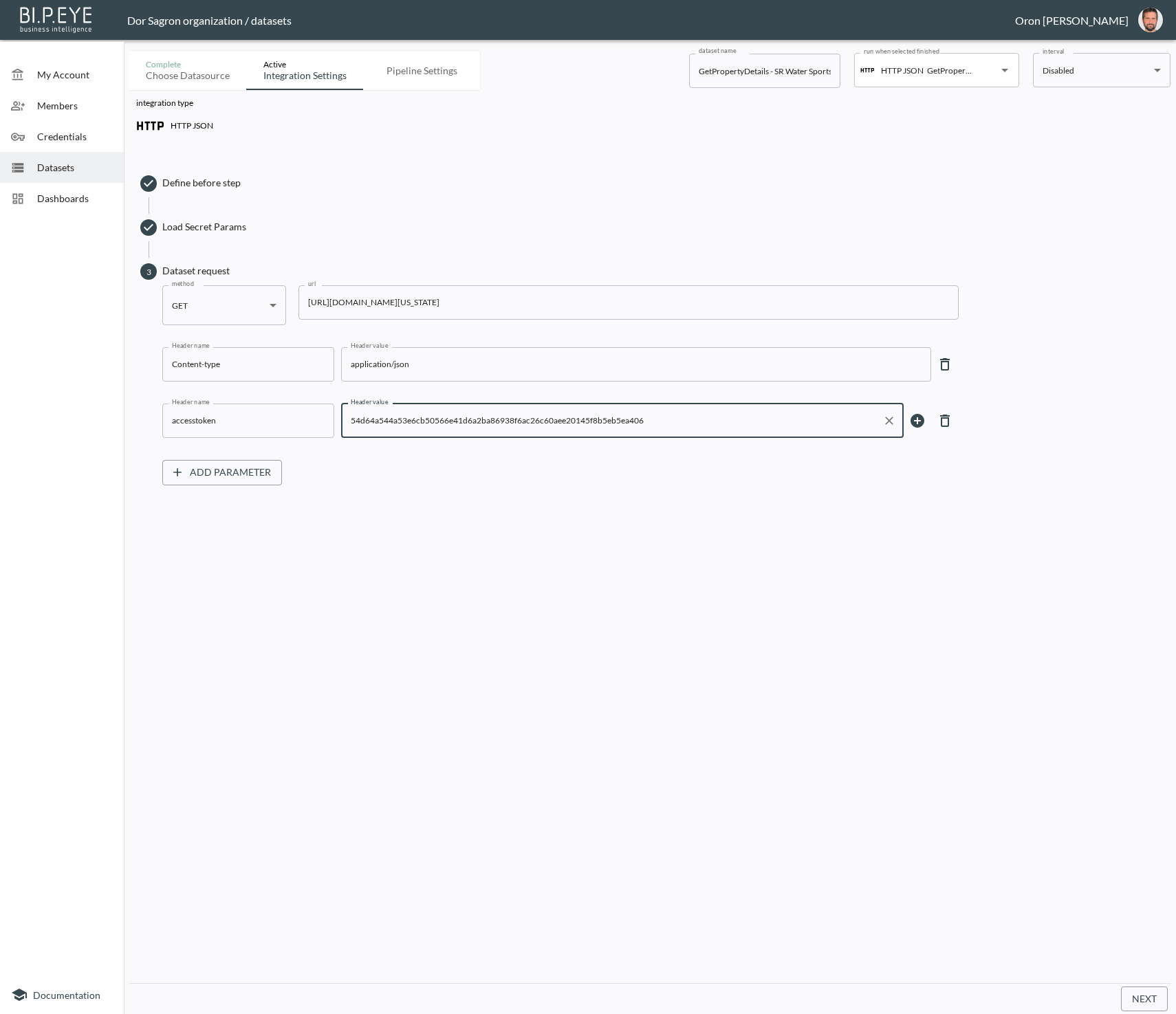
click at [437, 428] on input "54d64a544a53e6cb50566e41d6a2ba86938f6ac26c60aee20145f8b5eb5ea406" at bounding box center [611, 420] width 529 height 22
click at [92, 172] on span "Datasets" at bounding box center [75, 167] width 76 height 14
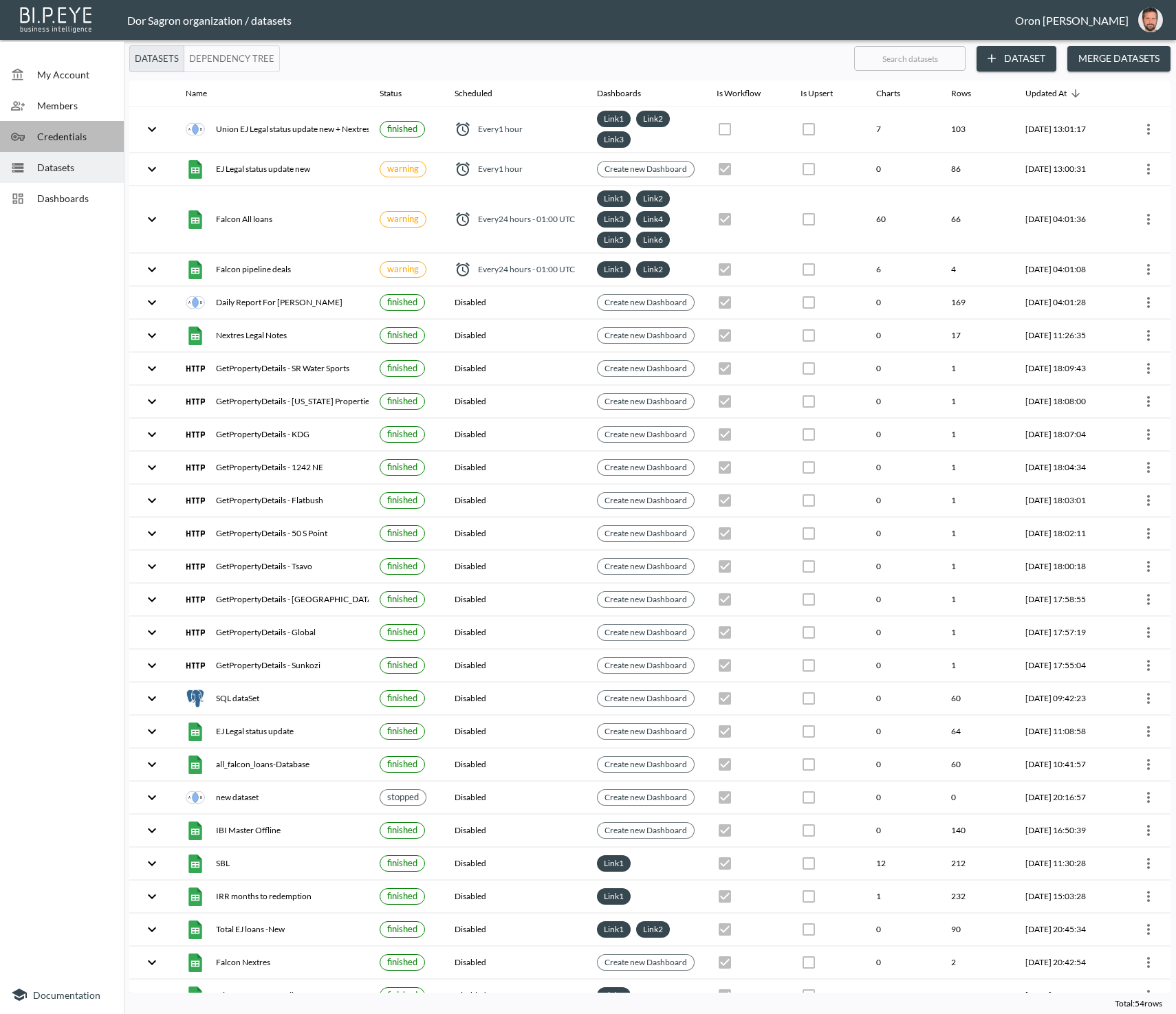
drag, startPoint x: 74, startPoint y: 140, endPoint x: 75, endPoint y: 147, distance: 7.1
click at [74, 140] on span "Credentials" at bounding box center [75, 136] width 76 height 14
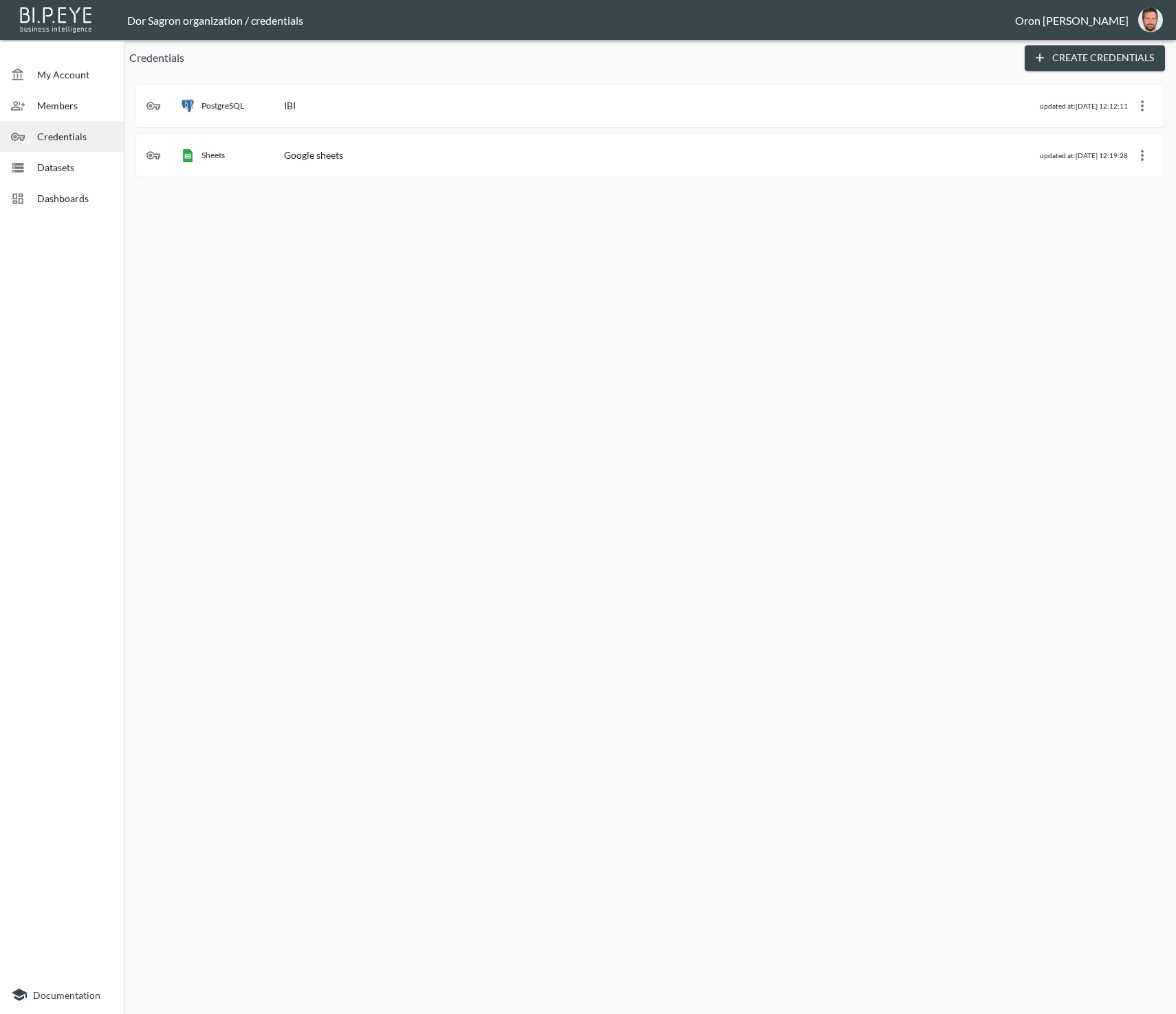
click at [1099, 55] on button "Create Credentials" at bounding box center [1095, 58] width 140 height 26
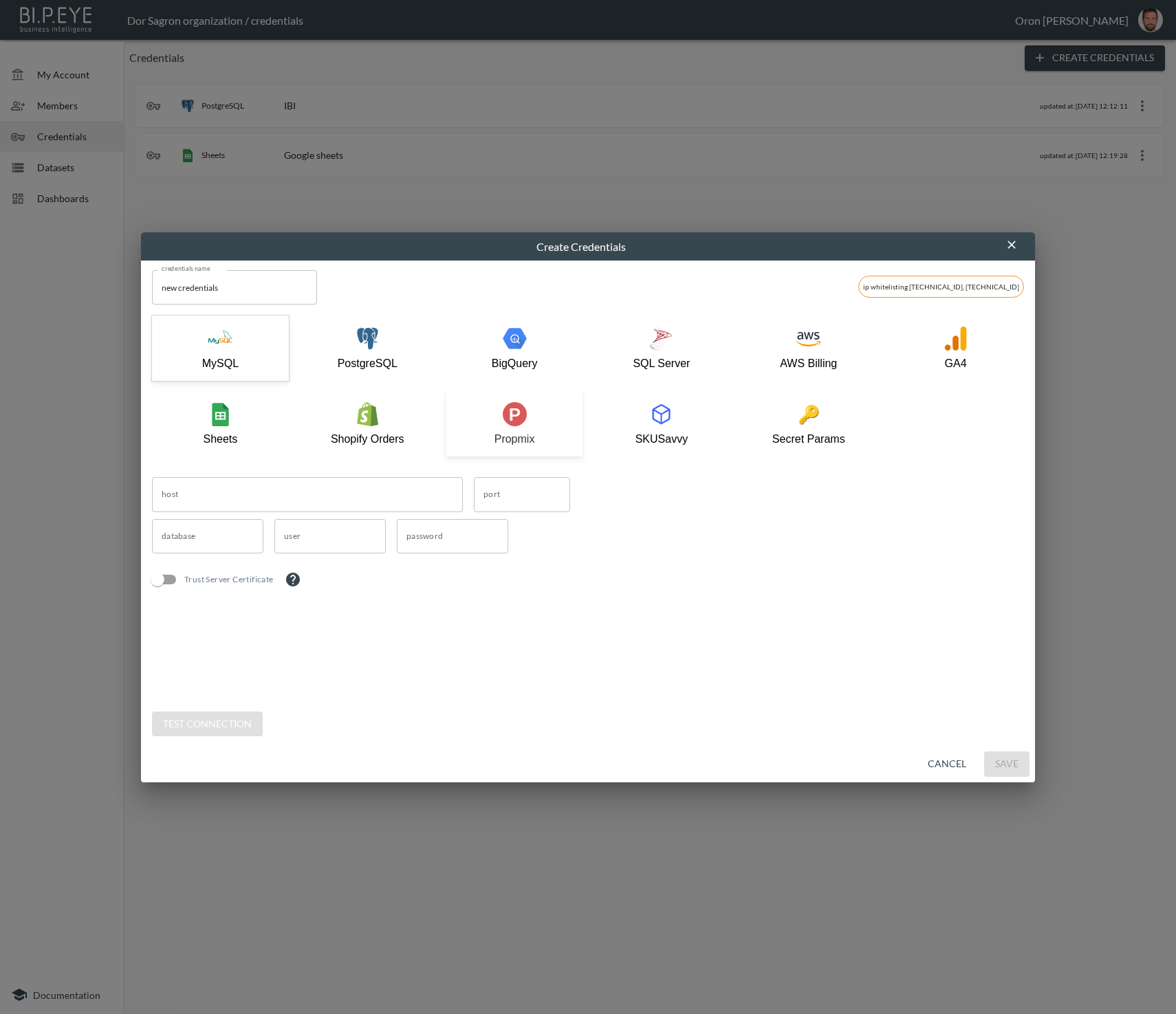
drag, startPoint x: 534, startPoint y: 411, endPoint x: 550, endPoint y: 405, distance: 17.1
click at [534, 411] on div "Propmix" at bounding box center [515, 424] width 123 height 43
click at [503, 494] on input "accesstoken" at bounding box center [582, 494] width 861 height 34
paste input "54d64a544a53e6cb50566e41d6a2ba86938f6ac26c60aee20145f8b5eb5ea406"
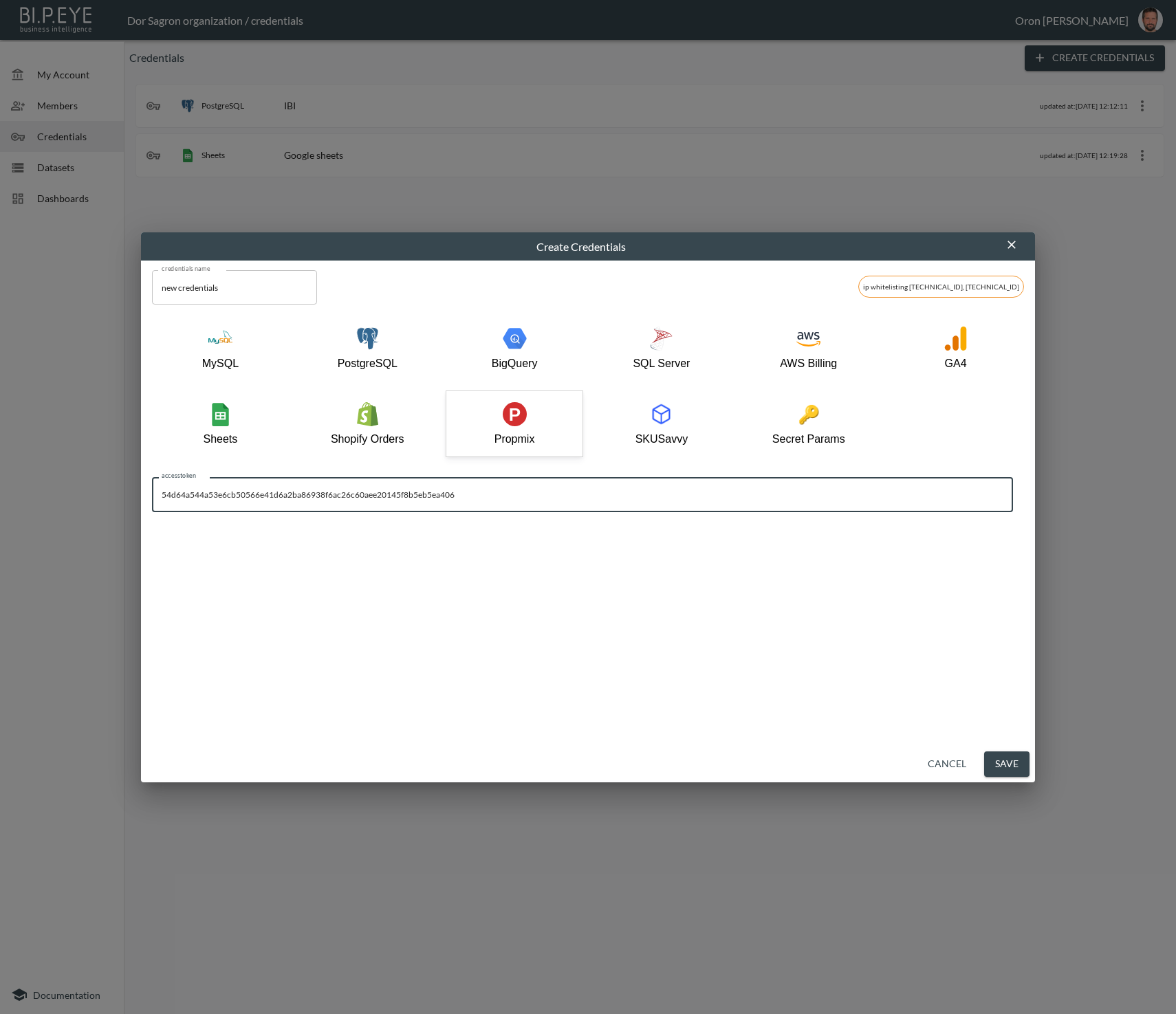
type input "54d64a544a53e6cb50566e41d6a2ba86938f6ac26c60aee20145f8b5eb5ea406"
click at [247, 273] on input "new credentials" at bounding box center [234, 287] width 165 height 34
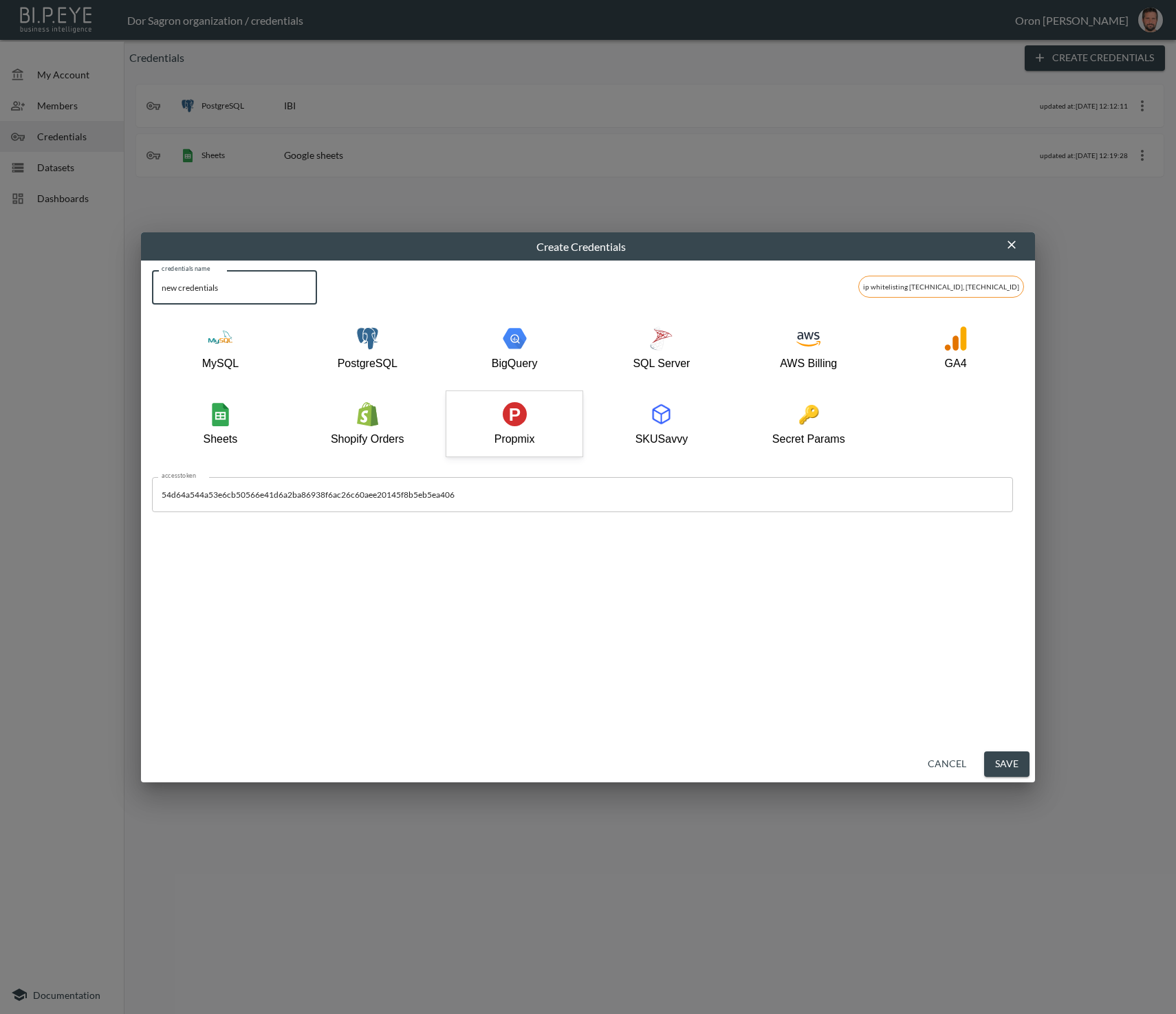
click at [247, 273] on input "new credentials" at bounding box center [234, 287] width 165 height 34
click at [247, 273] on input "new credentials" at bounding box center [234, 287] width 165 height 34
type input "Propmix"
drag, startPoint x: 1010, startPoint y: 757, endPoint x: 983, endPoint y: 806, distance: 55.9
click at [1010, 757] on button "Save" at bounding box center [1007, 764] width 46 height 26
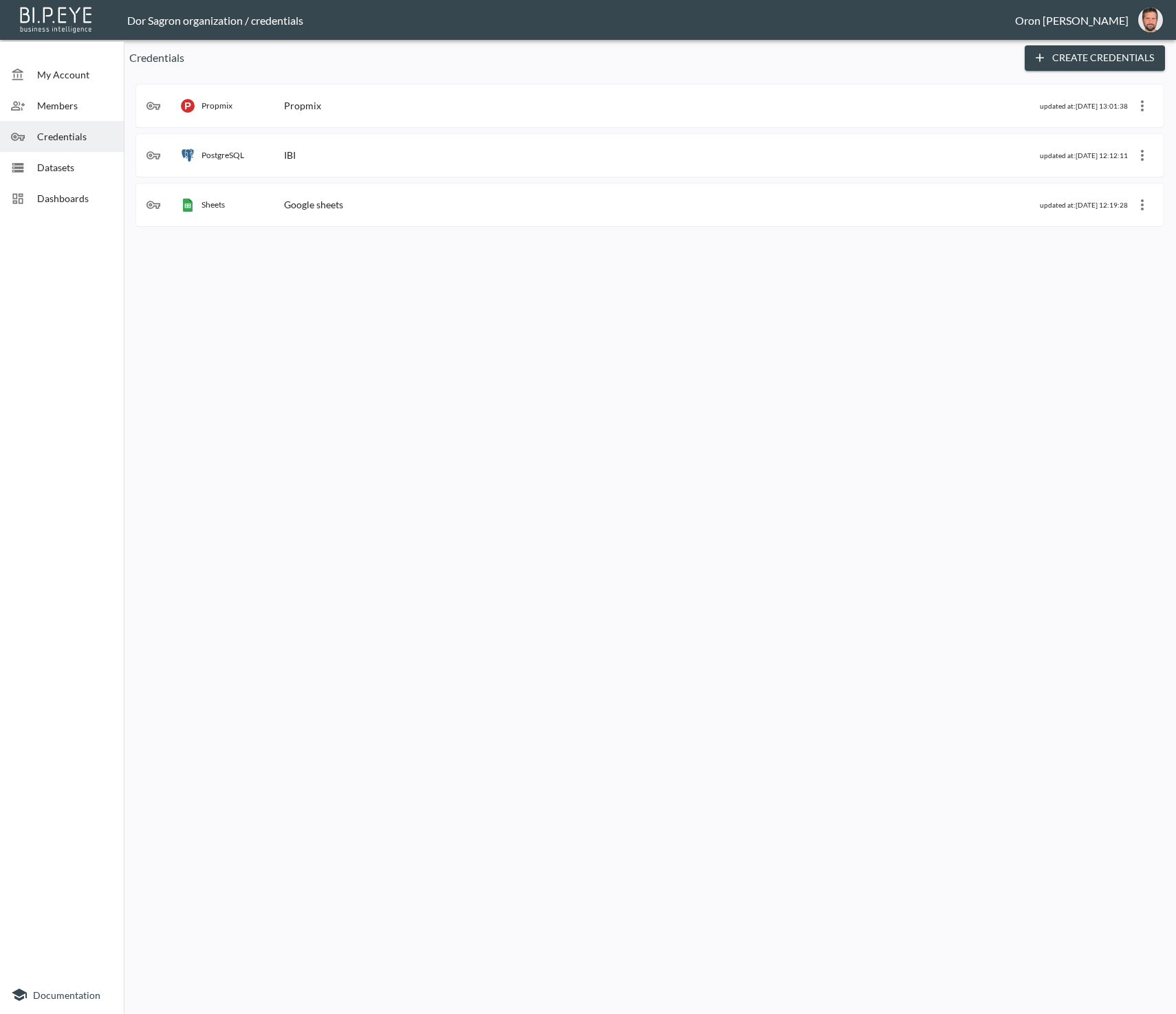
click at [100, 160] on span "Datasets" at bounding box center [75, 167] width 76 height 14
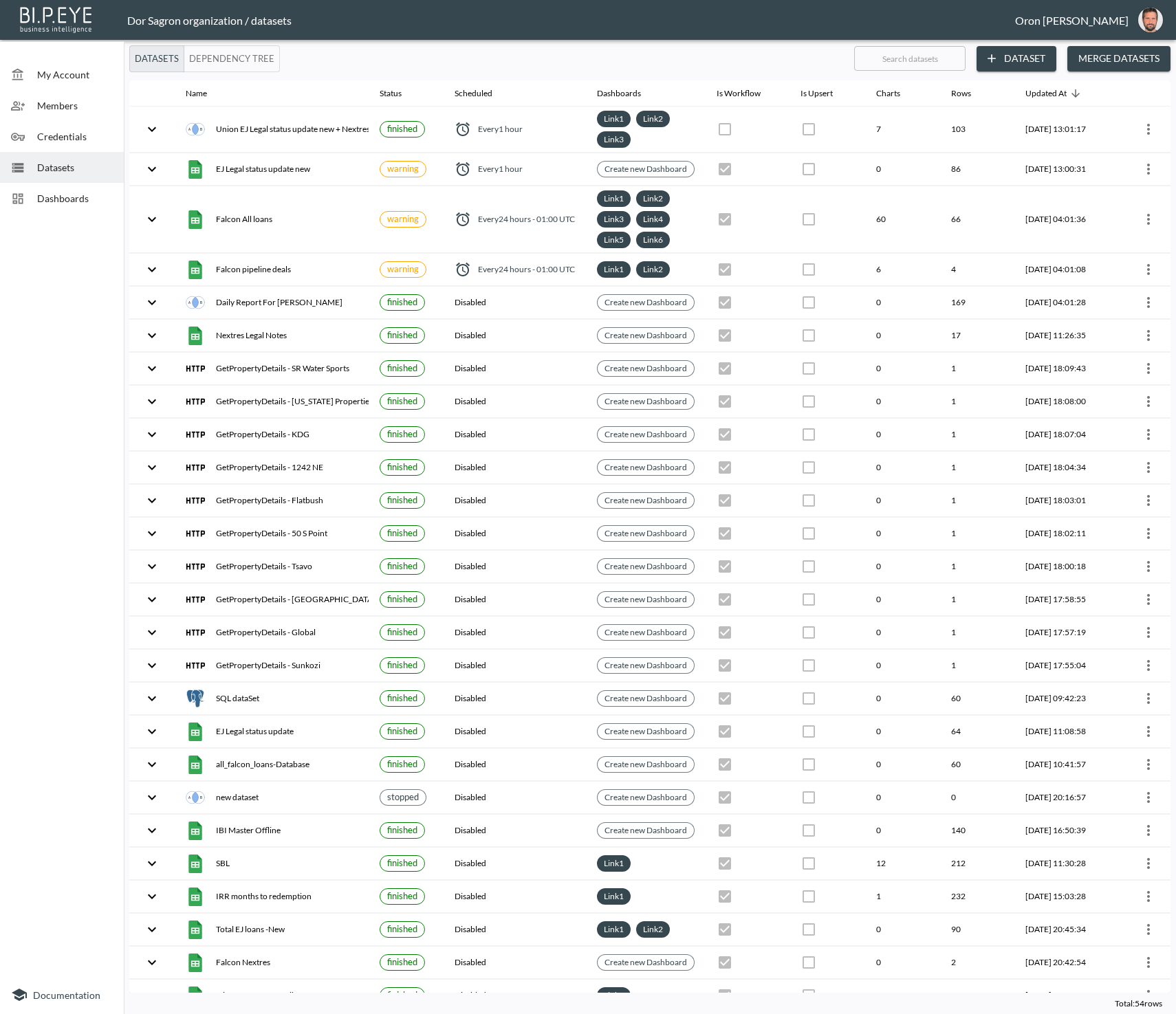
click at [1058, 55] on div "Datasets Dependency Tree ​ Dataset Merge Datasets" at bounding box center [649, 58] width 1041 height 27
click at [1042, 55] on button "Dataset" at bounding box center [1016, 59] width 80 height 26
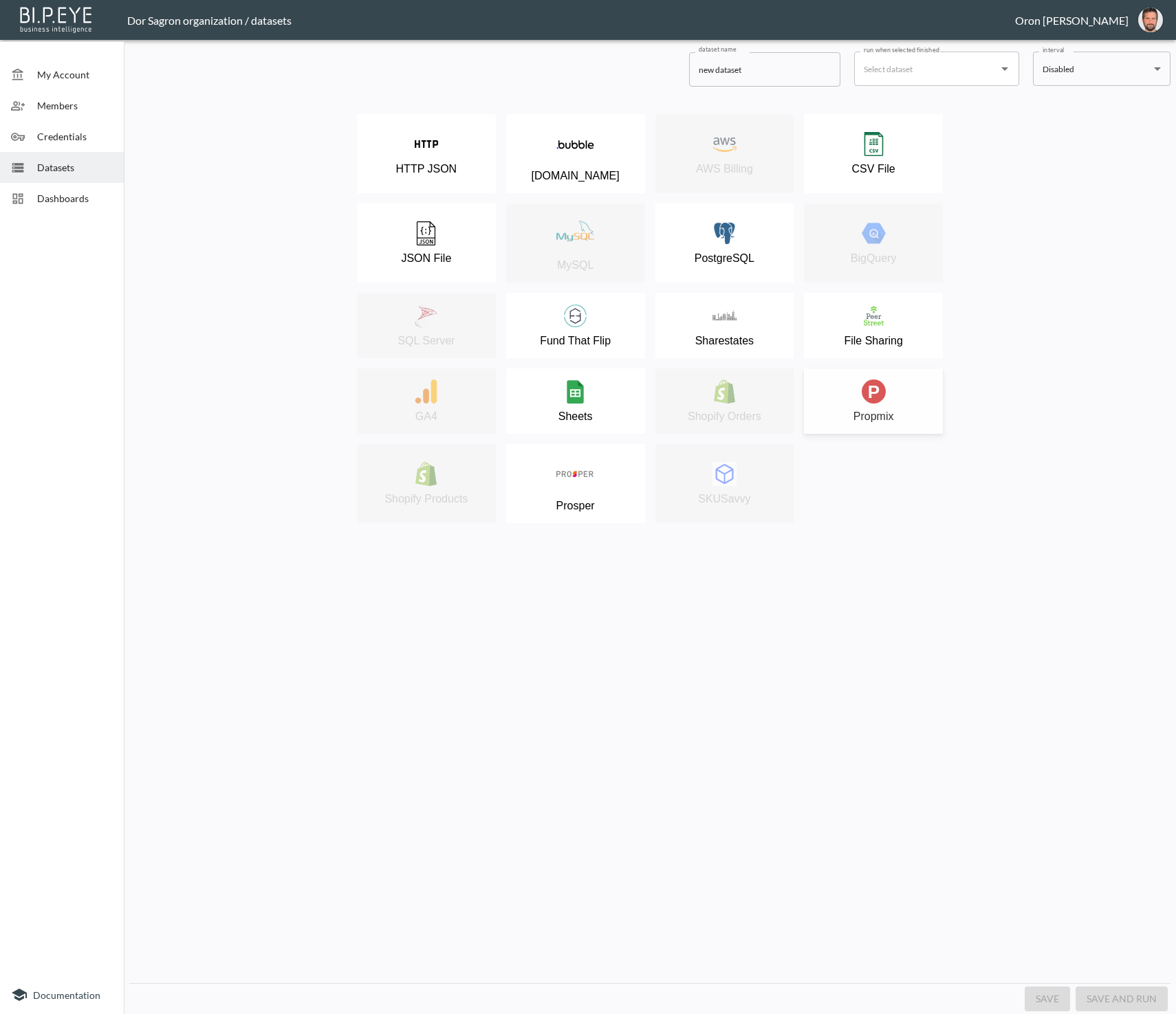
click at [889, 402] on div "Propmix" at bounding box center [873, 401] width 125 height 43
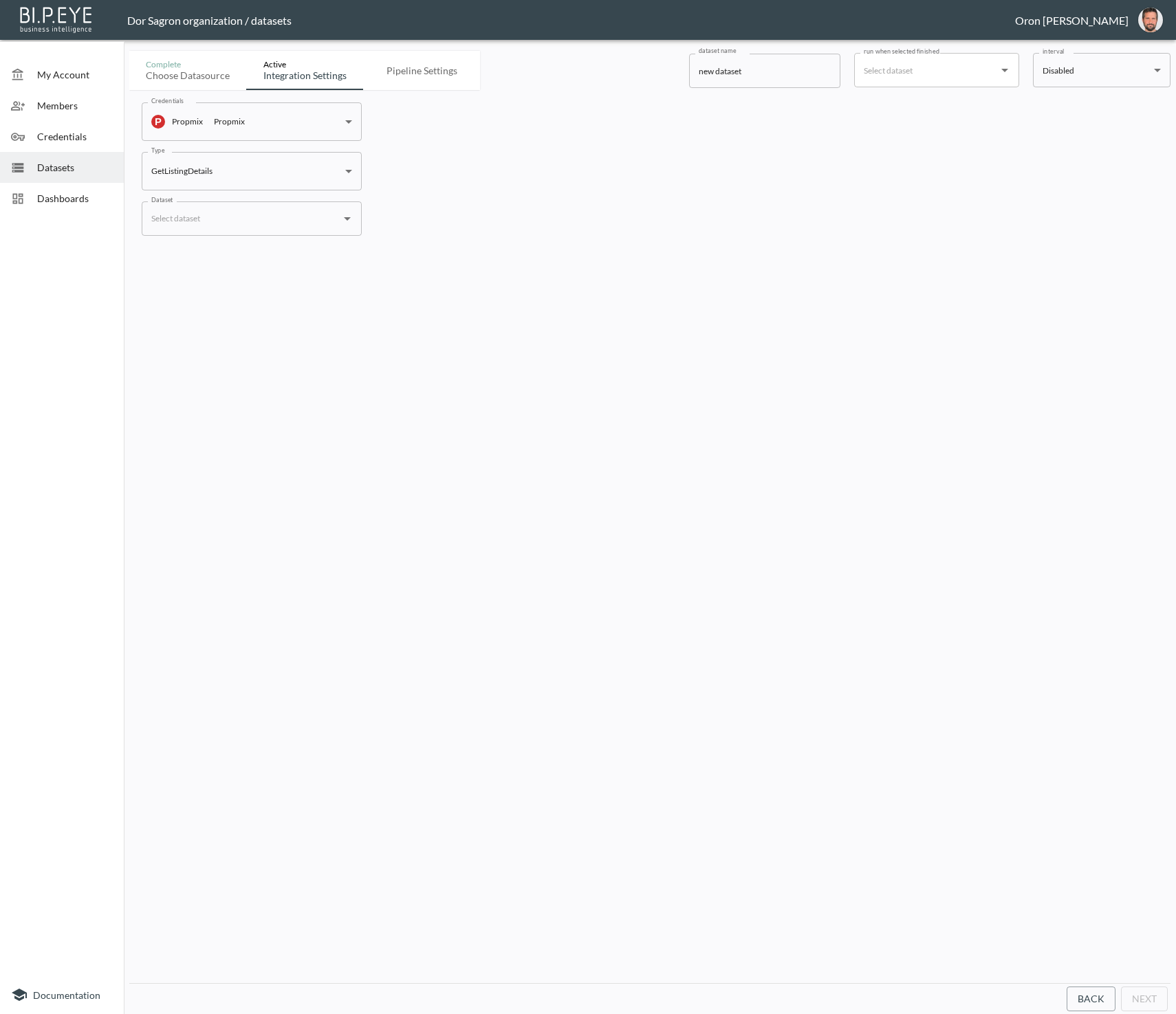
drag, startPoint x: 79, startPoint y: 172, endPoint x: 69, endPoint y: 142, distance: 31.6
click at [77, 168] on span "Datasets" at bounding box center [75, 167] width 76 height 14
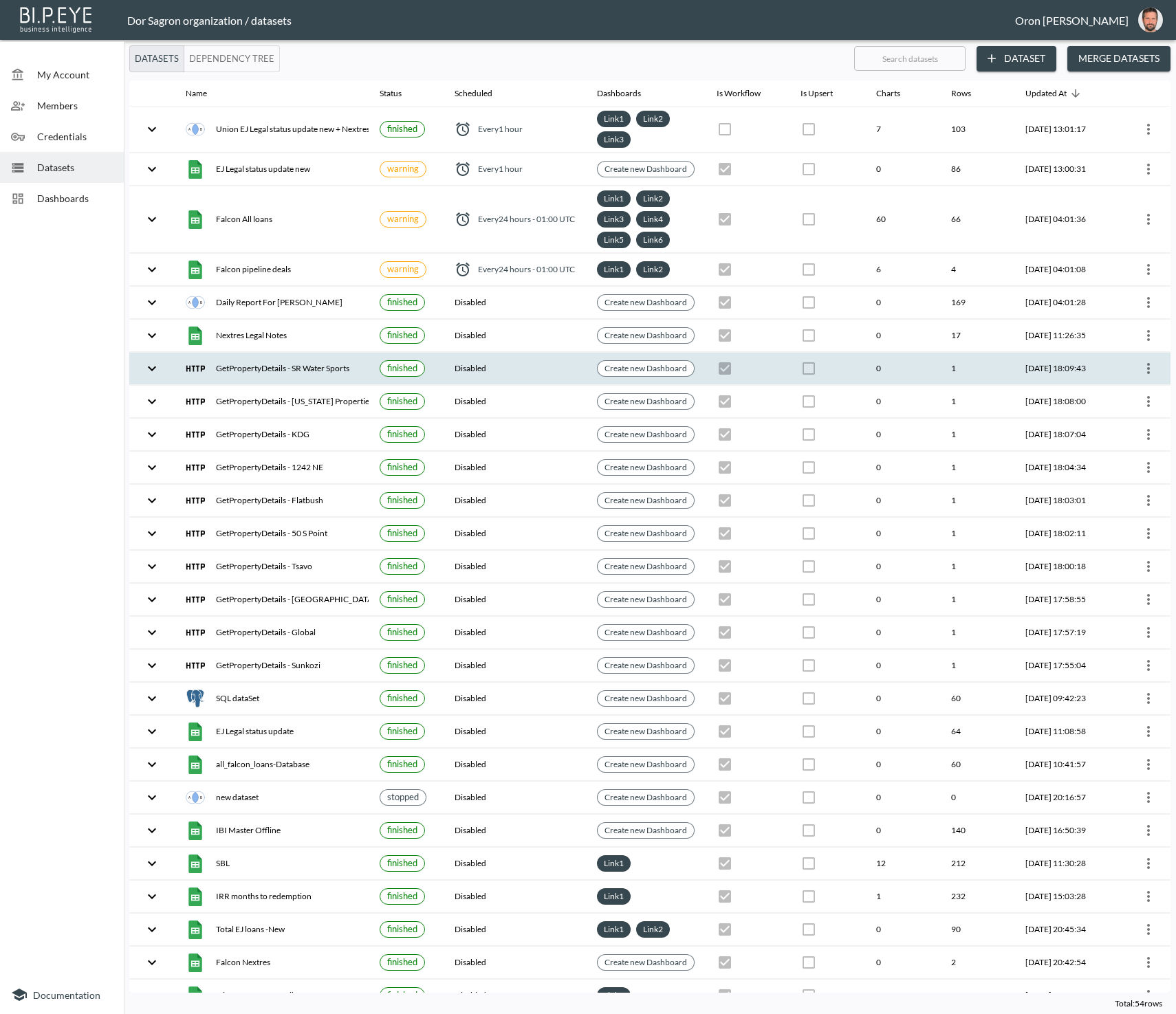
click at [1142, 361] on icon "more" at bounding box center [1149, 369] width 17 height 17
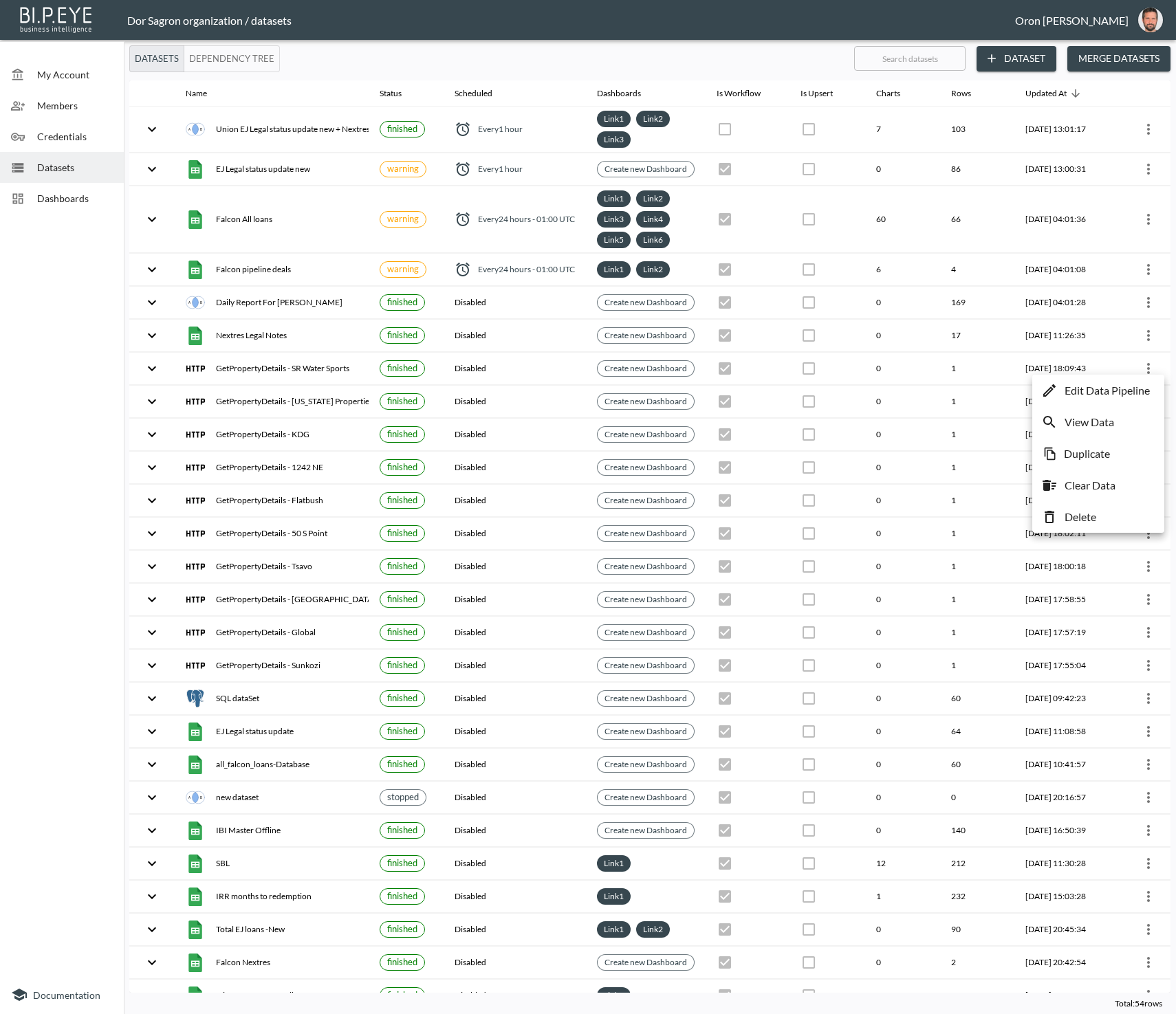
click at [1122, 509] on li "Delete" at bounding box center [1098, 517] width 125 height 25
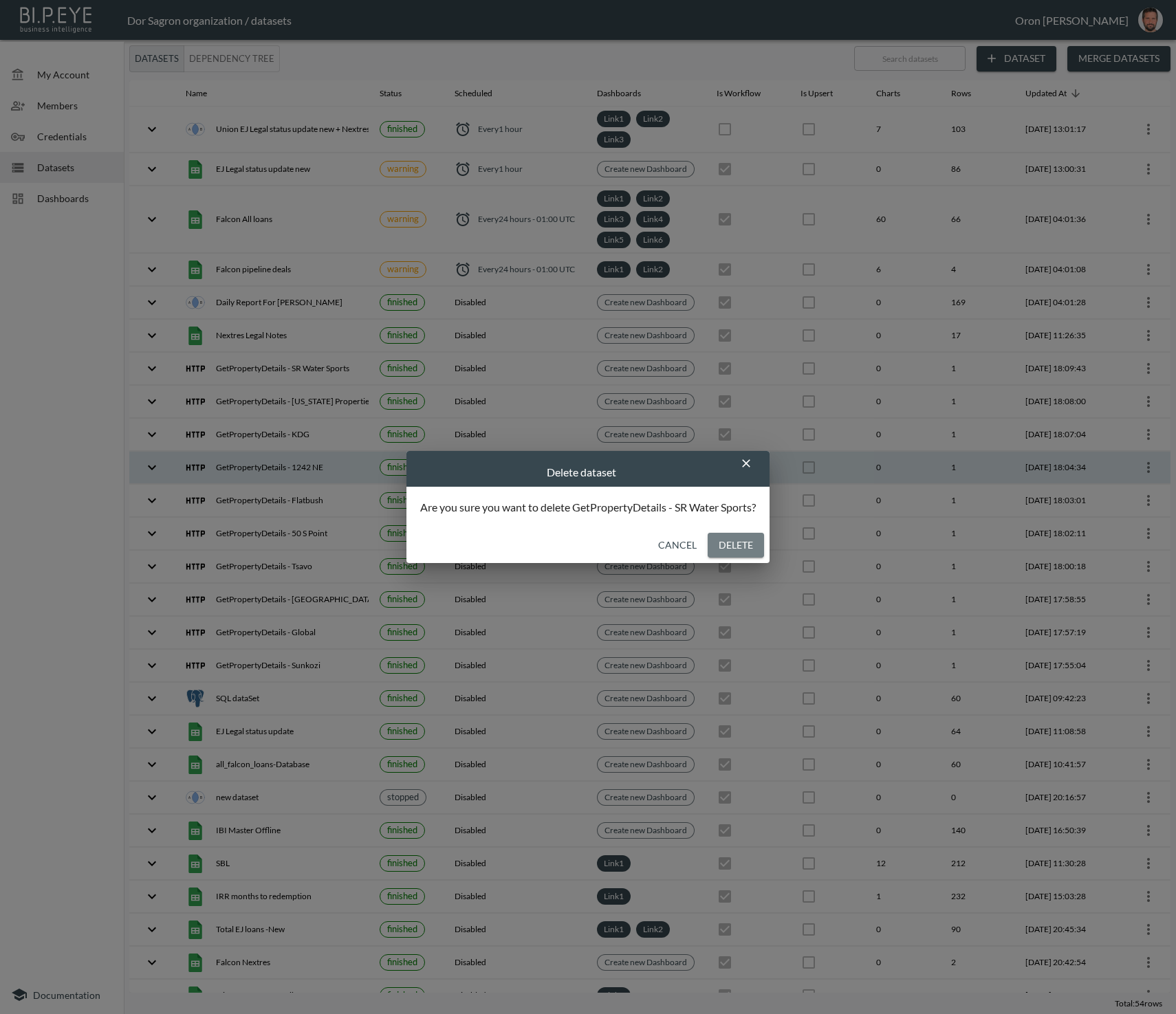
drag, startPoint x: 749, startPoint y: 548, endPoint x: 976, endPoint y: 445, distance: 249.3
click at [749, 548] on button "Delete" at bounding box center [736, 546] width 56 height 26
checkbox input "false"
checkbox input "true"
checkbox input "false"
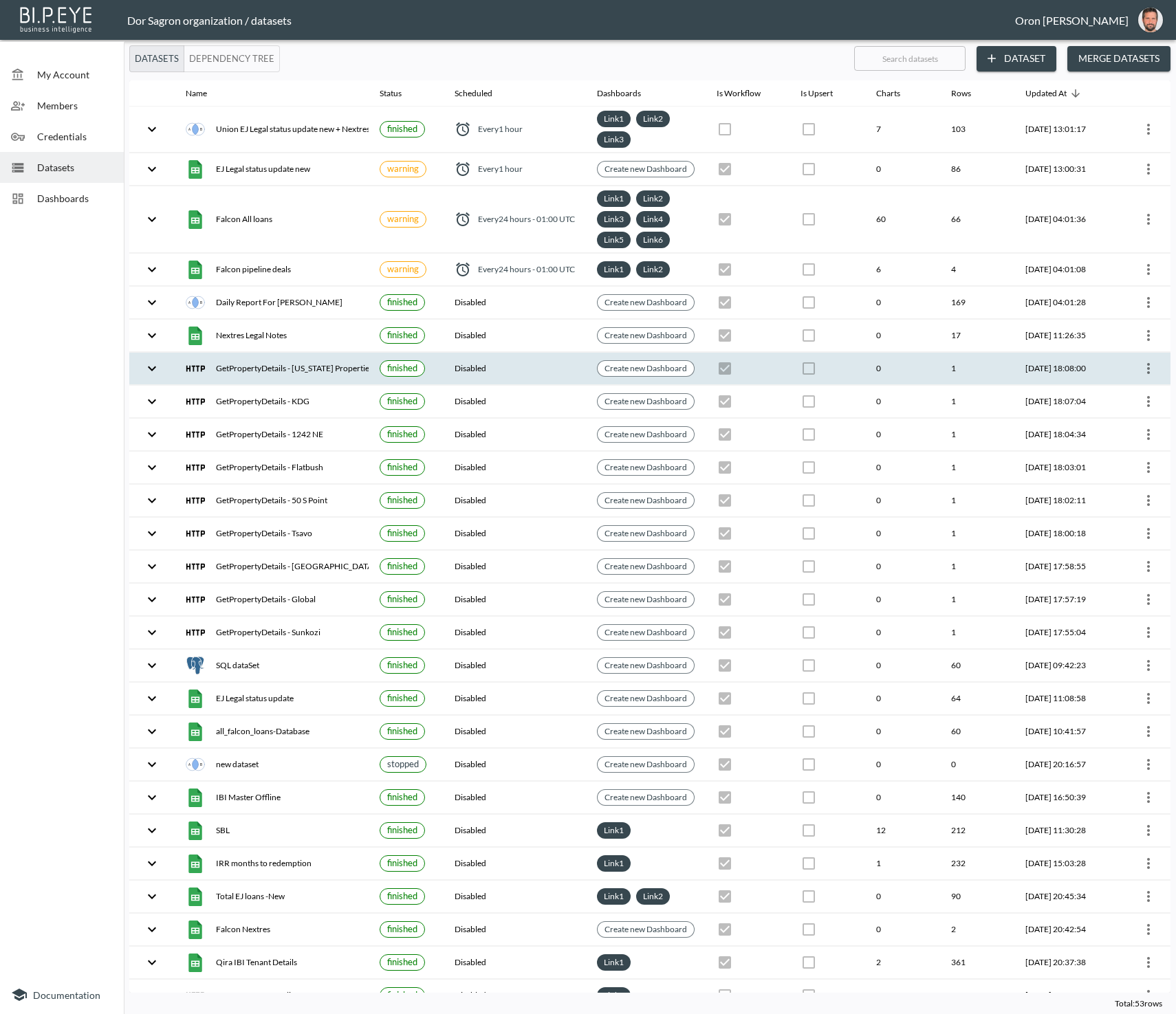
click at [1145, 366] on icon "more" at bounding box center [1149, 369] width 17 height 17
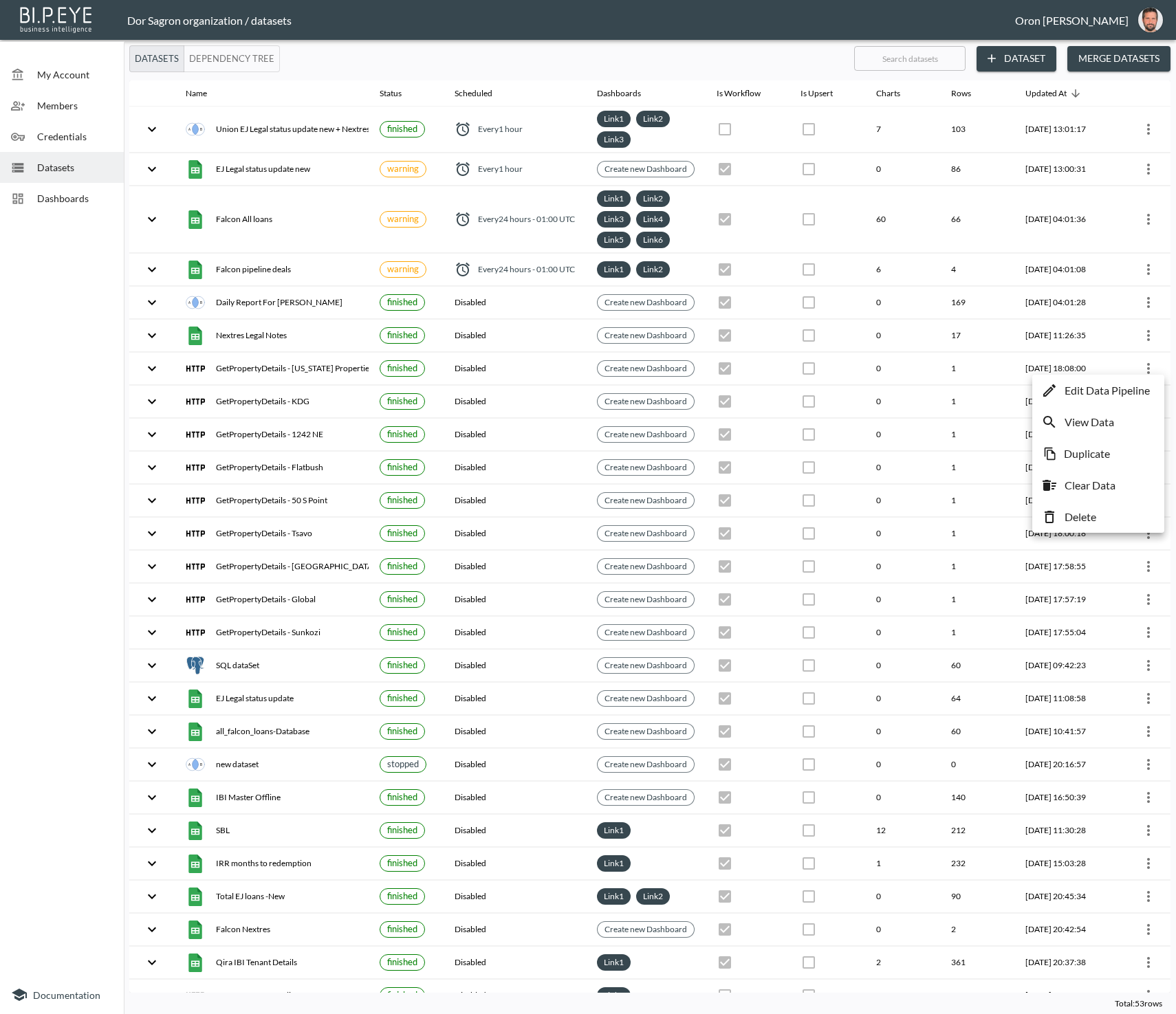
click at [1102, 512] on li "Delete" at bounding box center [1098, 517] width 125 height 25
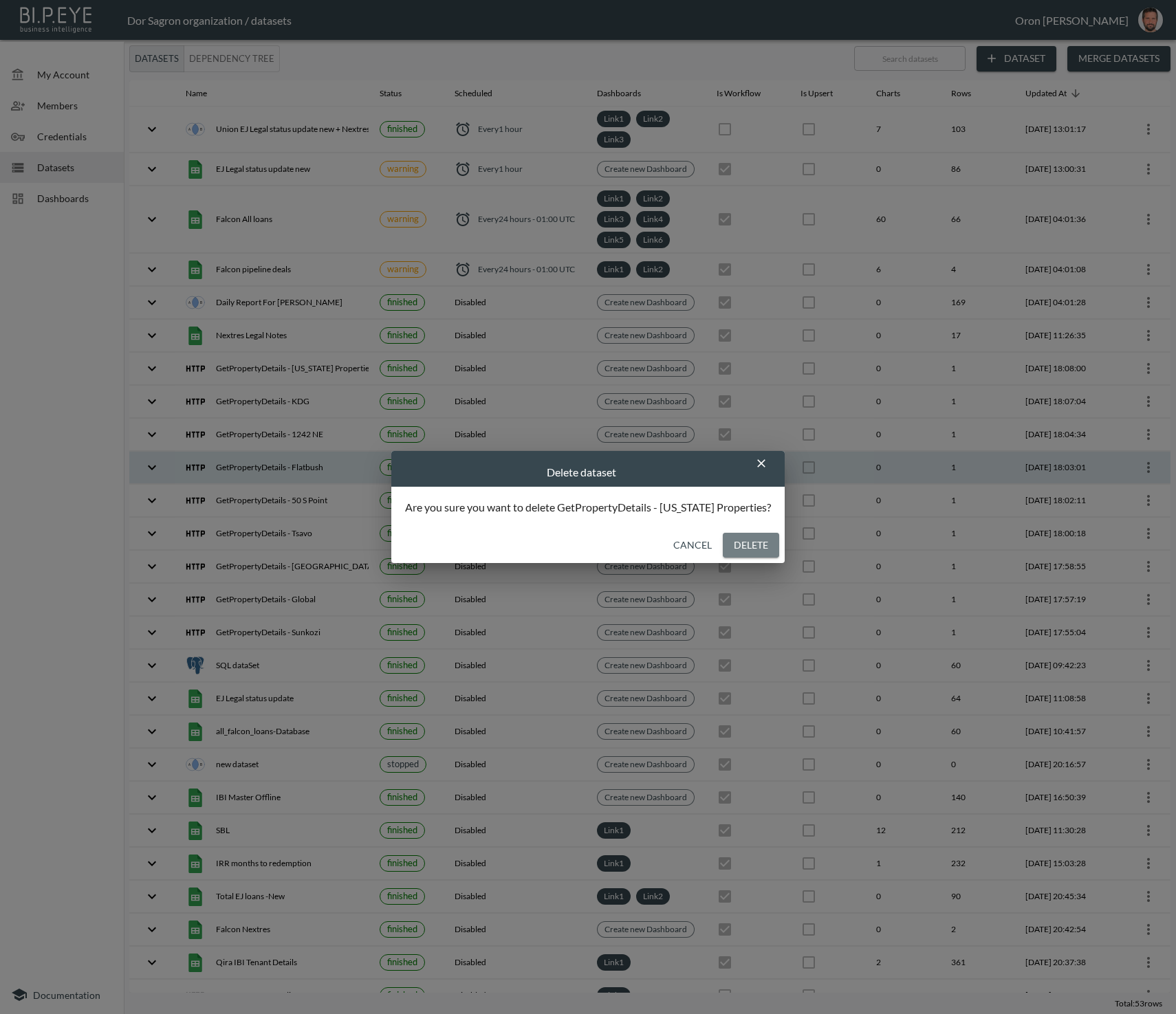
drag, startPoint x: 756, startPoint y: 546, endPoint x: 853, endPoint y: 446, distance: 139.3
click at [756, 546] on button "Delete" at bounding box center [751, 546] width 56 height 26
checkbox input "false"
checkbox input "true"
checkbox input "false"
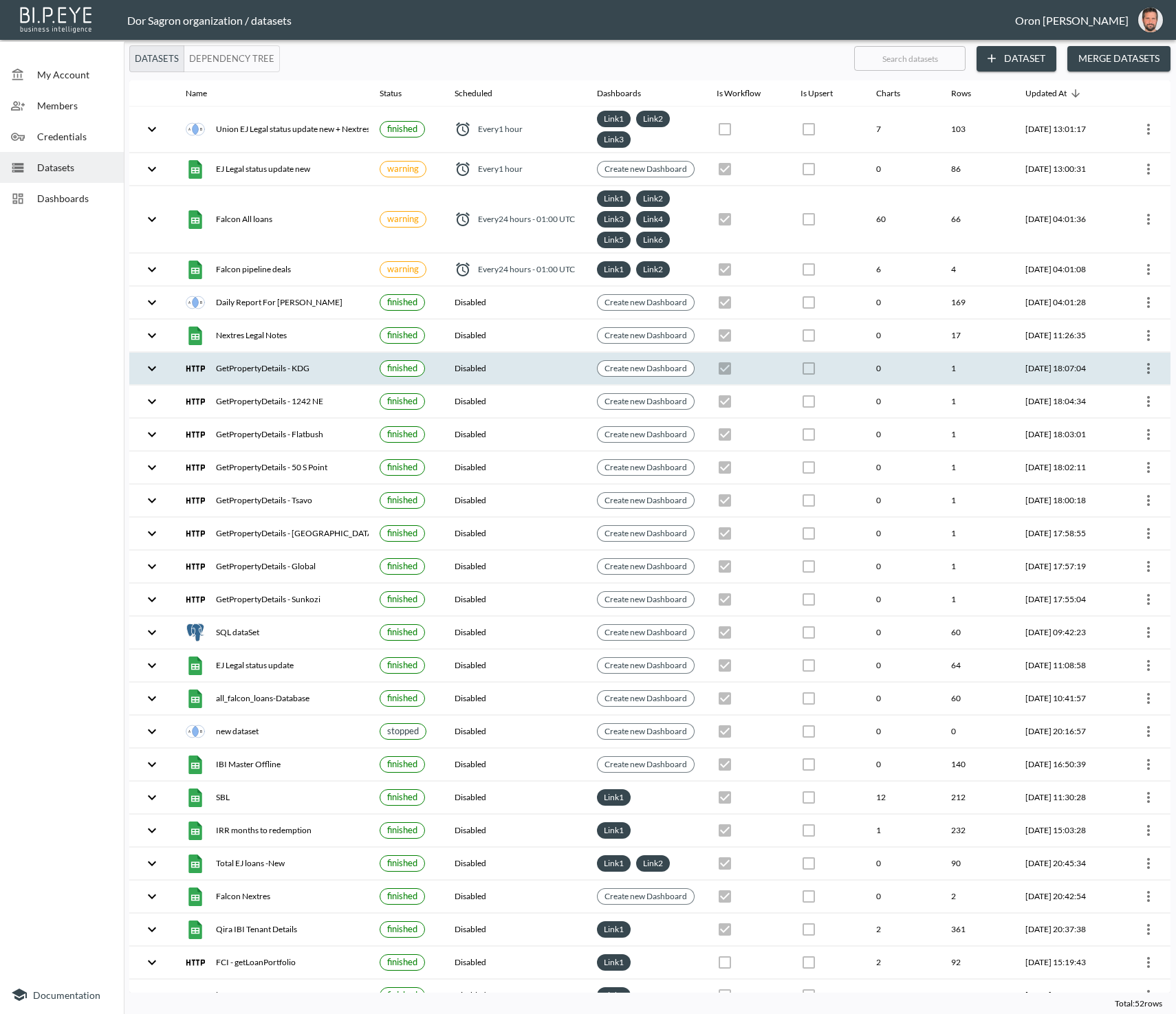
click at [1143, 364] on icon "more" at bounding box center [1149, 369] width 17 height 17
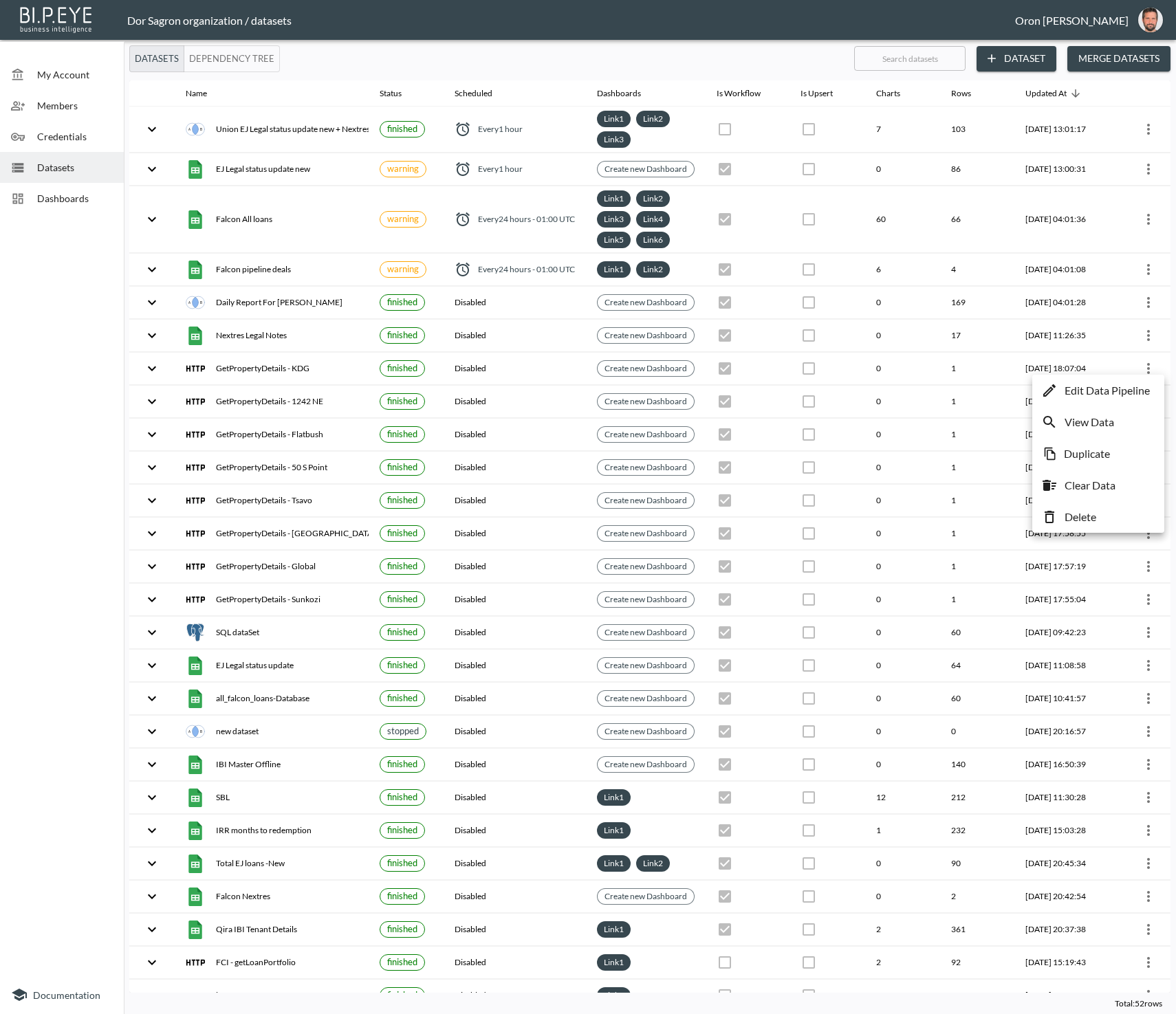
click at [1083, 512] on p "Delete" at bounding box center [1080, 517] width 32 height 17
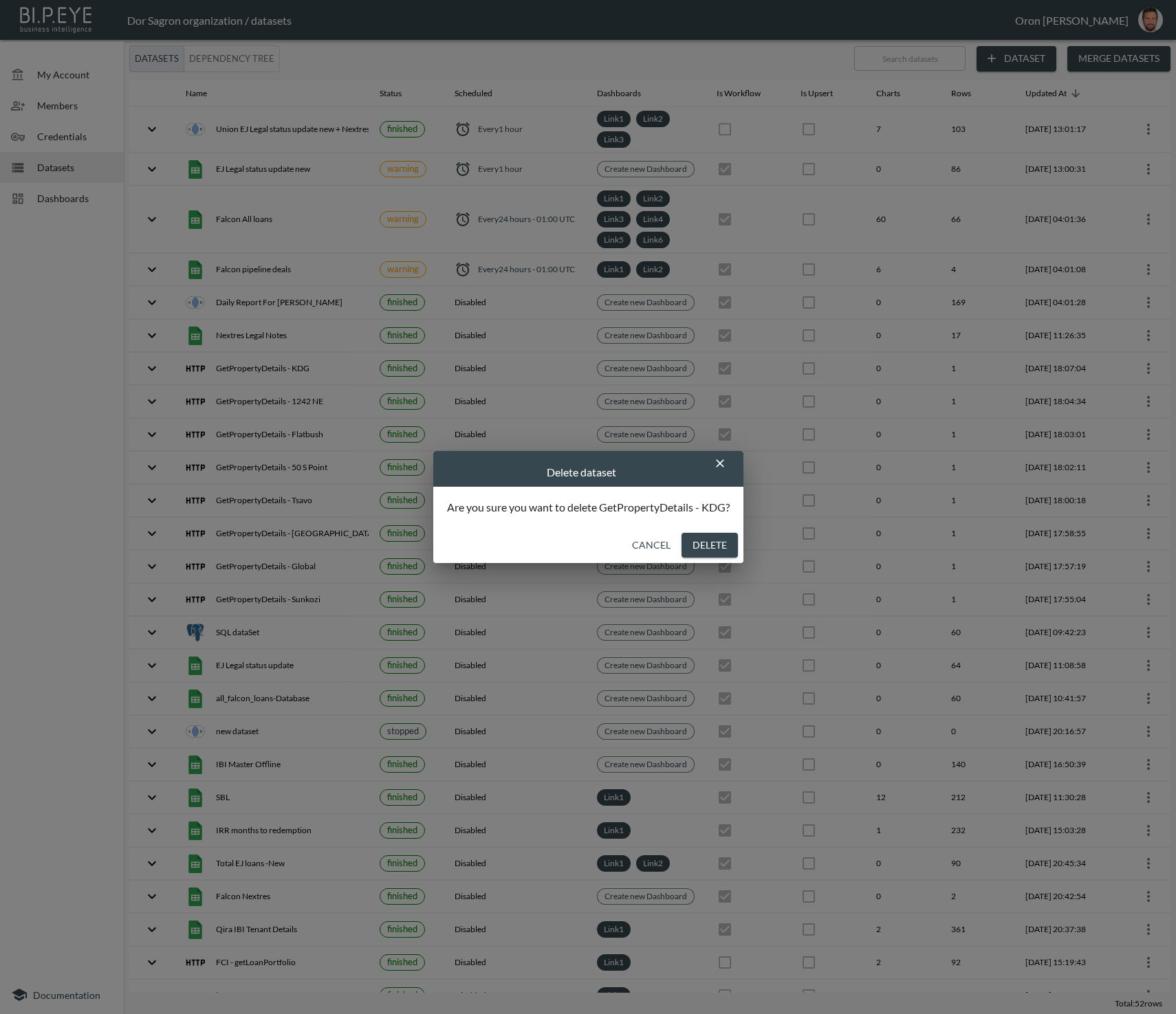
click at [711, 543] on button "Delete" at bounding box center [710, 546] width 56 height 26
checkbox input "false"
checkbox input "true"
checkbox input "false"
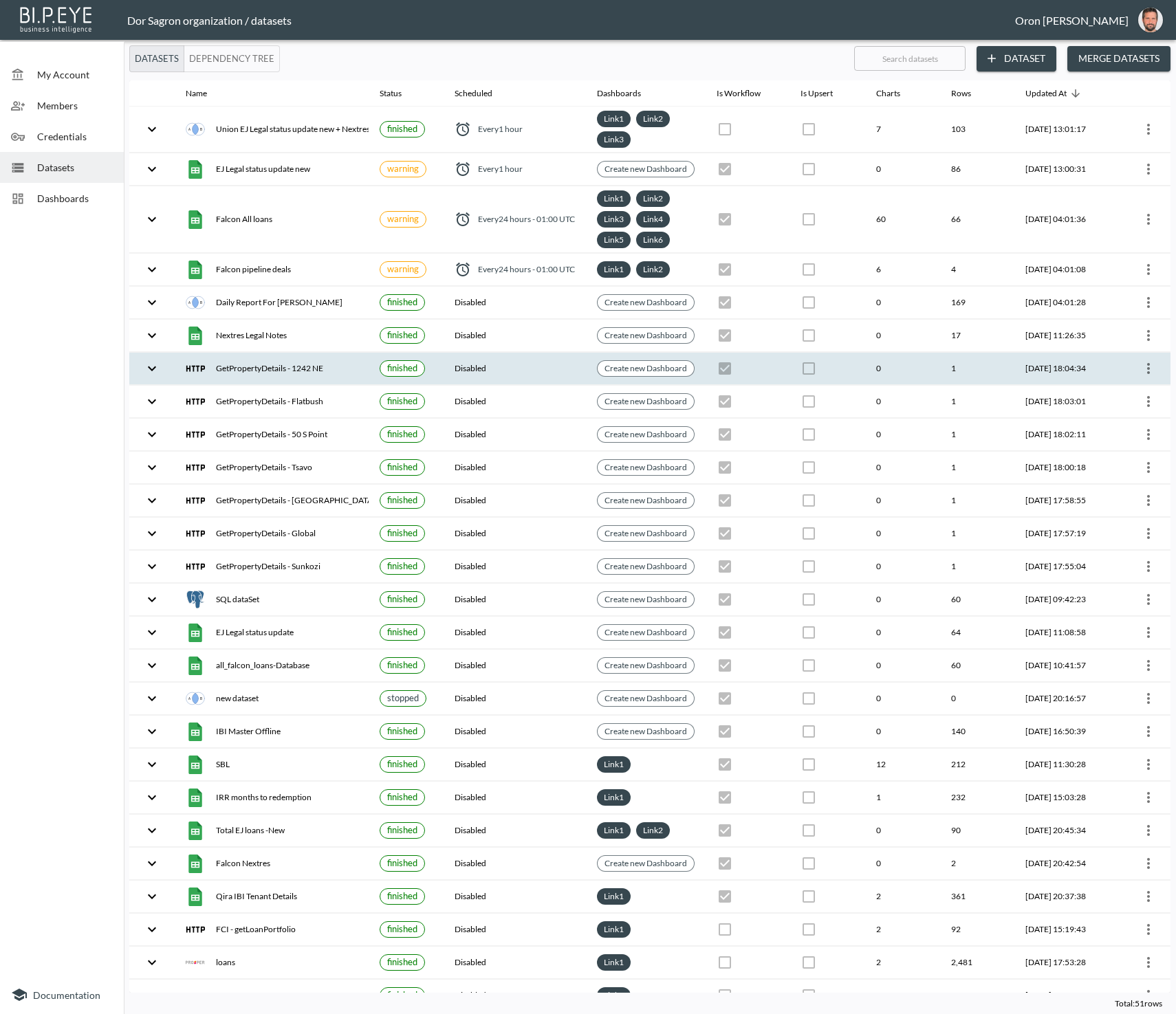
click at [1137, 367] on button "more" at bounding box center [1148, 368] width 22 height 22
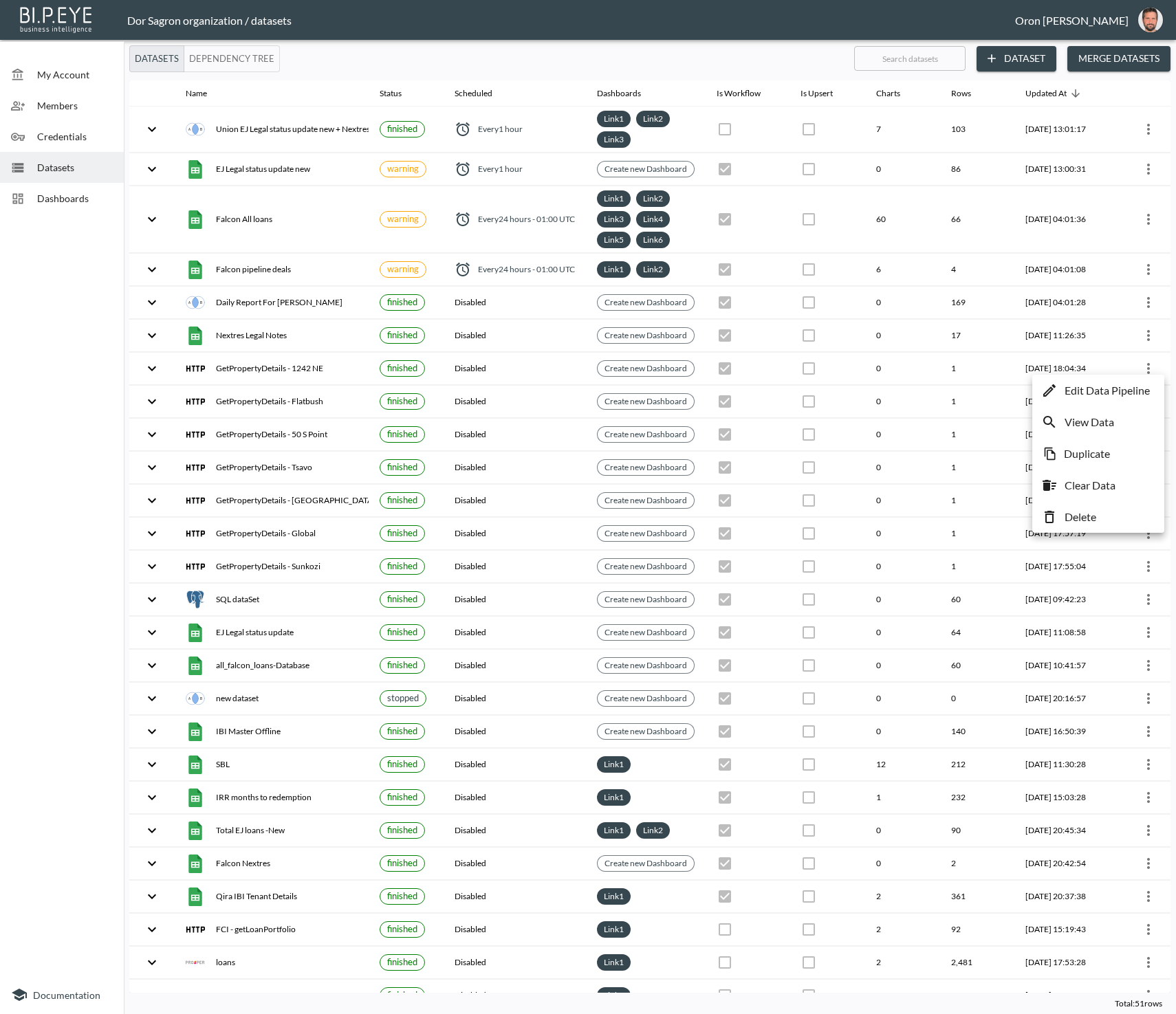
click at [1110, 512] on li "Delete" at bounding box center [1098, 517] width 125 height 25
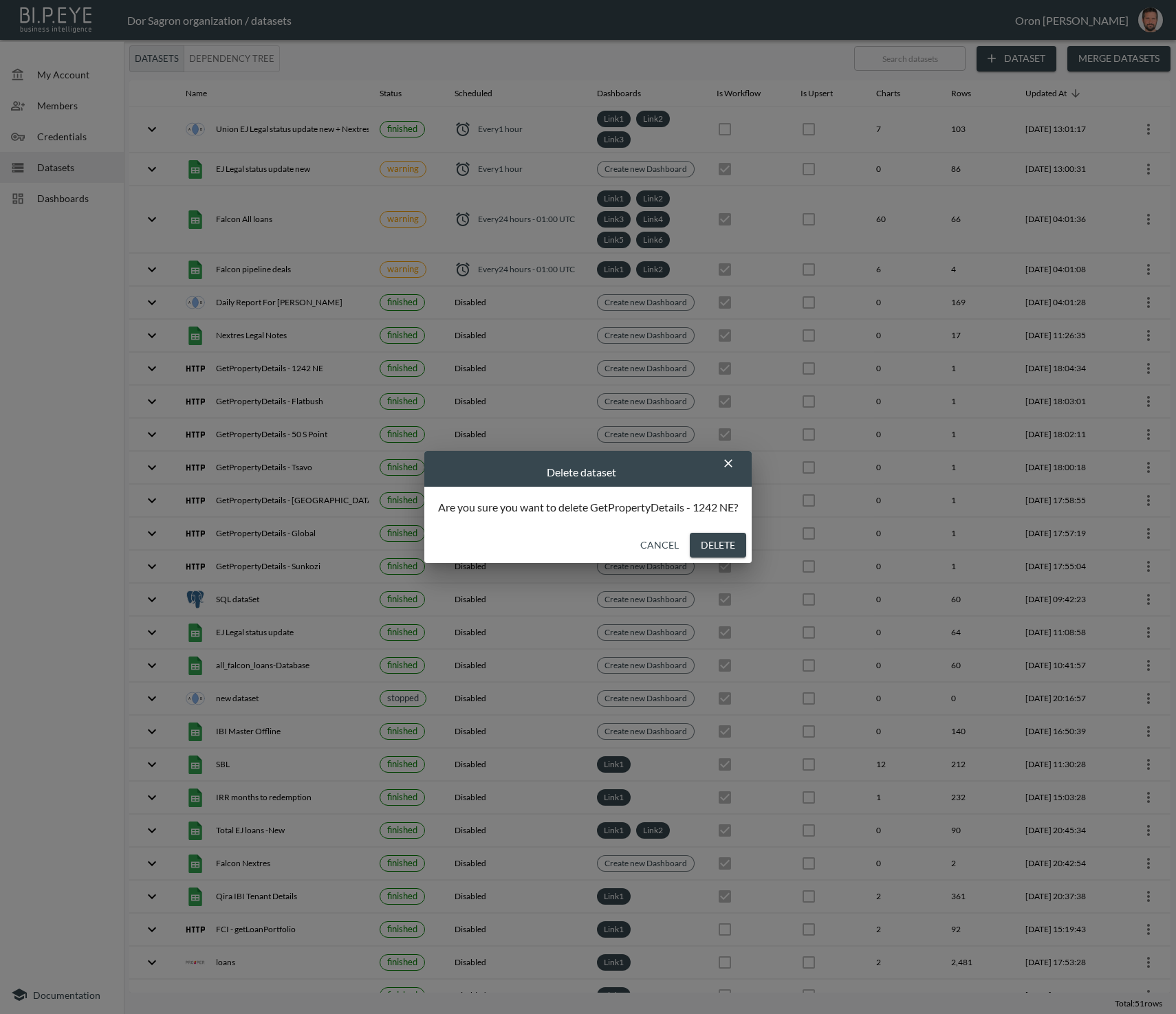
click at [714, 543] on button "Delete" at bounding box center [717, 546] width 56 height 26
checkbox input "false"
checkbox input "true"
checkbox input "false"
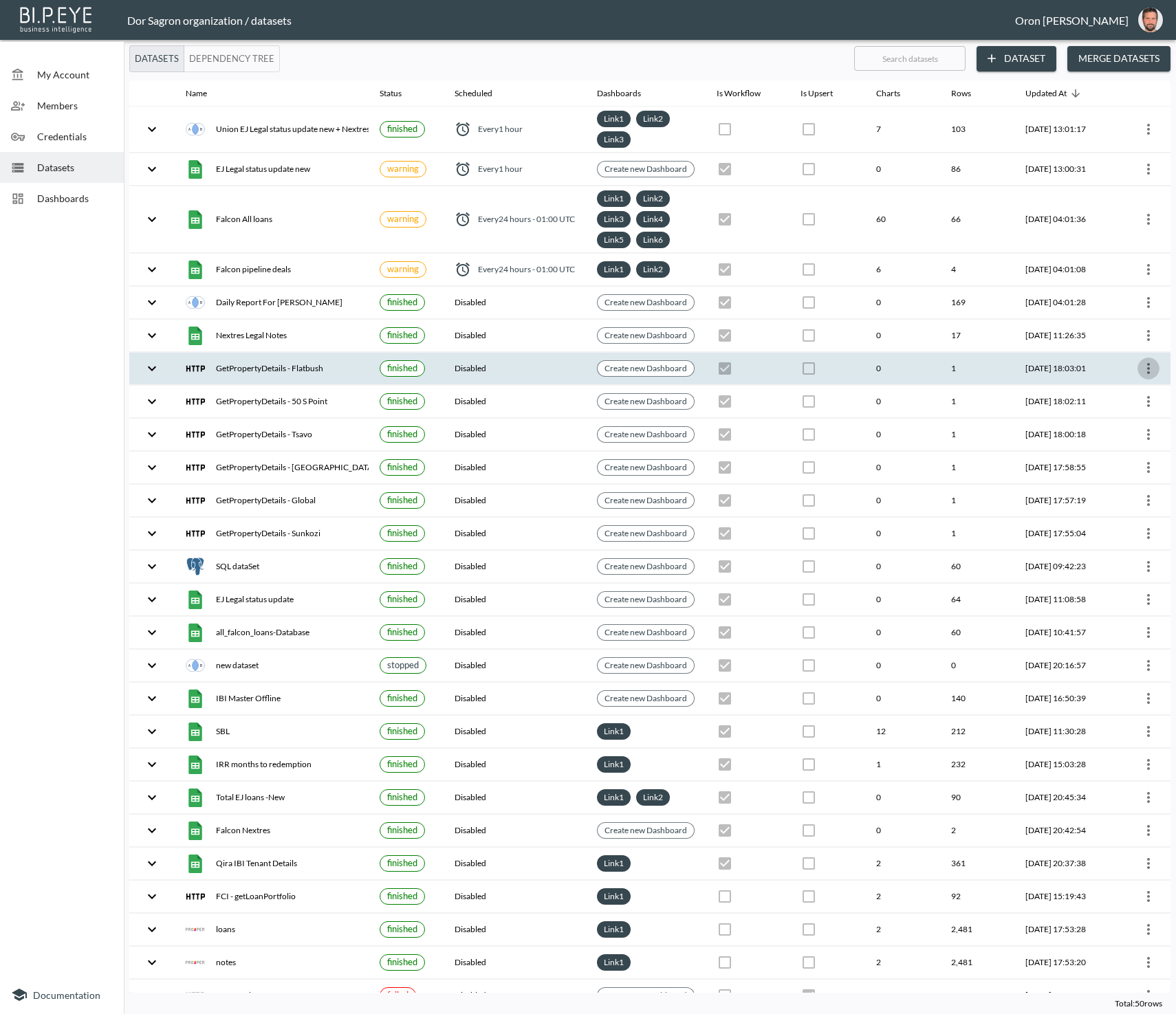
click at [1142, 366] on icon "more" at bounding box center [1149, 369] width 17 height 17
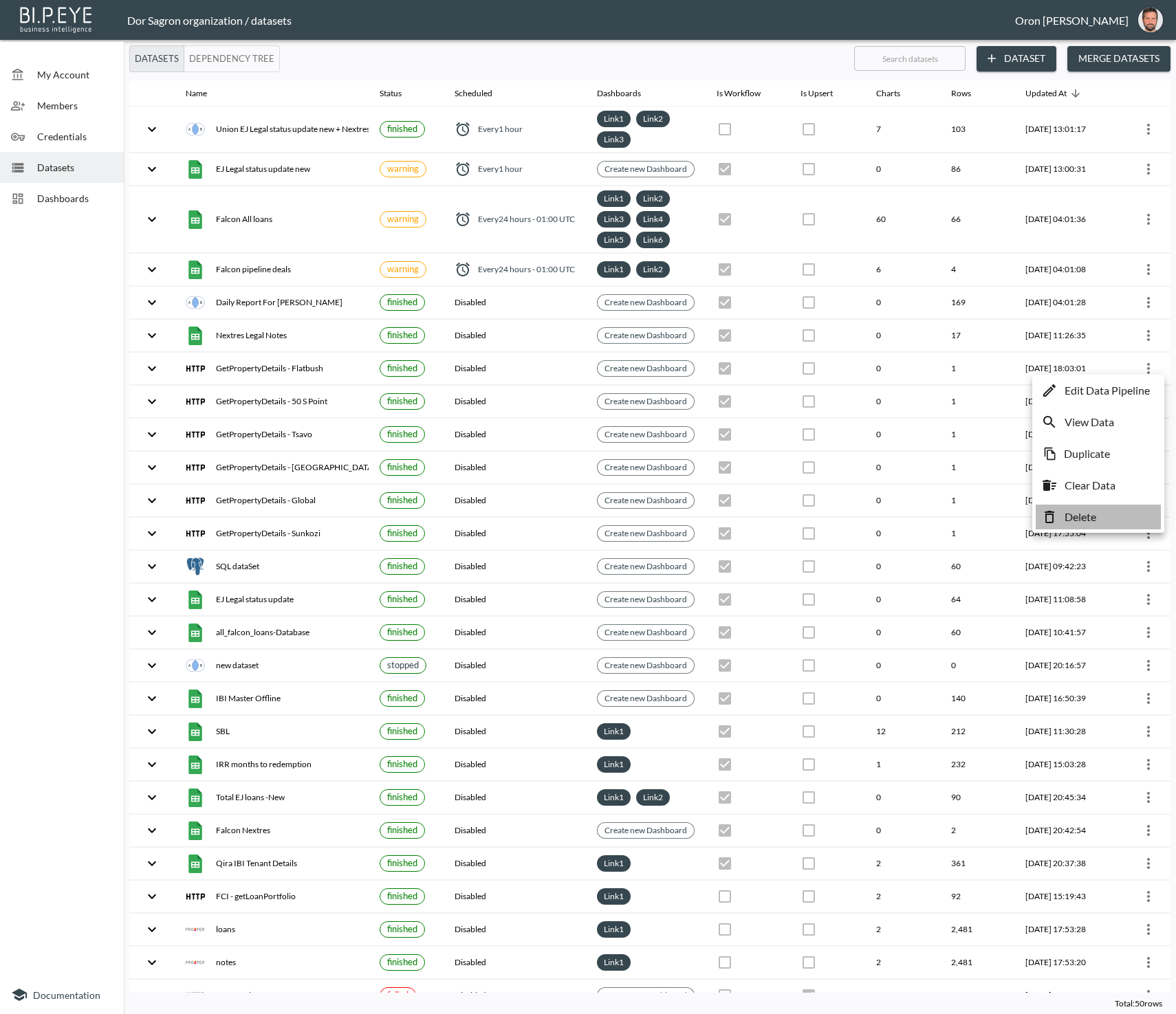
click at [1114, 513] on li "Delete" at bounding box center [1098, 517] width 125 height 25
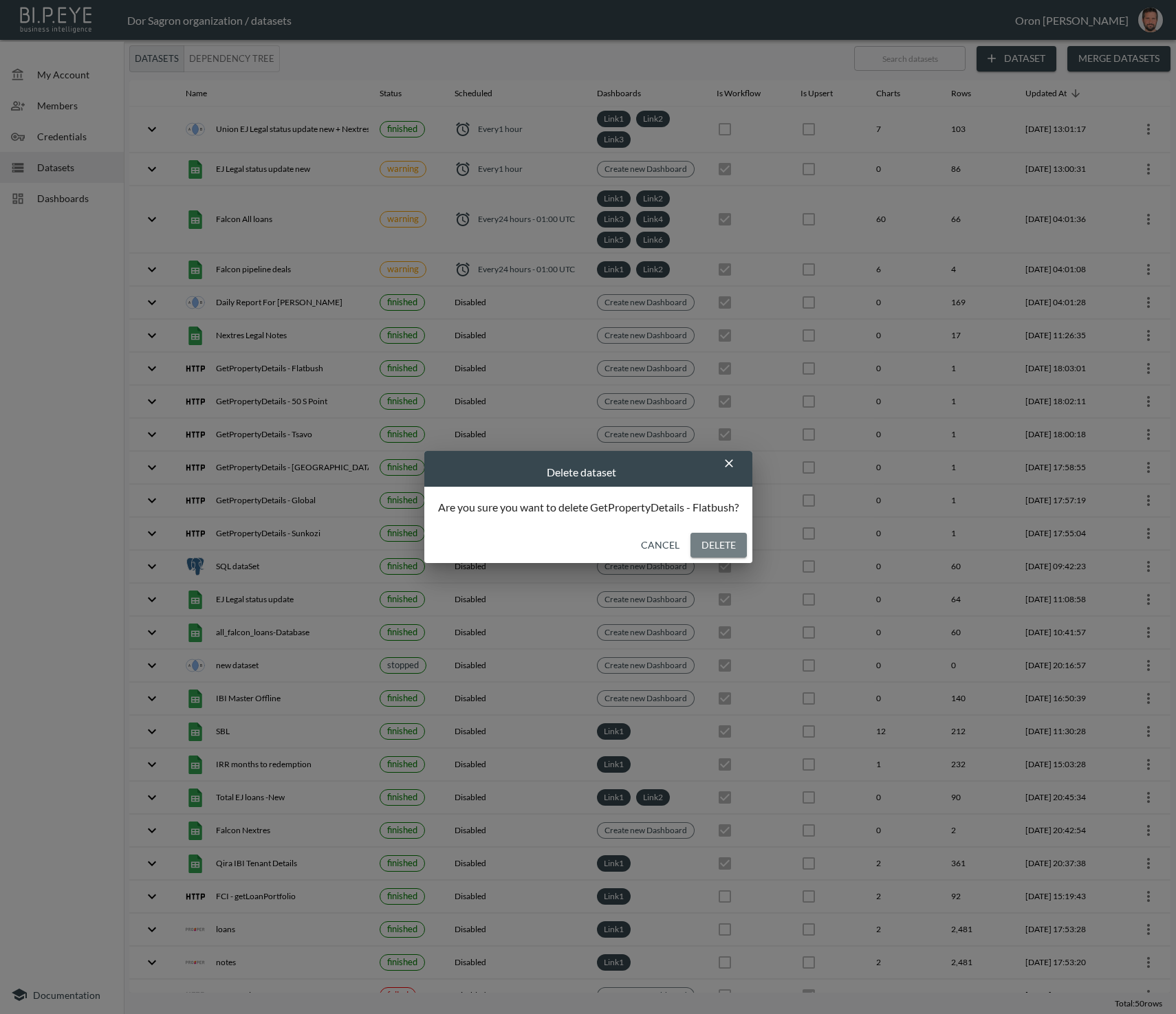
click at [705, 540] on button "Delete" at bounding box center [718, 546] width 56 height 26
checkbox input "false"
checkbox input "true"
checkbox input "false"
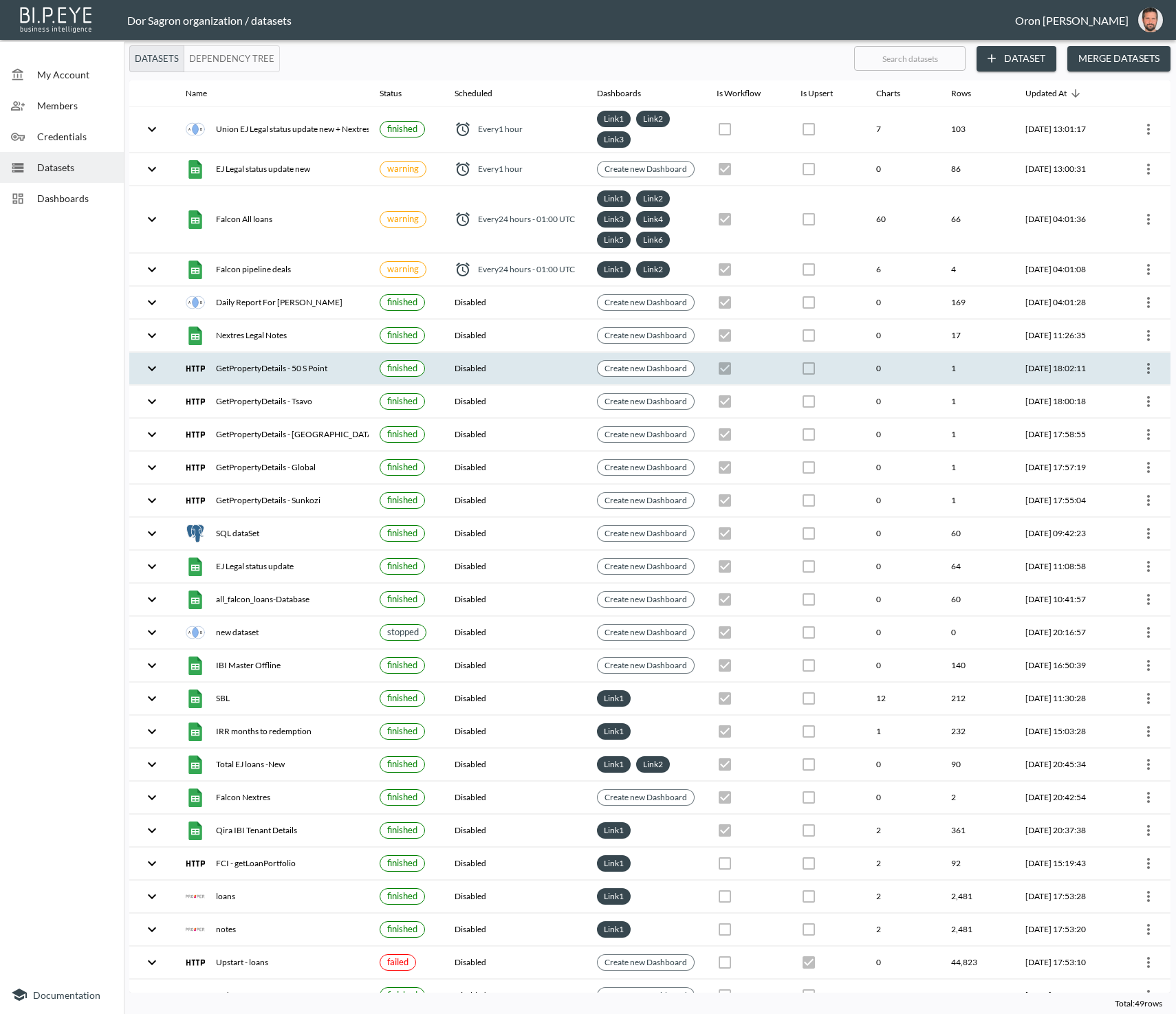
click at [1149, 361] on icon "more" at bounding box center [1149, 369] width 17 height 17
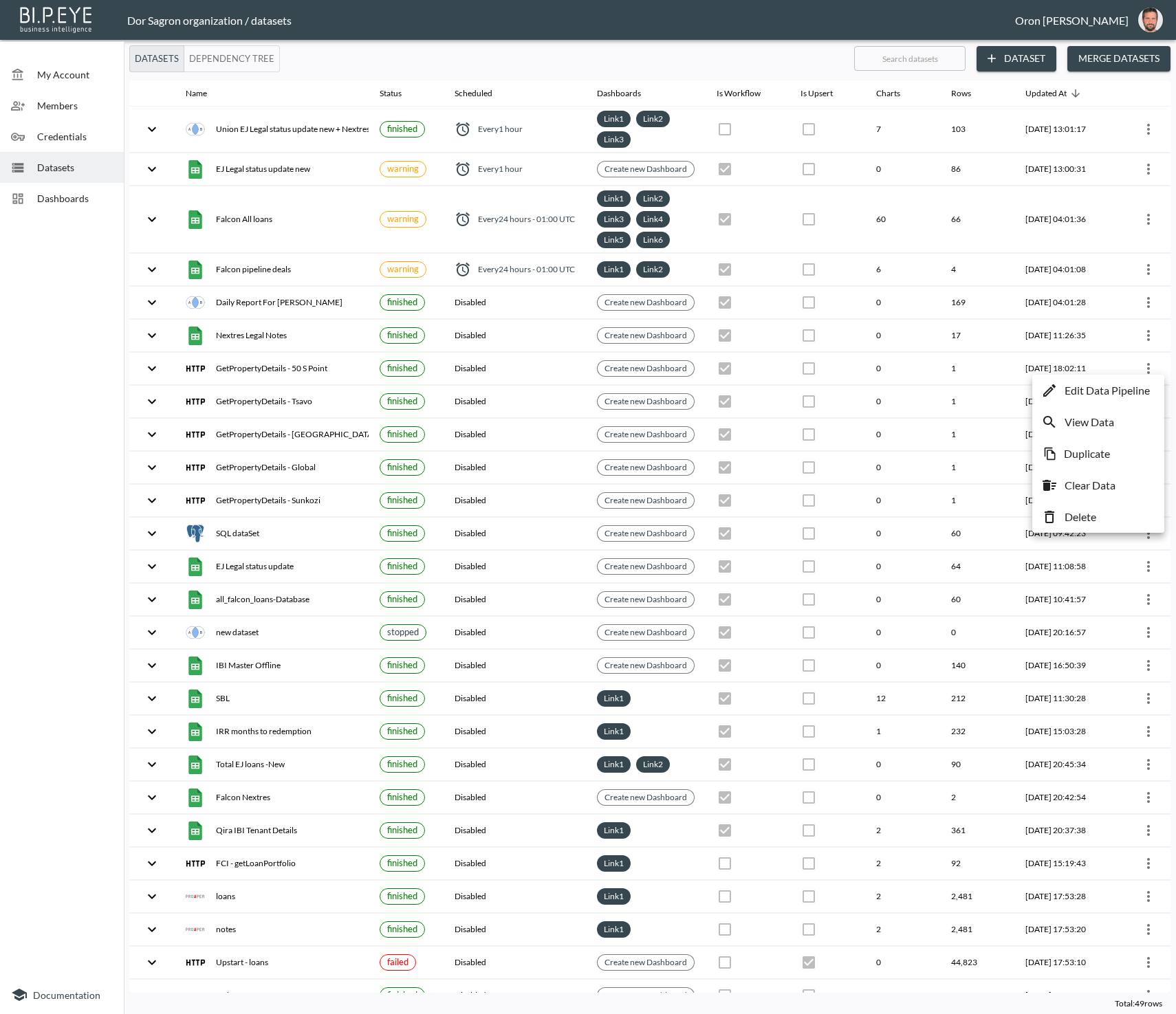
click at [1096, 511] on p "Delete" at bounding box center [1080, 517] width 32 height 17
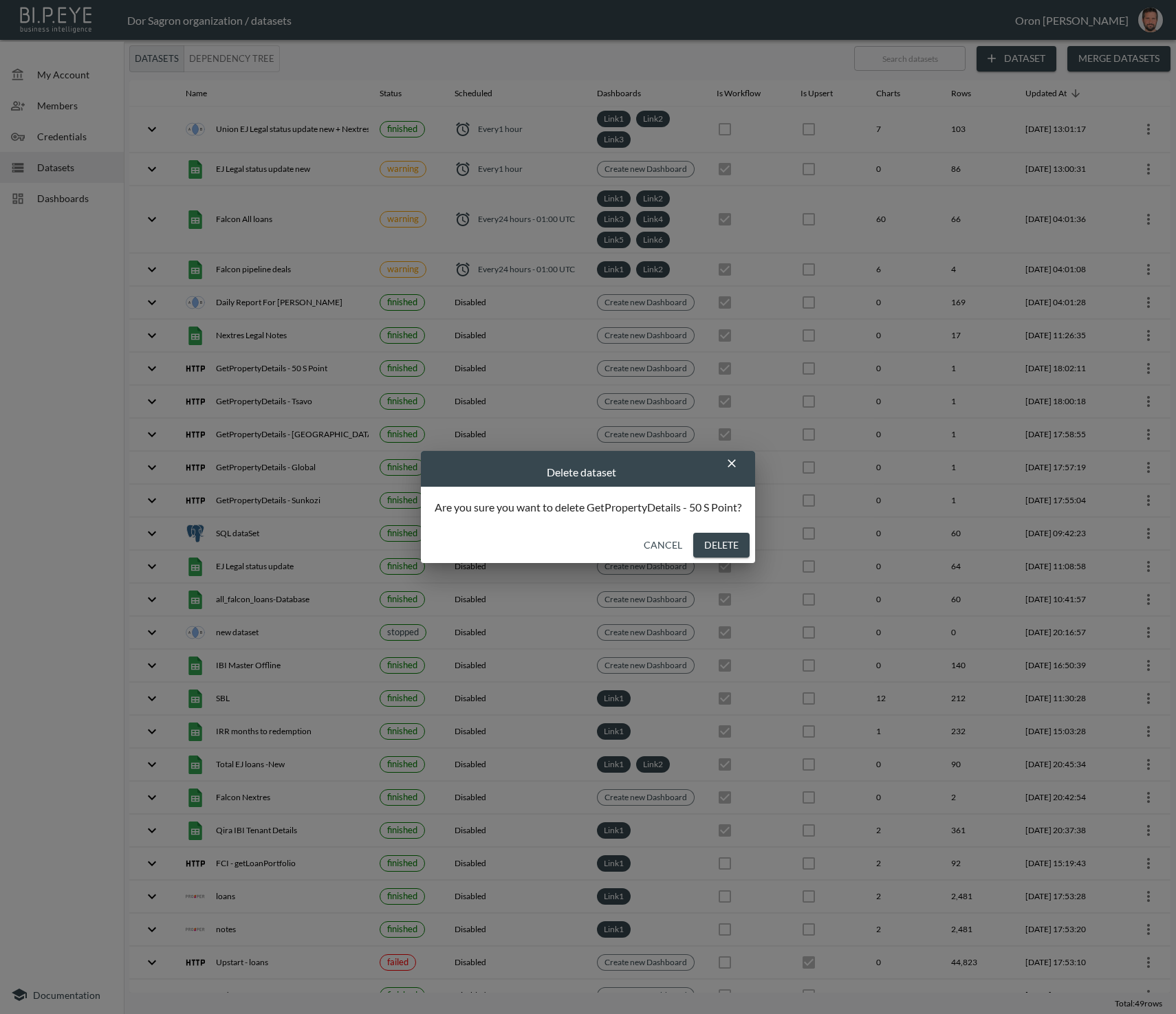
click at [740, 543] on button "Delete" at bounding box center [721, 546] width 56 height 26
checkbox input "false"
checkbox input "true"
checkbox input "false"
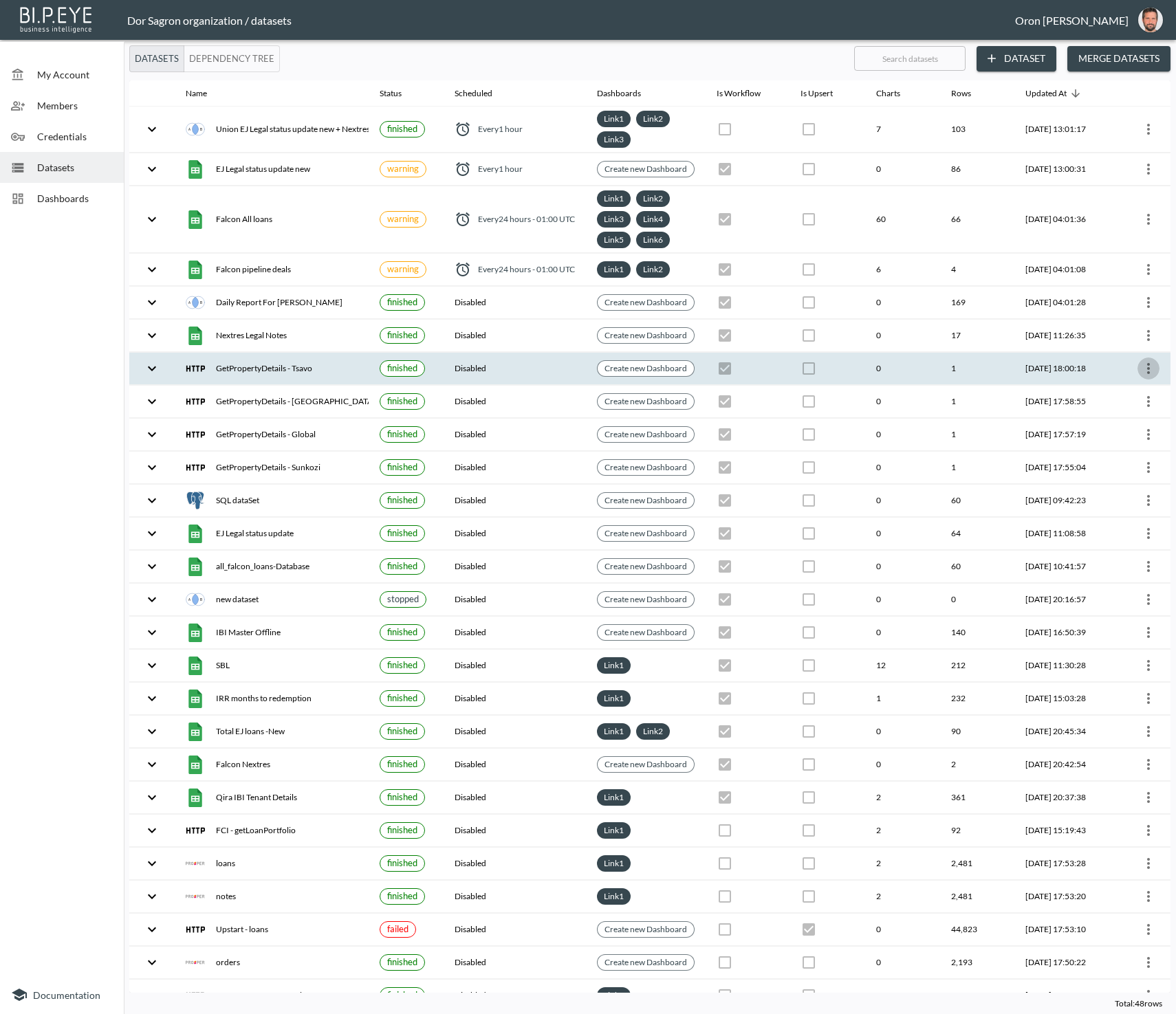
click at [1149, 367] on icon "more" at bounding box center [1149, 369] width 17 height 17
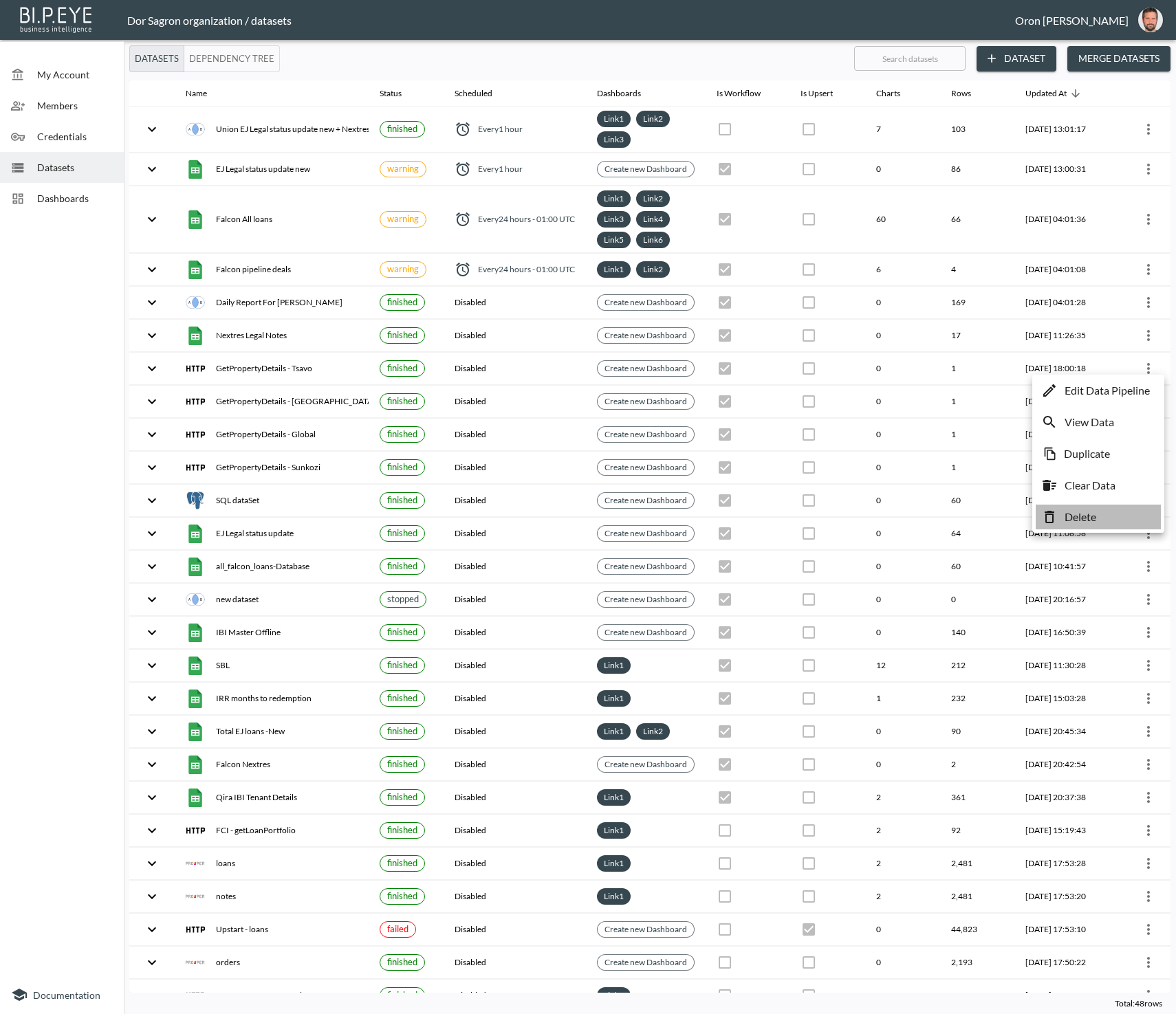
click at [1113, 511] on li "Delete" at bounding box center [1098, 517] width 125 height 25
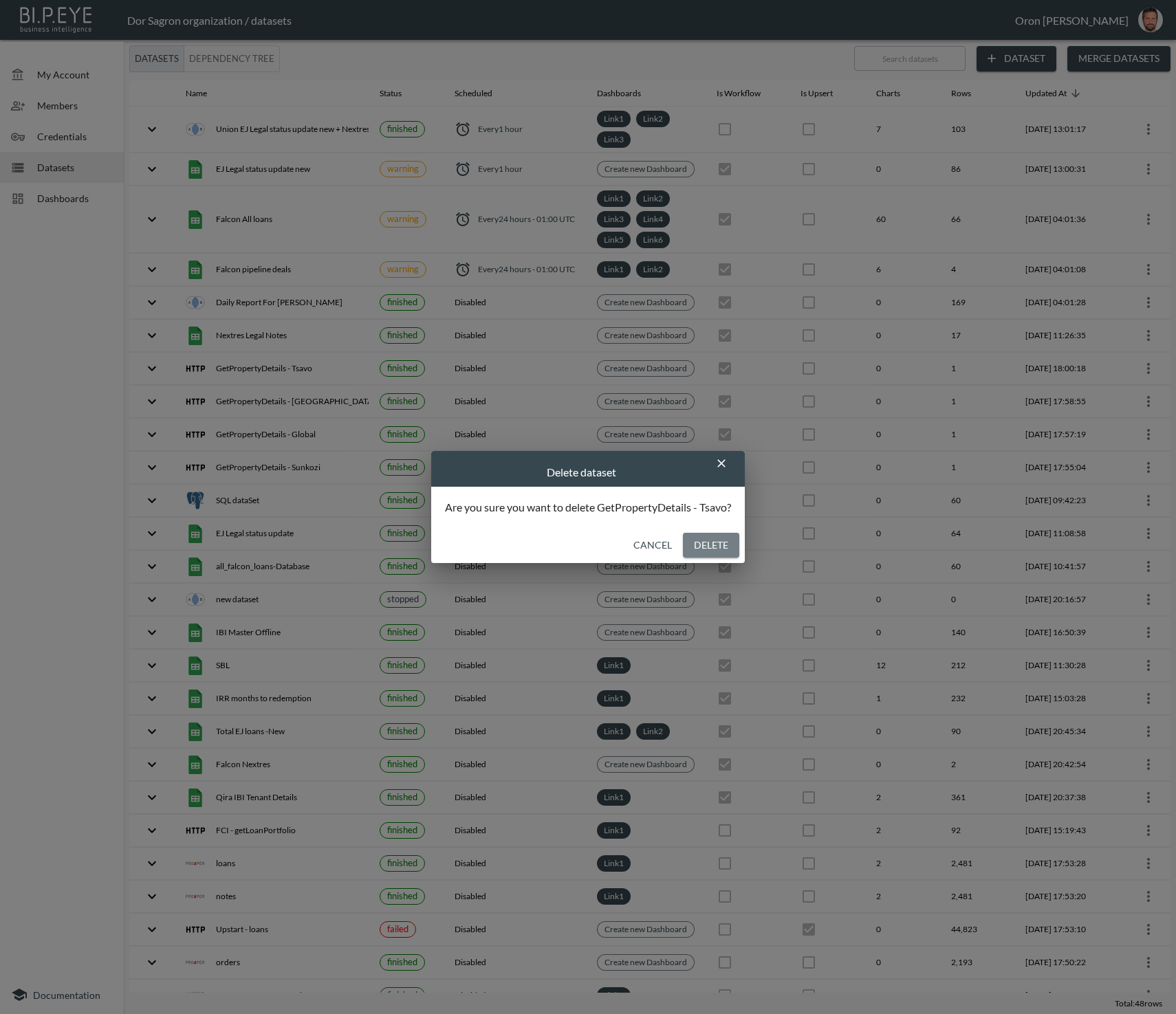
click at [720, 549] on button "Delete" at bounding box center [711, 546] width 56 height 26
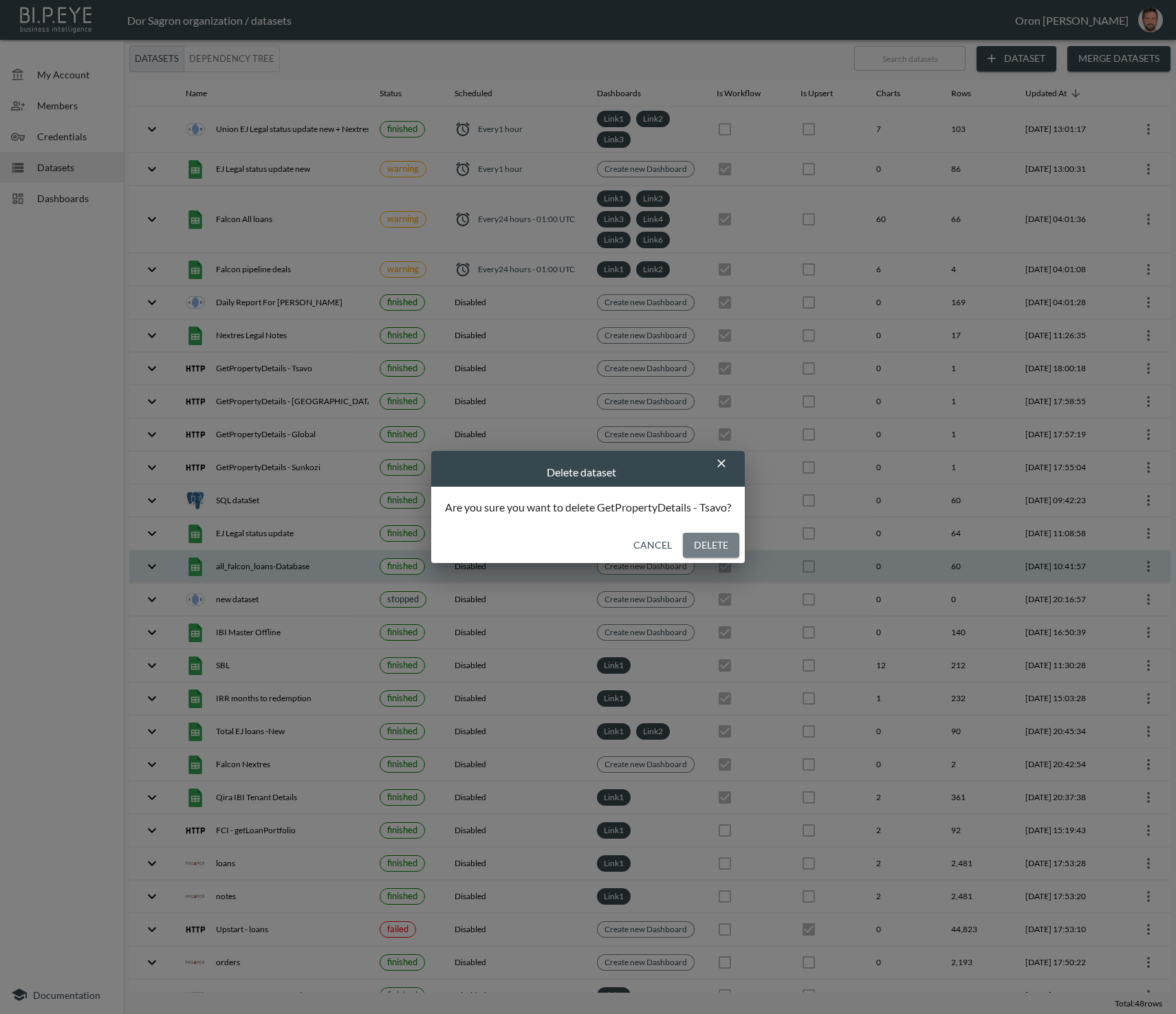
checkbox input "false"
checkbox input "true"
checkbox input "false"
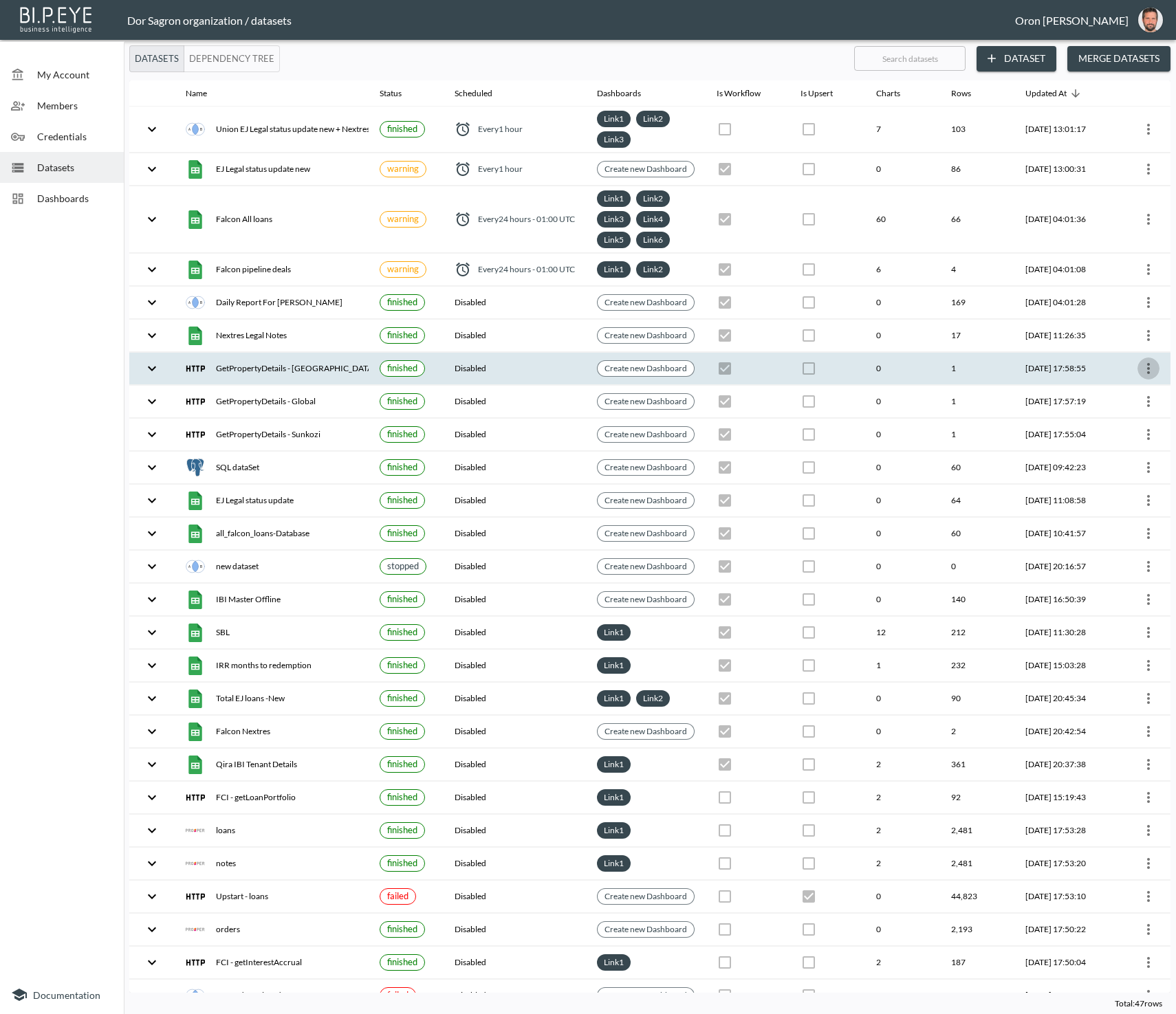
click at [1143, 362] on icon "more" at bounding box center [1149, 369] width 17 height 17
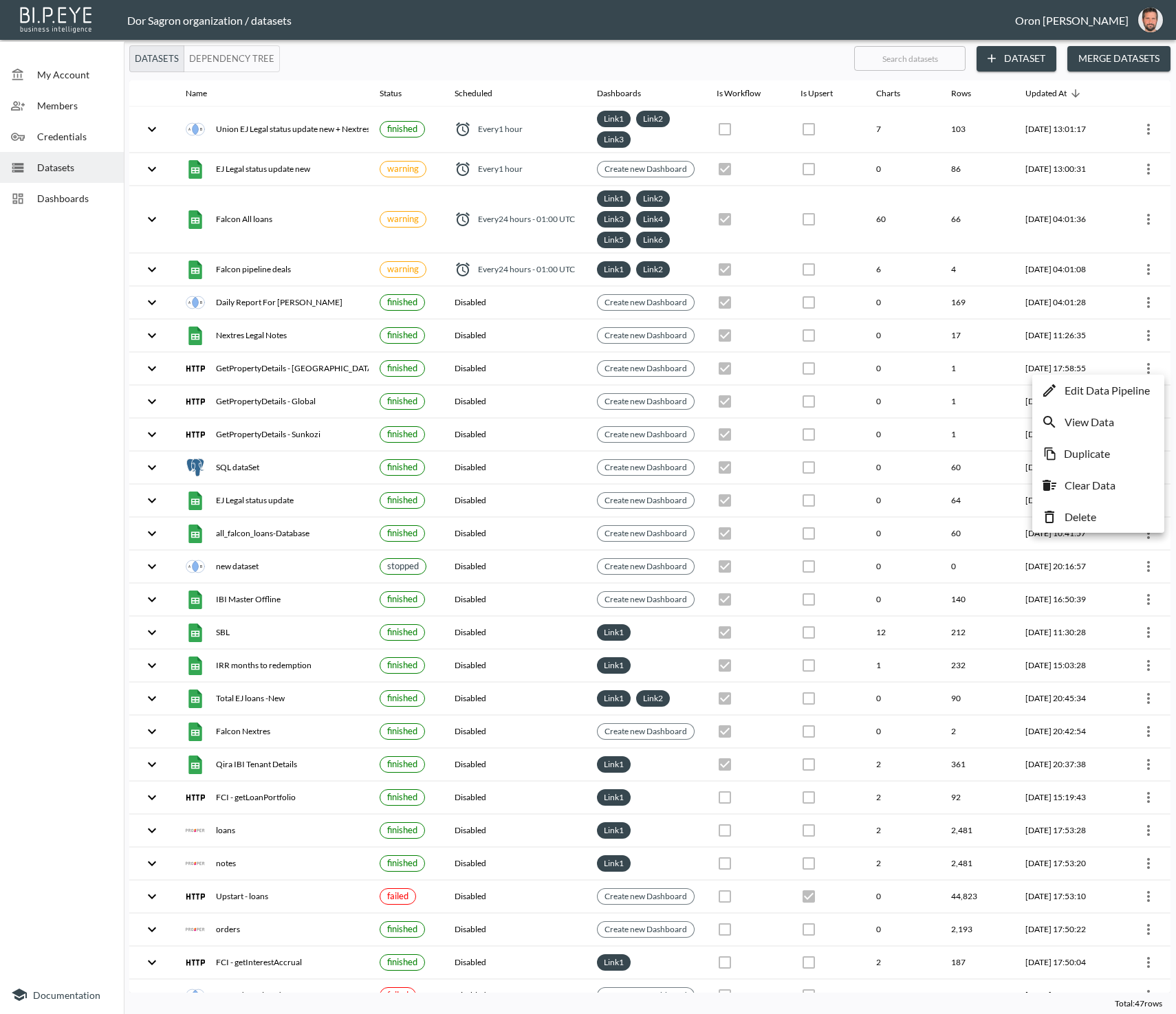
click at [1088, 510] on p "Delete" at bounding box center [1080, 517] width 32 height 17
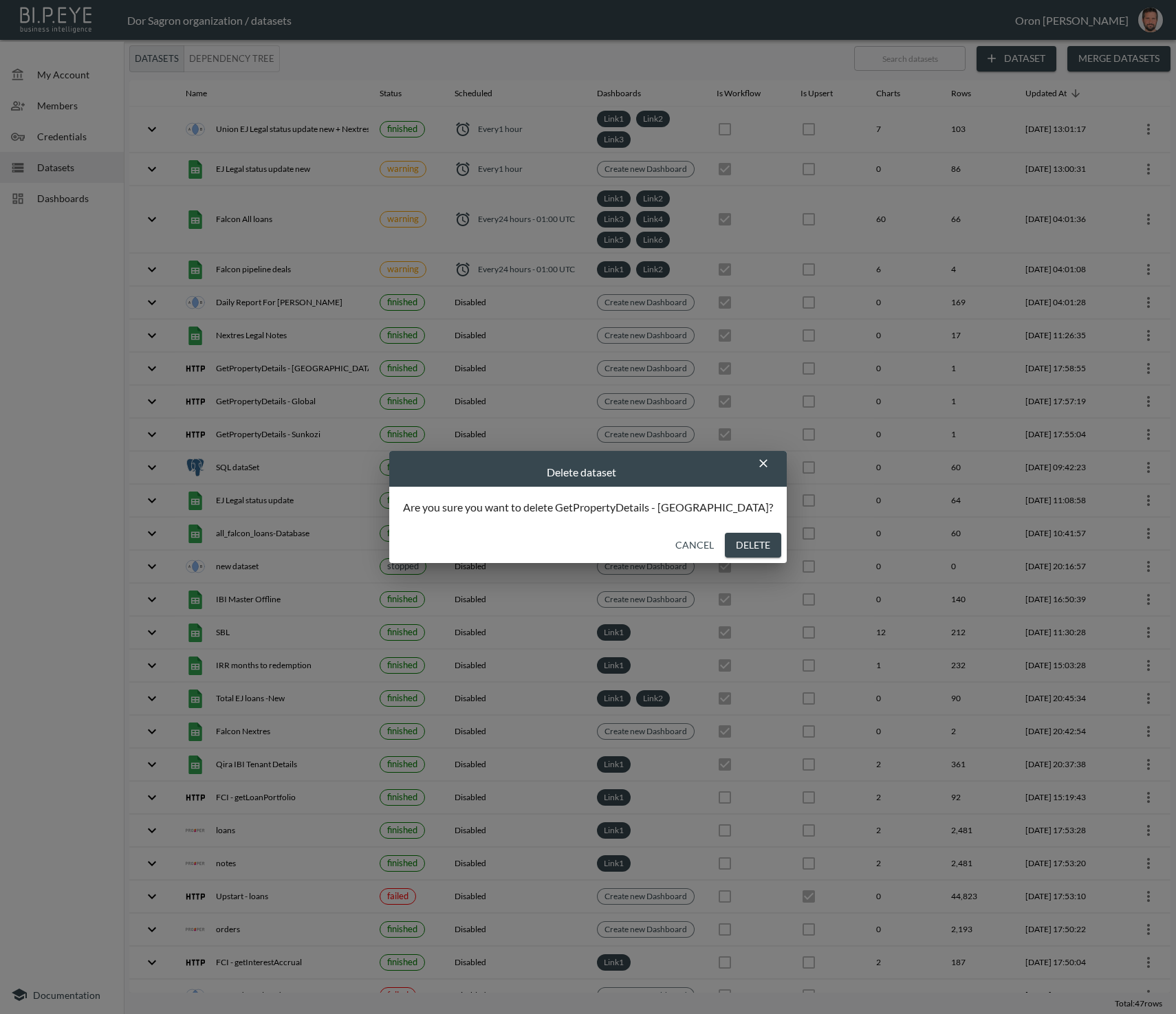
click at [727, 548] on button "Delete" at bounding box center [753, 546] width 56 height 26
checkbox input "false"
checkbox input "true"
checkbox input "false"
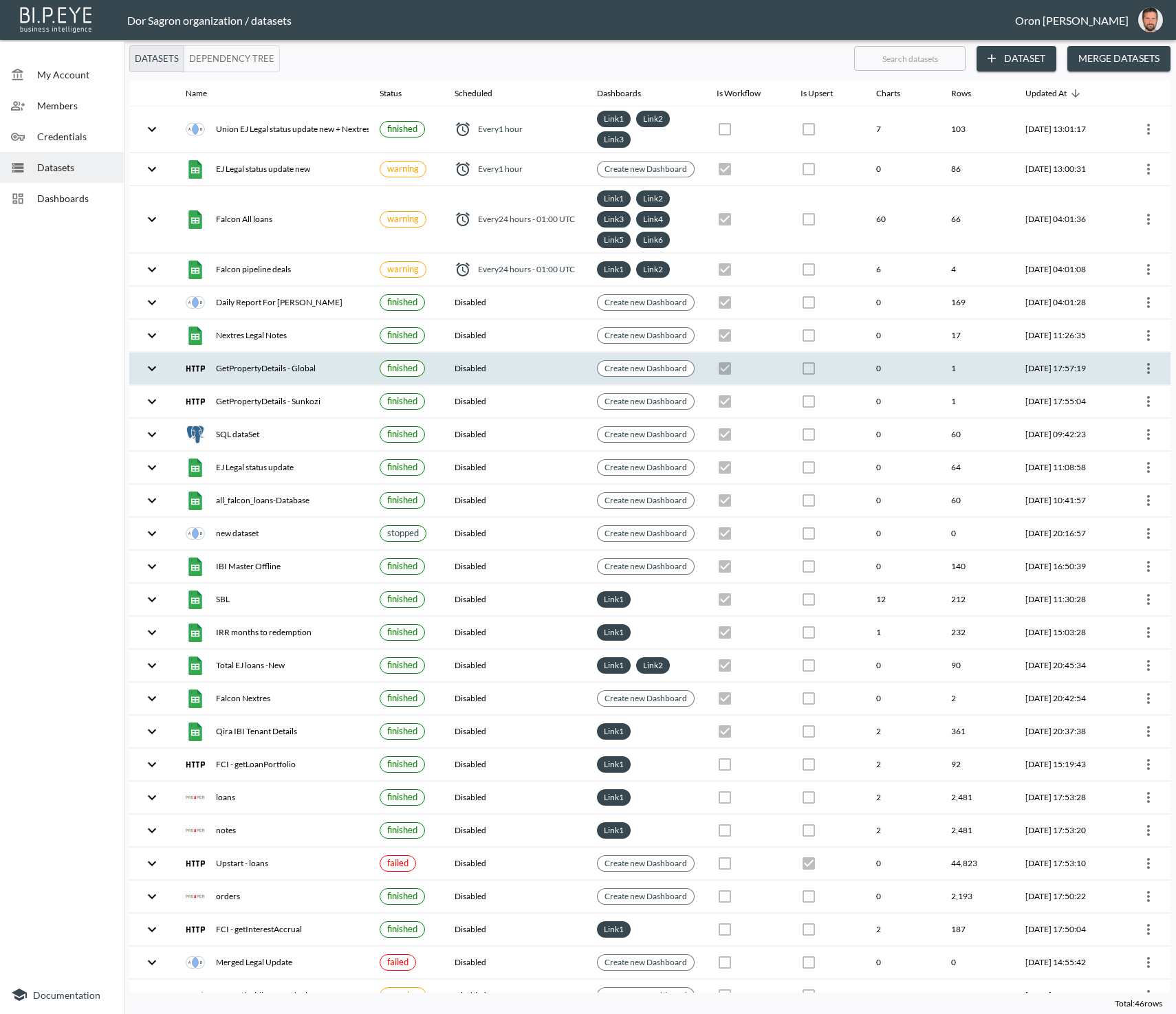
click at [1154, 369] on button "more" at bounding box center [1148, 368] width 22 height 22
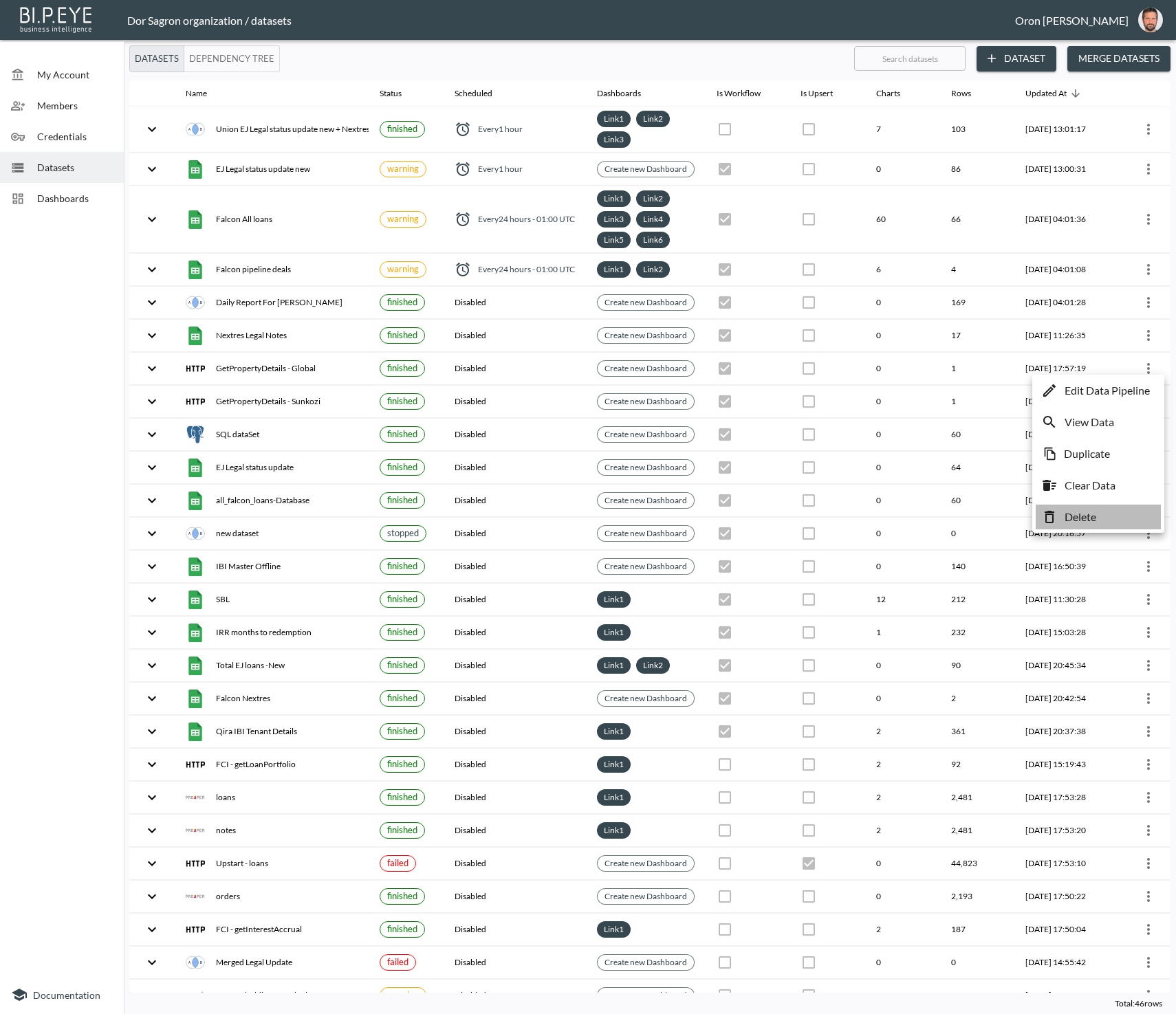
click at [1113, 512] on li "Delete" at bounding box center [1098, 517] width 125 height 25
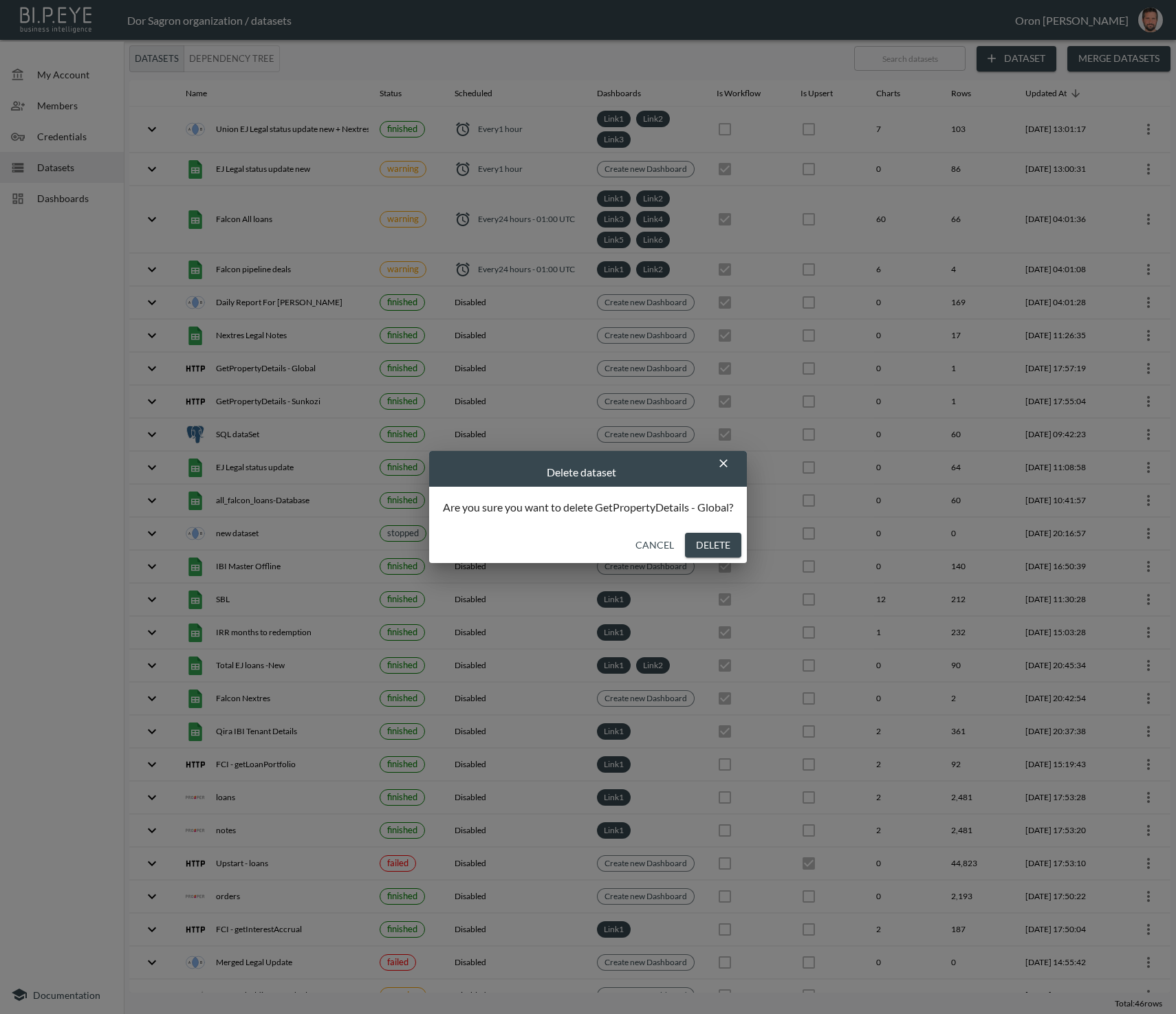
click at [723, 543] on button "Delete" at bounding box center [713, 546] width 56 height 26
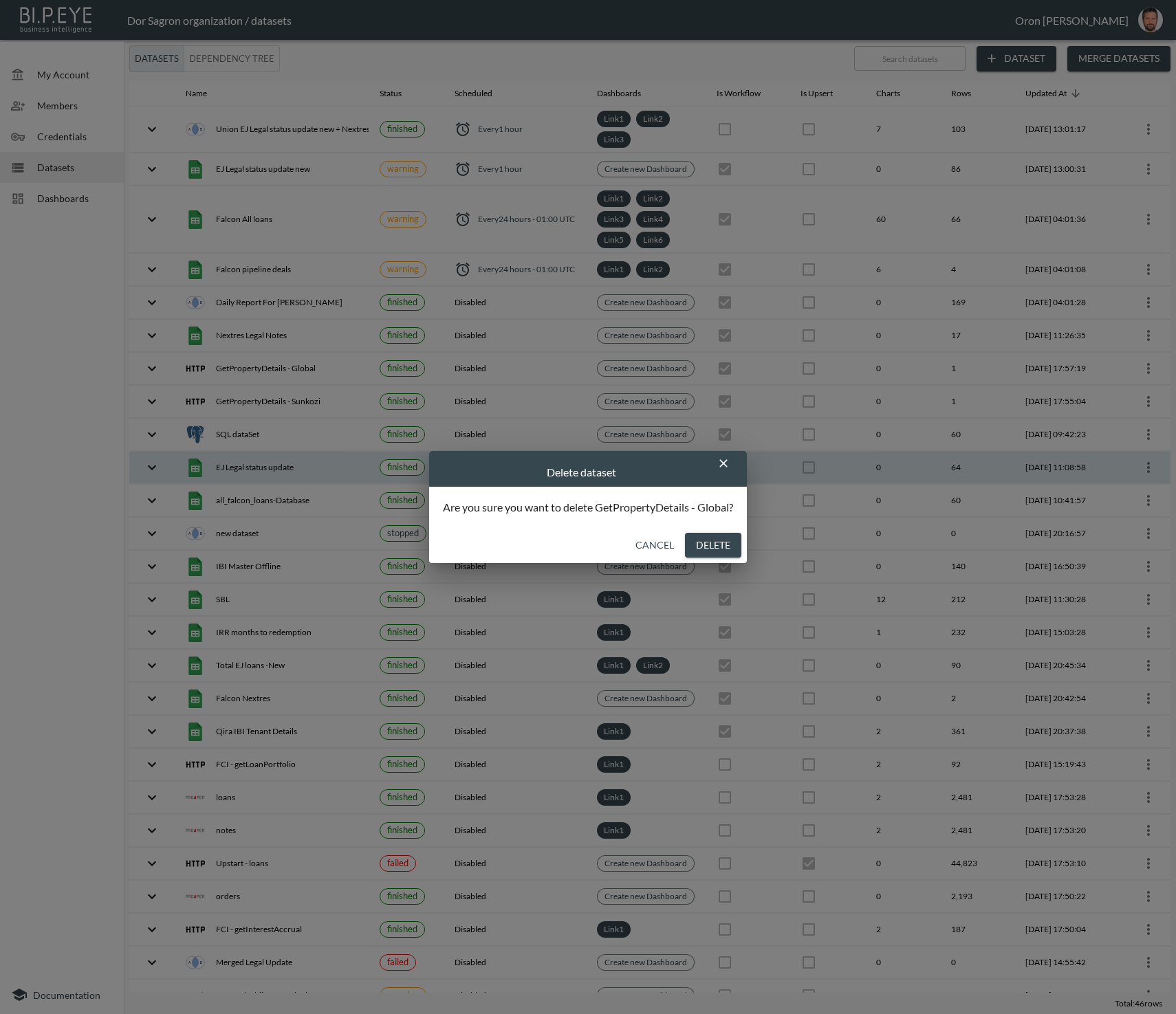
checkbox input "false"
checkbox input "true"
checkbox input "false"
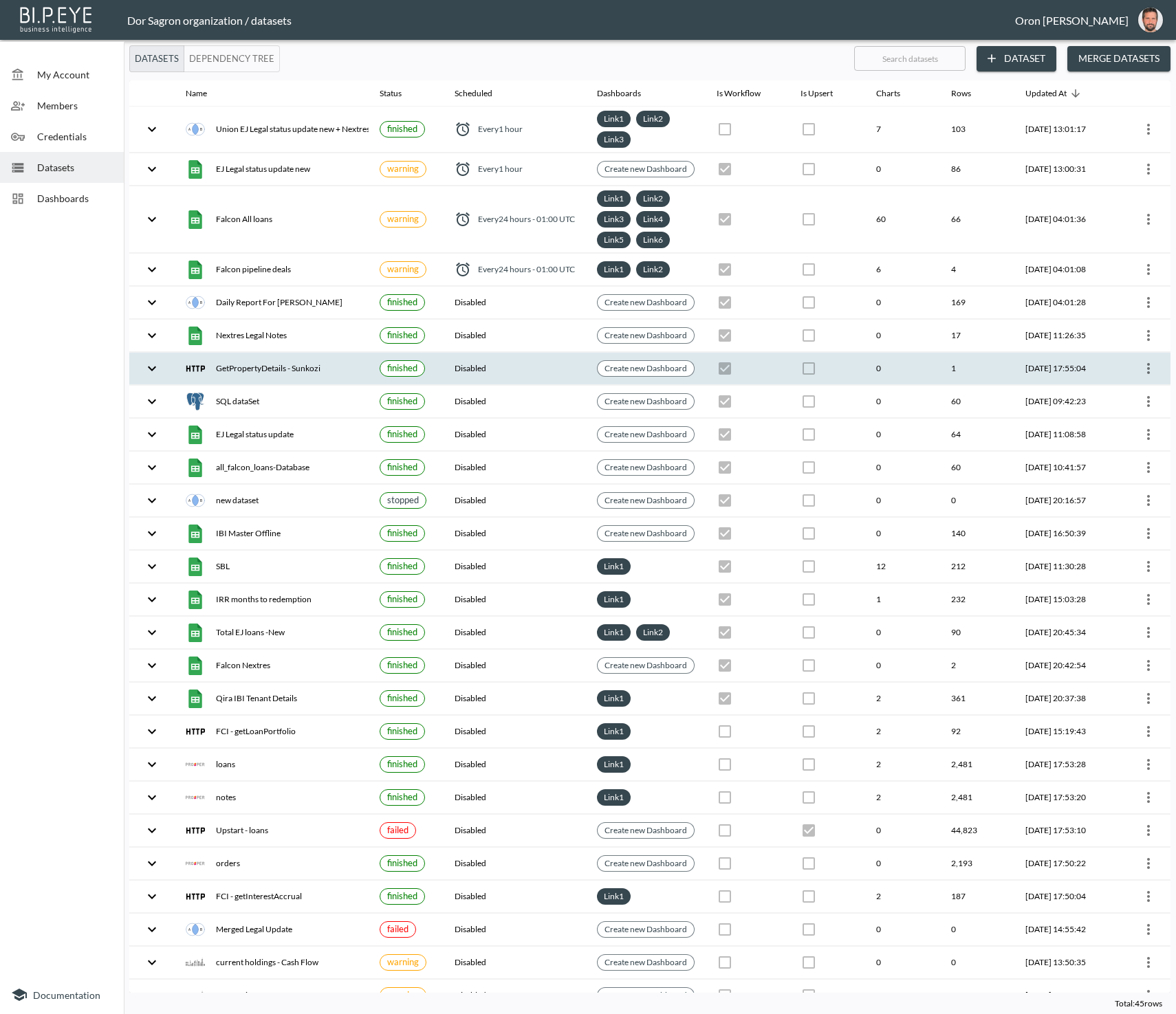
click at [1144, 361] on icon "more" at bounding box center [1149, 369] width 17 height 17
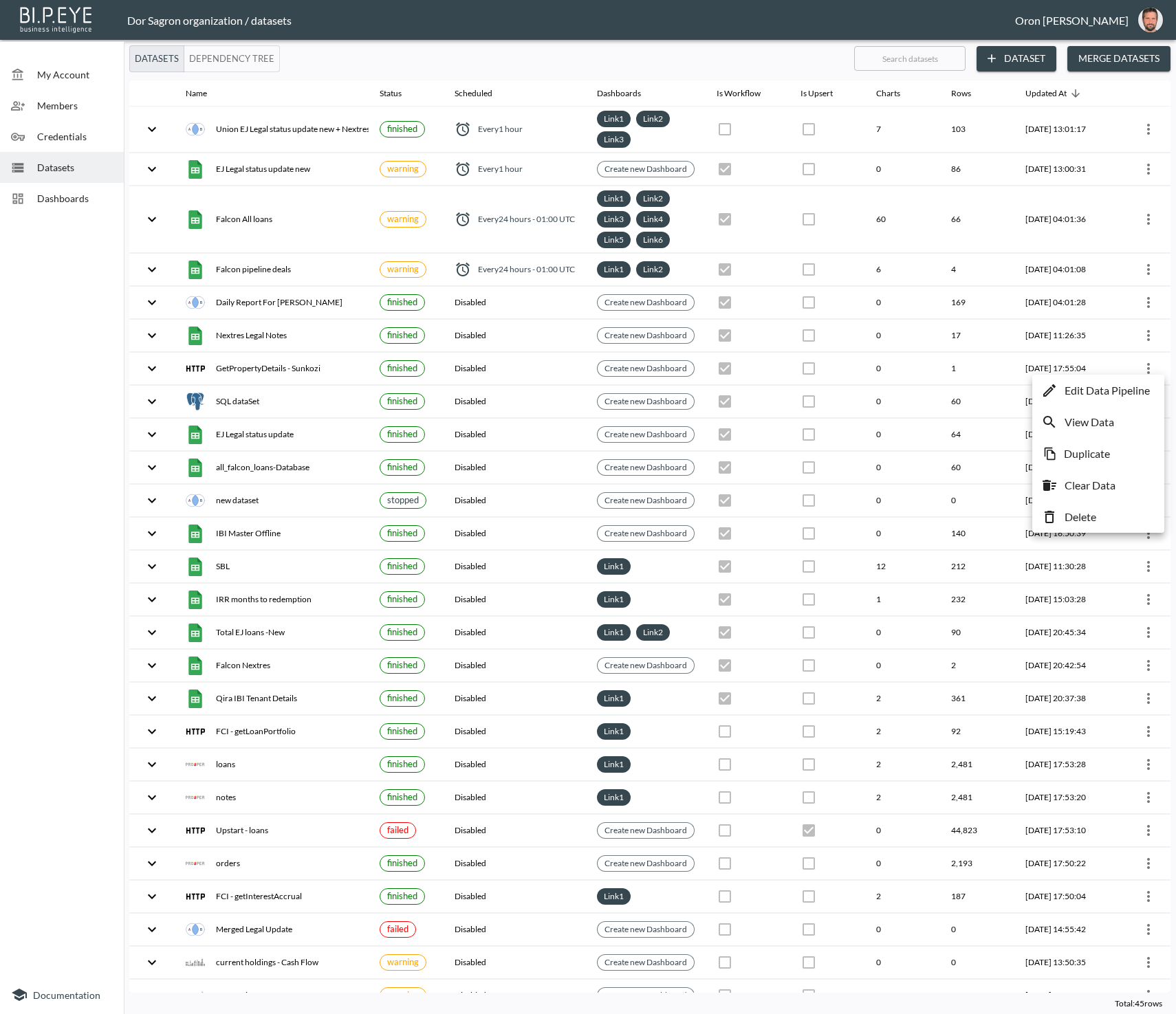
click at [1108, 512] on li "Delete" at bounding box center [1098, 517] width 125 height 25
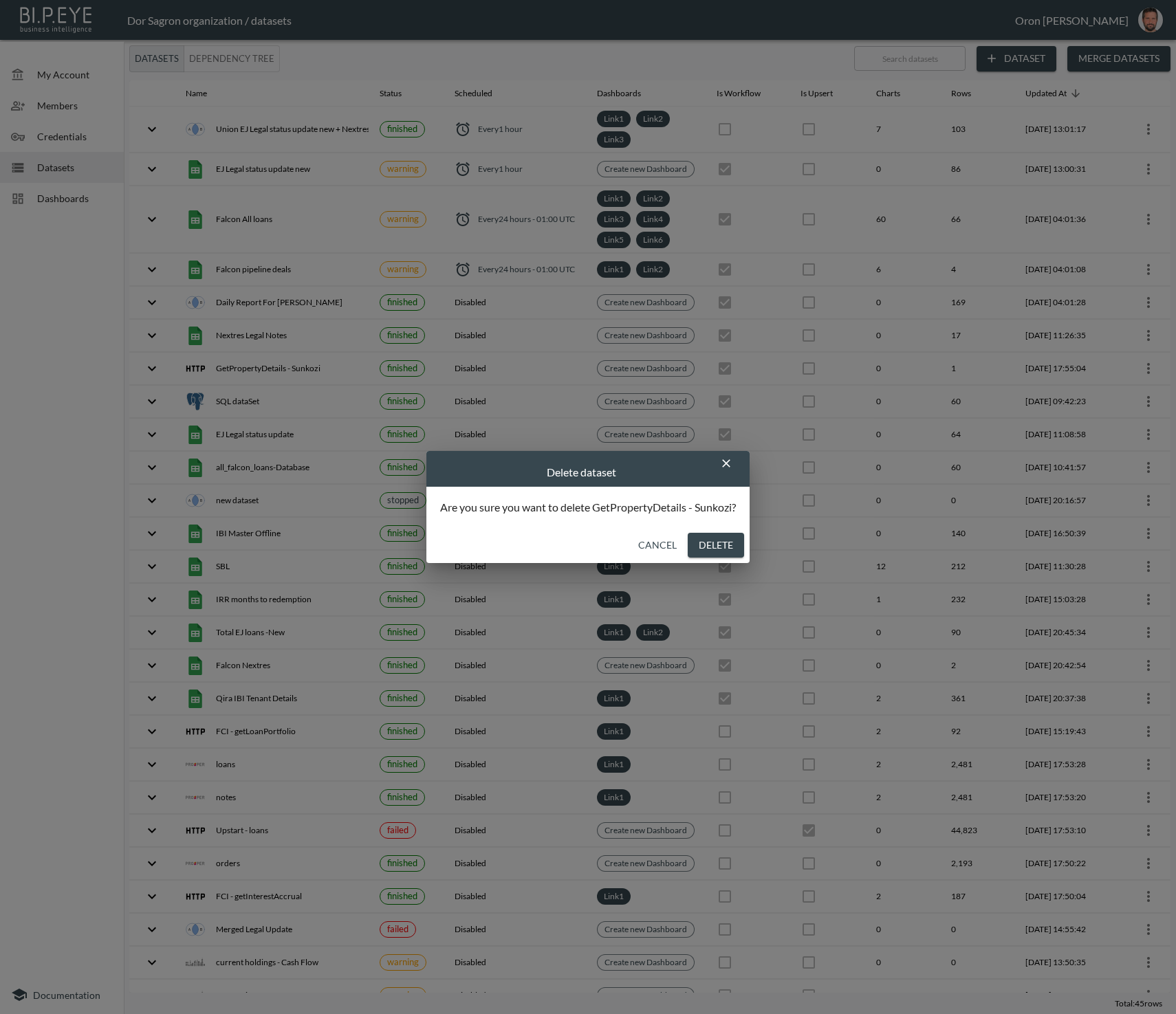
click at [714, 546] on button "Delete" at bounding box center [716, 546] width 56 height 26
checkbox input "false"
checkbox input "true"
checkbox input "false"
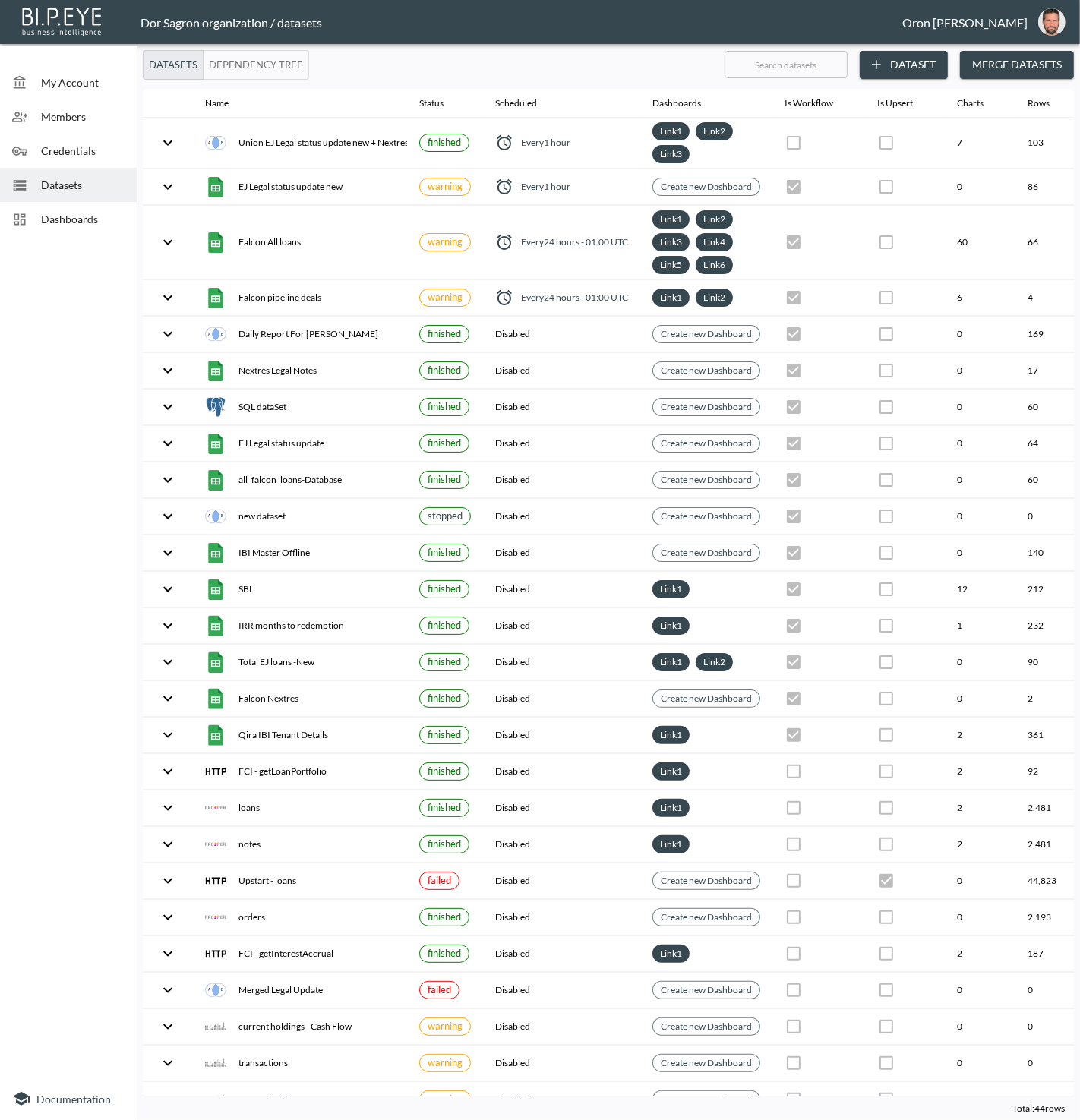
click at [905, 62] on button "Dataset" at bounding box center [903, 65] width 88 height 29
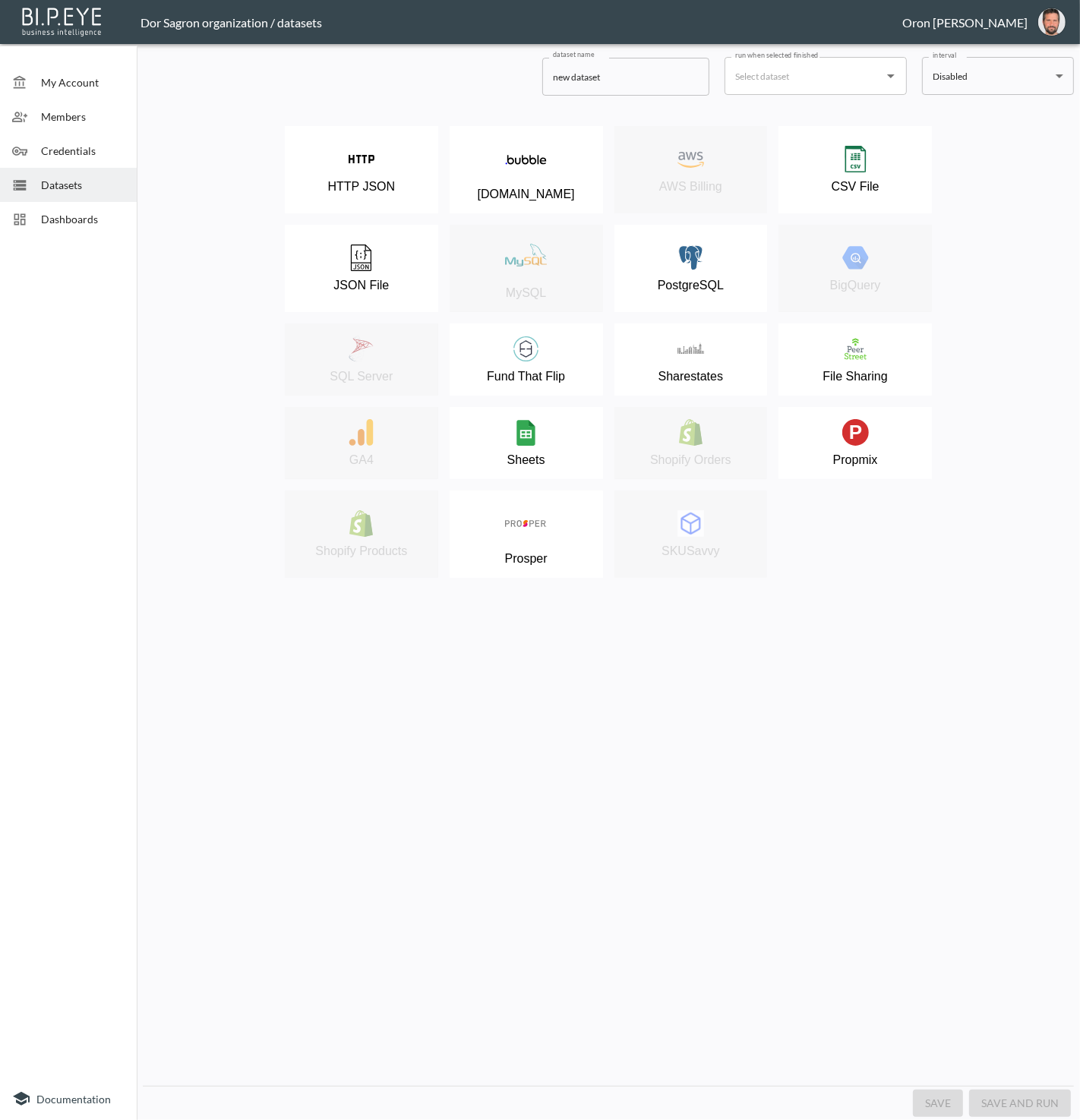
click at [537, 436] on img at bounding box center [526, 433] width 27 height 27
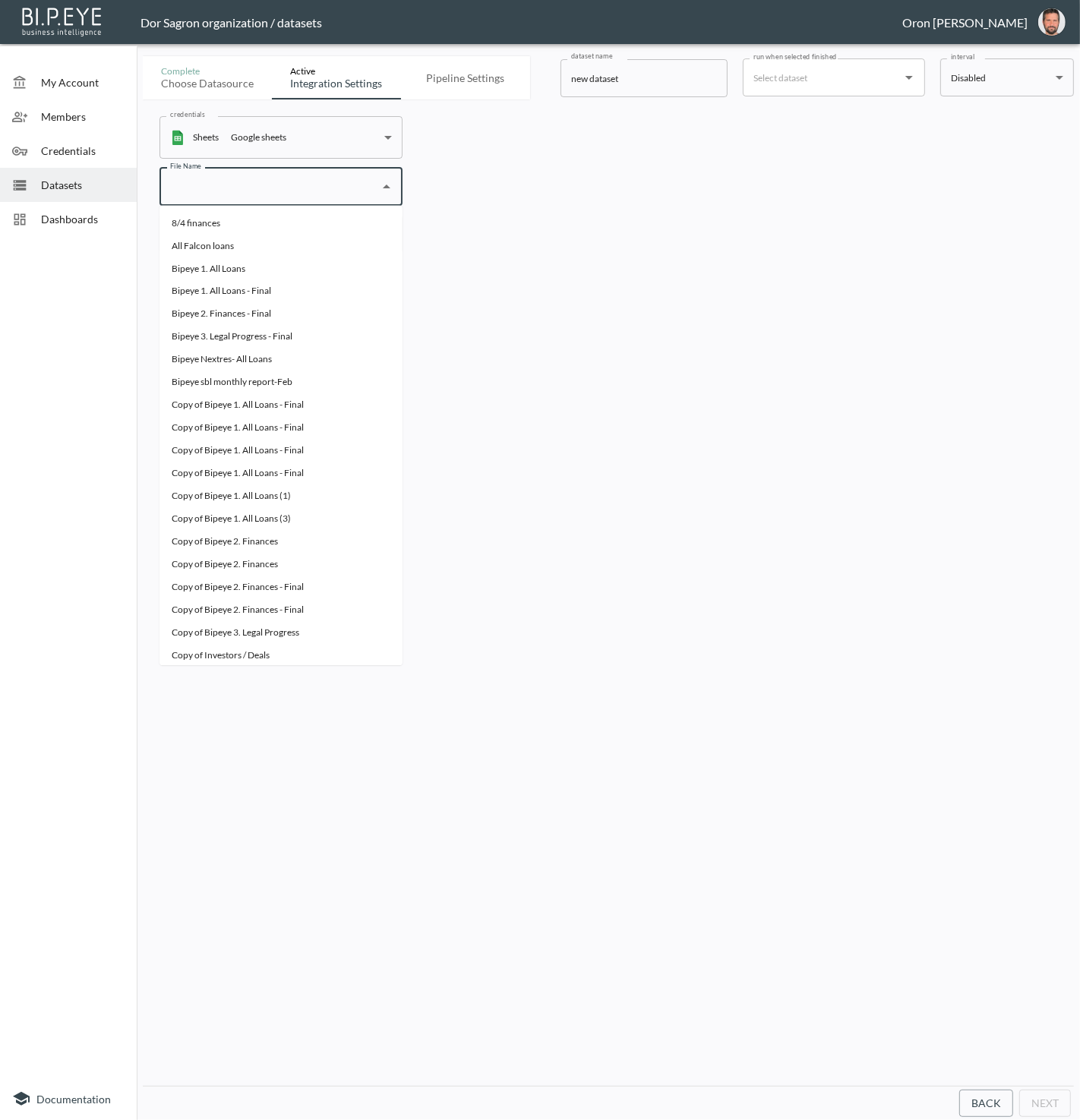
click at [237, 190] on input "File Name" at bounding box center [269, 186] width 206 height 24
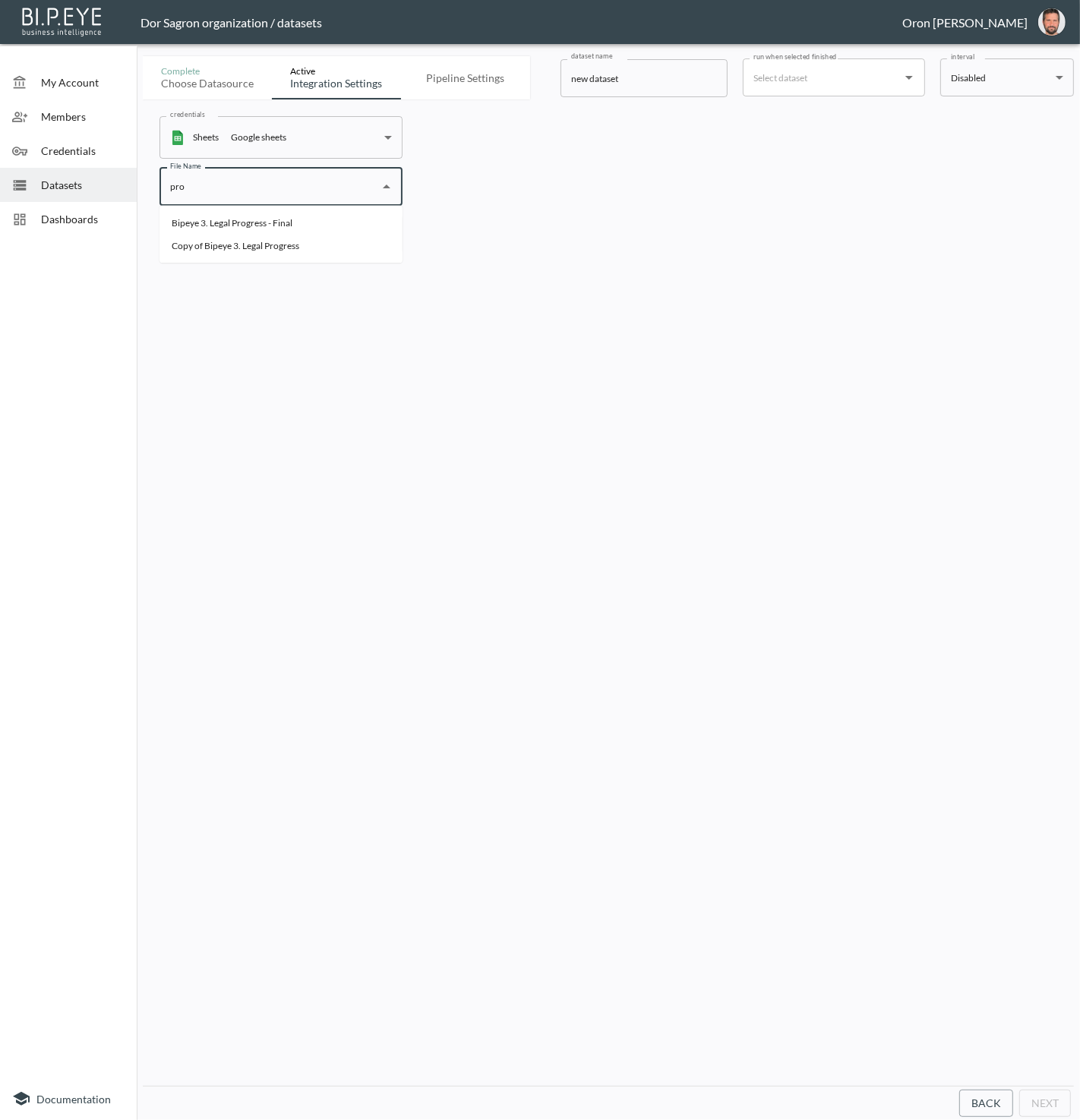
type input "prop"
click at [480, 408] on div "credentials Sheets Google sheets cd52e694-e96e-49dc-818e-8e6cf732aebe credentia…" at bounding box center [608, 593] width 931 height 987
click at [364, 205] on div "File Name" at bounding box center [281, 186] width 243 height 38
